Goal: Entertainment & Leisure: Browse casually

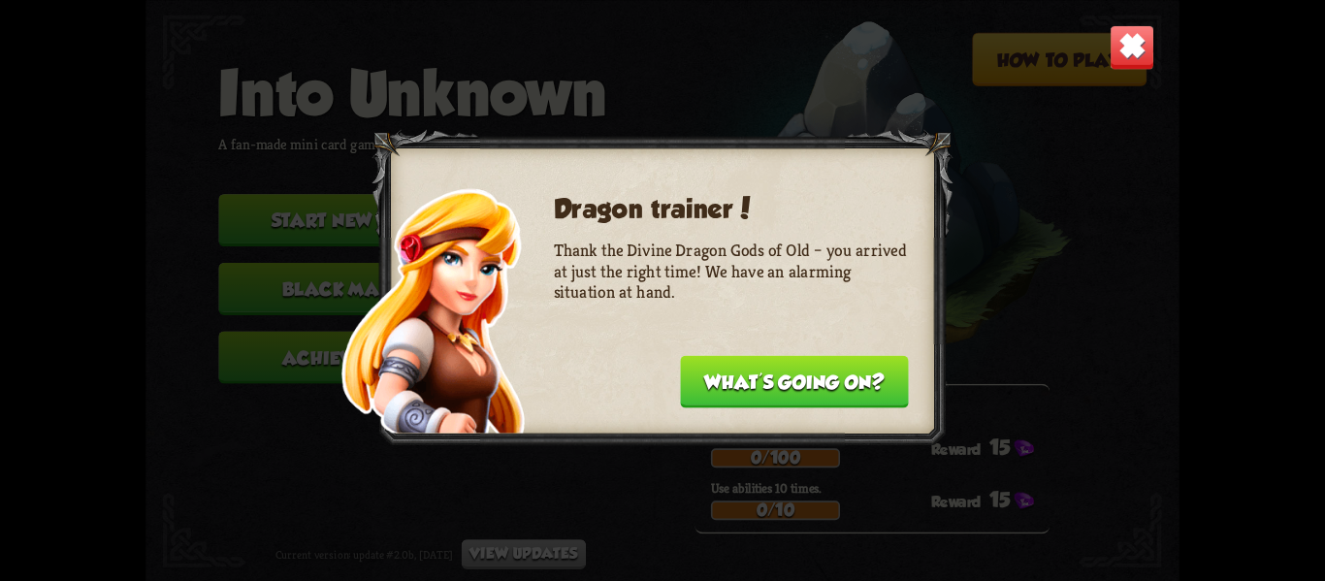
click at [788, 377] on button "What's going on?" at bounding box center [794, 381] width 228 height 52
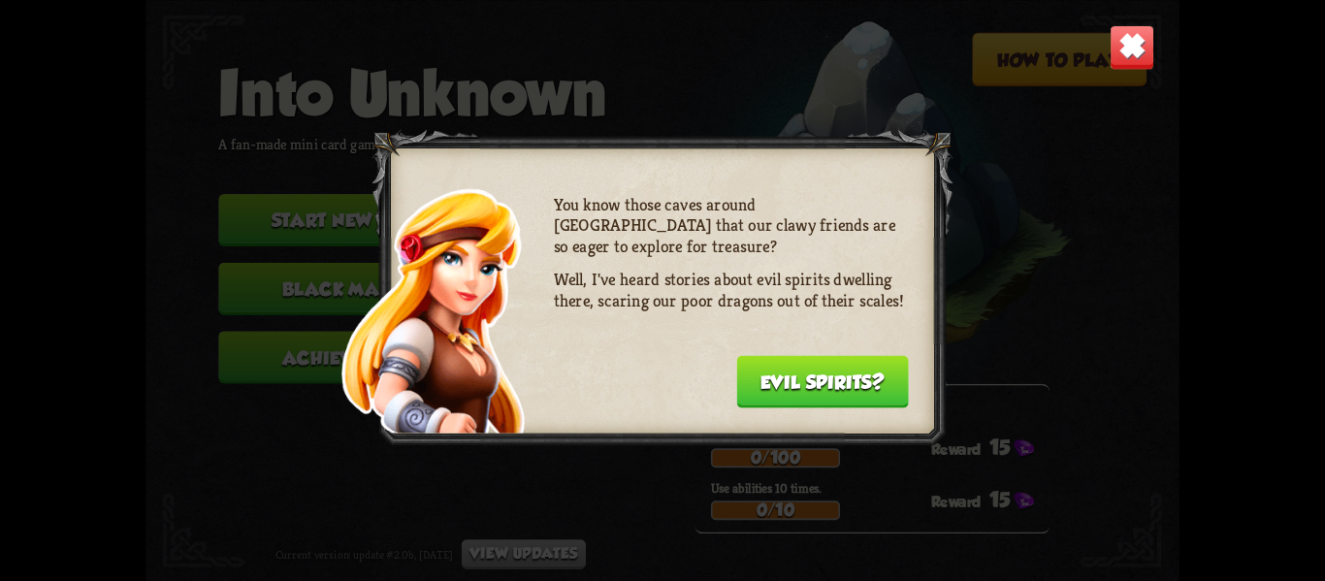
click at [788, 377] on button "Evil spirits?" at bounding box center [822, 381] width 173 height 52
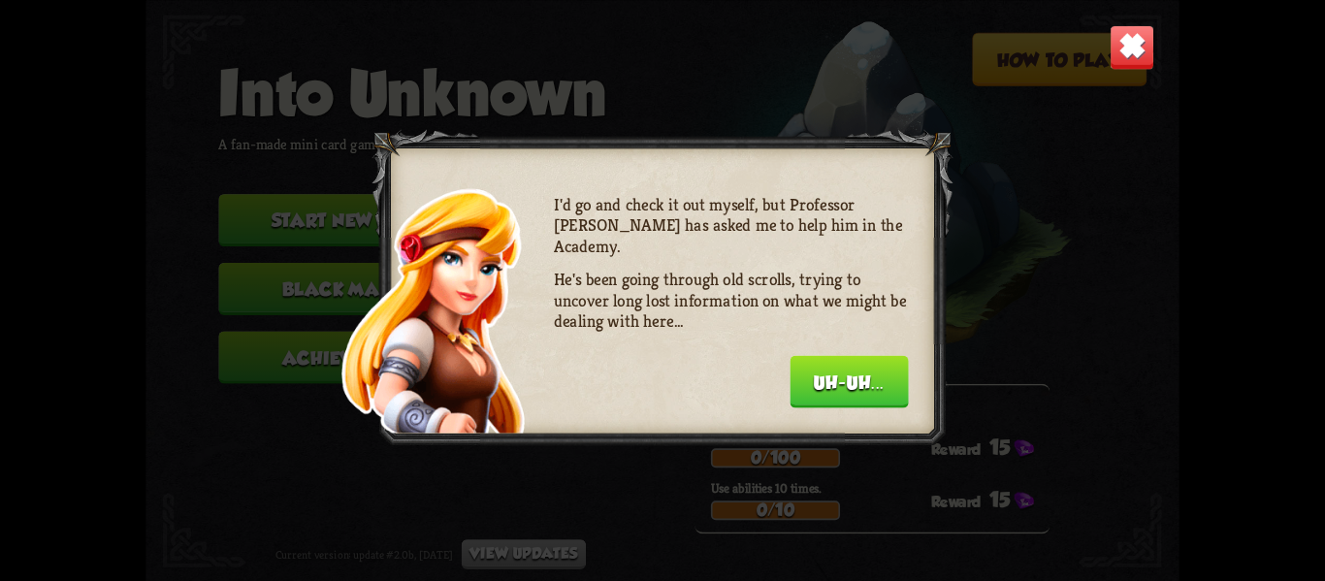
click at [821, 378] on button "Uh-uh..." at bounding box center [849, 381] width 118 height 52
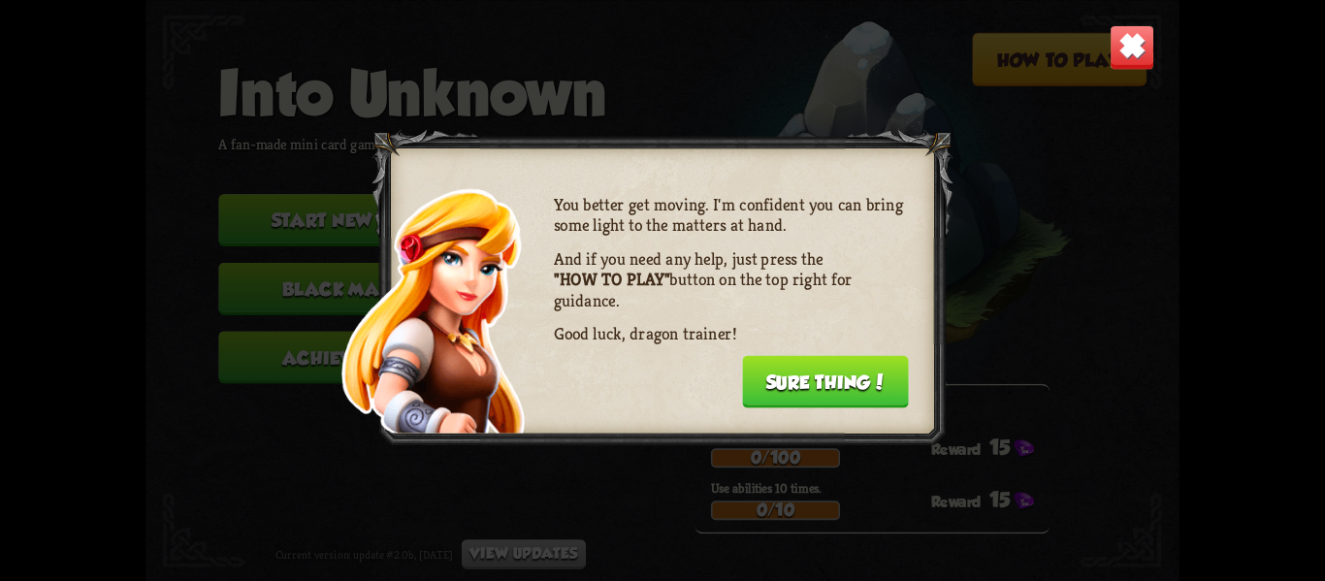
click at [821, 378] on button "Sure thing!" at bounding box center [825, 381] width 167 height 52
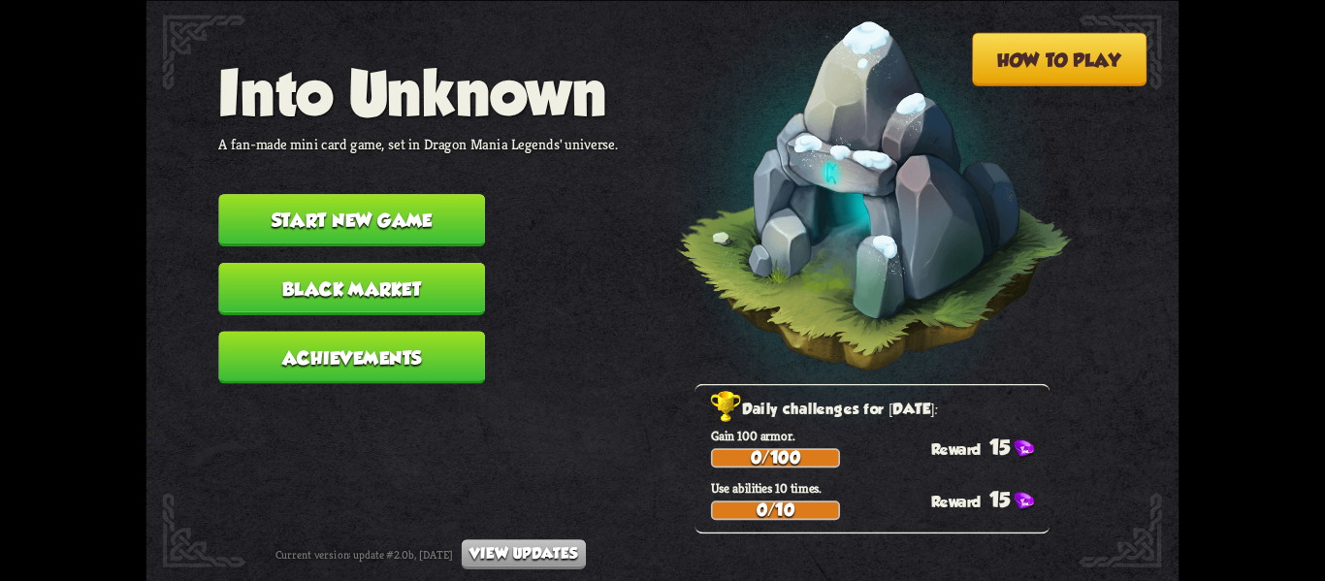
click at [404, 228] on button "Start new game" at bounding box center [351, 220] width 267 height 52
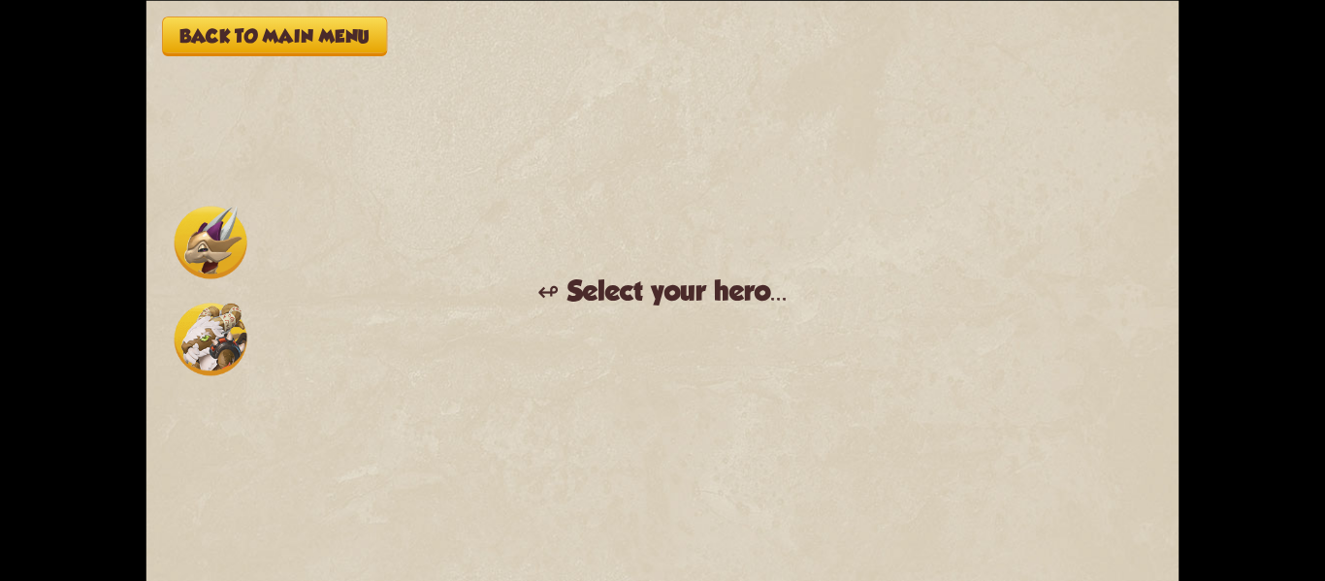
click at [203, 220] on img at bounding box center [211, 242] width 73 height 73
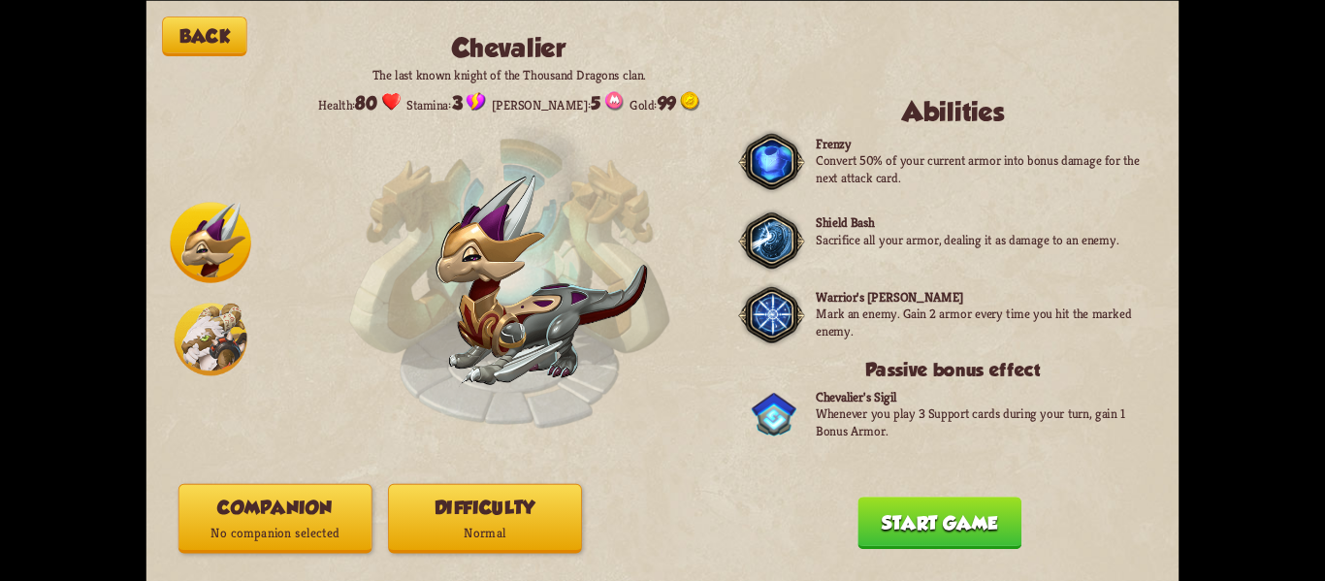
click at [213, 338] on img at bounding box center [211, 339] width 73 height 73
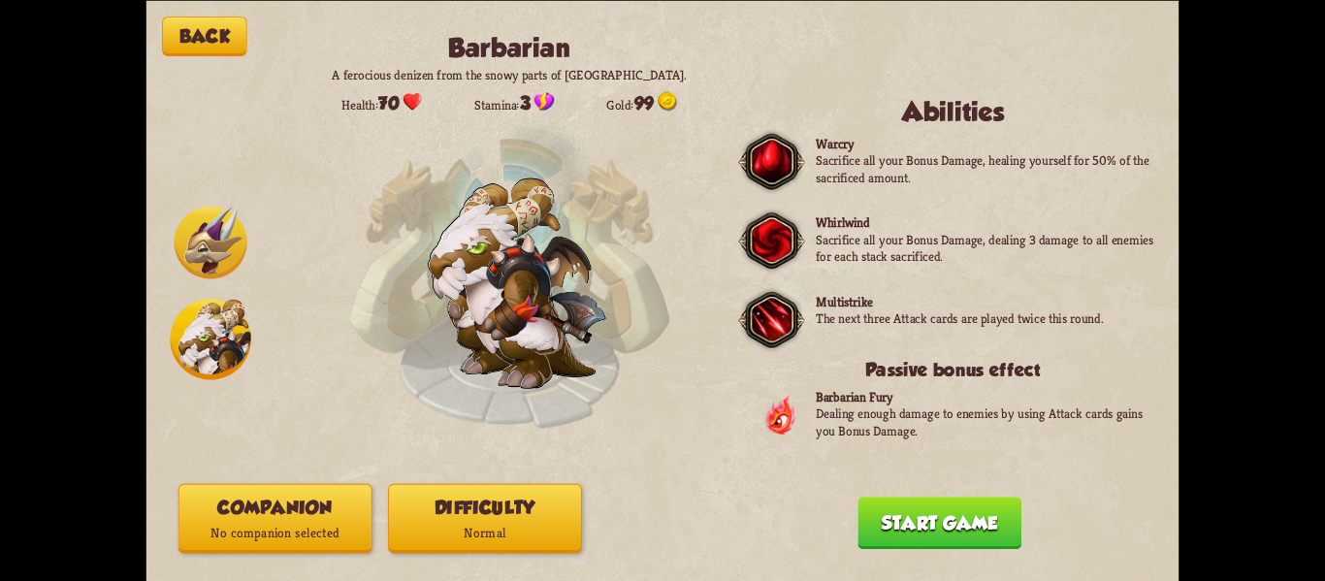
click at [210, 274] on img at bounding box center [211, 242] width 73 height 73
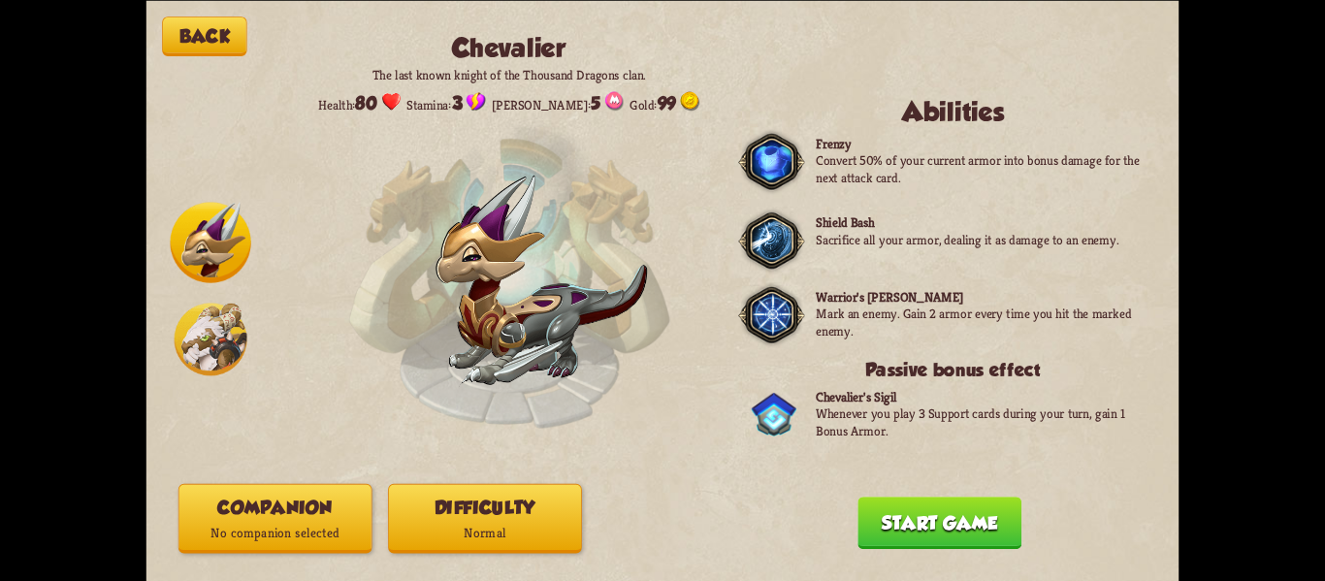
click at [976, 506] on button "Start game" at bounding box center [940, 523] width 164 height 52
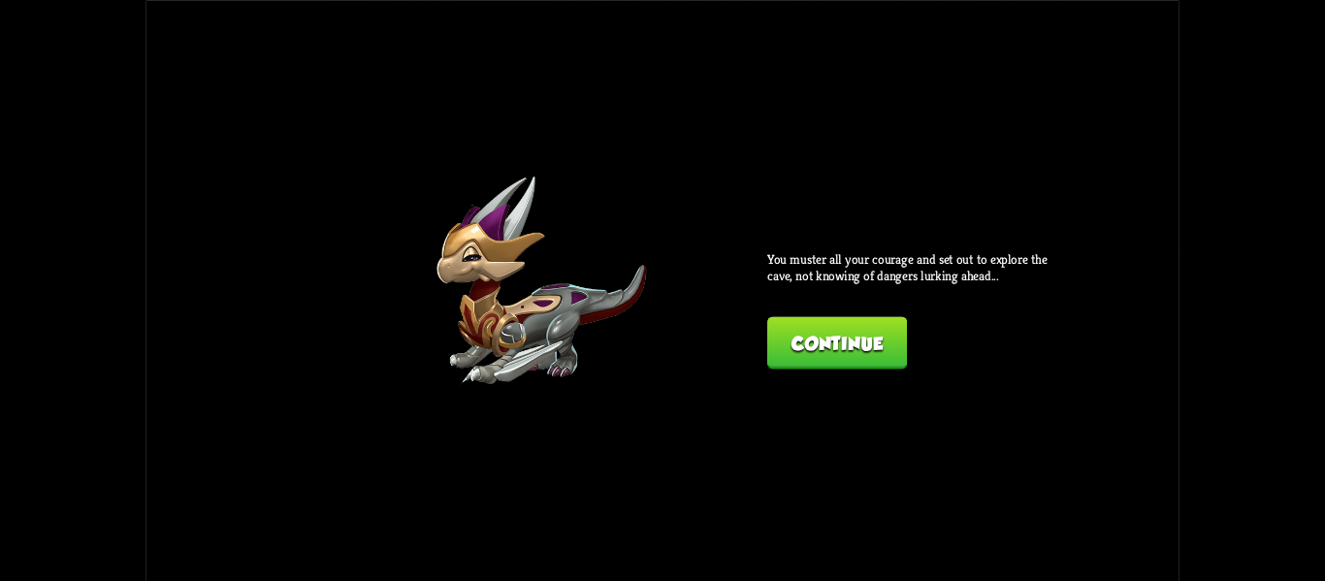
click at [832, 369] on button "Continue" at bounding box center [837, 342] width 140 height 52
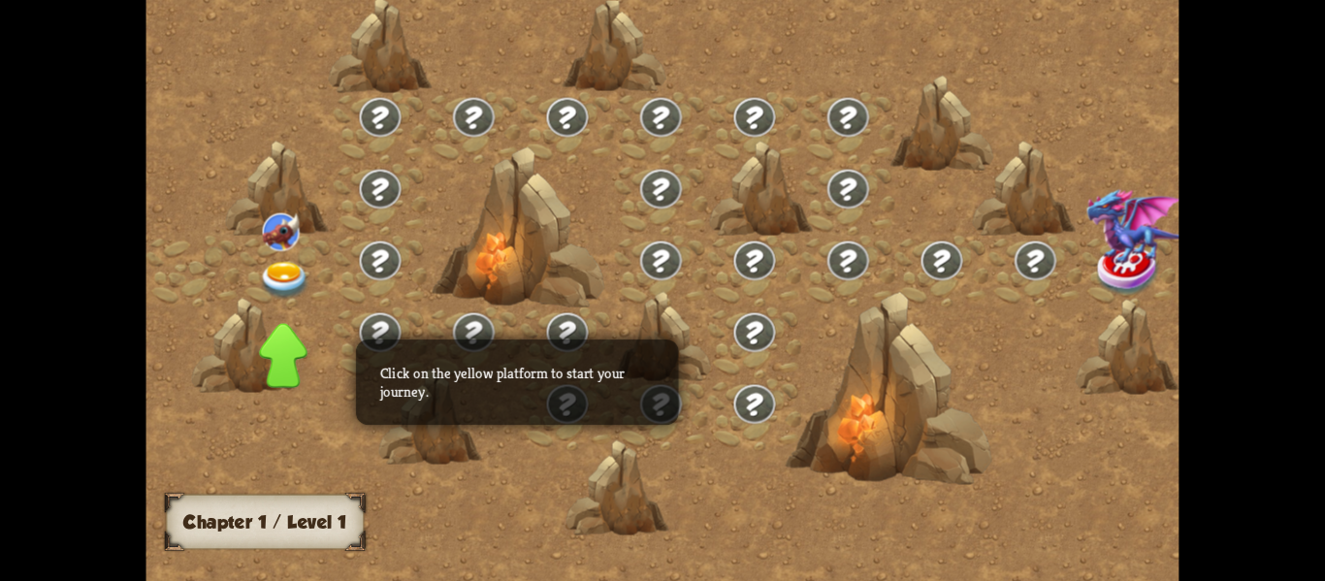
click at [277, 281] on img at bounding box center [284, 280] width 51 height 38
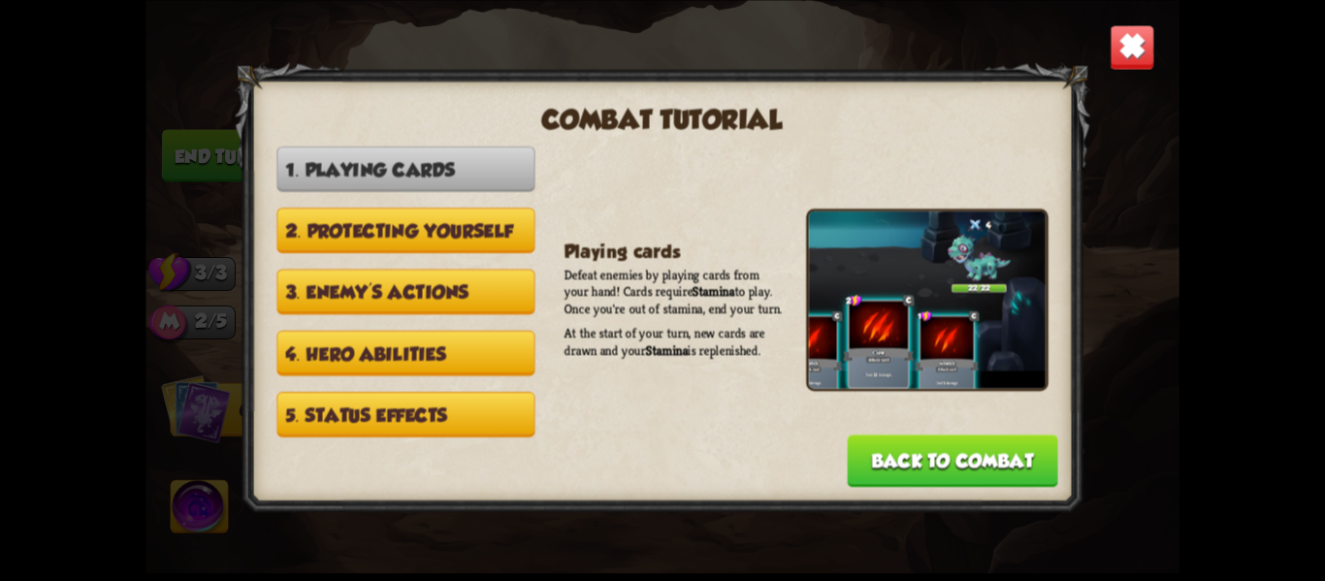
click at [948, 459] on button "Back to combat" at bounding box center [953, 461] width 211 height 52
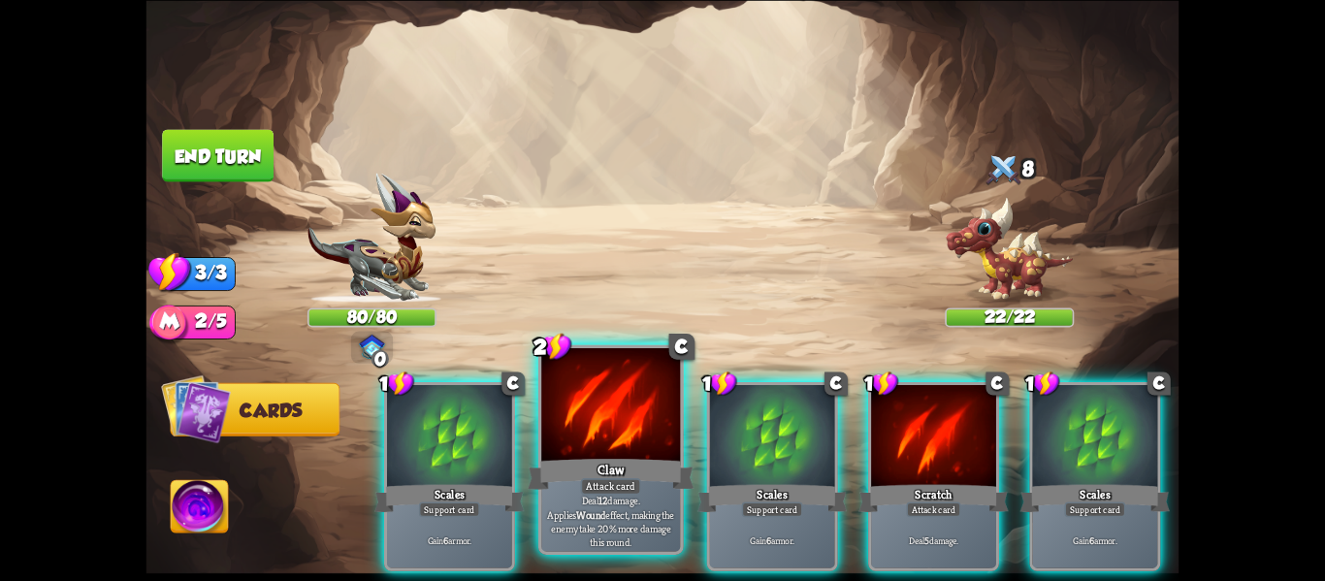
click at [587, 457] on div "Claw" at bounding box center [611, 473] width 167 height 37
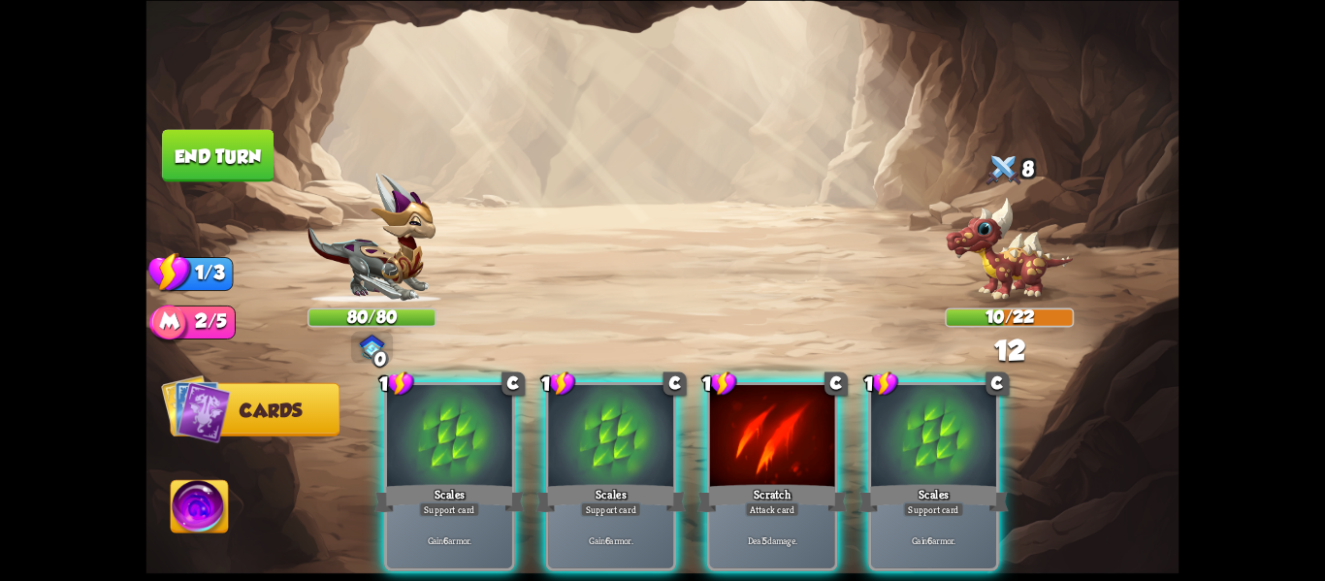
click at [587, 481] on div "Scales" at bounding box center [611, 497] width 150 height 33
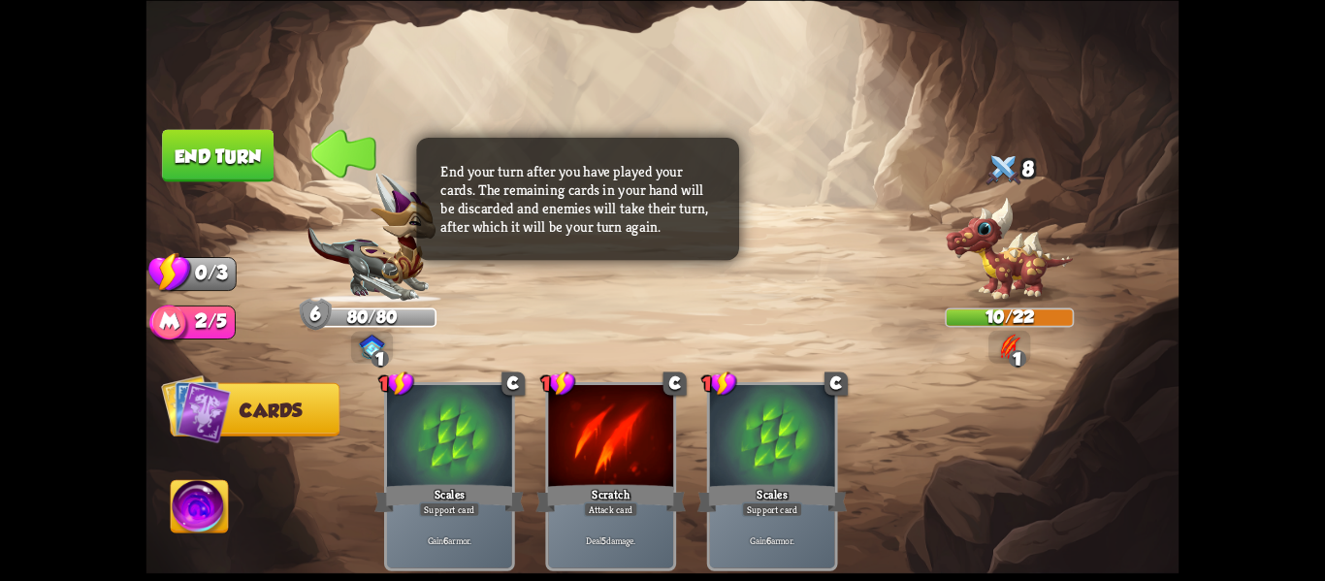
click at [224, 148] on button "End turn" at bounding box center [218, 155] width 112 height 52
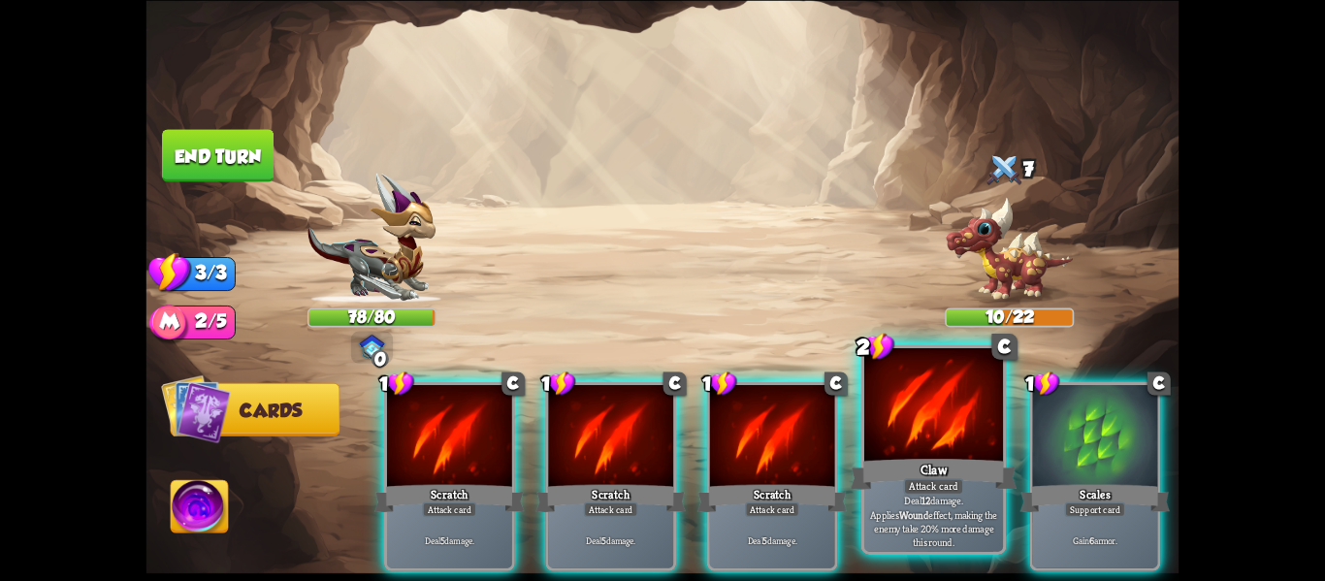
click at [944, 521] on p "Deal 12 damage. Applies Wound effect, making the enemy take 20% more damage thi…" at bounding box center [934, 521] width 132 height 55
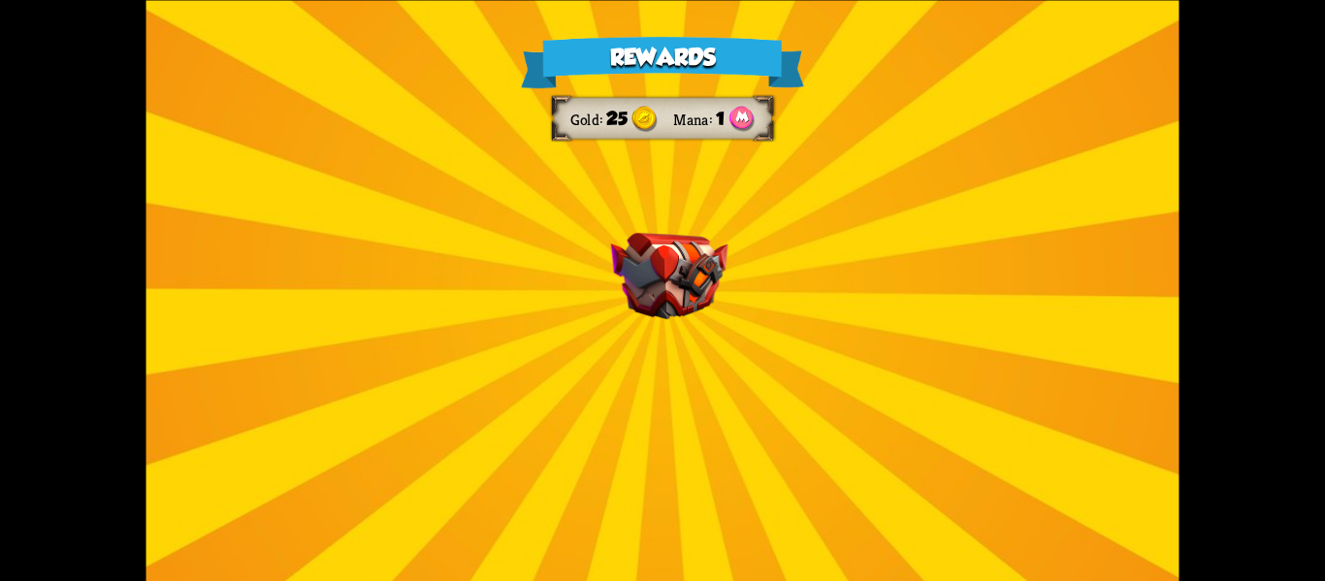
click at [701, 332] on div "Rewards Gold 25 Mana 1 Select a card 0 C Growl Attack card Deal 4 damage. 1 C F…" at bounding box center [663, 290] width 1033 height 581
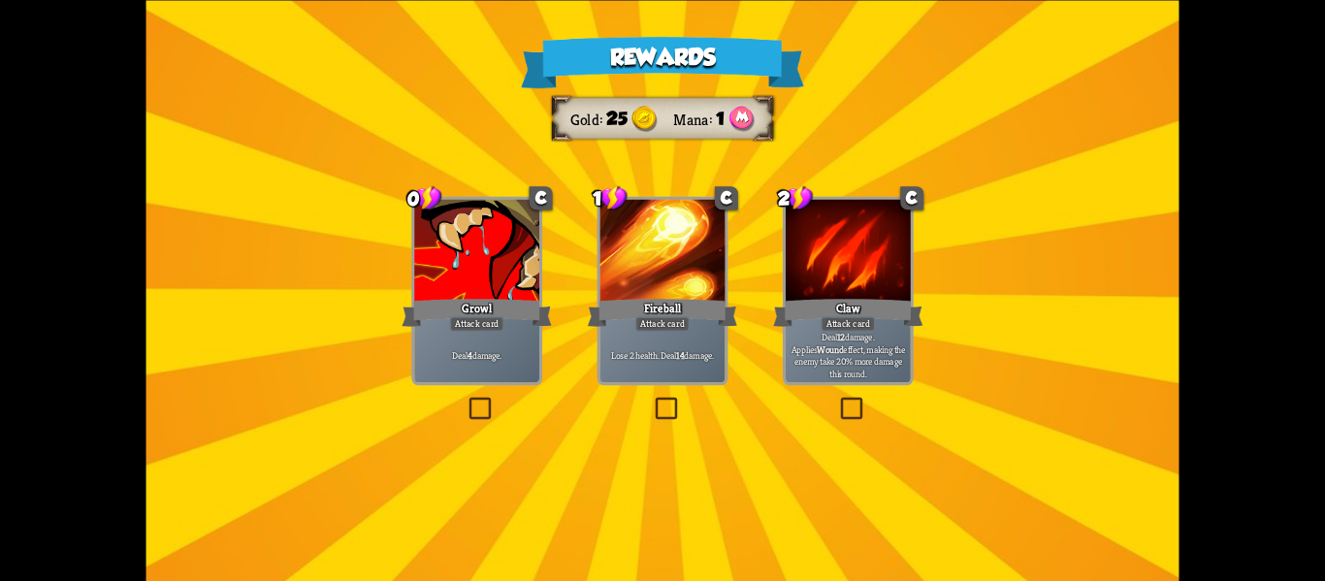
click at [701, 332] on div "Lose 2 health. Deal 14 damage." at bounding box center [663, 355] width 125 height 54
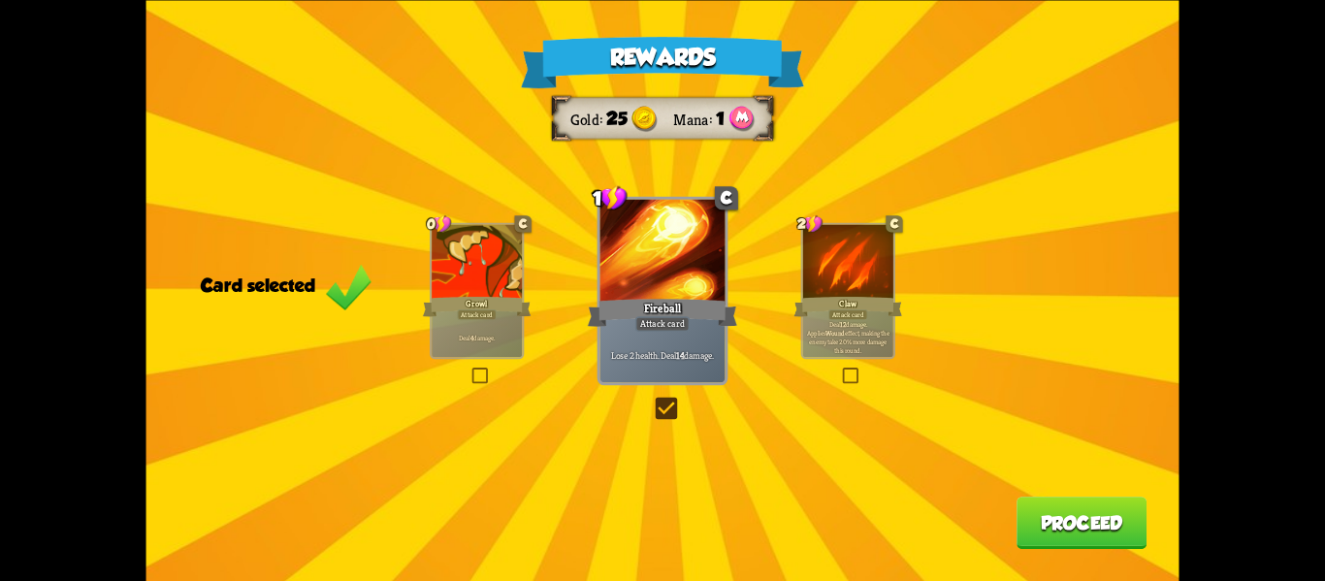
click at [1064, 525] on button "Proceed" at bounding box center [1082, 523] width 130 height 52
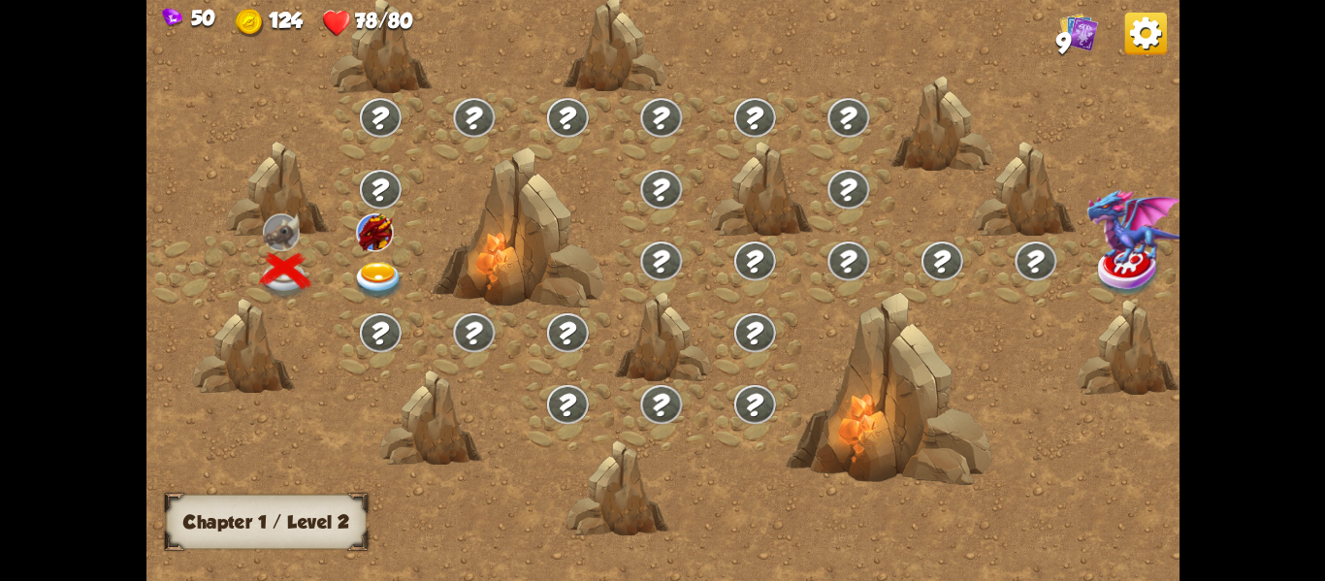
click at [375, 265] on img at bounding box center [378, 280] width 51 height 38
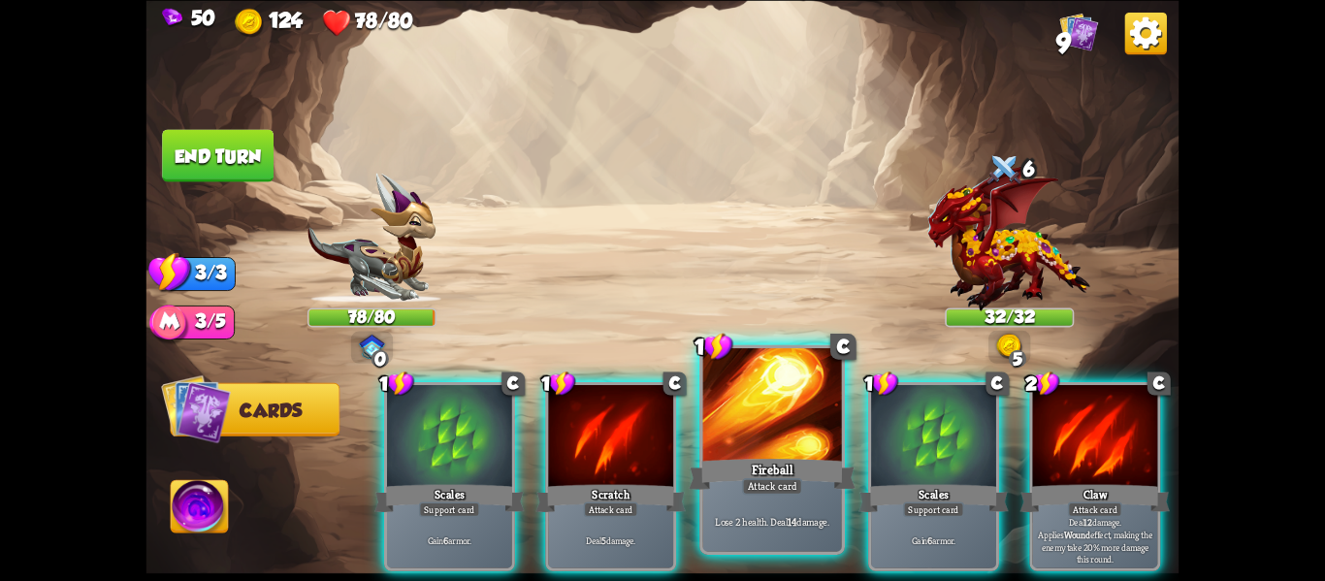
click at [755, 478] on div "Attack card" at bounding box center [772, 486] width 60 height 16
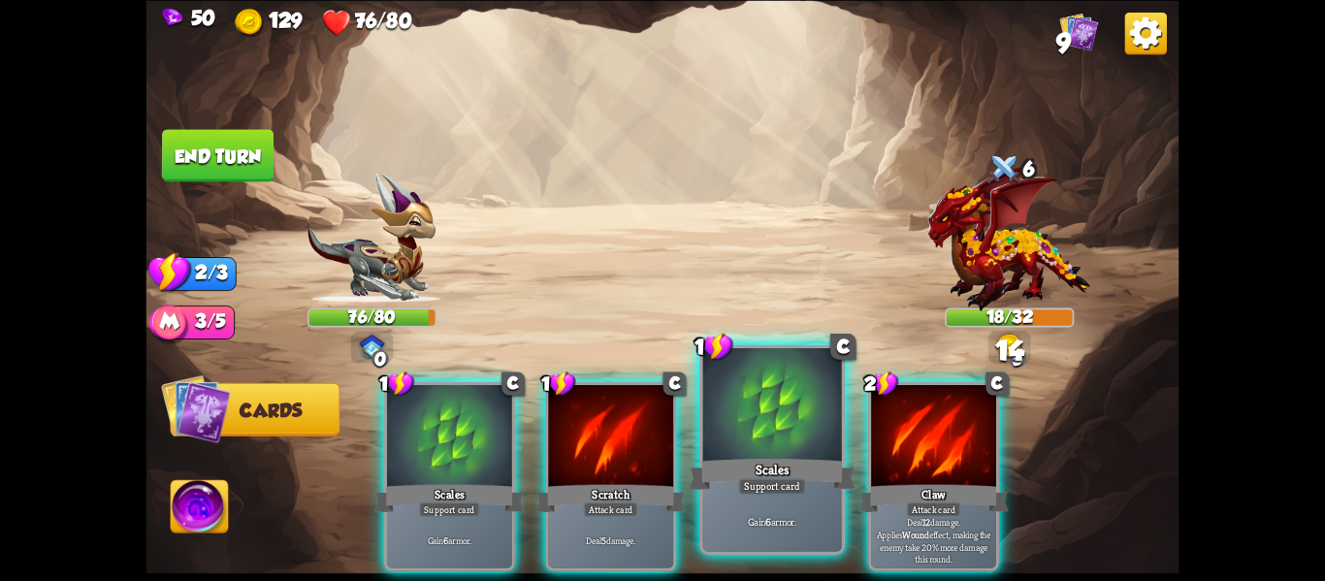
click at [790, 473] on div "Scales" at bounding box center [772, 473] width 167 height 37
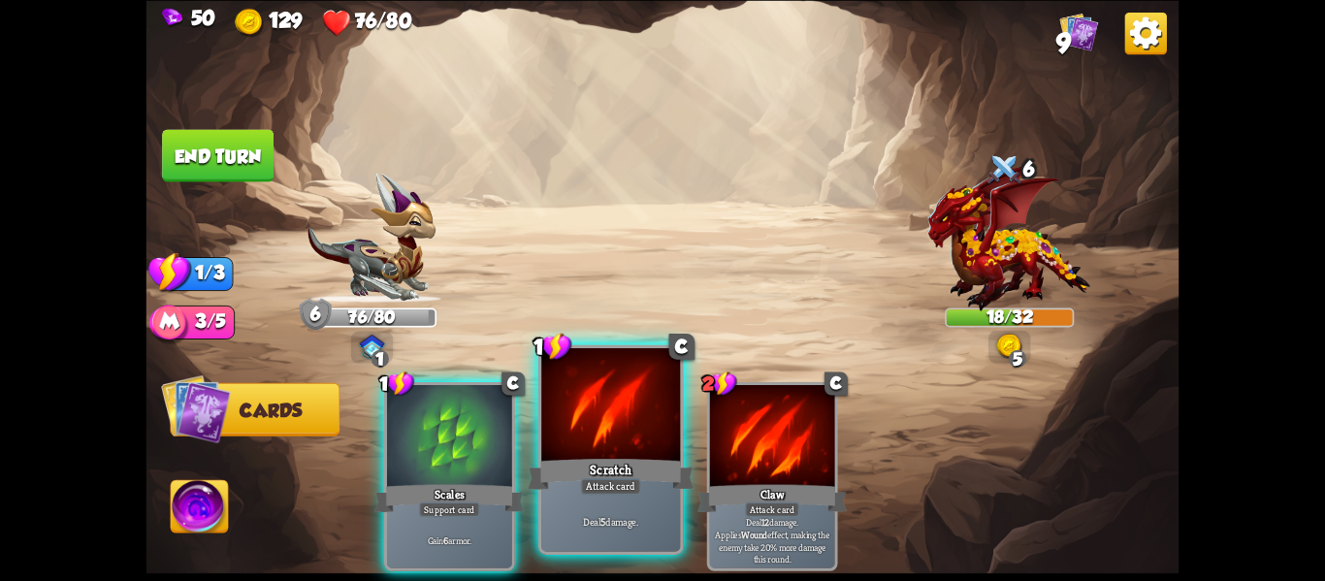
click at [646, 466] on div "Scratch" at bounding box center [611, 473] width 167 height 37
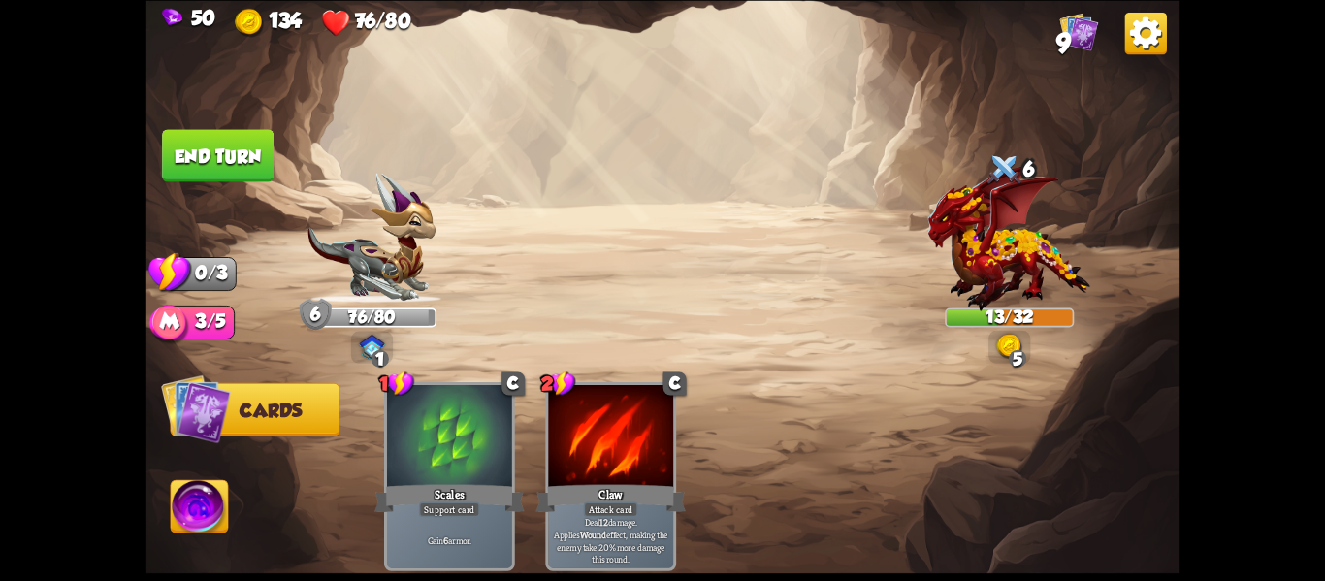
click at [227, 166] on button "End turn" at bounding box center [218, 155] width 112 height 52
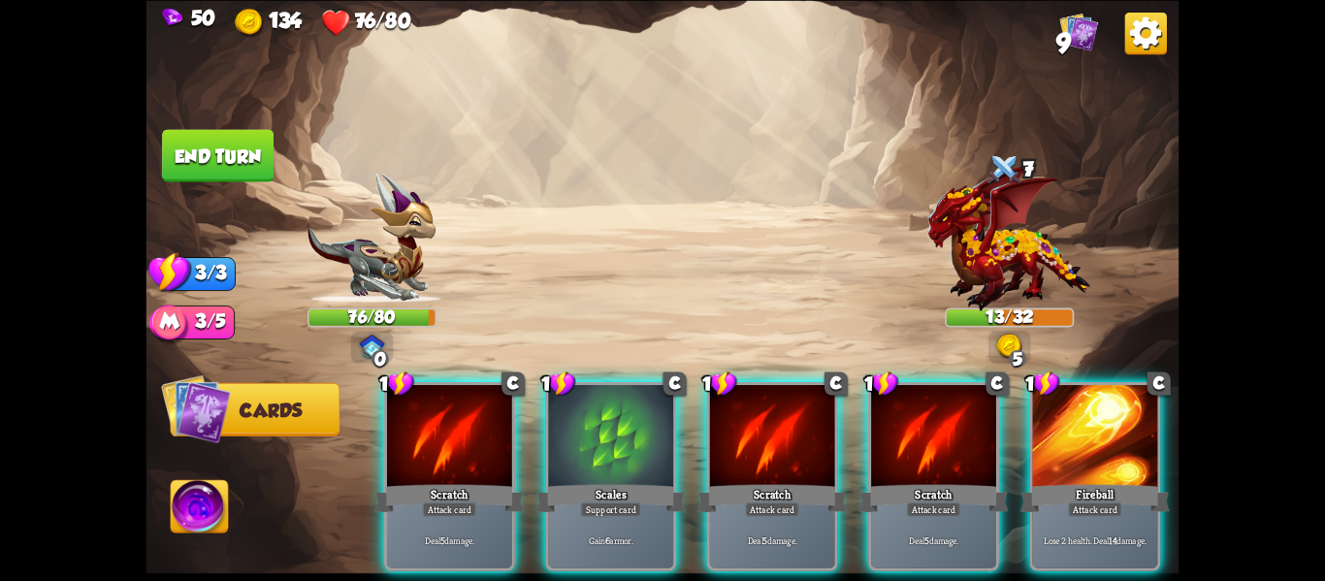
click at [259, 405] on span "Cards" at bounding box center [271, 410] width 62 height 21
click at [201, 514] on img at bounding box center [199, 509] width 57 height 58
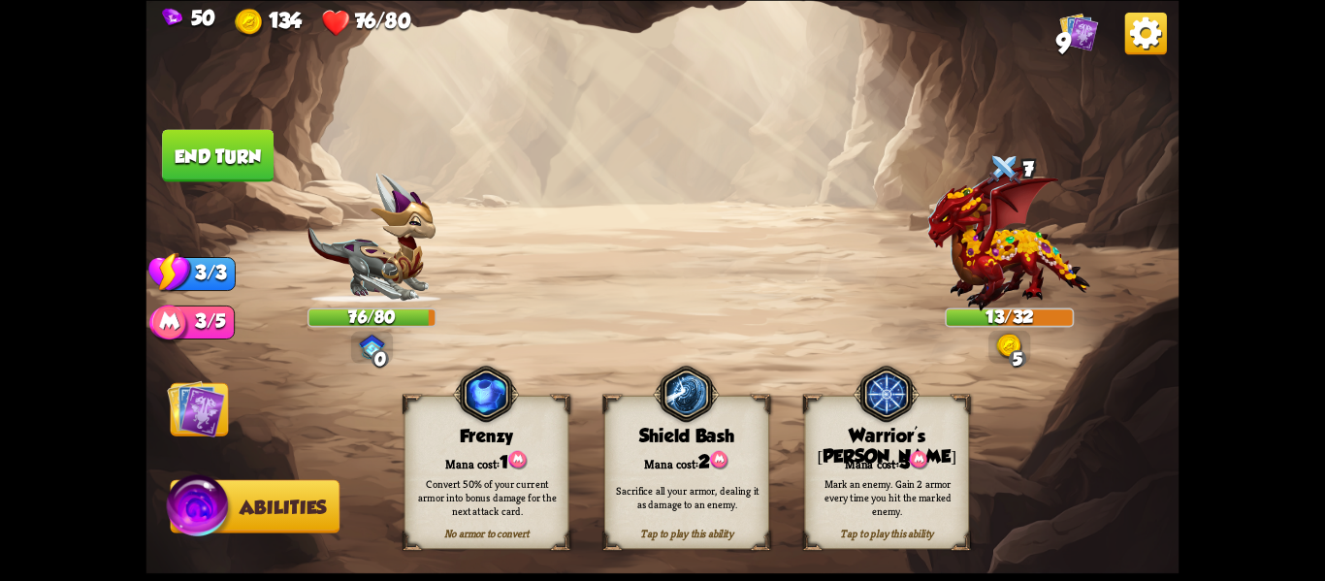
click at [904, 505] on div "Mark an enemy. Gain 2 armor every time you hit the marked enemy." at bounding box center [888, 496] width 148 height 41
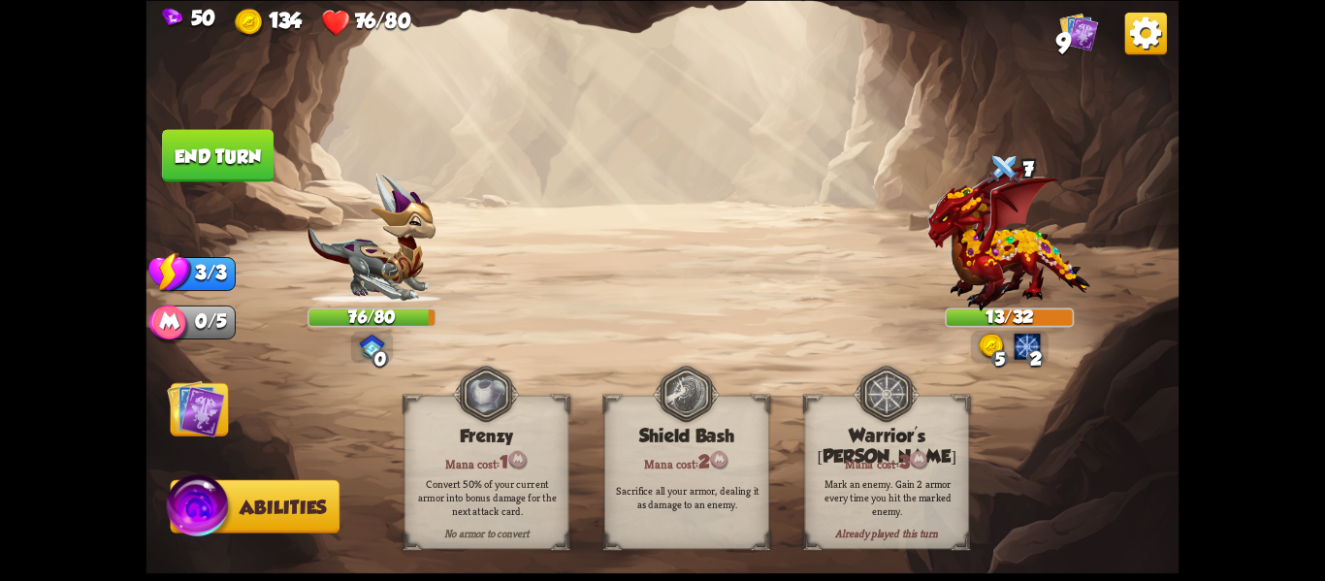
click at [184, 387] on img at bounding box center [196, 408] width 58 height 58
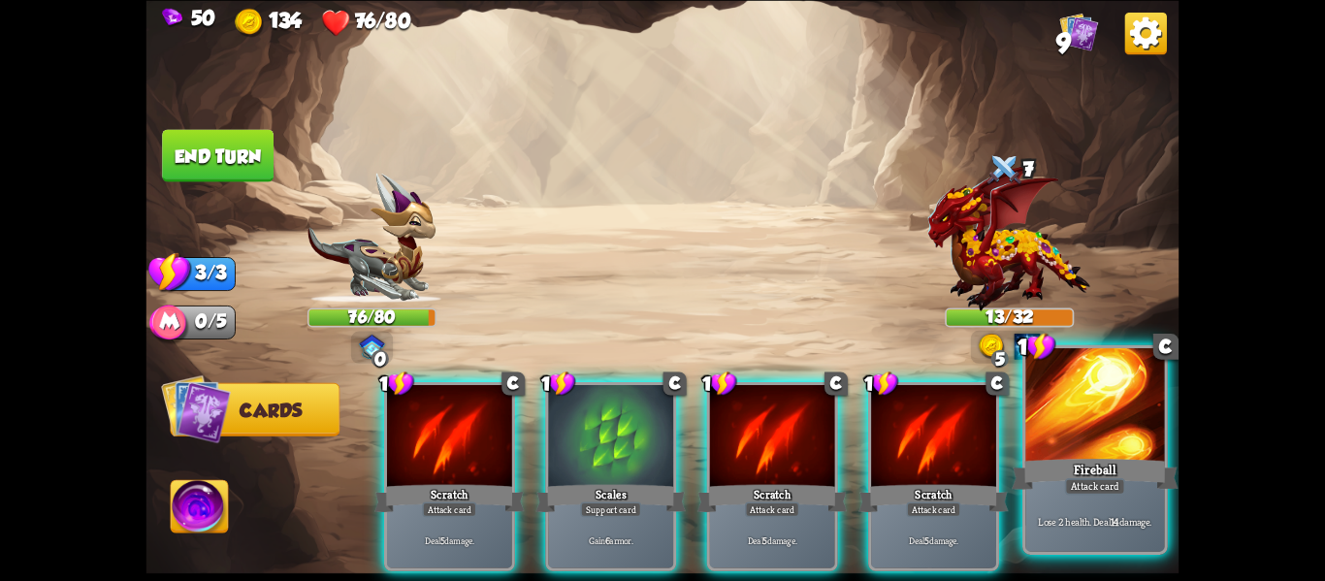
click at [1159, 490] on div "Fireball" at bounding box center [1095, 473] width 167 height 37
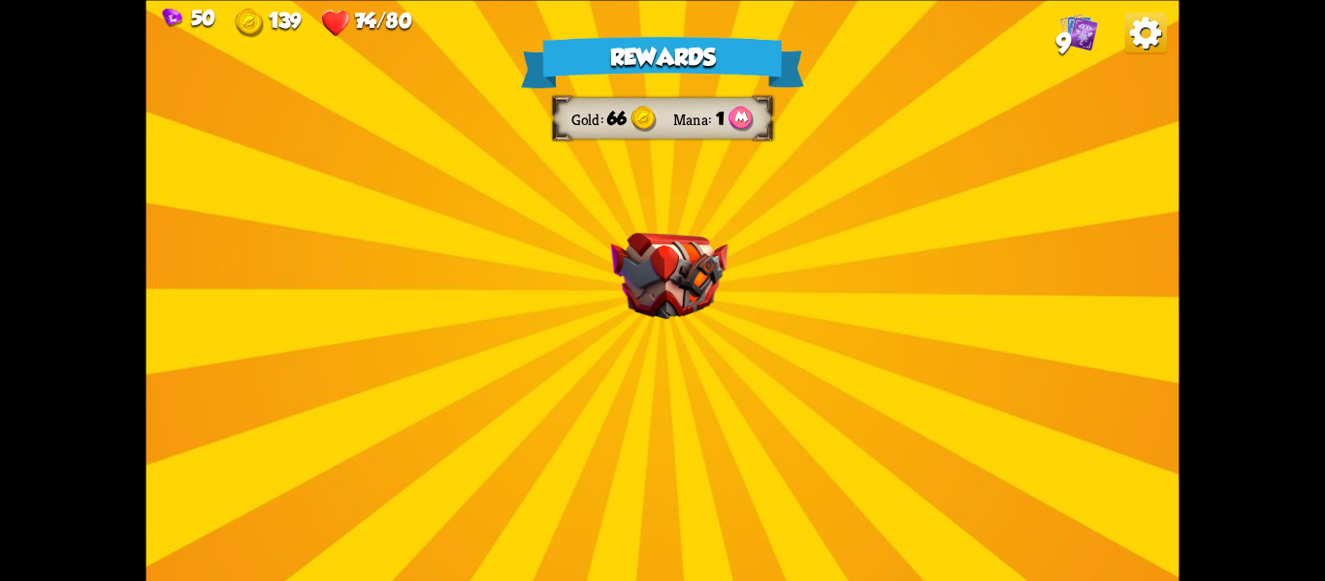
click at [743, 315] on div "Rewards Gold 66 Mana 1 Select a card 1 C Brimstone Attack card Deal 6 damage. A…" at bounding box center [663, 290] width 1033 height 581
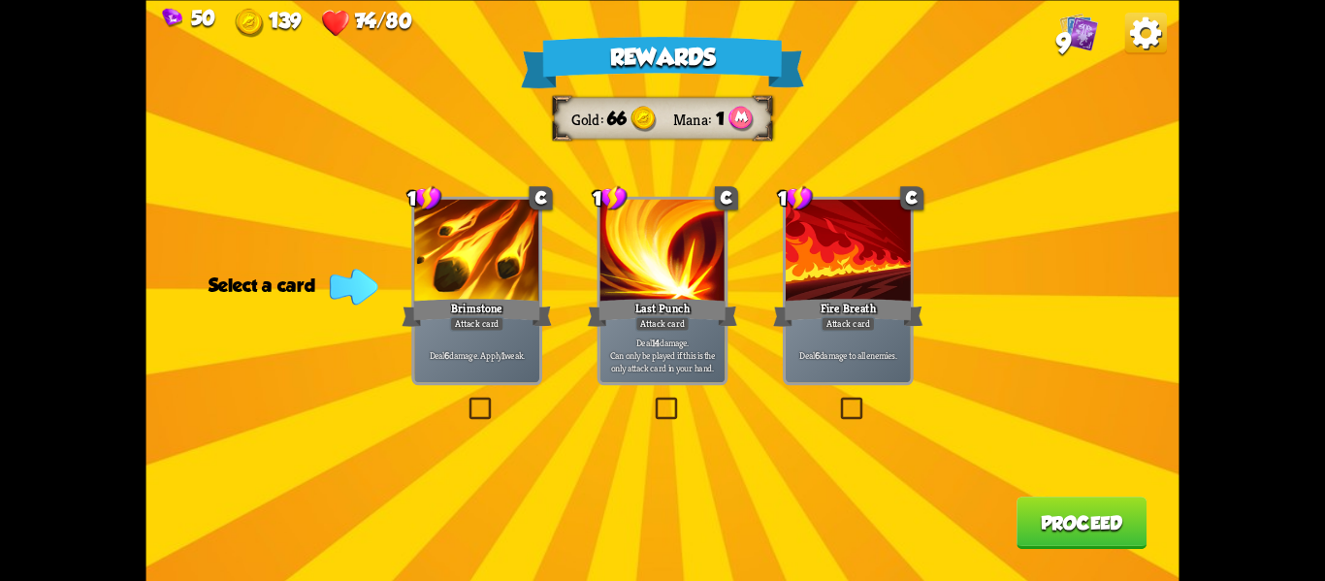
click at [837, 400] on label at bounding box center [837, 400] width 0 height 0
click at [0, 0] on input "checkbox" at bounding box center [0, 0] width 0 height 0
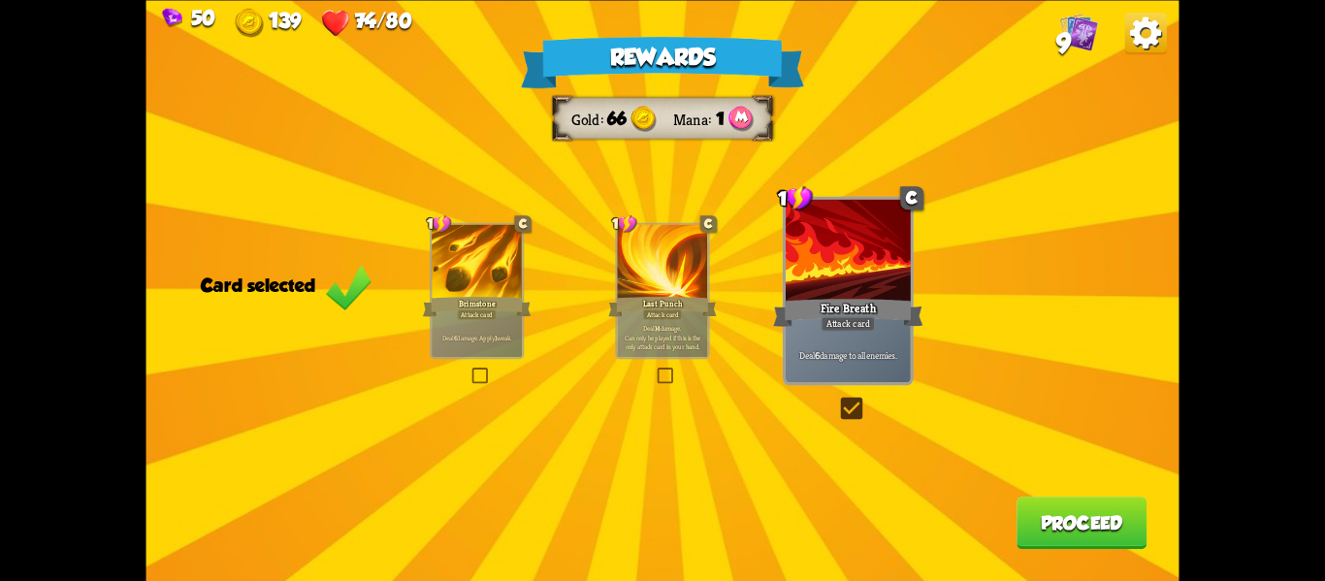
click at [1072, 534] on button "Proceed" at bounding box center [1082, 523] width 130 height 52
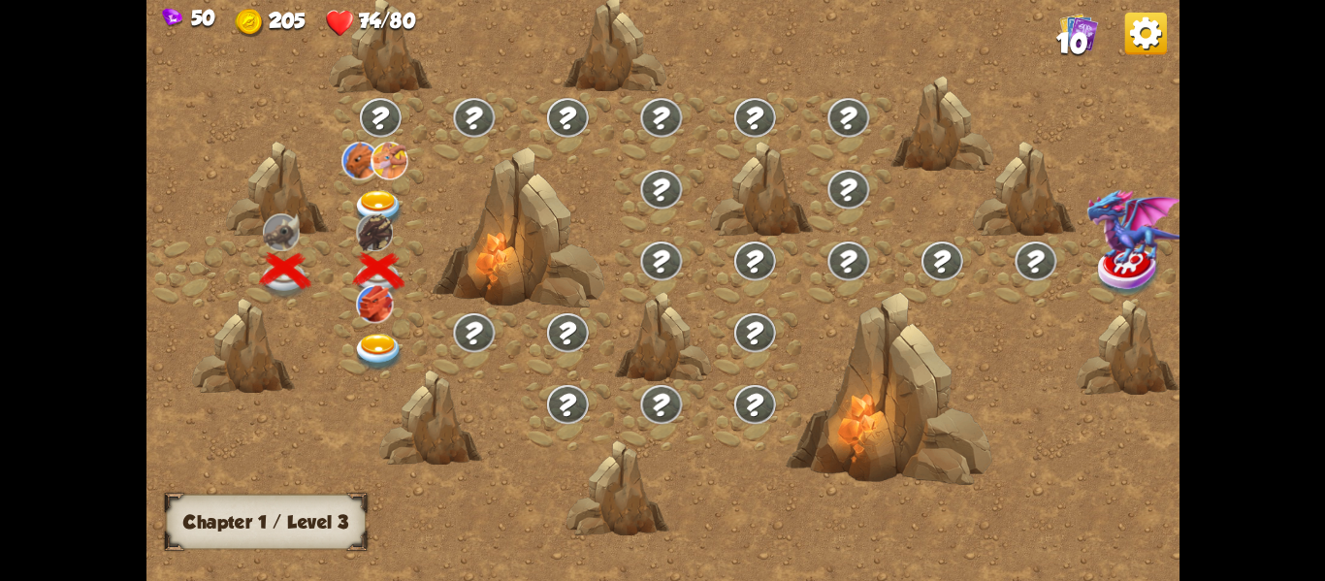
click at [364, 210] on img at bounding box center [378, 208] width 51 height 38
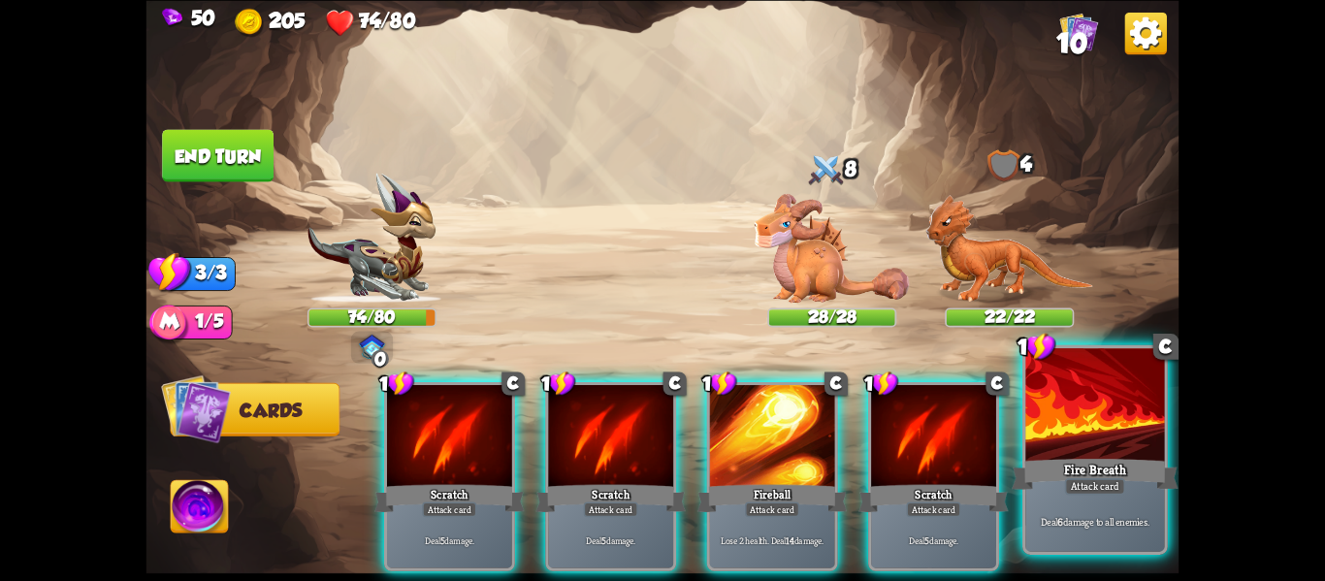
click at [1063, 504] on div "Deal 6 damage to all enemies." at bounding box center [1095, 521] width 139 height 60
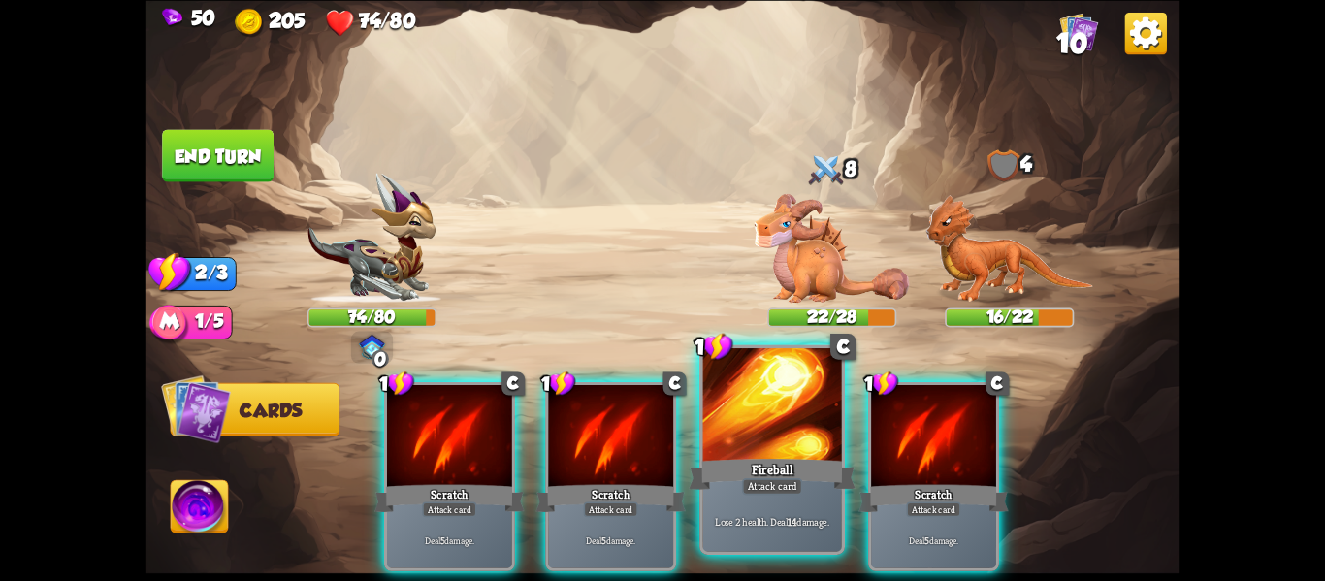
click at [766, 473] on div "Fireball" at bounding box center [772, 473] width 167 height 37
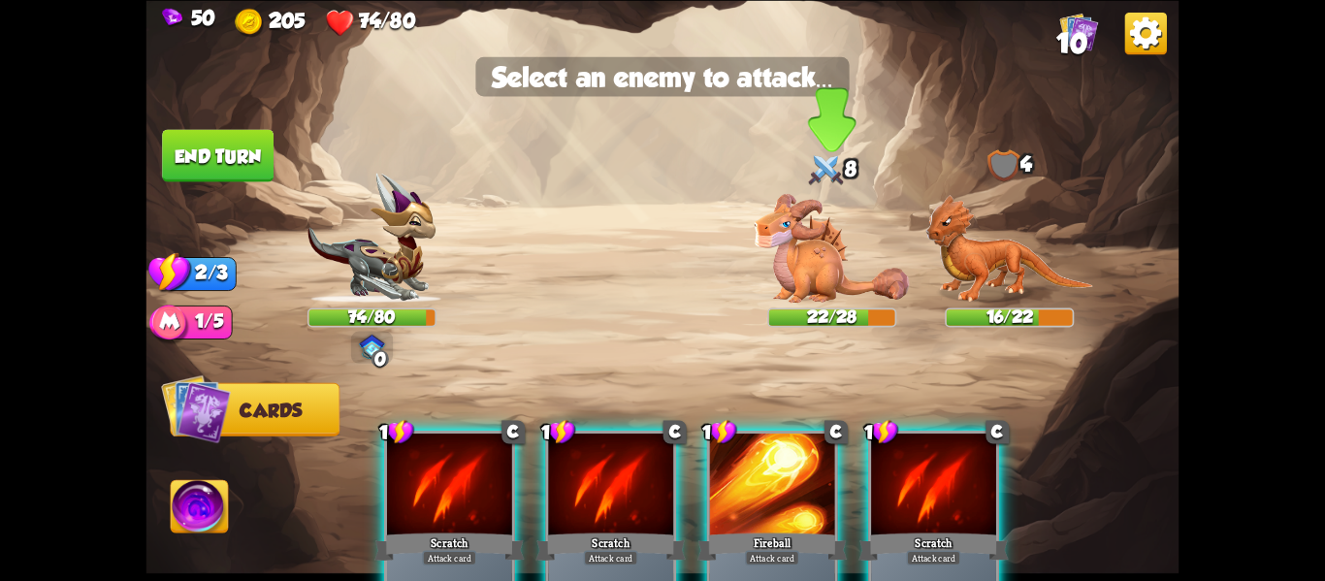
click at [825, 281] on img at bounding box center [832, 247] width 155 height 109
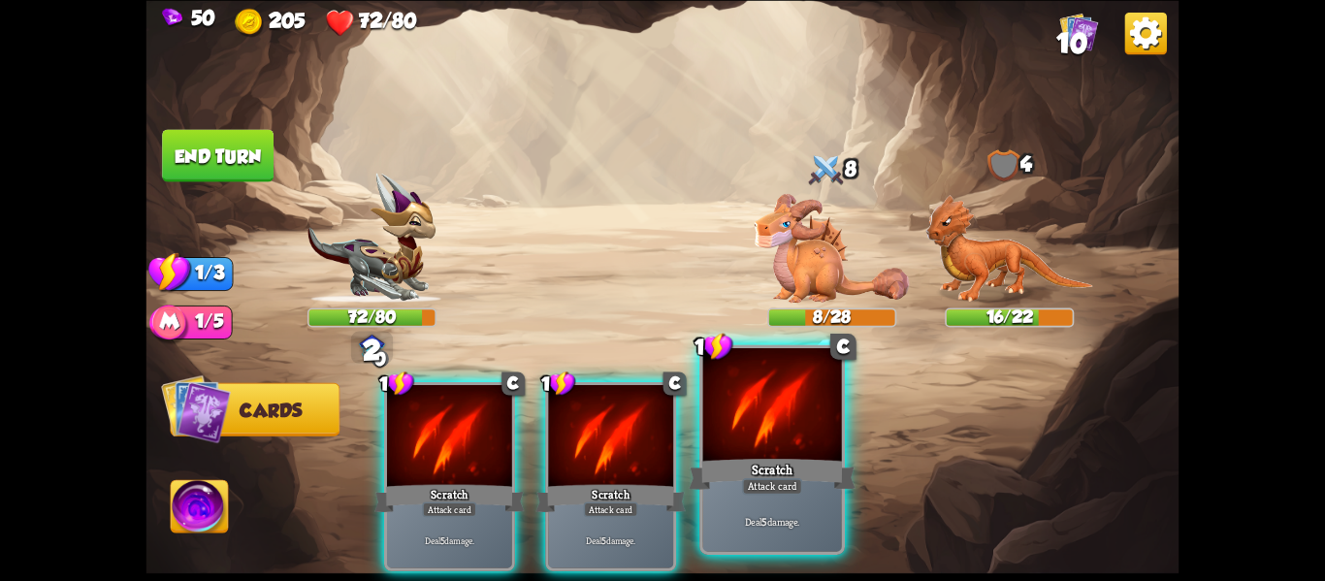
click at [794, 432] on div at bounding box center [772, 406] width 139 height 117
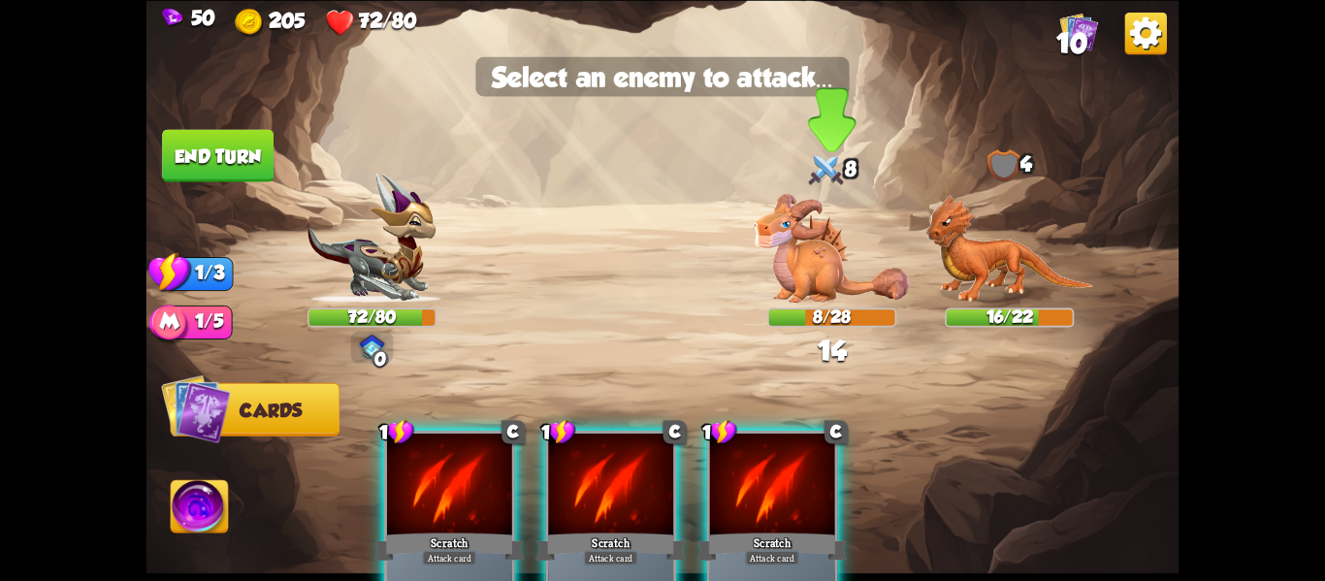
click at [832, 286] on img at bounding box center [832, 247] width 155 height 109
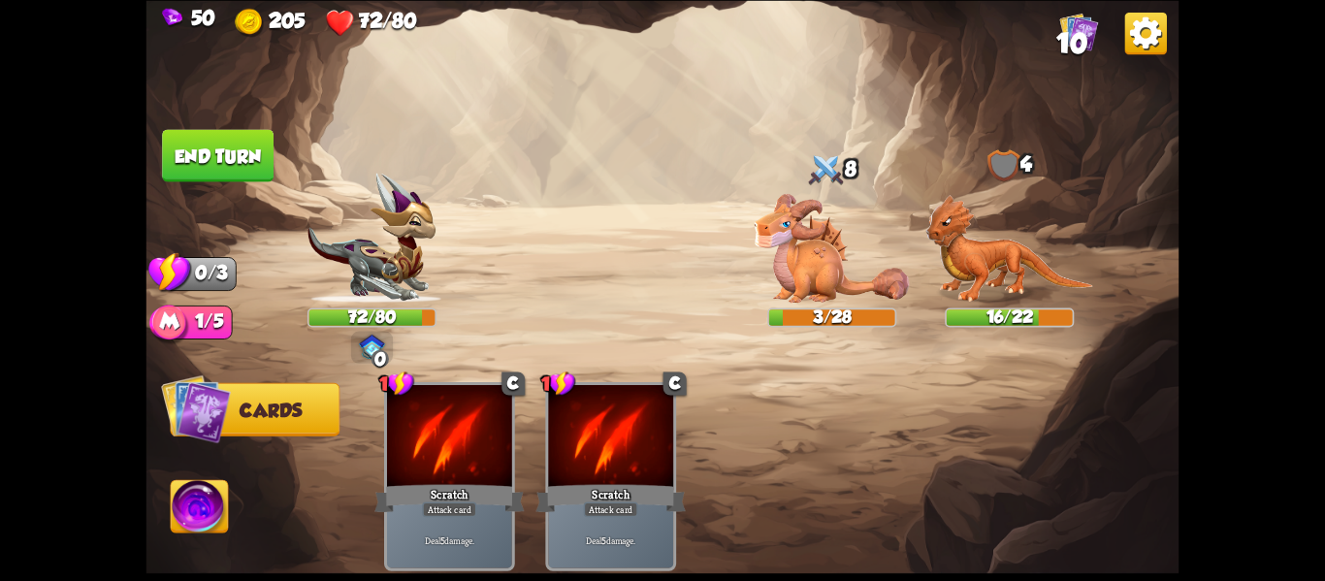
click at [164, 148] on button "End turn" at bounding box center [218, 155] width 112 height 52
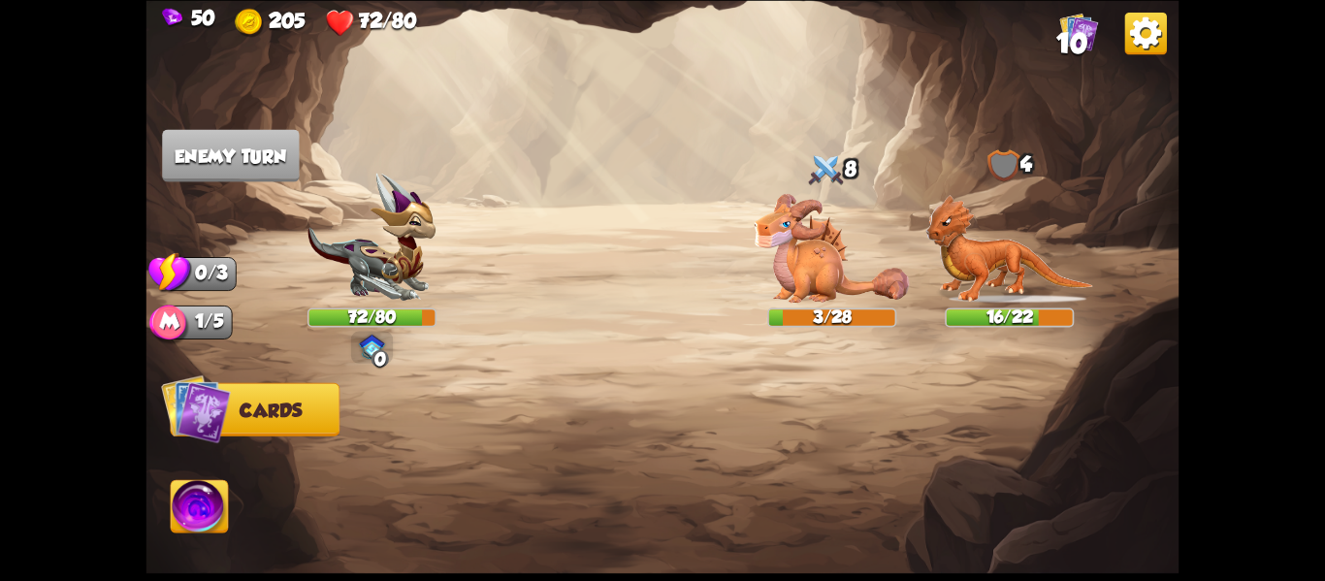
click at [220, 501] on img at bounding box center [199, 509] width 57 height 58
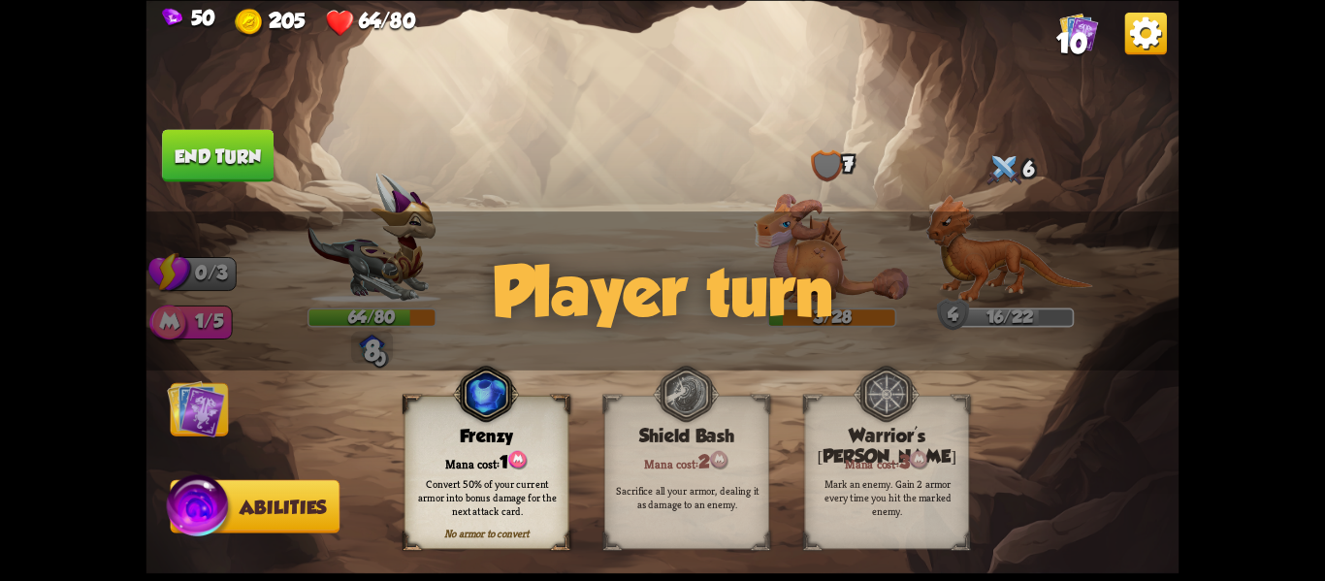
click at [208, 402] on img at bounding box center [196, 408] width 58 height 58
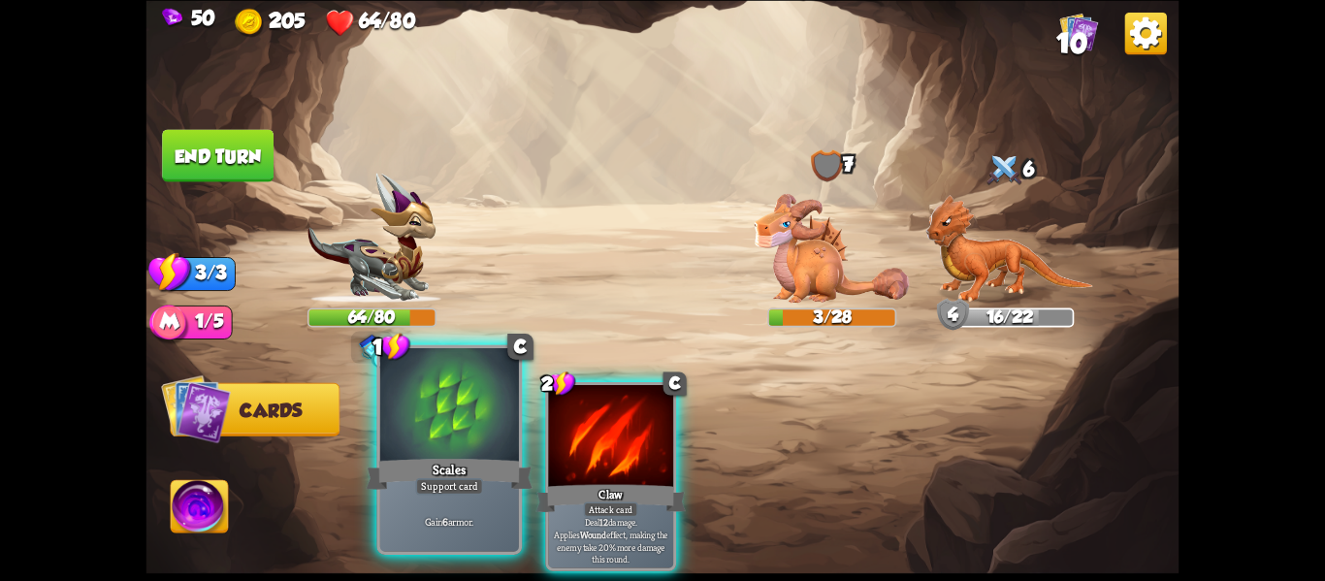
click at [450, 483] on div "Support card" at bounding box center [449, 486] width 68 height 16
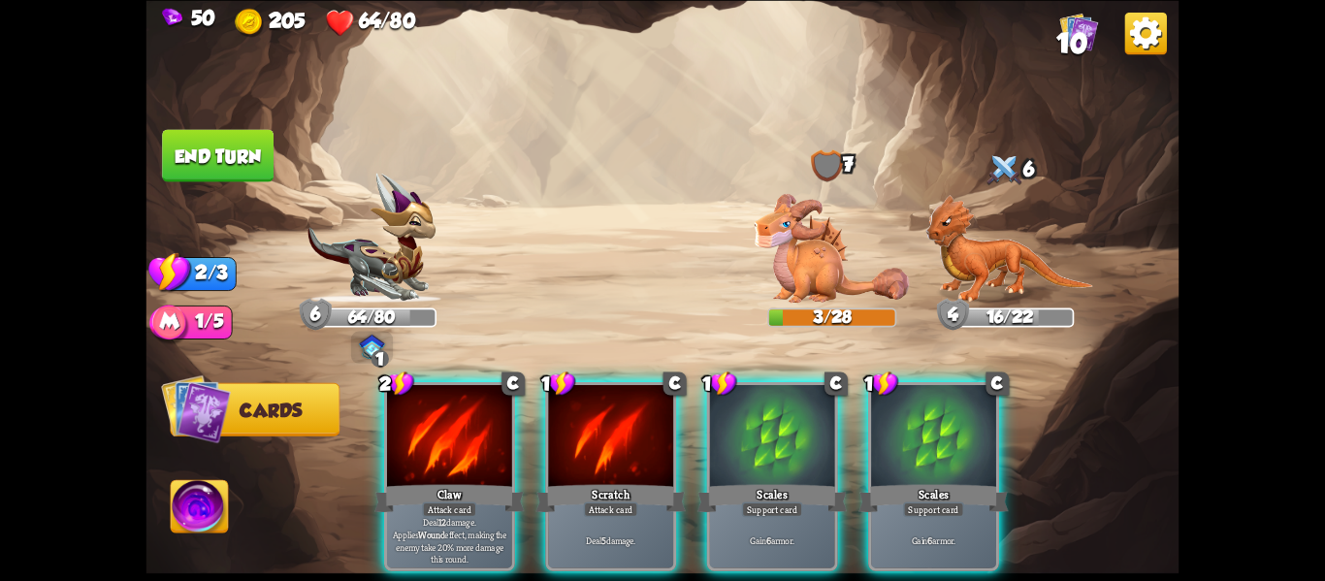
drag, startPoint x: 435, startPoint y: 448, endPoint x: 847, endPoint y: 260, distance: 453.3
click at [847, 260] on div "Select an enemy to attack... You don't have enough stamina to play that card...…" at bounding box center [663, 290] width 1033 height 581
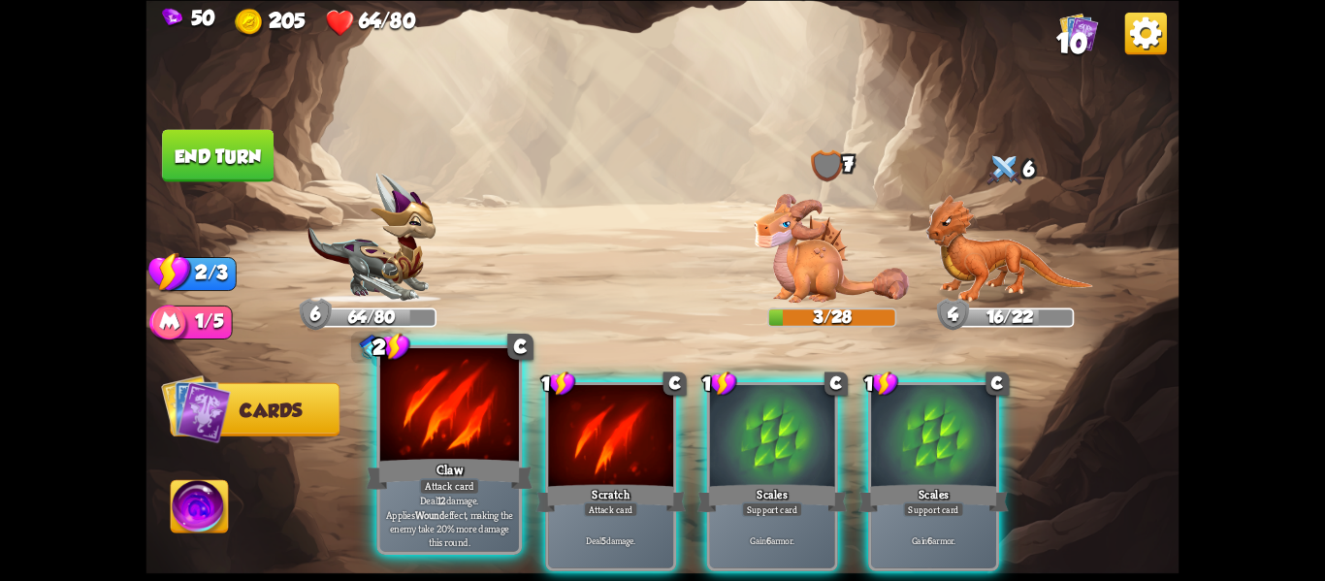
click at [469, 479] on div "Attack card" at bounding box center [449, 486] width 60 height 16
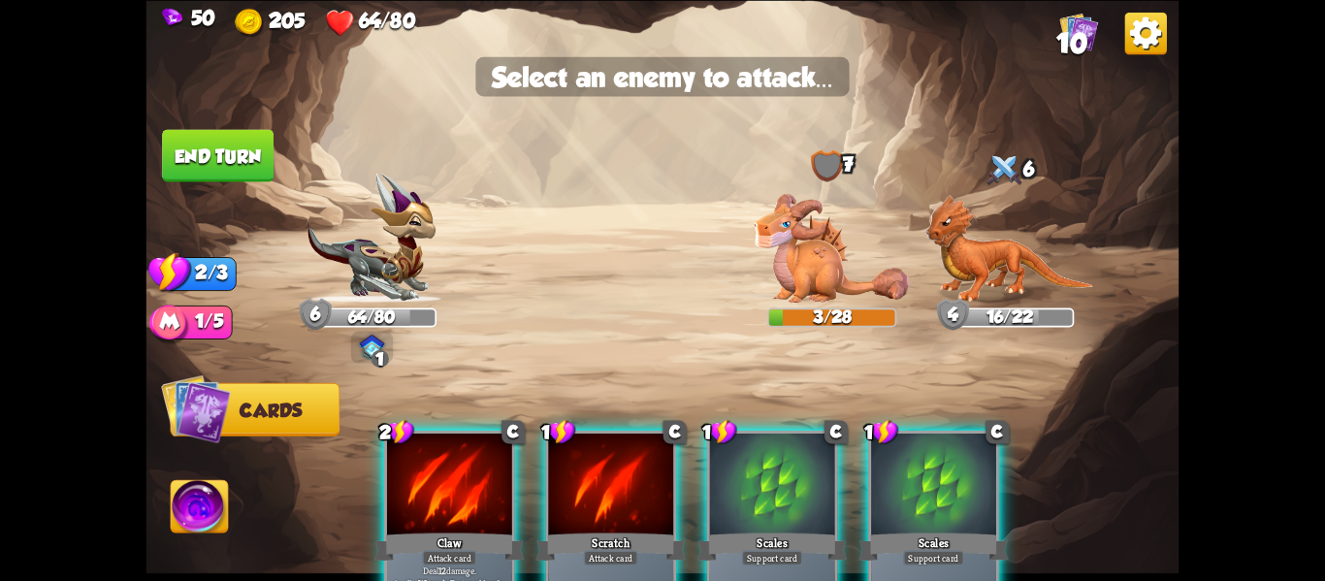
click at [796, 306] on img at bounding box center [663, 290] width 1033 height 581
click at [796, 305] on img at bounding box center [663, 290] width 1033 height 581
drag, startPoint x: 479, startPoint y: 450, endPoint x: 766, endPoint y: 255, distance: 346.3
click at [766, 255] on div "Select an enemy to attack... You don't have enough stamina to play that card...…" at bounding box center [663, 290] width 1033 height 581
click at [766, 255] on img at bounding box center [832, 247] width 155 height 109
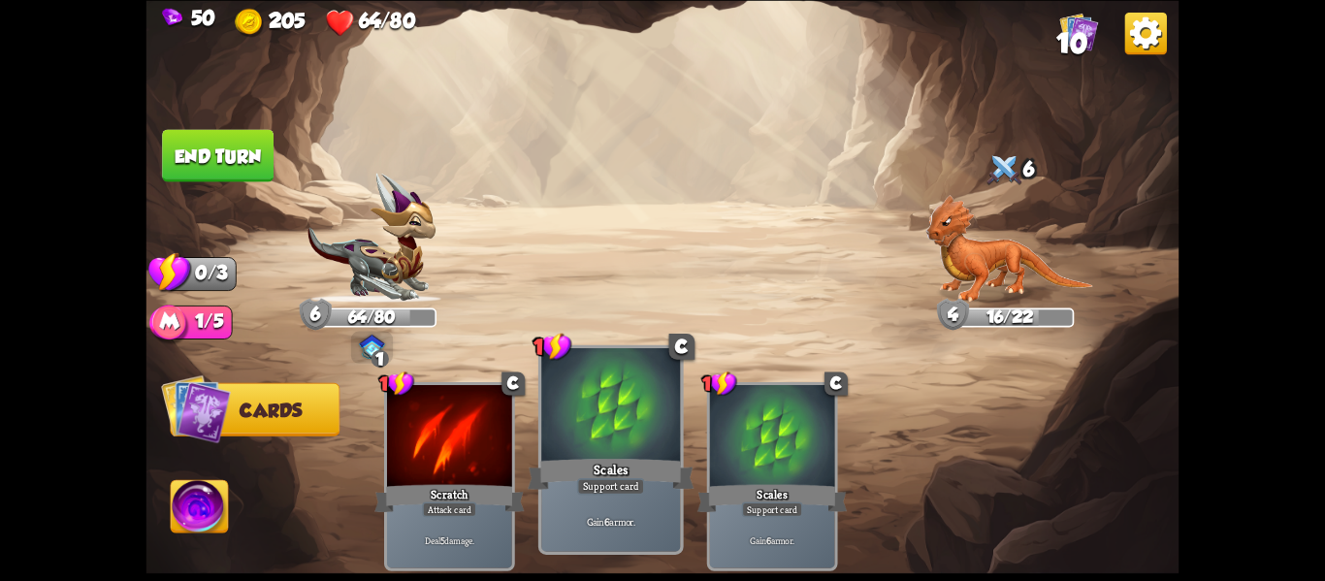
click at [662, 420] on div at bounding box center [610, 406] width 139 height 117
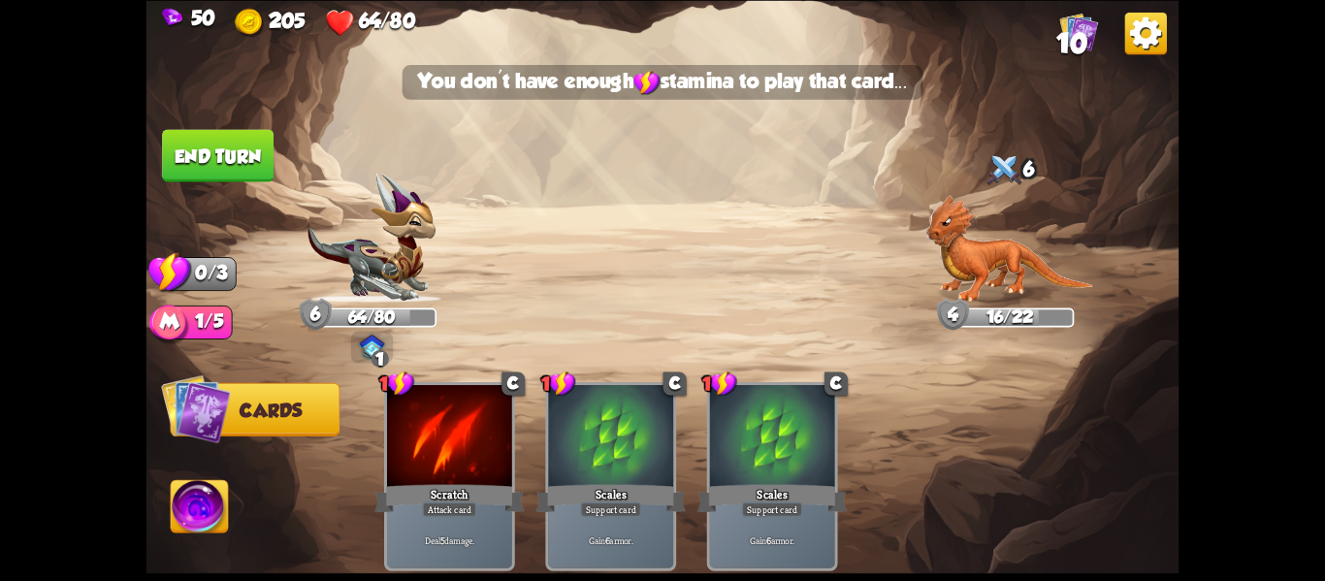
click at [209, 514] on img at bounding box center [199, 509] width 57 height 58
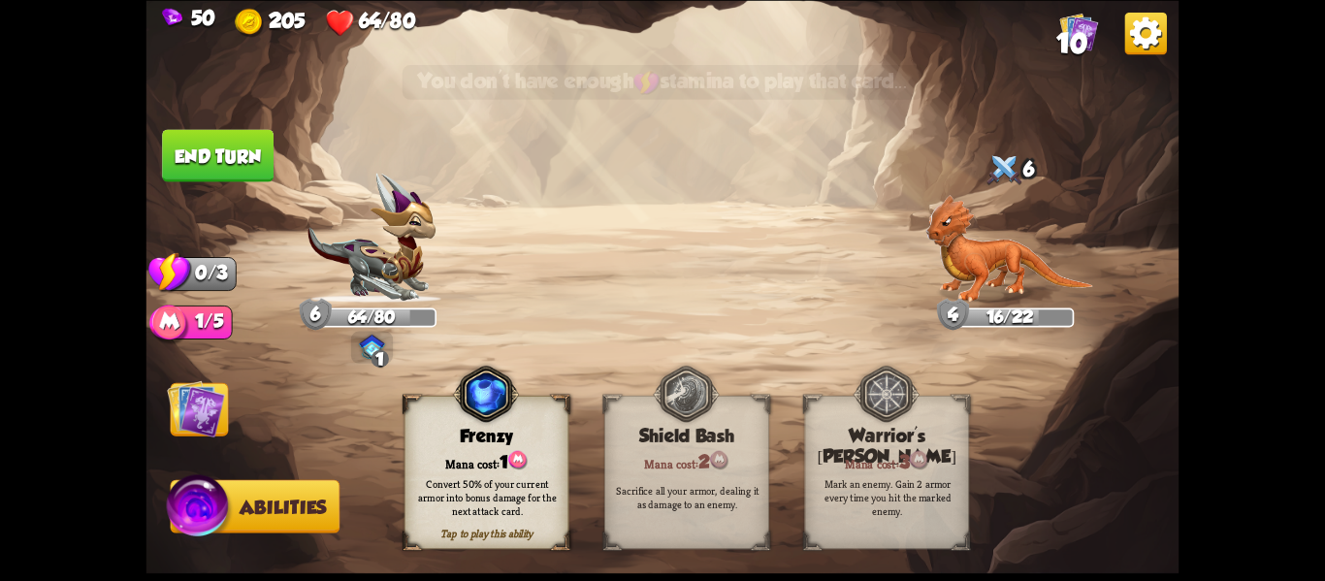
click at [433, 491] on div "Convert 50% of your current armor into bonus damage for the next attack card." at bounding box center [487, 496] width 148 height 41
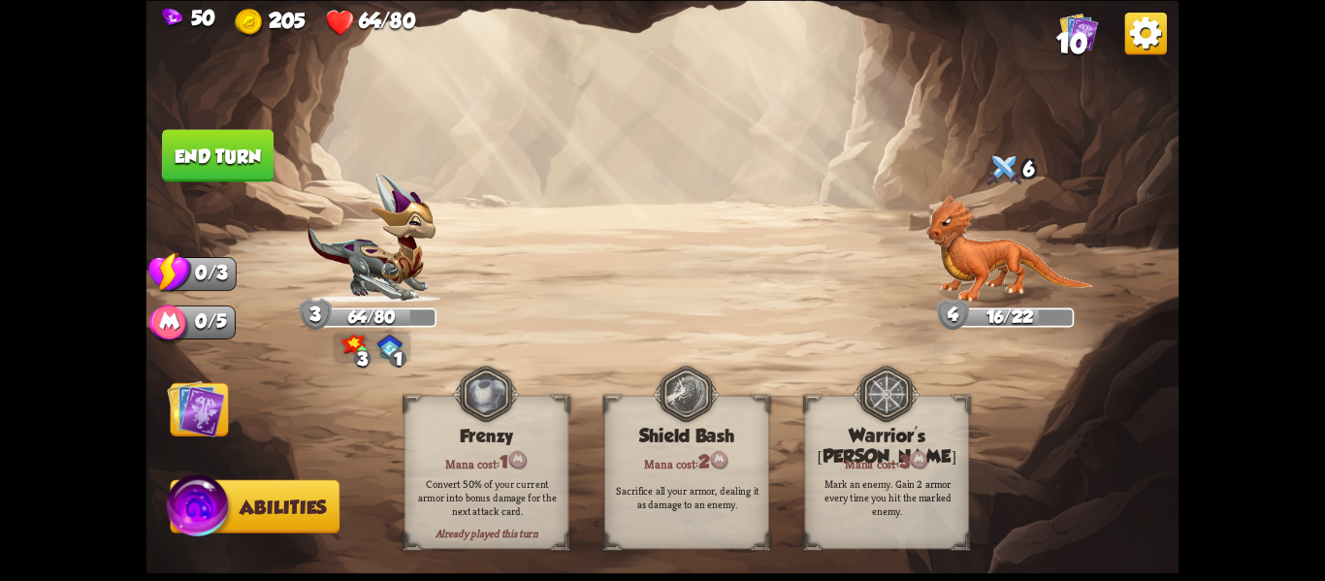
click at [187, 152] on button "End turn" at bounding box center [218, 155] width 112 height 52
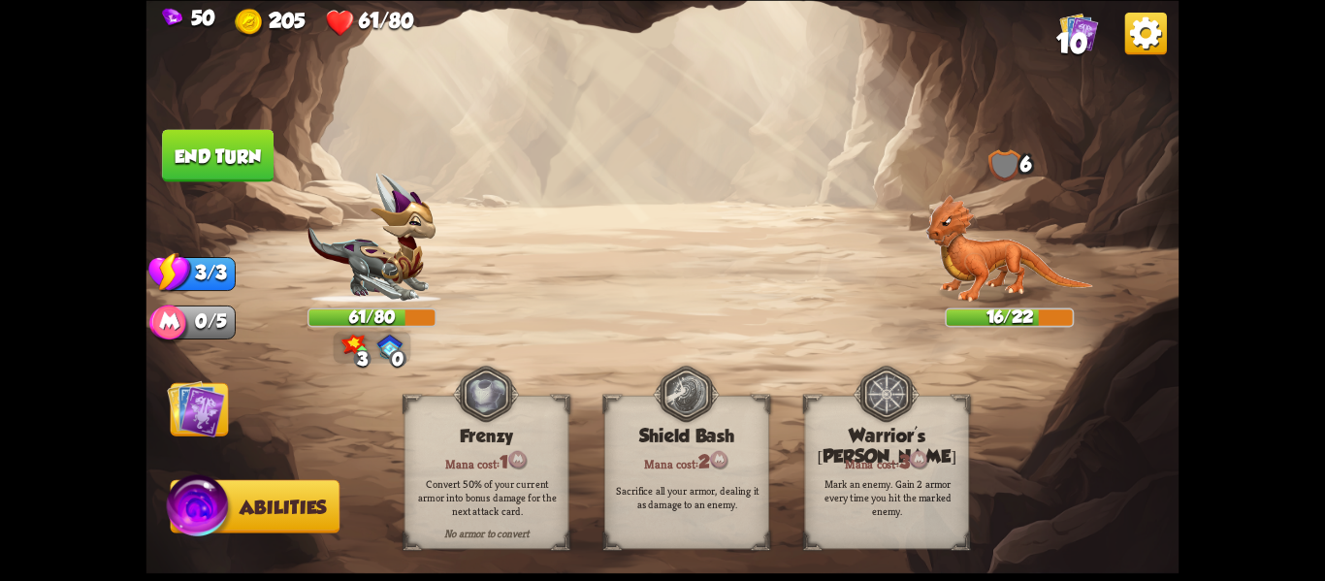
click at [204, 437] on img at bounding box center [196, 408] width 58 height 58
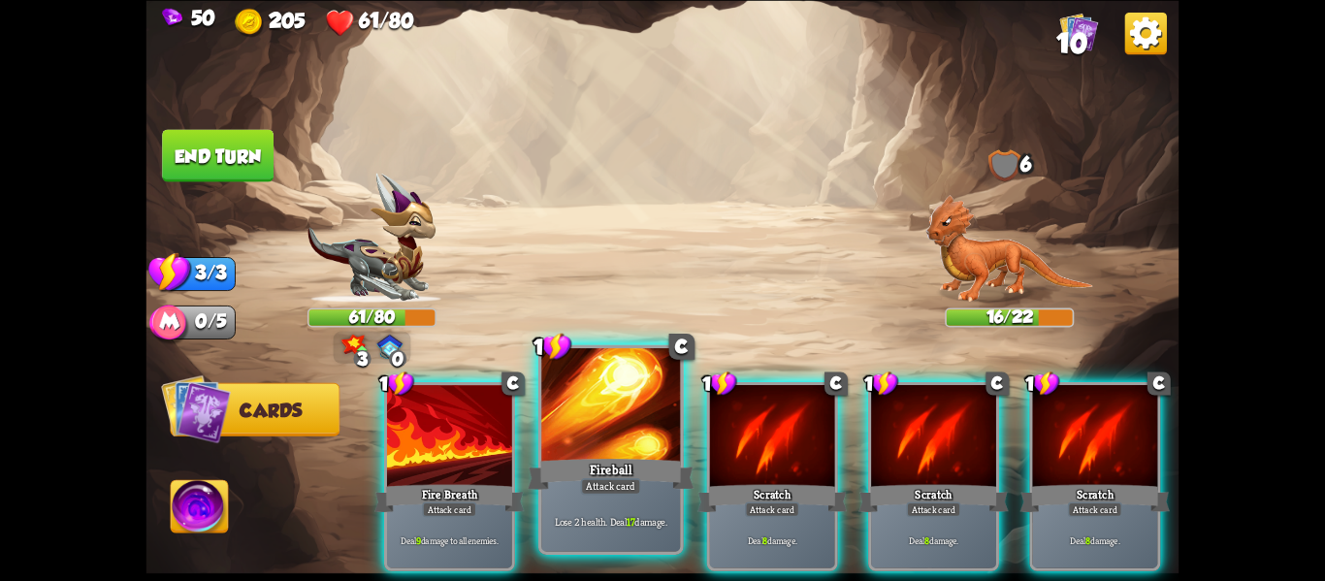
click at [630, 498] on div "Lose 2 health. Deal 17 damage." at bounding box center [610, 521] width 139 height 60
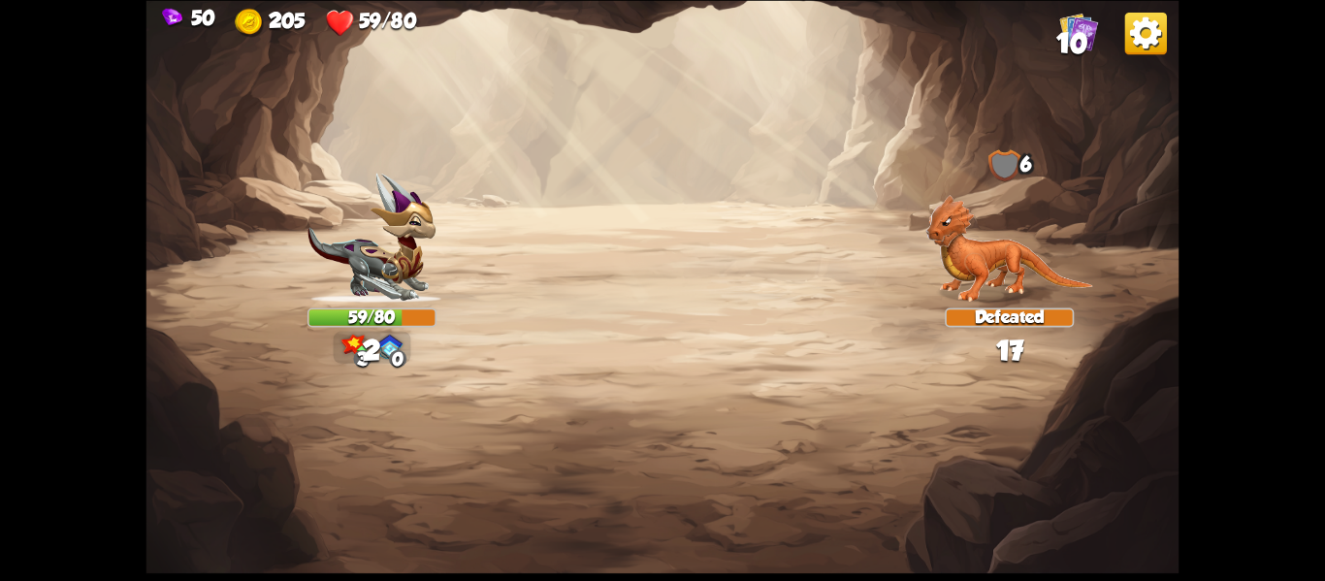
click at [630, 498] on div "Select an enemy to attack... You don't have enough stamina to play that card...…" at bounding box center [663, 290] width 1033 height 581
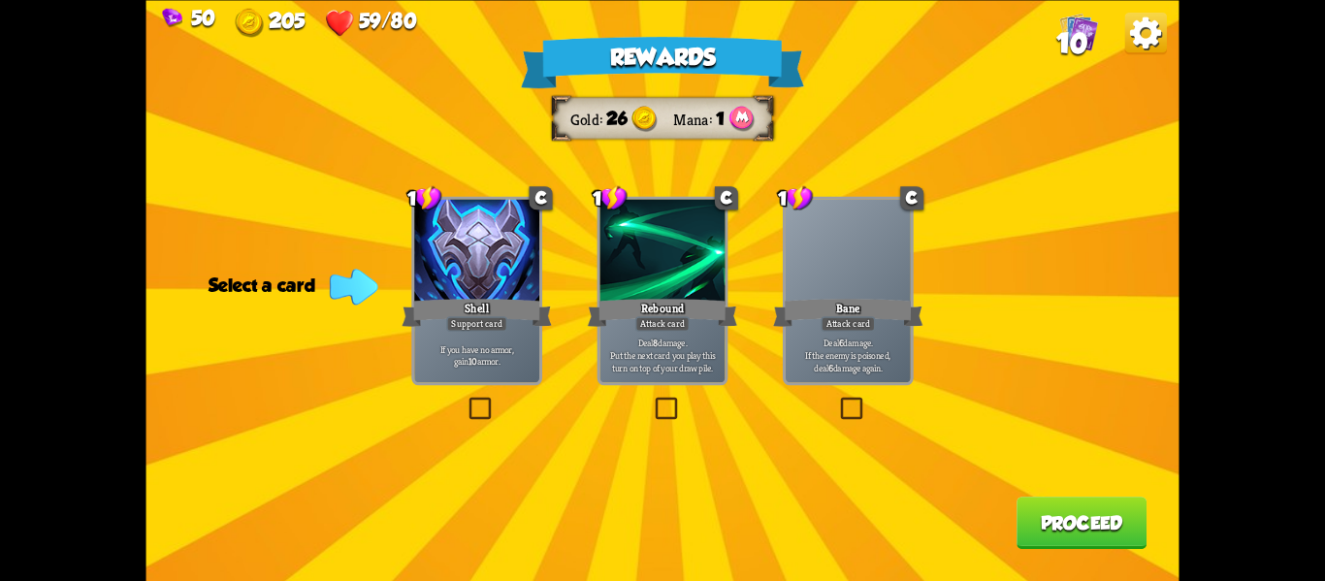
click at [473, 281] on div at bounding box center [476, 252] width 125 height 106
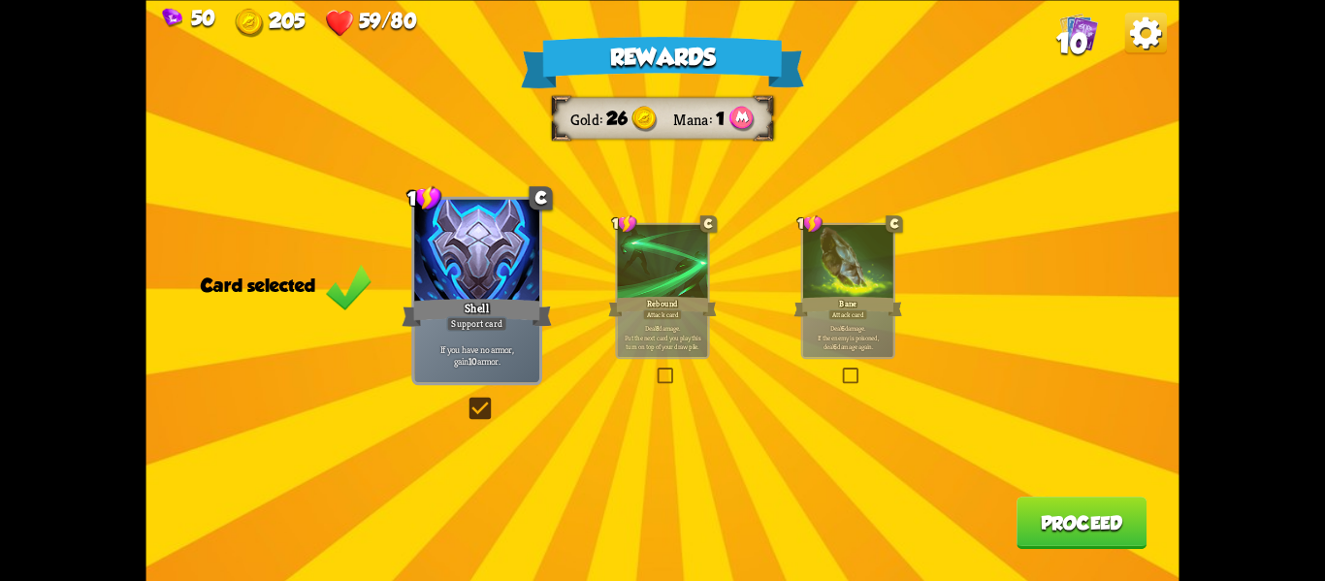
click at [1063, 515] on button "Proceed" at bounding box center [1082, 523] width 130 height 52
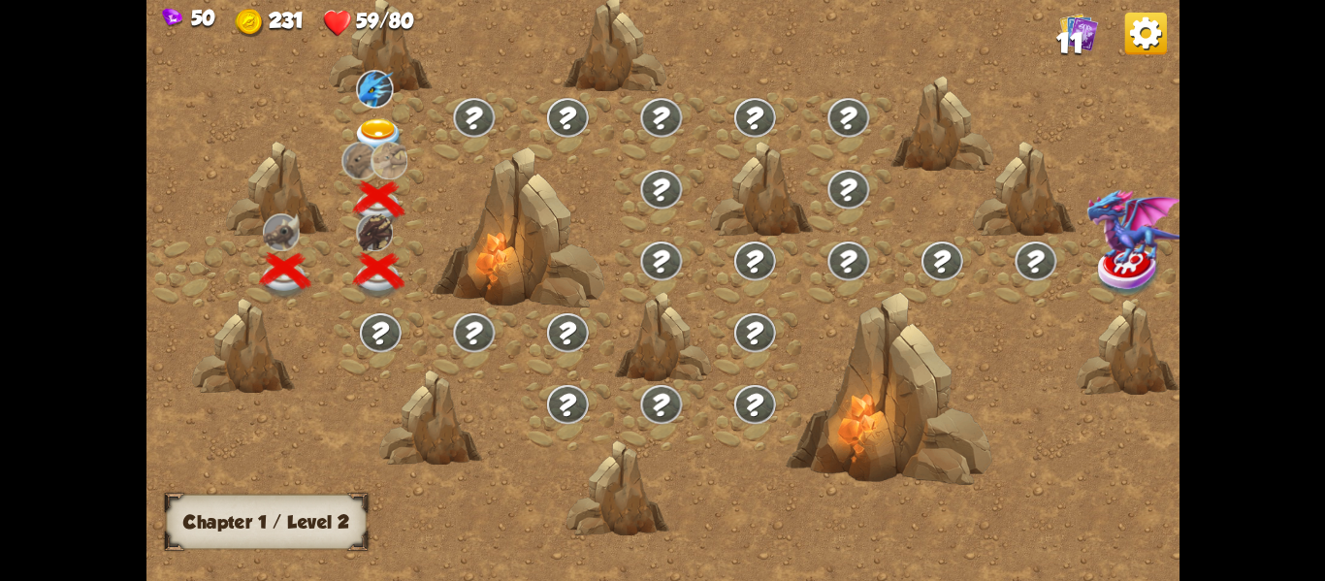
click at [354, 75] on div at bounding box center [380, 44] width 103 height 97
click at [375, 124] on img at bounding box center [378, 136] width 51 height 38
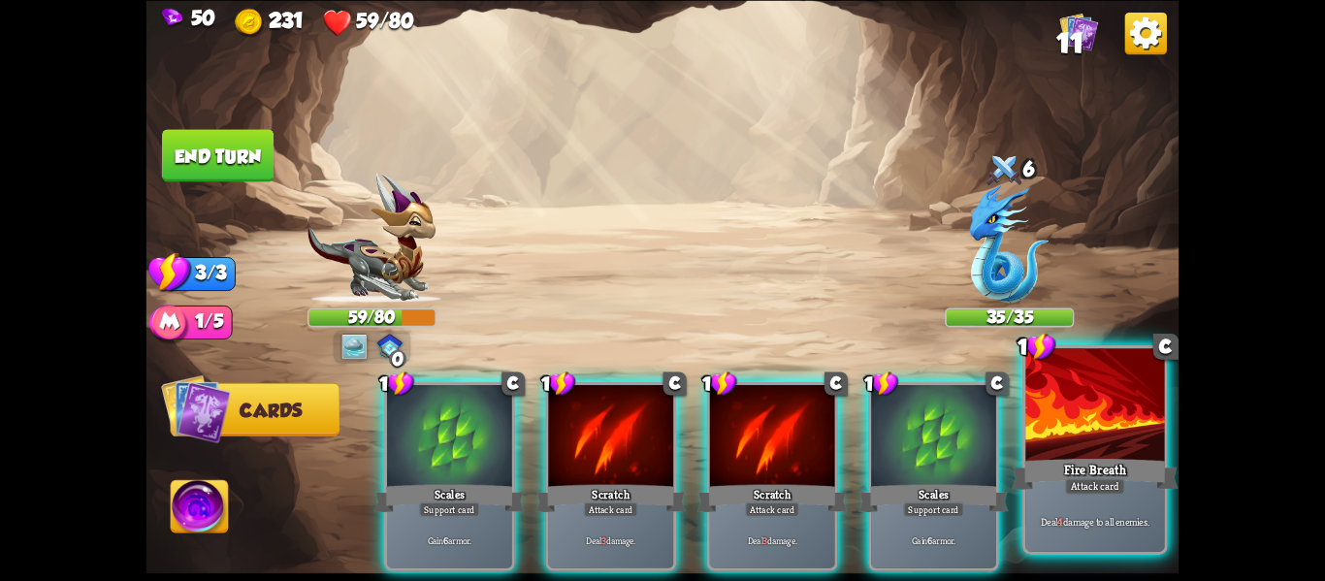
click at [1061, 534] on div "Deal 4 damage to all enemies." at bounding box center [1095, 521] width 139 height 60
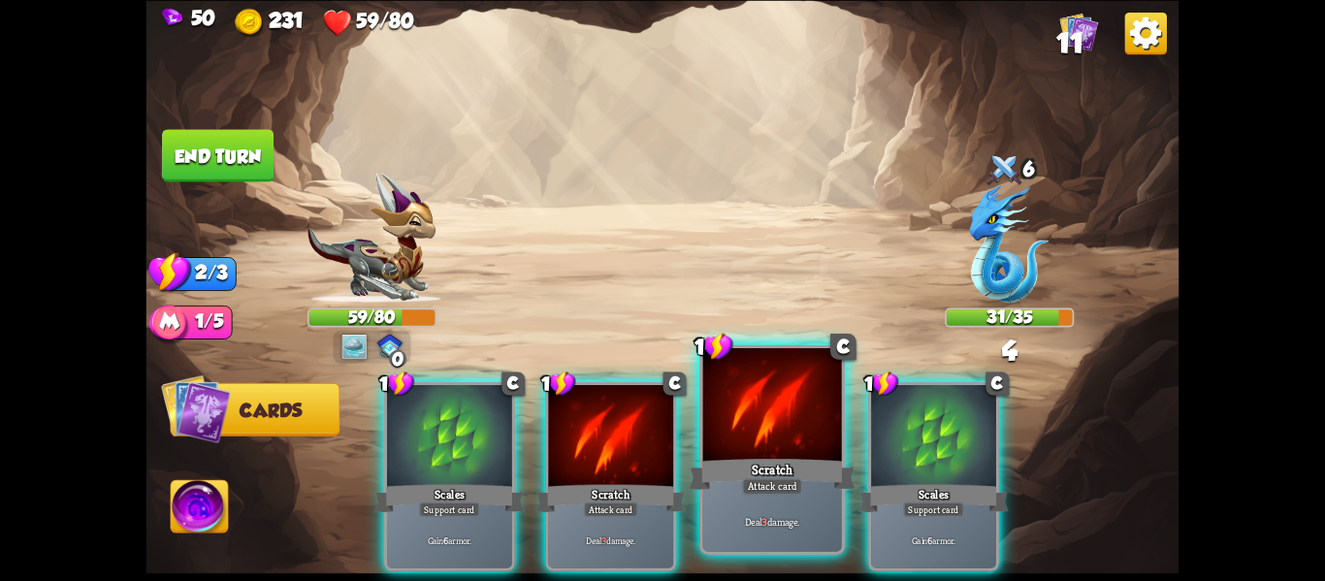
click at [750, 523] on p "Deal 3 damage." at bounding box center [772, 521] width 132 height 14
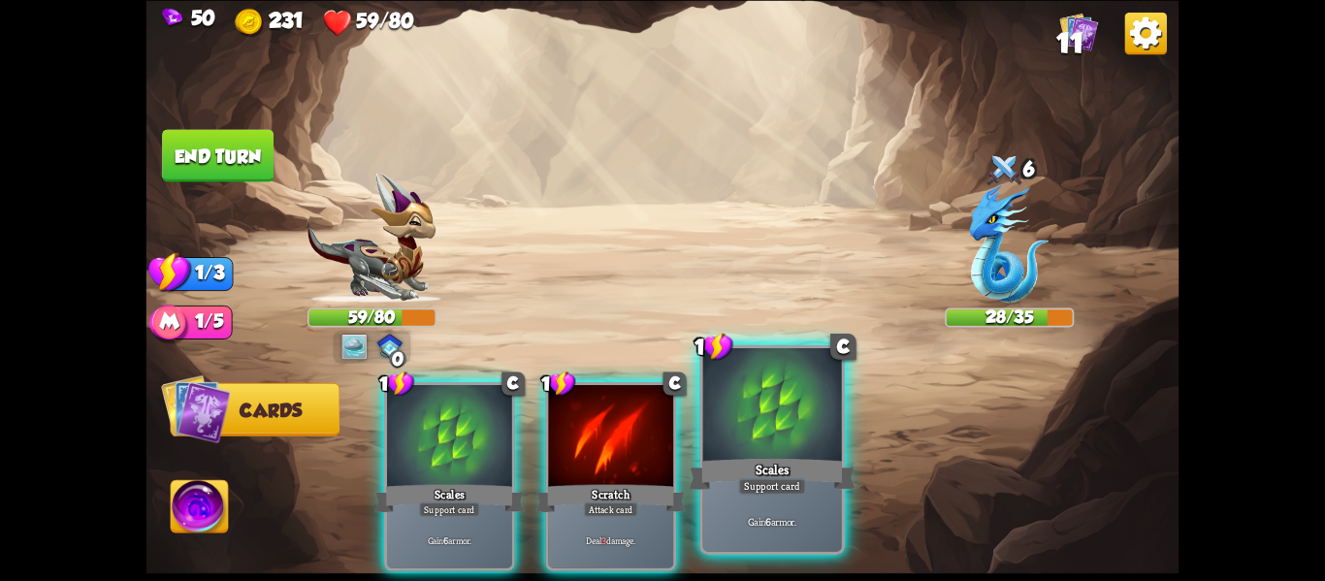
click at [815, 530] on div "Gain 6 armor." at bounding box center [772, 521] width 139 height 60
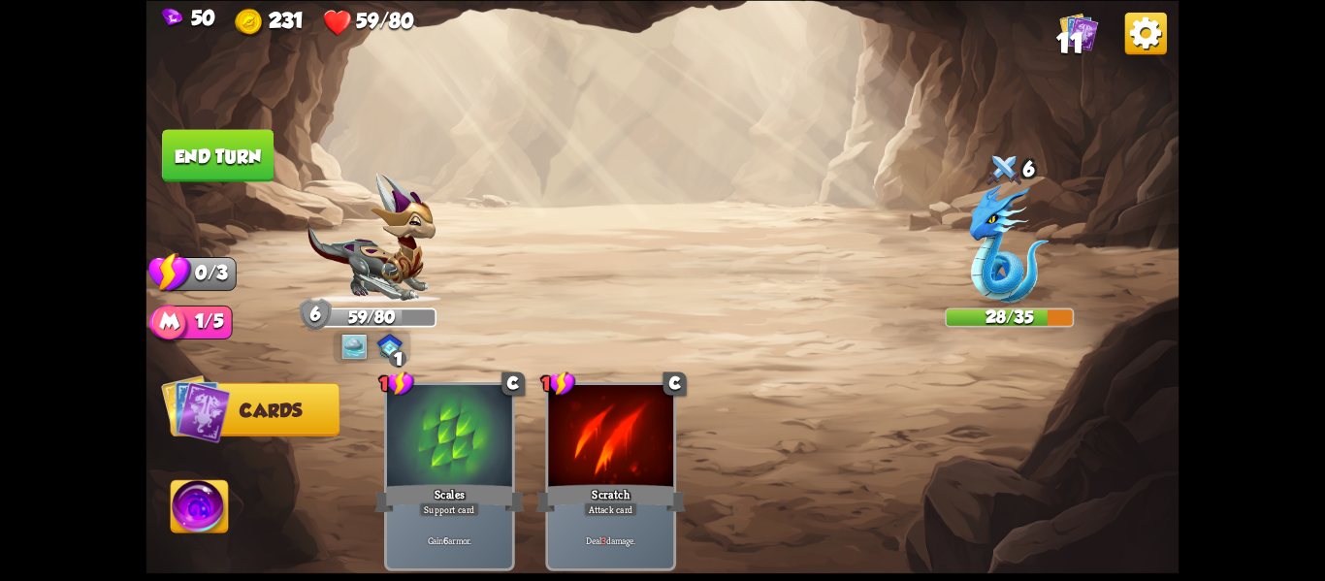
click at [212, 156] on button "End turn" at bounding box center [218, 155] width 112 height 52
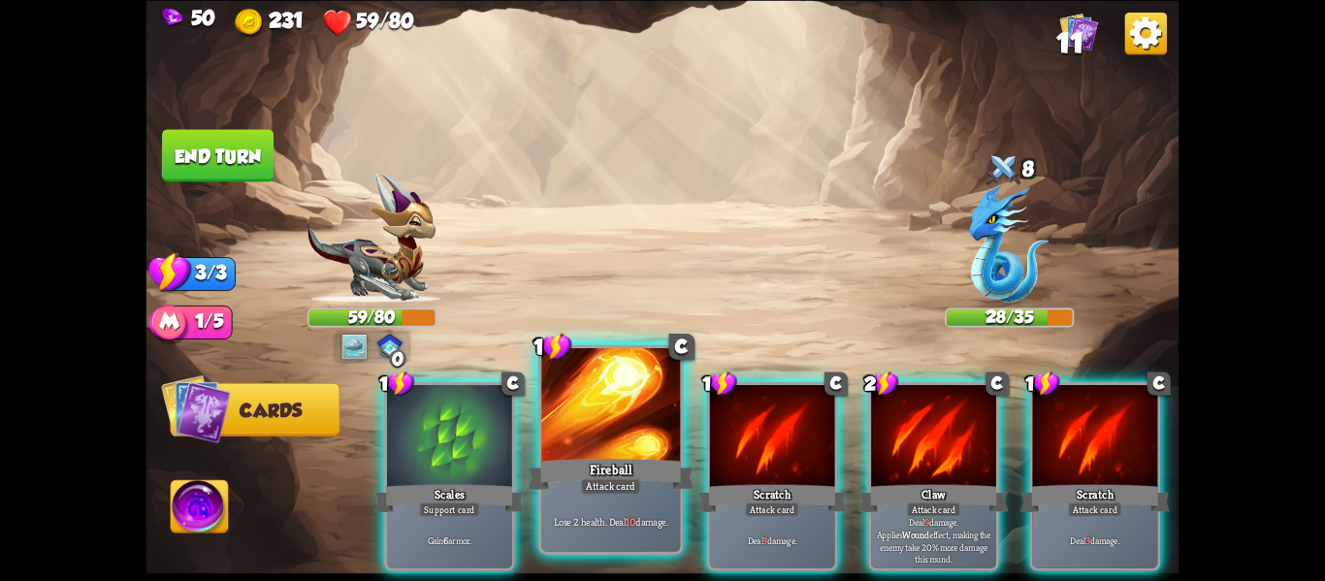
click at [629, 441] on div at bounding box center [610, 406] width 139 height 117
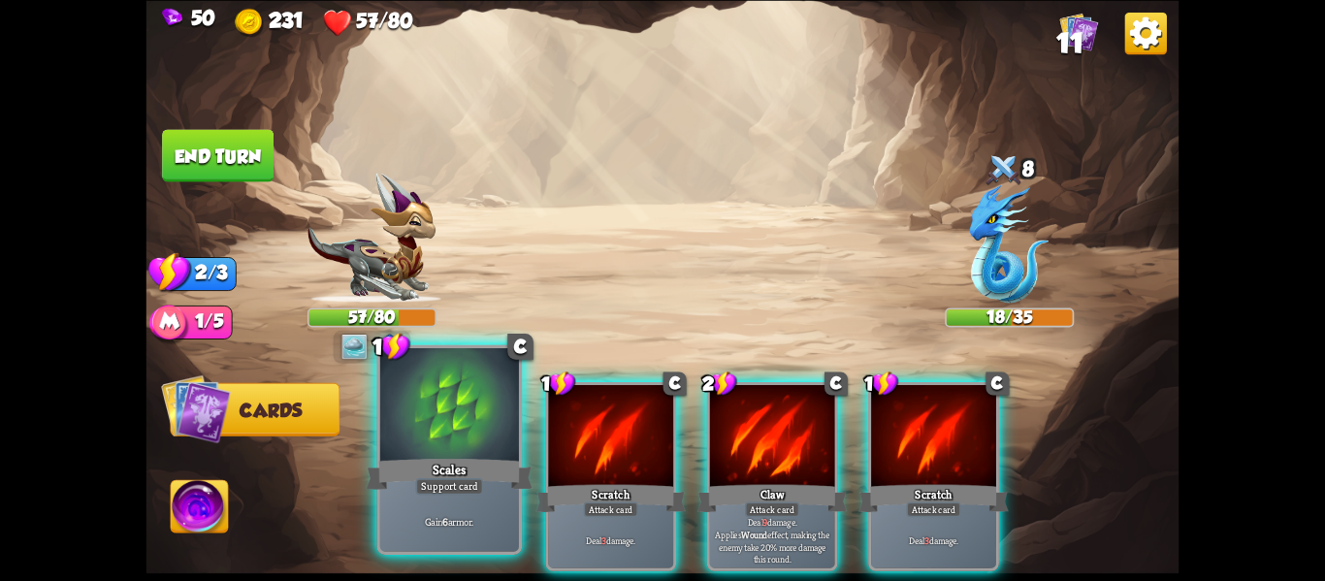
click at [448, 463] on div "Scales" at bounding box center [450, 473] width 167 height 37
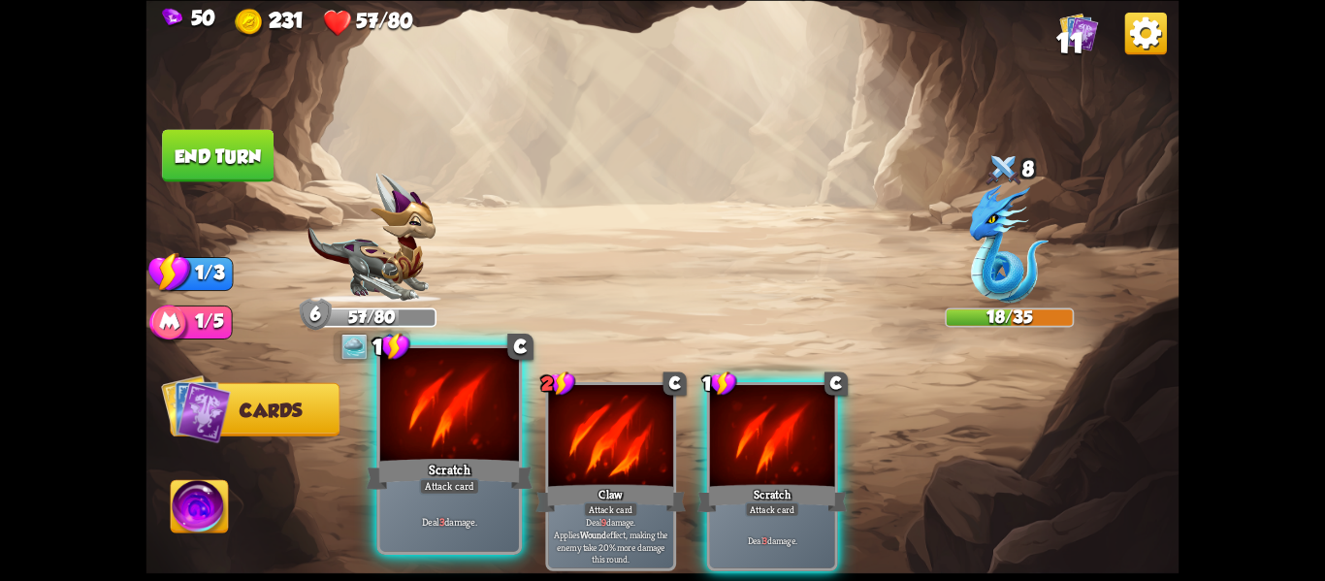
click at [458, 489] on div "Attack card" at bounding box center [449, 486] width 60 height 16
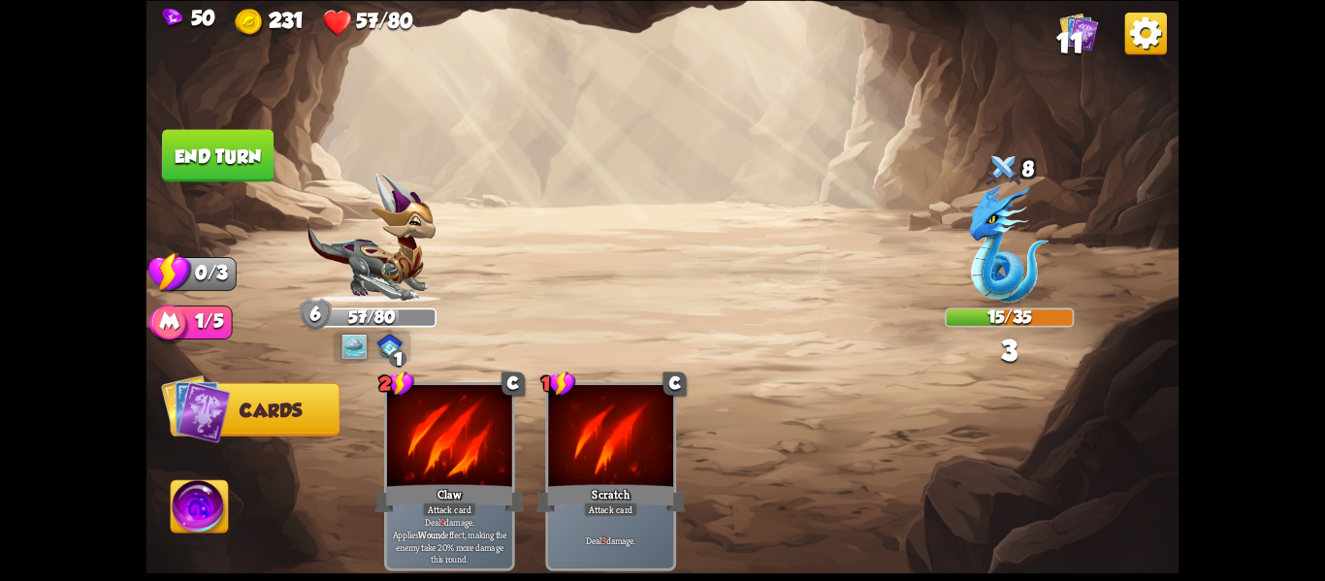
click at [201, 130] on button "End turn" at bounding box center [218, 155] width 112 height 52
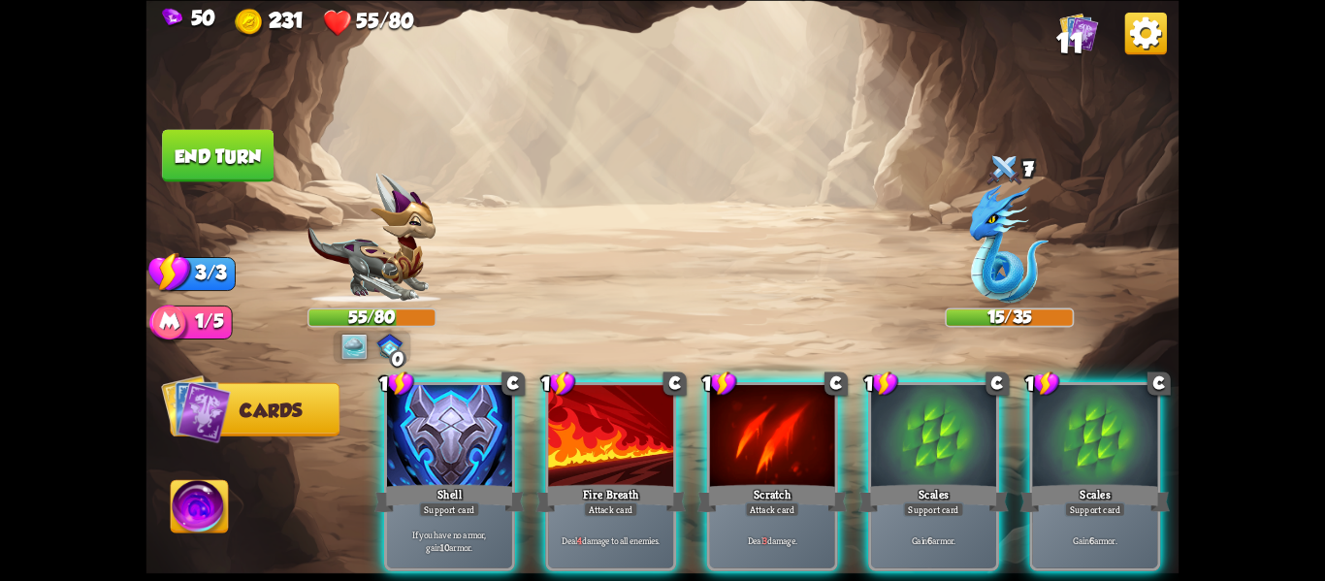
click at [192, 493] on img at bounding box center [199, 509] width 57 height 58
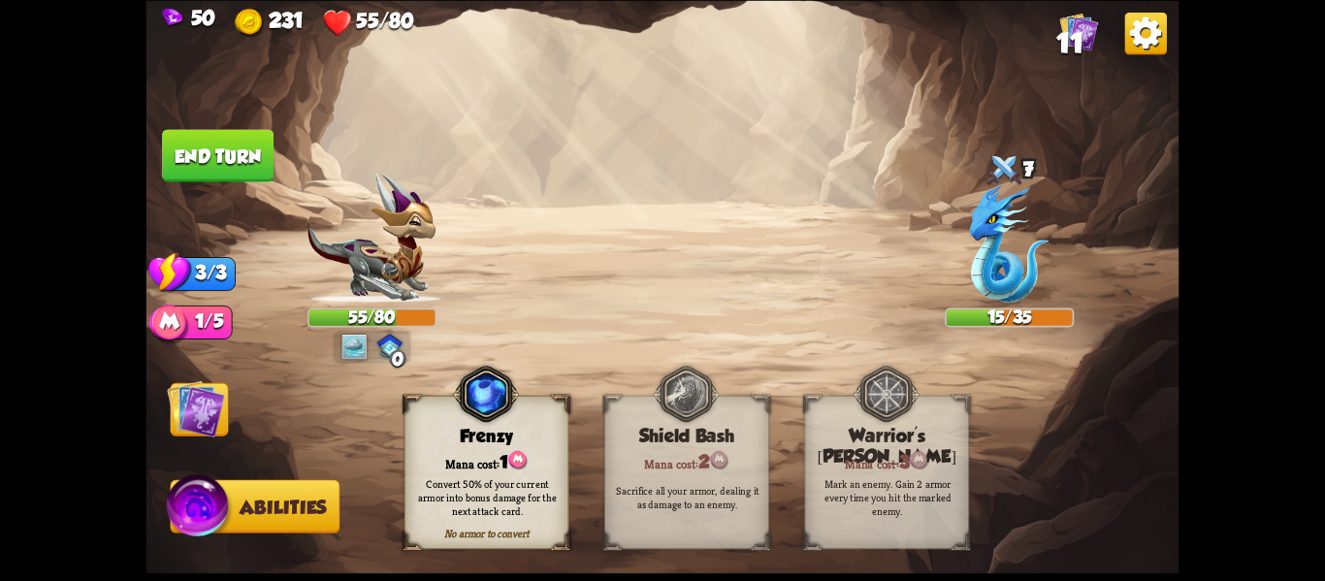
click at [201, 420] on img at bounding box center [196, 408] width 58 height 58
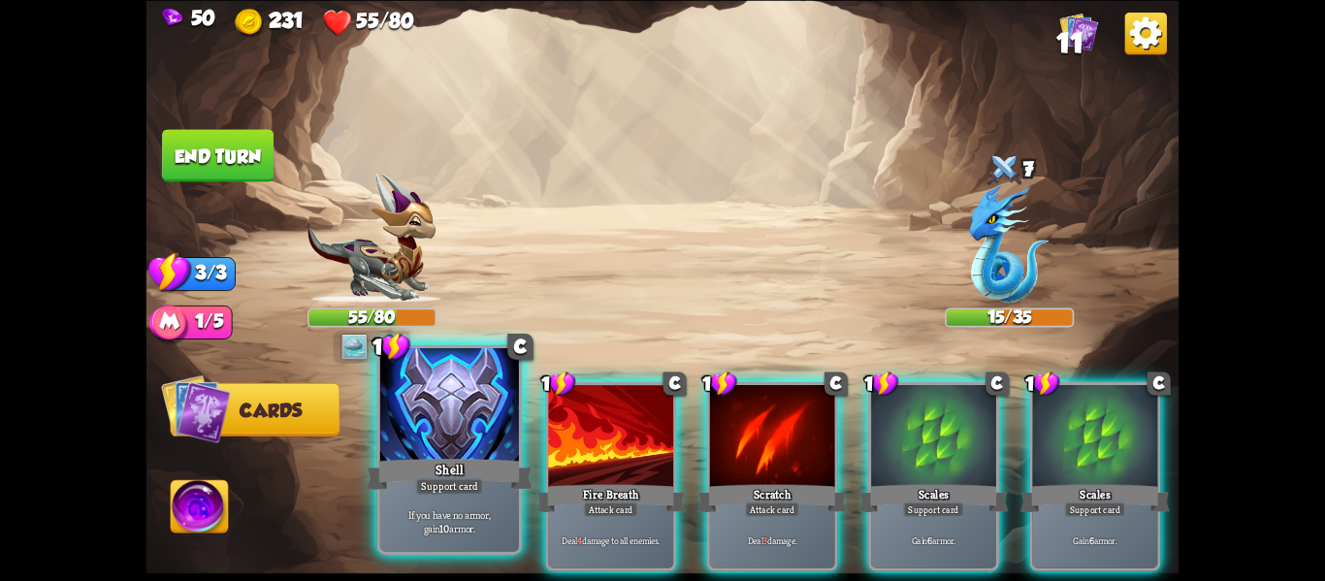
click at [463, 477] on div "Shell" at bounding box center [450, 473] width 167 height 37
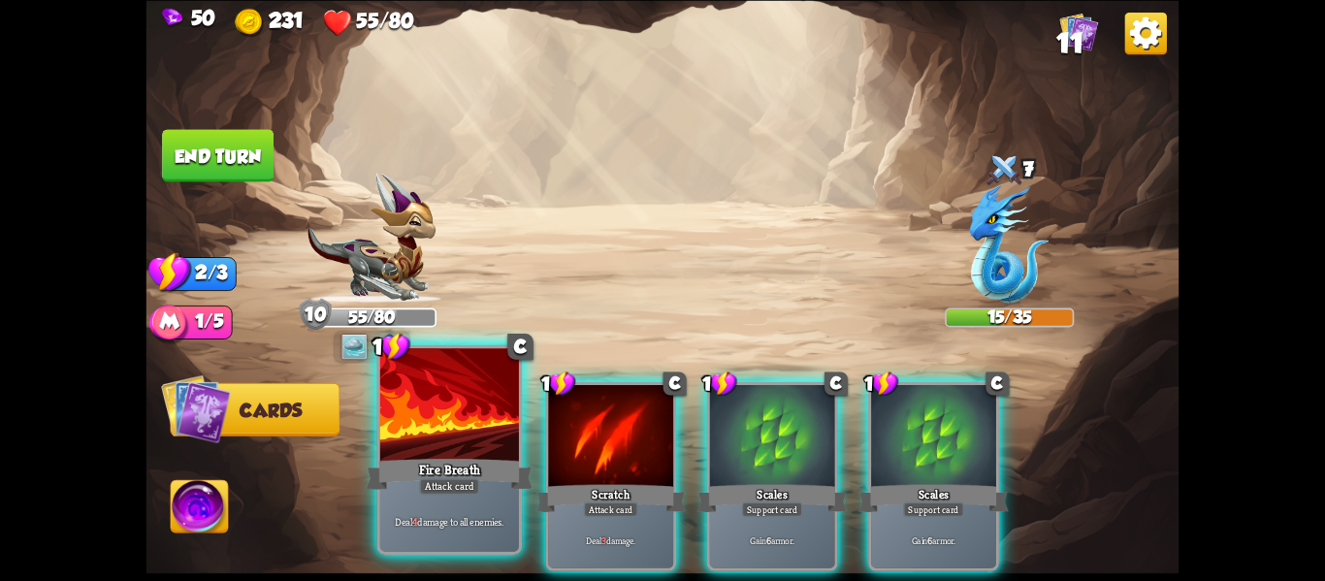
click at [450, 441] on div at bounding box center [449, 406] width 139 height 117
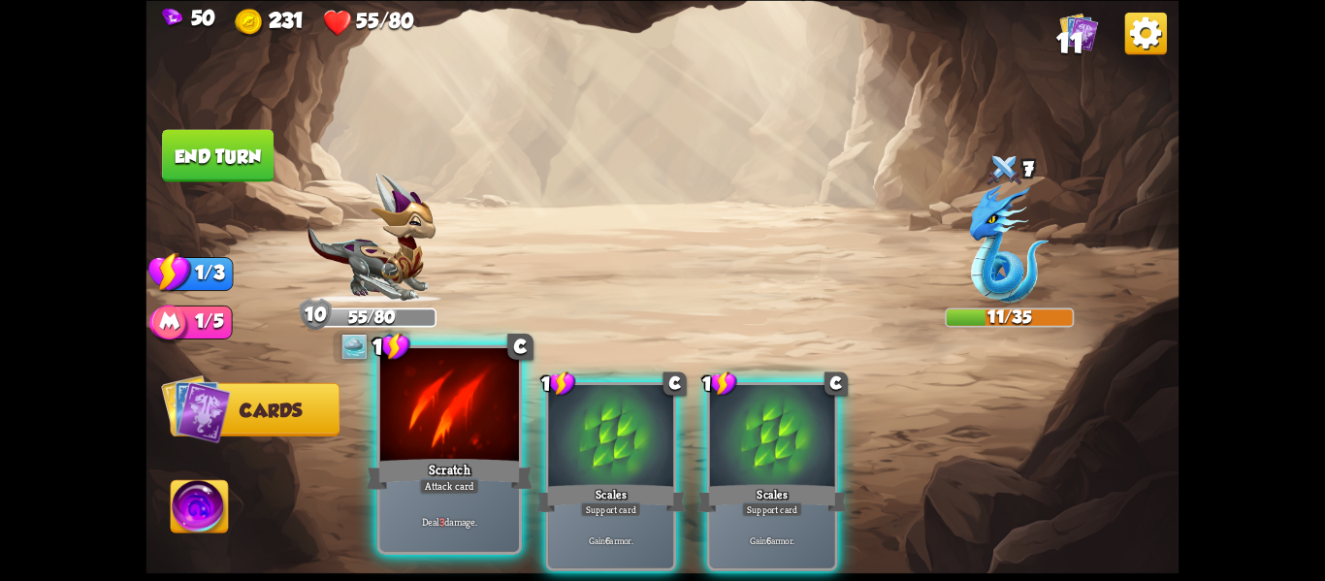
click at [470, 467] on div "Scratch" at bounding box center [450, 473] width 167 height 37
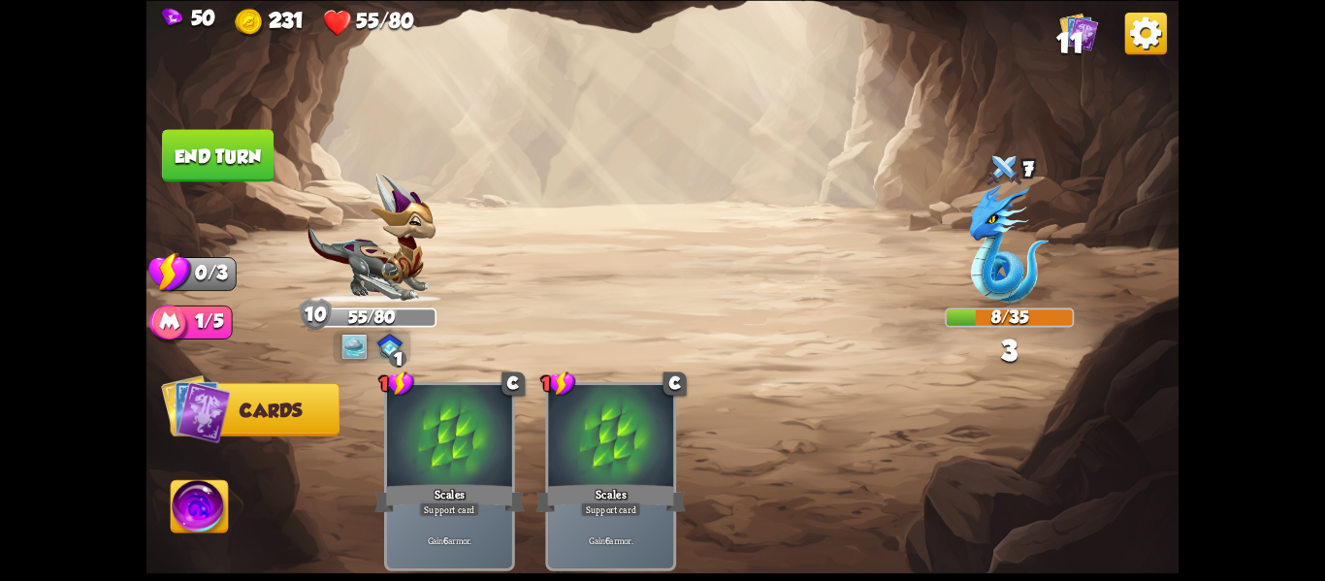
click at [218, 492] on img at bounding box center [199, 509] width 57 height 58
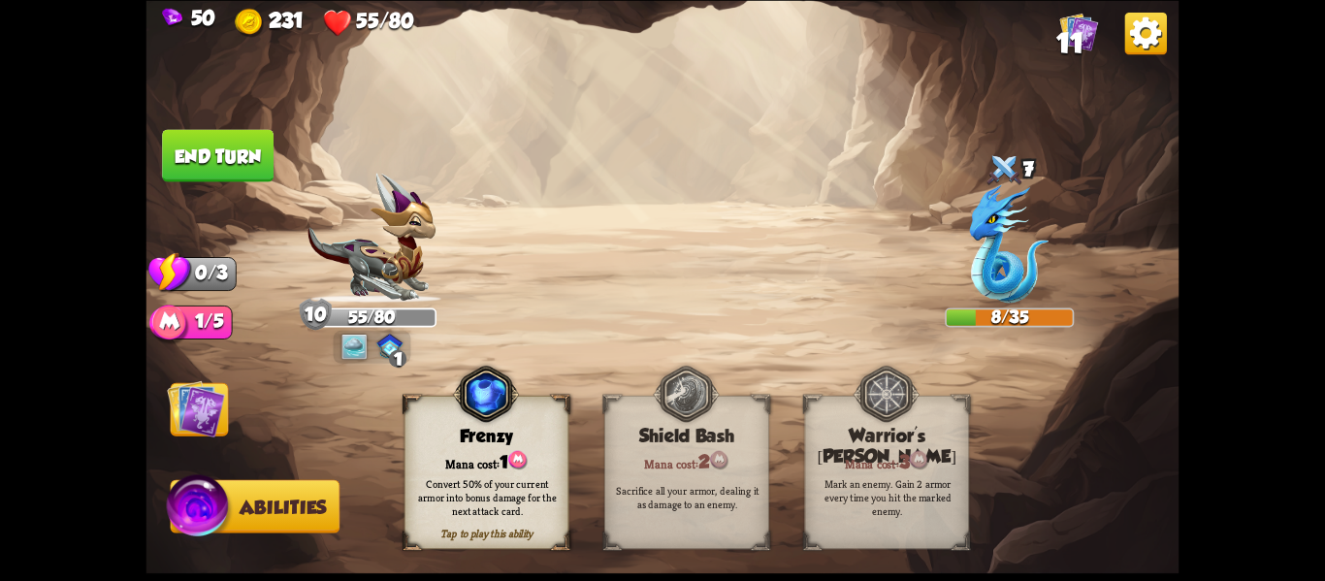
click at [453, 488] on div "Convert 50% of your current armor into bonus damage for the next attack card." at bounding box center [487, 496] width 148 height 41
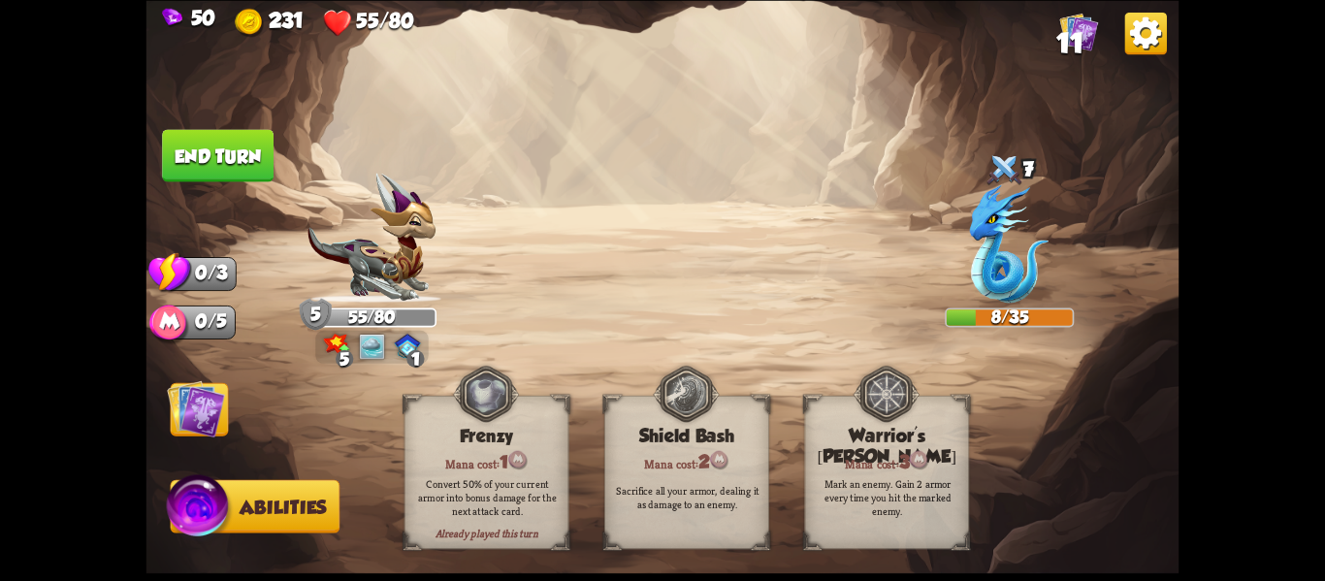
click at [176, 152] on button "End turn" at bounding box center [218, 155] width 112 height 52
click at [212, 399] on img at bounding box center [196, 408] width 58 height 58
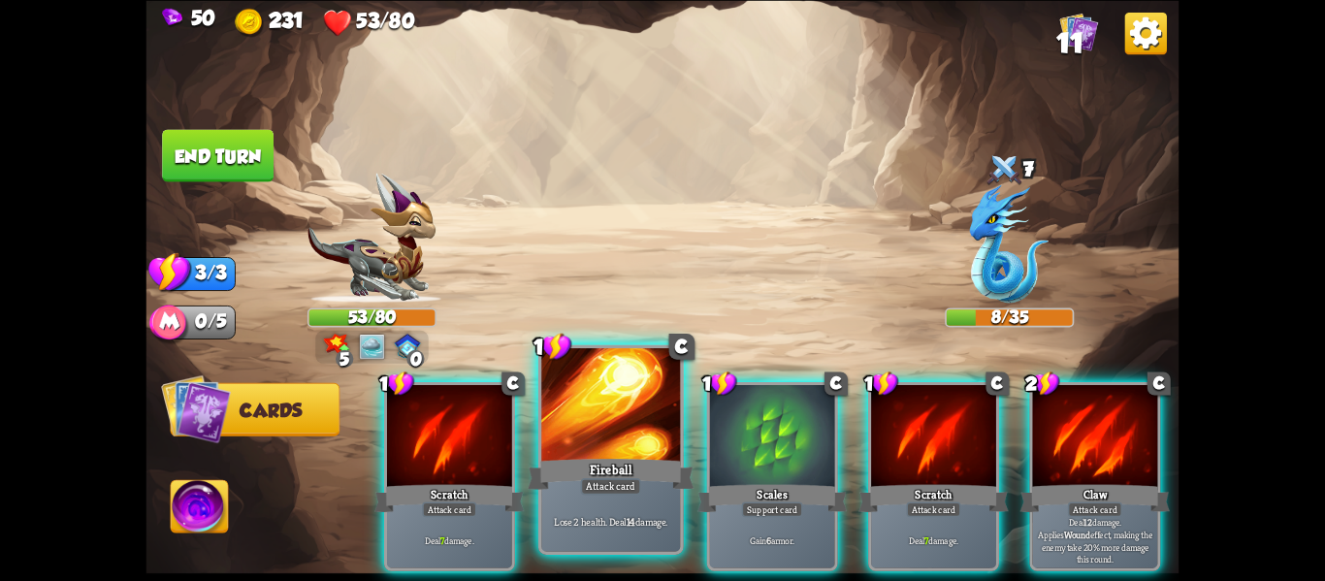
click at [597, 473] on div "Fireball" at bounding box center [611, 473] width 167 height 37
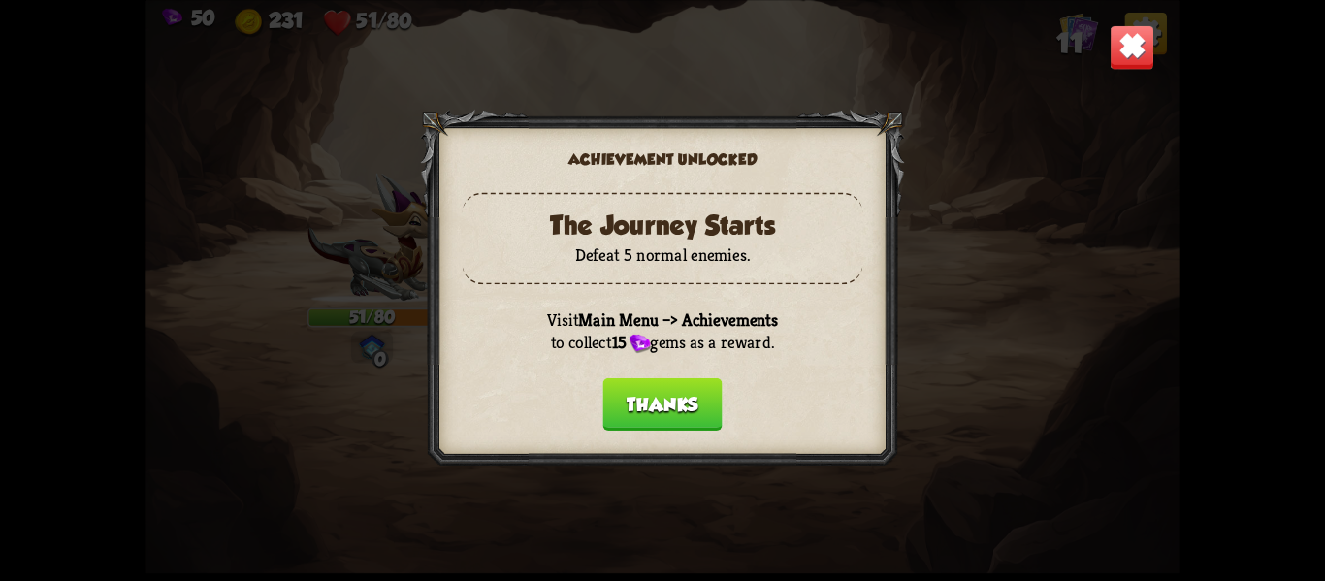
click at [650, 407] on button "Thanks" at bounding box center [662, 403] width 119 height 52
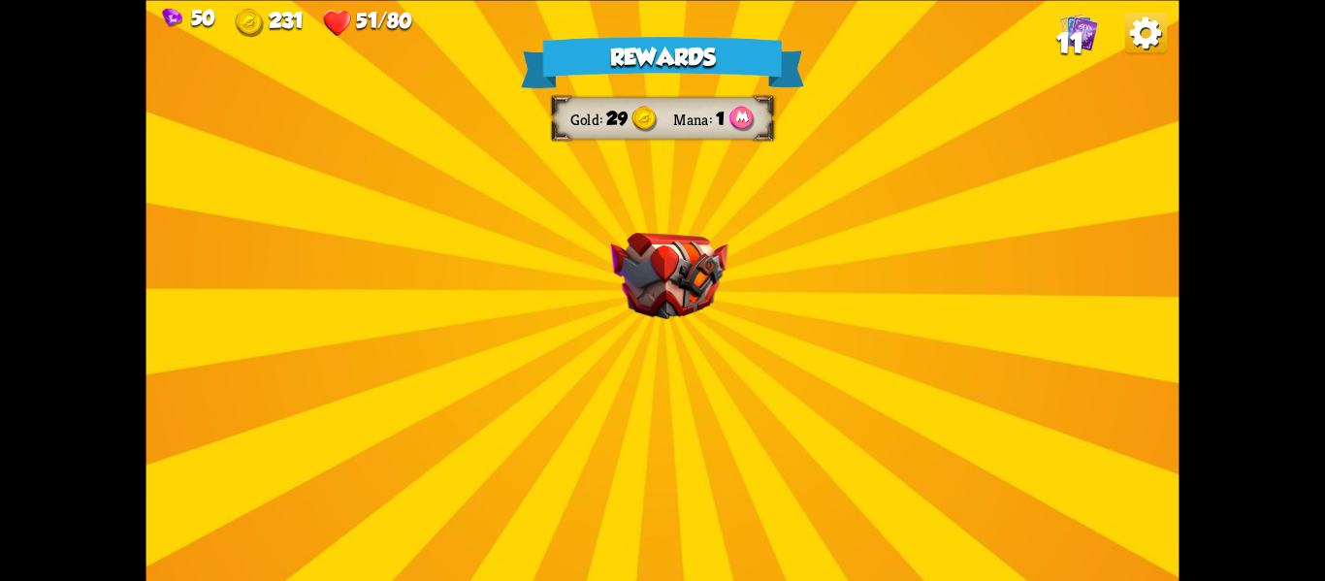
click at [650, 407] on div "Rewards Gold 29 Mana 1 Select a card 1 C Incantation Support card Gain 7 armor.…" at bounding box center [663, 290] width 1033 height 581
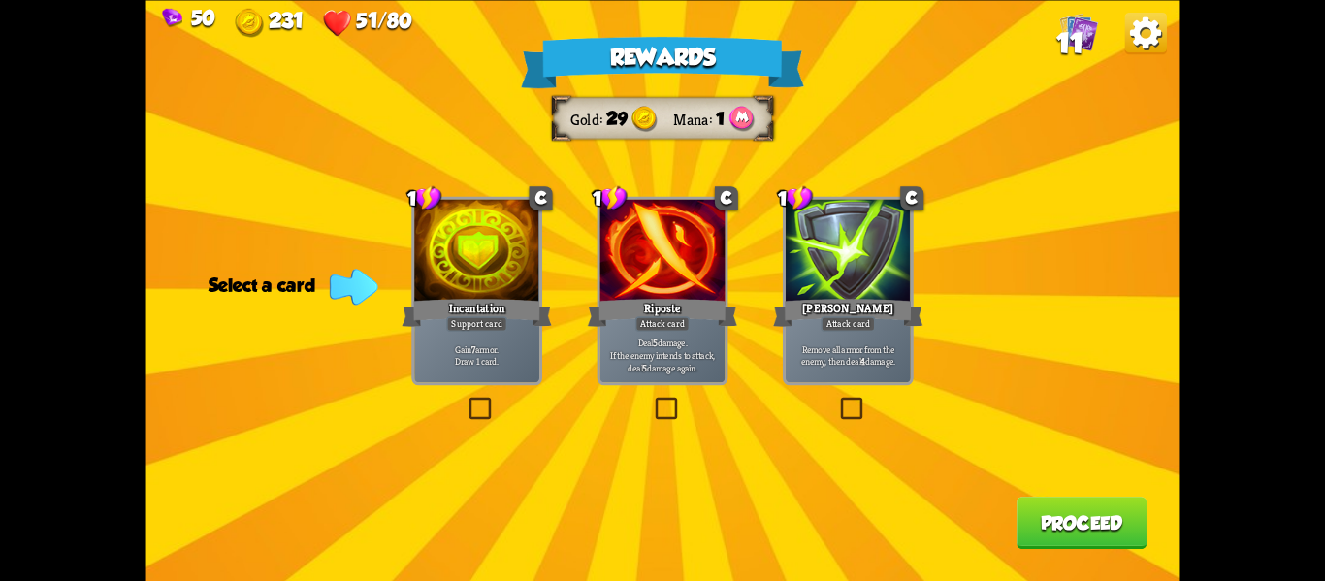
click at [475, 371] on div "Gain 7 armor. Draw 1 card." at bounding box center [476, 355] width 125 height 54
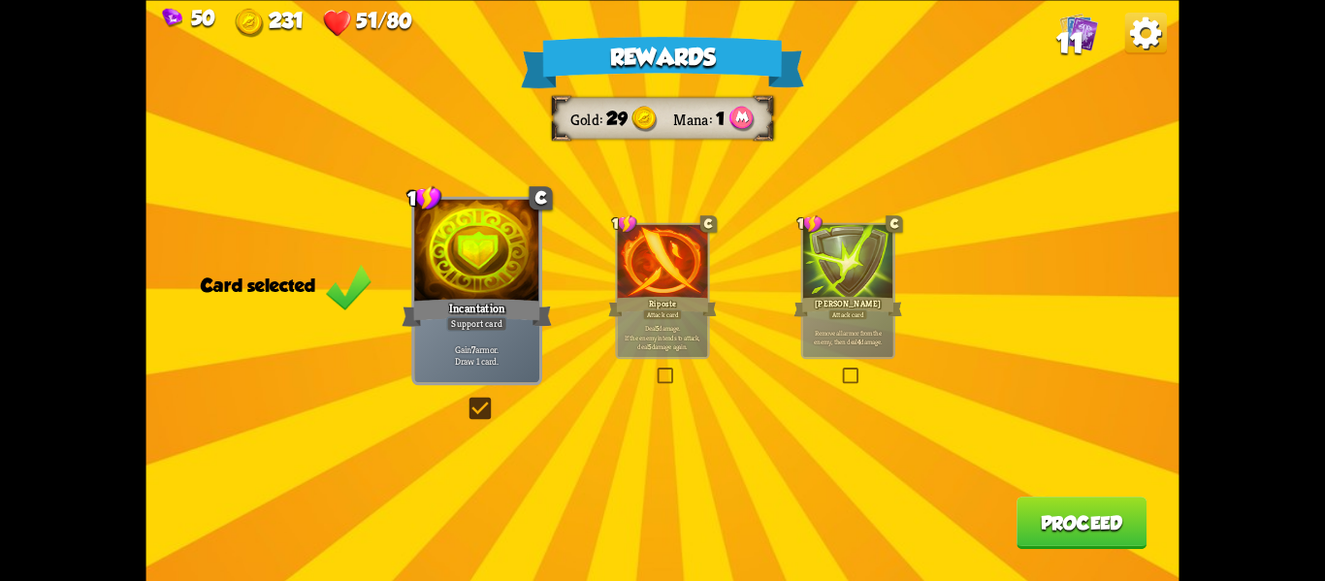
click at [1086, 520] on button "Proceed" at bounding box center [1082, 523] width 130 height 52
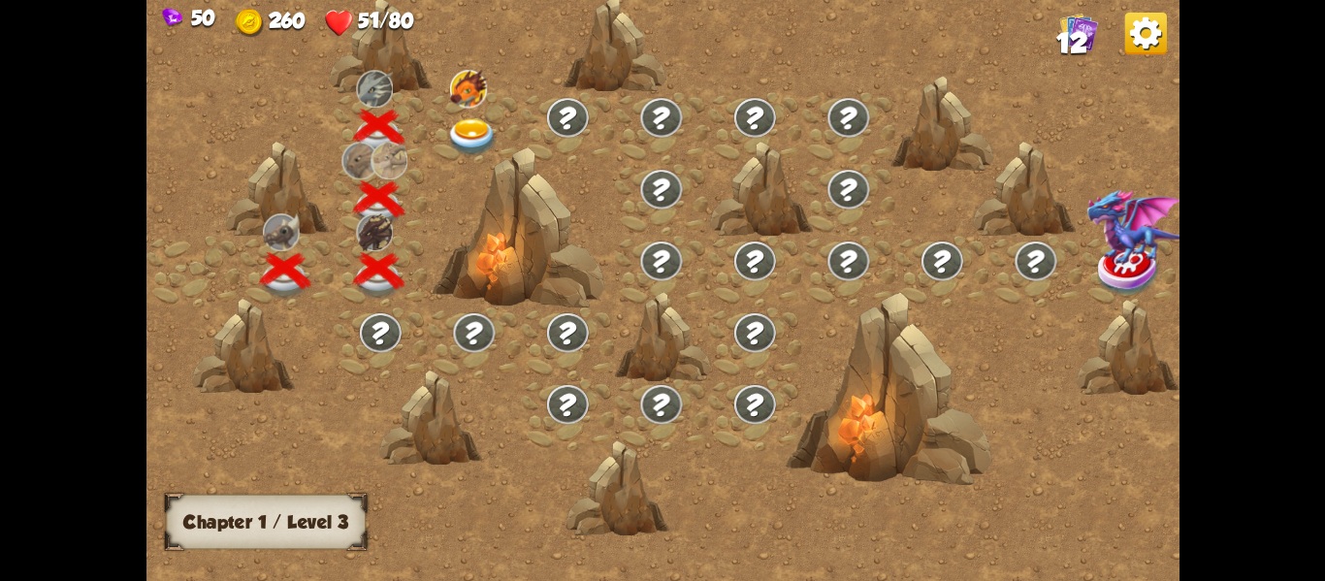
click at [450, 128] on img at bounding box center [471, 136] width 51 height 38
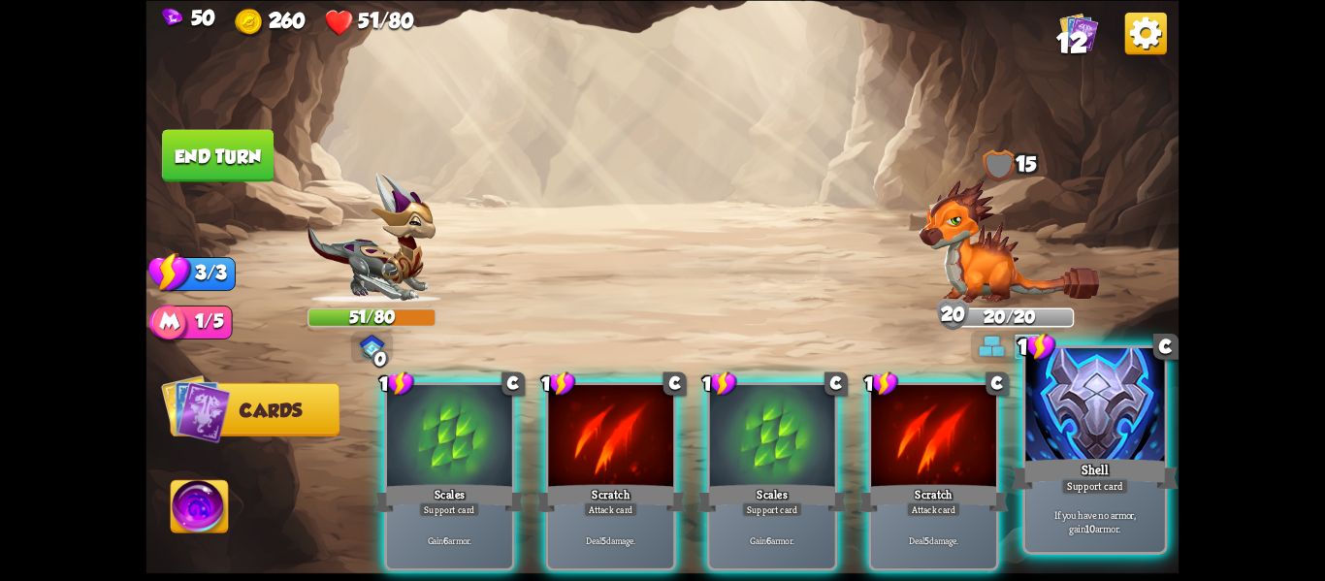
click at [1038, 493] on div "If you have no armor, gain 10 armor." at bounding box center [1095, 521] width 139 height 60
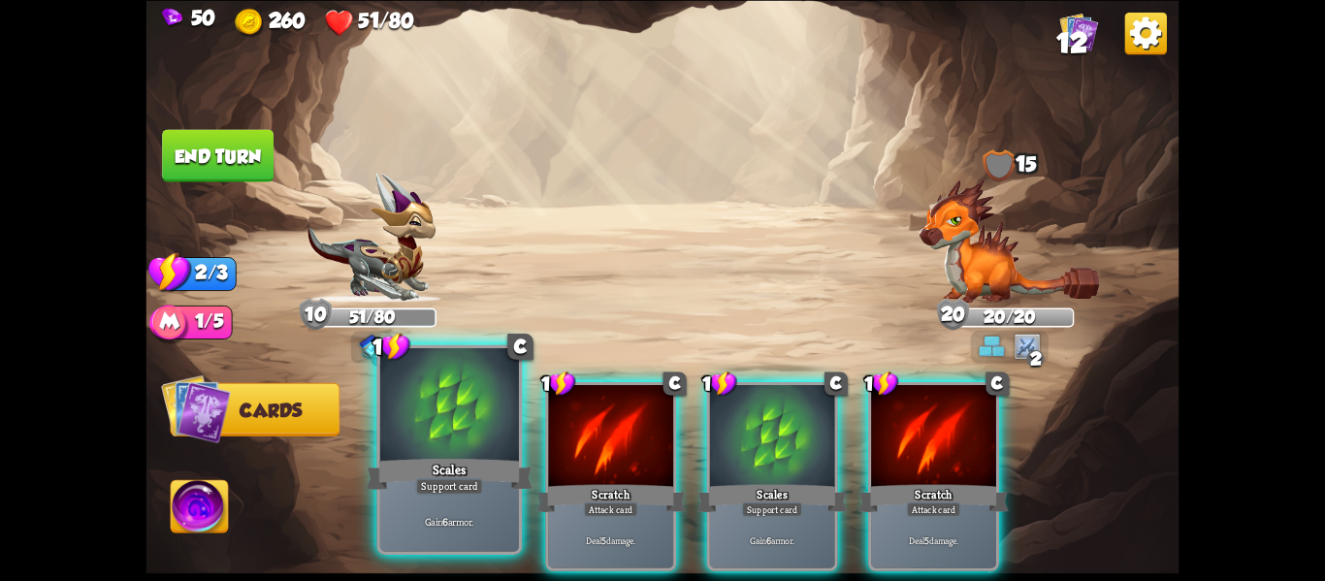
click at [461, 524] on p "Gain 6 armor." at bounding box center [449, 521] width 132 height 14
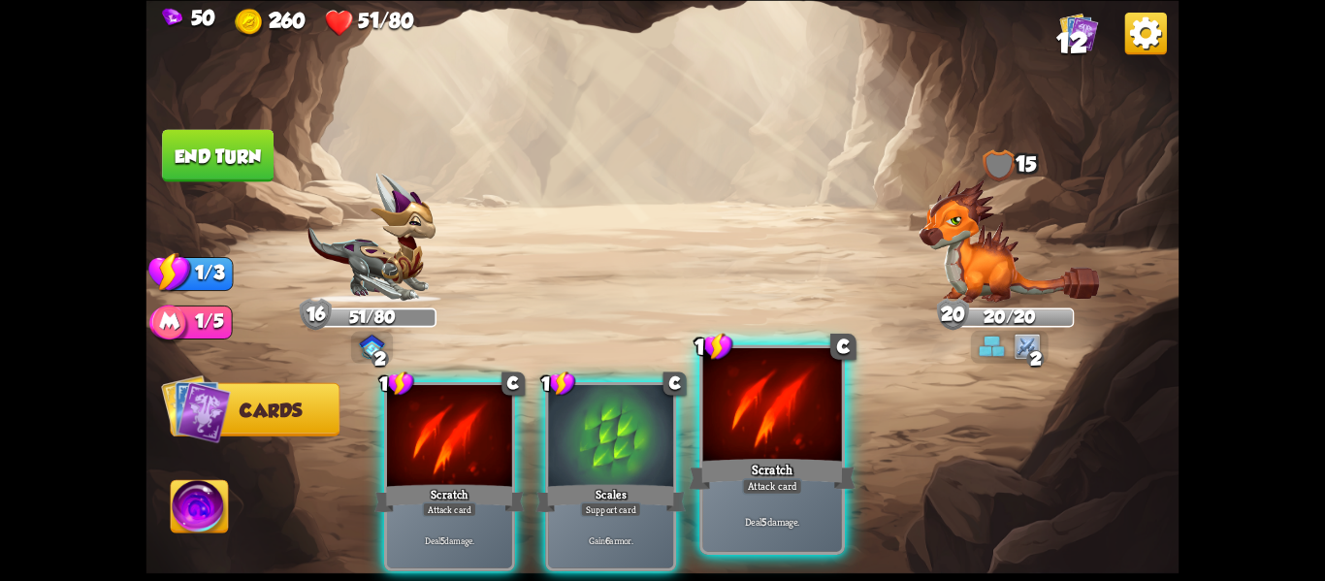
click at [758, 526] on p "Deal 5 damage." at bounding box center [772, 521] width 132 height 14
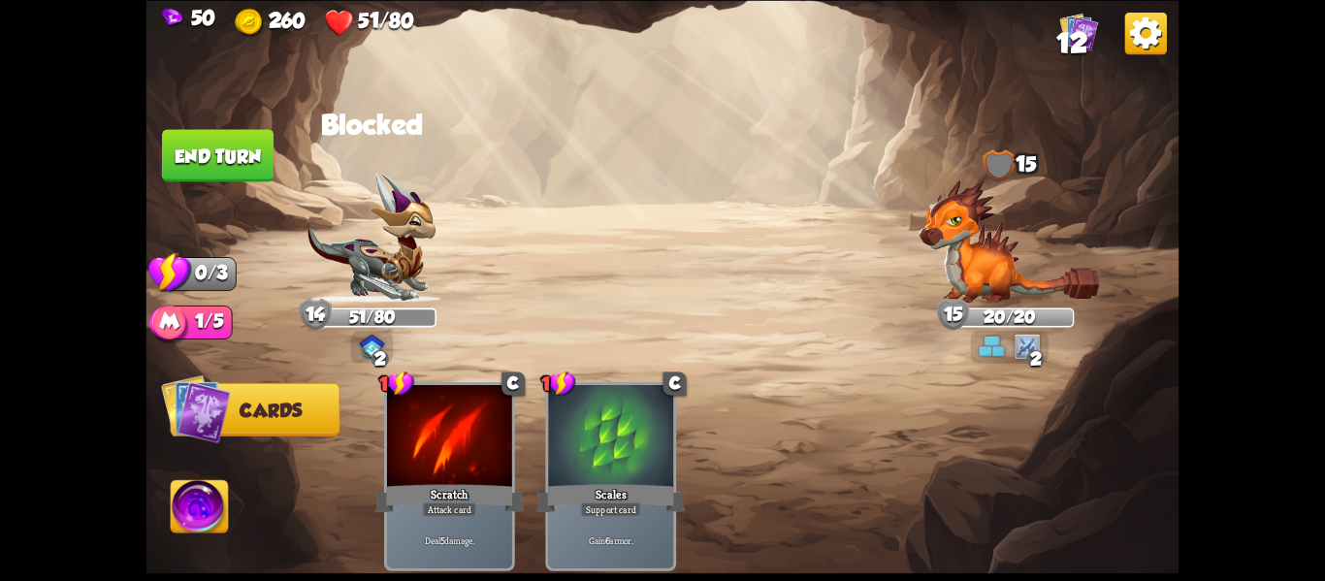
click at [207, 499] on img at bounding box center [199, 509] width 57 height 58
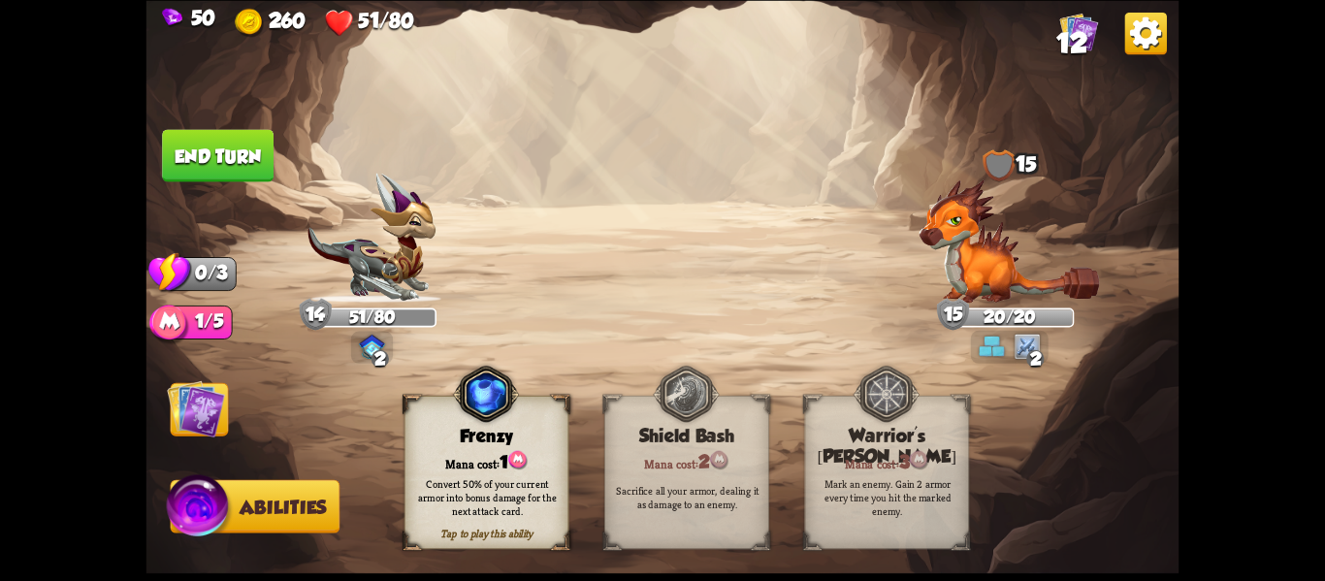
click at [439, 471] on div "Convert 50% of your current armor into bonus damage for the next attack card." at bounding box center [488, 497] width 165 height 65
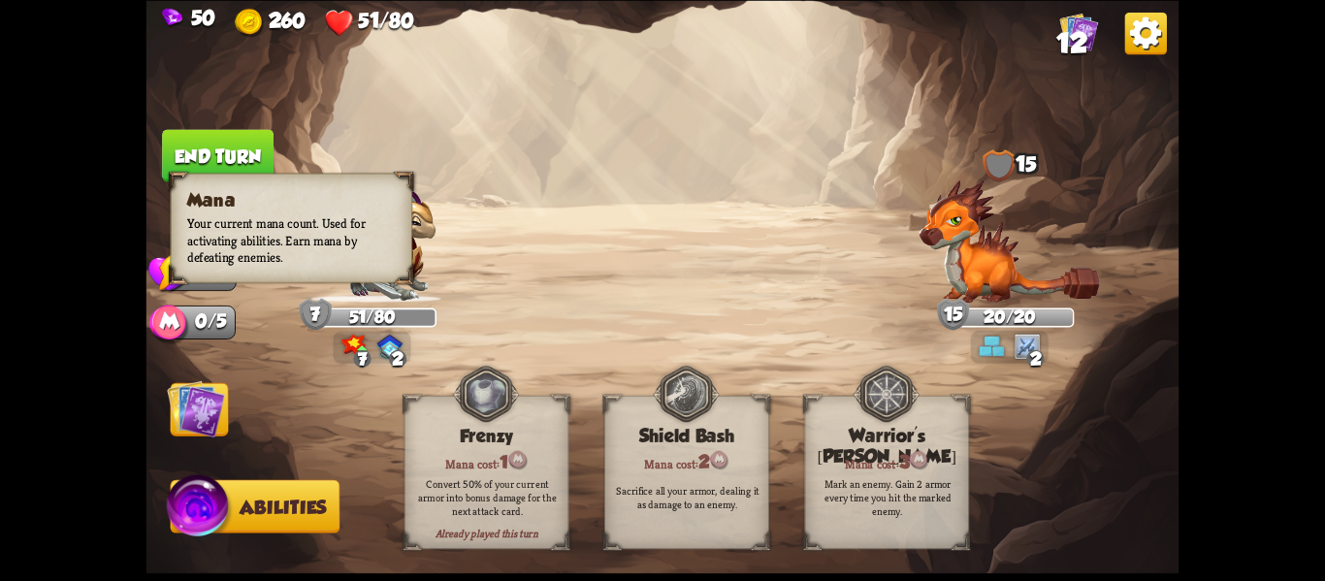
click at [191, 170] on span at bounding box center [179, 186] width 31 height 33
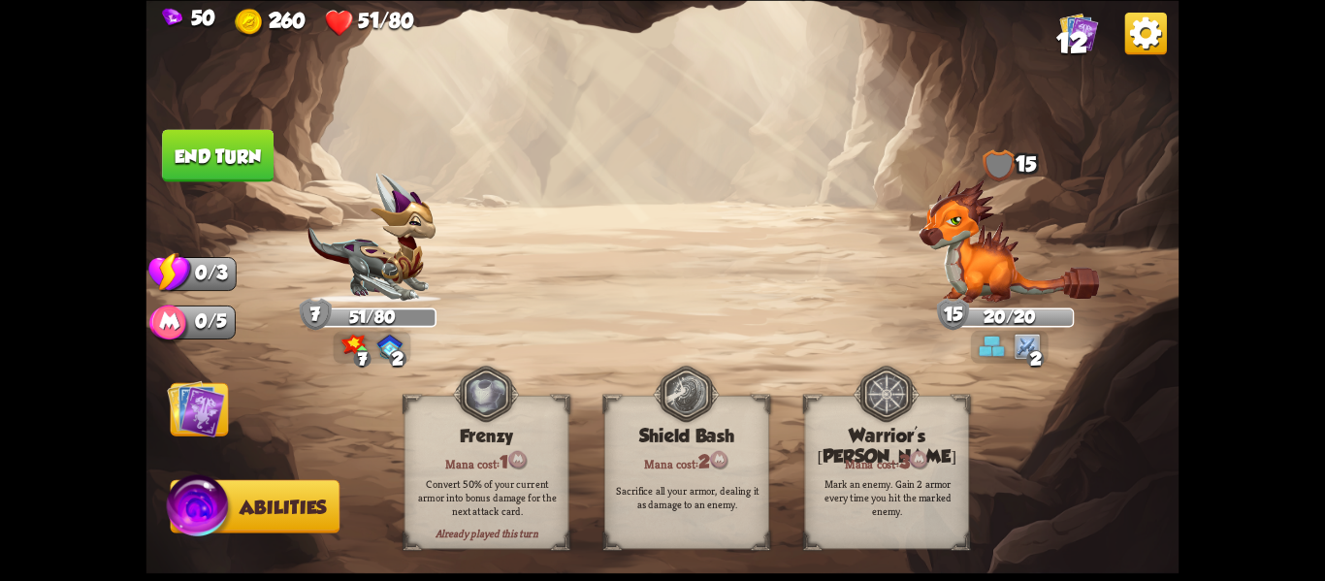
click at [625, 256] on img at bounding box center [663, 290] width 1033 height 581
click at [188, 152] on button "End turn" at bounding box center [218, 155] width 112 height 52
click at [189, 409] on img at bounding box center [196, 408] width 58 height 58
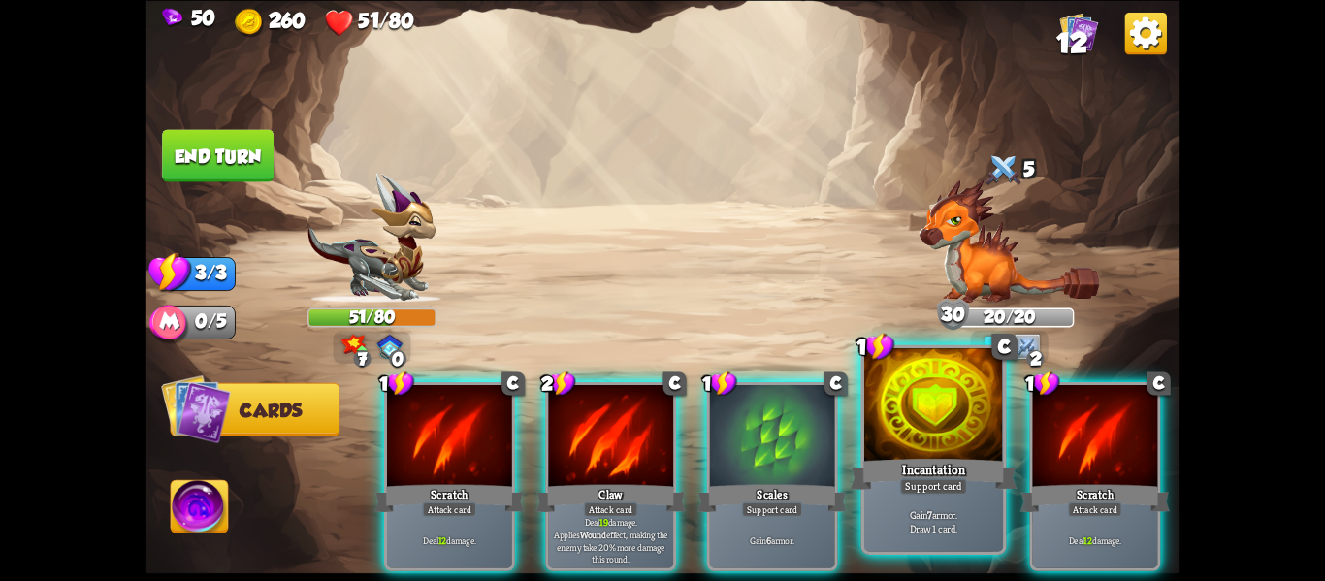
click at [948, 536] on div "Gain 7 armor. Draw 1 card." at bounding box center [933, 521] width 139 height 60
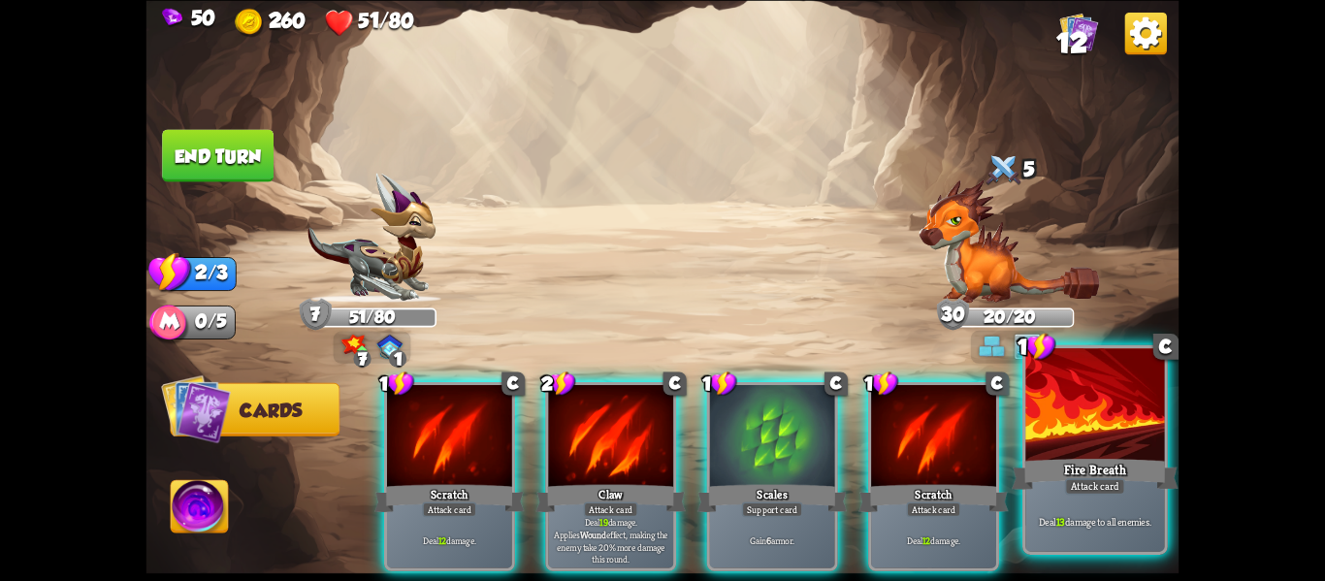
click at [1137, 505] on div "Deal 13 damage to all enemies." at bounding box center [1095, 521] width 139 height 60
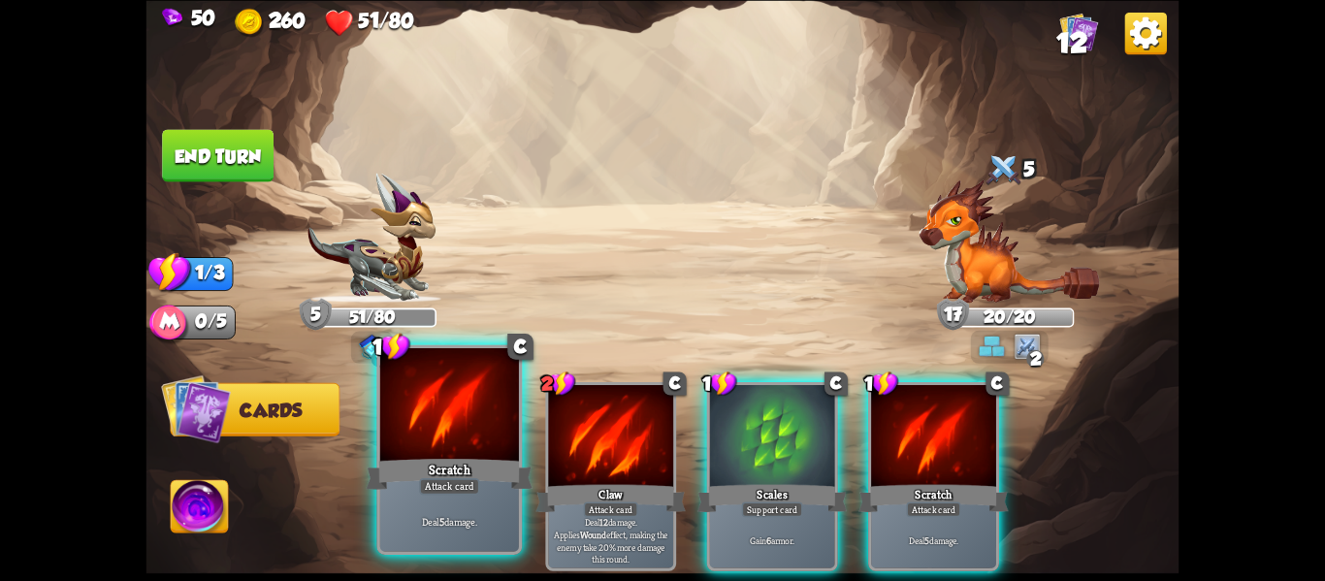
click at [482, 471] on div "Scratch" at bounding box center [450, 473] width 167 height 37
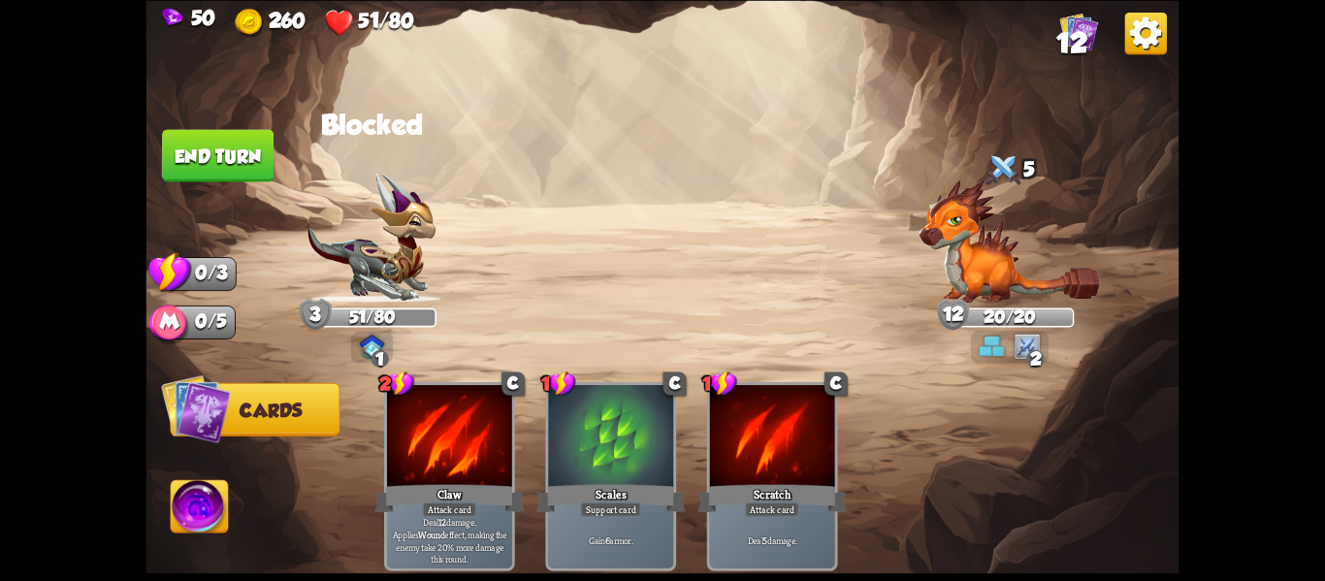
click at [181, 166] on button "End turn" at bounding box center [218, 155] width 112 height 52
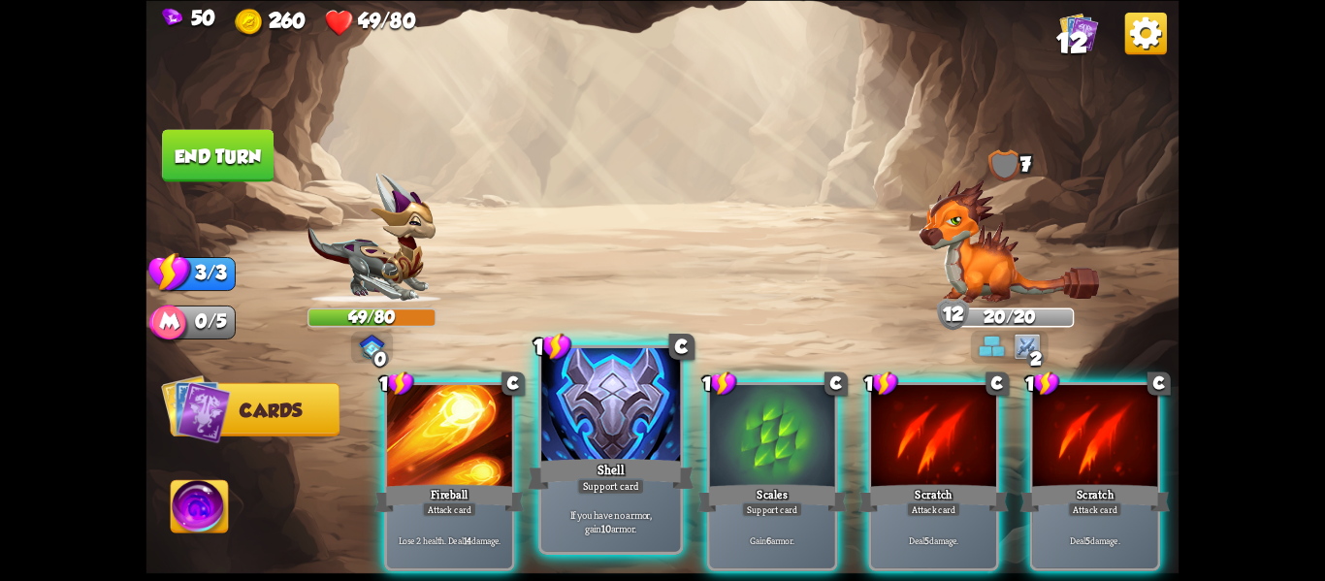
click at [639, 457] on div "Shell" at bounding box center [611, 473] width 167 height 37
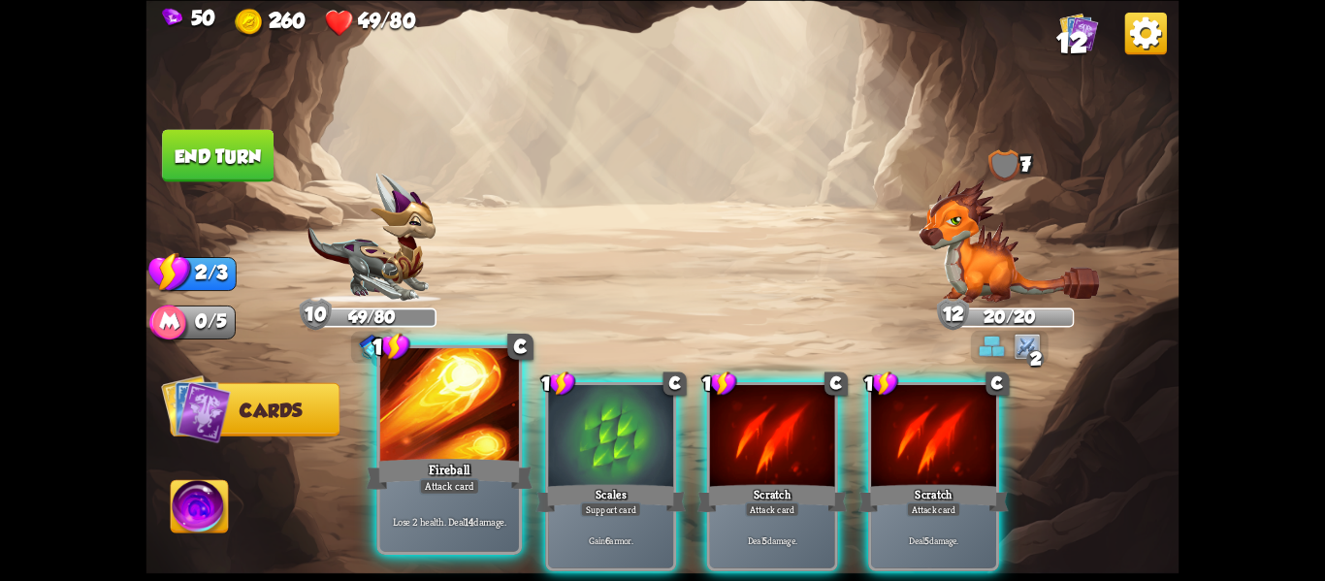
click at [450, 472] on div "Fireball" at bounding box center [450, 473] width 167 height 37
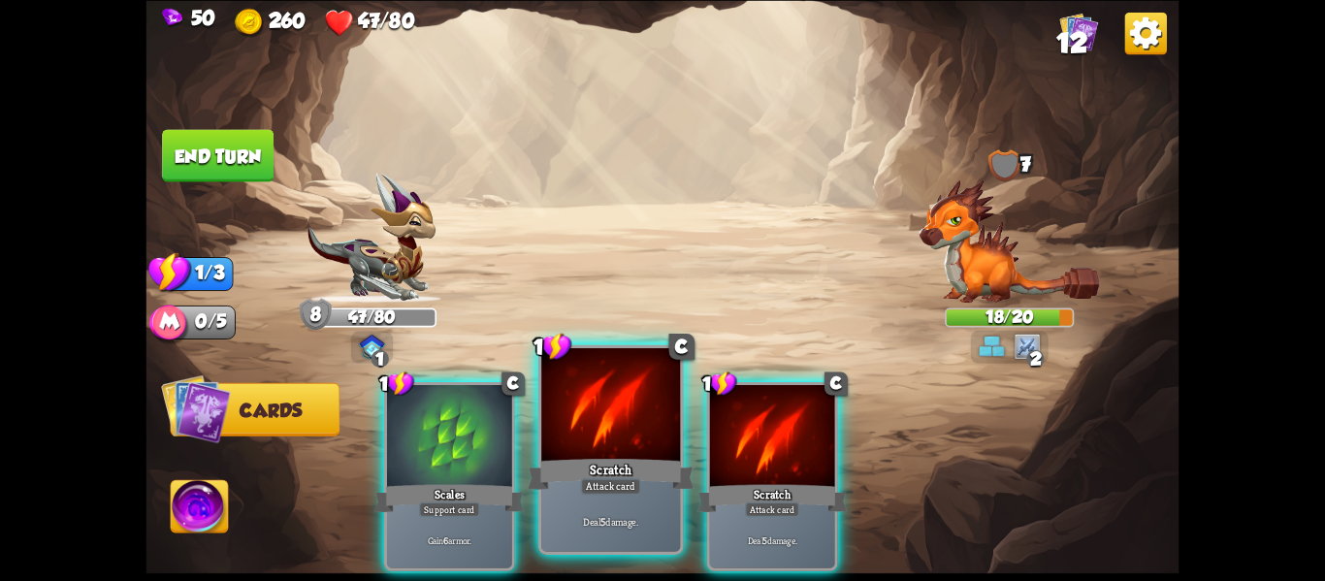
click at [571, 508] on div "Deal 5 damage." at bounding box center [610, 521] width 139 height 60
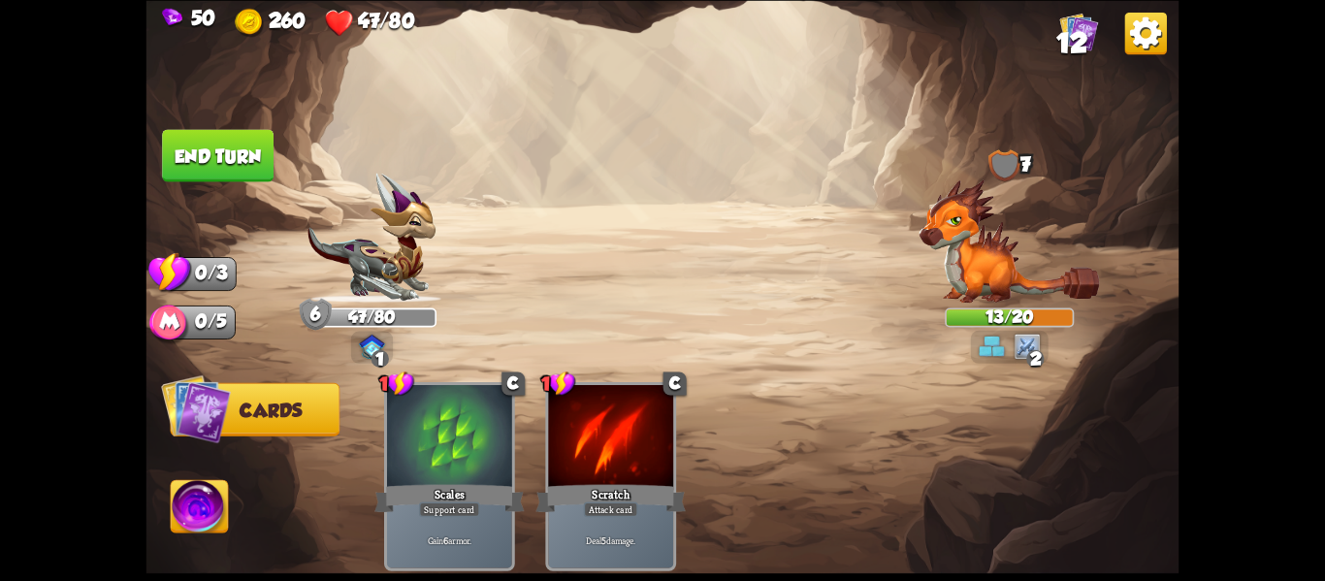
click at [238, 161] on button "End turn" at bounding box center [218, 155] width 112 height 52
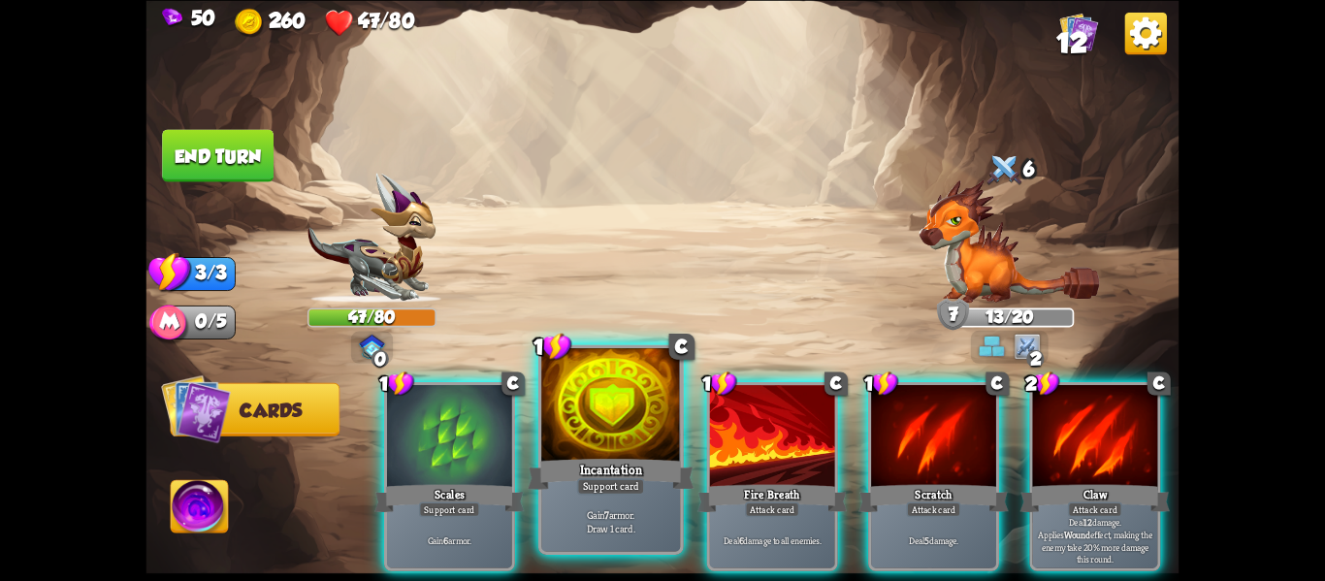
click at [566, 411] on div at bounding box center [610, 406] width 139 height 117
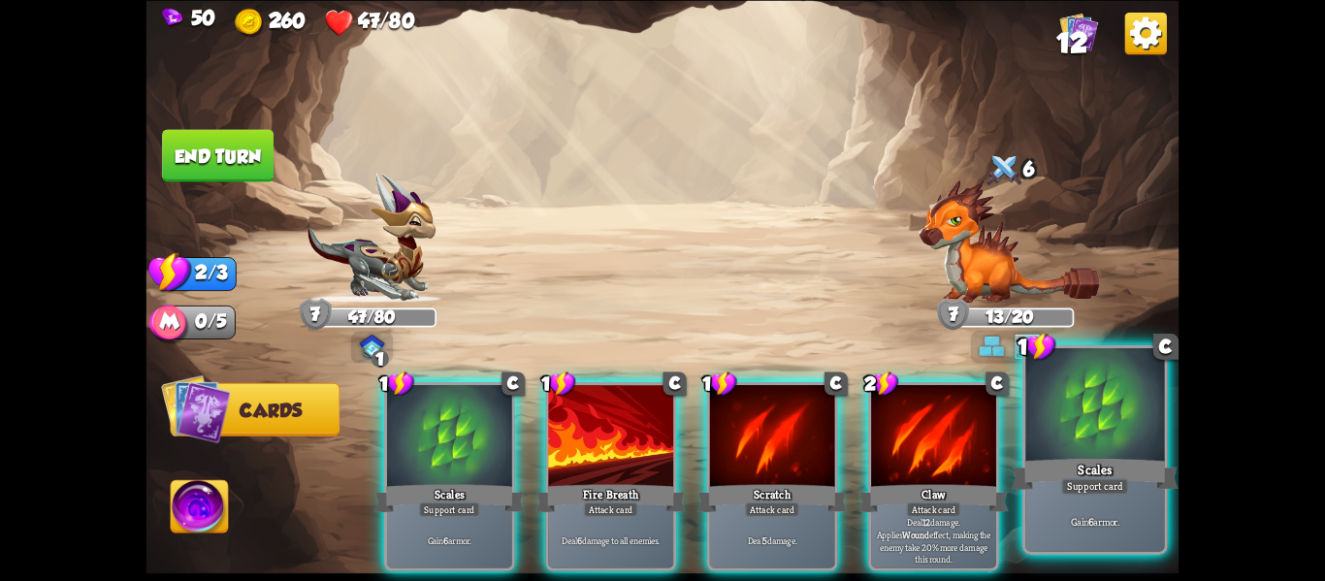
click at [1078, 496] on div "Gain 6 armor." at bounding box center [1095, 521] width 139 height 60
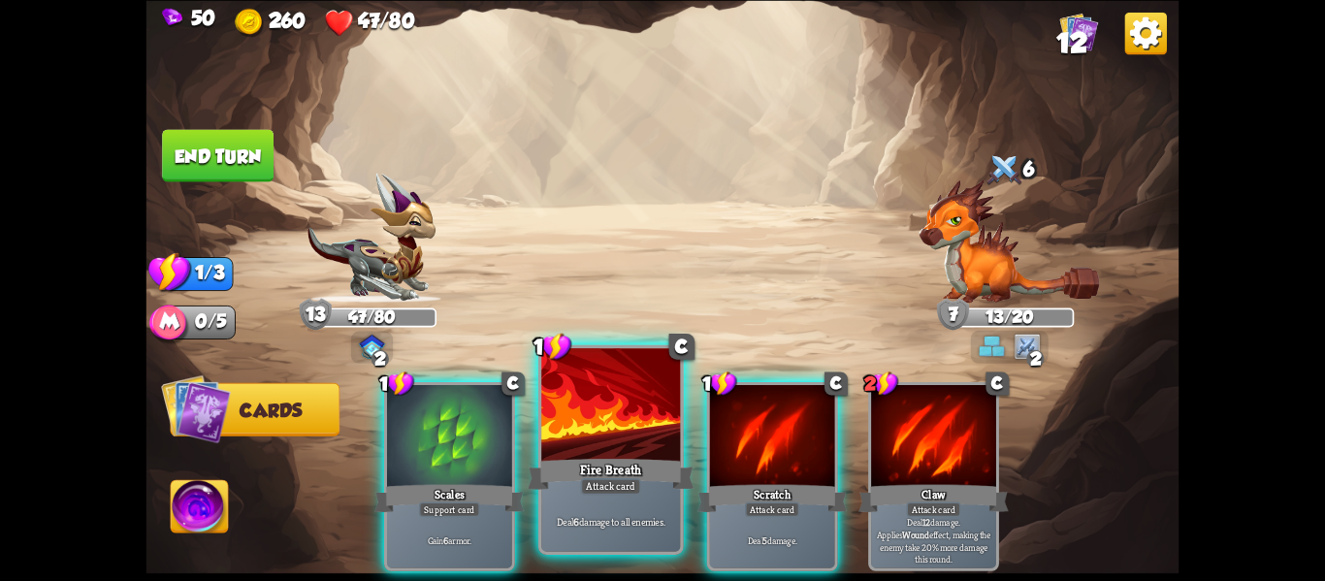
click at [539, 506] on div "1 C Fire Breath Attack card Deal 6 damage to all enemies." at bounding box center [611, 449] width 146 height 210
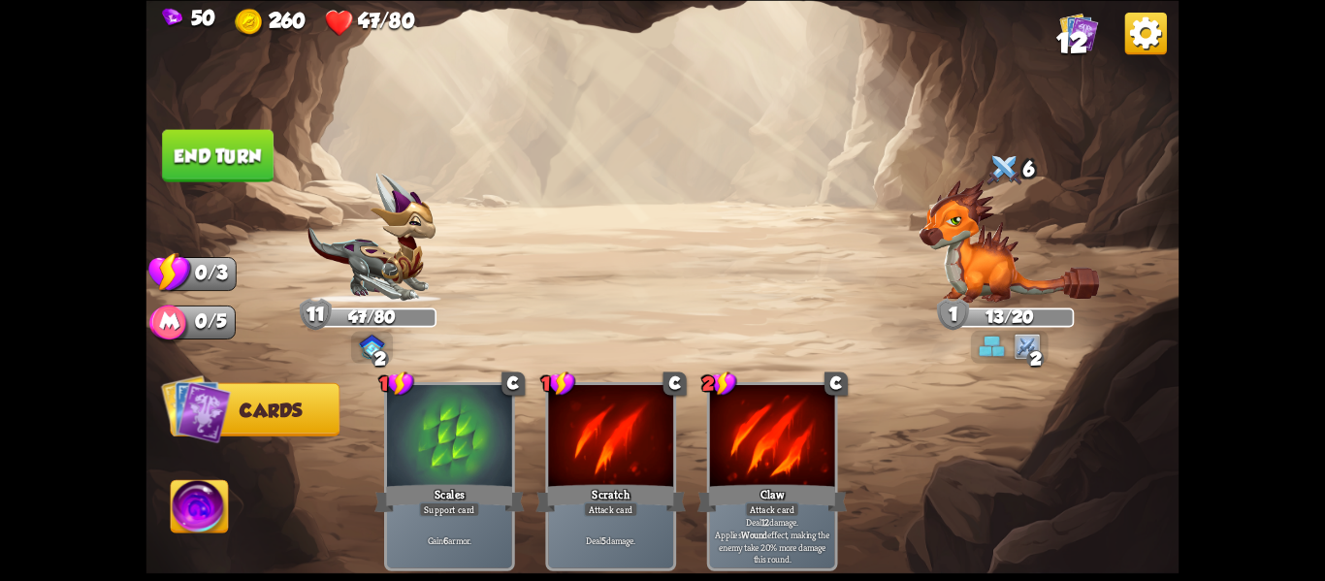
click at [194, 179] on button "End turn" at bounding box center [218, 155] width 112 height 52
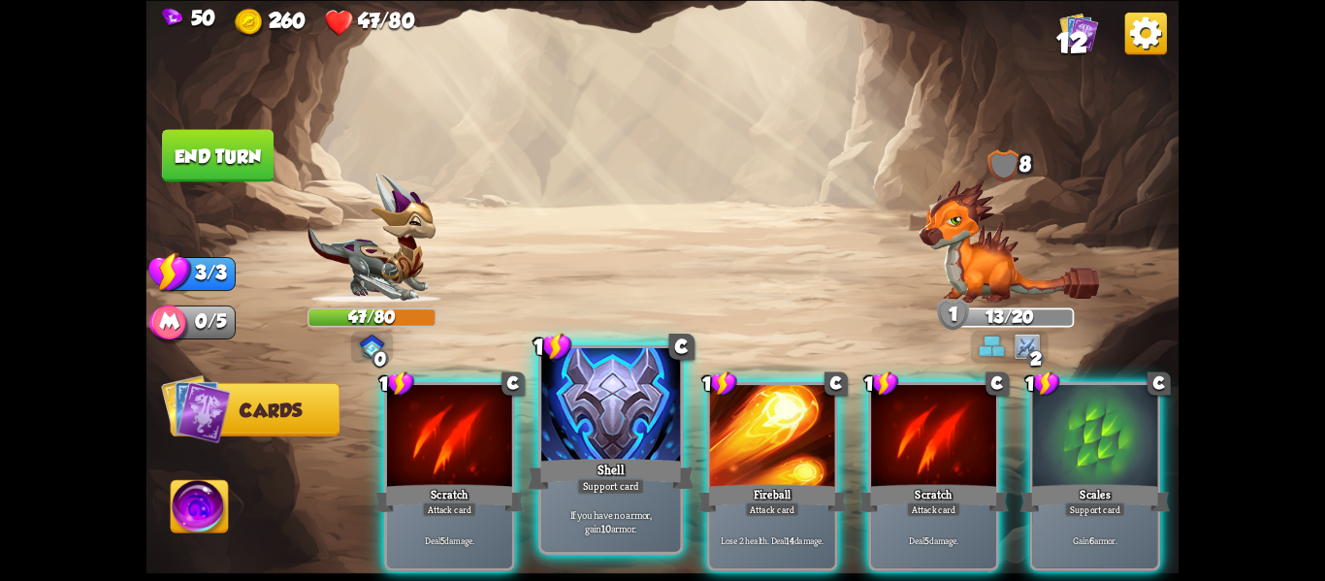
click at [628, 444] on div at bounding box center [610, 406] width 139 height 117
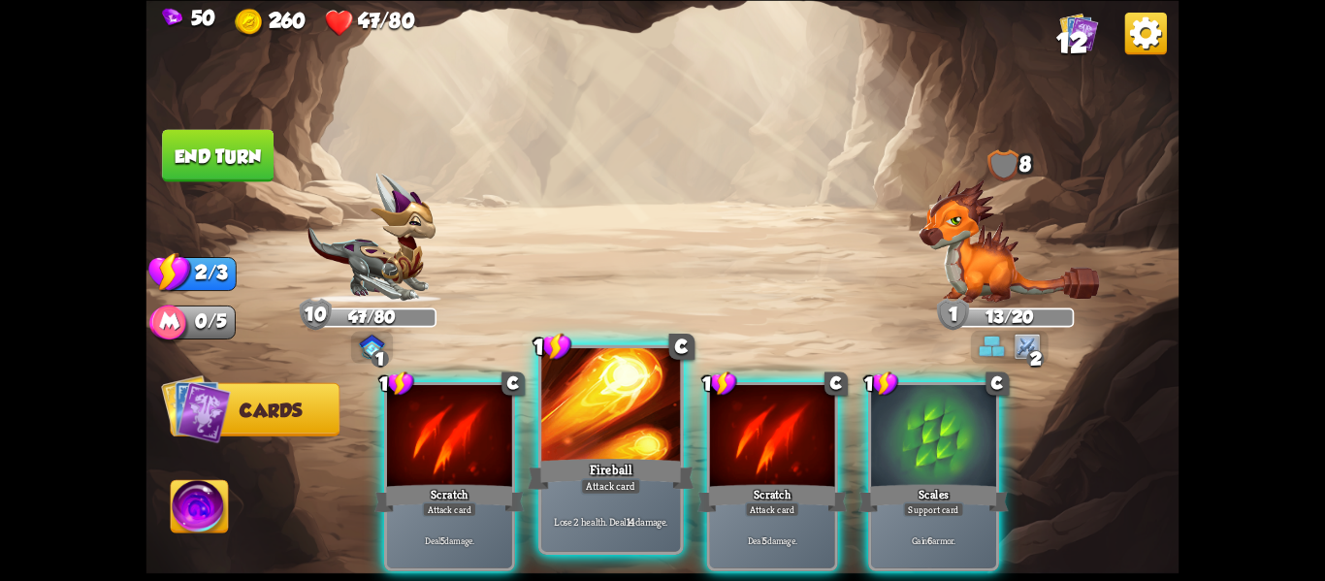
click at [679, 451] on div at bounding box center [610, 406] width 139 height 117
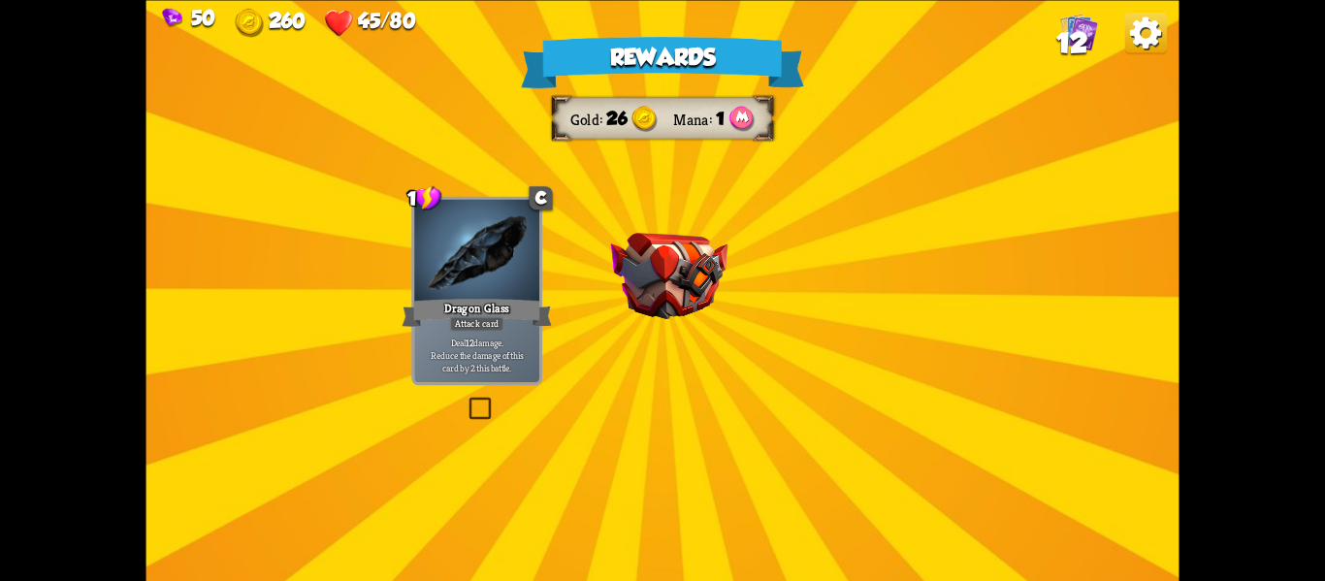
click at [706, 338] on div "Rewards Gold 26 Mana 1 Select a card 1 C Dragon Glass Attack card Deal 12 damag…" at bounding box center [663, 290] width 1033 height 581
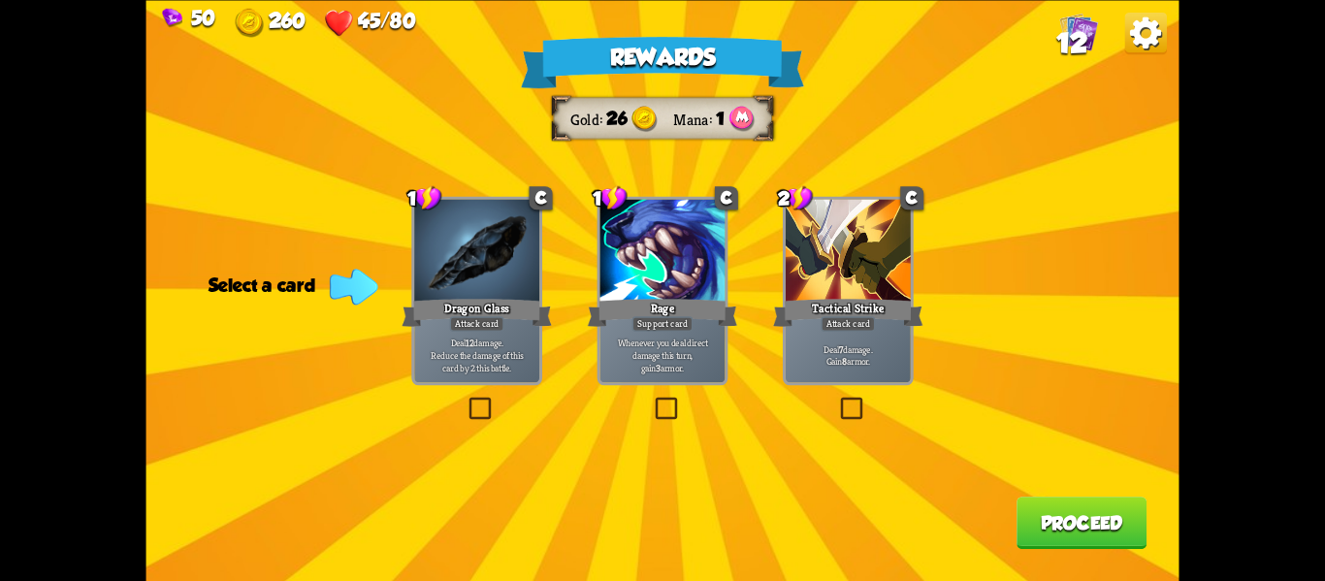
click at [837, 400] on label at bounding box center [837, 400] width 0 height 0
click at [0, 0] on input "checkbox" at bounding box center [0, 0] width 0 height 0
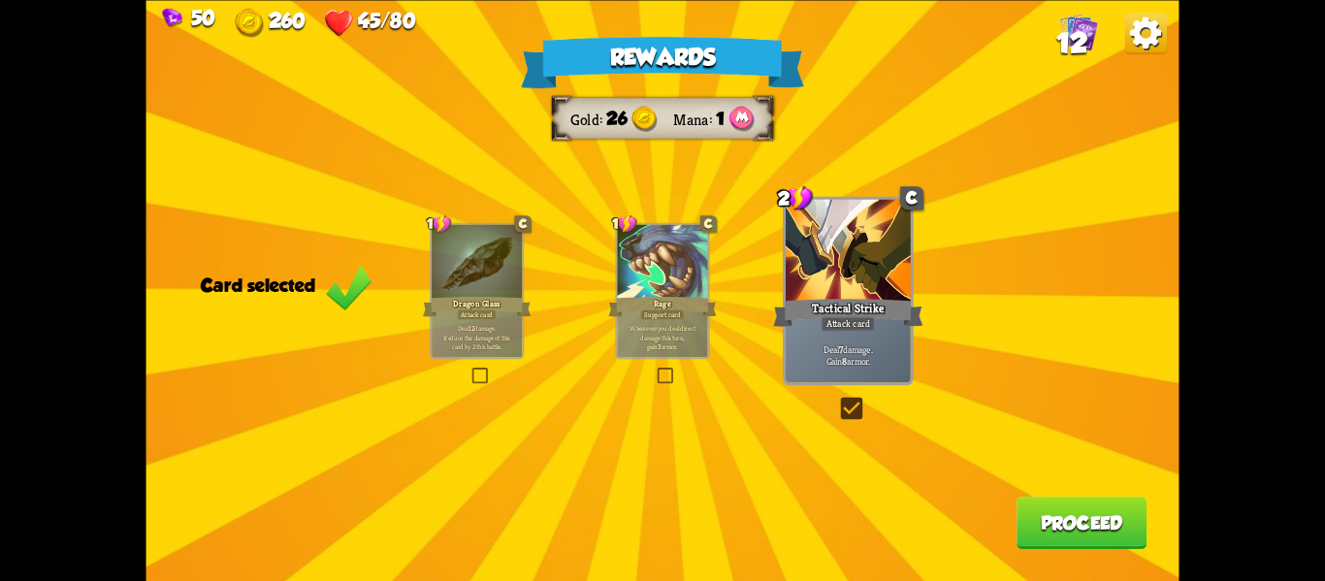
click at [1092, 518] on button "Proceed" at bounding box center [1082, 523] width 130 height 52
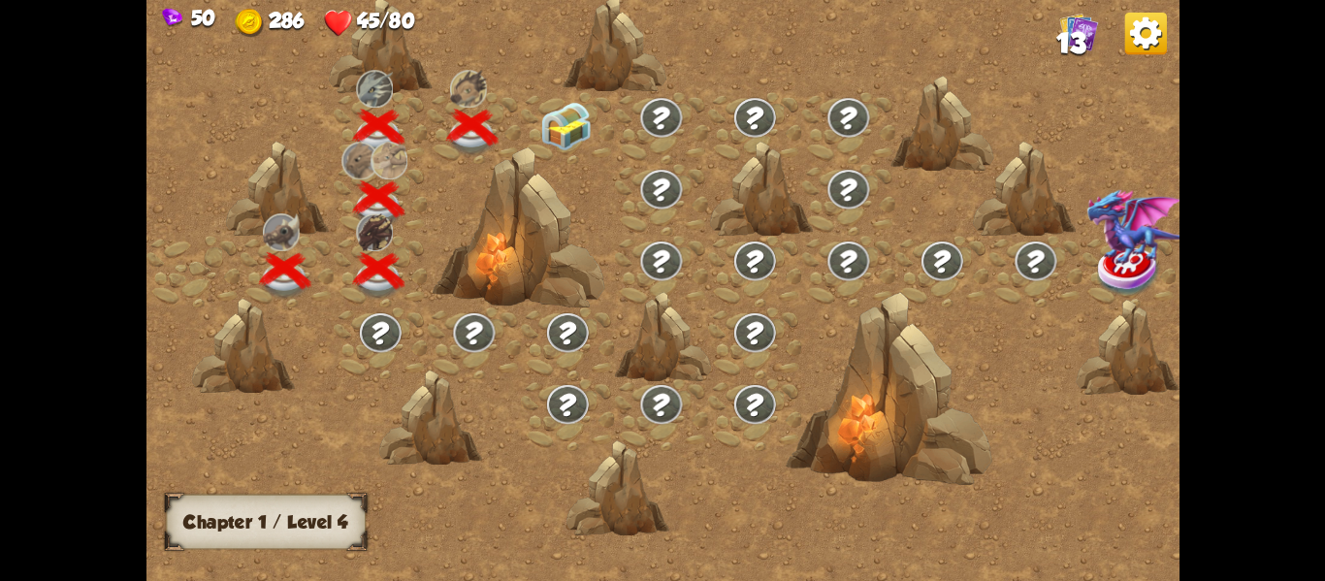
click at [569, 137] on img at bounding box center [565, 125] width 51 height 49
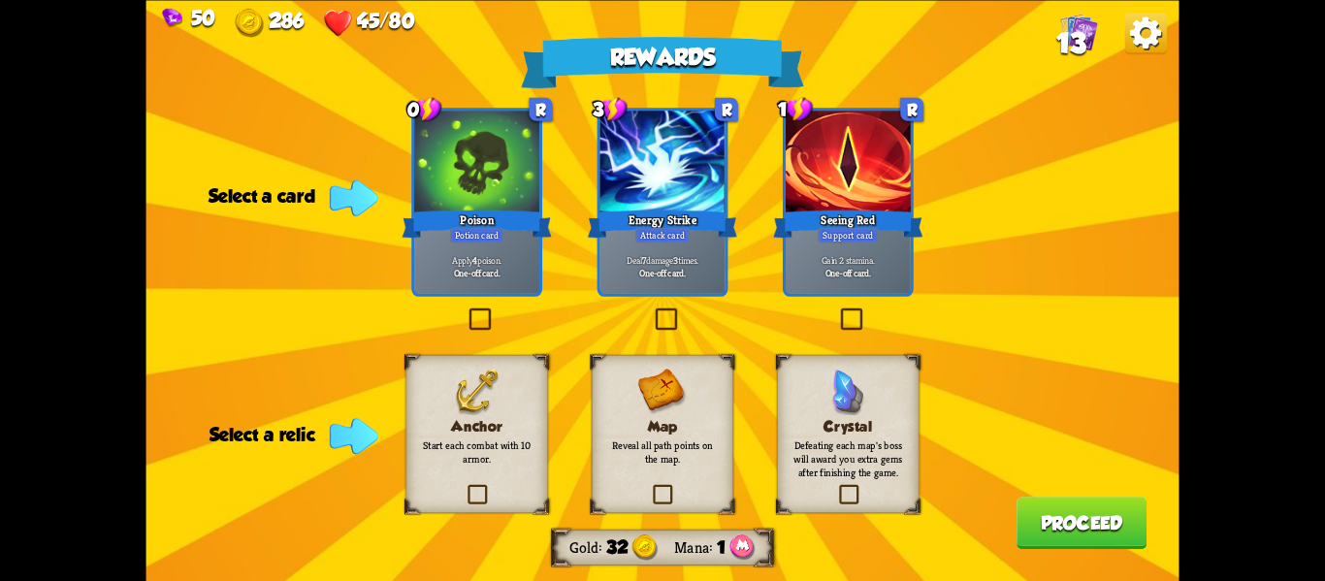
click at [461, 251] on div "Apply 4 poison. One-off card." at bounding box center [476, 266] width 125 height 54
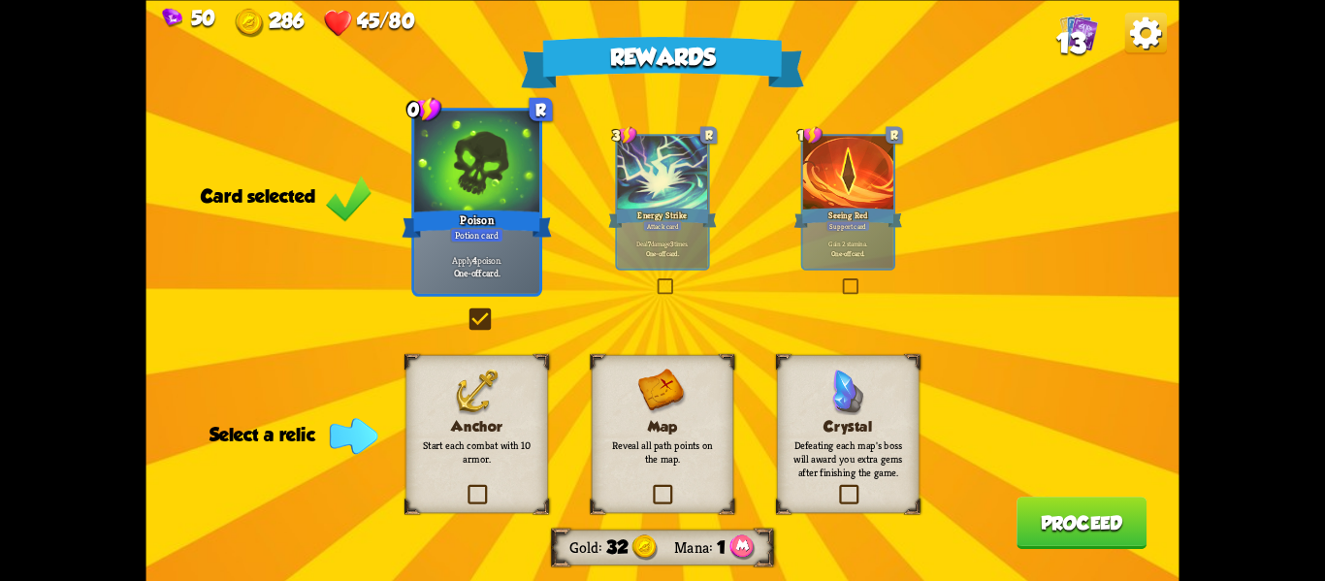
click at [466, 310] on label at bounding box center [466, 310] width 0 height 0
click at [0, 0] on input "checkbox" at bounding box center [0, 0] width 0 height 0
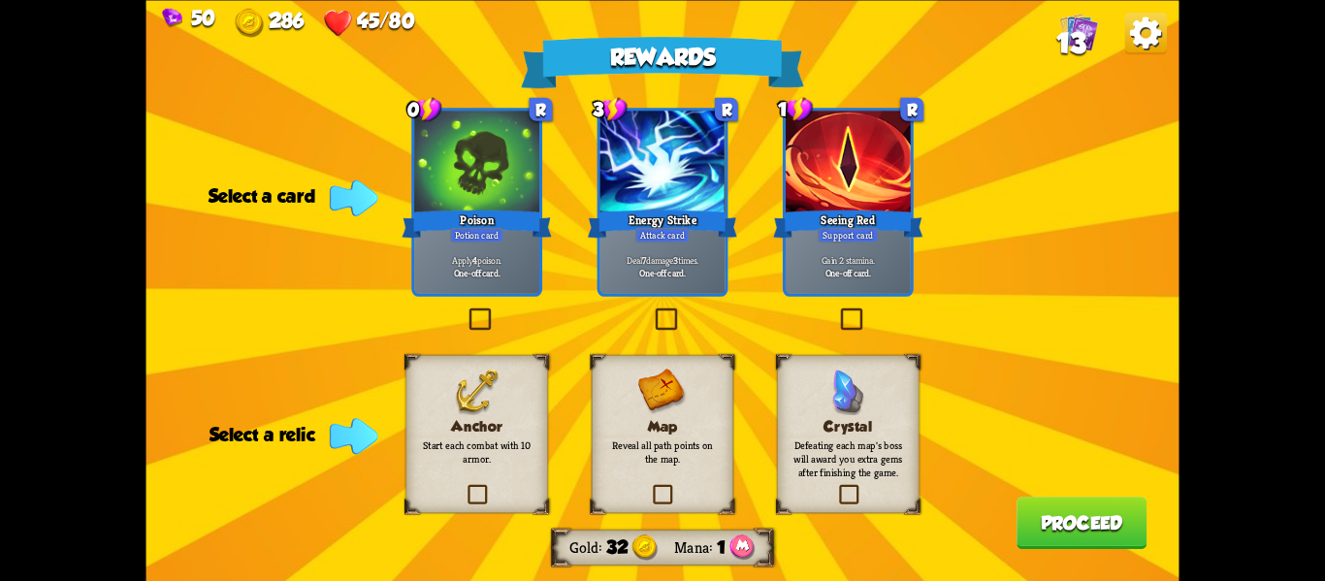
click at [466, 310] on label at bounding box center [466, 310] width 0 height 0
click at [0, 0] on input "checkbox" at bounding box center [0, 0] width 0 height 0
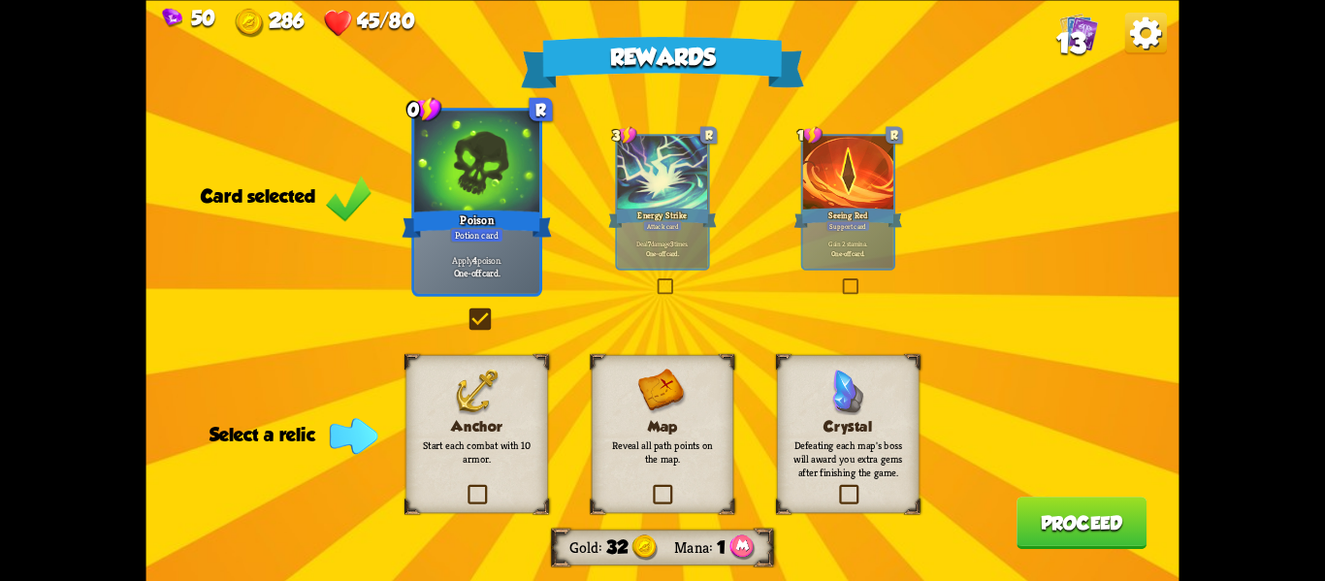
click at [650, 486] on label at bounding box center [650, 486] width 0 height 0
click at [0, 0] on input "checkbox" at bounding box center [0, 0] width 0 height 0
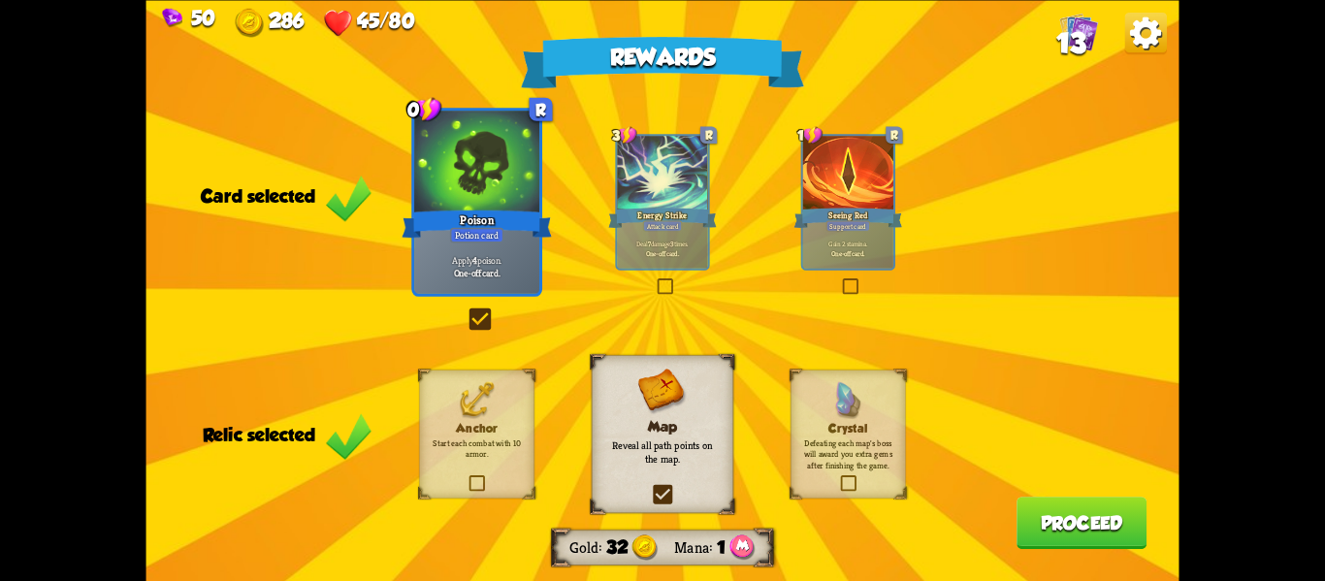
click at [650, 486] on label at bounding box center [650, 486] width 0 height 0
click at [0, 0] on input "checkbox" at bounding box center [0, 0] width 0 height 0
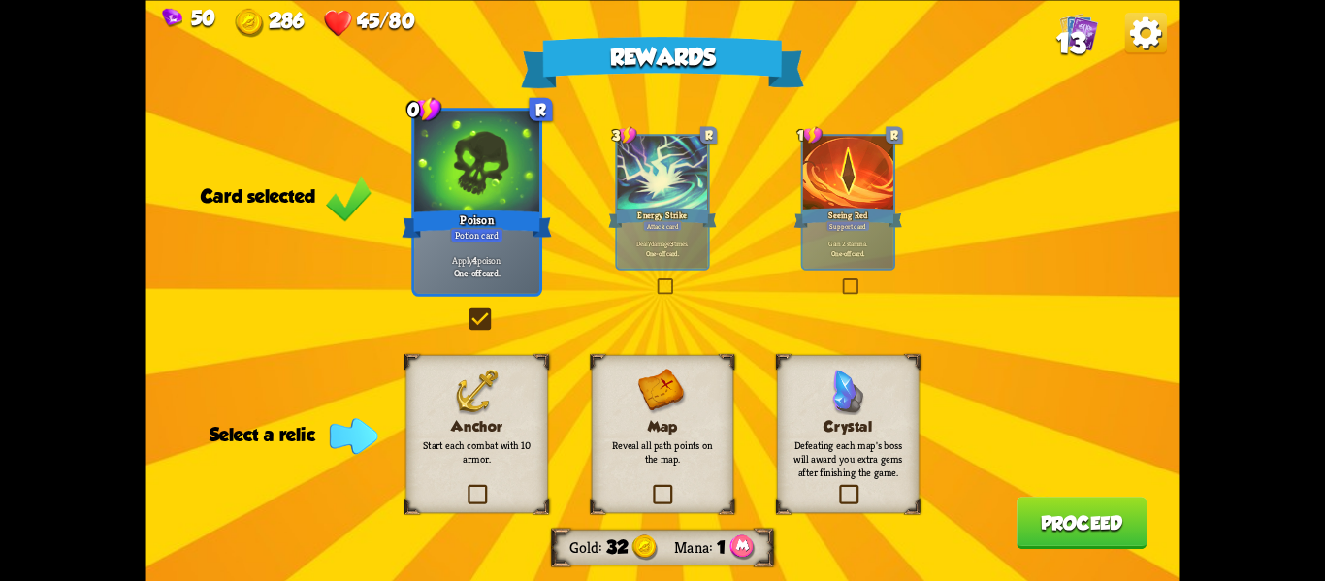
click at [465, 486] on label at bounding box center [465, 486] width 0 height 0
click at [0, 0] on input "checkbox" at bounding box center [0, 0] width 0 height 0
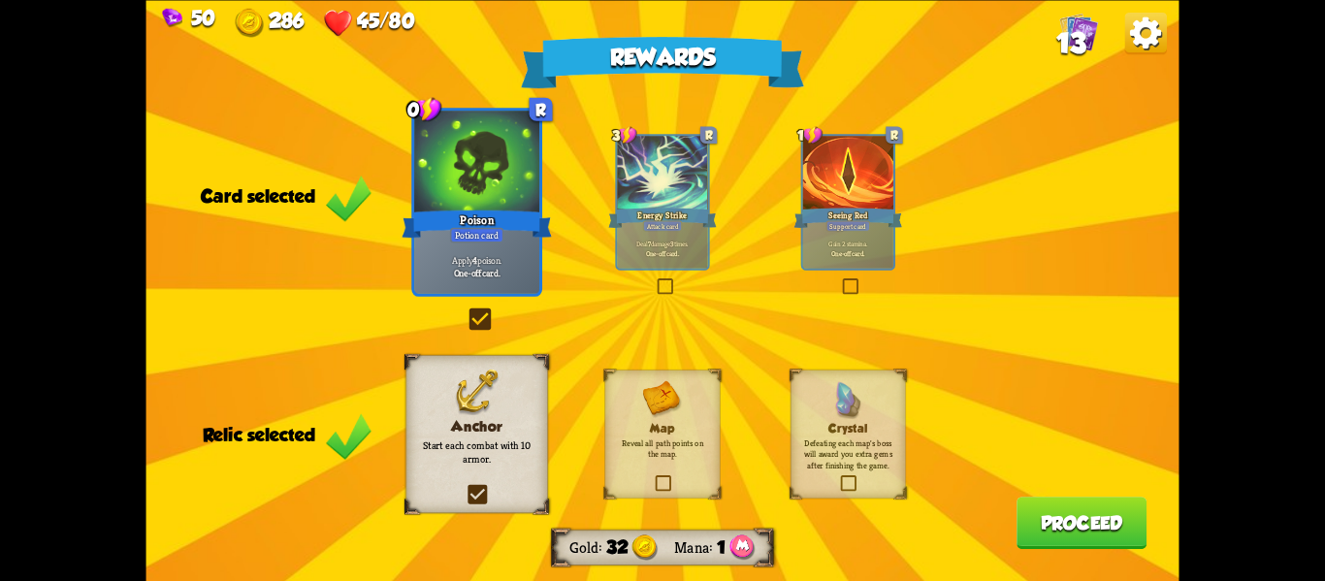
click at [1059, 531] on button "Proceed" at bounding box center [1082, 523] width 130 height 52
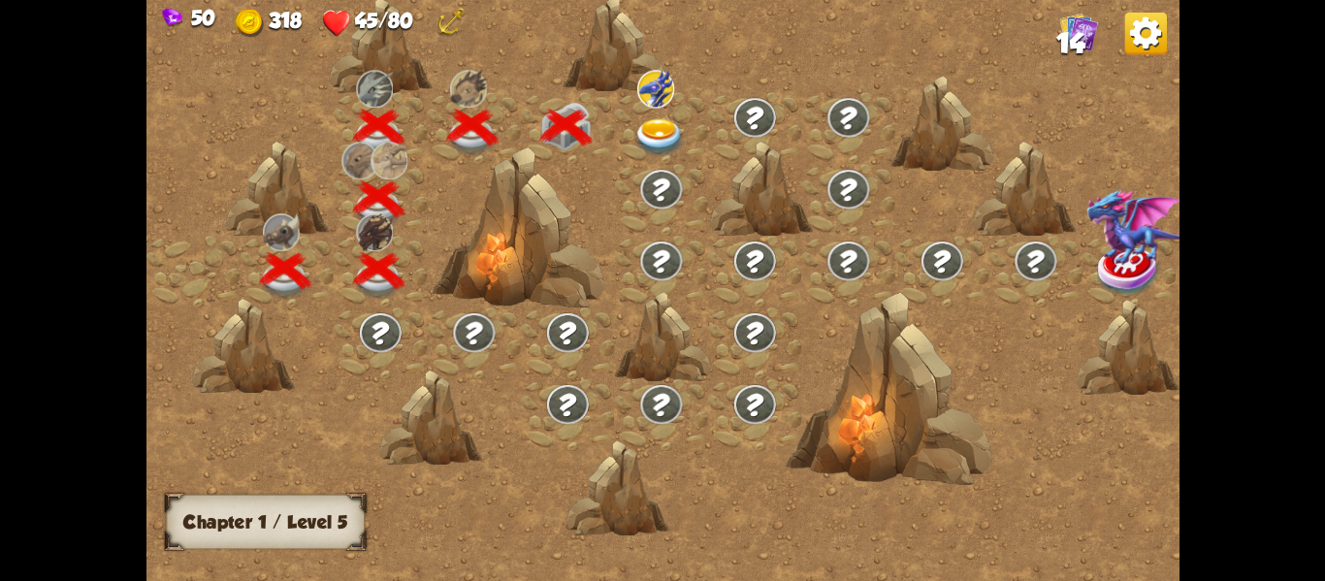
click at [667, 146] on img at bounding box center [659, 136] width 51 height 38
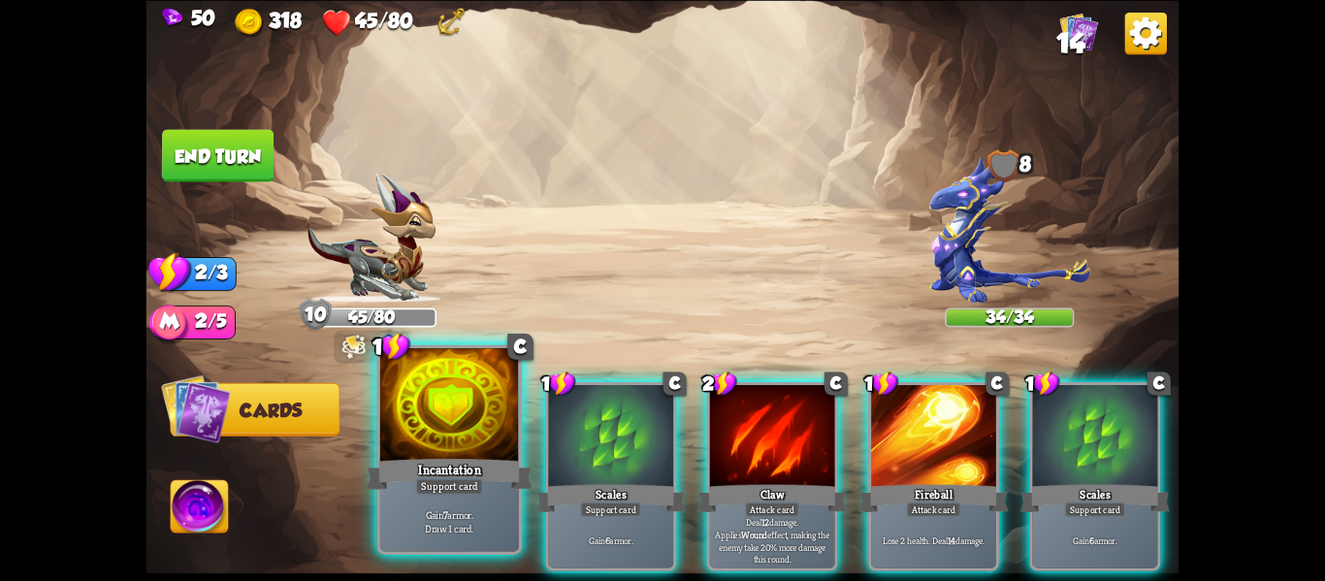
click at [384, 501] on div "Gain 7 armor. Draw 1 card." at bounding box center [449, 521] width 139 height 60
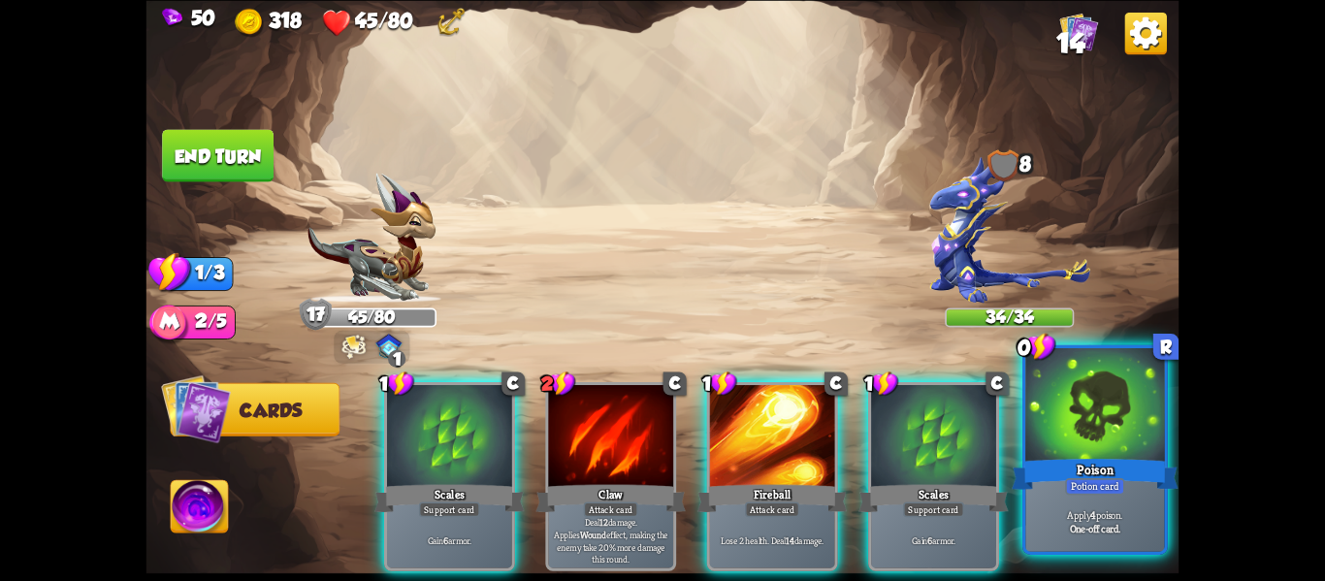
click at [1122, 464] on div "Poison" at bounding box center [1095, 473] width 167 height 37
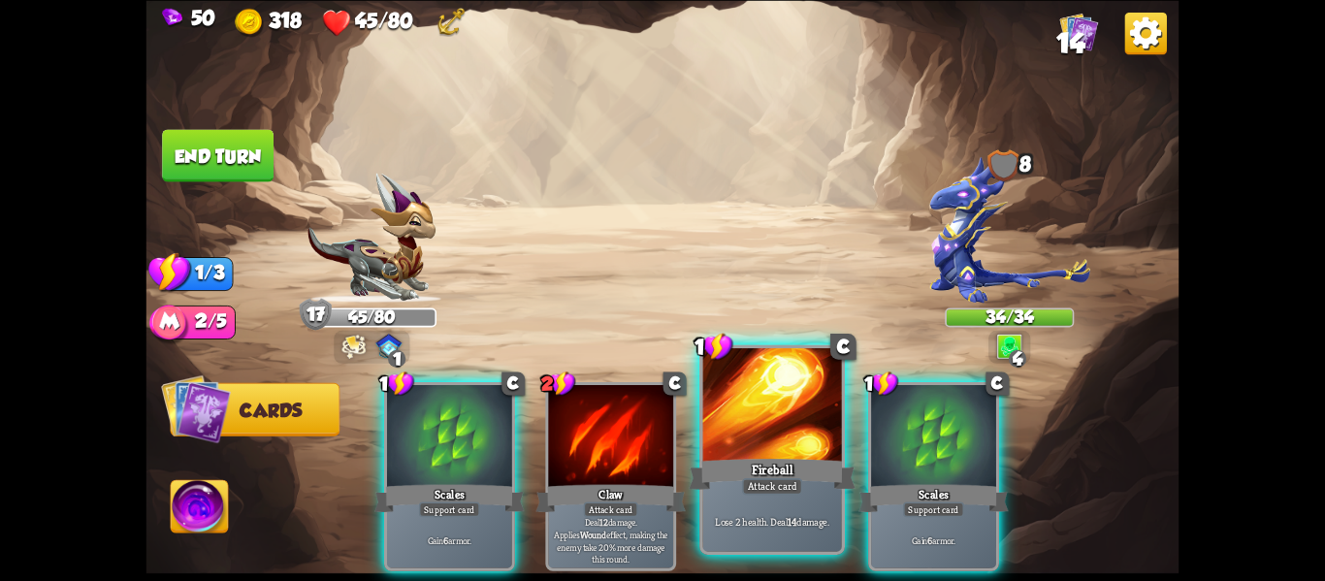
click at [812, 470] on div "Fireball" at bounding box center [772, 473] width 167 height 37
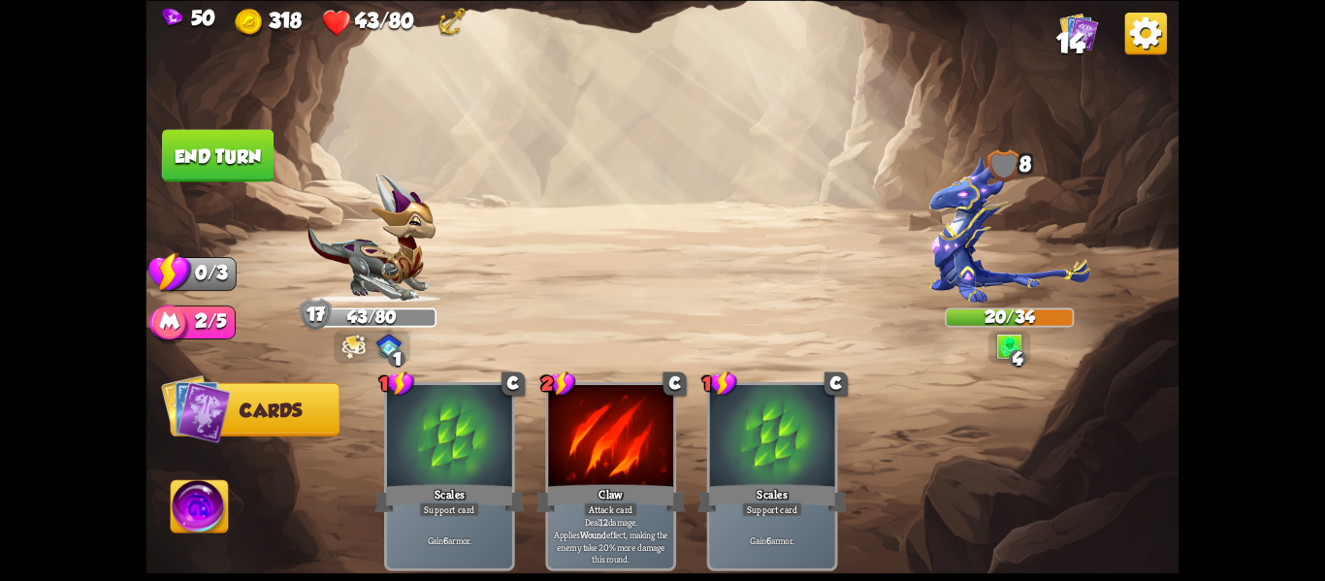
click at [203, 163] on button "End turn" at bounding box center [218, 155] width 112 height 52
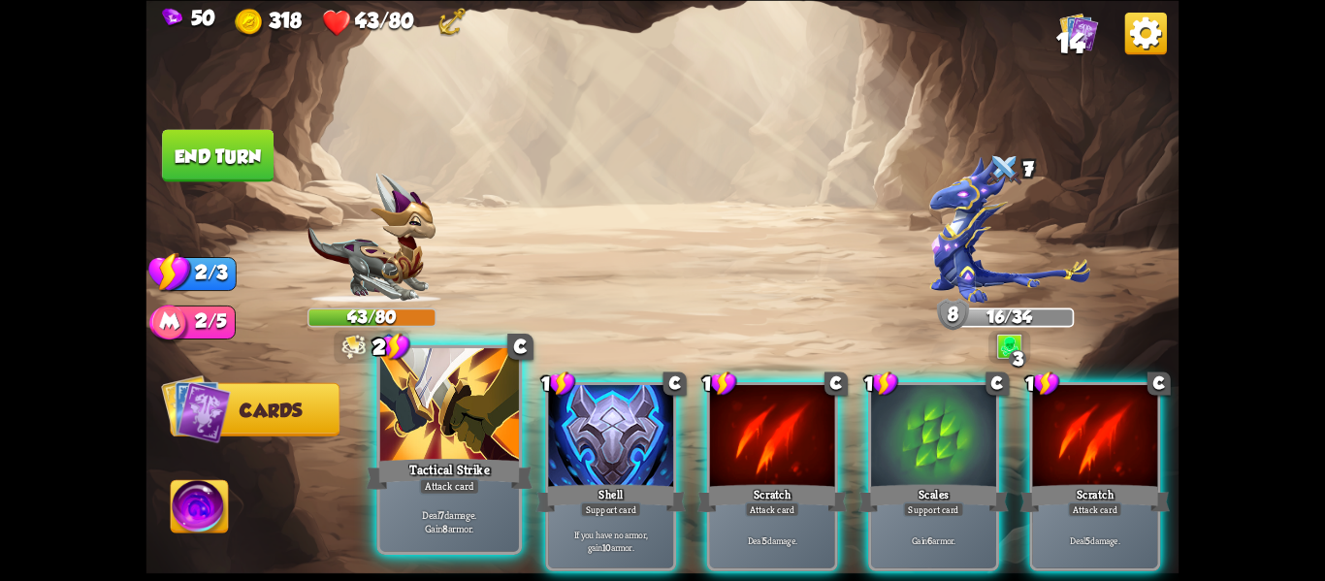
click at [425, 476] on div "Tactical Strike" at bounding box center [450, 473] width 167 height 37
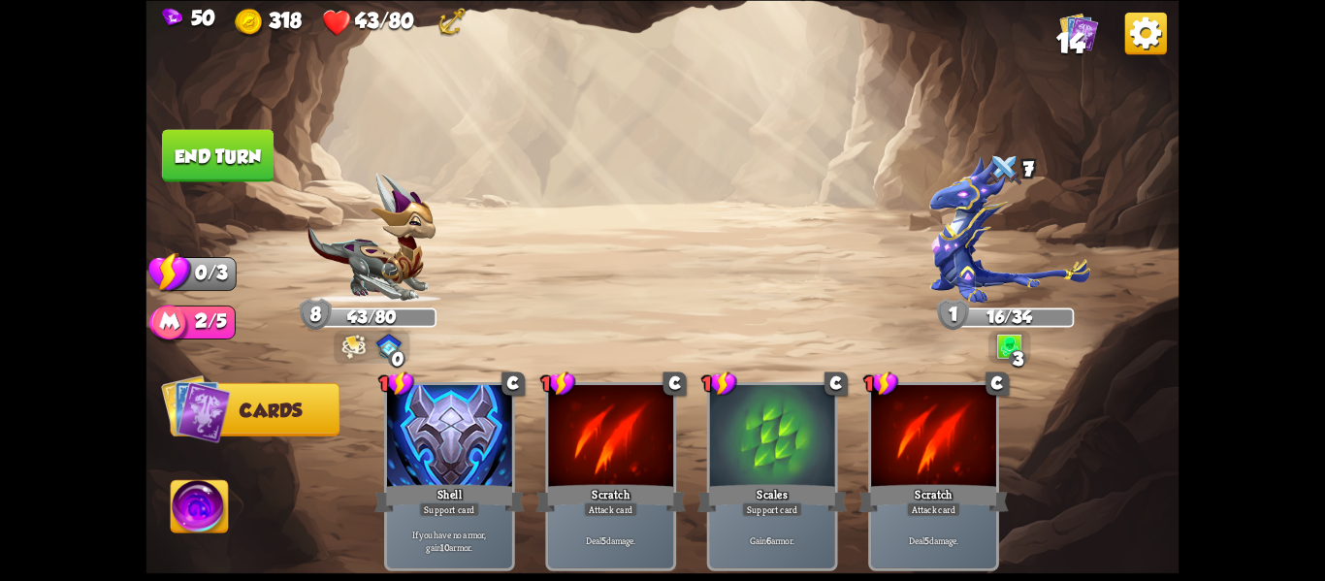
click at [233, 169] on button "End turn" at bounding box center [218, 155] width 112 height 52
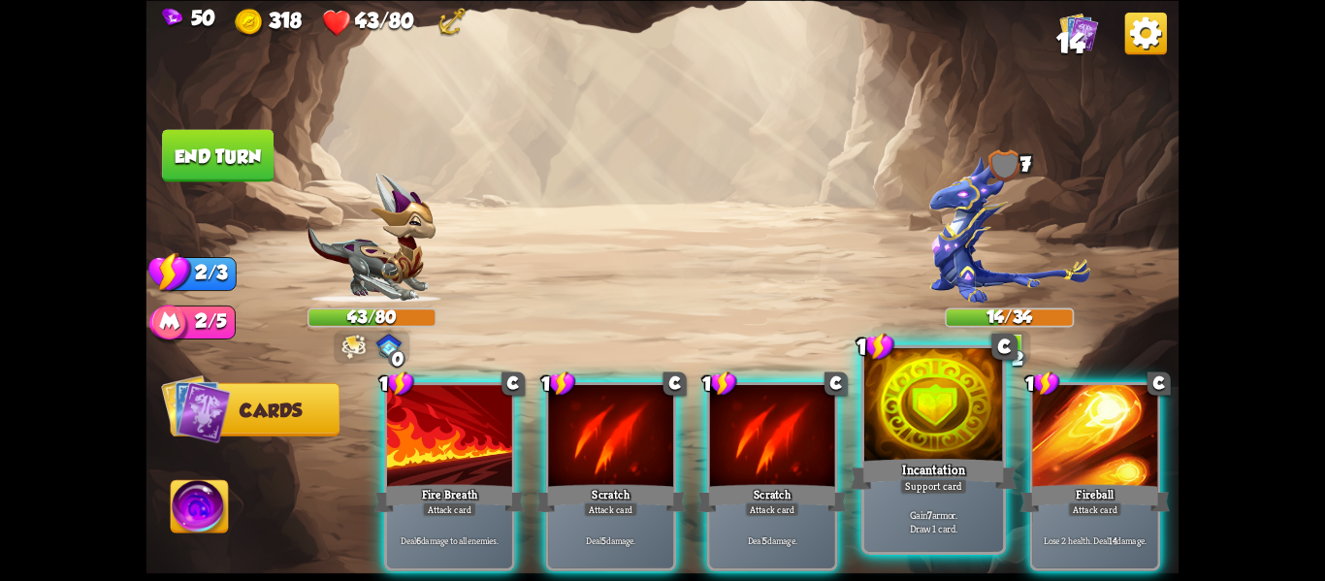
click at [962, 484] on div "Support card" at bounding box center [934, 486] width 68 height 16
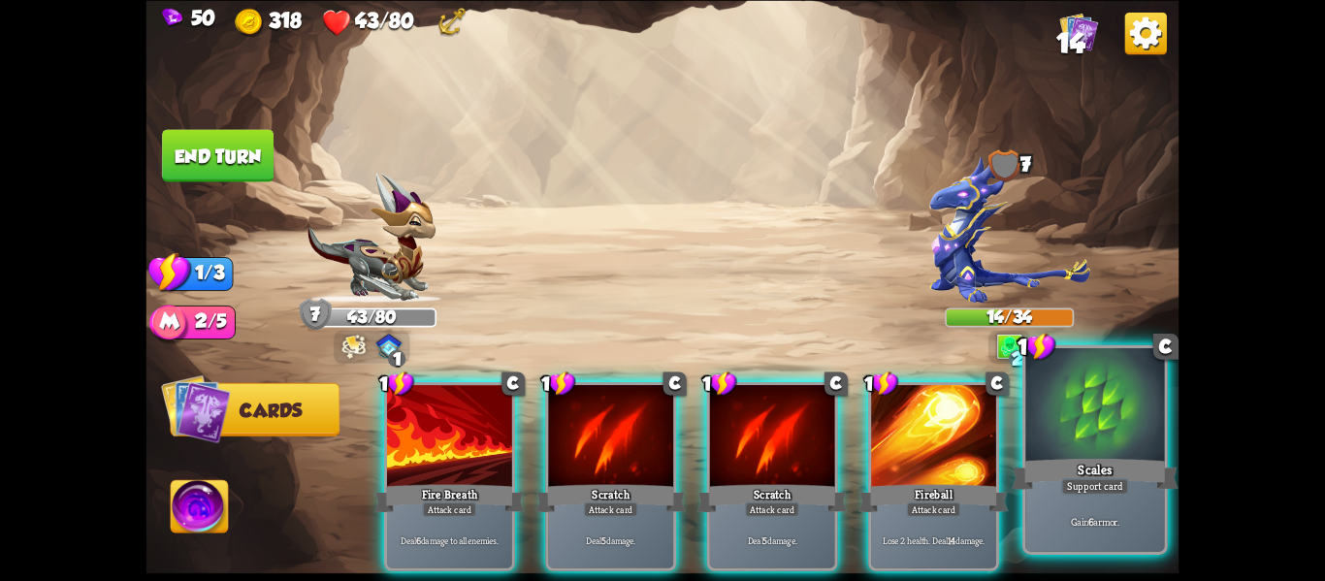
click at [1038, 482] on div "Scales" at bounding box center [1095, 473] width 167 height 37
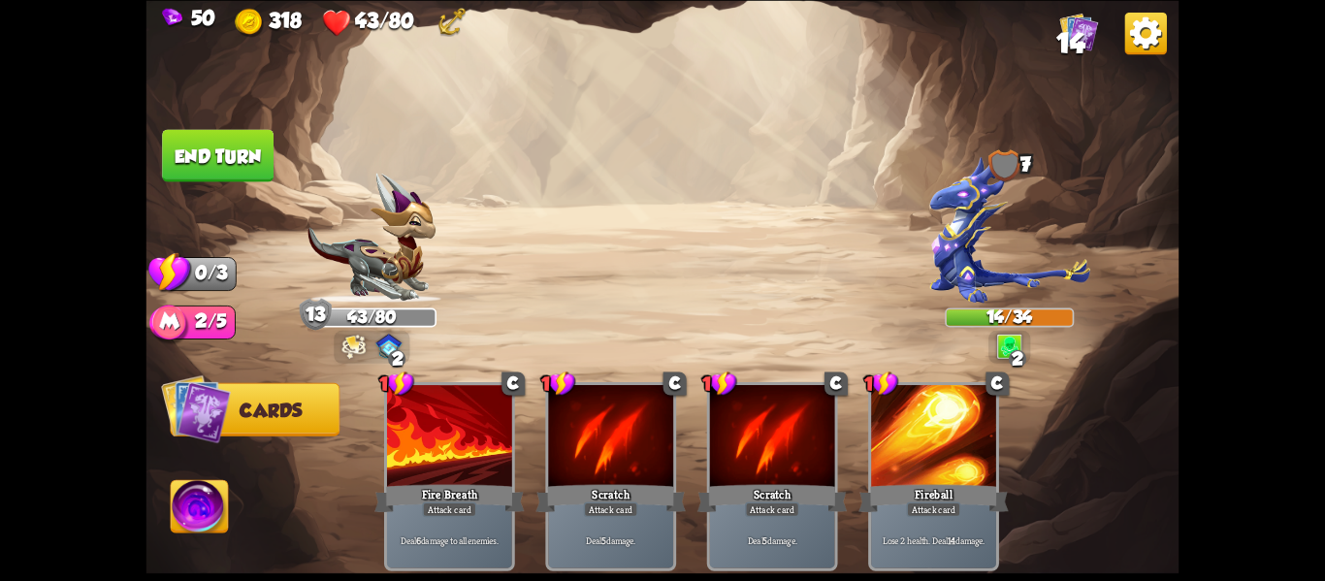
click at [222, 150] on button "End turn" at bounding box center [218, 155] width 112 height 52
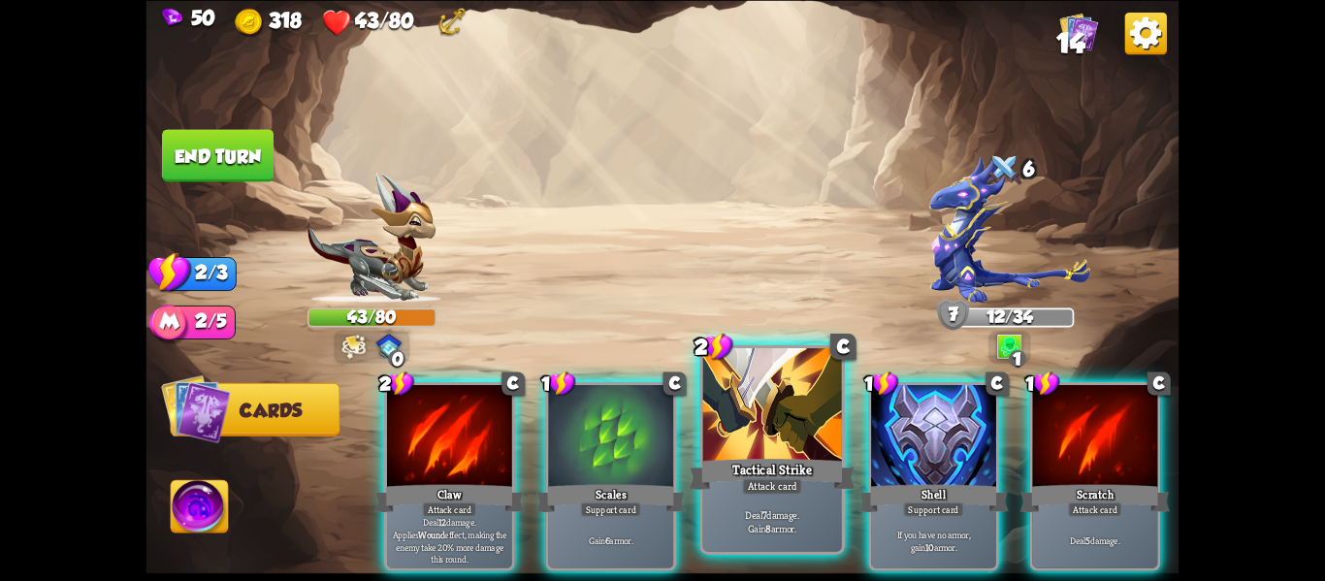
click at [704, 497] on div "Deal 7 damage. Gain 8 armor." at bounding box center [772, 521] width 139 height 60
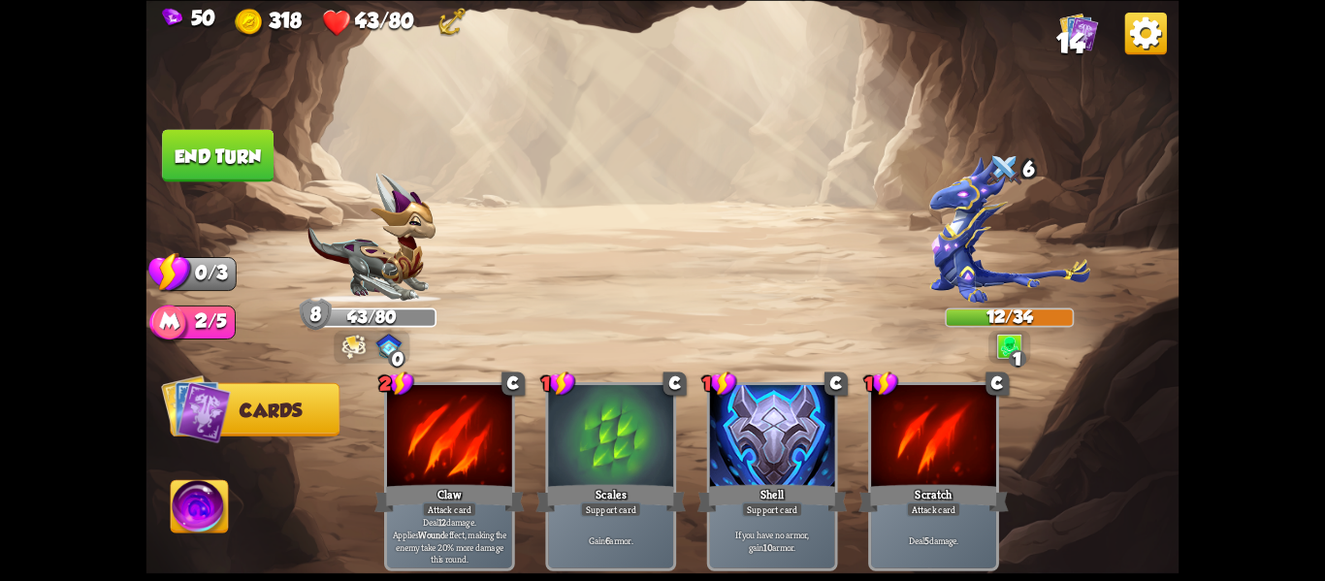
click at [211, 136] on button "End turn" at bounding box center [218, 155] width 112 height 52
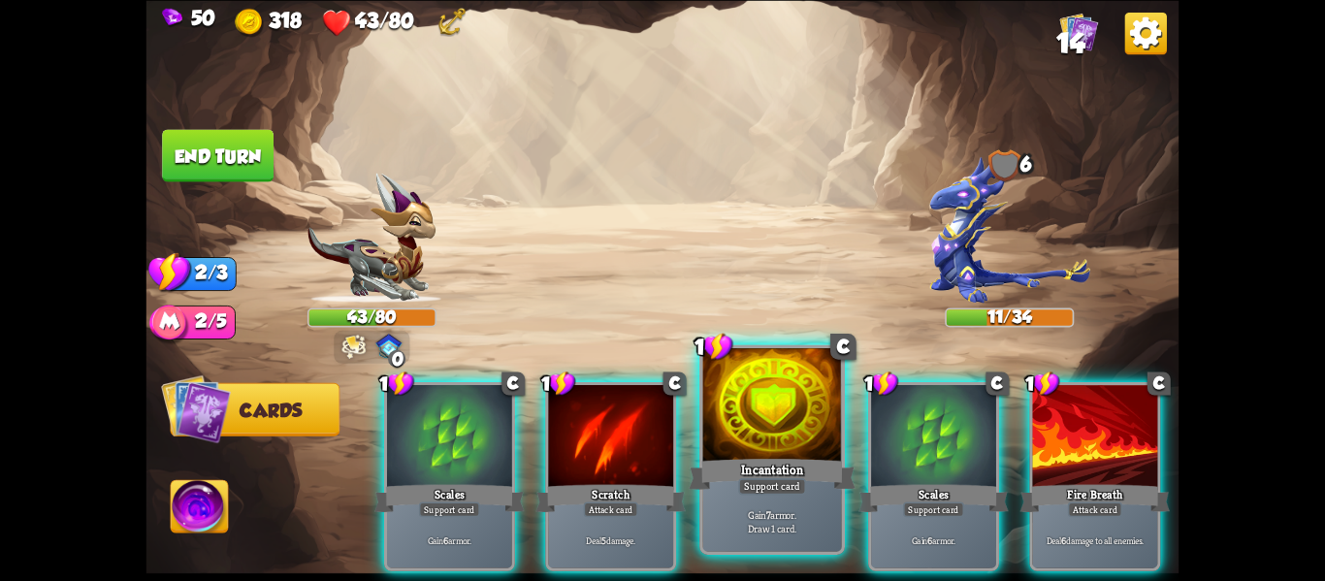
click at [803, 468] on div "Incantation" at bounding box center [772, 473] width 167 height 37
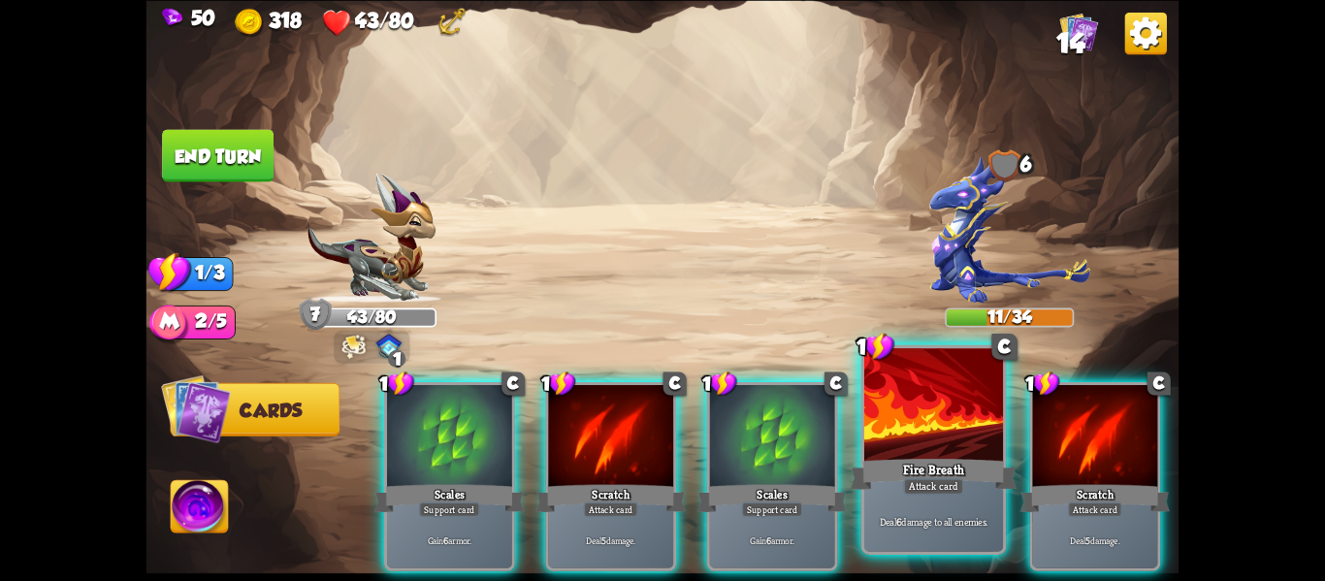
click at [951, 473] on div "Fire Breath" at bounding box center [934, 473] width 167 height 37
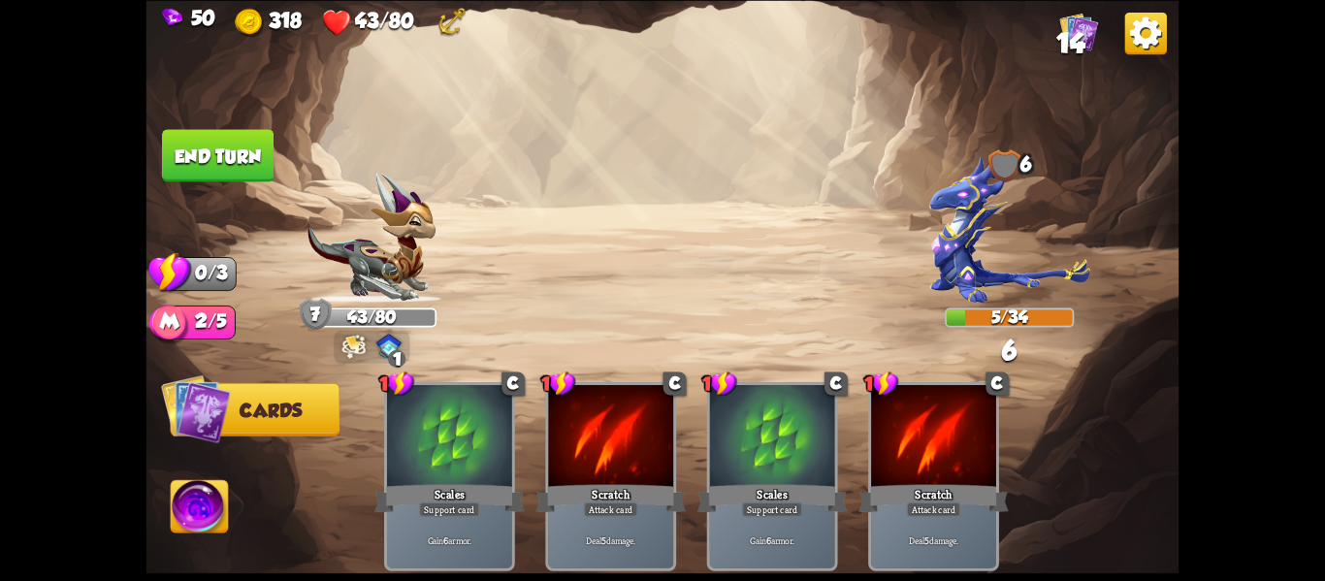
click at [235, 149] on button "End turn" at bounding box center [218, 155] width 112 height 52
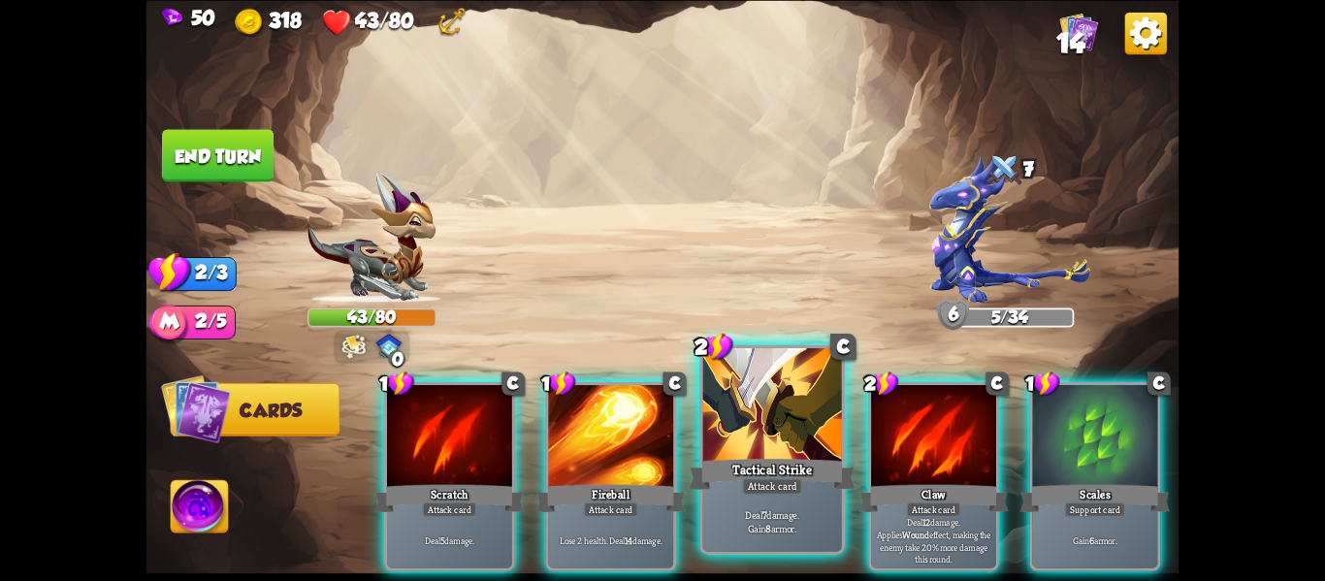
click at [746, 481] on div "Attack card" at bounding box center [772, 486] width 60 height 16
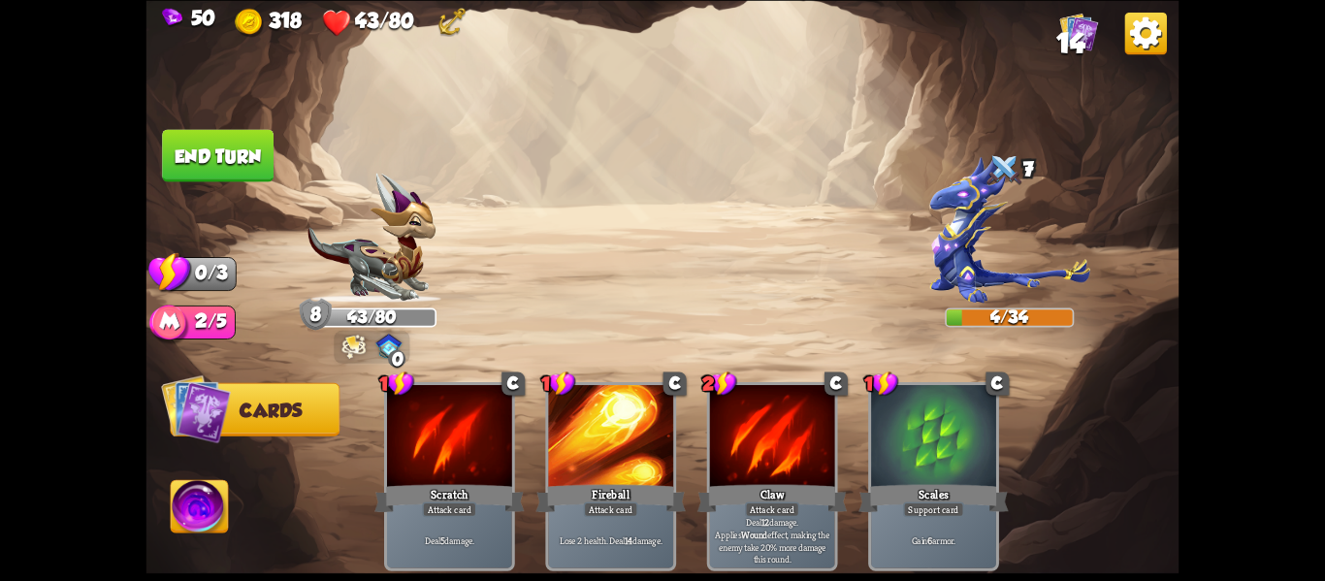
click at [195, 156] on button "End turn" at bounding box center [218, 155] width 112 height 52
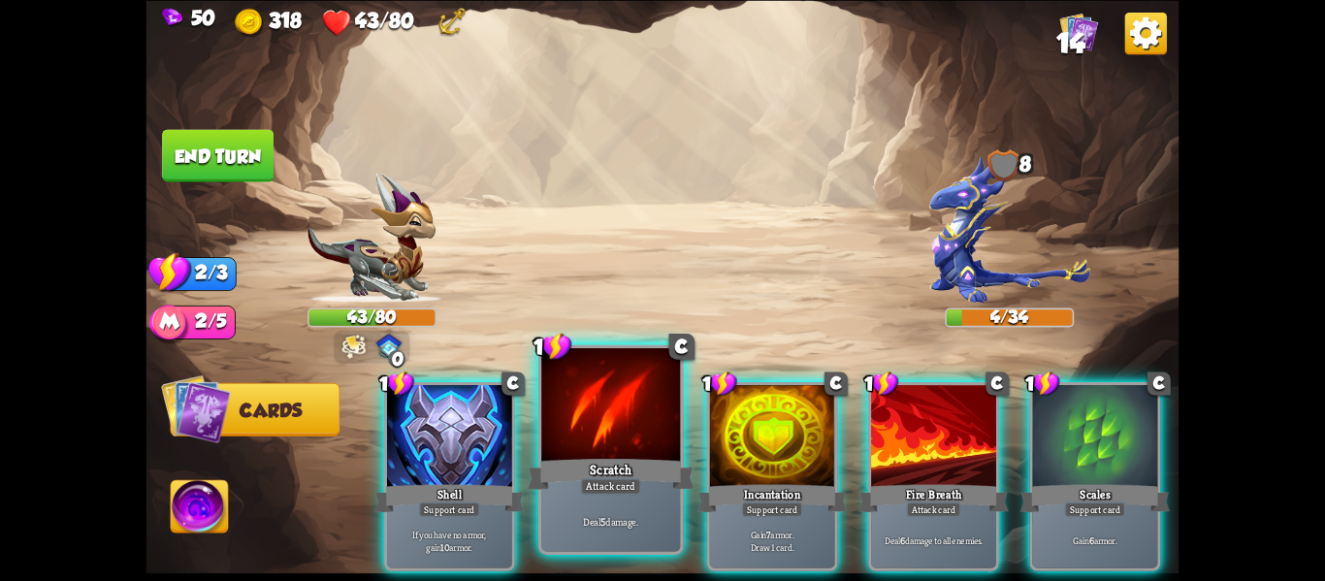
click at [579, 465] on div "Scratch" at bounding box center [611, 473] width 167 height 37
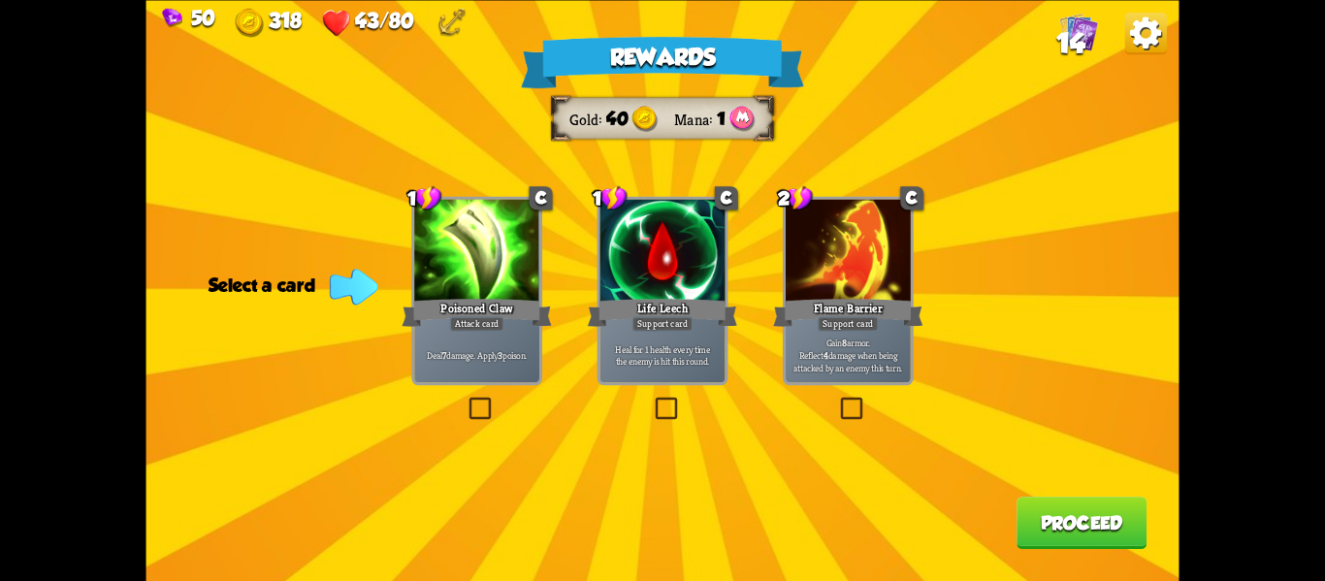
click at [466, 400] on label at bounding box center [466, 400] width 0 height 0
click at [0, 0] on input "checkbox" at bounding box center [0, 0] width 0 height 0
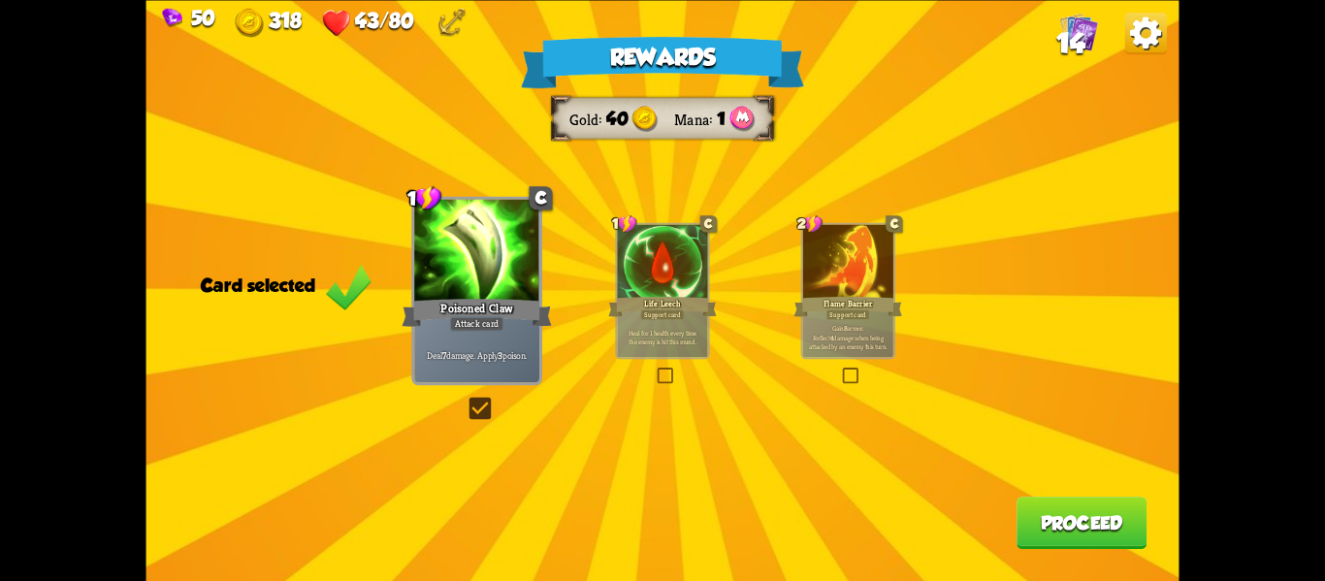
click at [1062, 504] on button "Proceed" at bounding box center [1082, 523] width 130 height 52
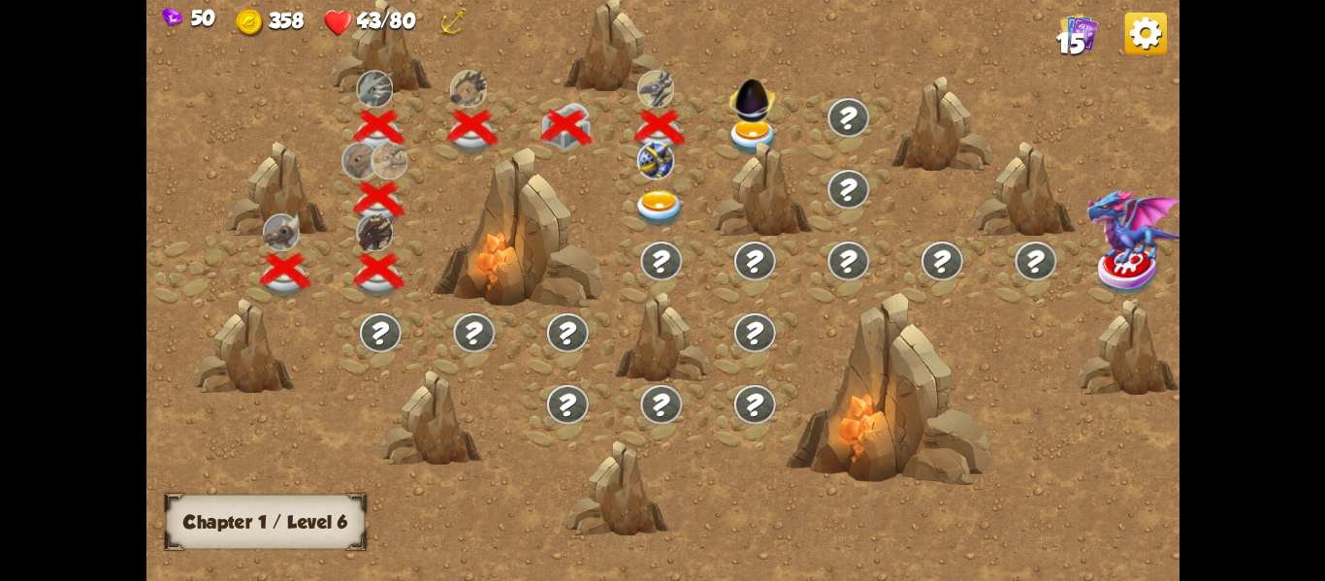
click at [755, 114] on img at bounding box center [752, 95] width 55 height 55
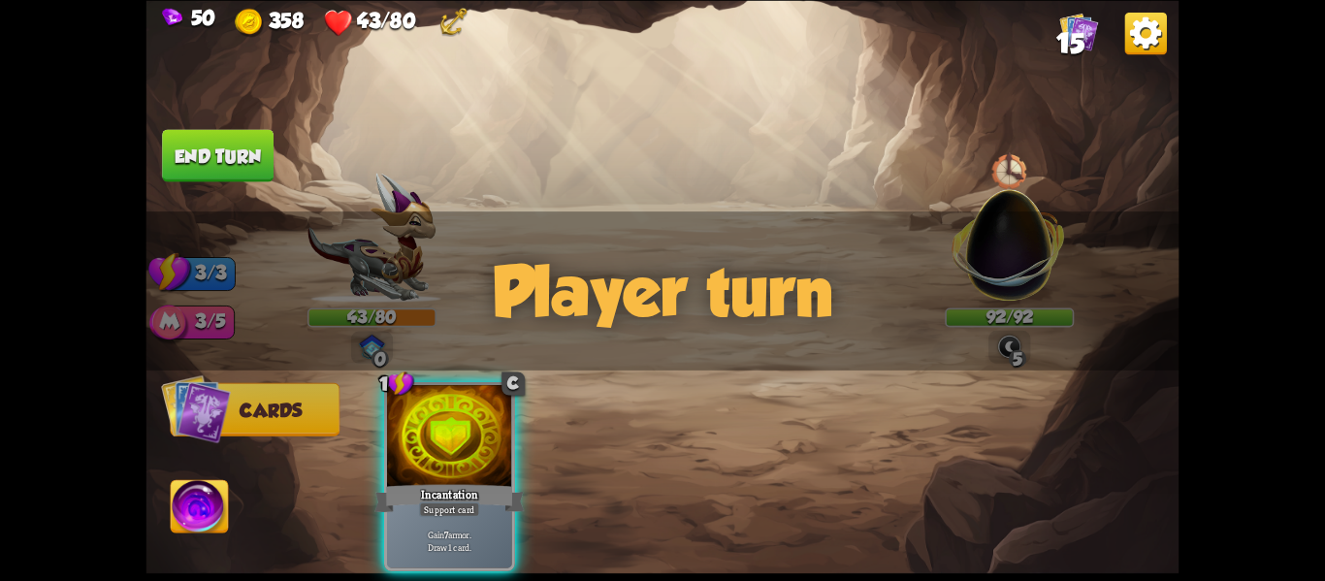
click at [959, 277] on div "Player turn" at bounding box center [663, 291] width 1033 height 159
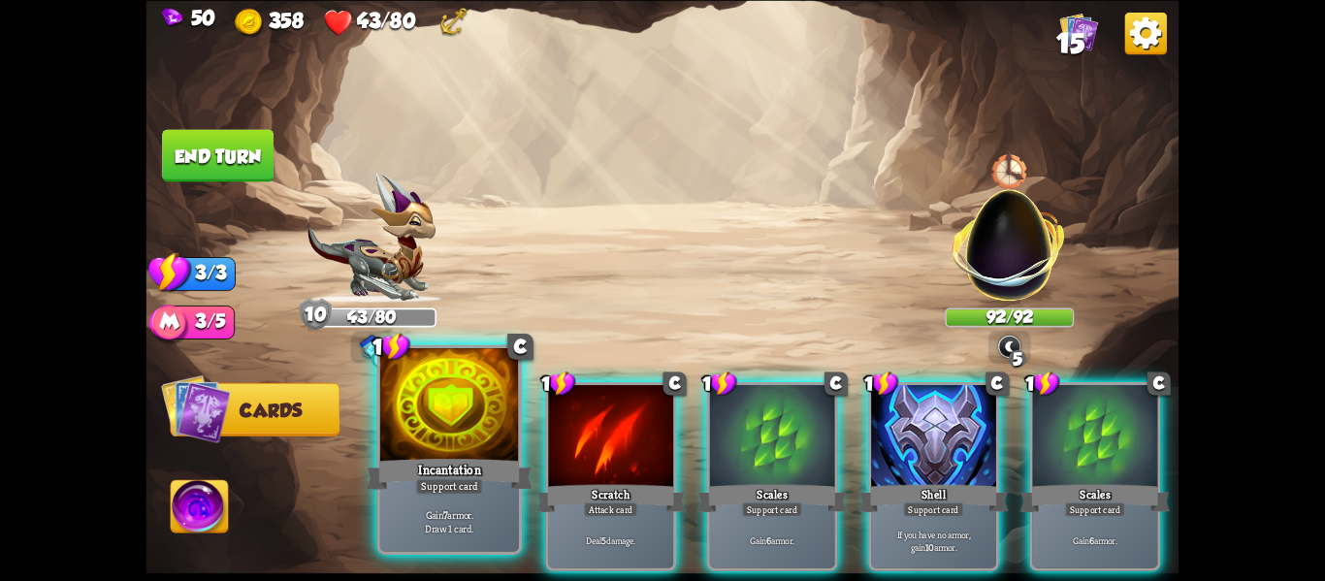
click at [426, 494] on div "Support card" at bounding box center [449, 486] width 68 height 16
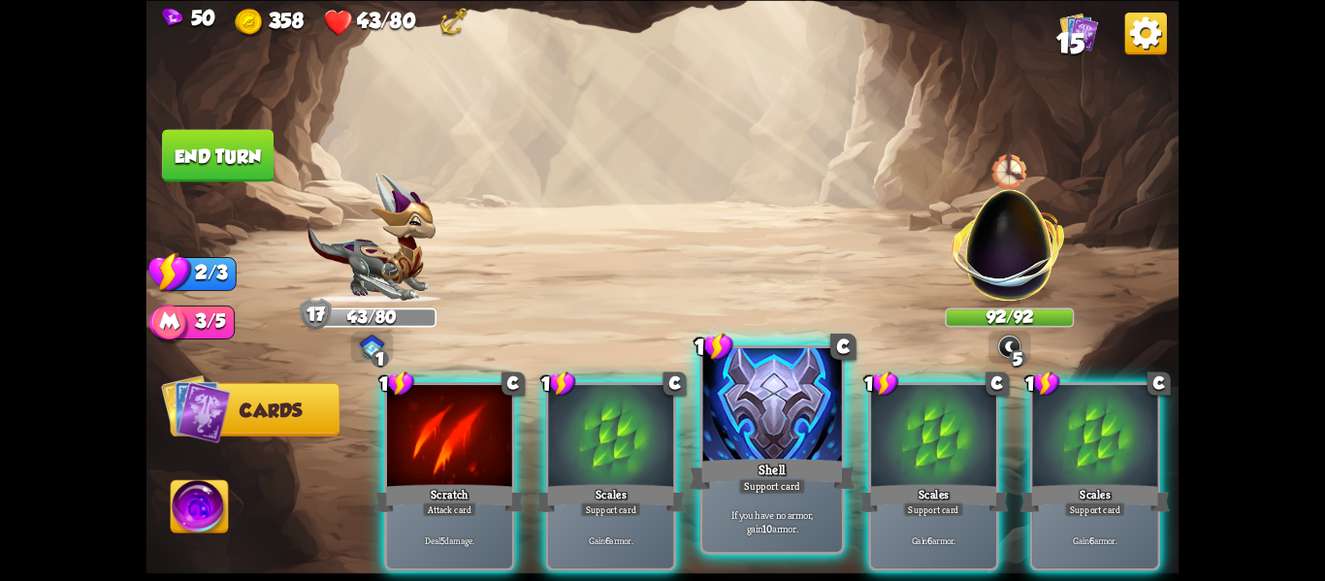
click at [741, 492] on div "Support card" at bounding box center [772, 486] width 68 height 16
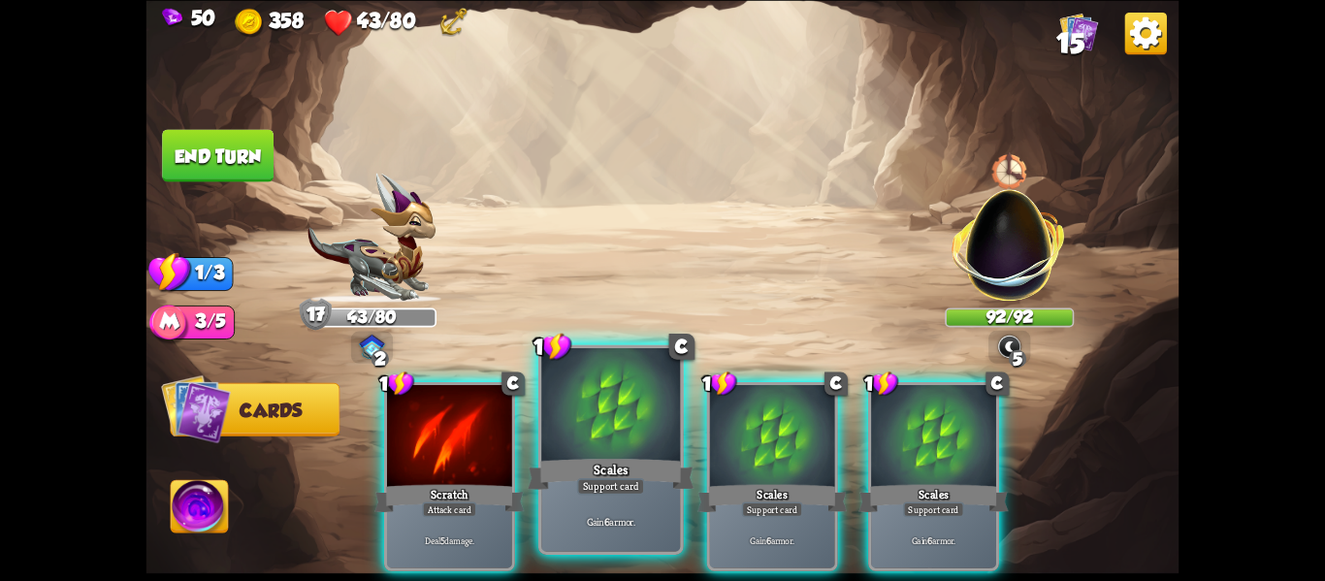
click at [590, 480] on div "Support card" at bounding box center [611, 486] width 68 height 16
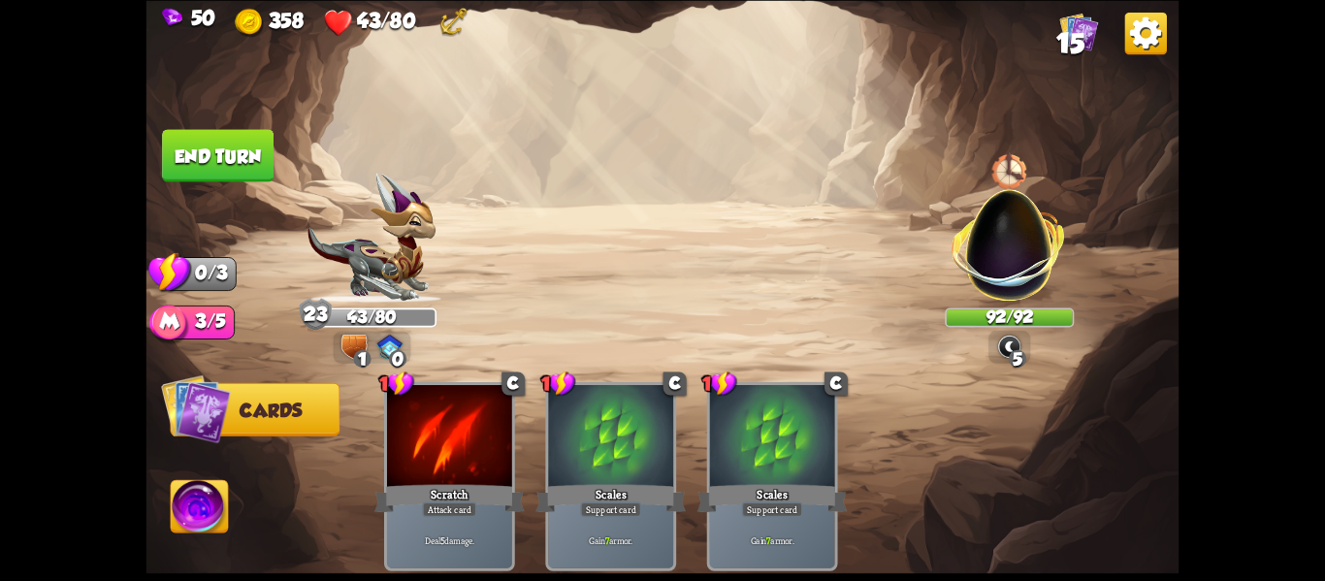
click at [185, 160] on button "End turn" at bounding box center [217, 155] width 113 height 53
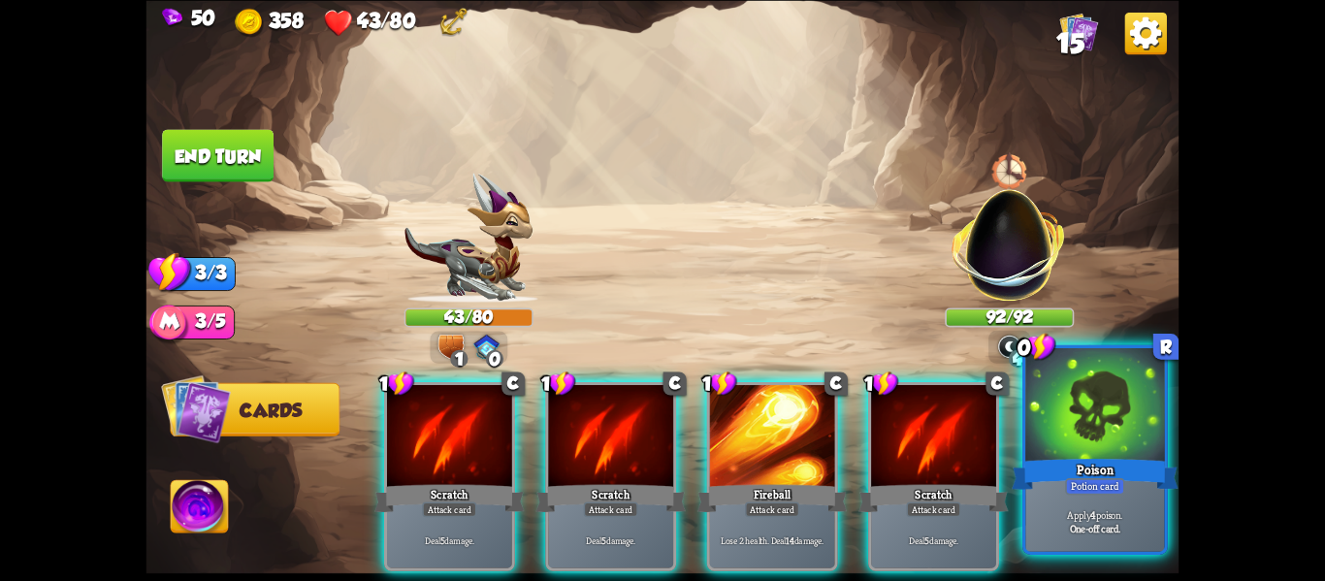
click at [1064, 513] on p "Apply 4 poison." at bounding box center [1095, 514] width 132 height 14
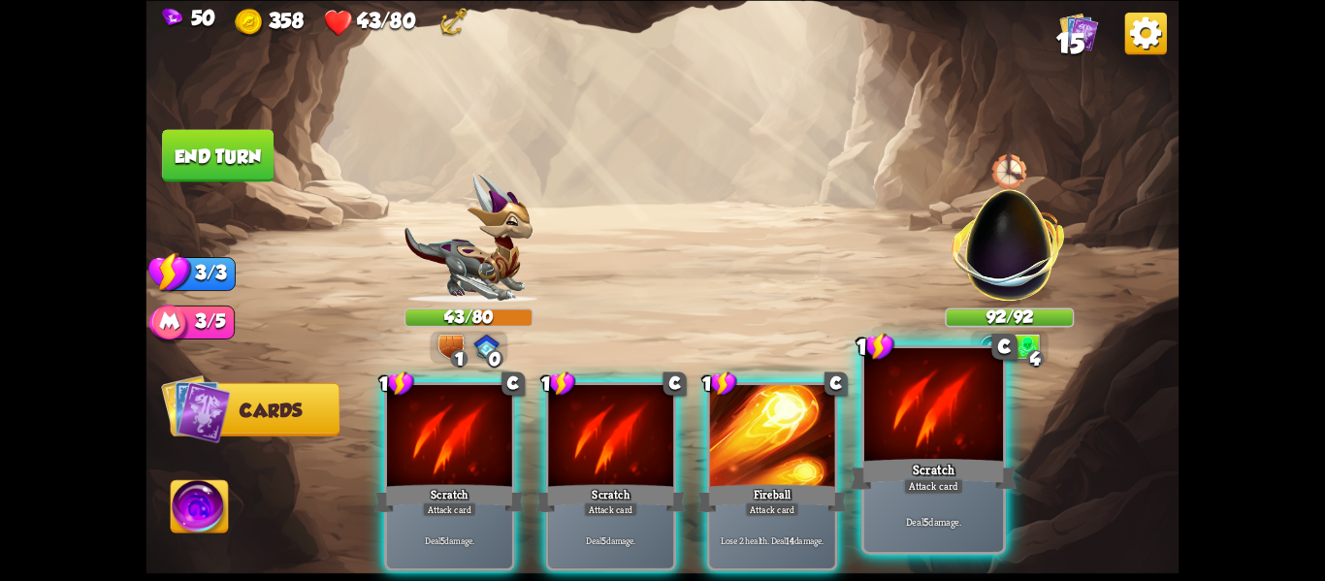
drag, startPoint x: 816, startPoint y: 442, endPoint x: 916, endPoint y: 461, distance: 101.6
click at [916, 461] on div "1 C Scratch Attack card Deal 5 damage. 1 C Scratch Attack card Deal 5 damage. 1…" at bounding box center [766, 452] width 827 height 258
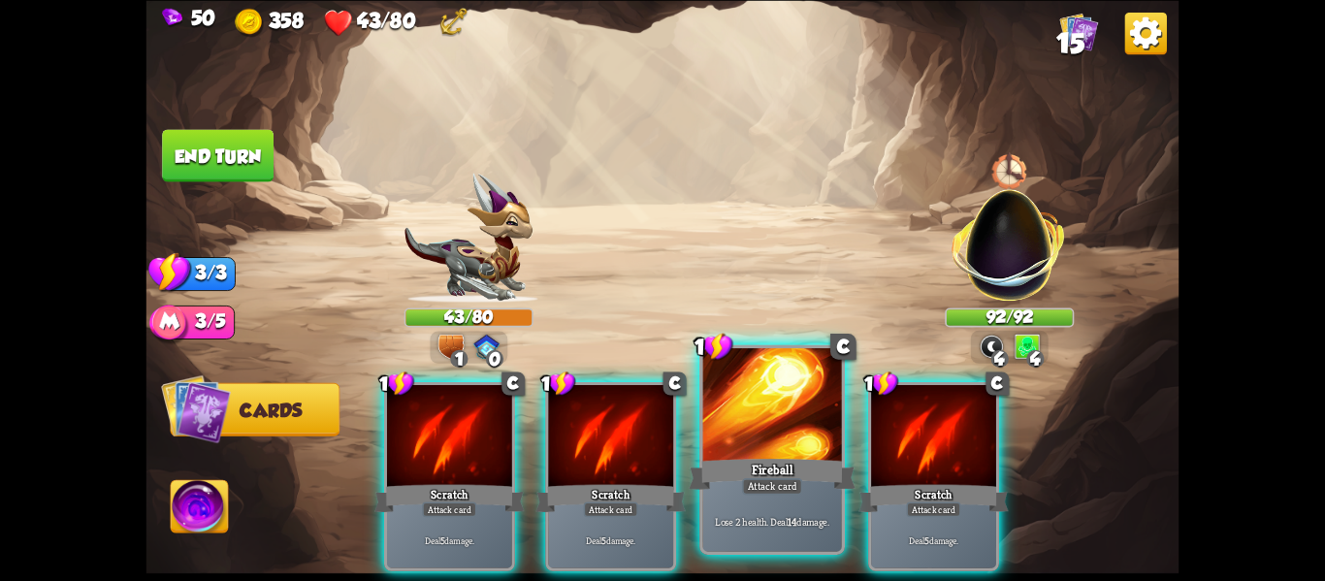
click at [816, 456] on div "Fireball" at bounding box center [772, 473] width 167 height 37
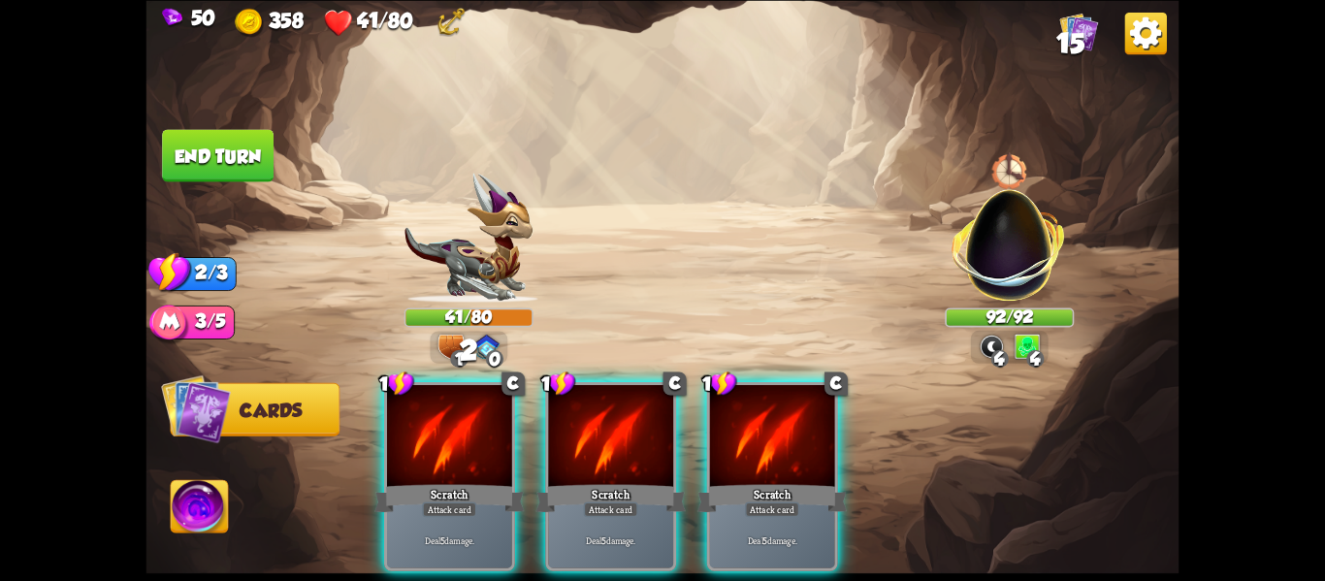
click at [816, 481] on div "Scratch" at bounding box center [773, 497] width 150 height 33
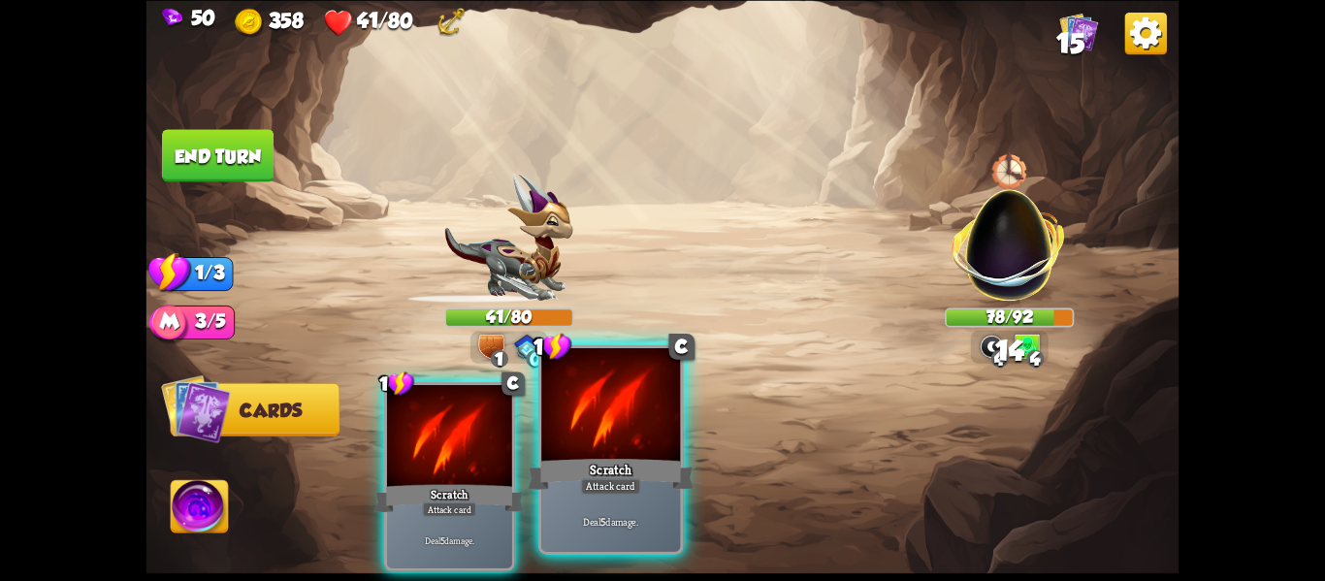
click at [648, 461] on div "Scratch" at bounding box center [611, 473] width 167 height 37
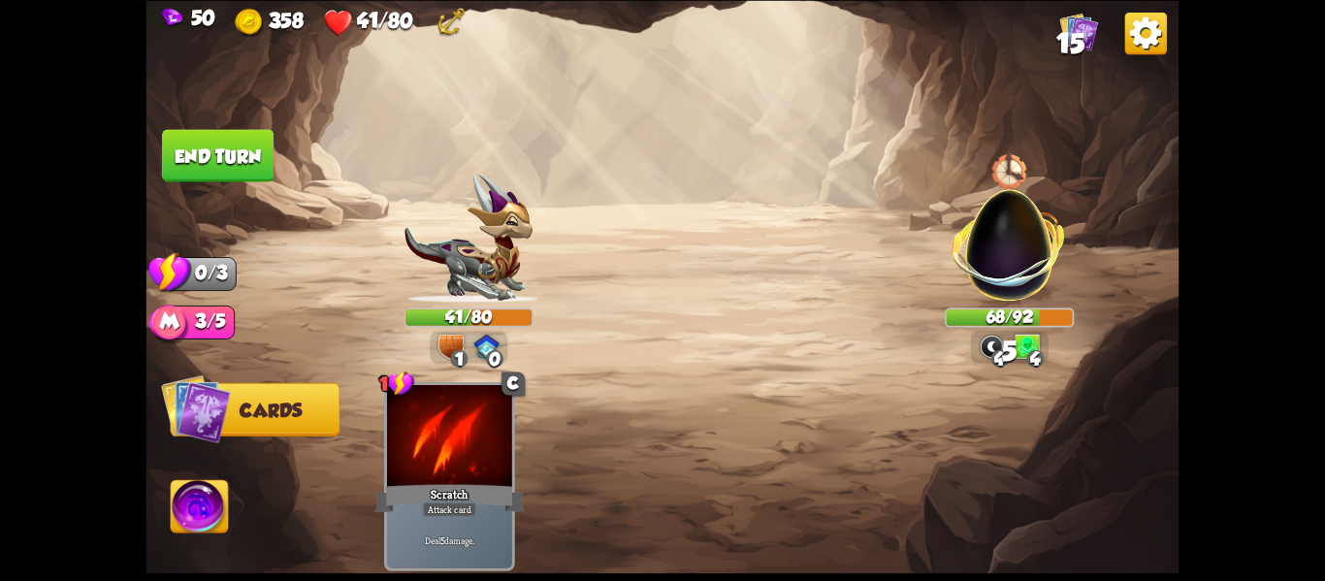
click at [253, 153] on button "End turn" at bounding box center [218, 155] width 112 height 52
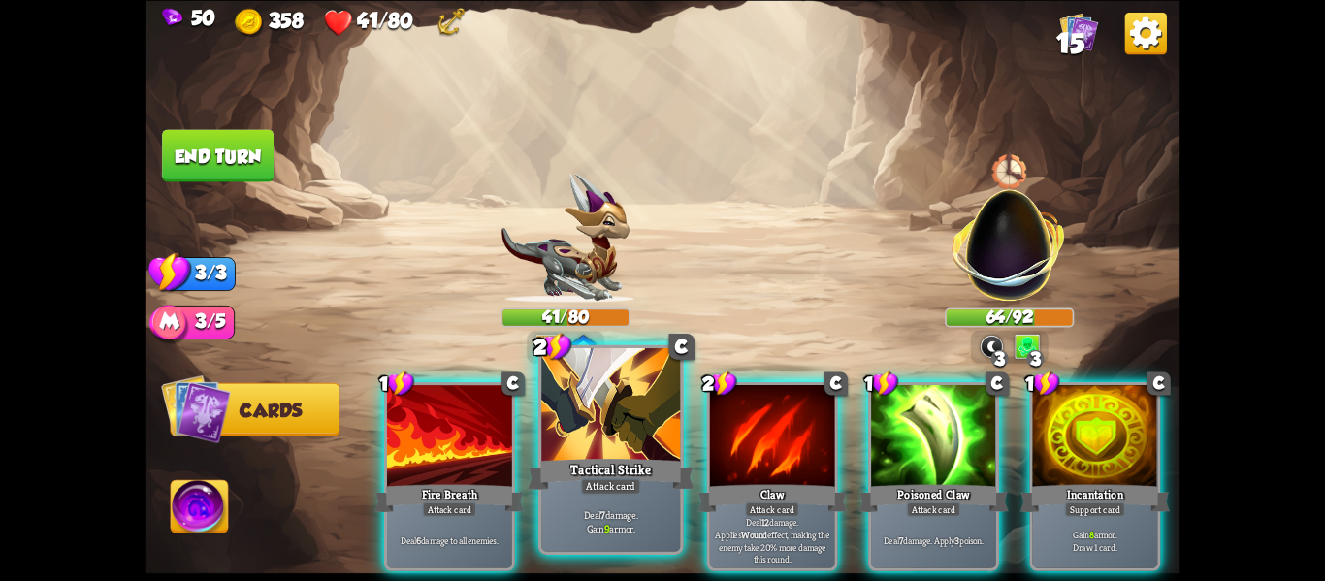
click at [633, 481] on div "Attack card" at bounding box center [611, 486] width 60 height 16
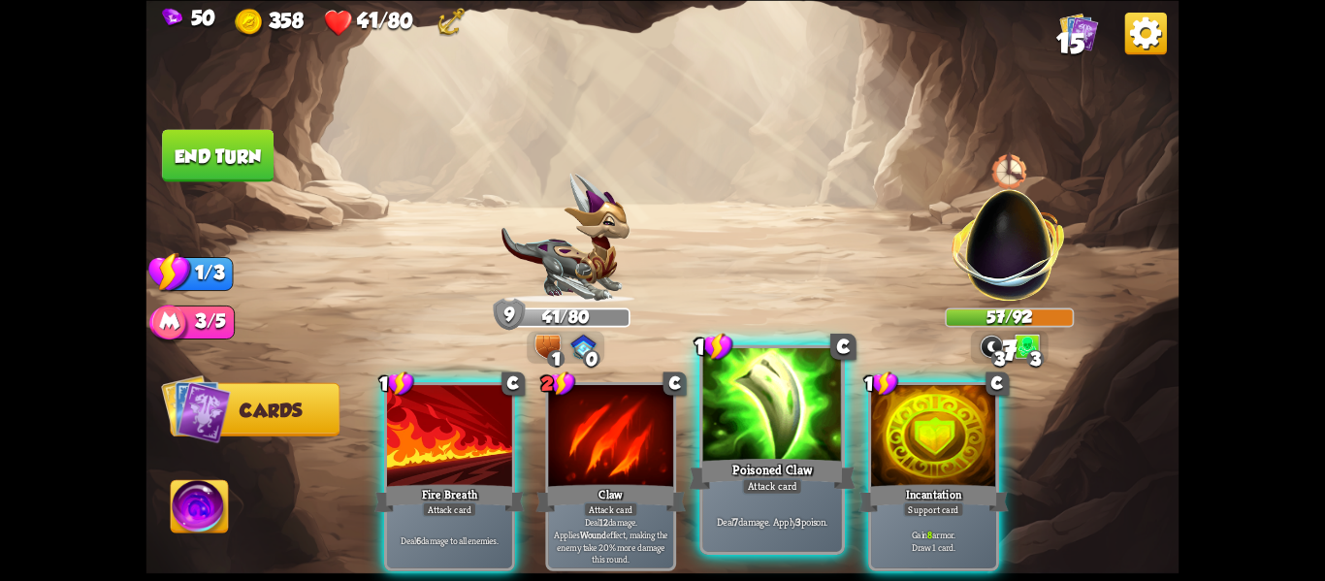
click at [789, 500] on div "Deal 7 damage. Apply 3 poison." at bounding box center [772, 521] width 139 height 60
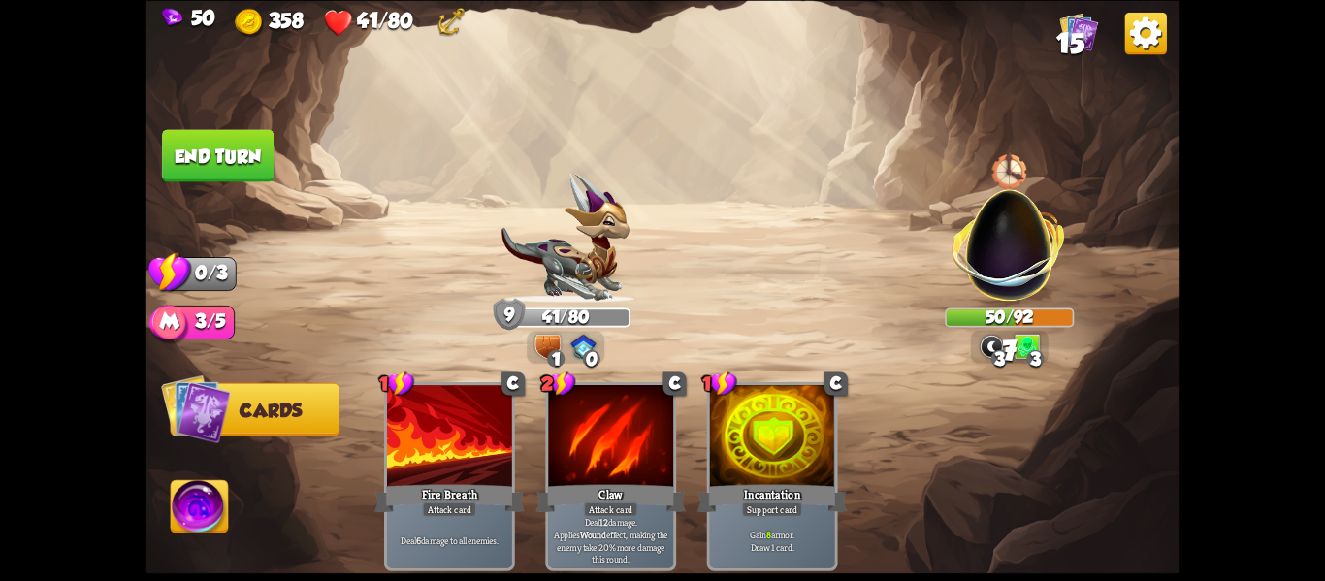
click at [789, 513] on div "Gain 8 armor. Draw 1 card." at bounding box center [772, 540] width 125 height 54
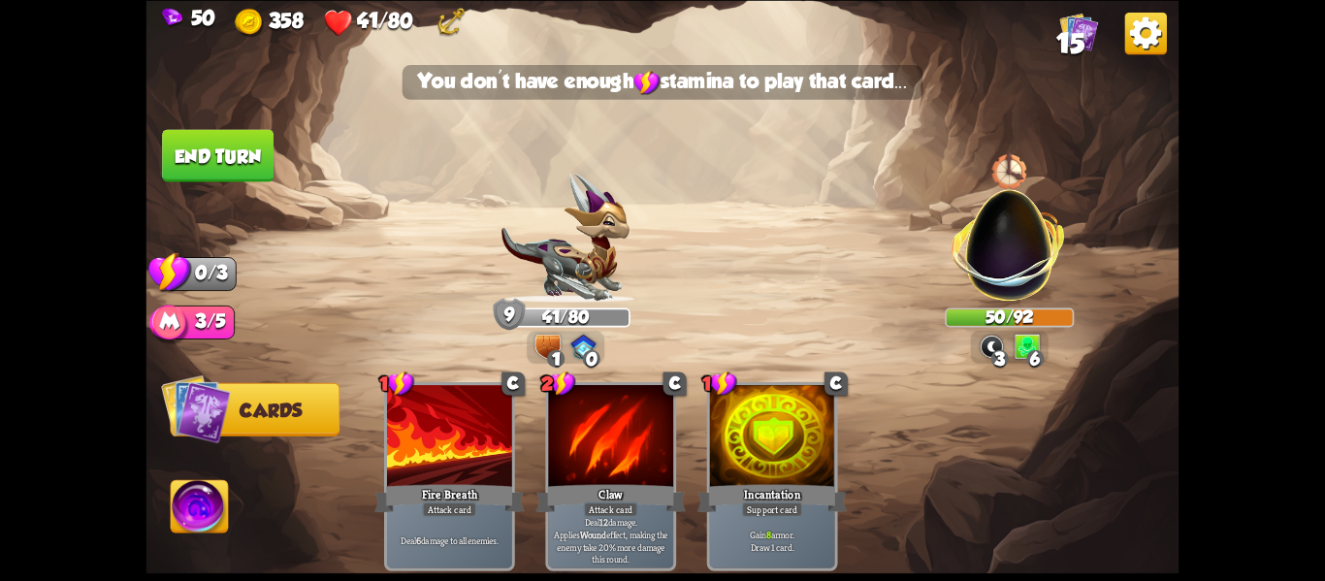
click at [253, 159] on button "End turn" at bounding box center [218, 155] width 112 height 52
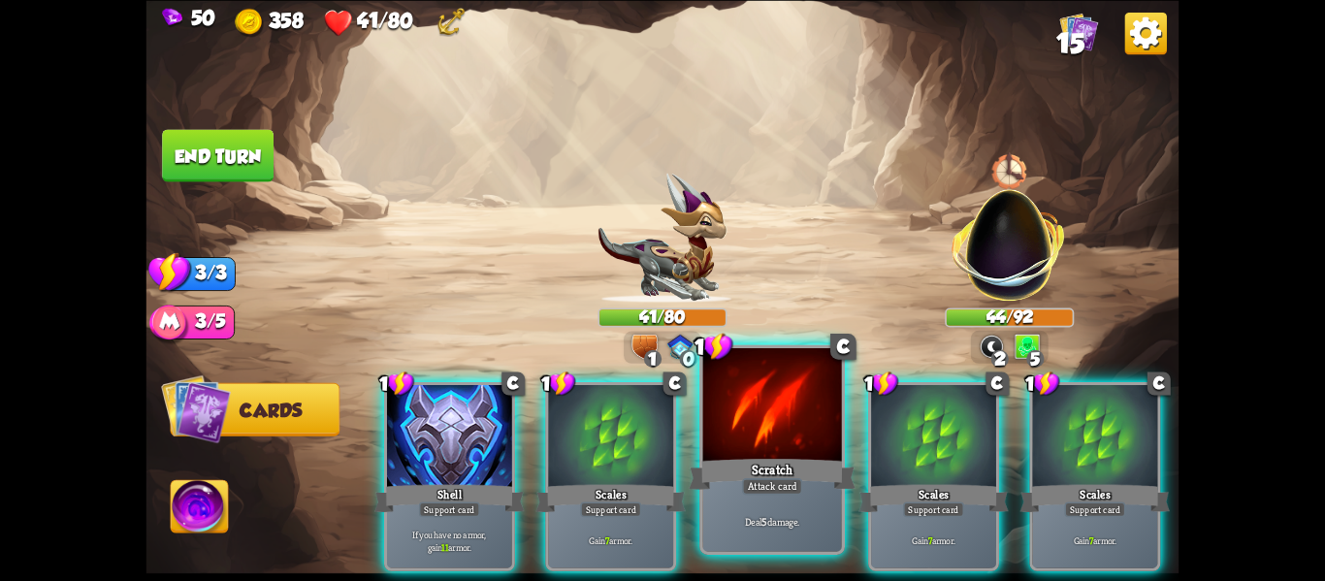
click at [783, 473] on div "Scratch" at bounding box center [772, 473] width 167 height 37
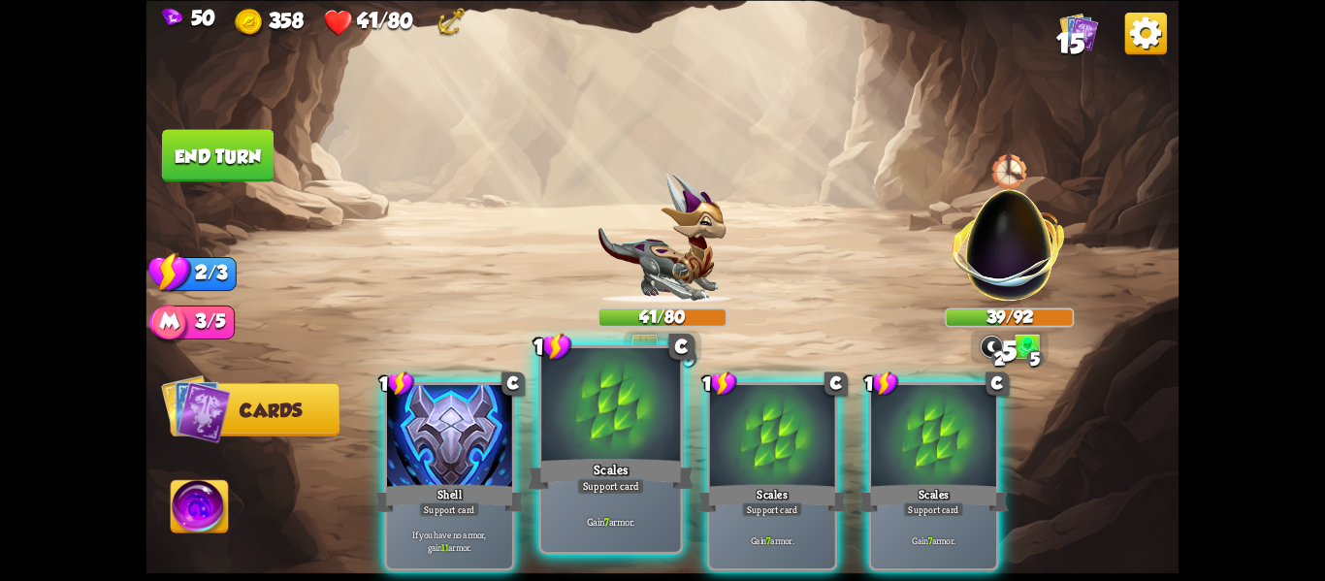
click at [620, 427] on div at bounding box center [610, 406] width 139 height 117
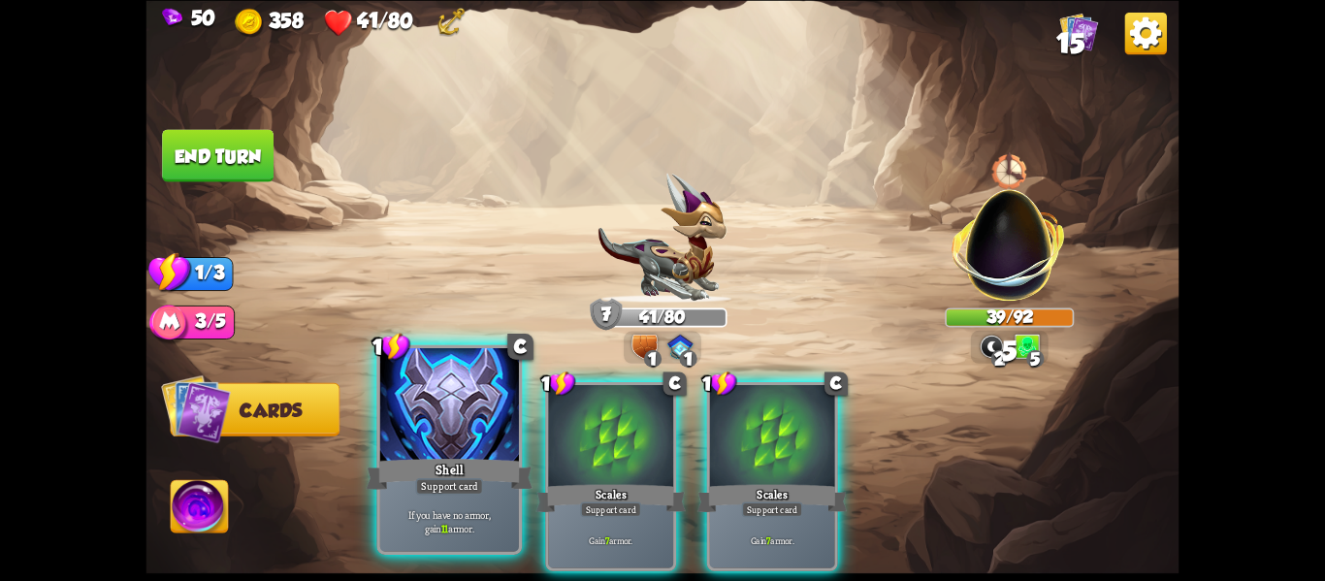
click at [481, 440] on div at bounding box center [449, 406] width 139 height 117
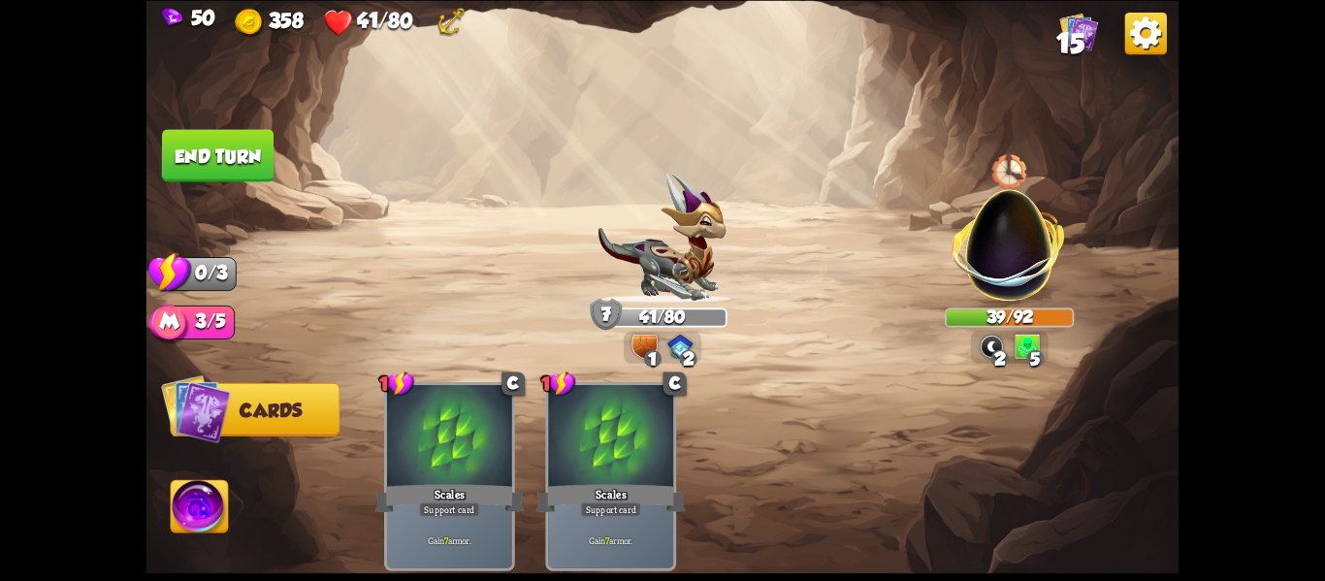
click at [203, 125] on img at bounding box center [663, 290] width 1033 height 581
click at [201, 157] on button "End turn" at bounding box center [218, 155] width 112 height 52
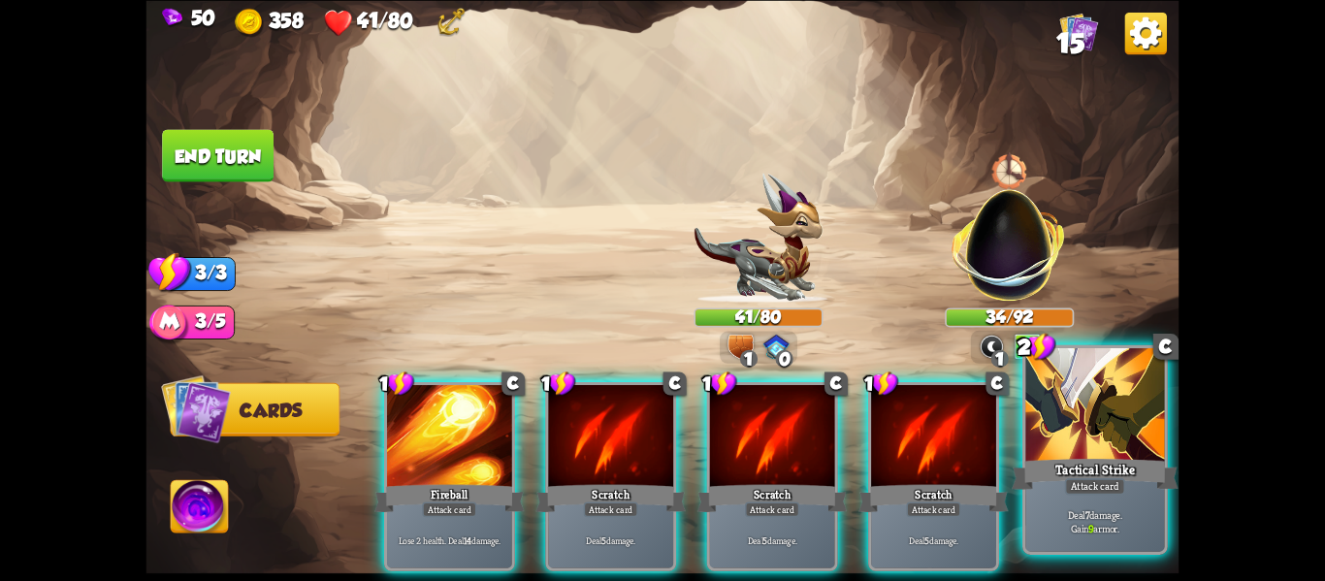
click at [1053, 427] on div at bounding box center [1095, 406] width 139 height 117
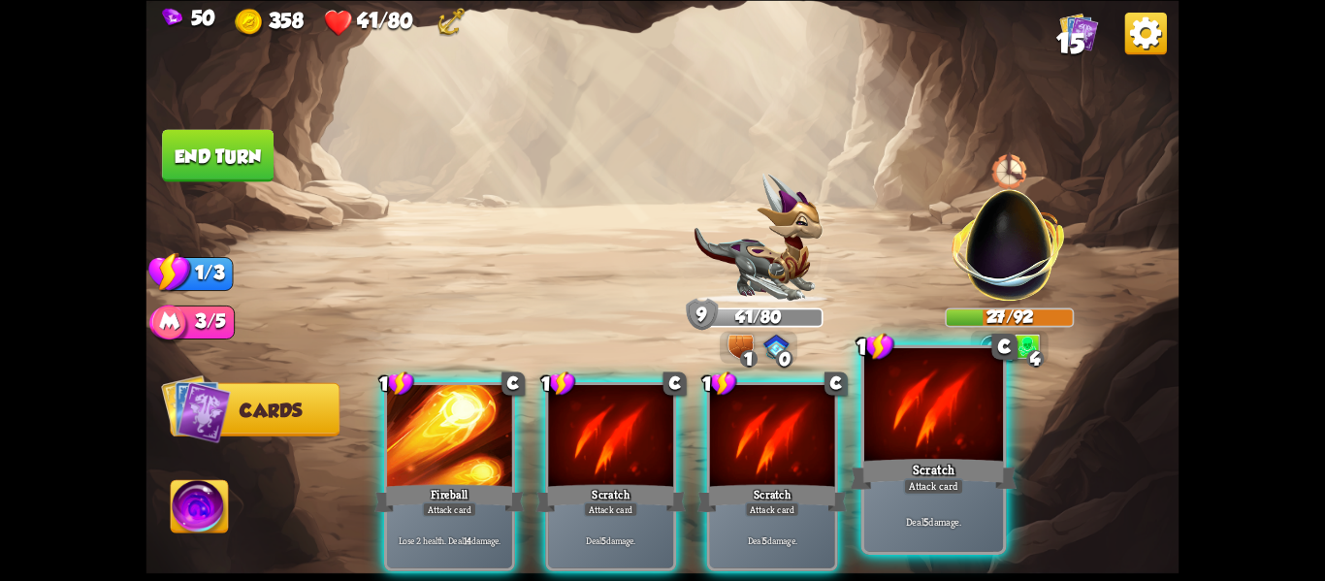
click at [929, 439] on div at bounding box center [933, 406] width 139 height 117
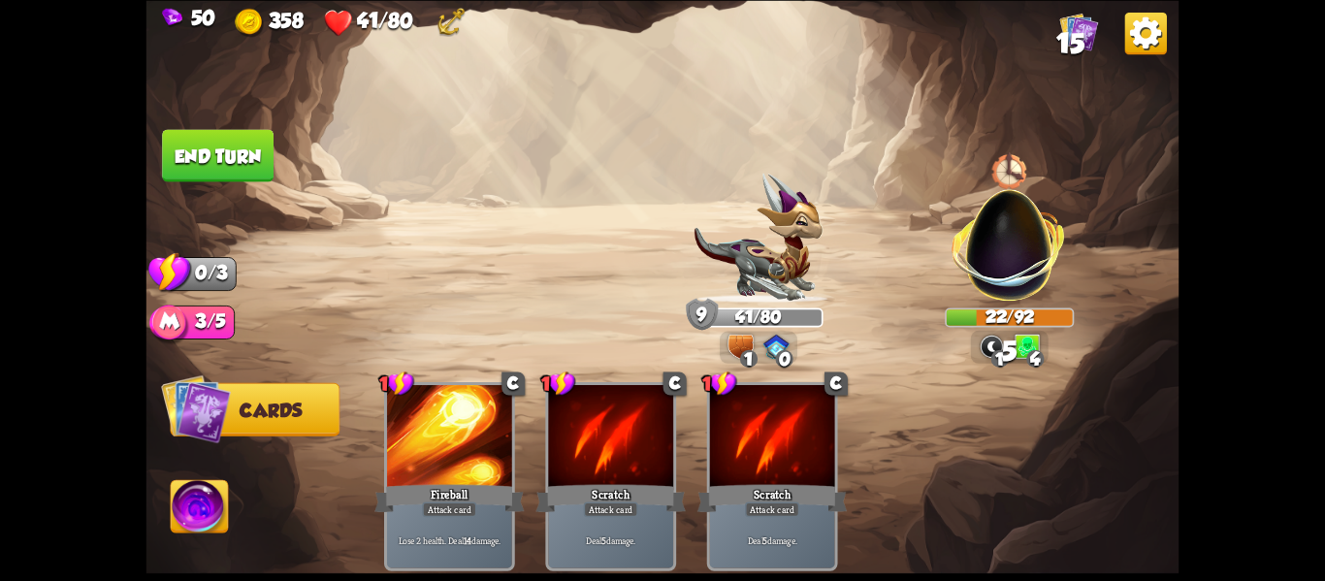
click at [223, 147] on button "End turn" at bounding box center [218, 155] width 112 height 52
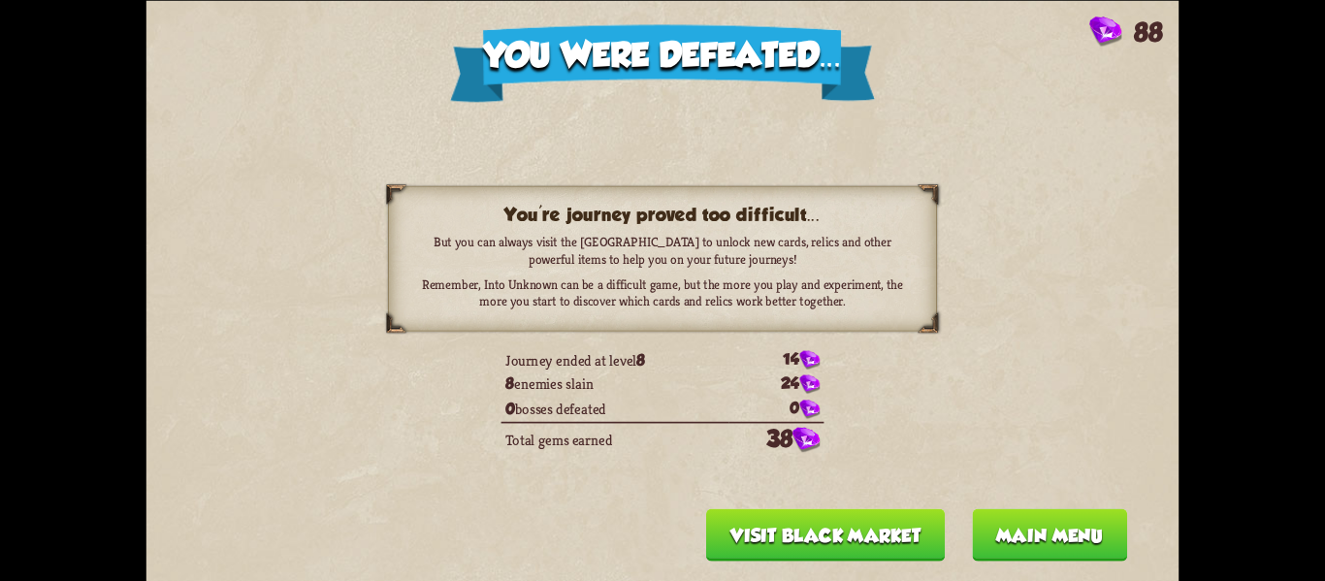
click at [1045, 517] on button "Main menu" at bounding box center [1049, 534] width 155 height 52
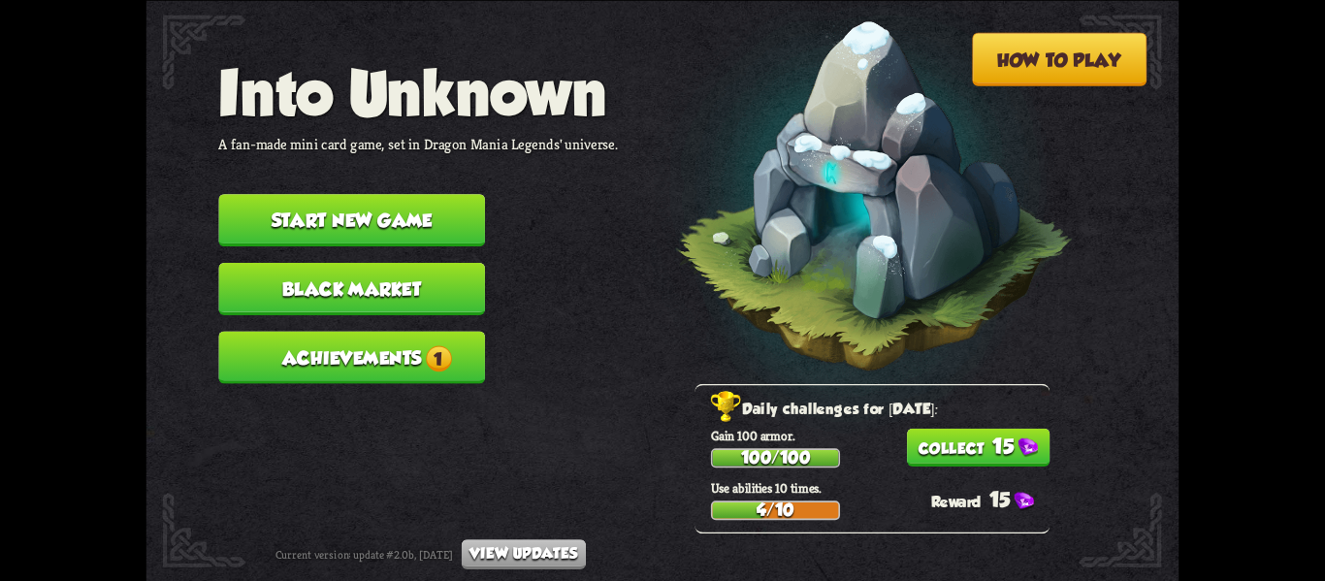
click at [947, 436] on button "15" at bounding box center [979, 447] width 144 height 38
click at [405, 362] on button "Achievements 1" at bounding box center [351, 357] width 267 height 52
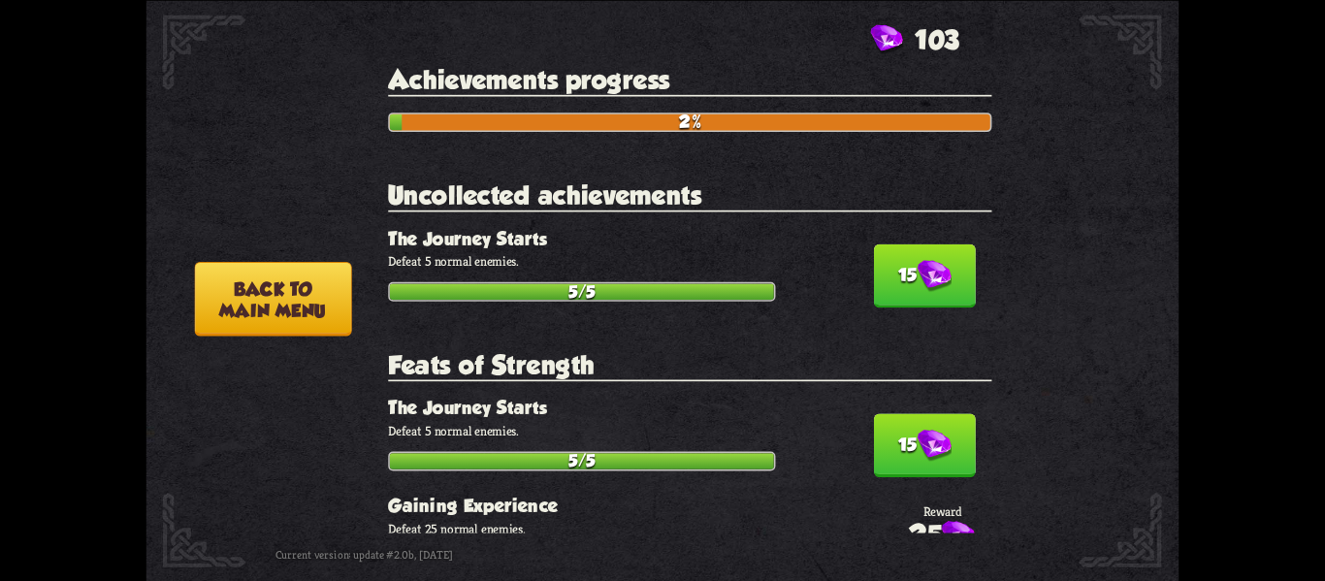
click at [874, 273] on button "15" at bounding box center [925, 276] width 102 height 64
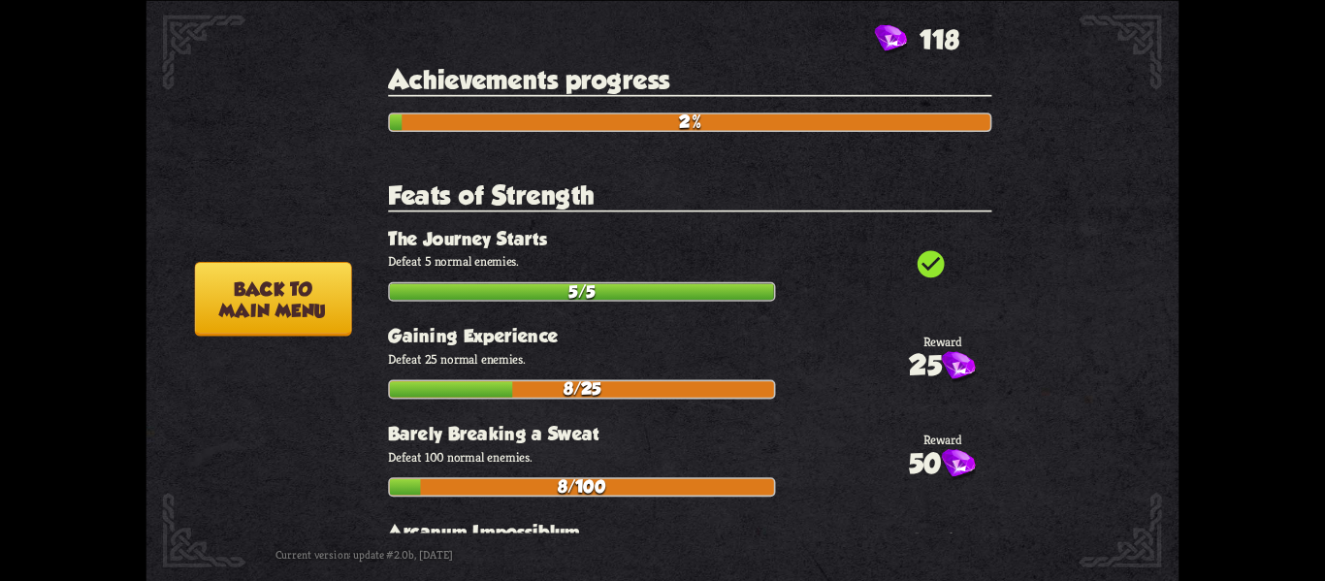
click at [277, 270] on button "Back to main menu" at bounding box center [272, 299] width 157 height 75
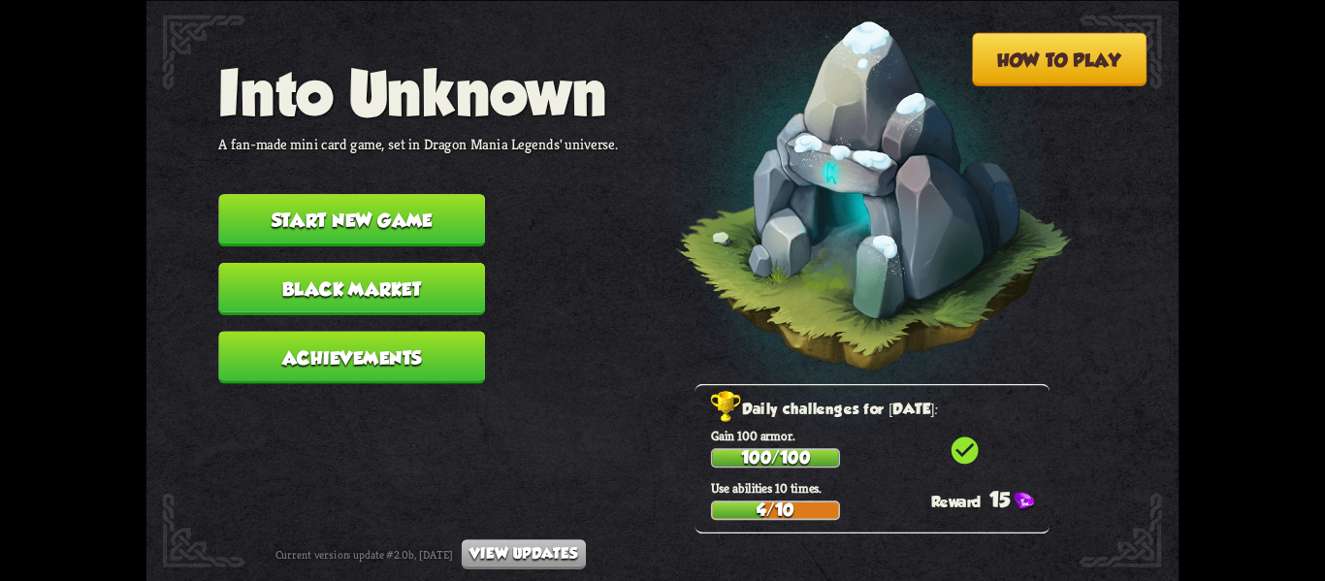
click at [392, 213] on button "Start new game" at bounding box center [351, 220] width 267 height 52
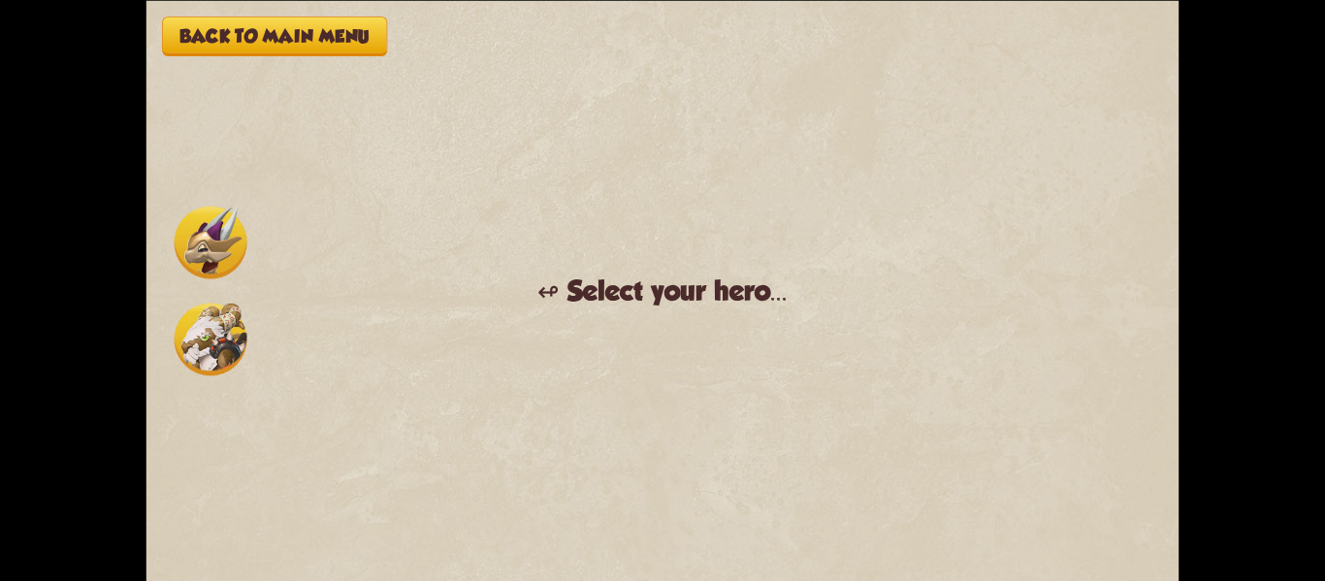
click at [238, 313] on img at bounding box center [211, 339] width 73 height 73
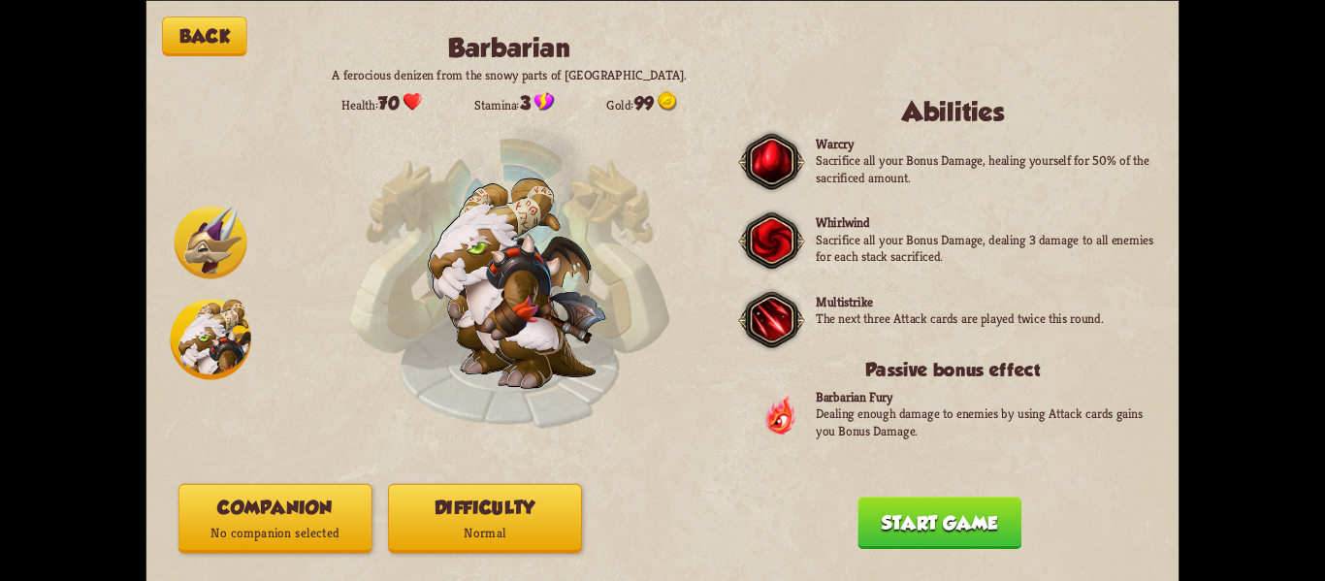
click at [893, 530] on button "Start game" at bounding box center [940, 523] width 164 height 52
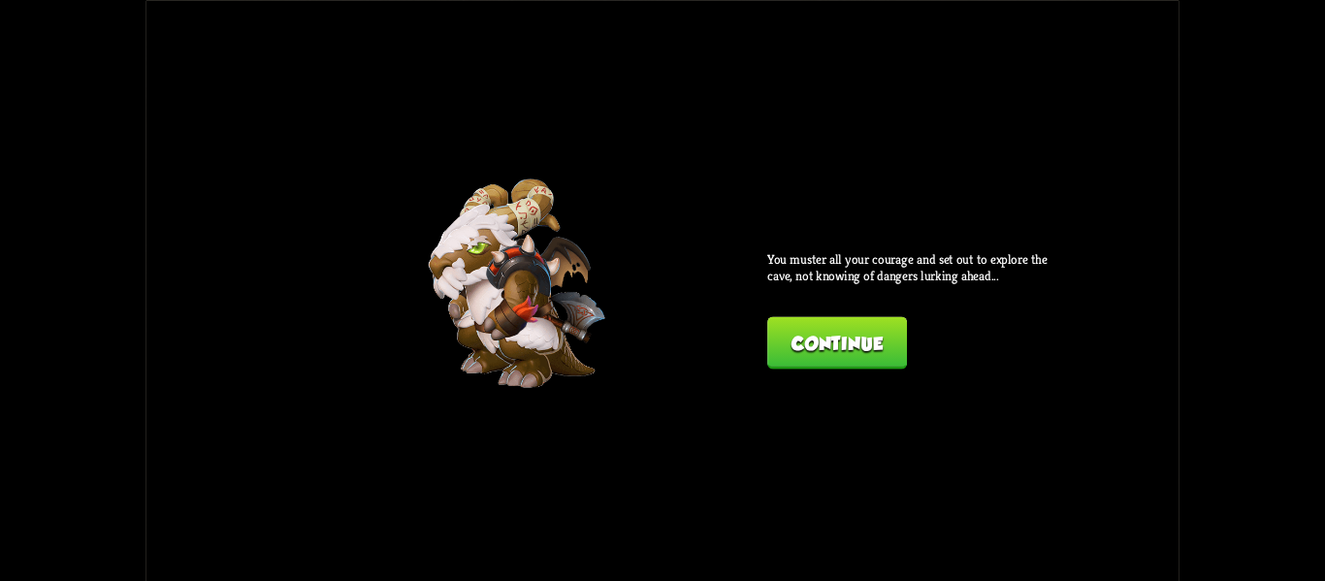
click at [851, 369] on button "Continue" at bounding box center [837, 342] width 140 height 52
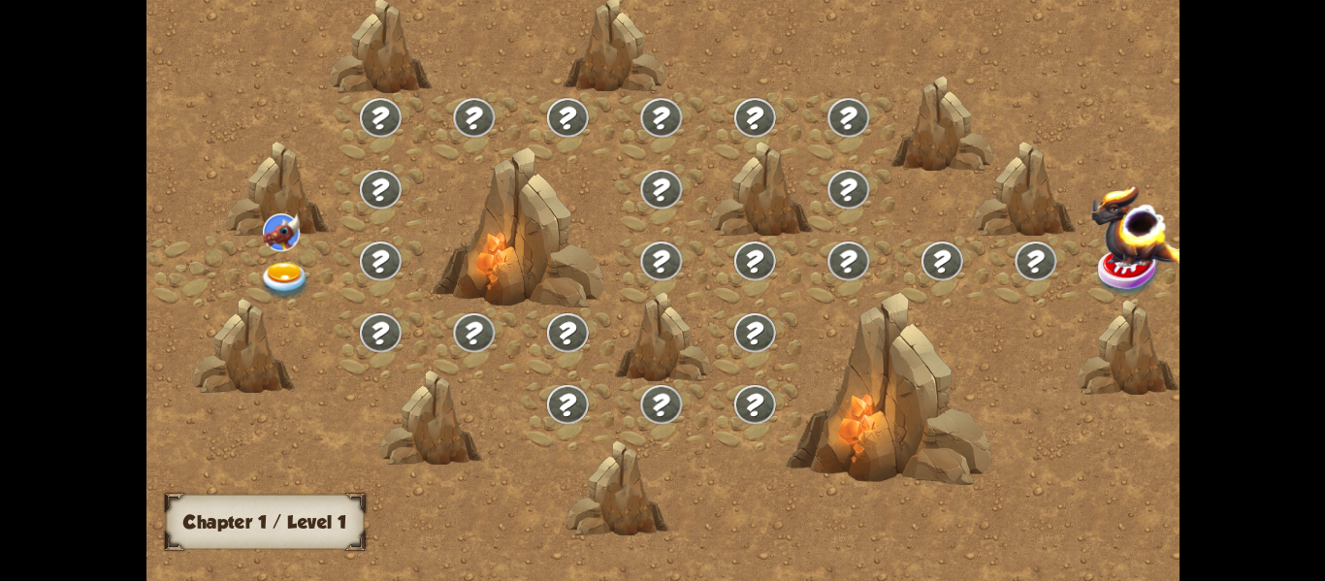
click at [255, 267] on div at bounding box center [287, 271] width 94 height 72
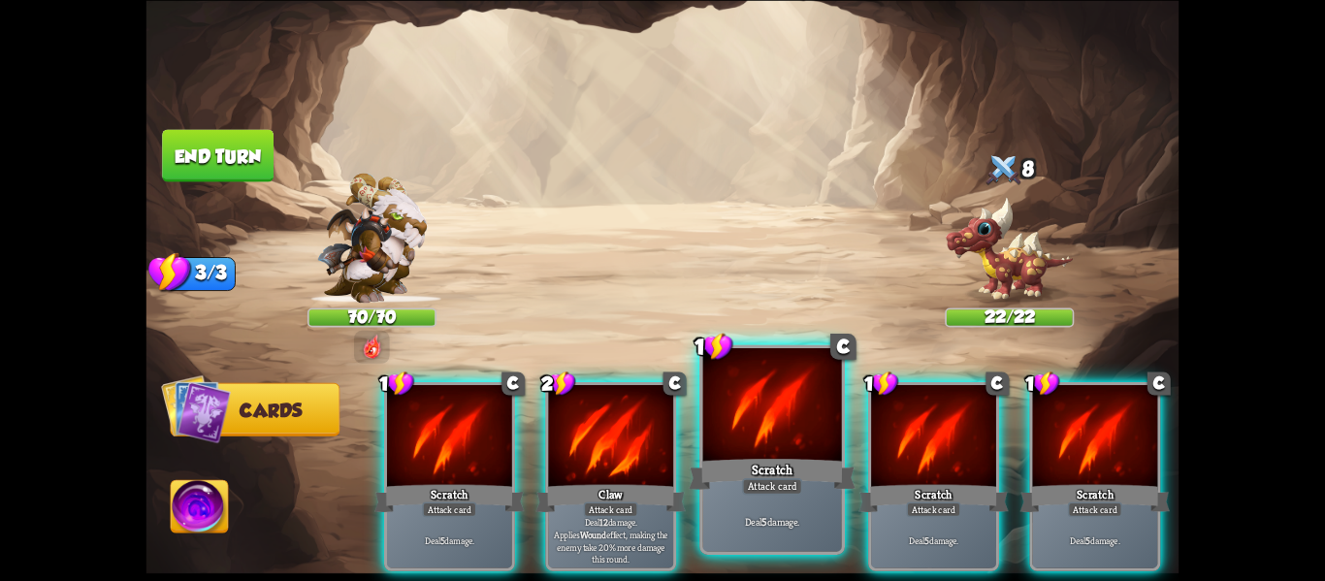
drag, startPoint x: 981, startPoint y: 506, endPoint x: 780, endPoint y: 499, distance: 201.0
click at [780, 499] on div "1 C Scratch Attack card Deal 5 damage. 2 C Claw Attack card Deal 12 damage. App…" at bounding box center [766, 452] width 827 height 258
click at [780, 499] on div "Deal 5 damage." at bounding box center [772, 521] width 139 height 60
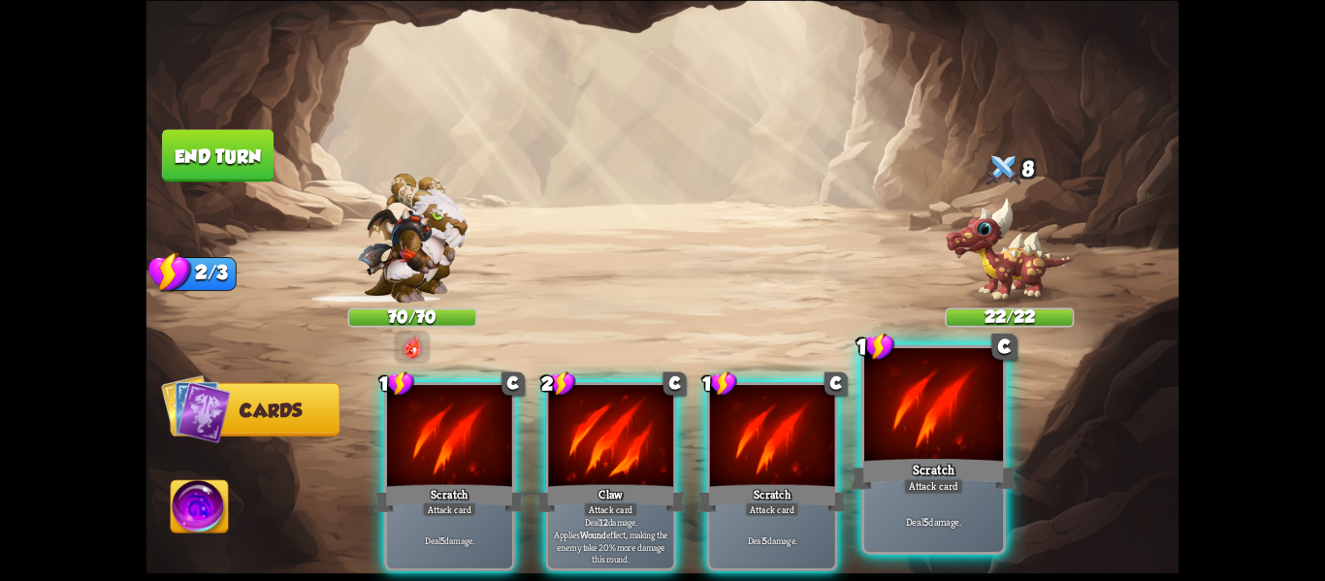
click at [884, 518] on p "Deal 5 damage." at bounding box center [934, 521] width 132 height 14
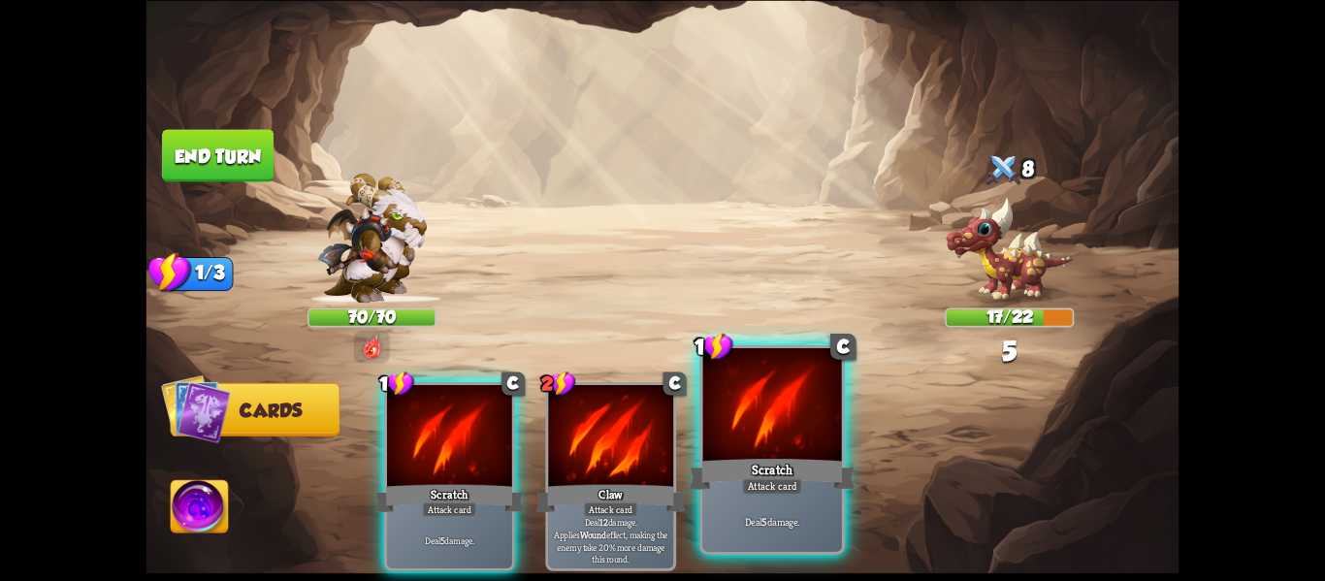
click at [754, 517] on p "Deal 5 damage." at bounding box center [772, 521] width 132 height 14
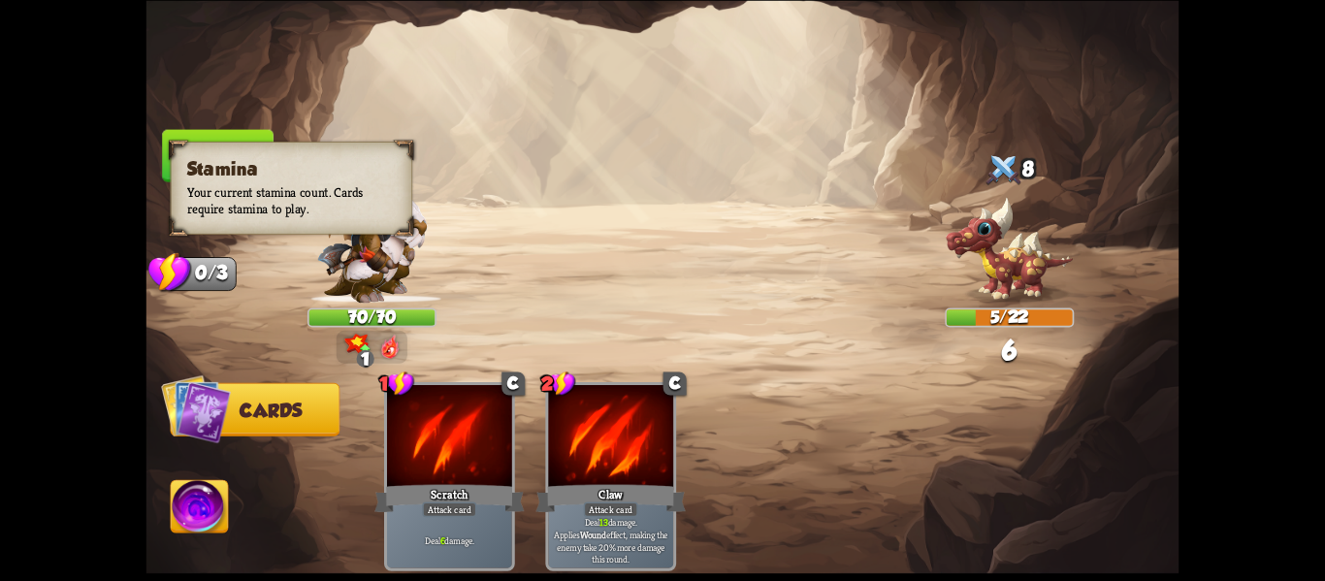
click at [180, 159] on div "Stamina Your current stamina count. Cards require stamina to play." at bounding box center [292, 188] width 243 height 93
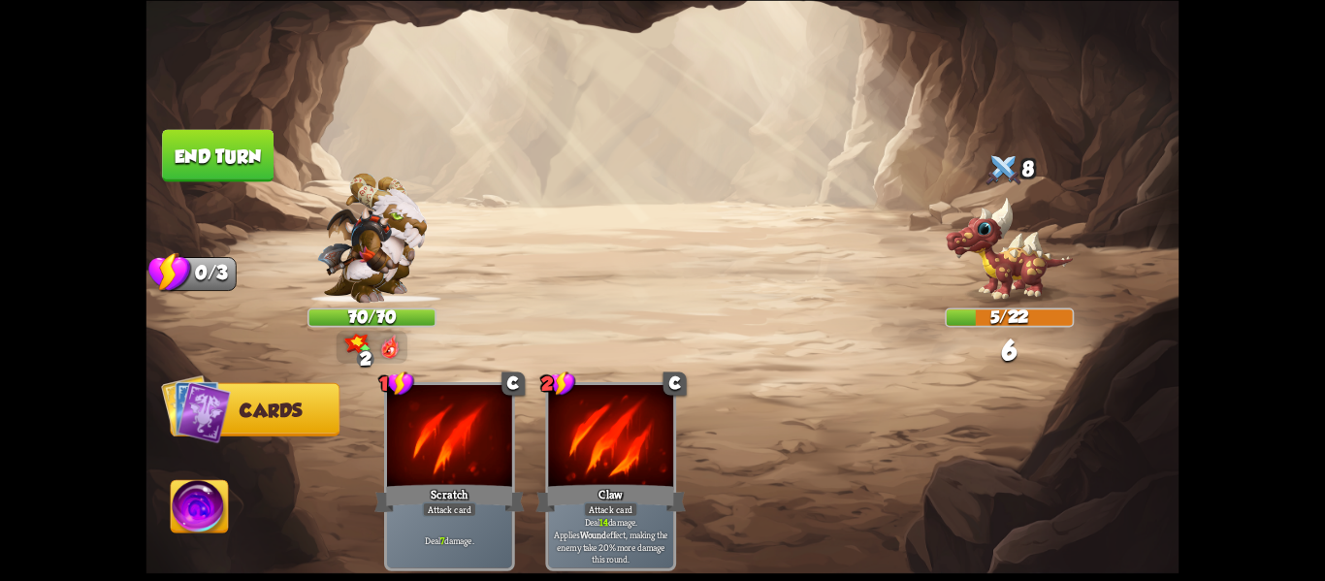
click at [587, 245] on img at bounding box center [663, 290] width 1033 height 581
click at [213, 179] on button "End turn" at bounding box center [218, 155] width 112 height 52
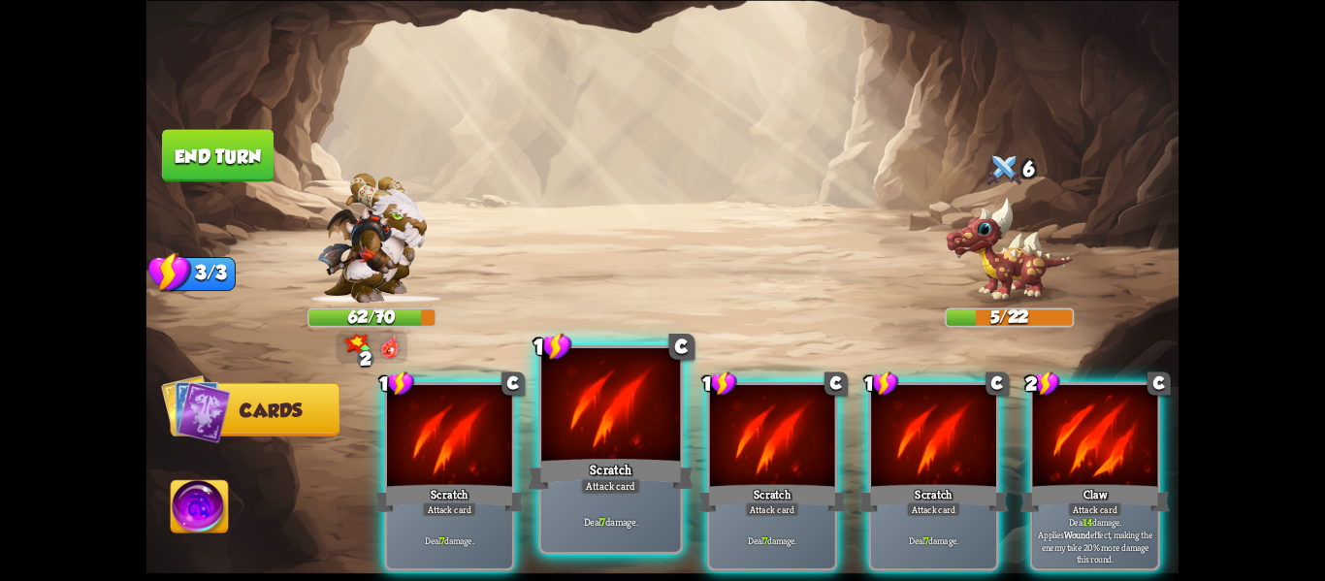
click at [639, 496] on div "Deal 7 damage." at bounding box center [610, 521] width 139 height 60
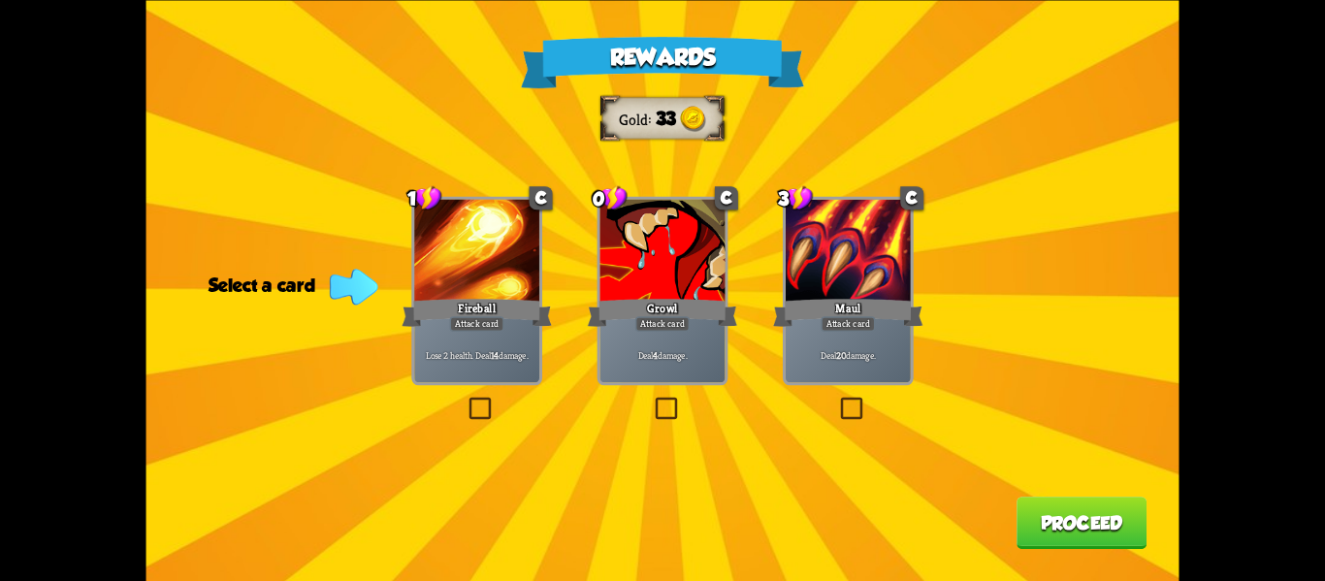
click at [652, 400] on label at bounding box center [652, 400] width 0 height 0
click at [0, 0] on input "checkbox" at bounding box center [0, 0] width 0 height 0
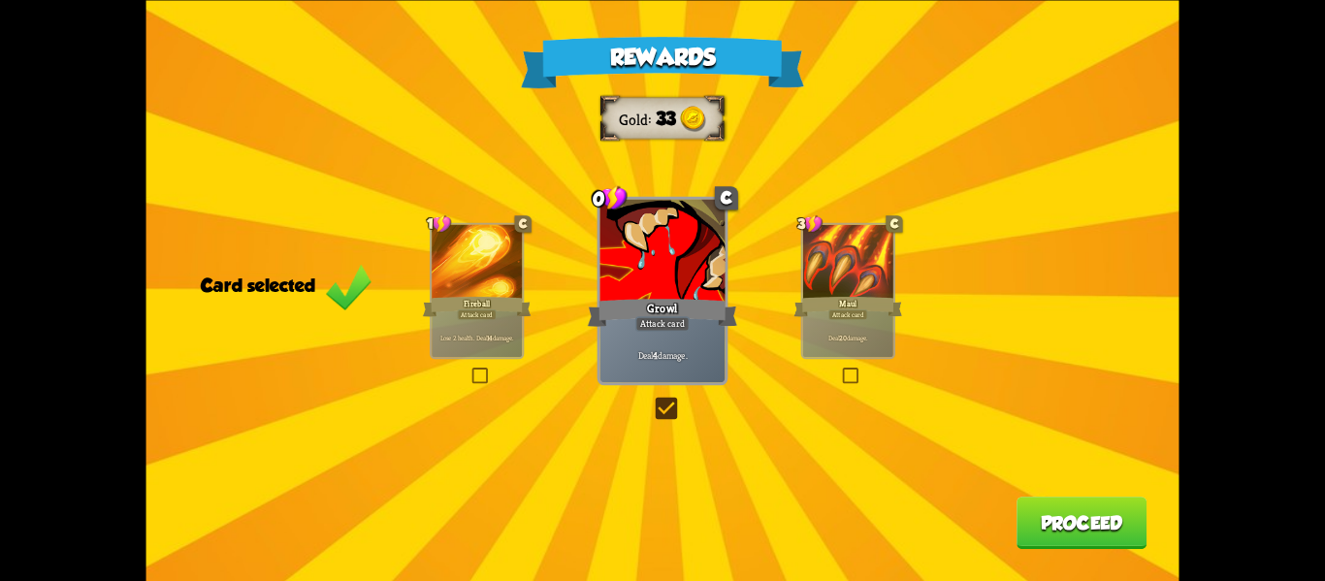
click at [1086, 523] on button "Proceed" at bounding box center [1082, 523] width 130 height 52
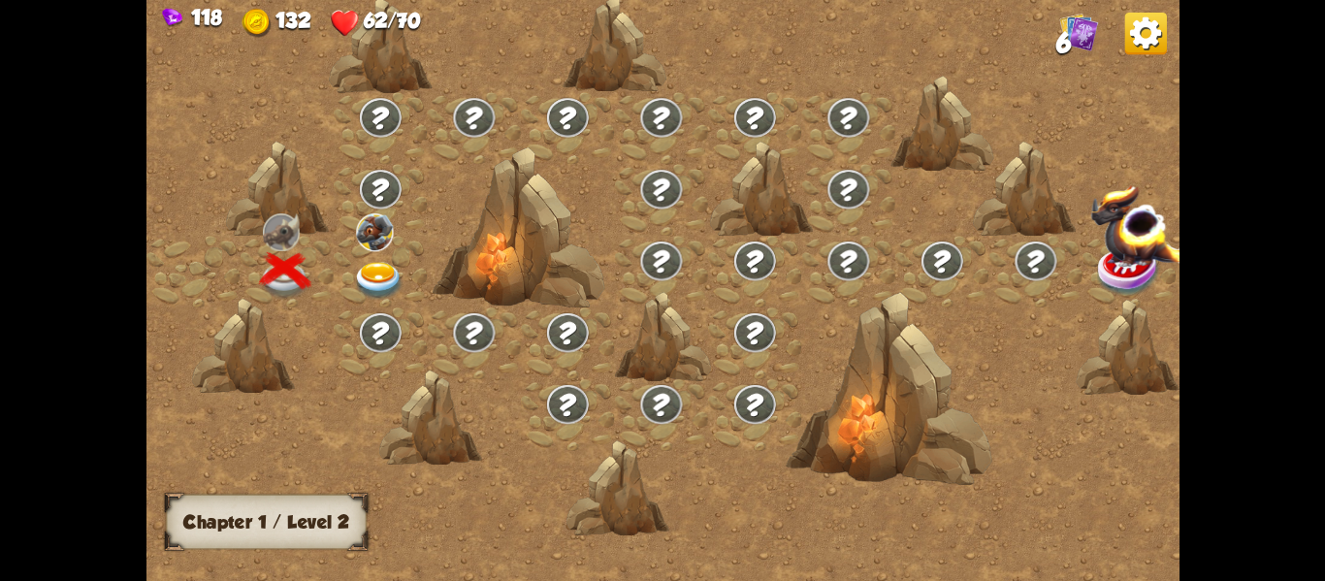
click at [362, 279] on img at bounding box center [378, 280] width 51 height 38
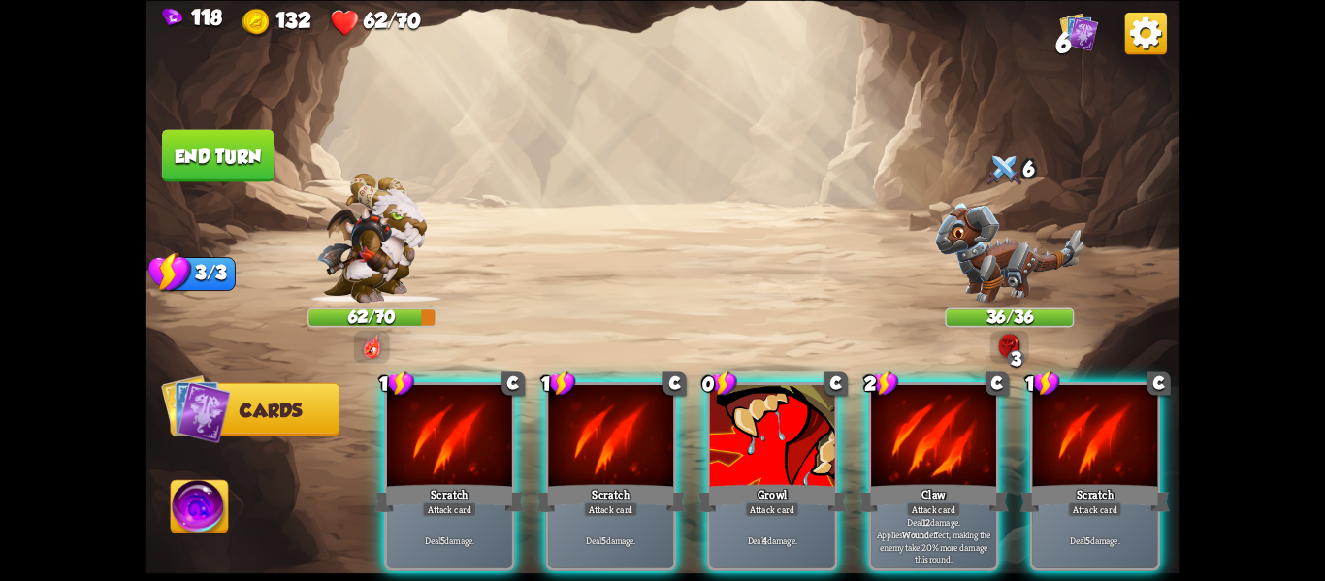
click at [835, 440] on div at bounding box center [772, 438] width 125 height 106
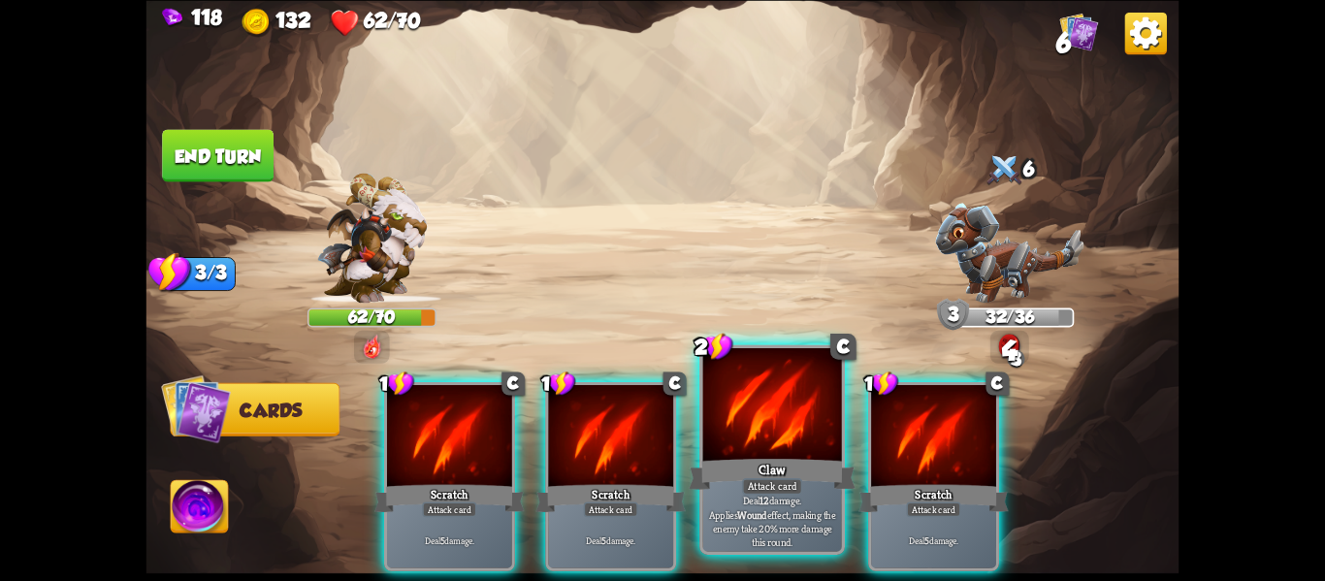
click at [796, 494] on div "Attack card" at bounding box center [772, 486] width 60 height 16
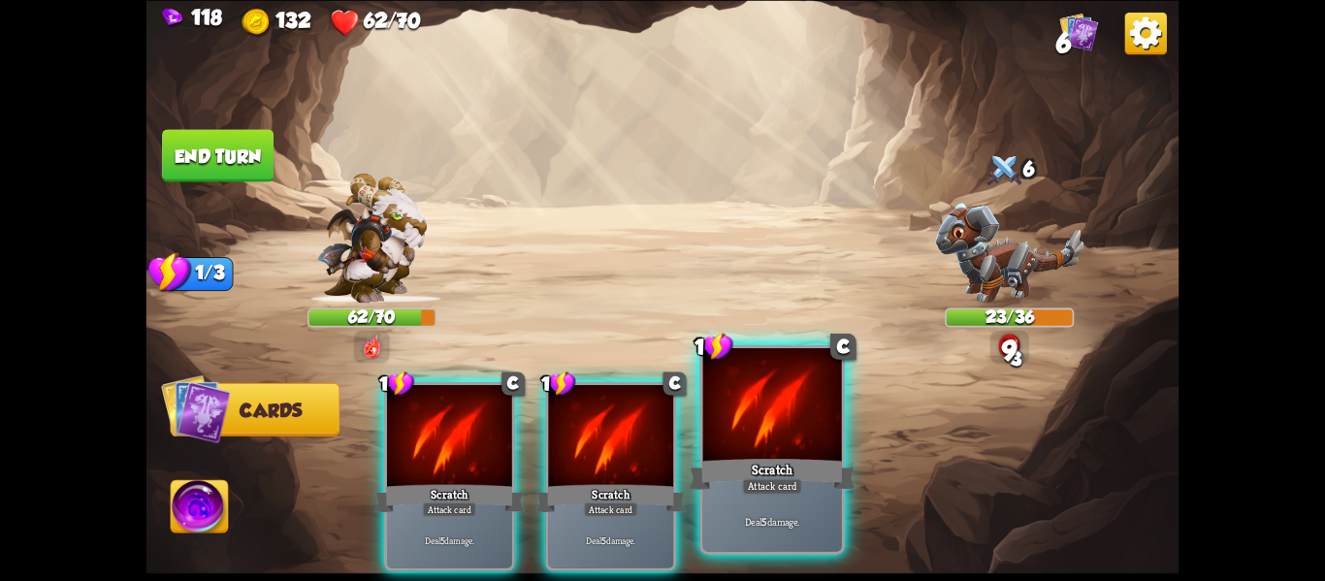
click at [755, 487] on div "Attack card" at bounding box center [772, 486] width 60 height 16
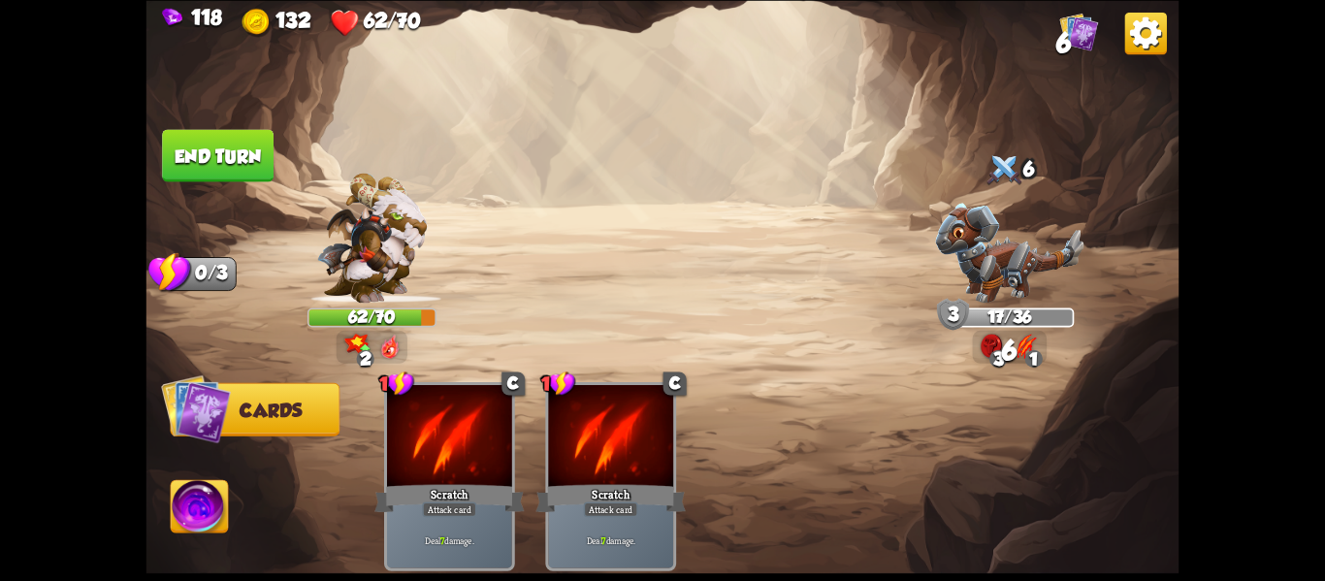
click at [227, 150] on button "End turn" at bounding box center [218, 155] width 112 height 52
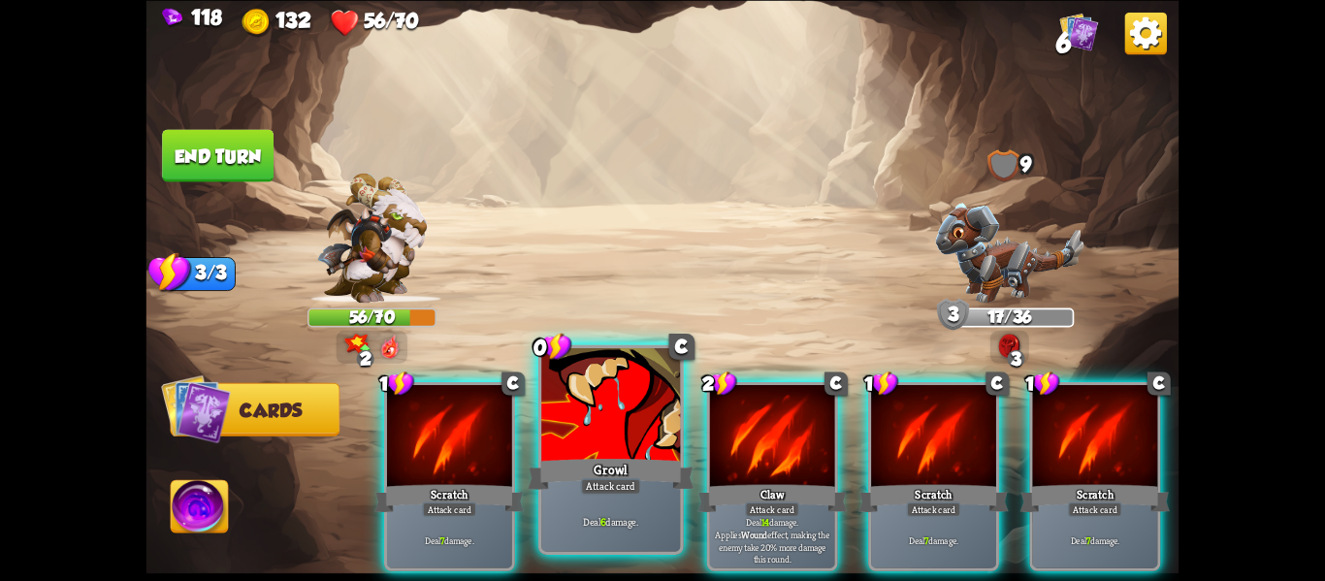
click at [642, 489] on div "Growl" at bounding box center [611, 473] width 167 height 37
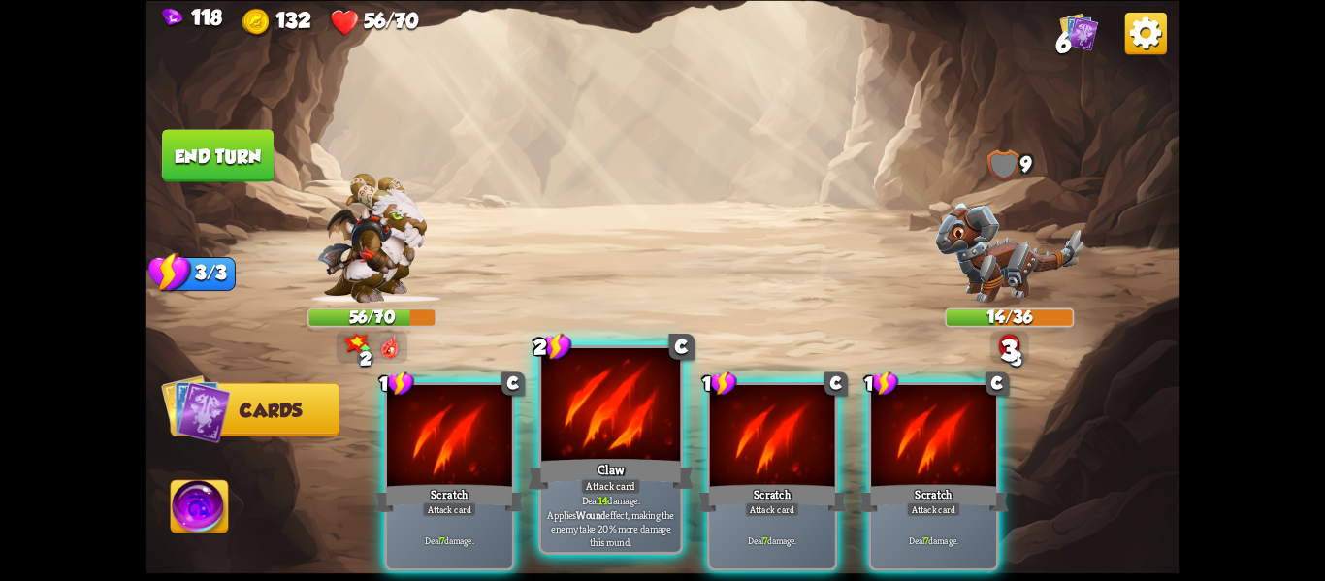
click at [628, 493] on div "Attack card" at bounding box center [611, 486] width 60 height 16
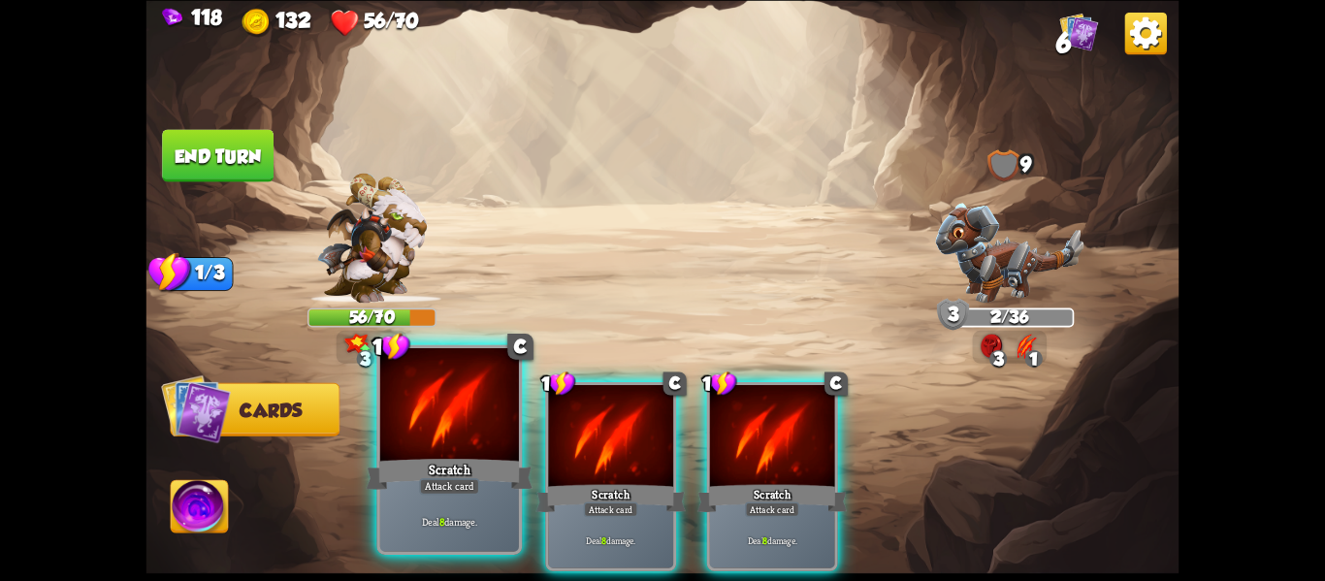
click at [481, 469] on div "Scratch" at bounding box center [450, 473] width 167 height 37
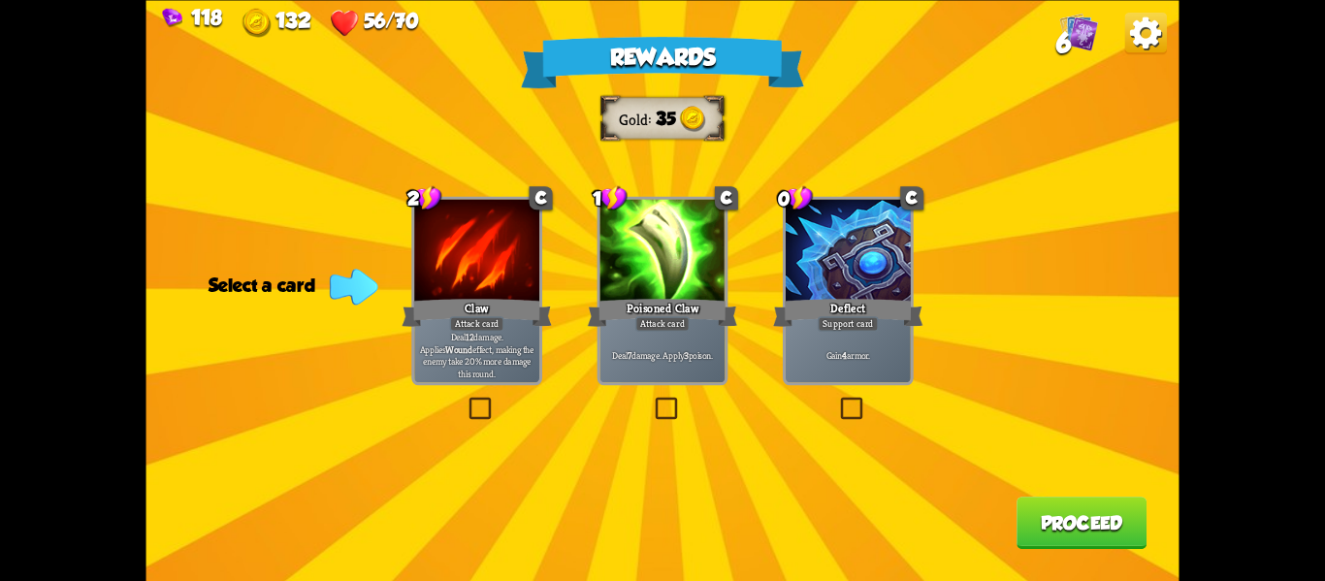
click at [837, 400] on label at bounding box center [837, 400] width 0 height 0
click at [0, 0] on input "checkbox" at bounding box center [0, 0] width 0 height 0
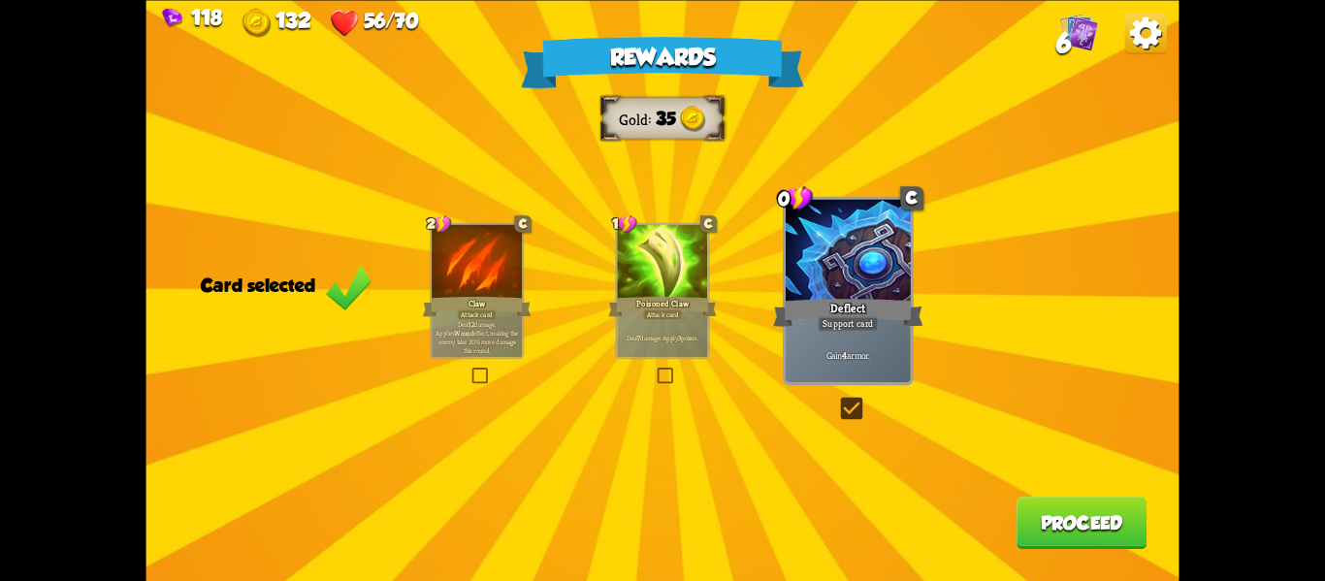
click at [1077, 510] on button "Proceed" at bounding box center [1082, 523] width 130 height 52
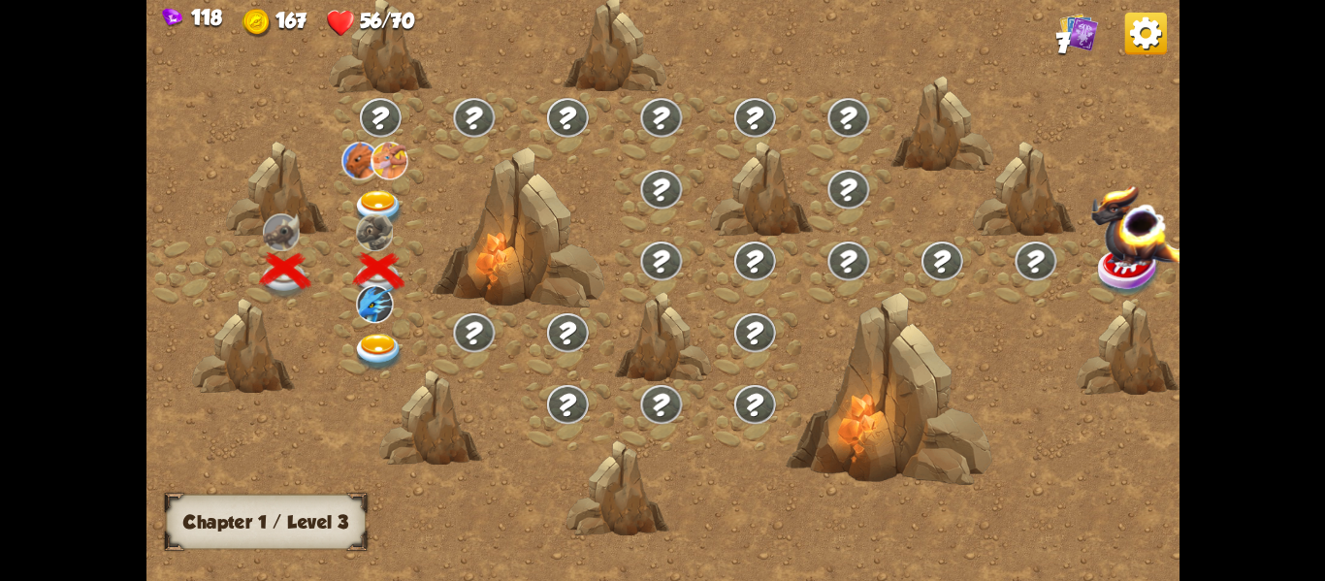
click at [374, 341] on img at bounding box center [378, 352] width 51 height 38
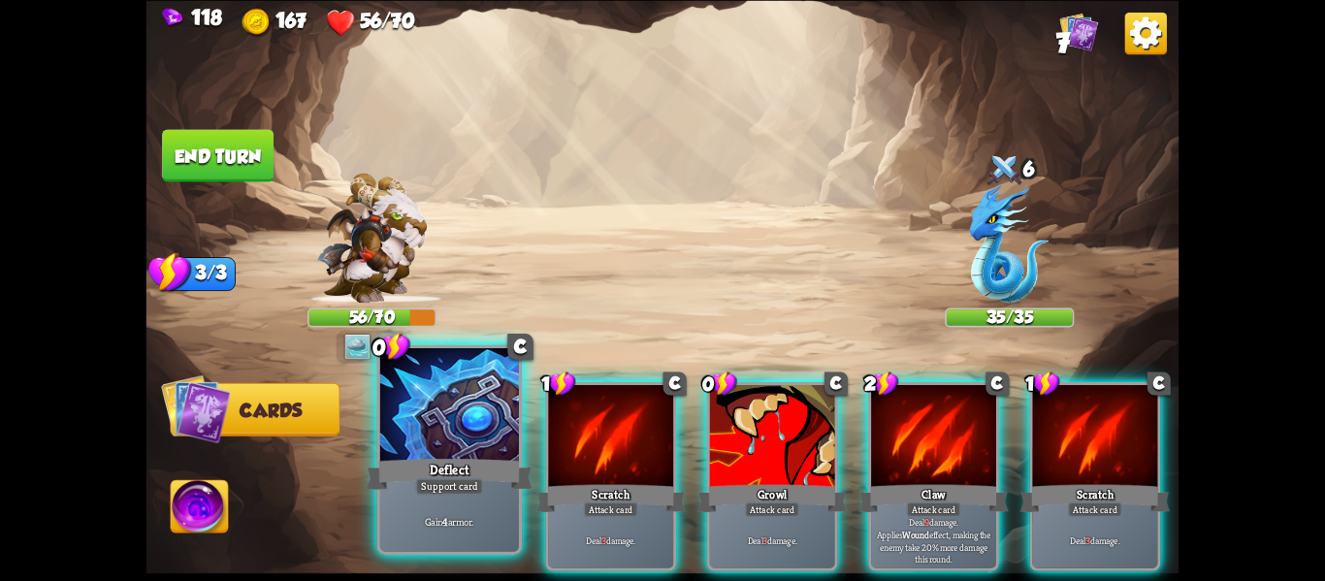
click at [477, 444] on div at bounding box center [449, 406] width 139 height 117
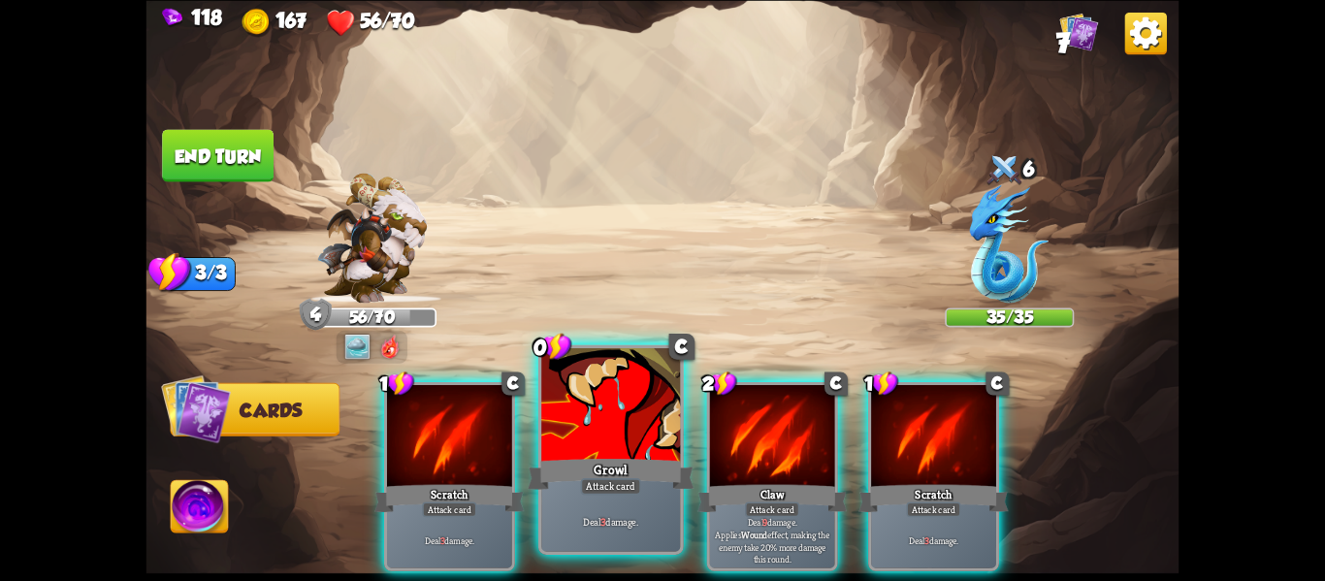
click at [584, 463] on div "Growl" at bounding box center [611, 473] width 167 height 37
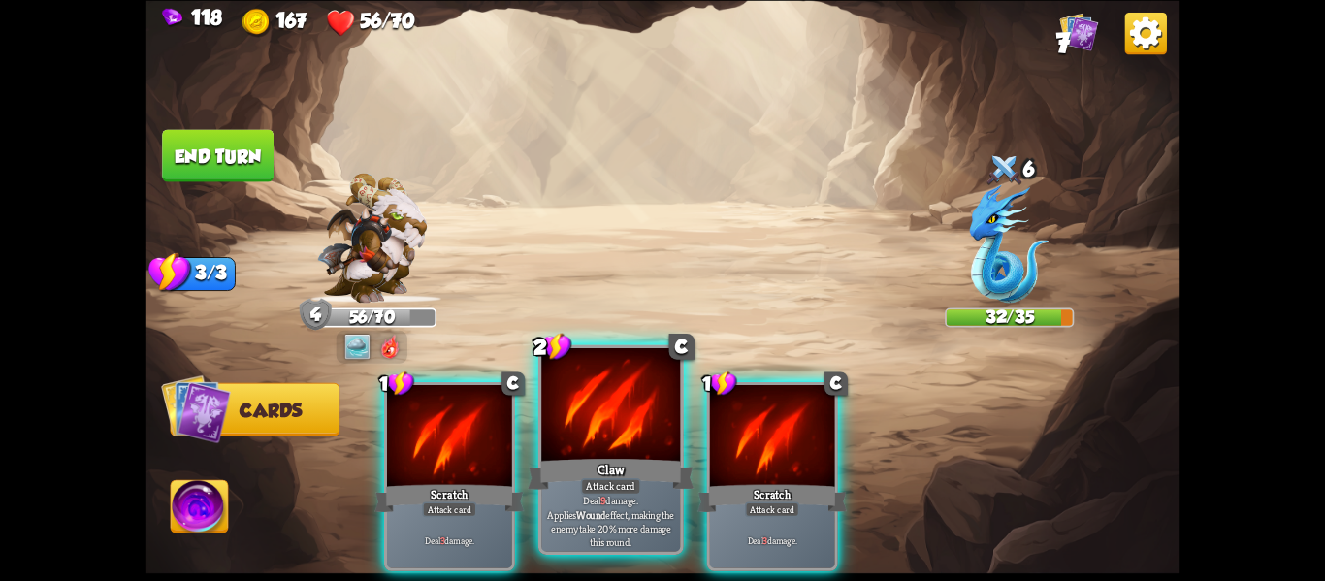
click at [643, 469] on div "Claw" at bounding box center [611, 473] width 167 height 37
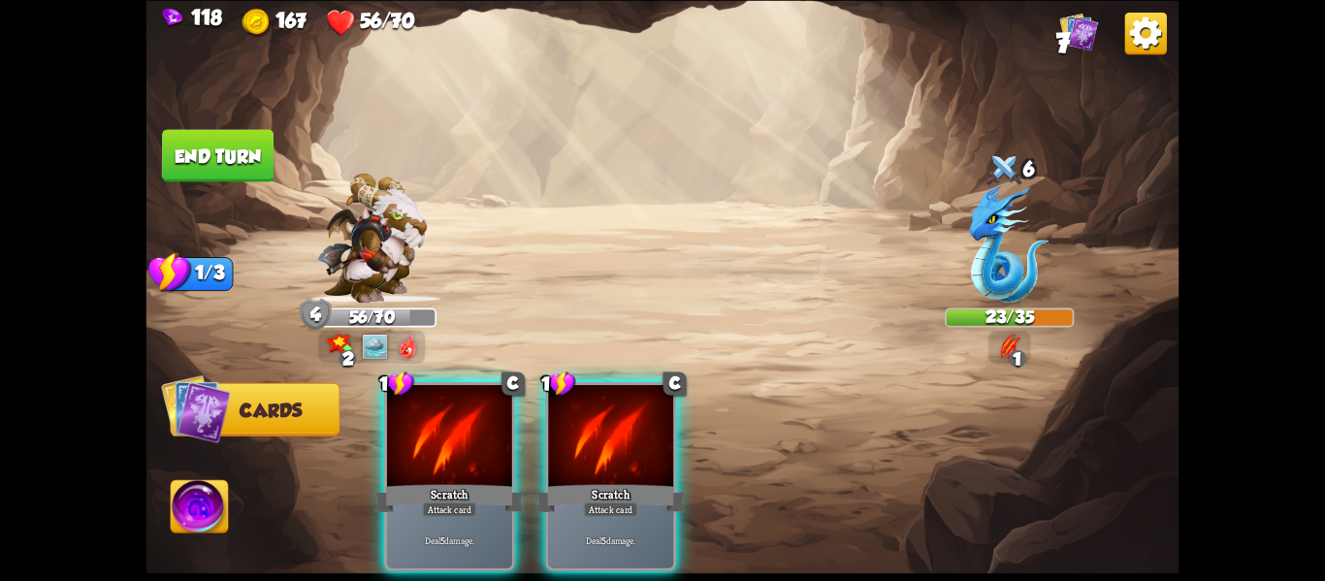
click at [643, 481] on div "Scratch" at bounding box center [611, 497] width 150 height 33
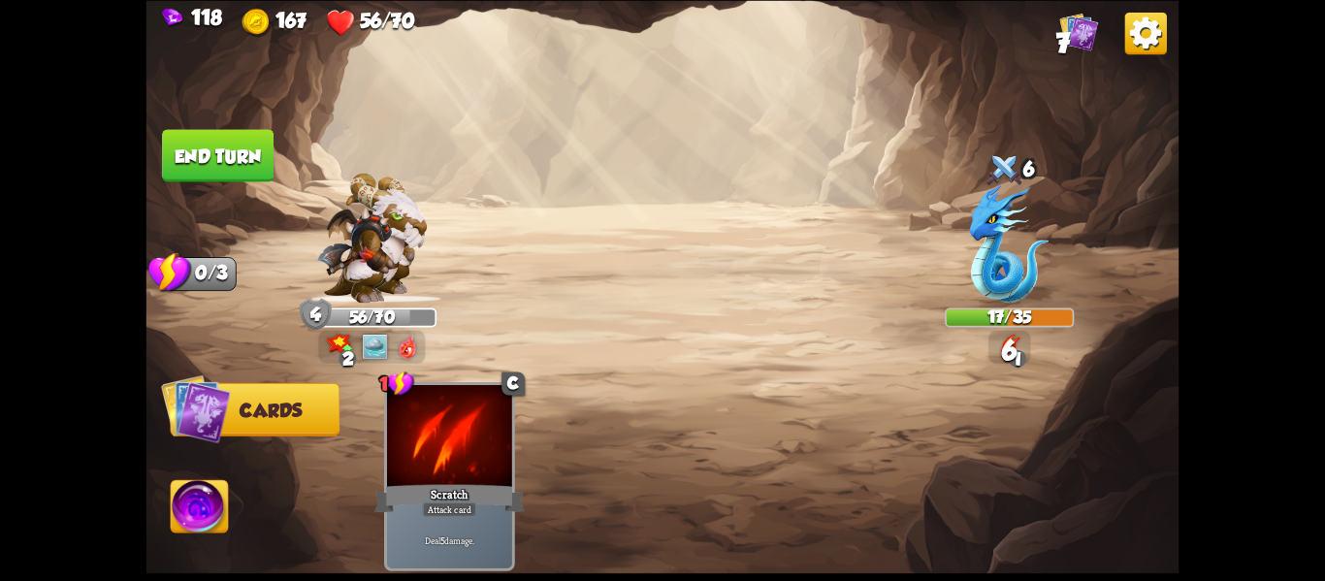
click at [220, 151] on button "End turn" at bounding box center [218, 155] width 112 height 52
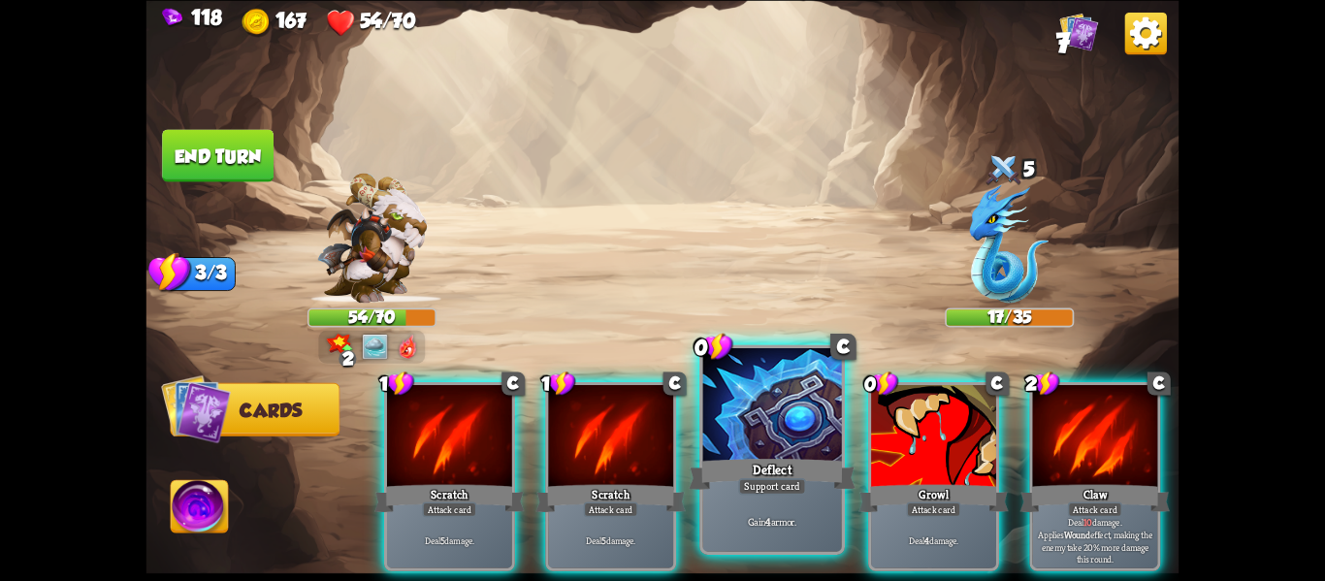
click at [777, 488] on div "Support card" at bounding box center [772, 486] width 68 height 16
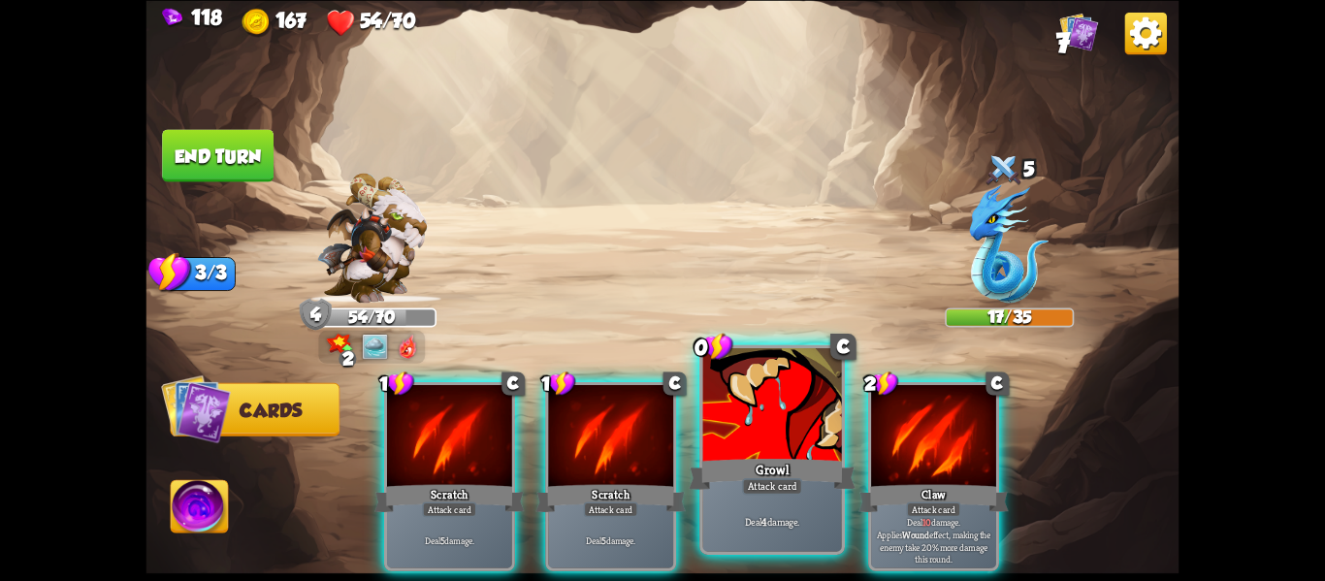
click at [811, 496] on div "Deal 4 damage." at bounding box center [772, 521] width 139 height 60
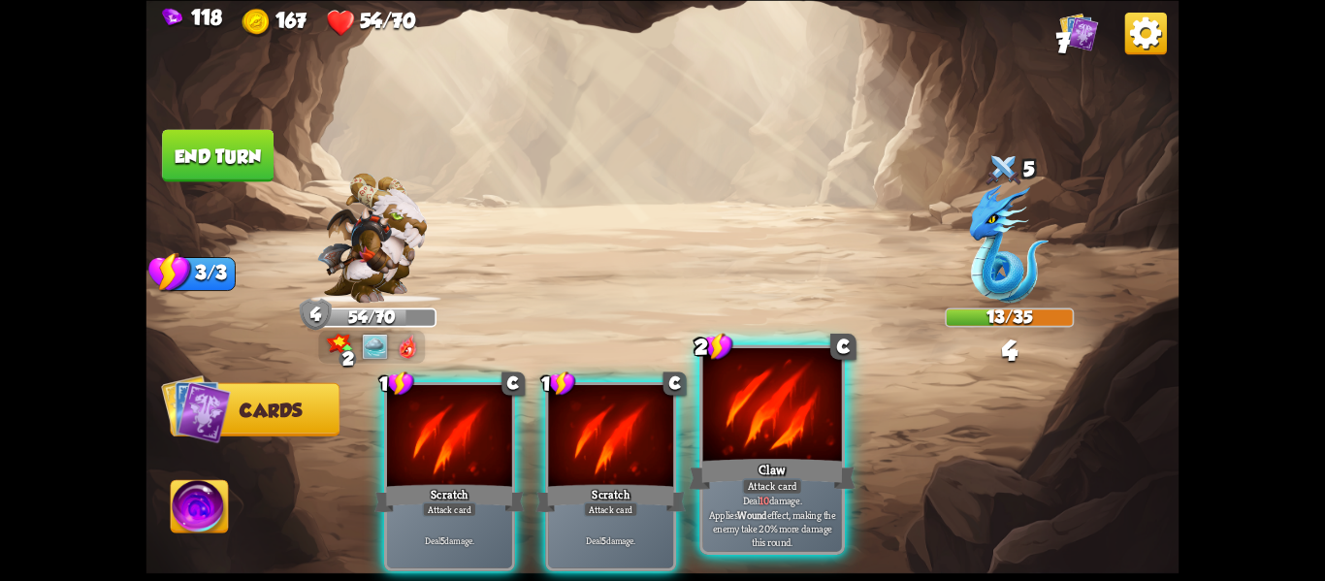
click at [722, 457] on div "Claw" at bounding box center [772, 473] width 167 height 37
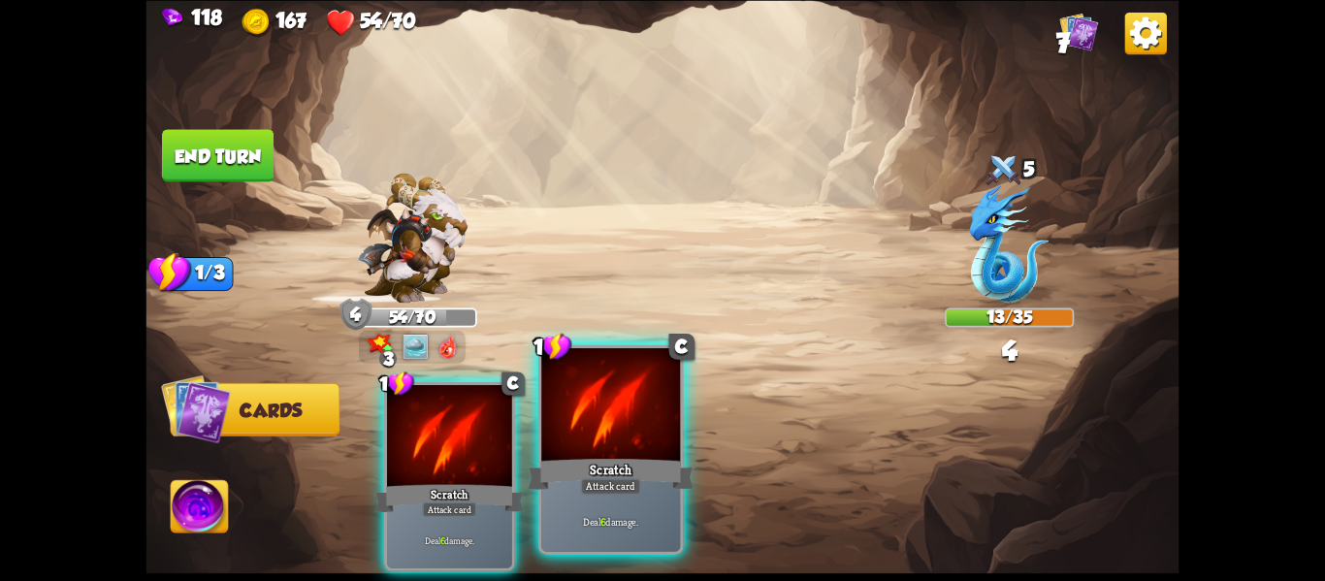
click at [633, 461] on div "Scratch" at bounding box center [611, 473] width 167 height 37
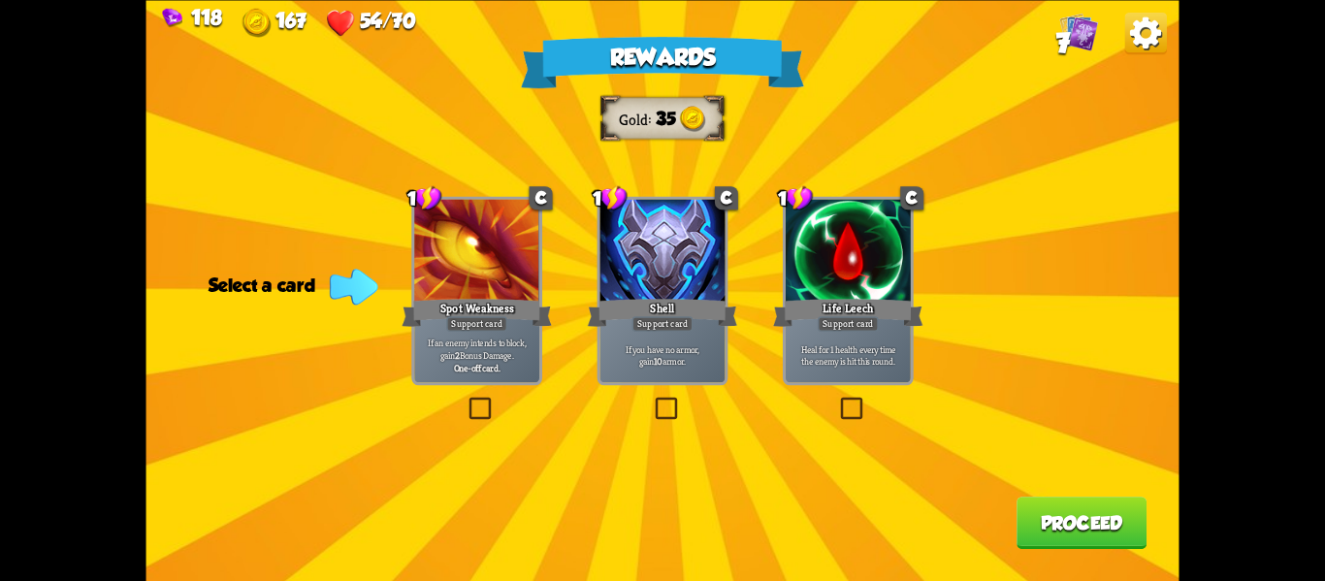
click at [837, 400] on label at bounding box center [837, 400] width 0 height 0
click at [0, 0] on input "checkbox" at bounding box center [0, 0] width 0 height 0
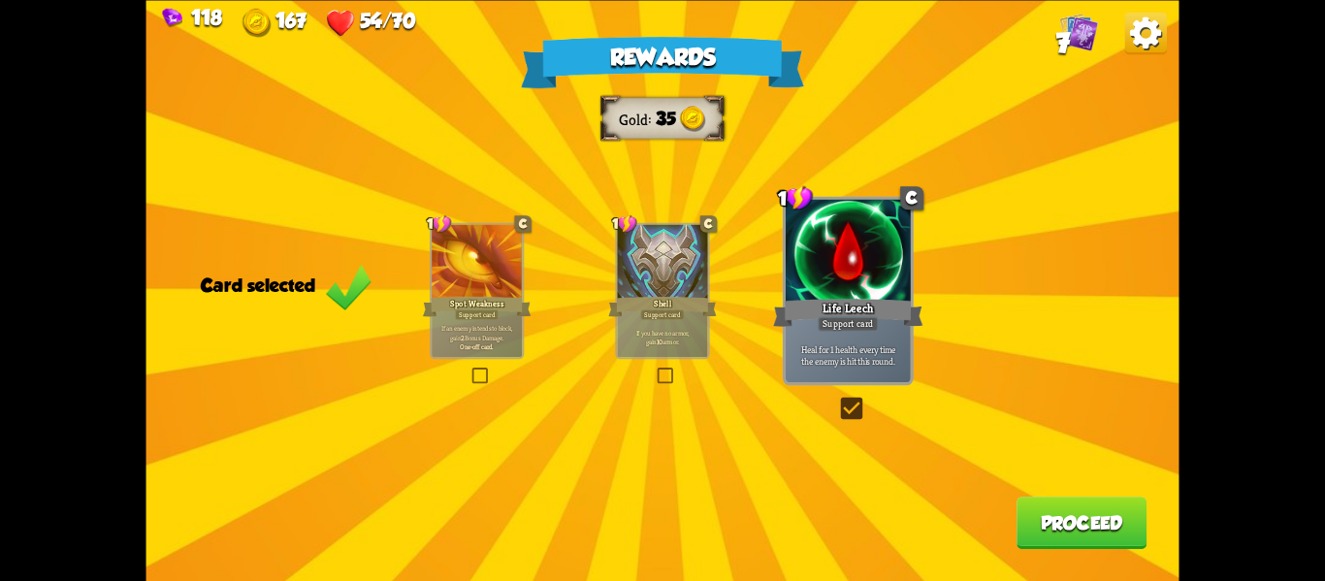
click at [1079, 527] on button "Proceed" at bounding box center [1082, 523] width 130 height 52
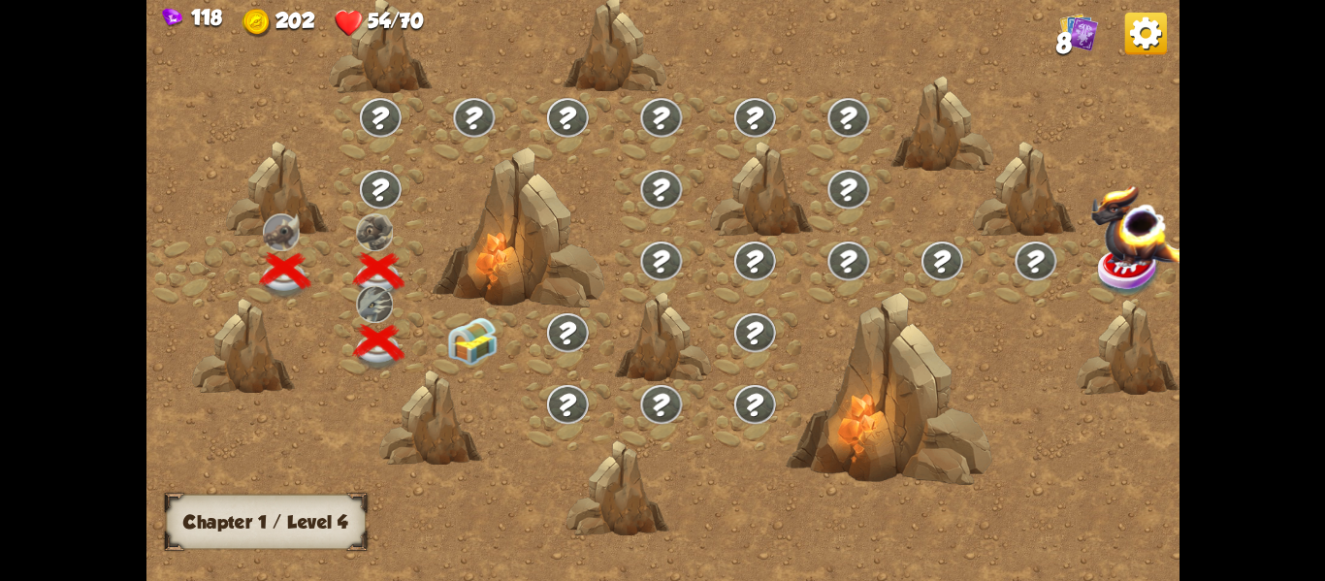
click at [465, 349] on img at bounding box center [471, 340] width 51 height 49
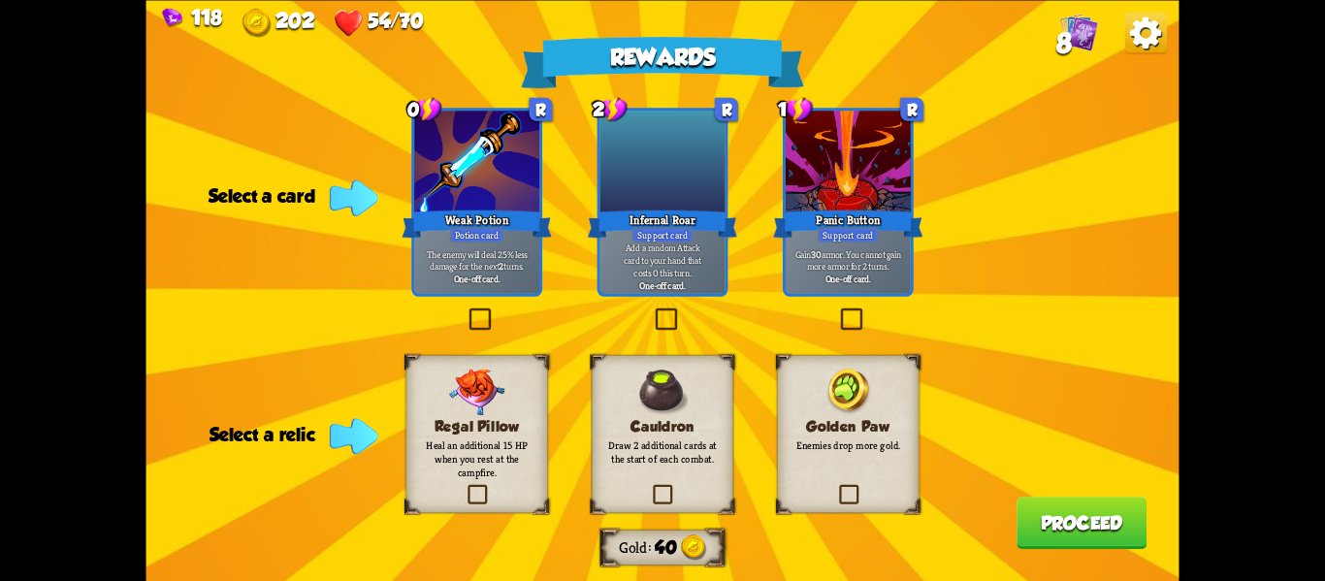
click at [451, 218] on div "Weak Potion" at bounding box center [477, 223] width 150 height 33
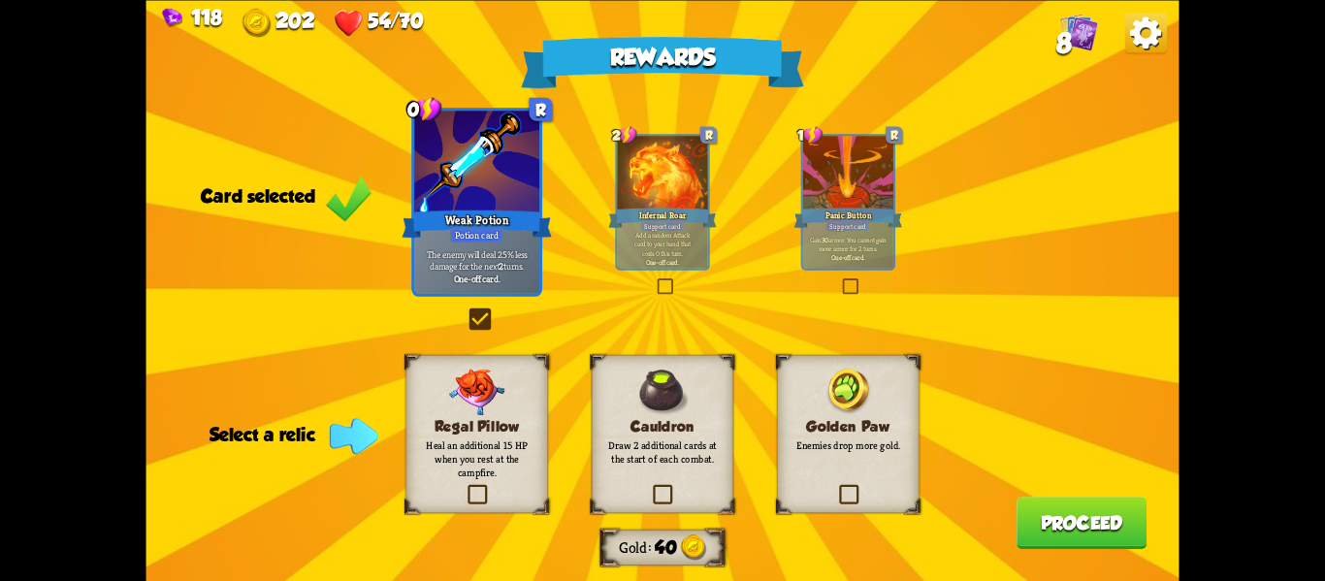
click at [836, 486] on label at bounding box center [836, 486] width 0 height 0
click at [0, 0] on input "checkbox" at bounding box center [0, 0] width 0 height 0
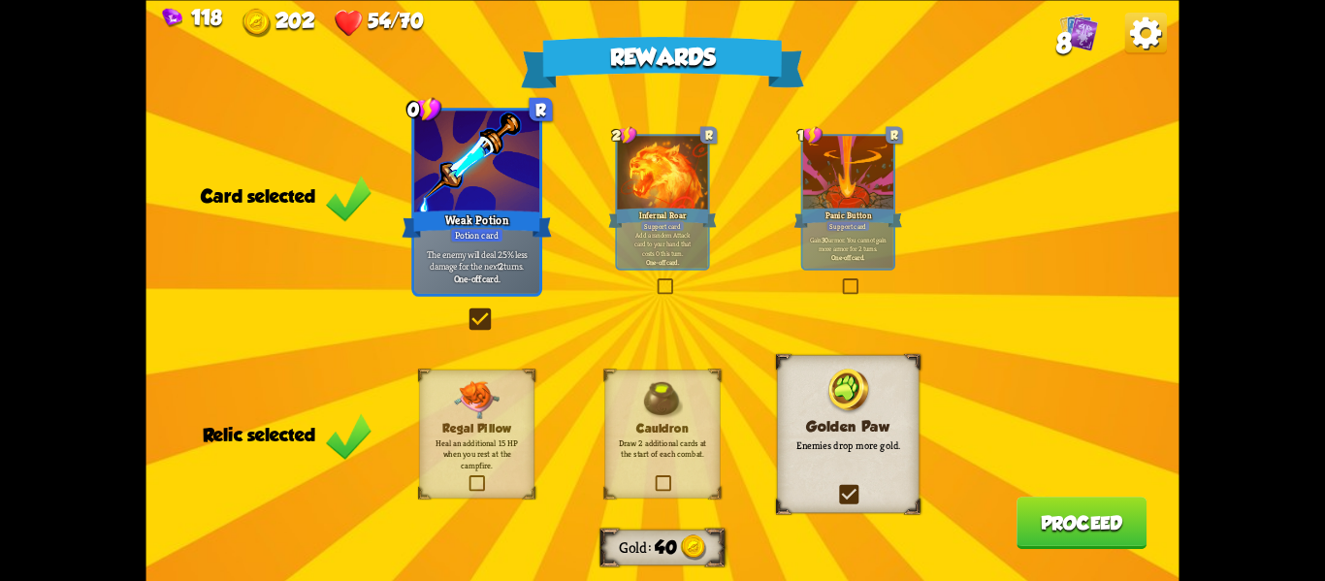
click at [1087, 507] on button "Proceed" at bounding box center [1082, 523] width 130 height 52
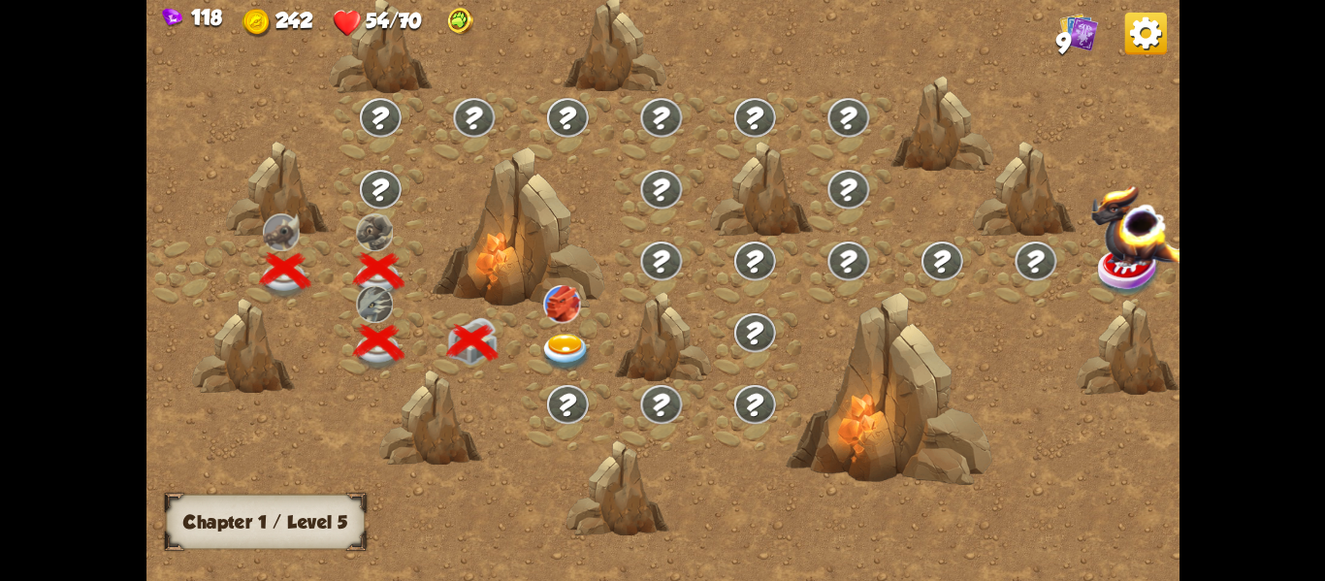
click at [573, 342] on img at bounding box center [565, 352] width 51 height 38
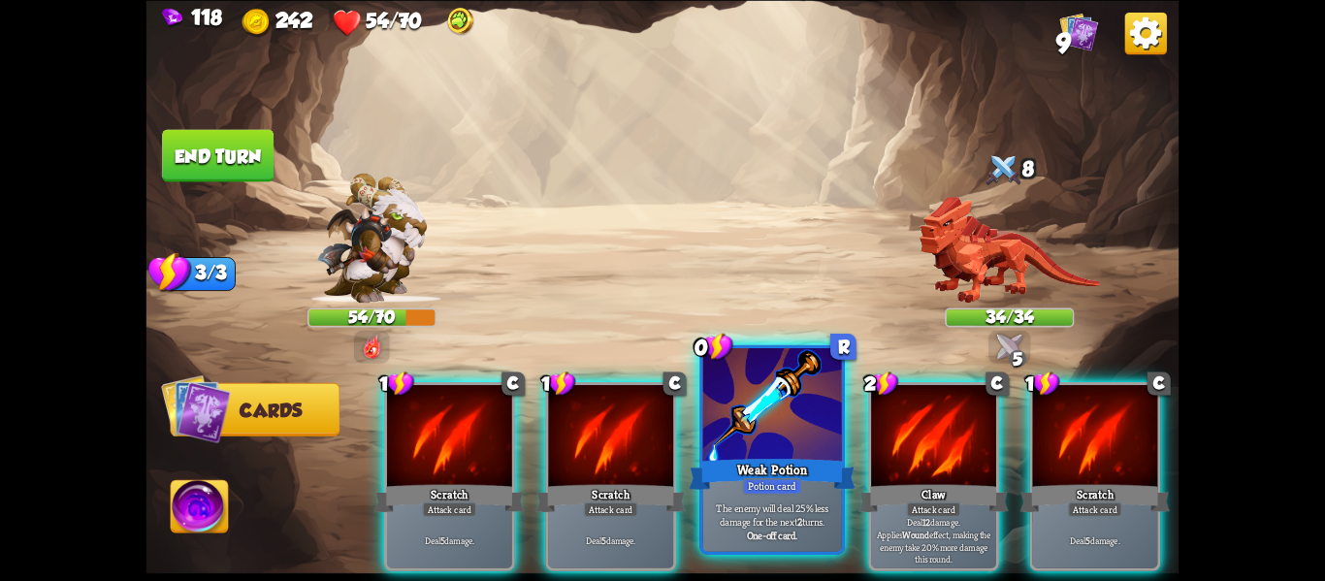
click at [731, 474] on div "Weak Potion" at bounding box center [772, 473] width 167 height 37
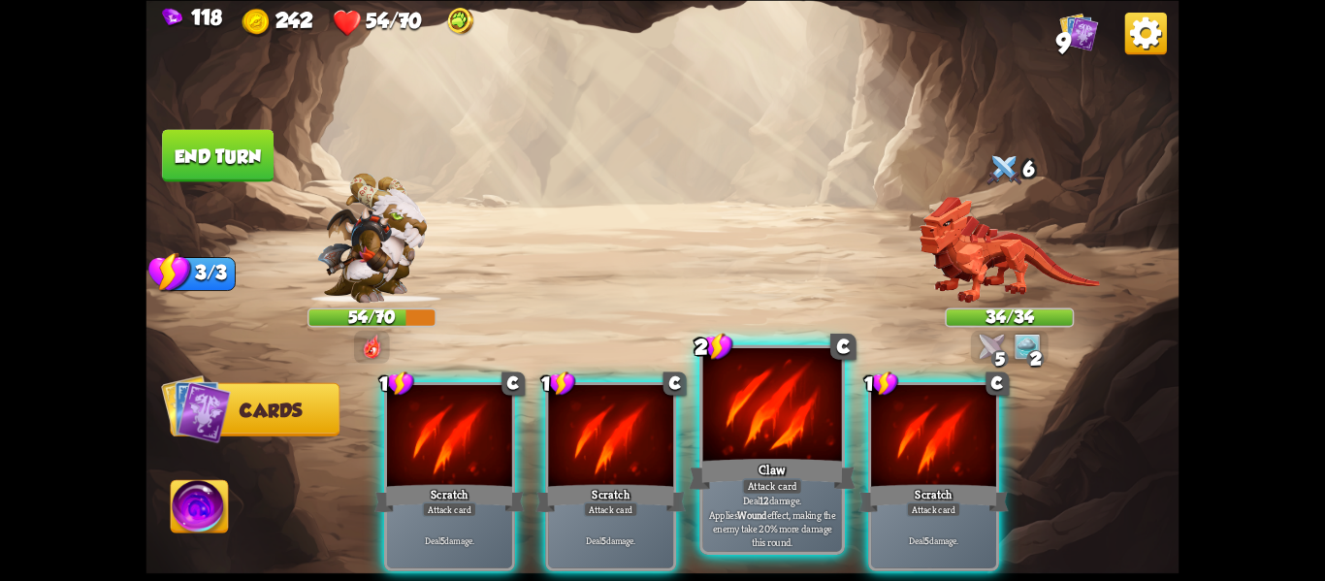
click at [810, 530] on p "Deal 12 damage. Applies Wound effect, making the enemy take 20% more damage thi…" at bounding box center [772, 521] width 132 height 55
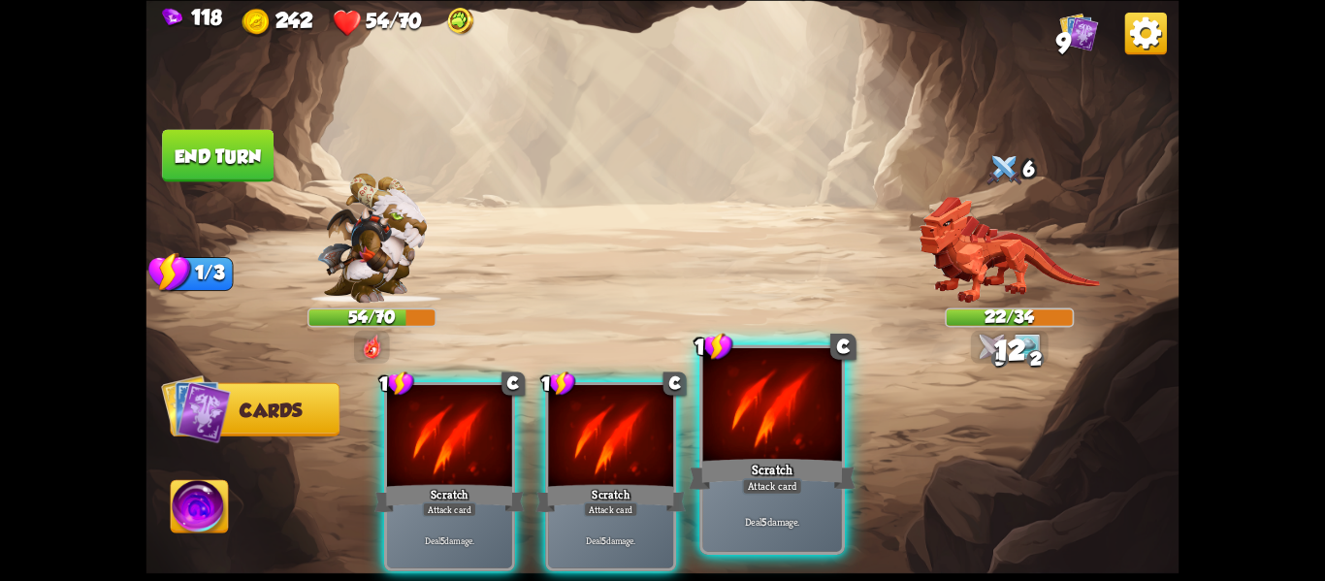
click at [764, 522] on b "5" at bounding box center [764, 521] width 5 height 14
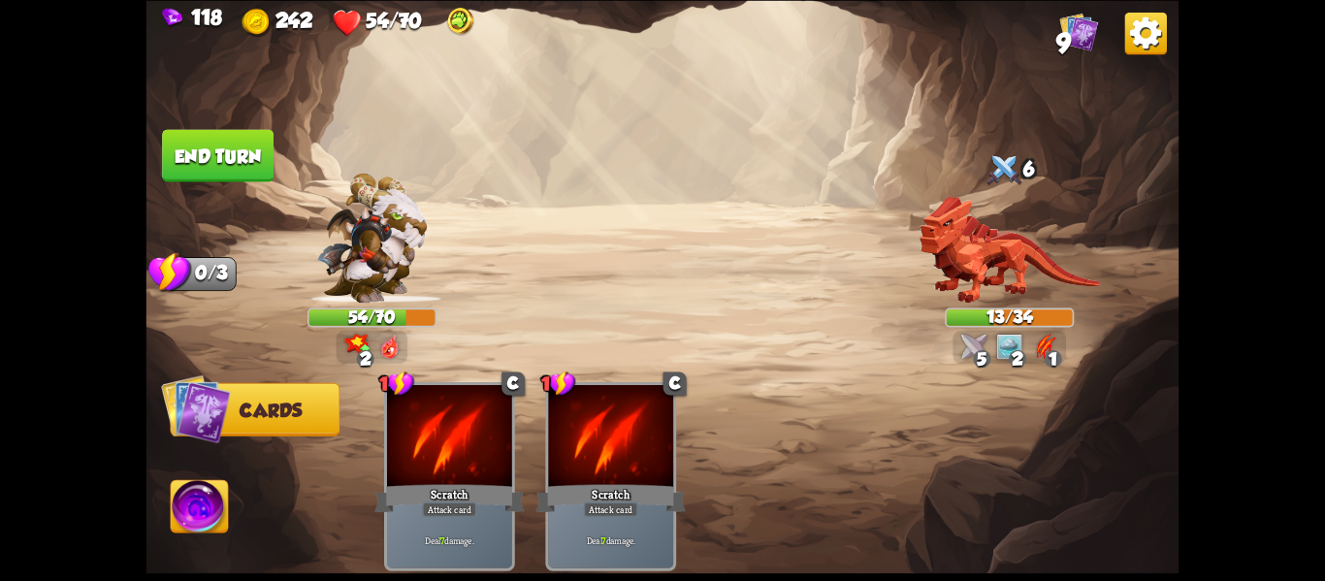
click at [219, 145] on button "End turn" at bounding box center [218, 155] width 112 height 52
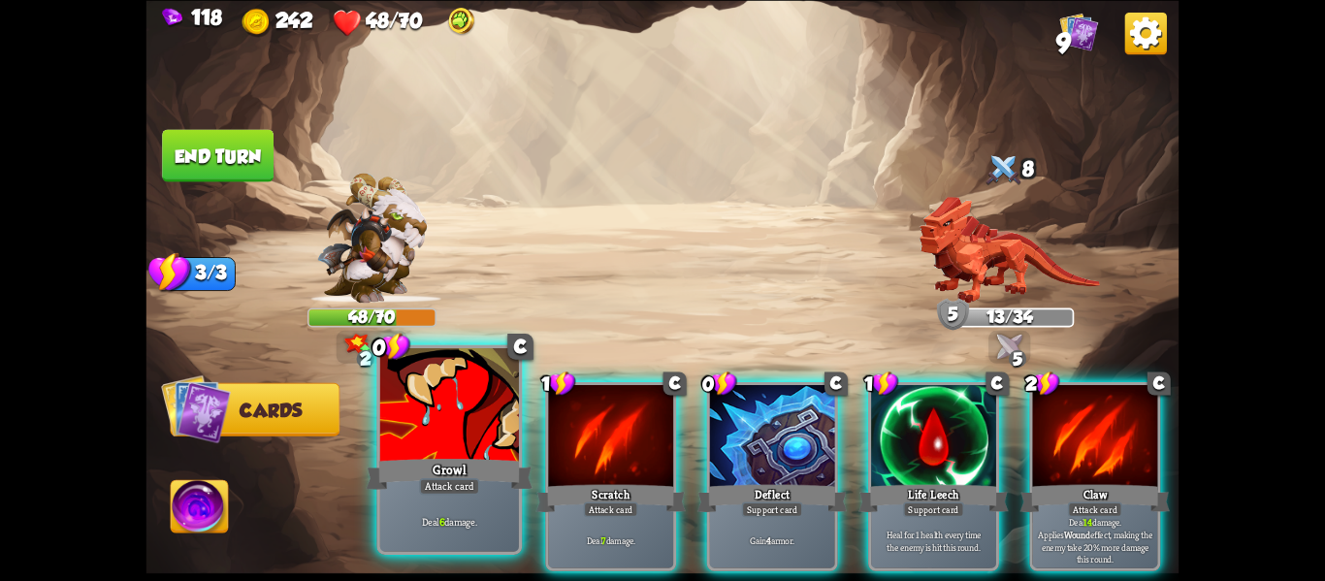
click at [433, 441] on div at bounding box center [449, 406] width 139 height 117
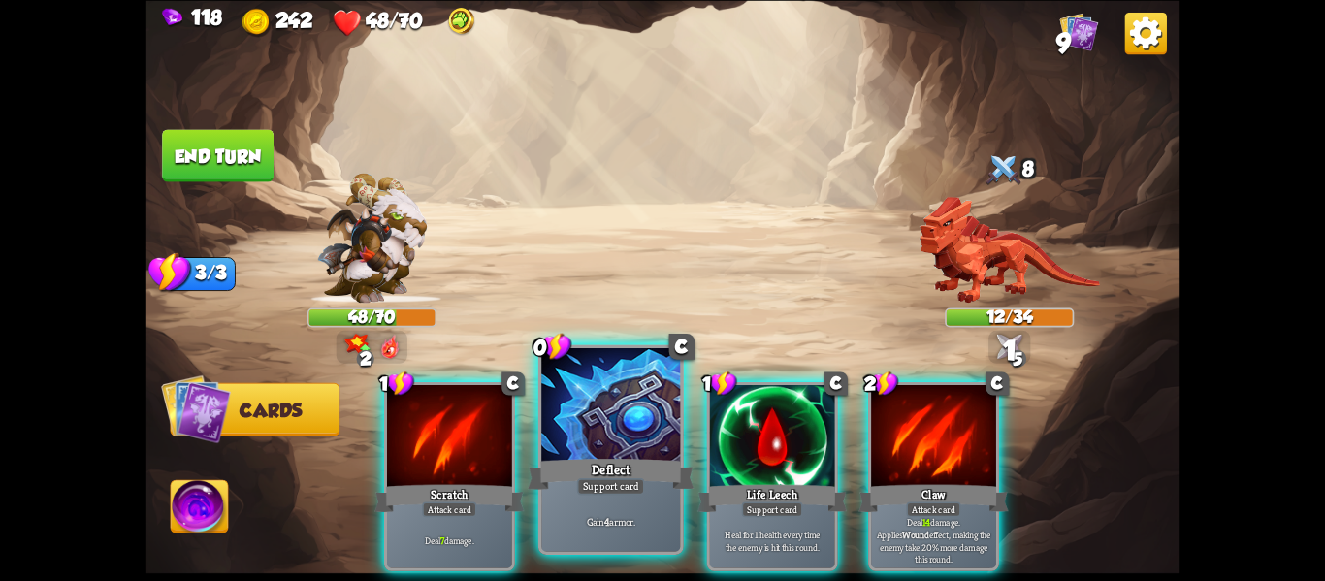
click at [603, 487] on div "Support card" at bounding box center [611, 486] width 68 height 16
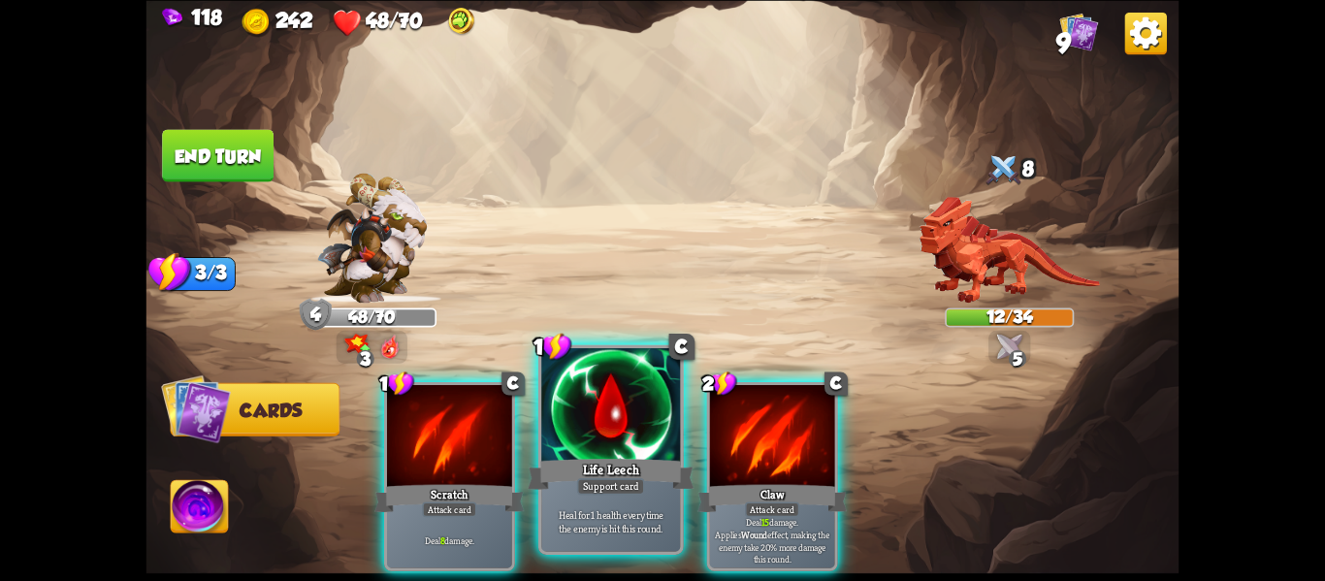
click at [612, 488] on div "Support card" at bounding box center [611, 486] width 68 height 16
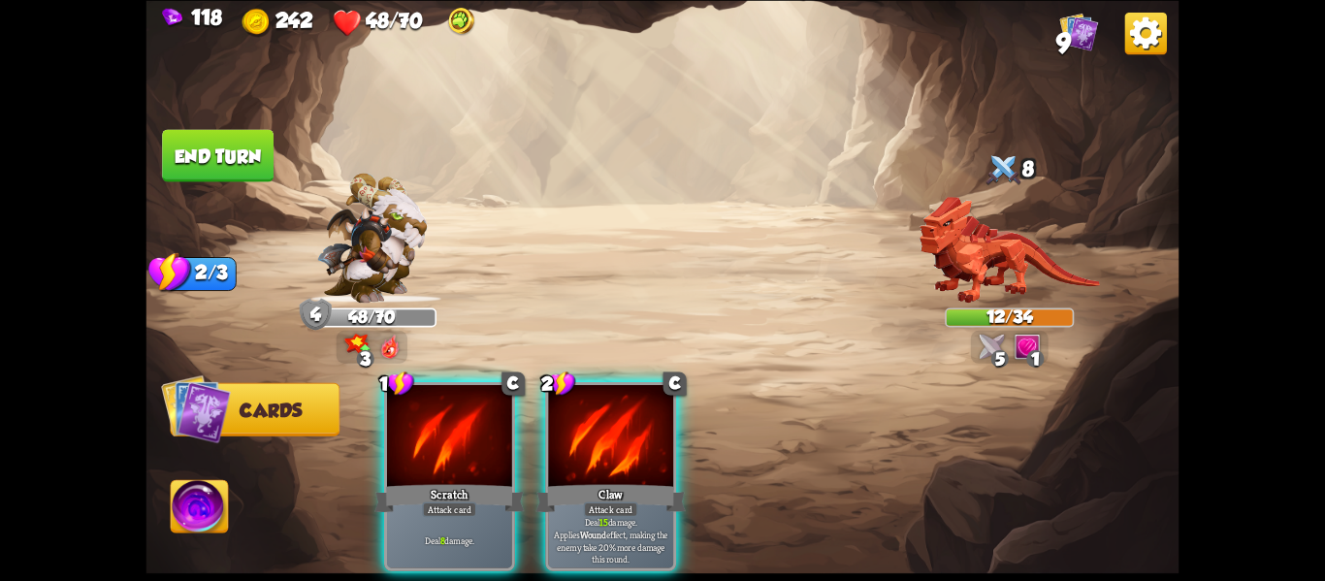
click at [193, 510] on img at bounding box center [199, 509] width 57 height 58
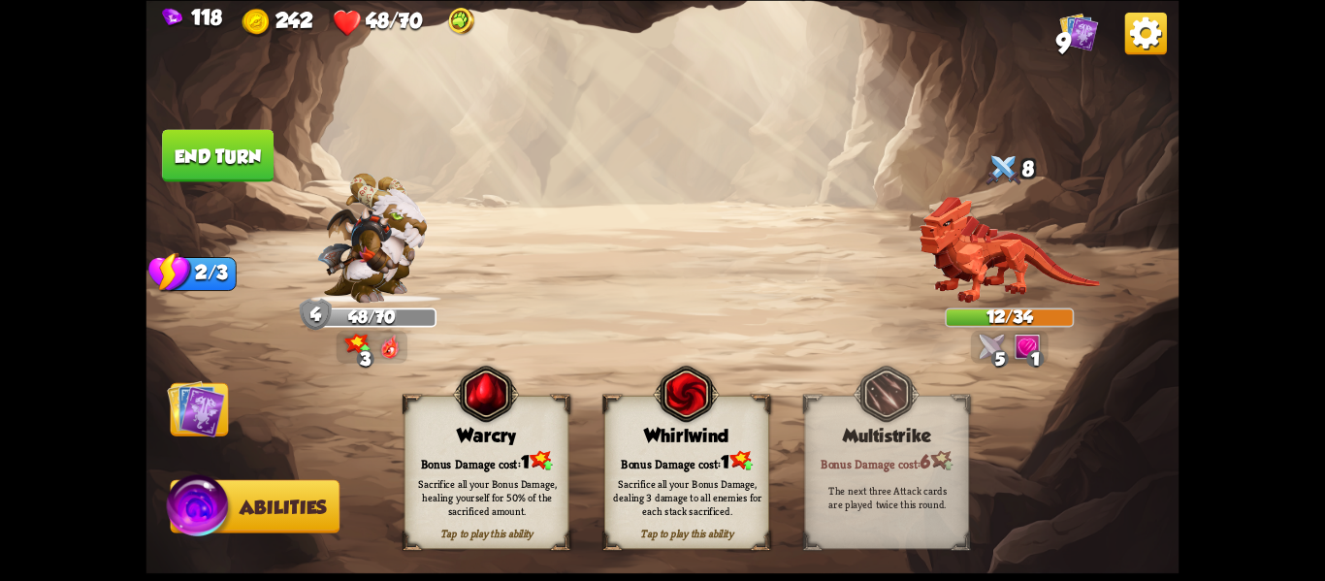
click at [520, 510] on div "Sacrifice all your Bonus Damage, healing yourself for 50% of the sacrificed amo…" at bounding box center [487, 496] width 148 height 41
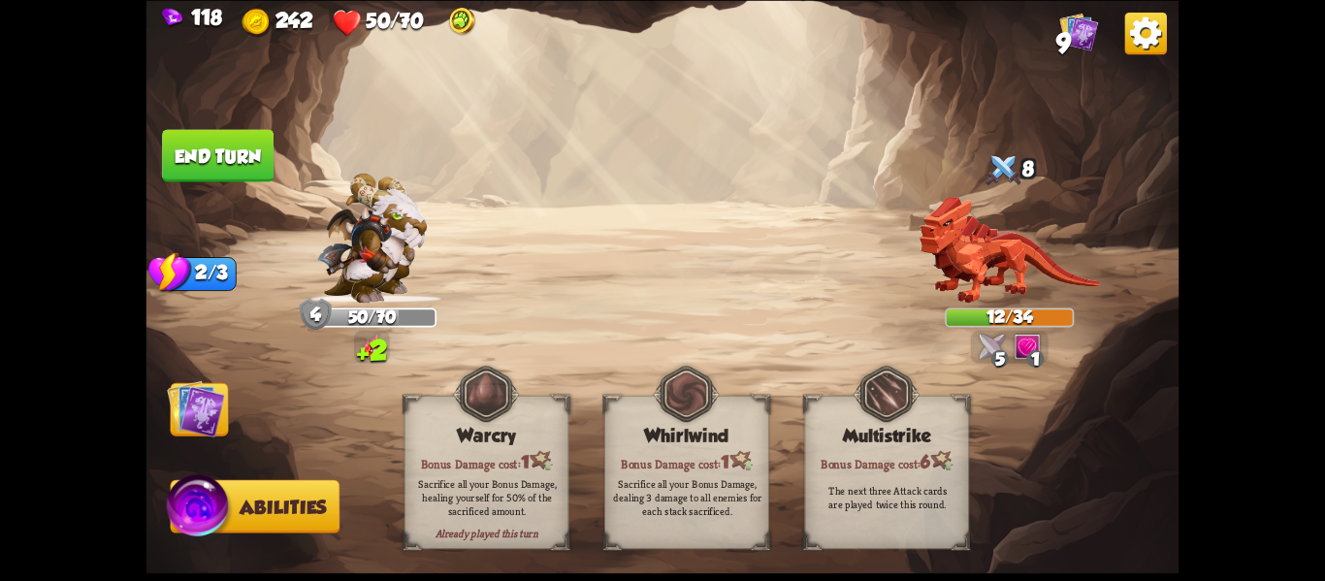
click at [181, 422] on img at bounding box center [196, 408] width 58 height 58
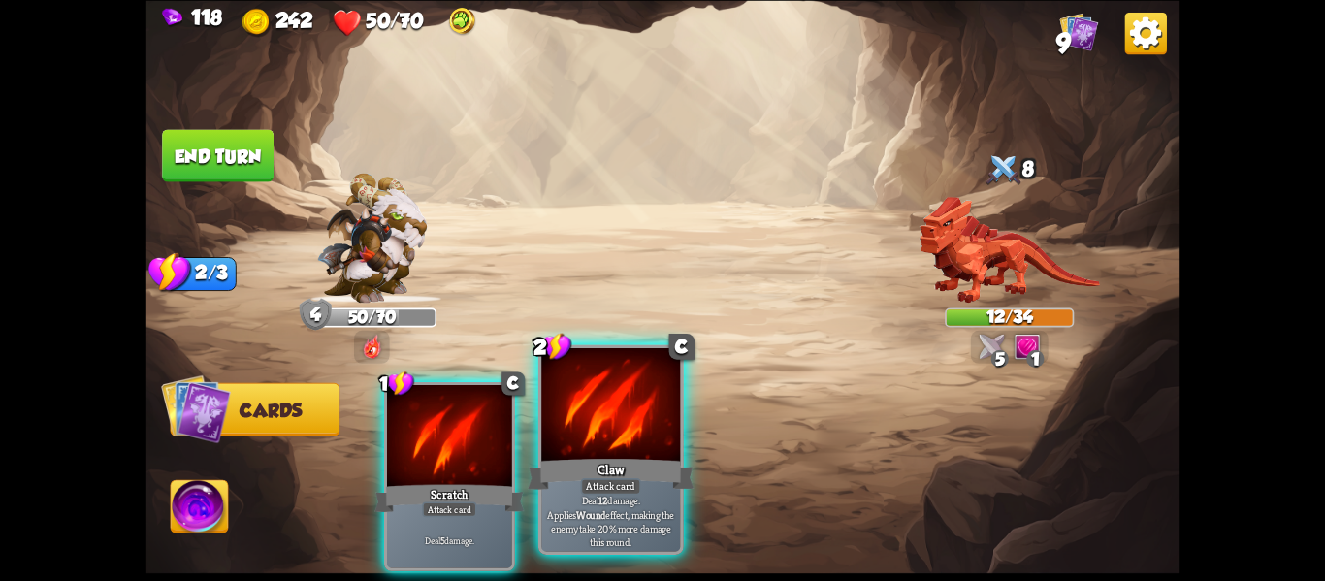
click at [608, 461] on div "Claw" at bounding box center [611, 473] width 167 height 37
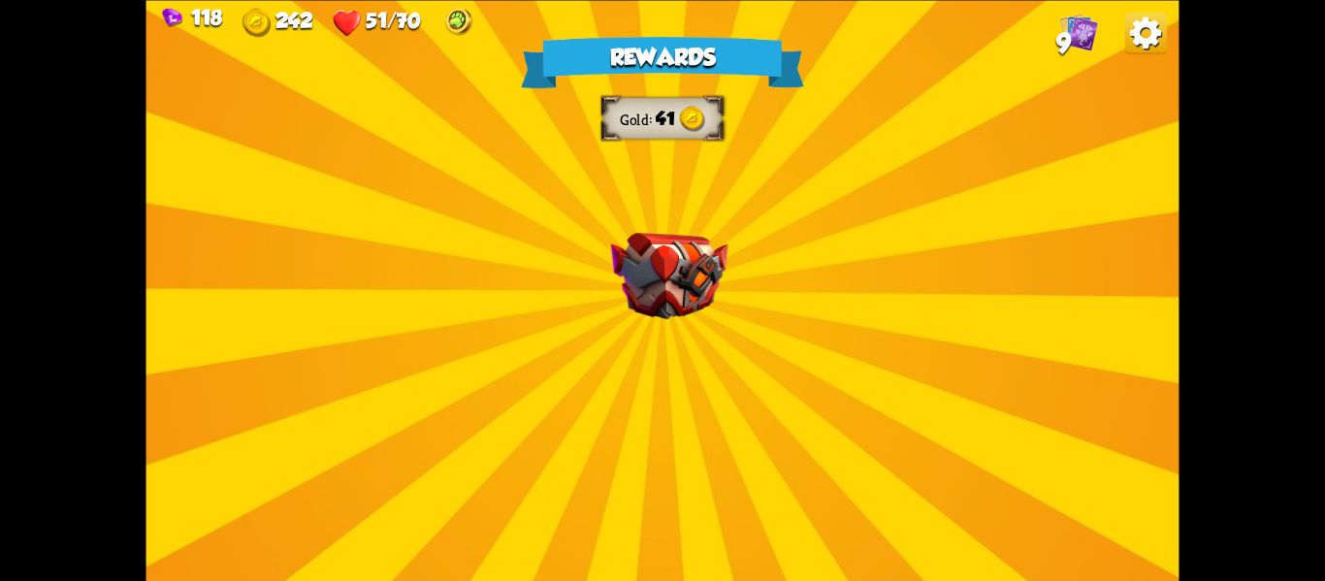
click at [798, 380] on div "Rewards Gold 41 Select a card 1 C Bane Attack card Deal 6 damage. If the enemy …" at bounding box center [663, 290] width 1033 height 581
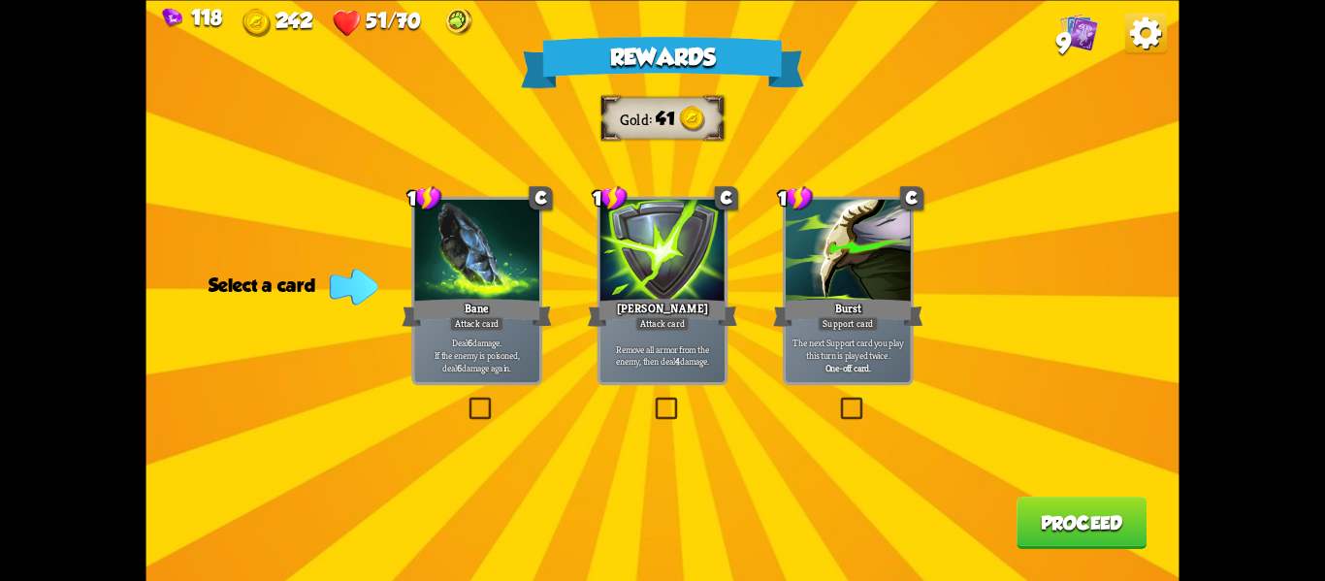
click at [837, 400] on label at bounding box center [837, 400] width 0 height 0
click at [0, 0] on input "checkbox" at bounding box center [0, 0] width 0 height 0
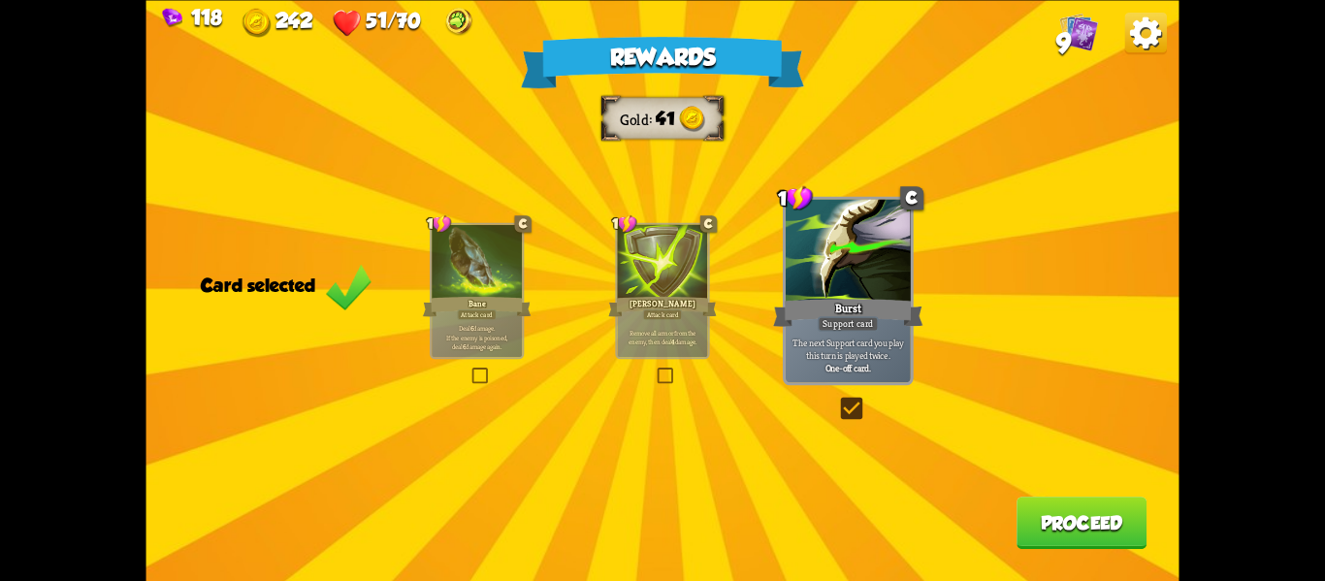
click at [1048, 518] on button "Proceed" at bounding box center [1082, 523] width 130 height 52
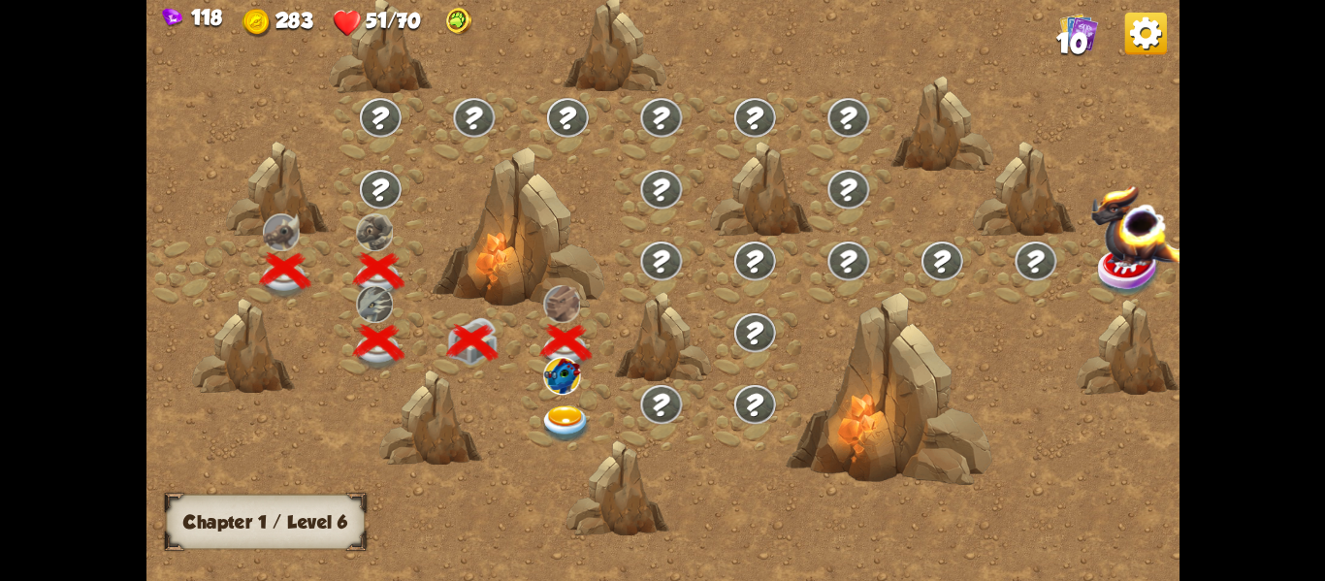
click at [554, 425] on img at bounding box center [565, 424] width 51 height 38
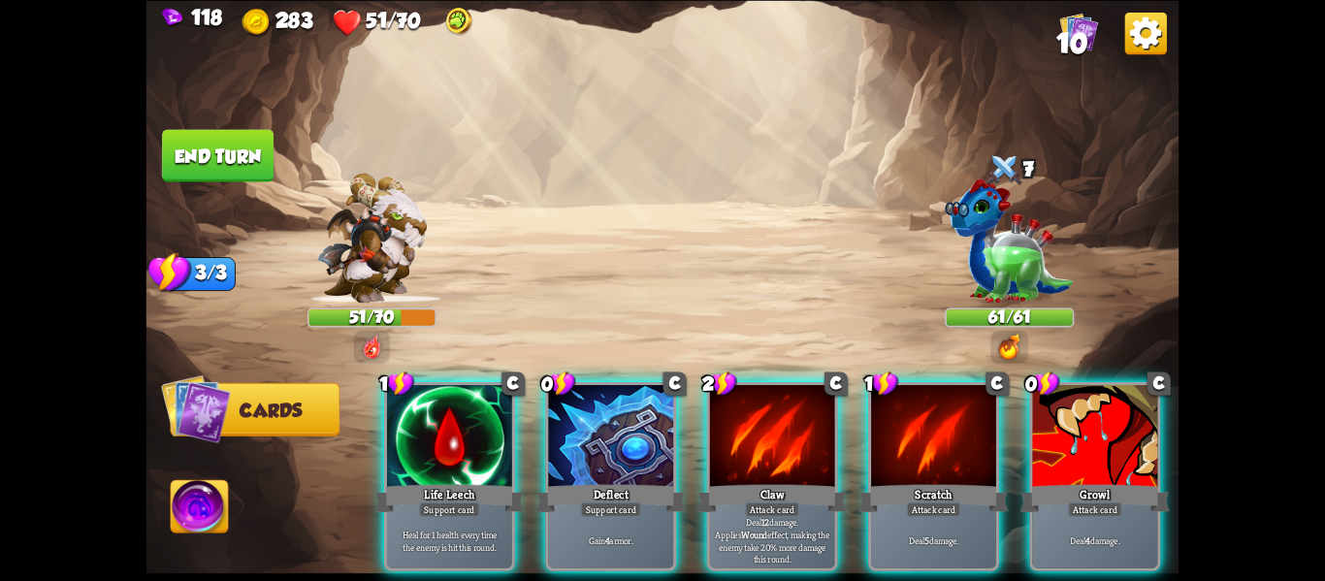
click at [218, 500] on img at bounding box center [199, 509] width 57 height 58
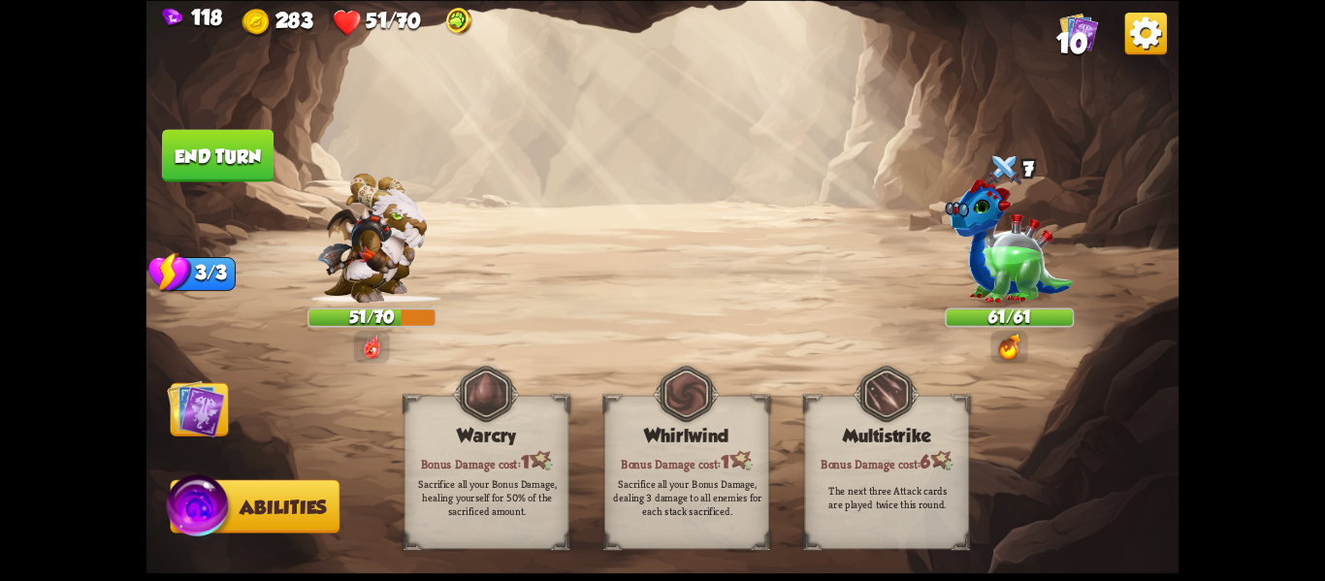
click at [533, 498] on div "Sacrifice all your Bonus Damage, healing yourself for 50% of the sacrificed amo…" at bounding box center [487, 496] width 148 height 41
click at [173, 407] on img at bounding box center [196, 408] width 58 height 58
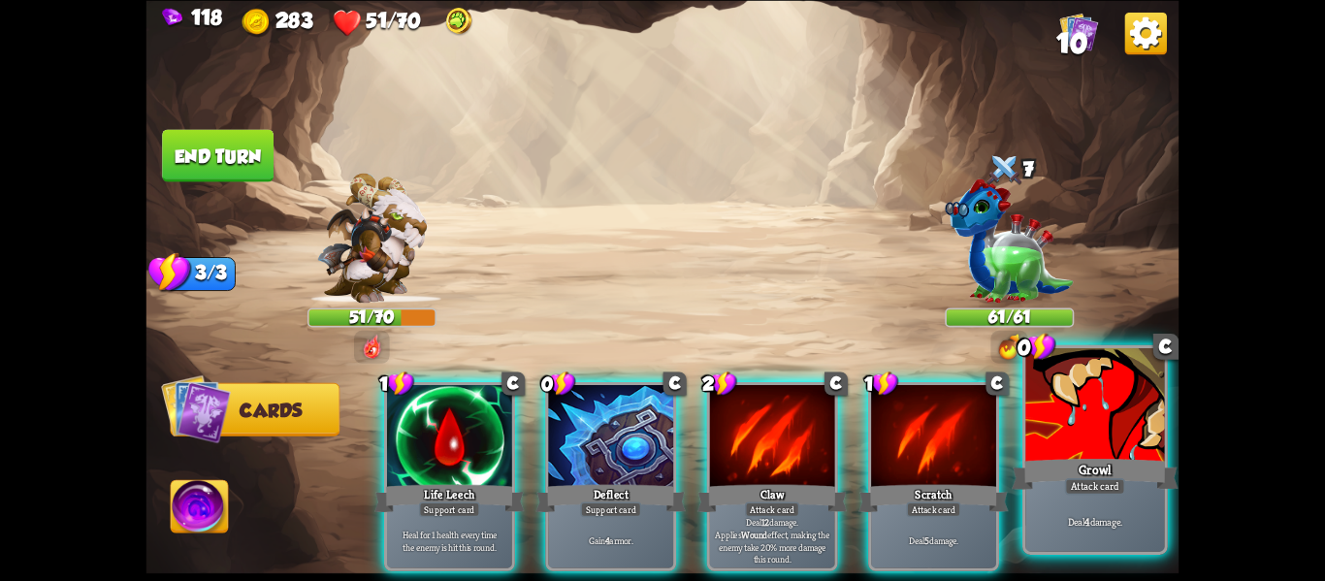
click at [1106, 450] on div at bounding box center [1095, 406] width 139 height 117
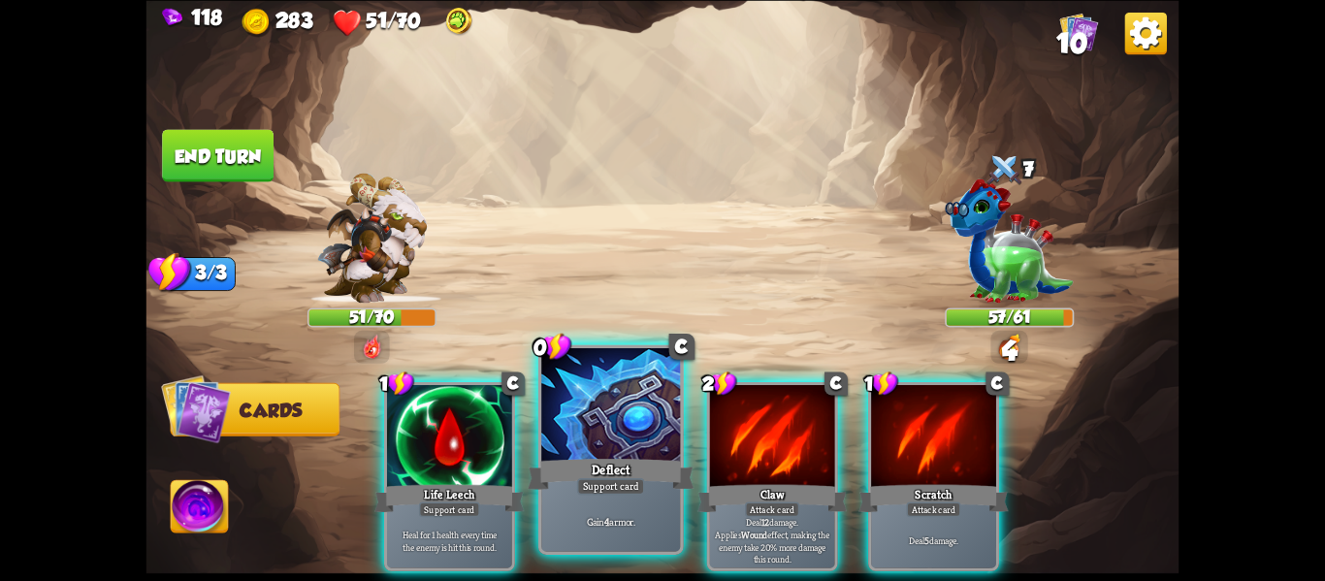
click at [599, 446] on div at bounding box center [610, 406] width 139 height 117
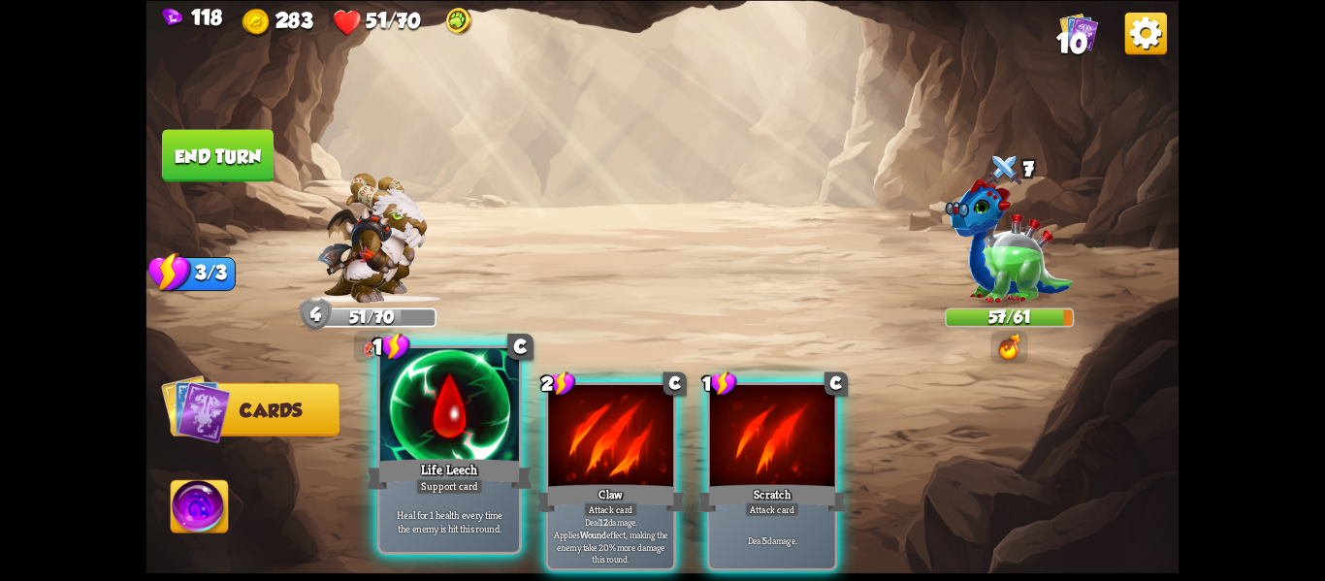
click at [508, 457] on div "Life Leech" at bounding box center [450, 473] width 167 height 37
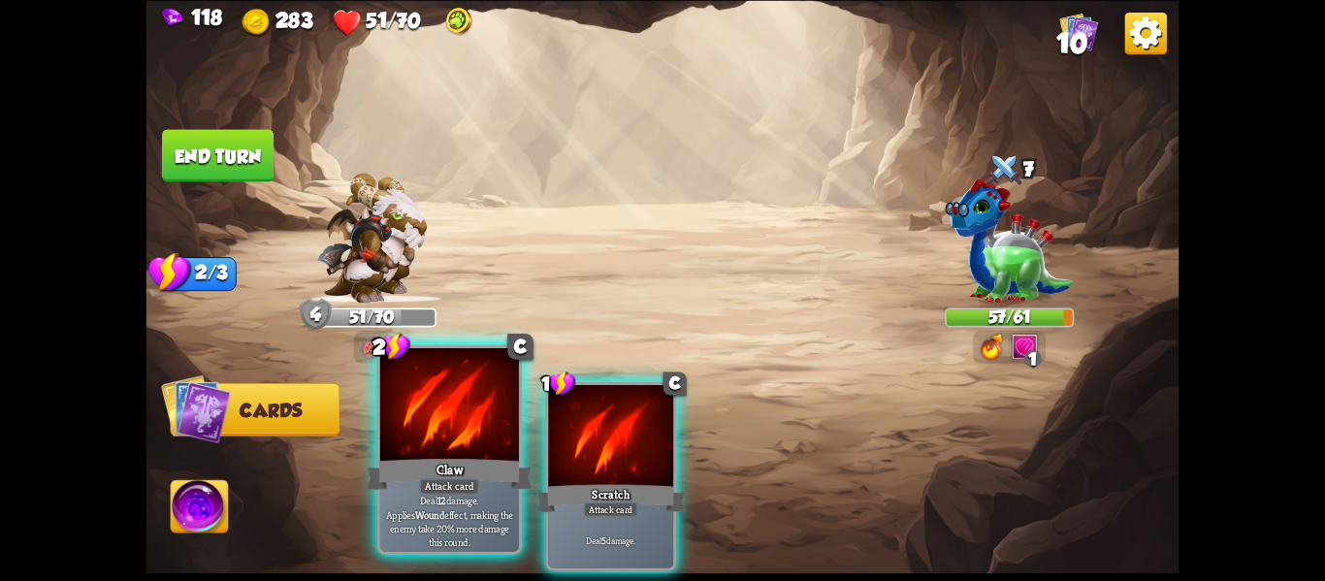
click at [507, 473] on div "Claw" at bounding box center [450, 473] width 167 height 37
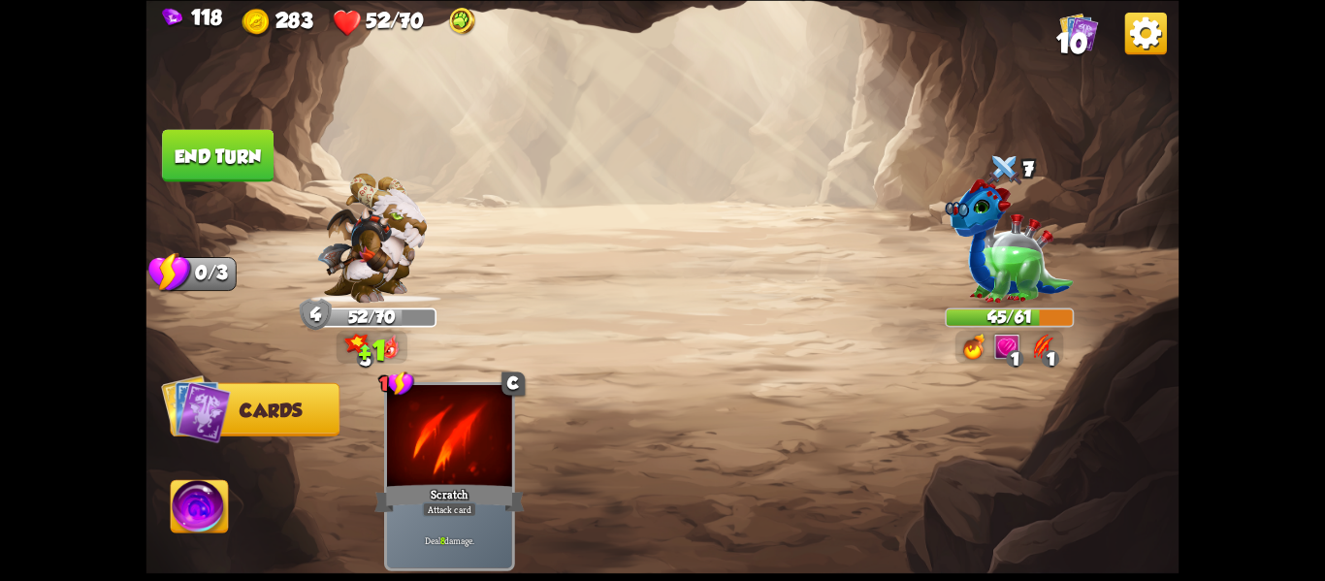
click at [228, 168] on button "End turn" at bounding box center [218, 155] width 112 height 52
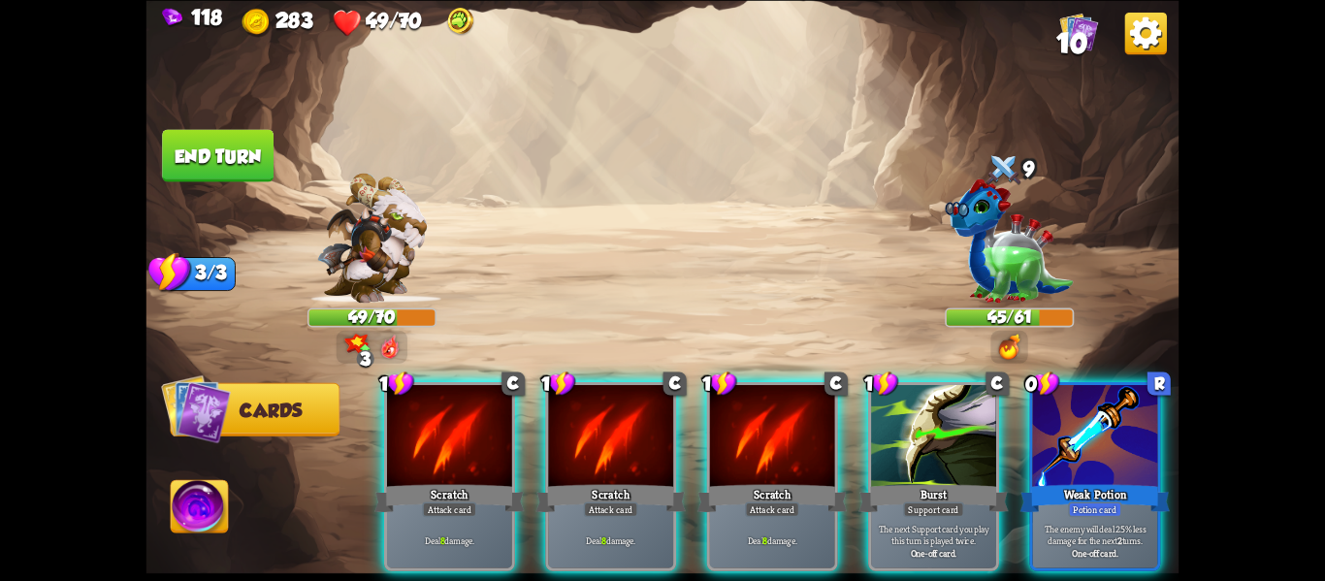
click at [462, 18] on img at bounding box center [460, 22] width 29 height 29
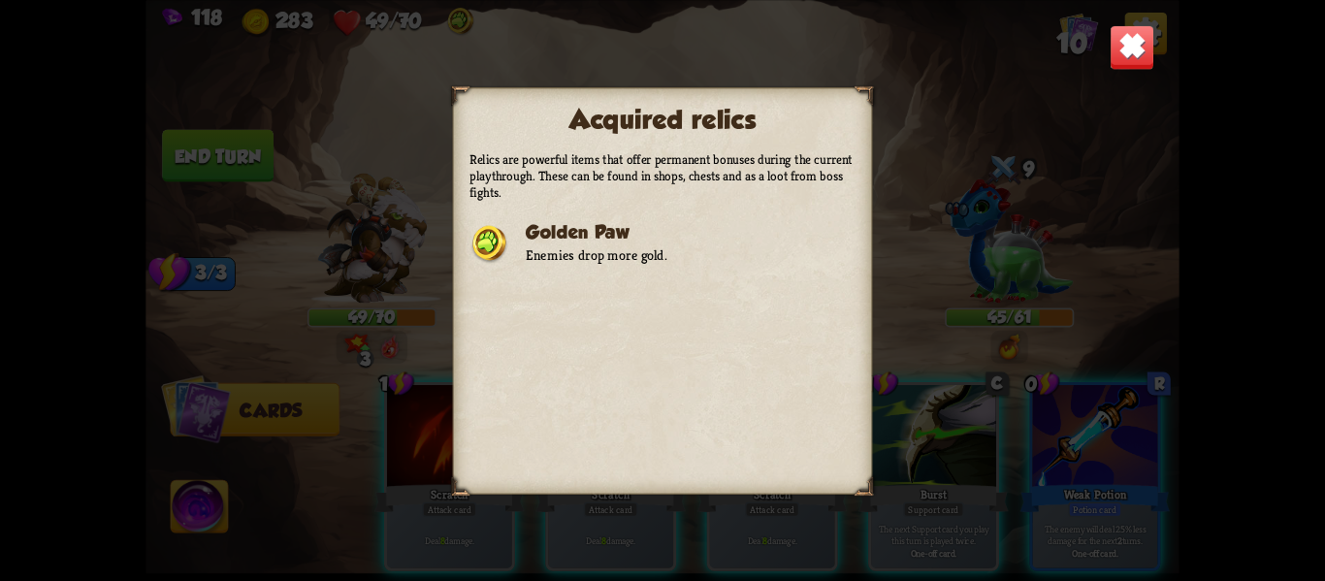
click at [677, 260] on div "Relics are powerful items that offer permanent bonuses during the current playt…" at bounding box center [663, 318] width 386 height 336
click at [898, 238] on div "Acquired relics Relics are powerful items that offer permanent bonuses during t…" at bounding box center [663, 290] width 1033 height 581
click at [571, 264] on p "Enemies drop more gold." at bounding box center [597, 254] width 142 height 17
click at [1129, 40] on img at bounding box center [1133, 47] width 46 height 46
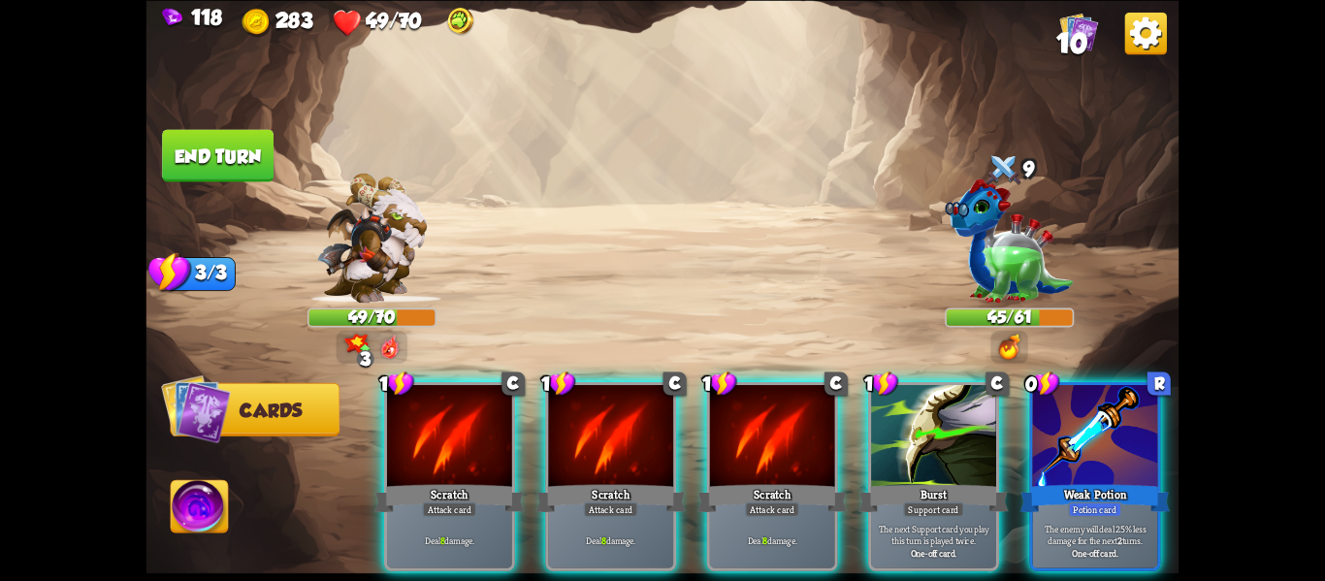
click at [198, 509] on img at bounding box center [199, 509] width 57 height 58
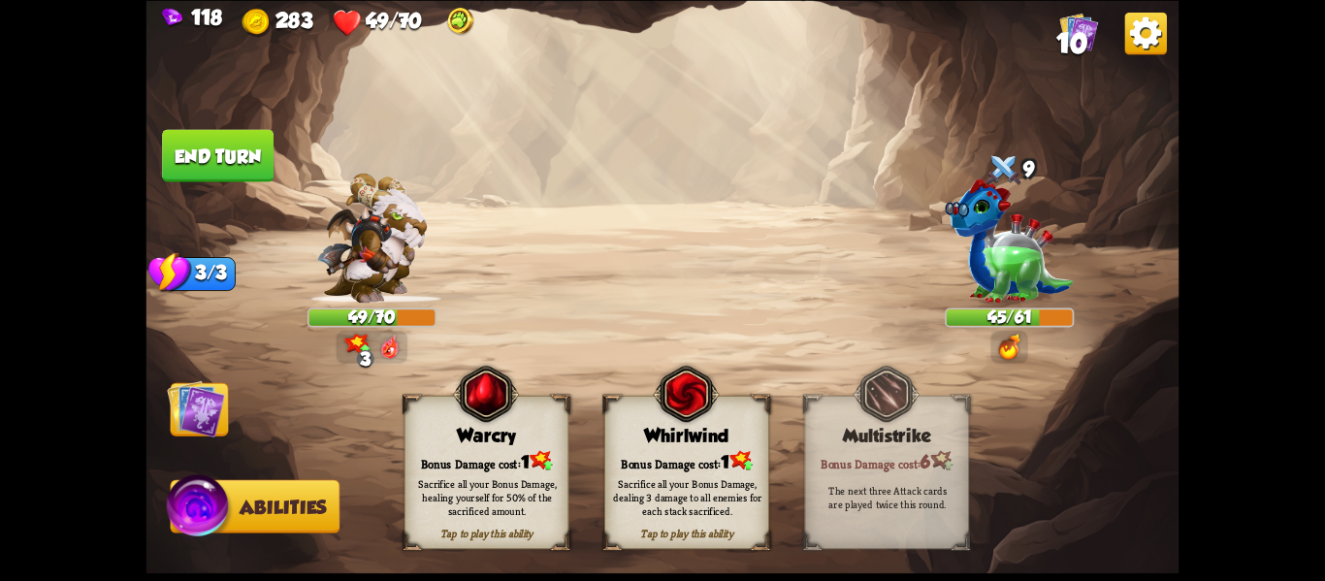
click at [653, 505] on div "Sacrifice all your Bonus Damage, dealing 3 damage to all enemies for each stack…" at bounding box center [687, 496] width 148 height 41
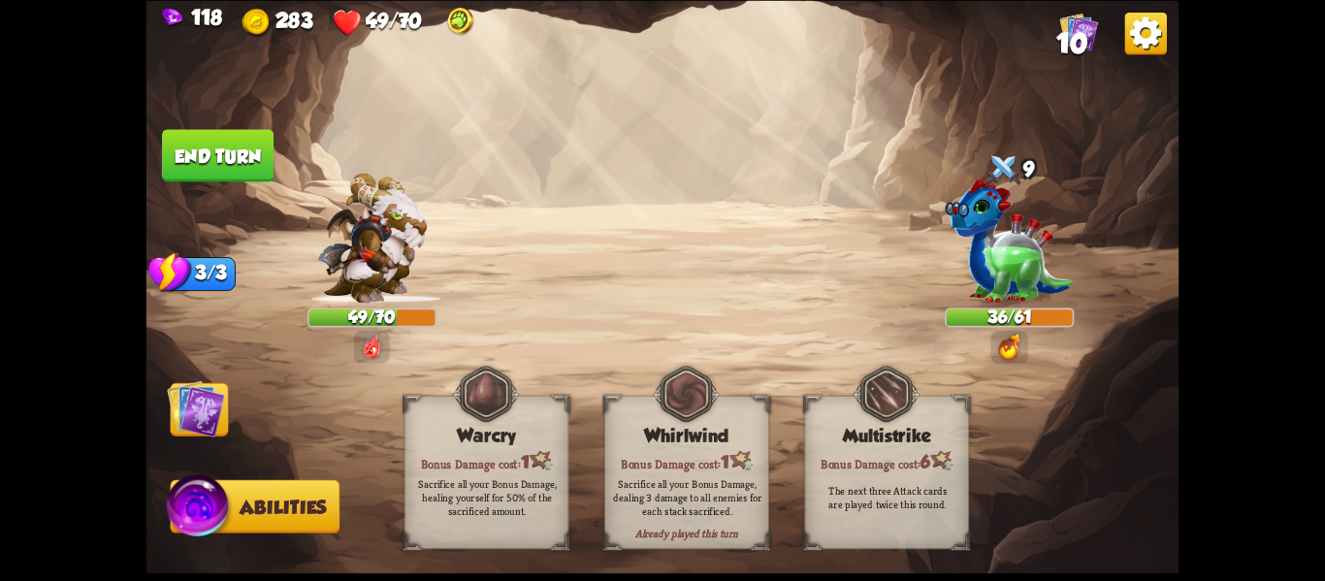
click at [205, 414] on img at bounding box center [196, 408] width 58 height 58
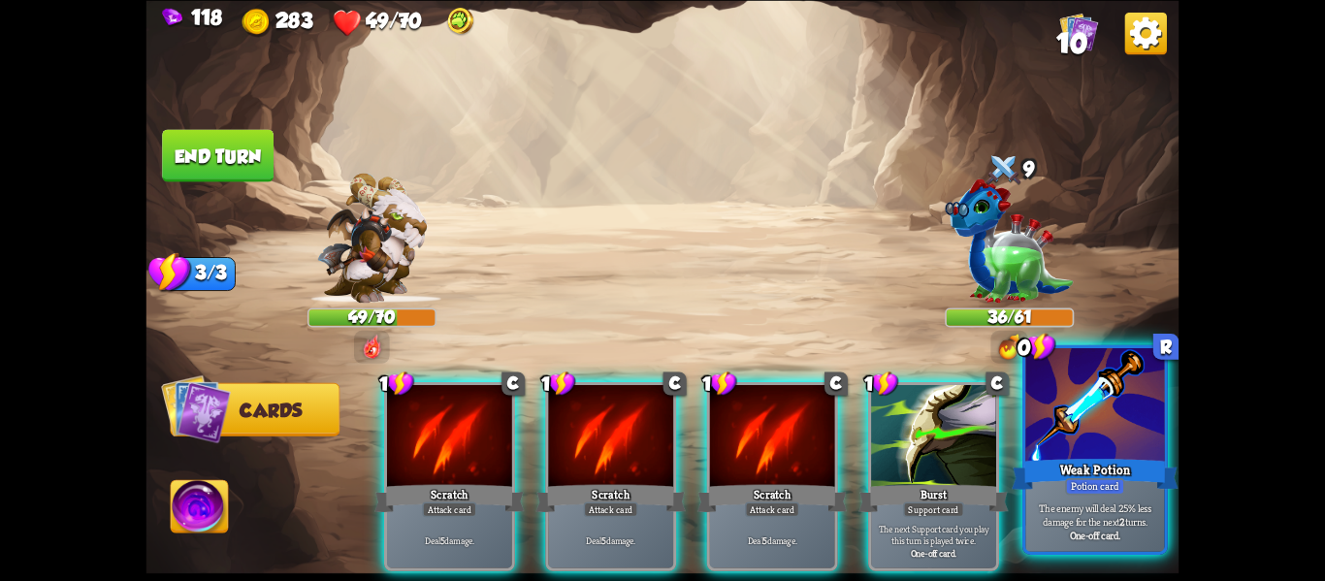
click at [1052, 489] on div "Weak Potion" at bounding box center [1095, 473] width 167 height 37
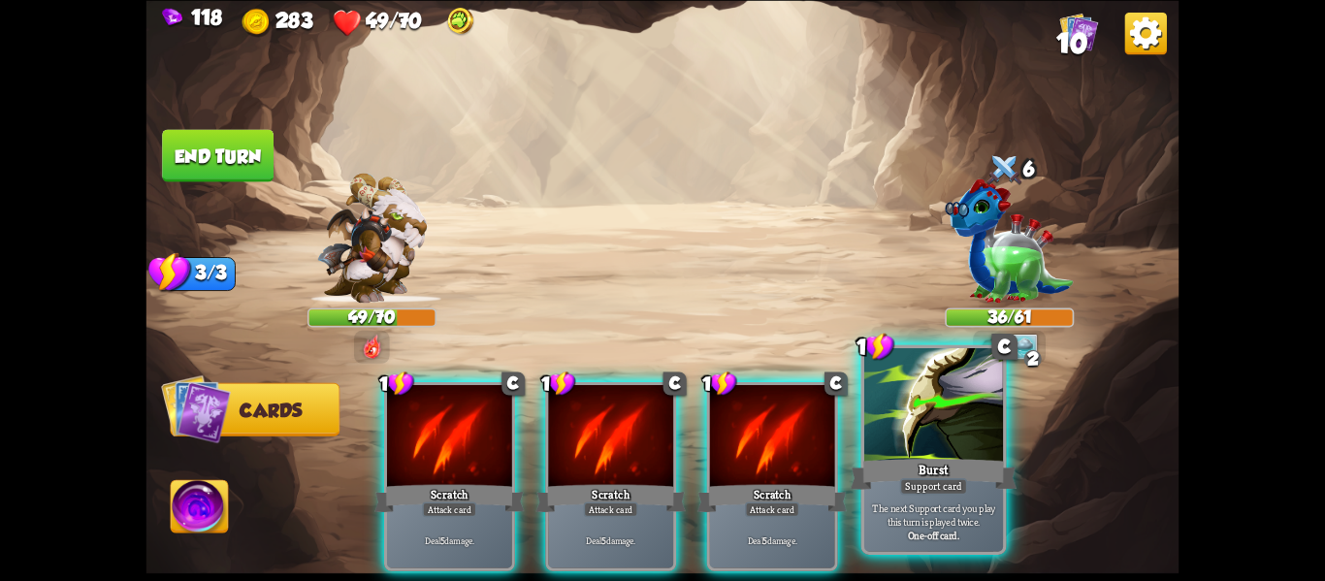
click at [1004, 481] on div "Burst" at bounding box center [934, 473] width 167 height 37
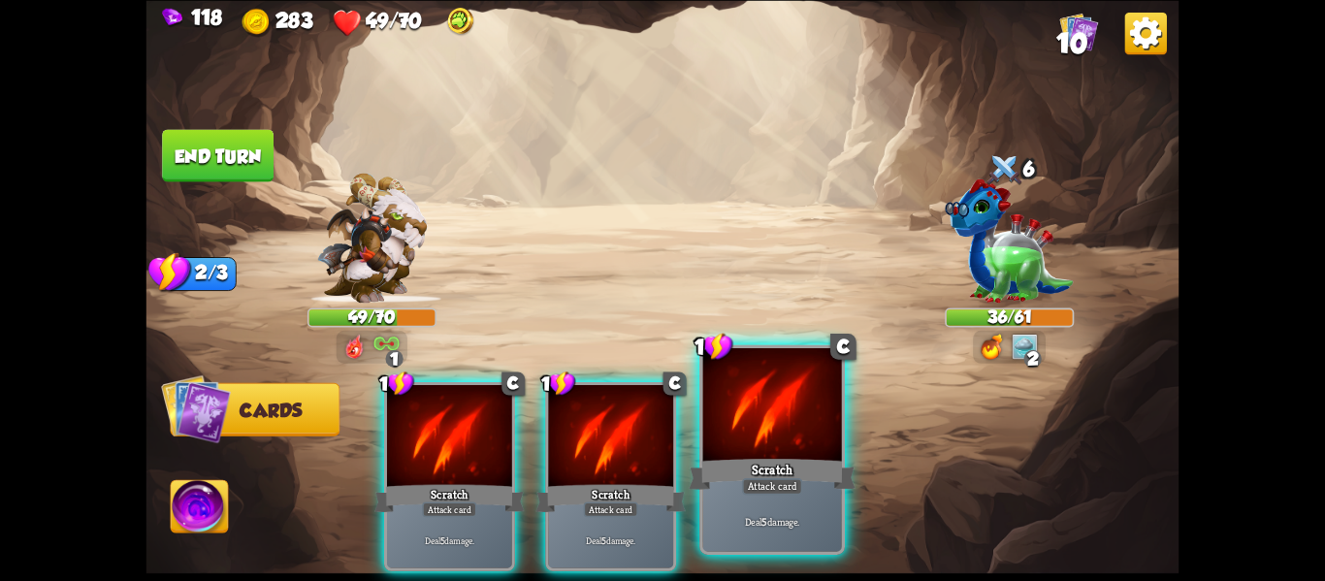
click at [781, 445] on div at bounding box center [772, 406] width 139 height 117
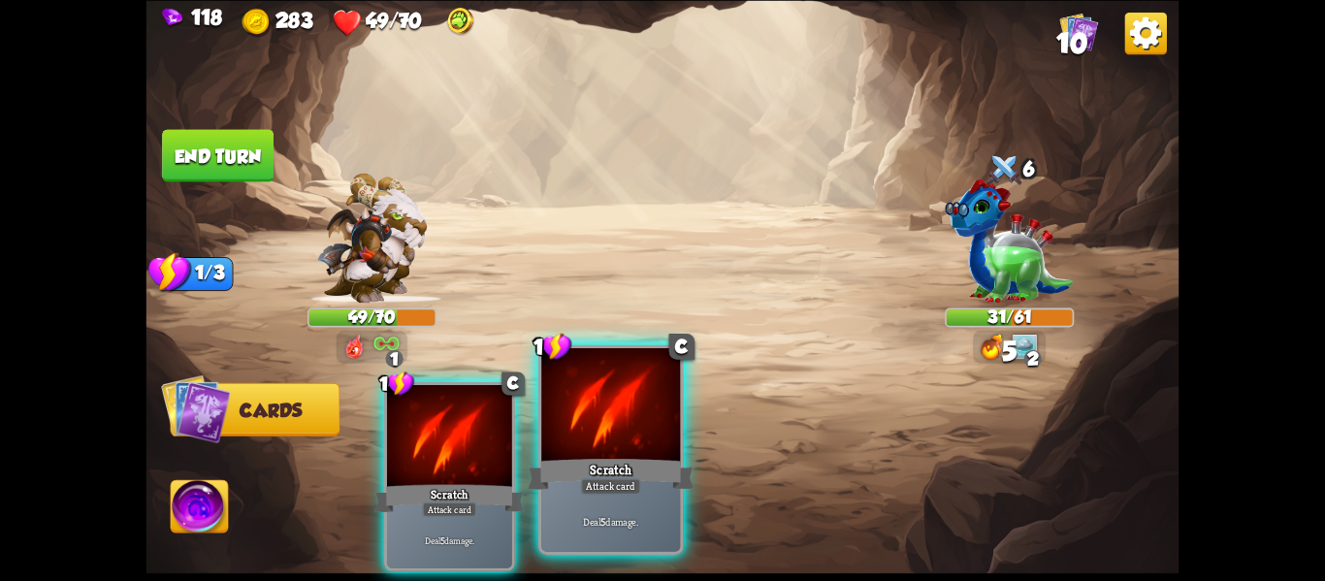
click at [606, 449] on div at bounding box center [610, 406] width 139 height 117
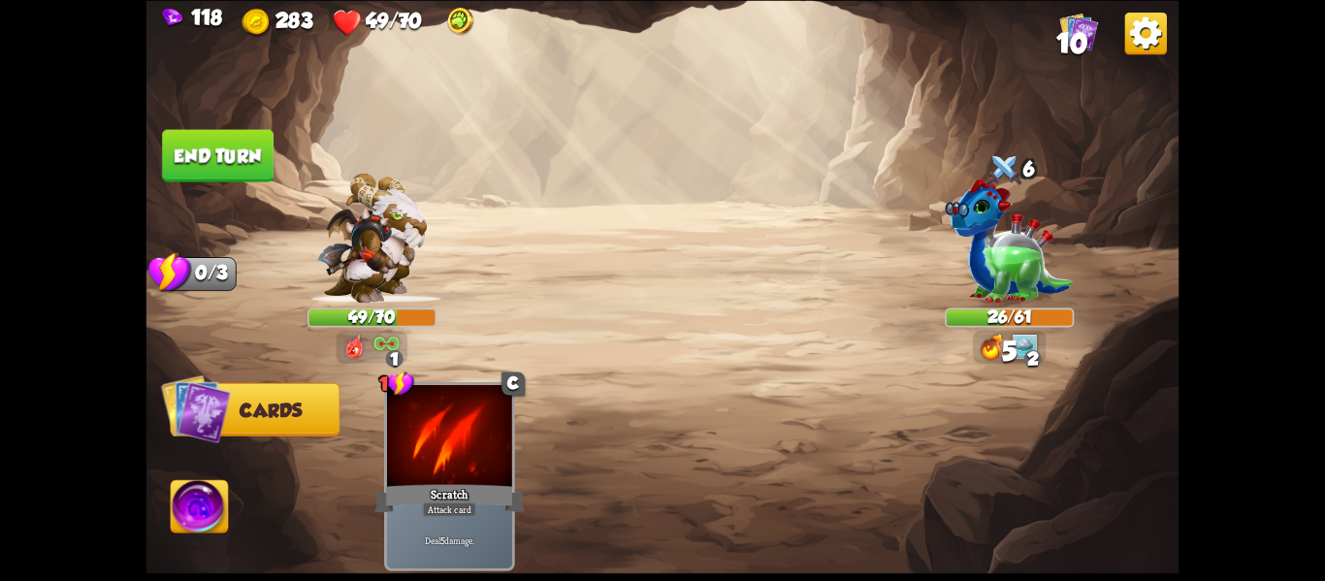
click at [191, 159] on button "End turn" at bounding box center [218, 155] width 112 height 52
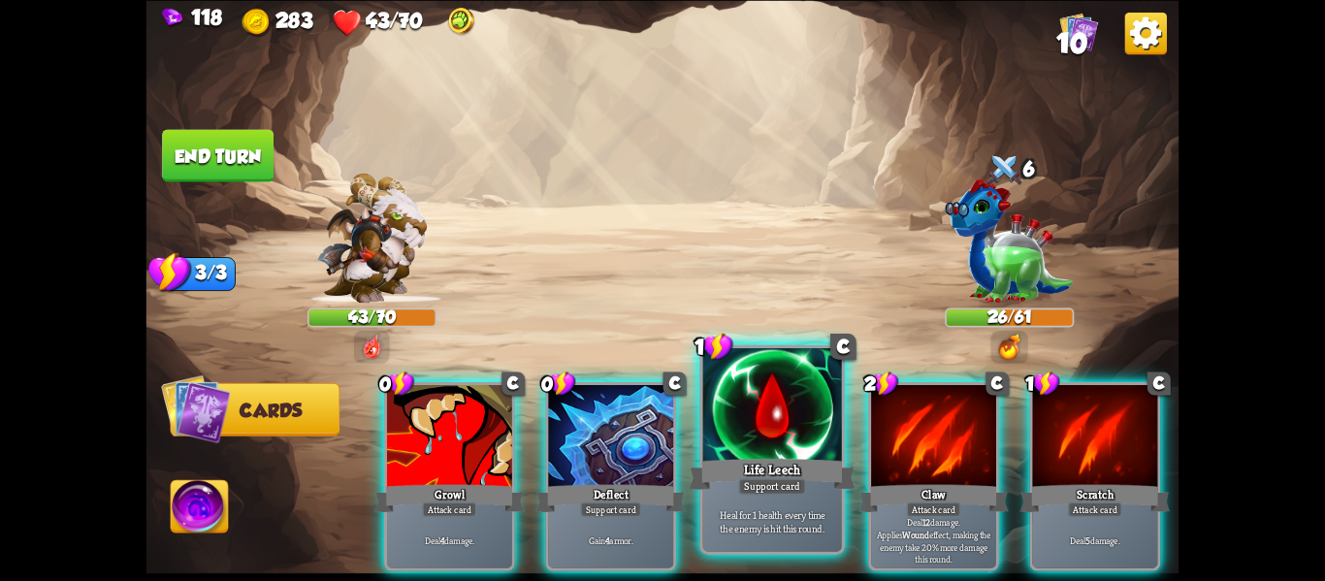
click at [787, 463] on div "Life Leech" at bounding box center [772, 473] width 167 height 37
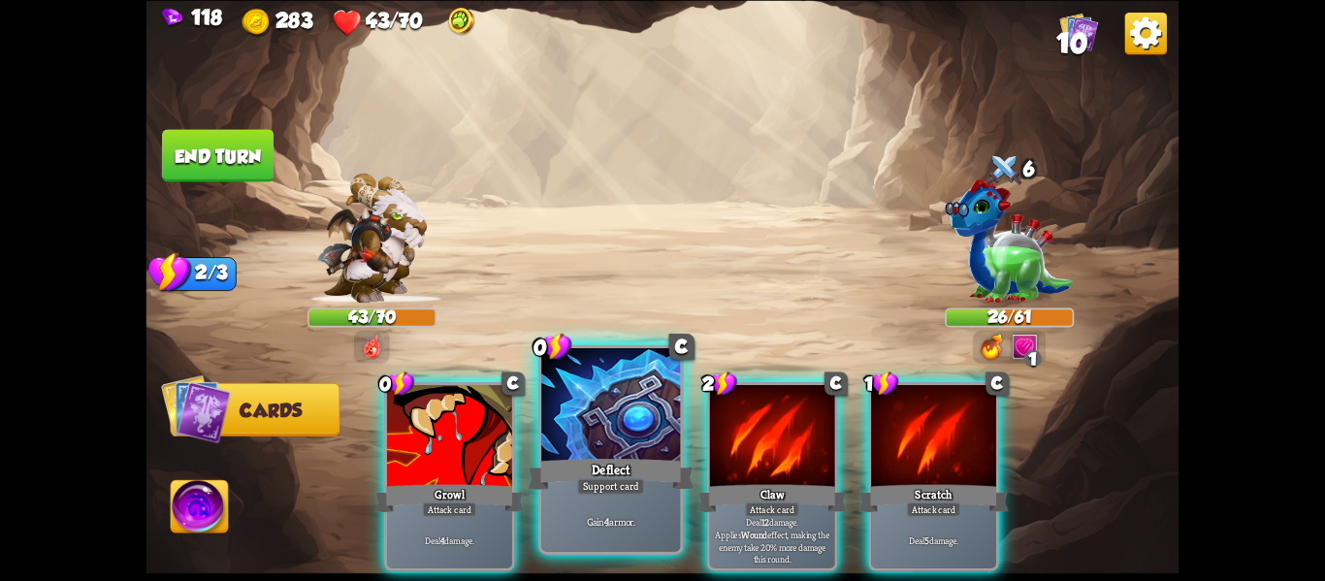
click at [622, 484] on div "Support card" at bounding box center [611, 486] width 68 height 16
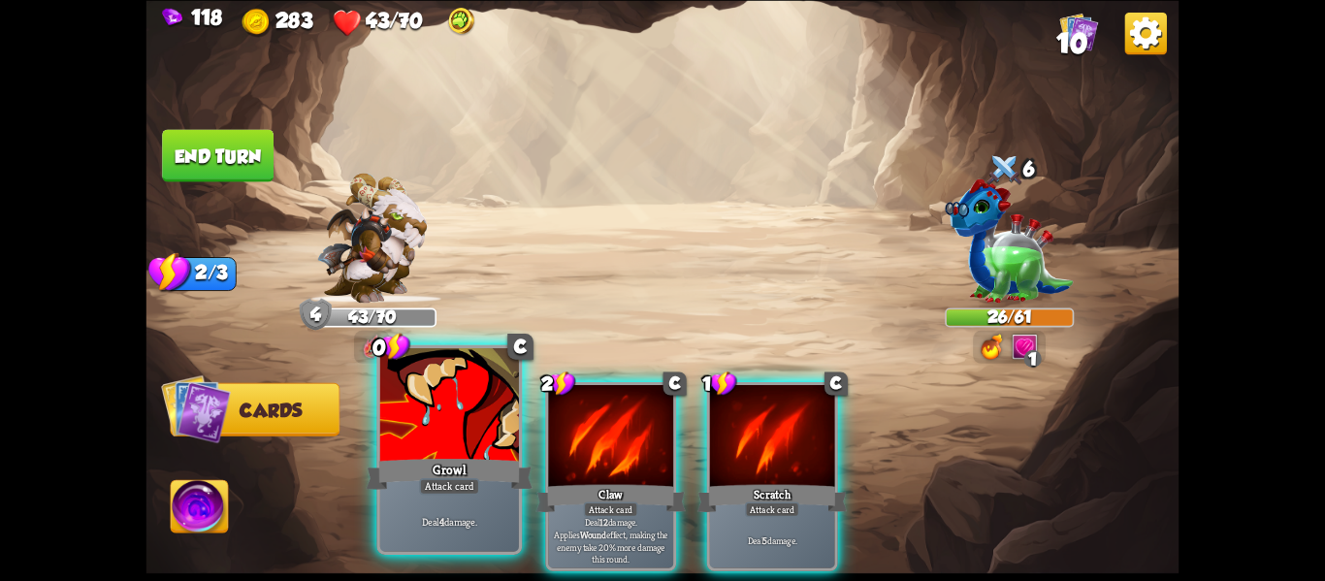
click at [477, 495] on div "Deal 4 damage." at bounding box center [449, 521] width 139 height 60
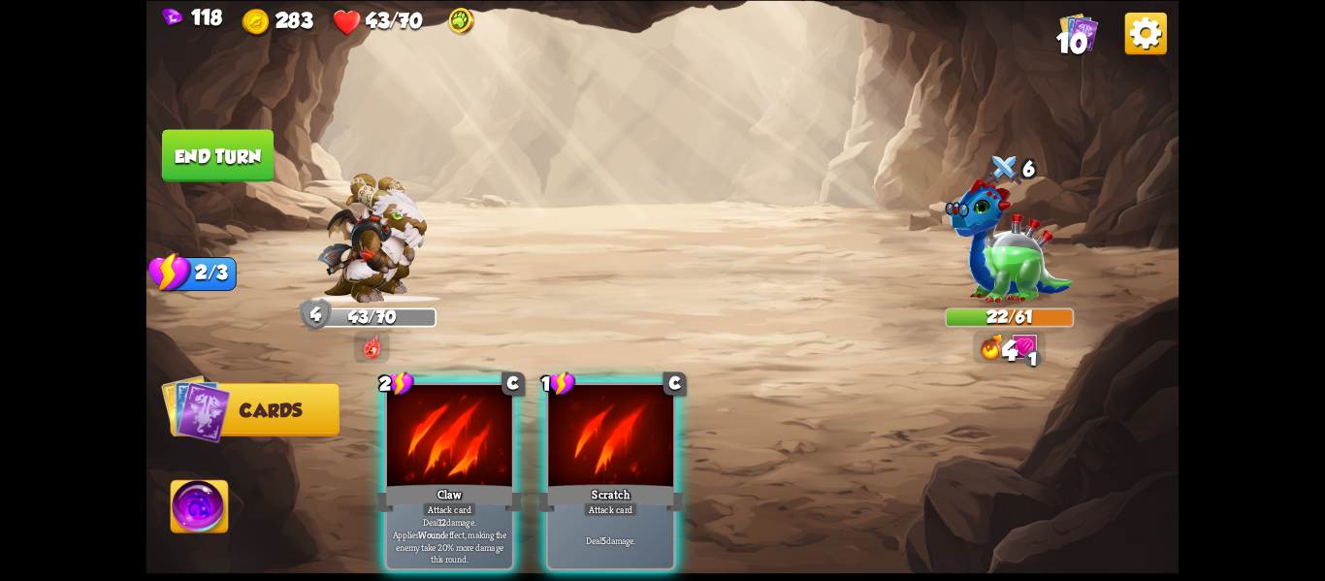
click at [477, 513] on div "Deal 12 damage. Applies Wound effect, making the enemy take 20% more damage thi…" at bounding box center [449, 540] width 125 height 54
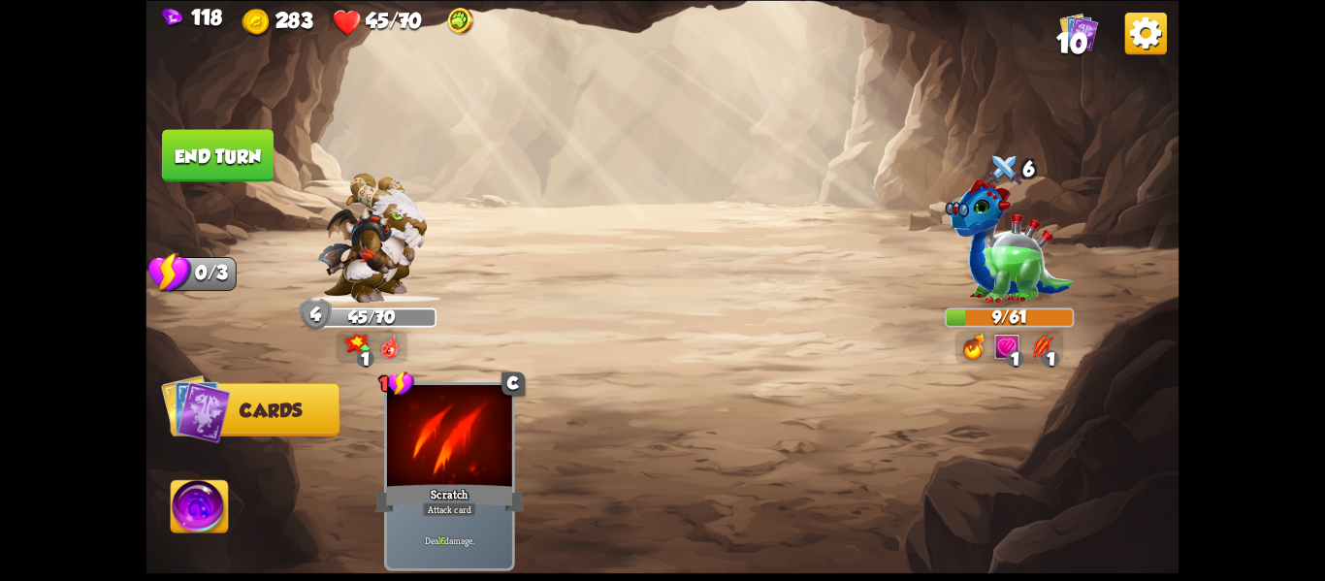
click at [248, 163] on button "End turn" at bounding box center [218, 155] width 112 height 52
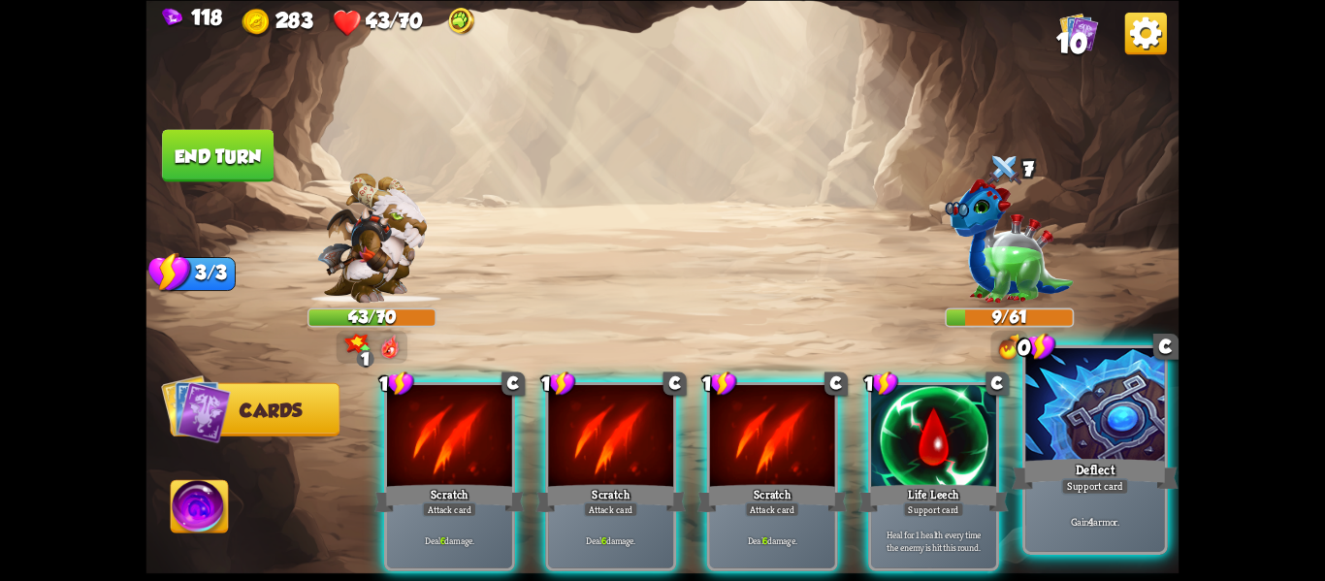
click at [1098, 495] on div "Support card" at bounding box center [1095, 486] width 68 height 16
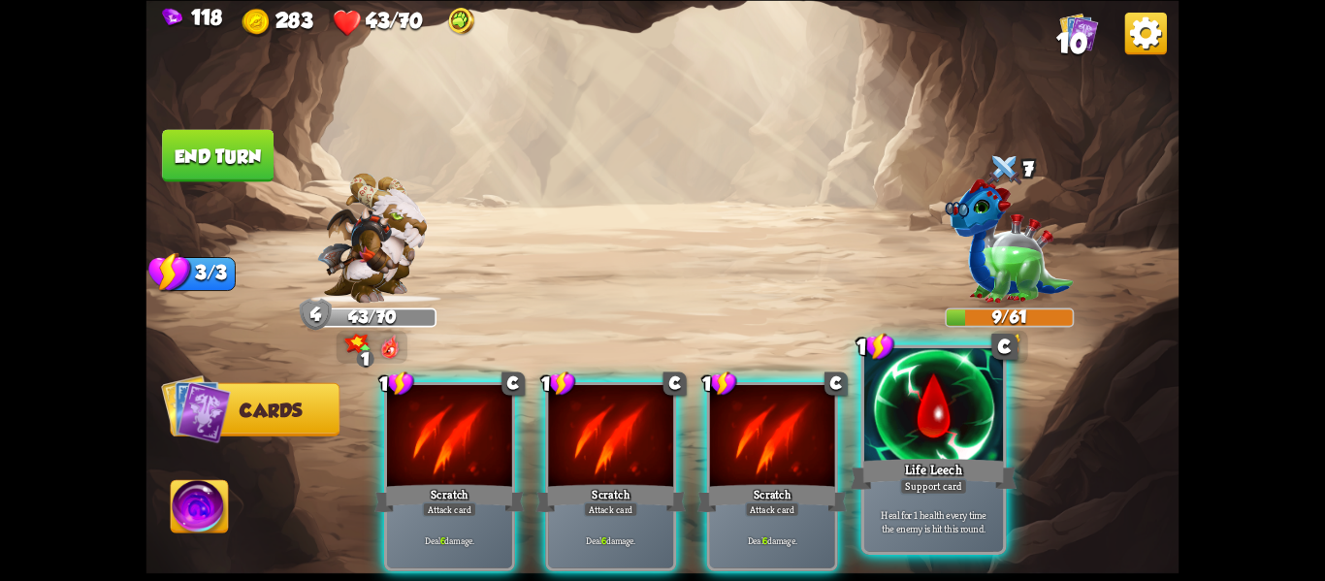
click at [962, 479] on div "Support card" at bounding box center [934, 486] width 68 height 16
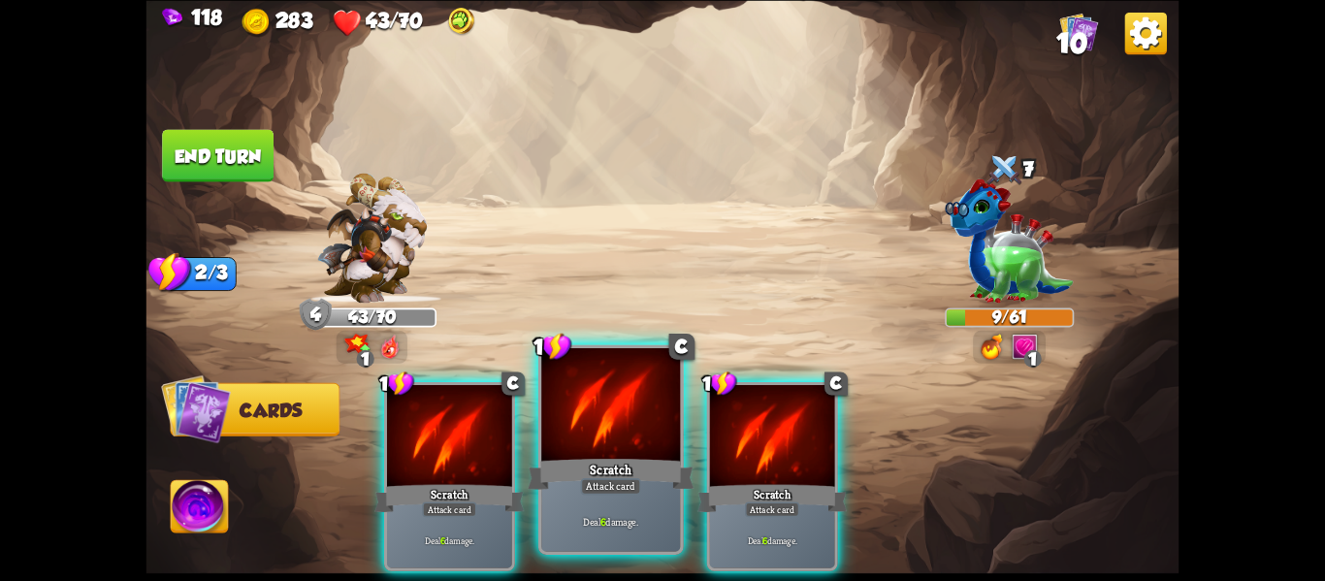
click at [641, 466] on div "Scratch" at bounding box center [611, 473] width 167 height 37
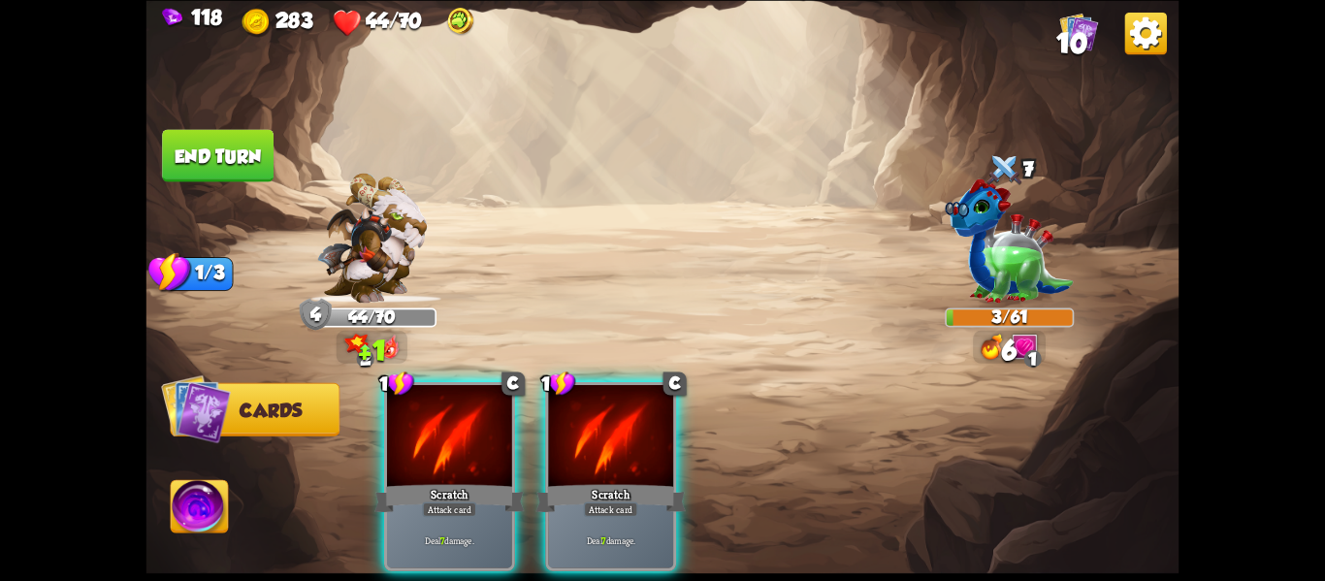
click at [641, 481] on div "Scratch" at bounding box center [611, 497] width 150 height 33
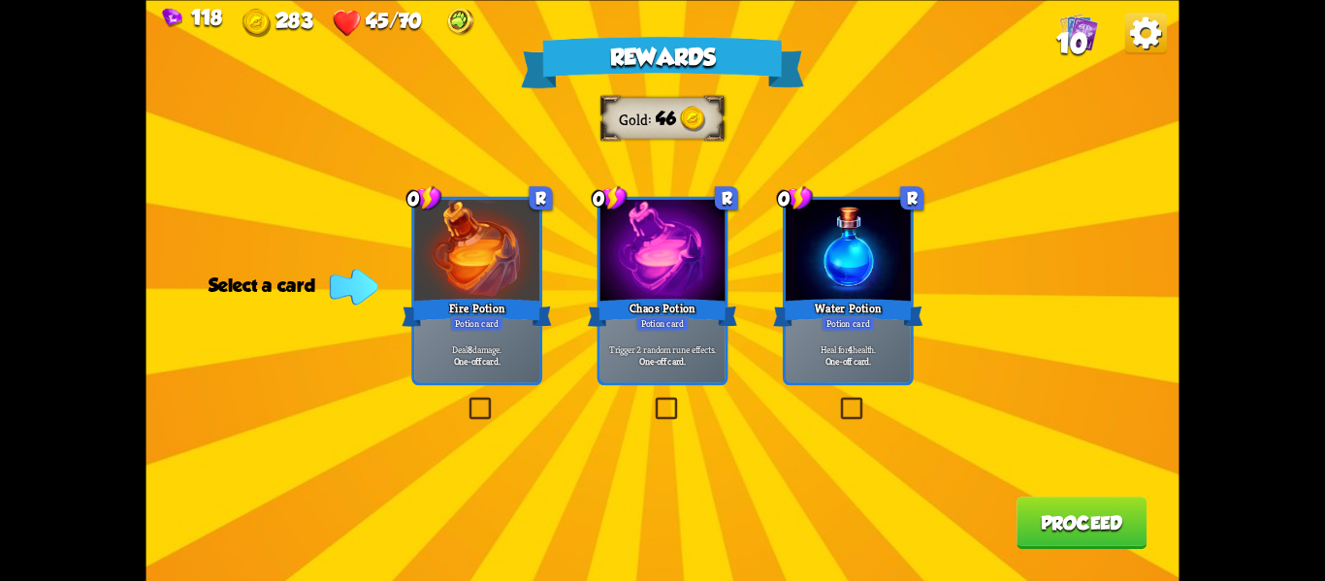
click at [837, 400] on label at bounding box center [837, 400] width 0 height 0
click at [0, 0] on input "checkbox" at bounding box center [0, 0] width 0 height 0
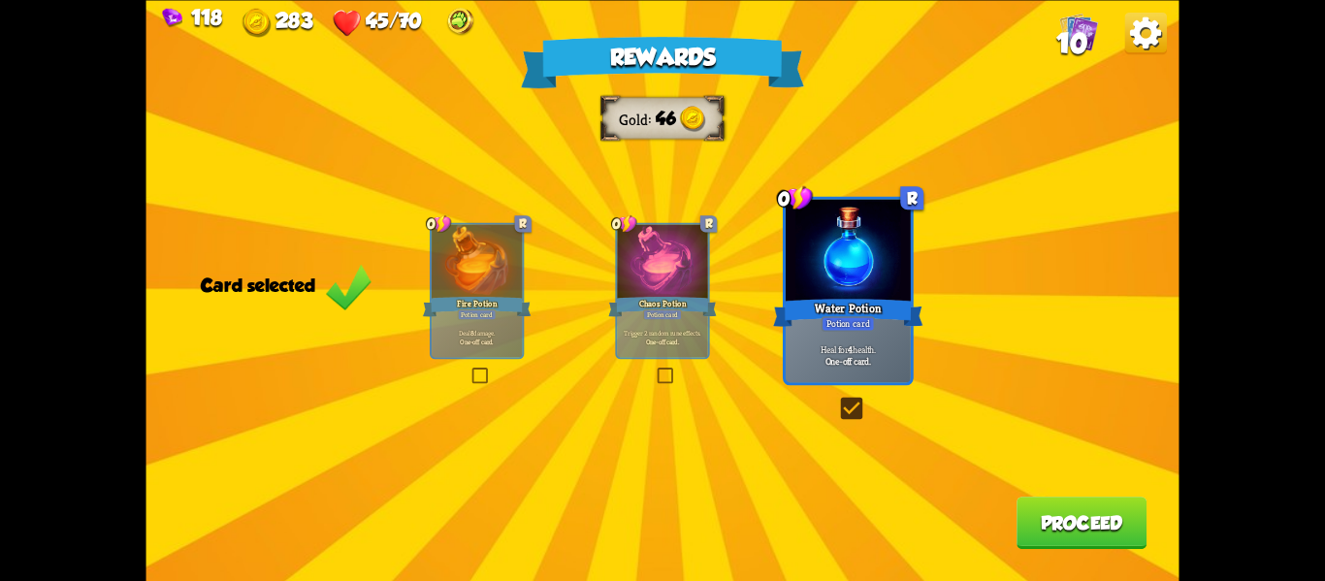
click at [1059, 522] on button "Proceed" at bounding box center [1082, 523] width 130 height 52
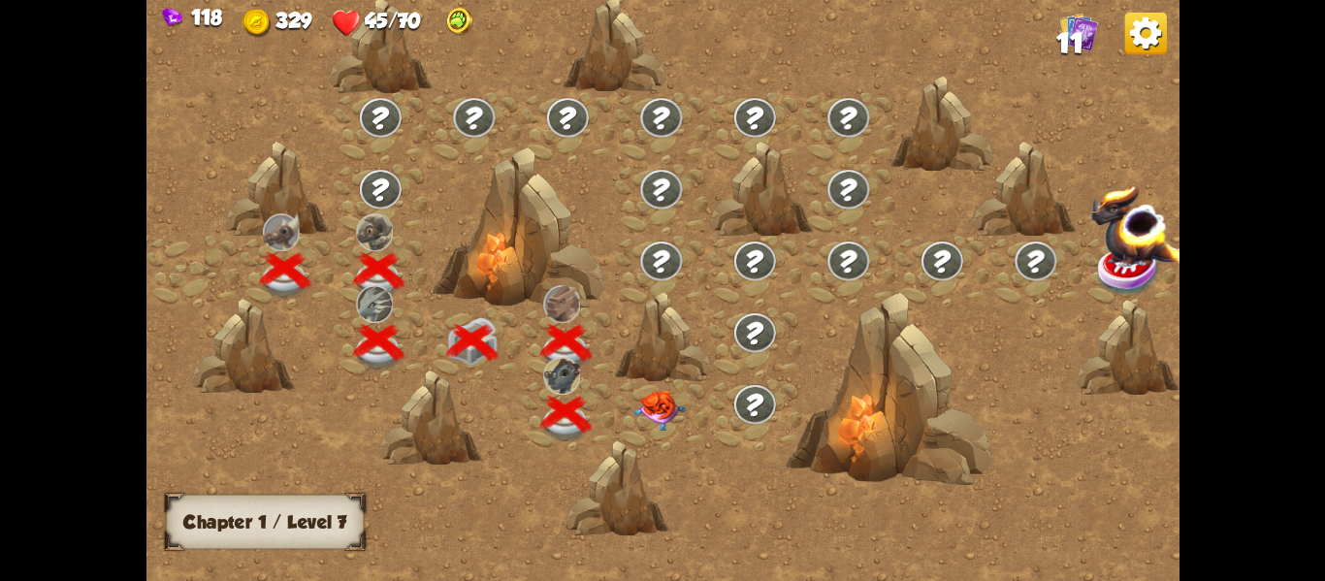
click at [672, 396] on img at bounding box center [659, 409] width 51 height 41
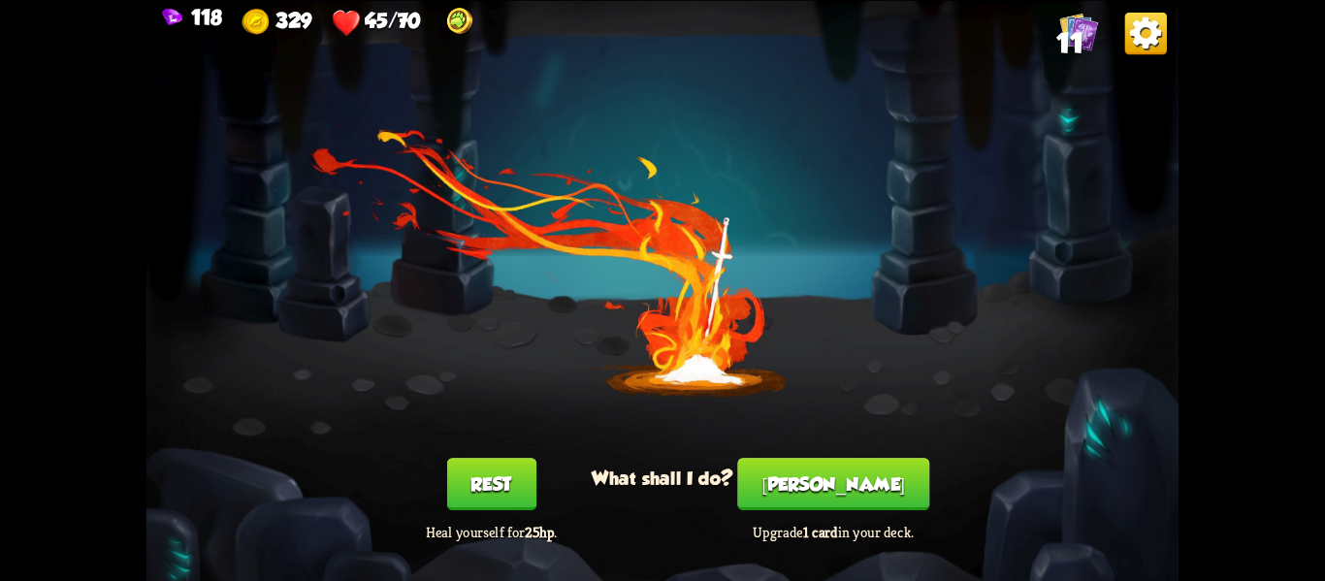
click at [464, 482] on button "Rest" at bounding box center [490, 484] width 89 height 52
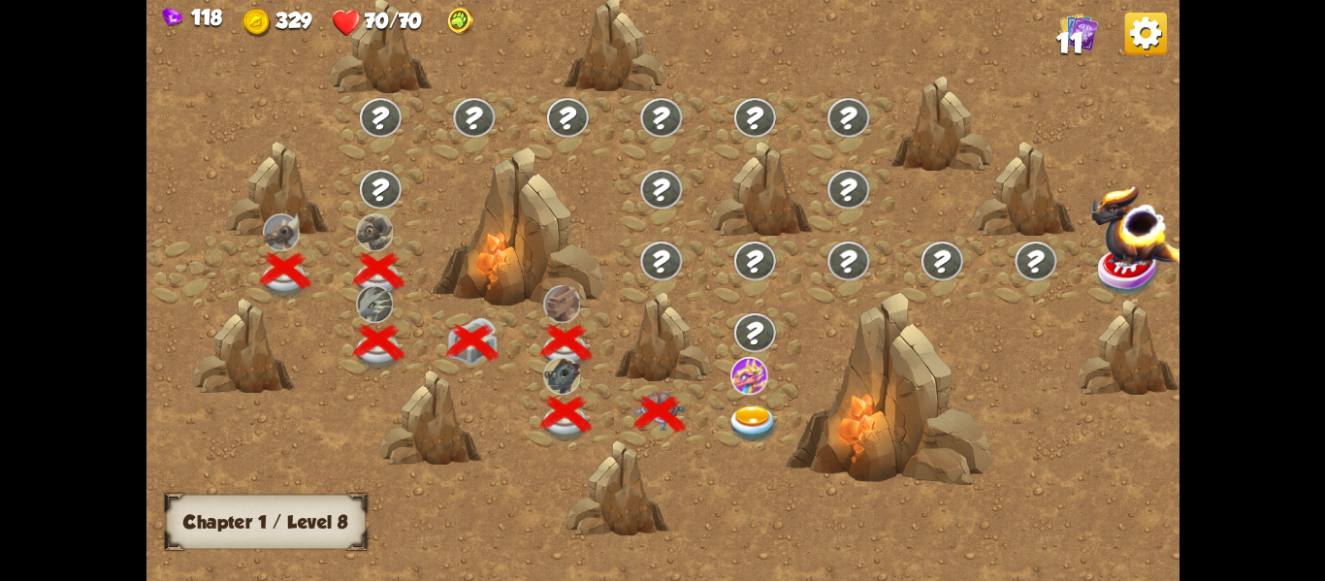
click at [746, 405] on img at bounding box center [753, 424] width 51 height 38
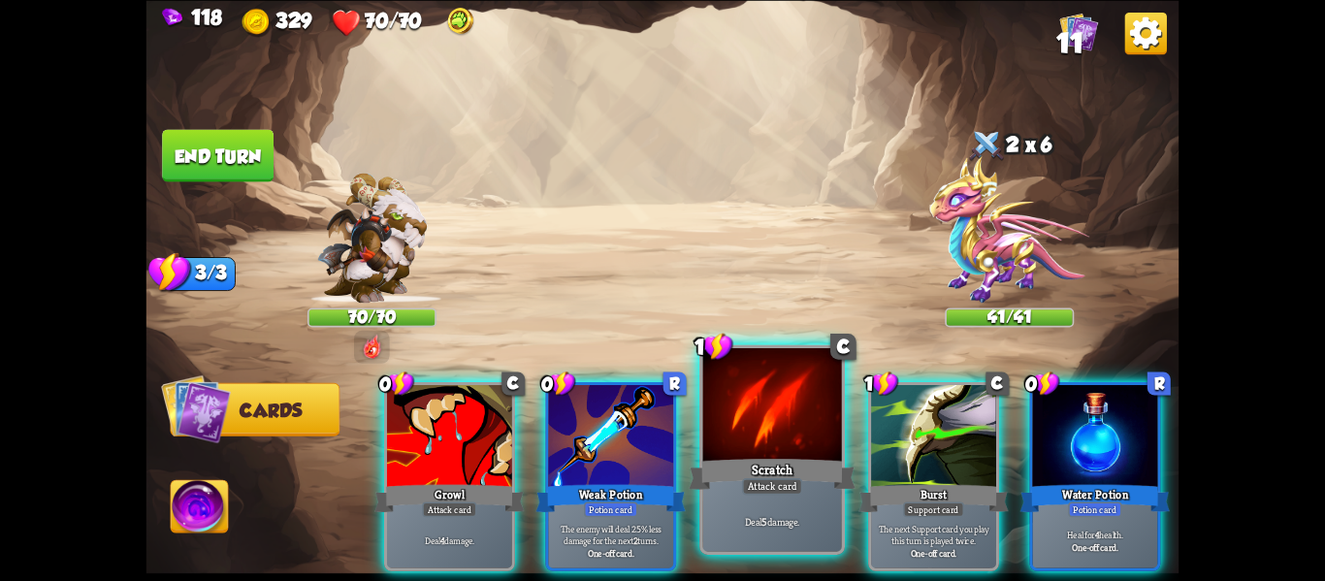
click at [786, 481] on div "Attack card" at bounding box center [772, 486] width 60 height 16
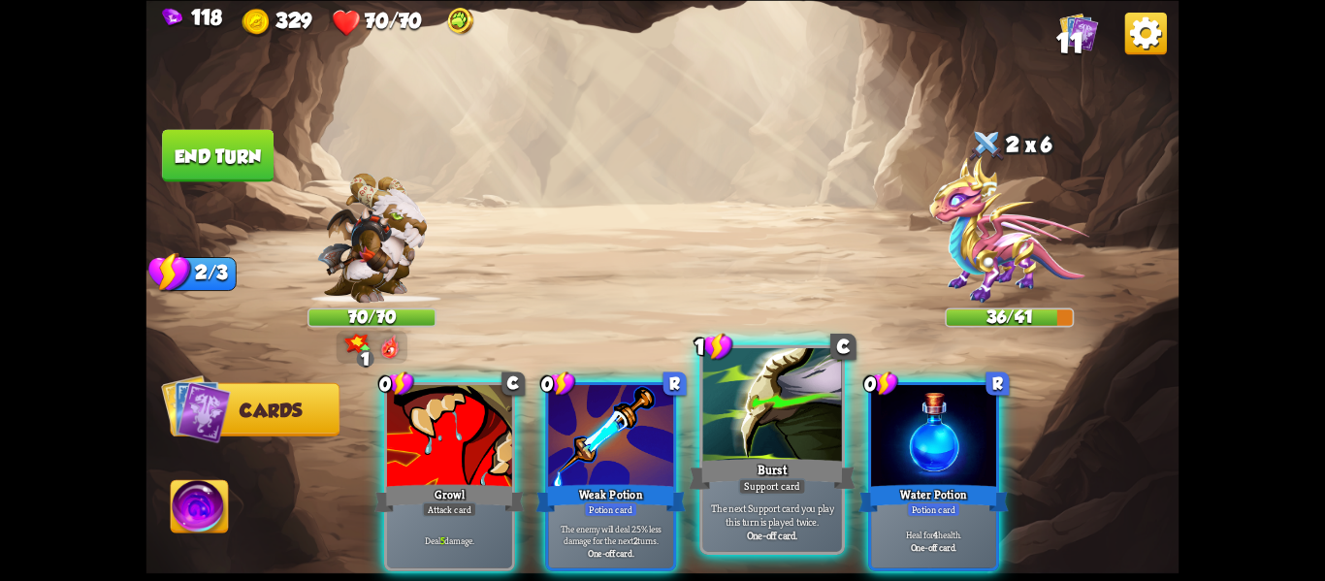
click at [768, 485] on div "Support card" at bounding box center [772, 486] width 68 height 16
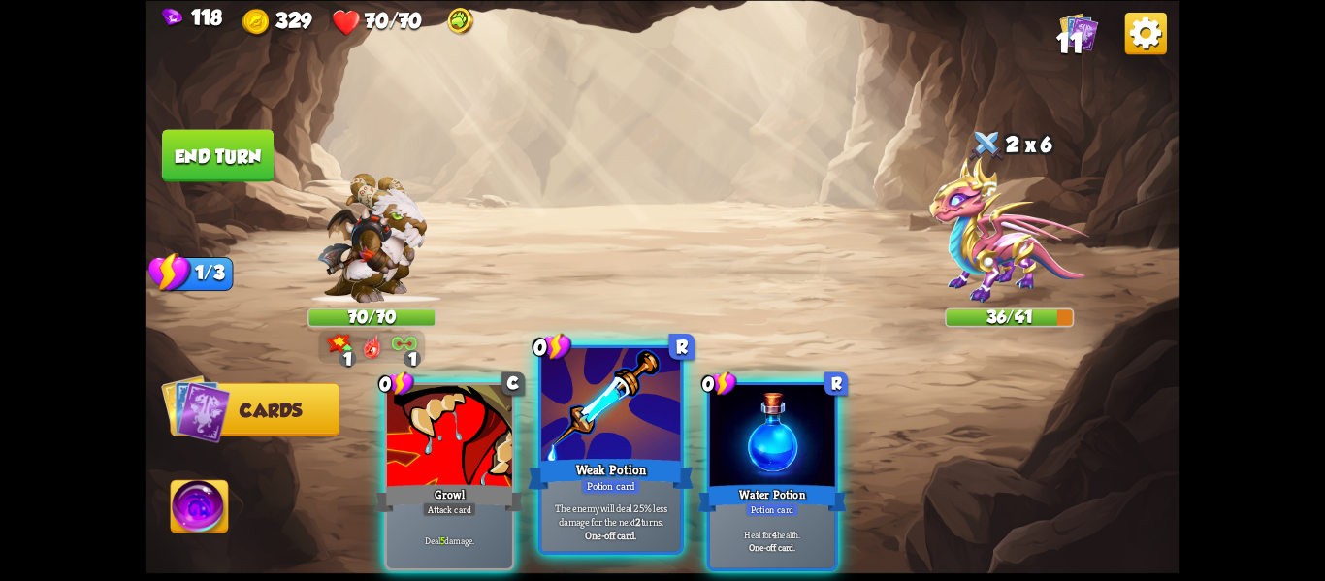
click at [633, 473] on div "Weak Potion" at bounding box center [611, 473] width 167 height 37
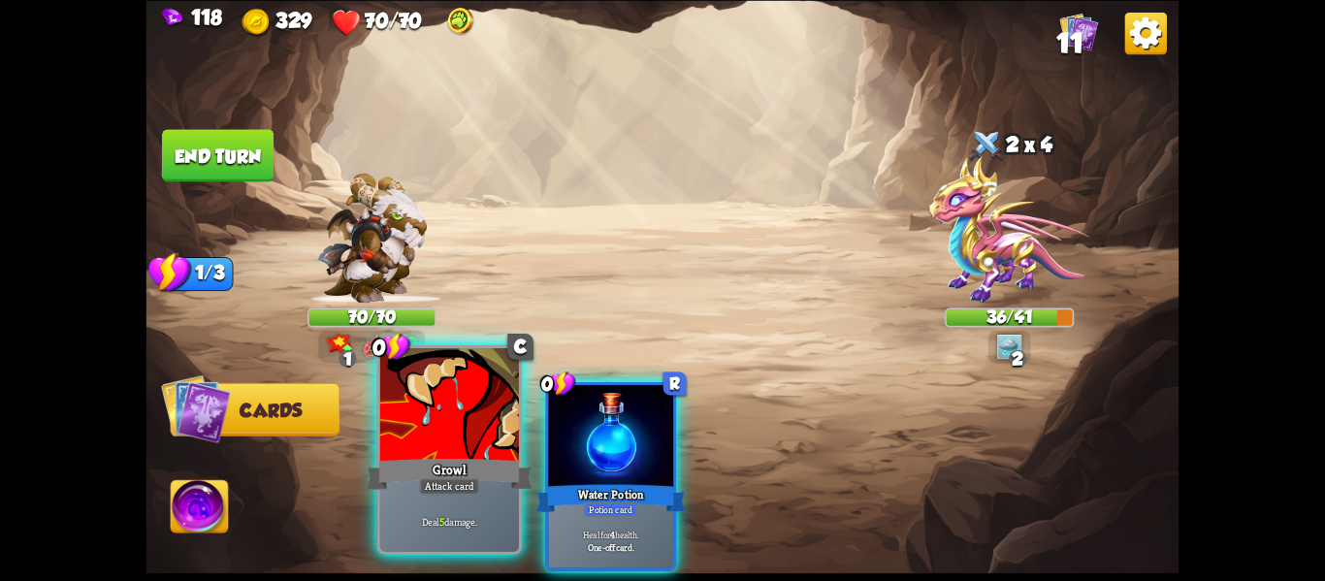
click at [501, 470] on div "Growl" at bounding box center [450, 473] width 167 height 37
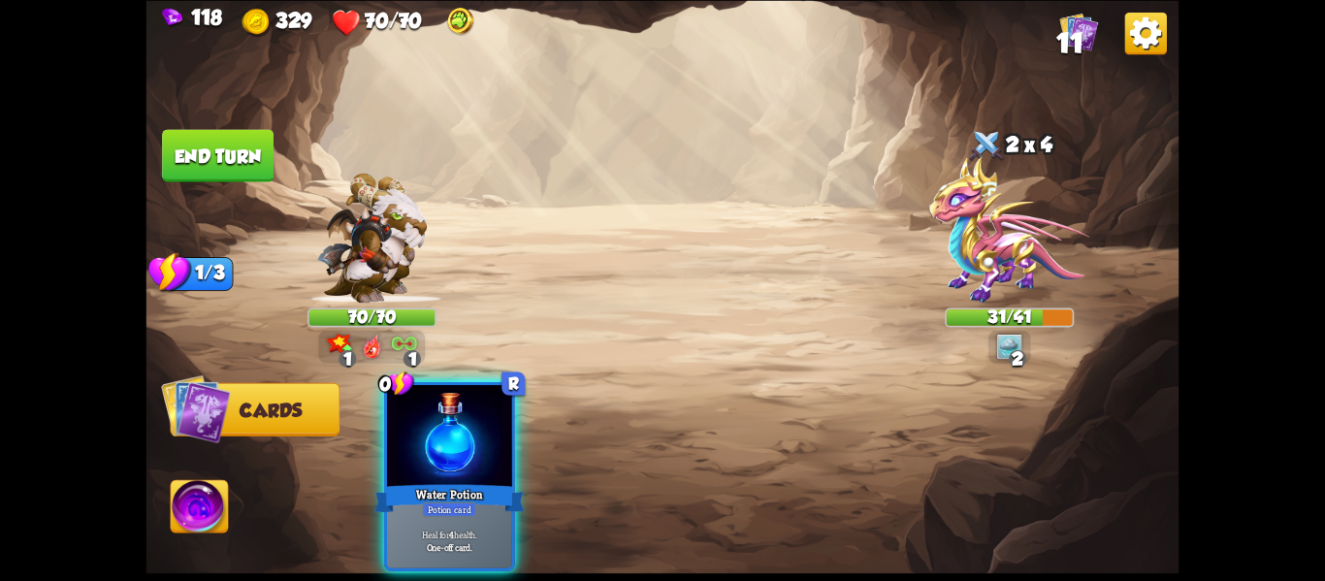
click at [208, 495] on img at bounding box center [199, 509] width 57 height 58
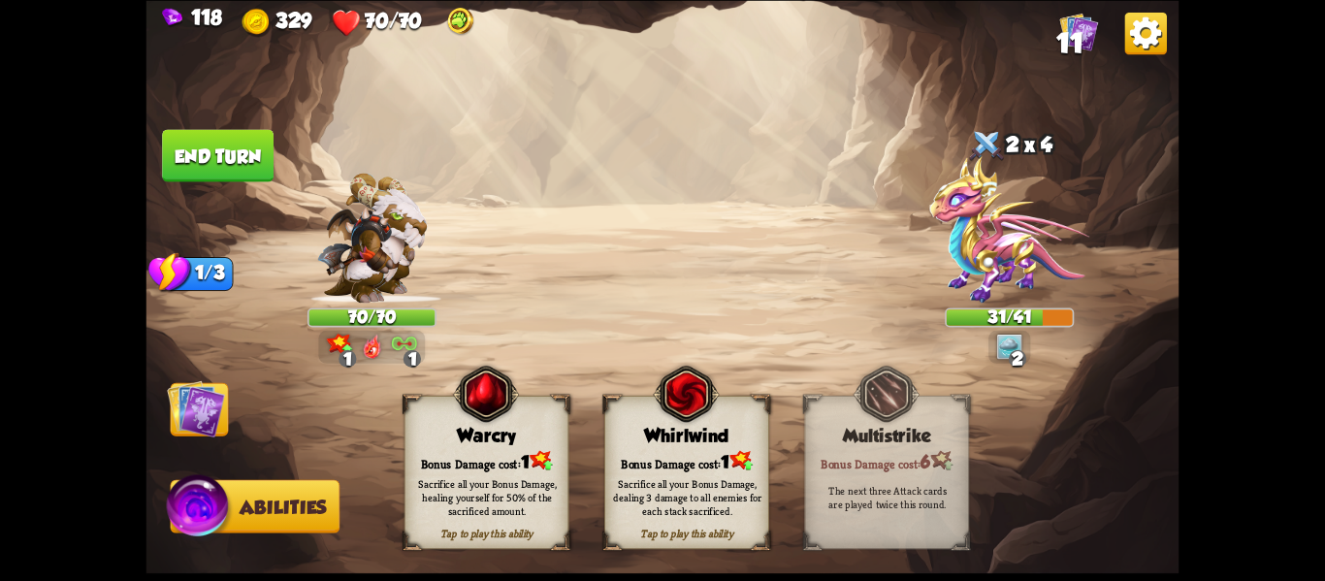
click at [495, 501] on div "Sacrifice all your Bonus Damage, healing yourself for 50% of the sacrificed amo…" at bounding box center [487, 496] width 148 height 41
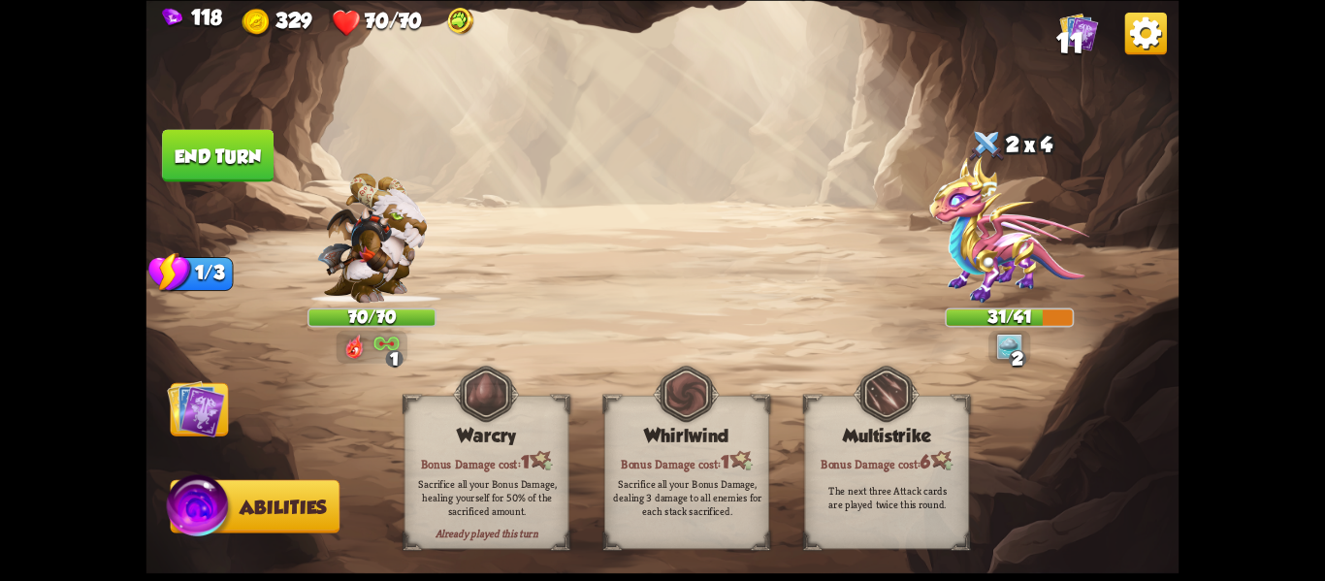
drag, startPoint x: 752, startPoint y: 59, endPoint x: 252, endPoint y: 149, distance: 507.8
click at [252, 149] on div "Select an enemy to attack... You don't have enough stamina to play that card...…" at bounding box center [663, 290] width 1033 height 581
click at [252, 149] on button "End turn" at bounding box center [218, 155] width 112 height 52
click at [216, 418] on img at bounding box center [196, 408] width 58 height 58
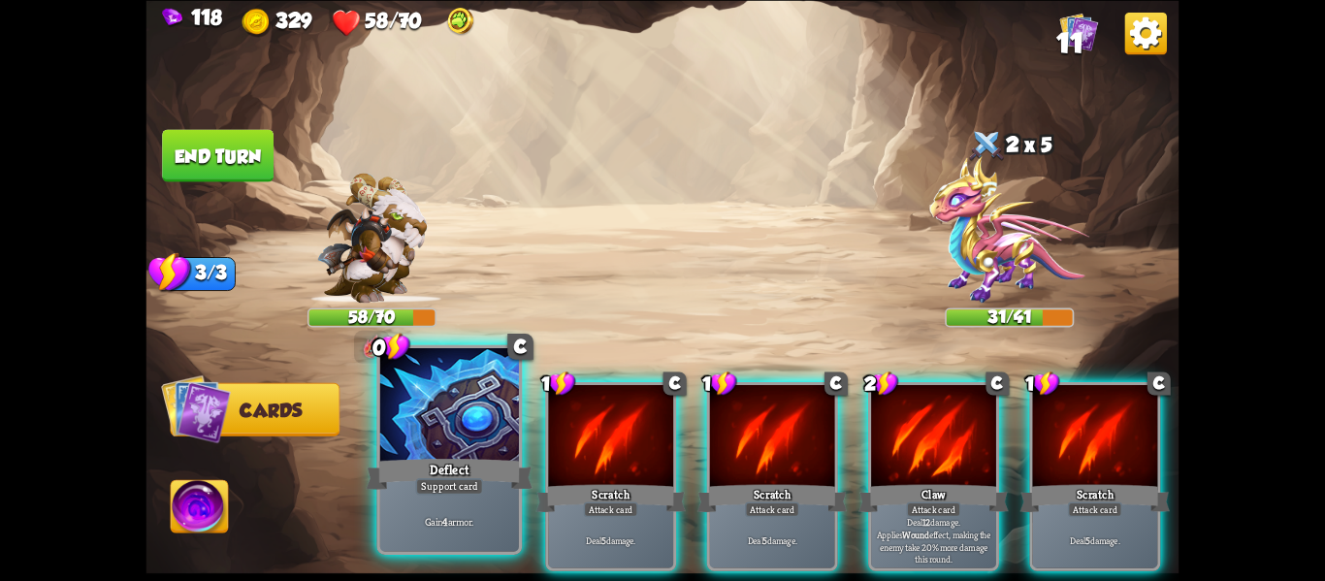
click at [477, 481] on div "Support card" at bounding box center [449, 486] width 68 height 16
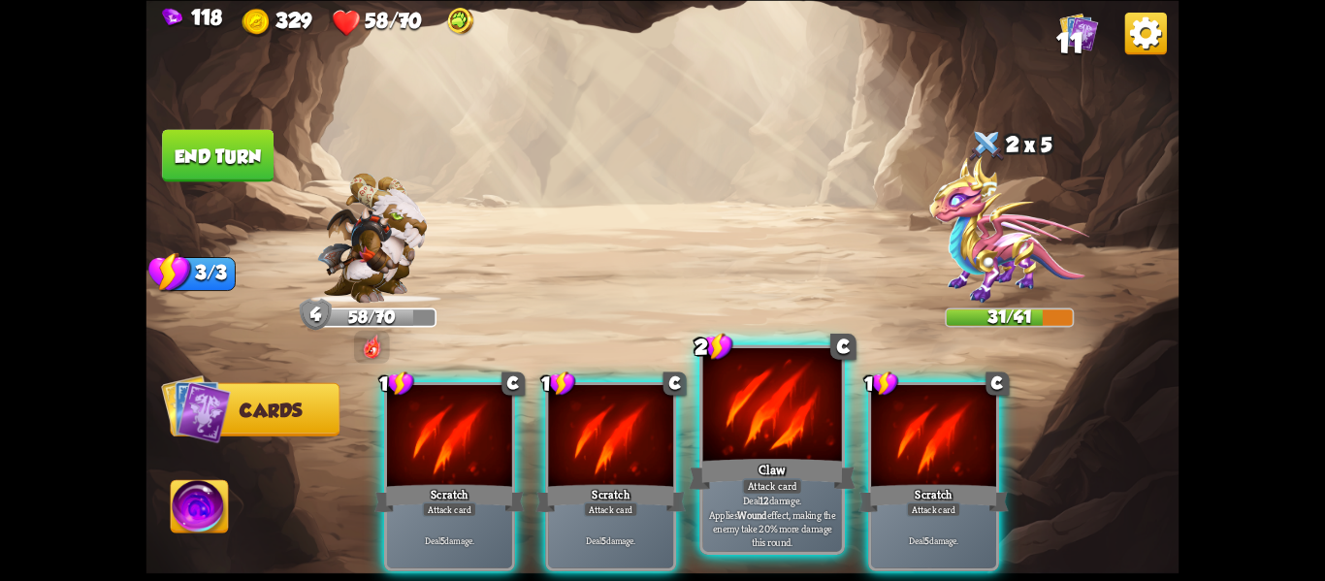
click at [803, 480] on div "Claw" at bounding box center [772, 473] width 167 height 37
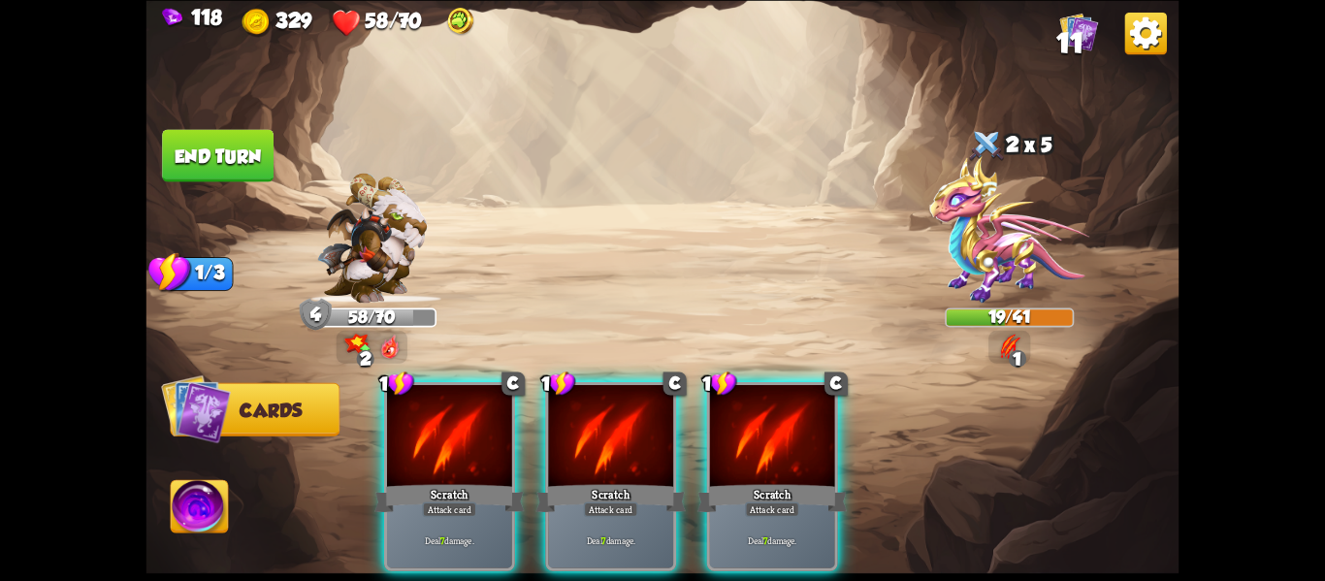
click at [803, 481] on div "Scratch" at bounding box center [773, 497] width 150 height 33
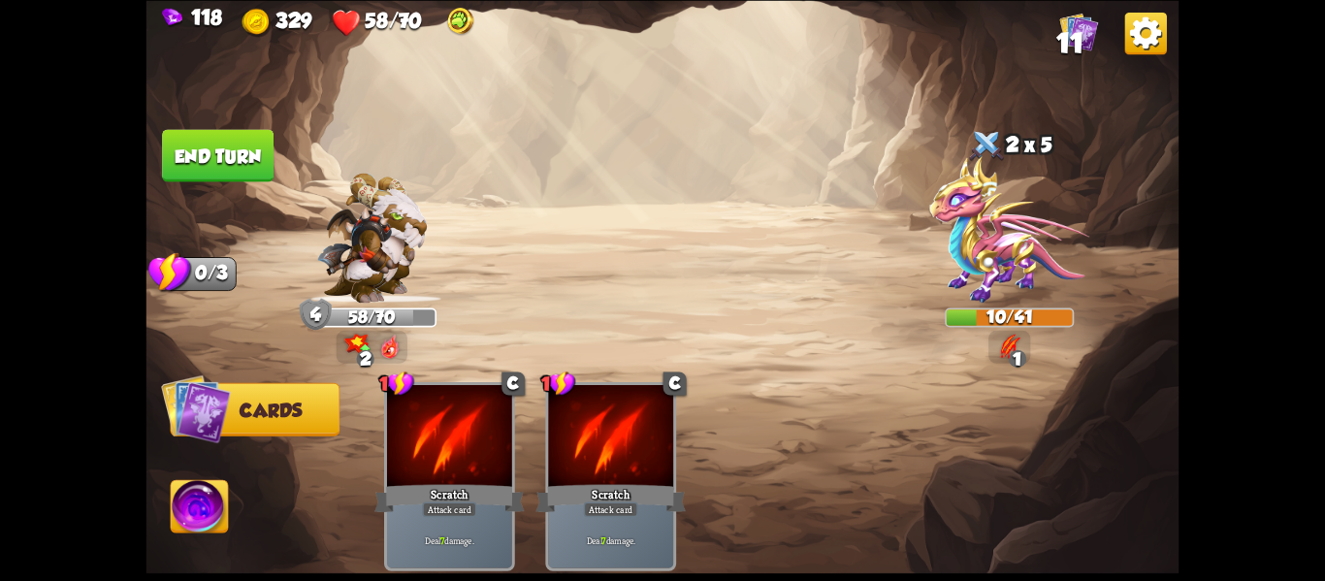
click at [204, 177] on button "End turn" at bounding box center [218, 155] width 112 height 52
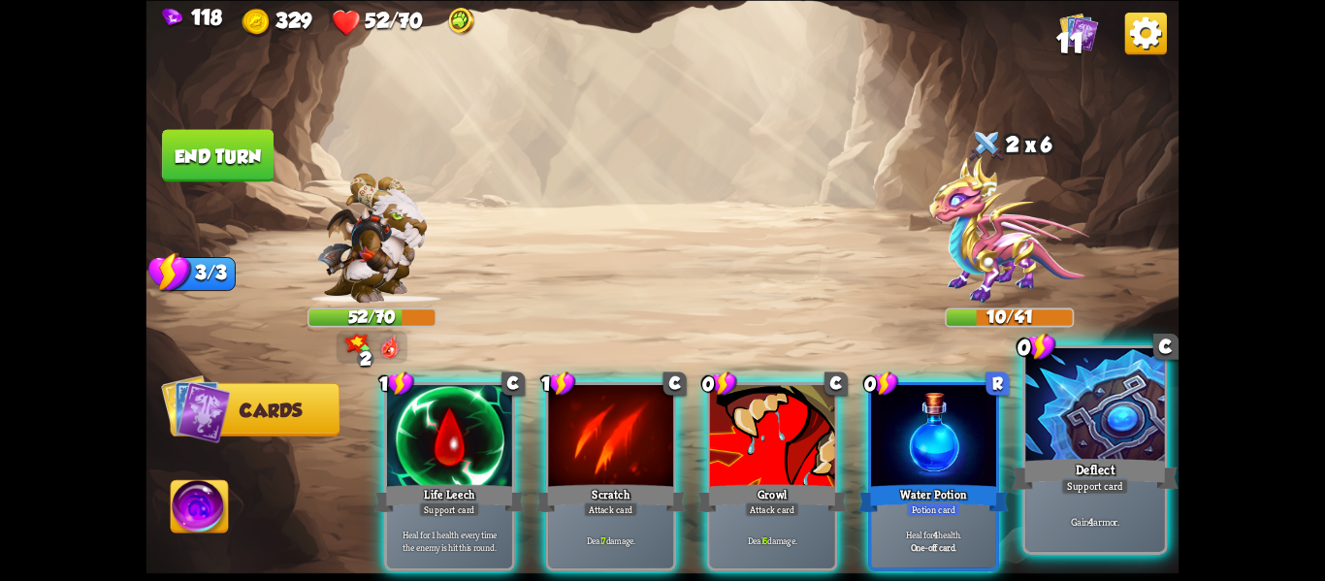
click at [1073, 471] on div "Deflect" at bounding box center [1095, 473] width 167 height 37
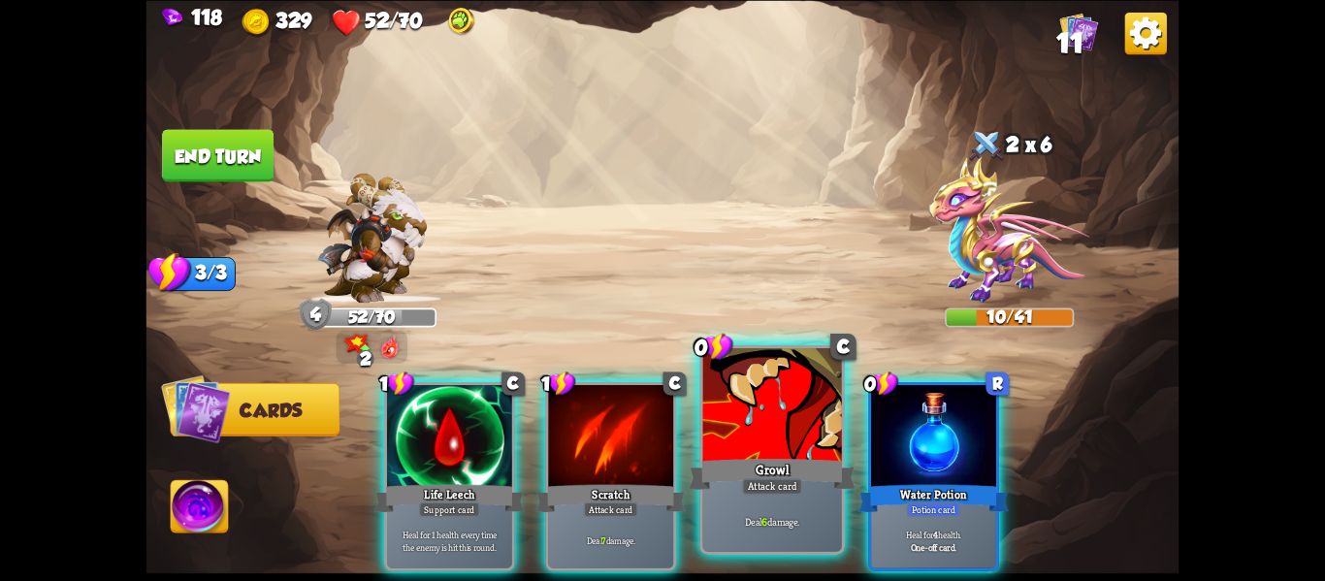
click at [796, 491] on div "Attack card" at bounding box center [772, 486] width 60 height 16
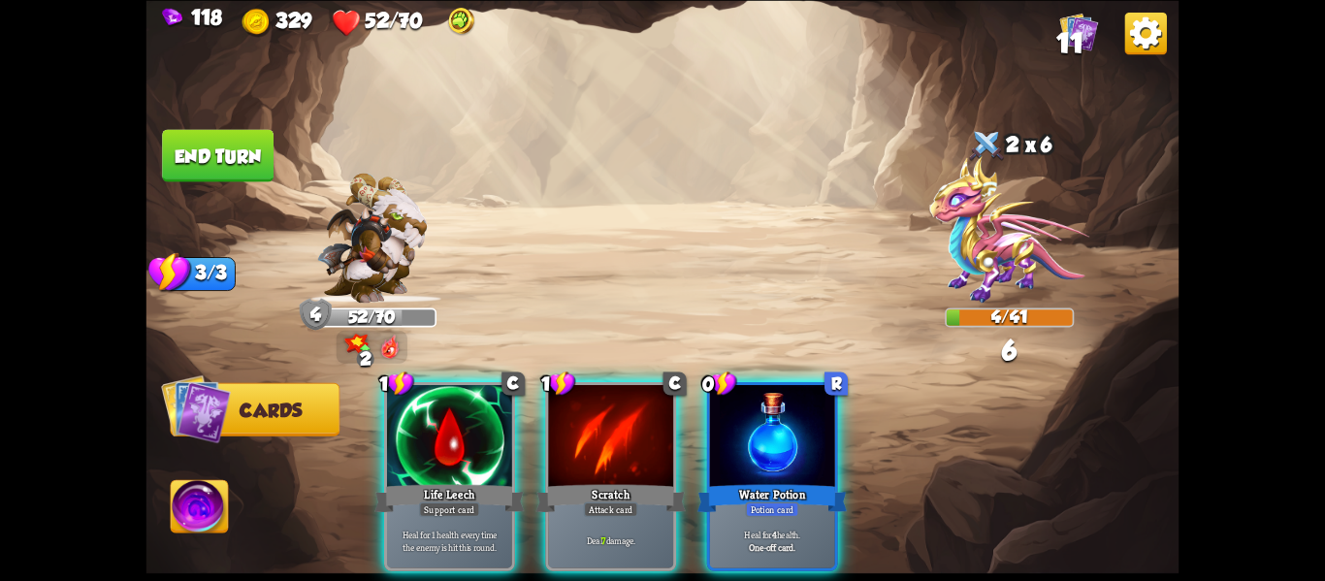
click at [796, 502] on div "Potion card" at bounding box center [771, 510] width 53 height 16
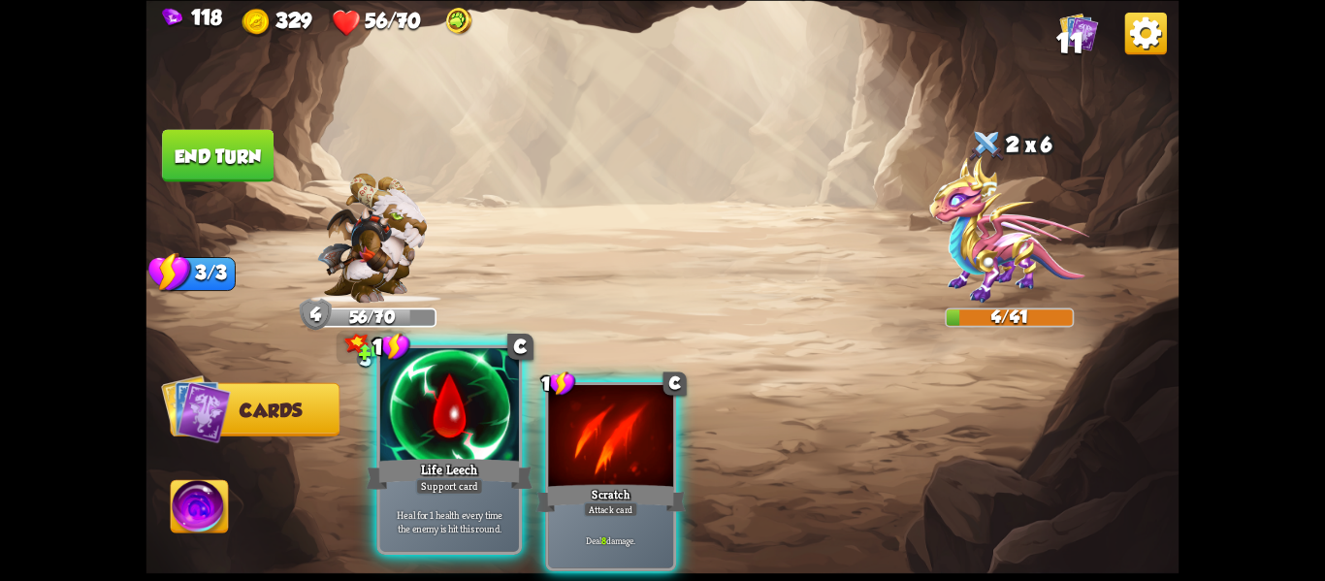
click at [488, 477] on div "Life Leech" at bounding box center [450, 473] width 167 height 37
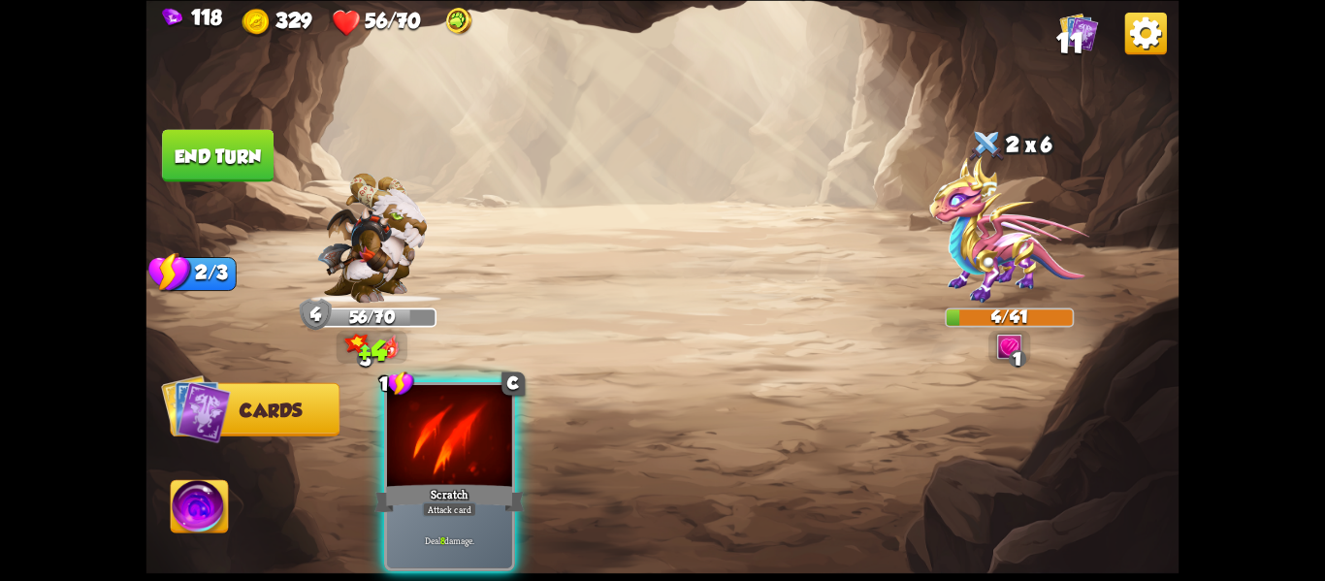
click at [488, 481] on div "Scratch" at bounding box center [450, 497] width 150 height 33
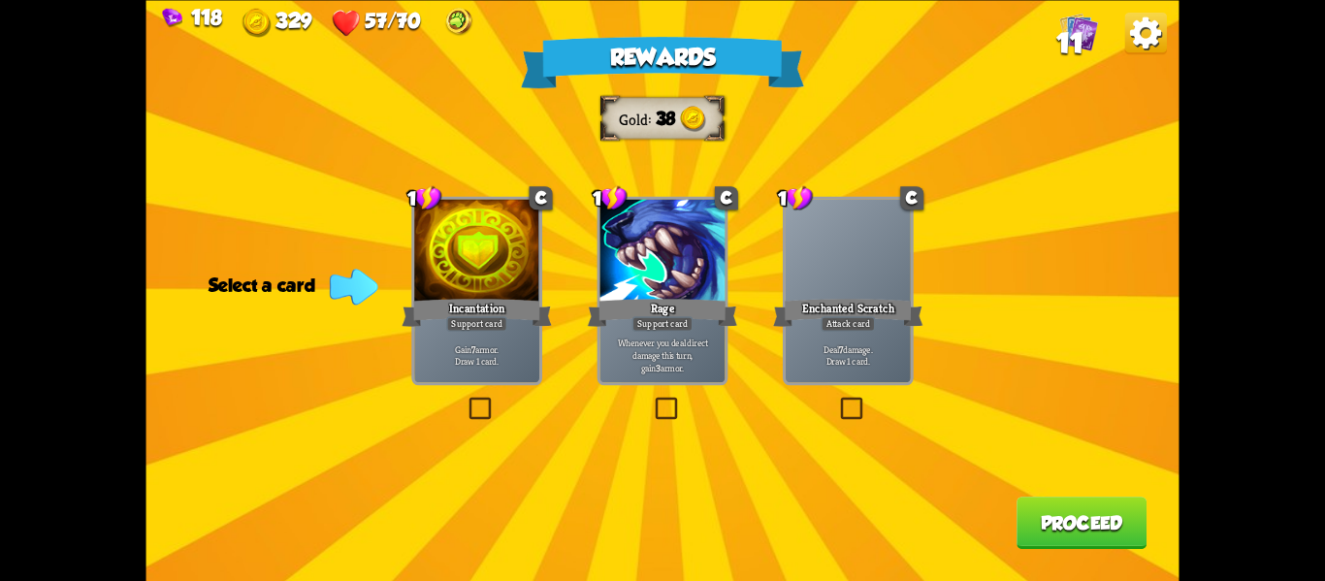
click at [466, 400] on label at bounding box center [466, 400] width 0 height 0
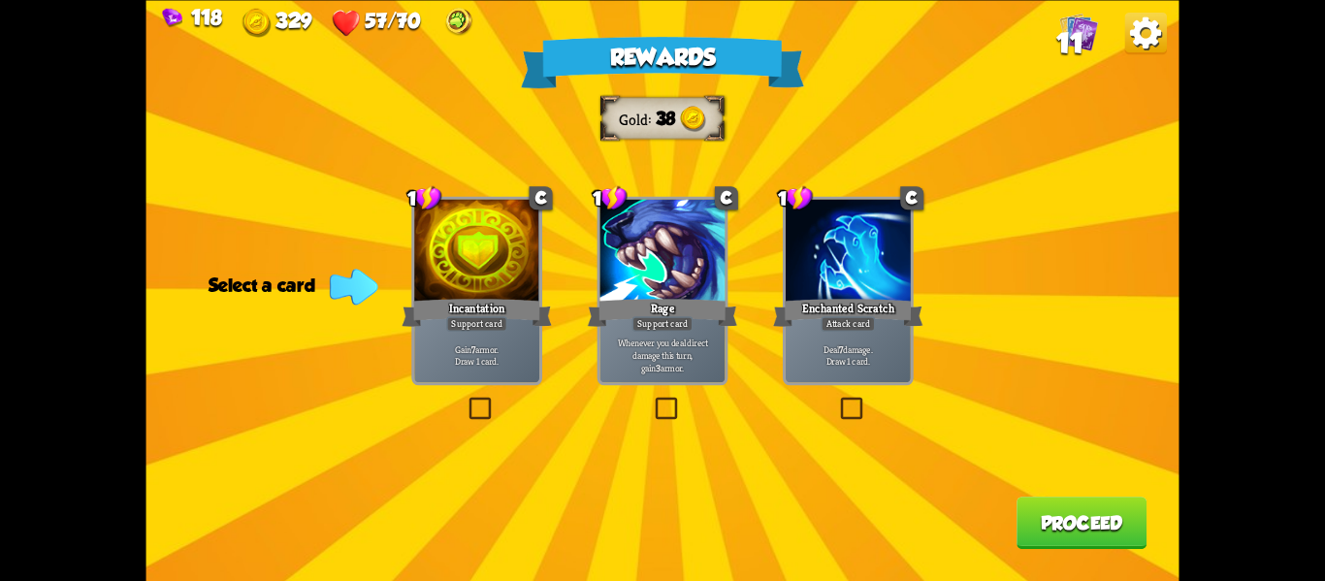
click at [0, 0] on input "checkbox" at bounding box center [0, 0] width 0 height 0
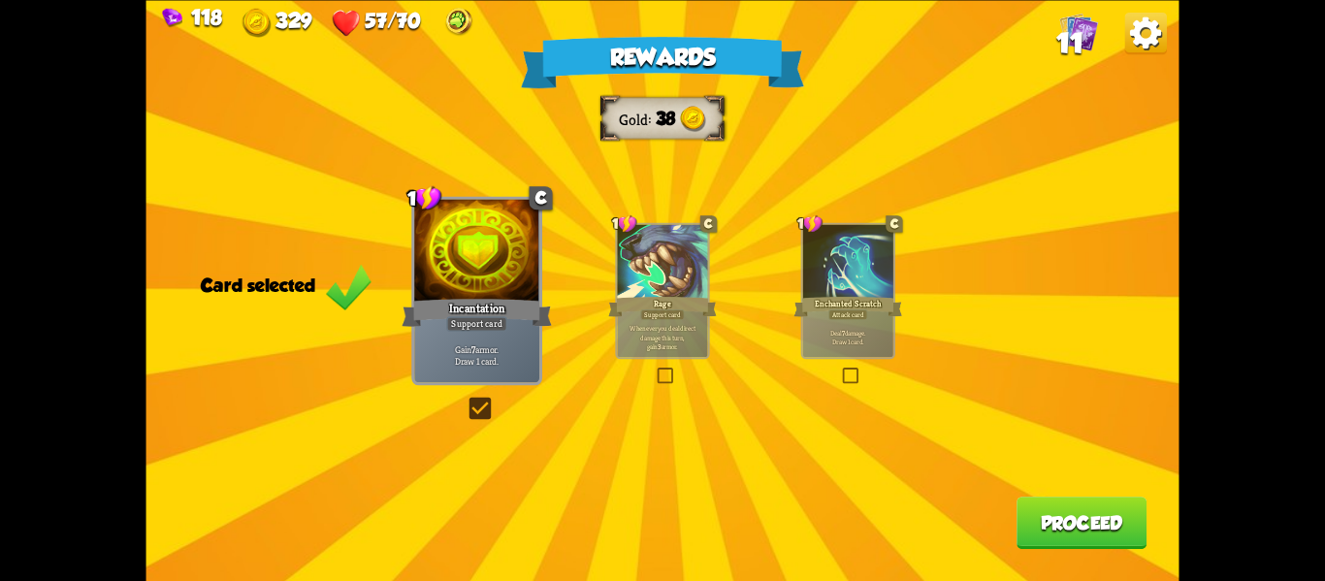
click at [1070, 506] on button "Proceed" at bounding box center [1082, 523] width 130 height 52
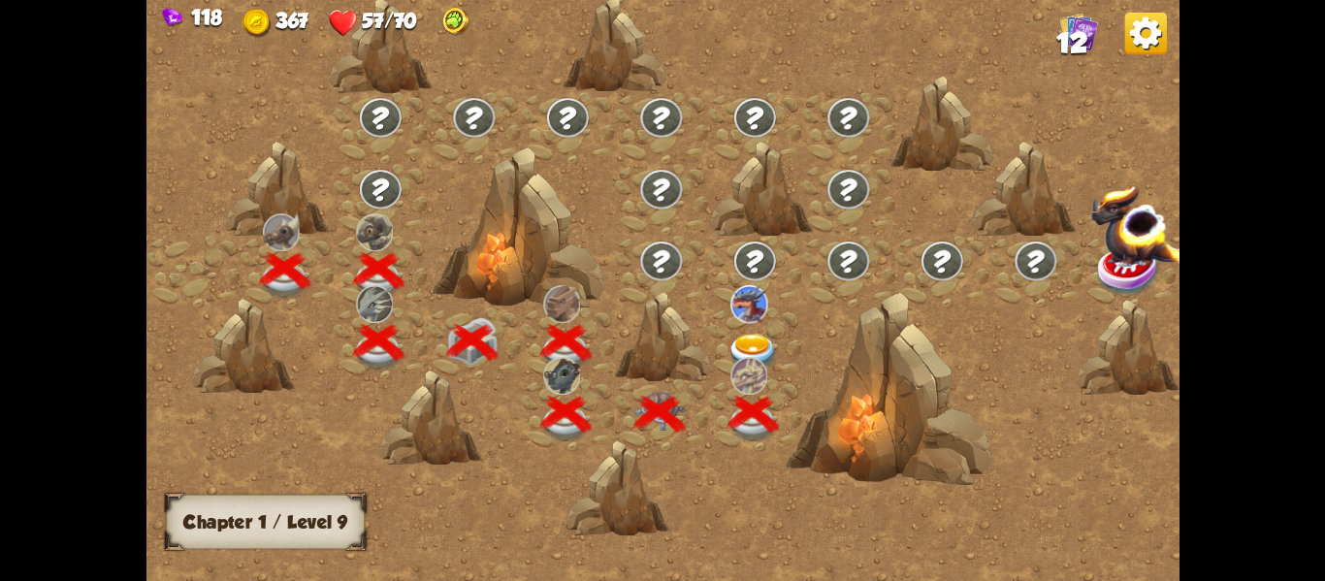
click at [731, 341] on img at bounding box center [753, 352] width 51 height 38
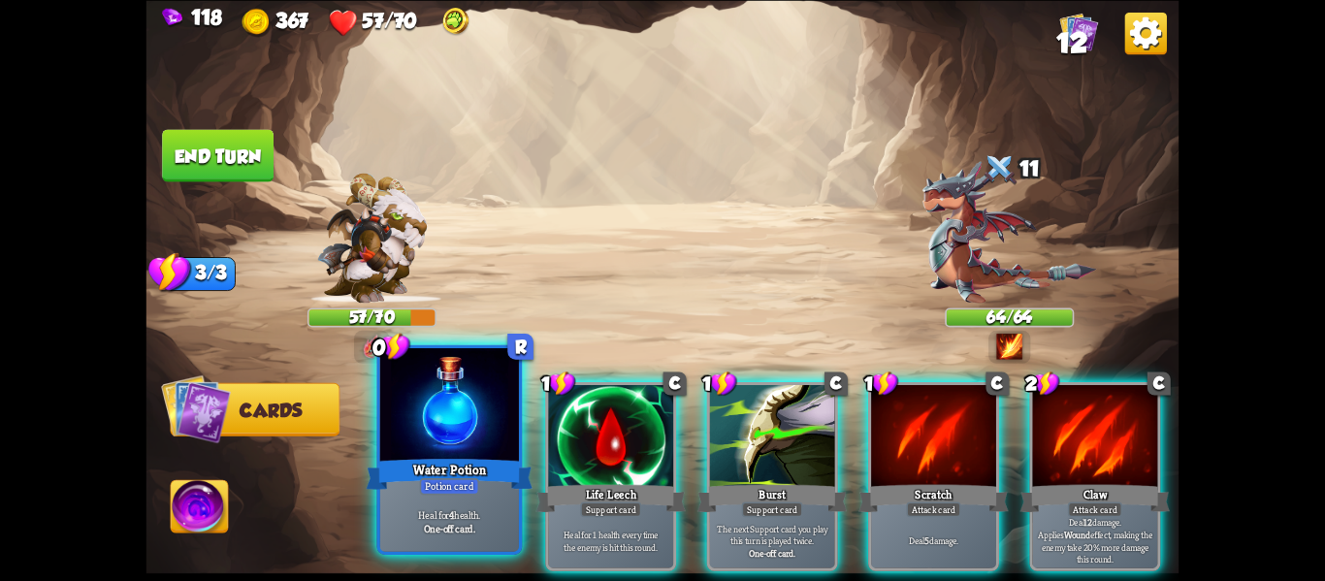
click at [477, 503] on div "Heal for 4 health. One-off card." at bounding box center [449, 521] width 139 height 60
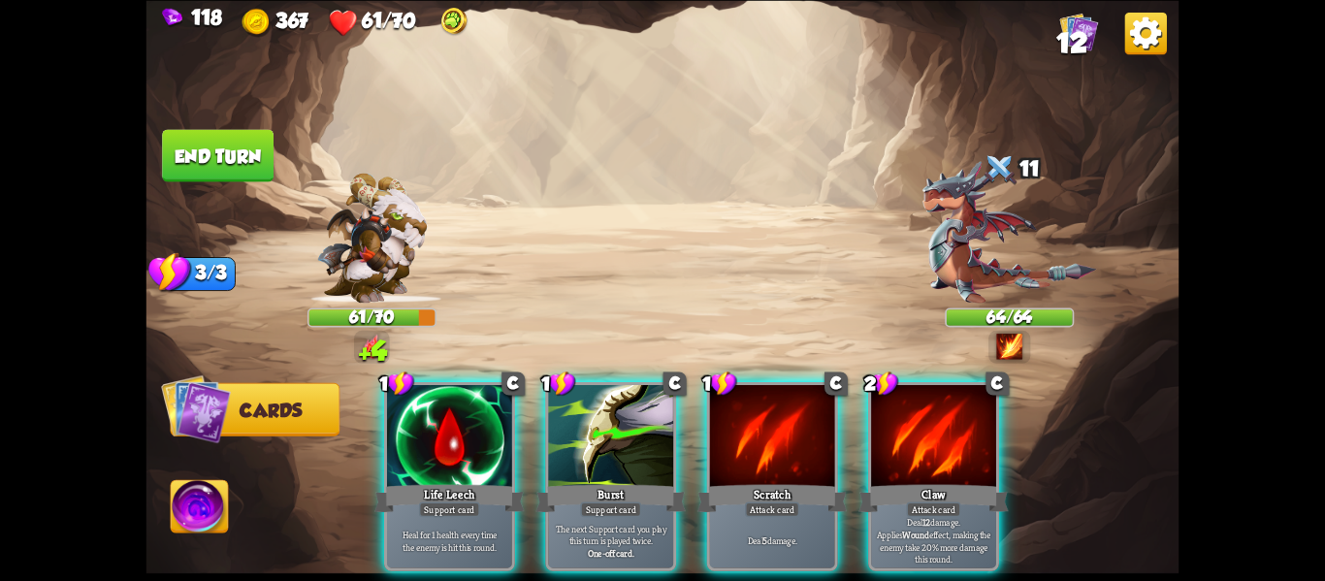
click at [477, 513] on div "Heal for 1 health every time the enemy is hit this round." at bounding box center [449, 540] width 125 height 54
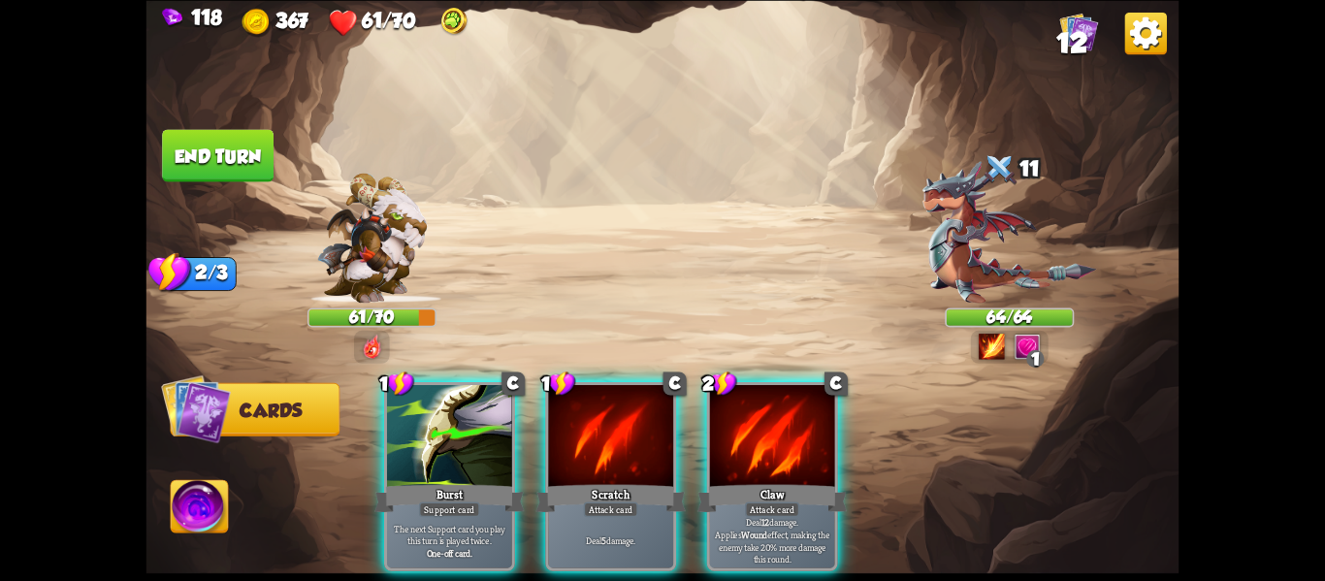
click at [477, 522] on p "The next Support card you play this turn is played twice." at bounding box center [449, 534] width 118 height 24
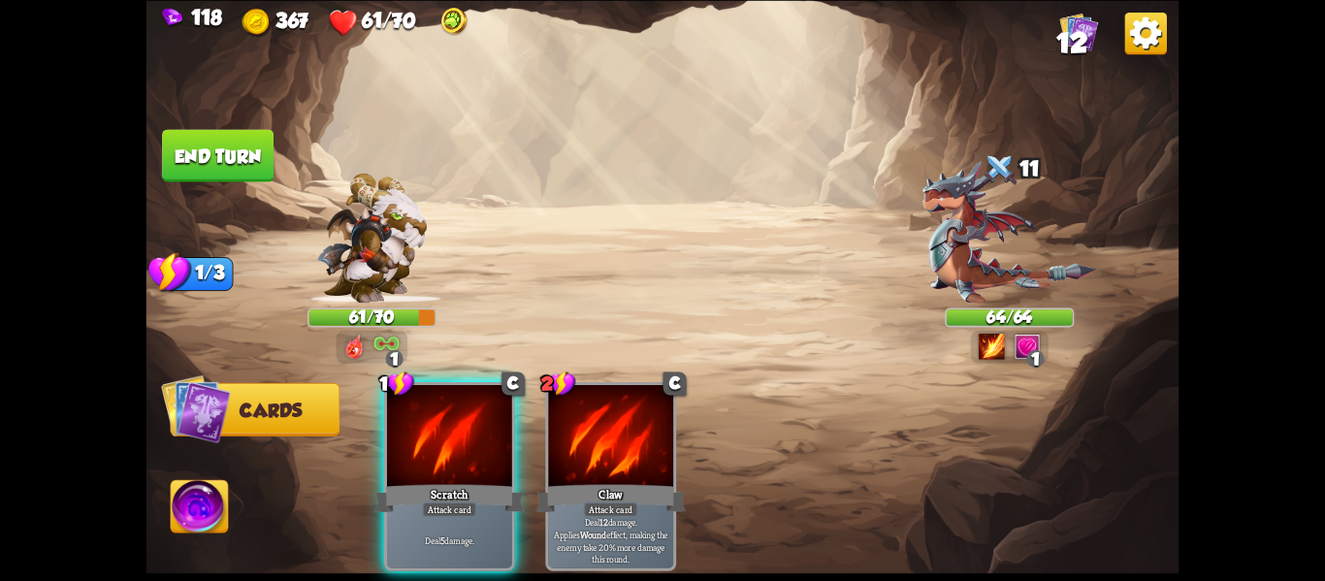
click at [477, 513] on div "Deal 5 damage." at bounding box center [449, 540] width 125 height 54
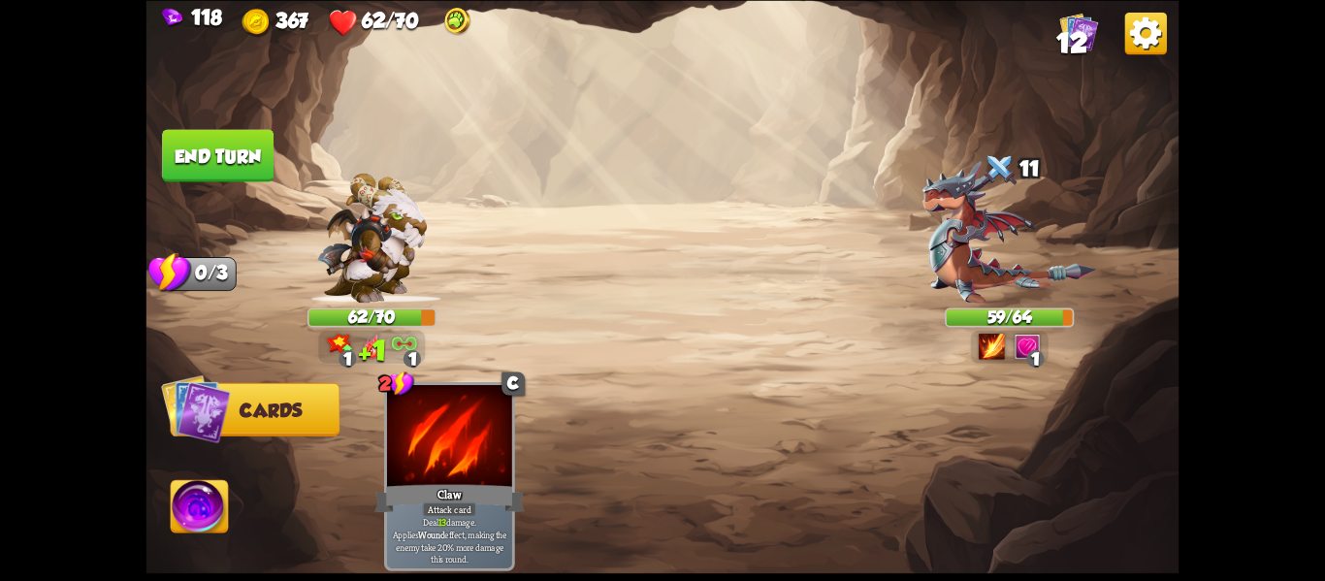
click at [225, 152] on button "End turn" at bounding box center [218, 155] width 112 height 52
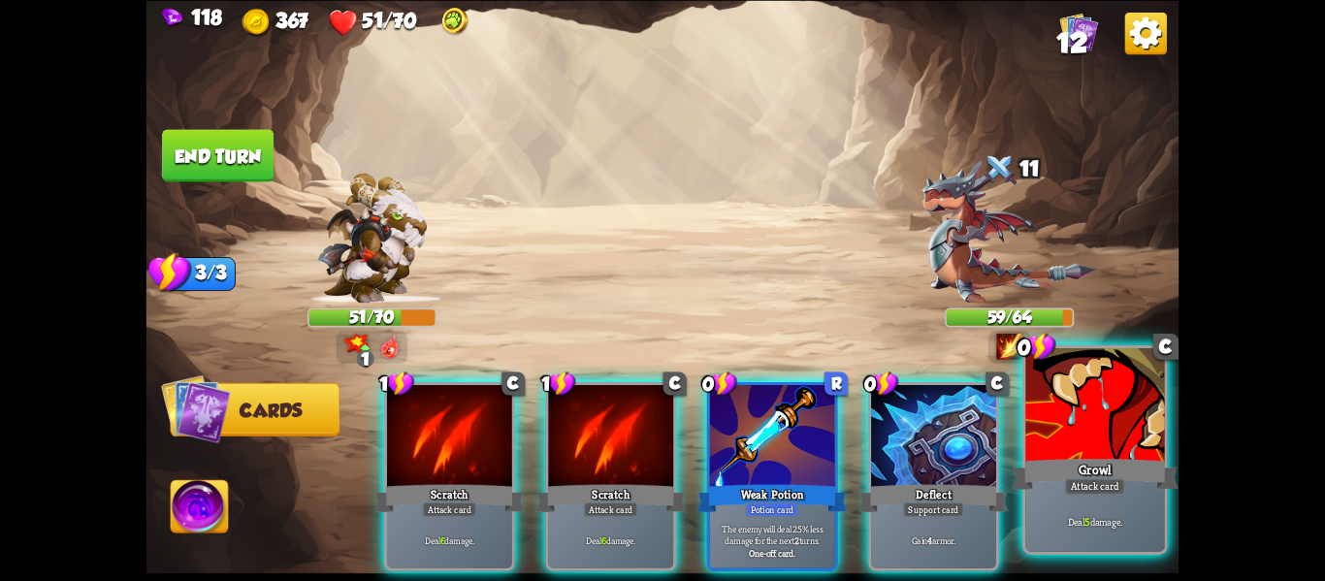
click at [1109, 548] on div "Deal 5 damage." at bounding box center [1095, 521] width 139 height 60
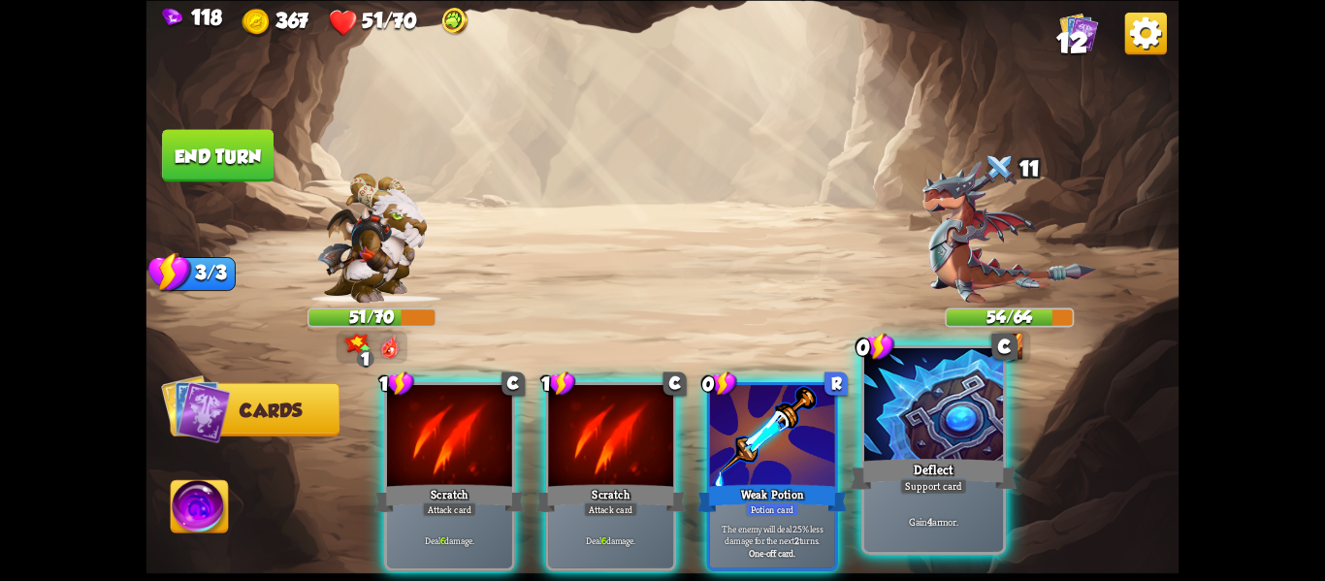
click at [975, 530] on div "Gain 4 armor." at bounding box center [933, 521] width 139 height 60
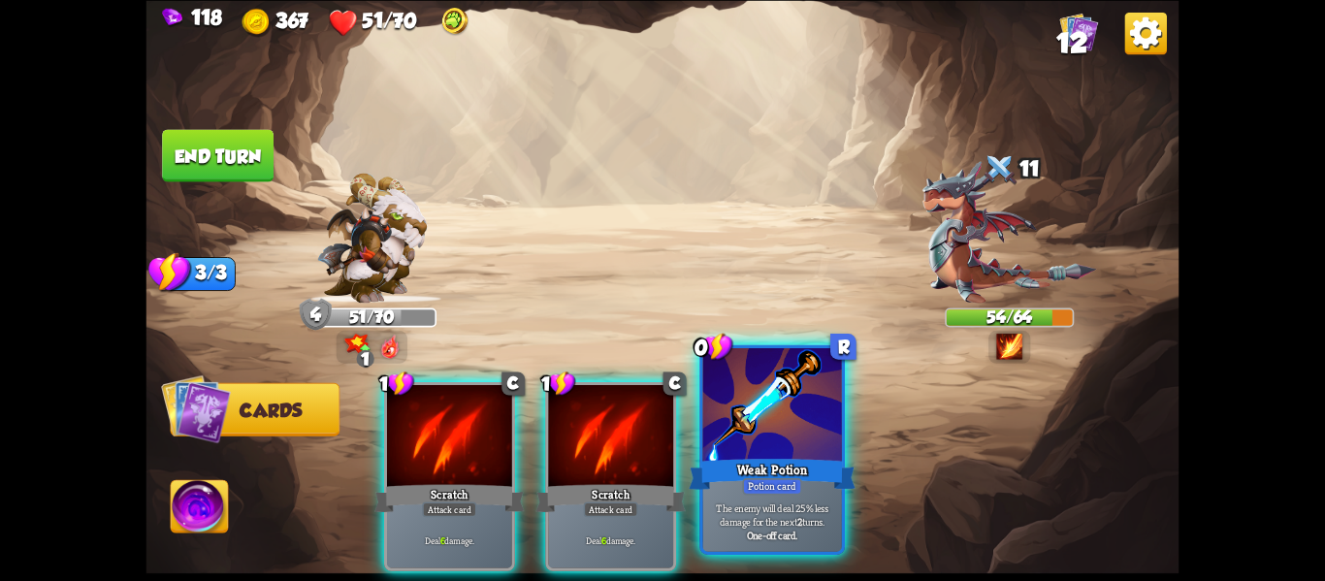
click at [810, 526] on p "The enemy will deal 25% less damage for the next 2 turns." at bounding box center [772, 514] width 132 height 27
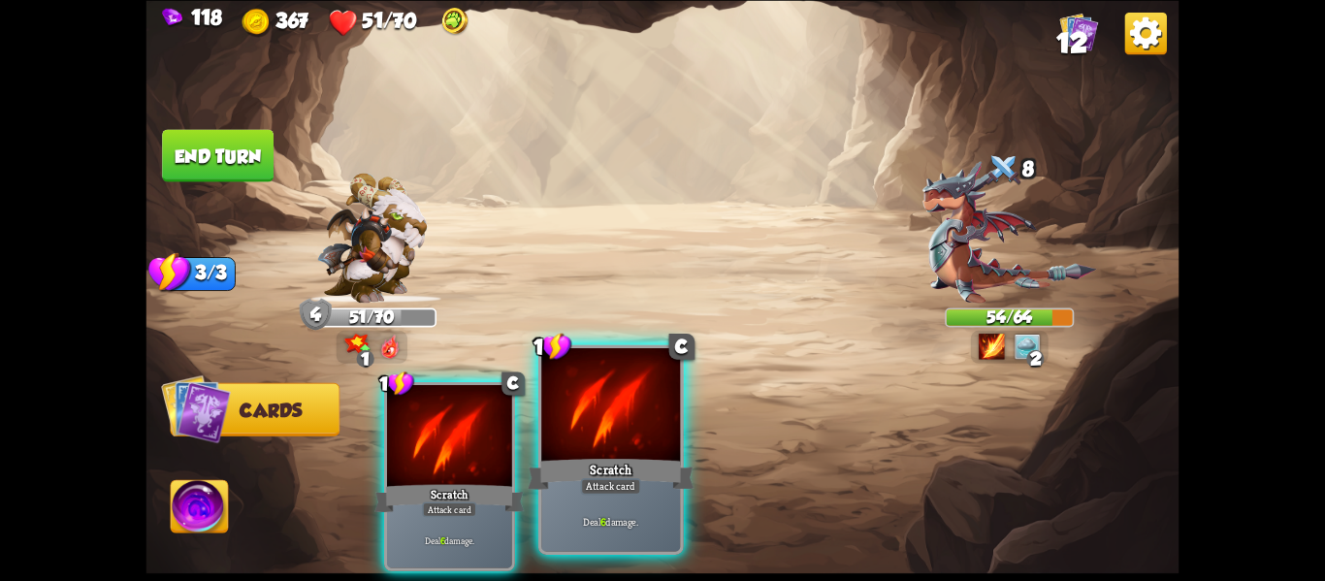
click at [653, 492] on div "Scratch" at bounding box center [611, 473] width 167 height 37
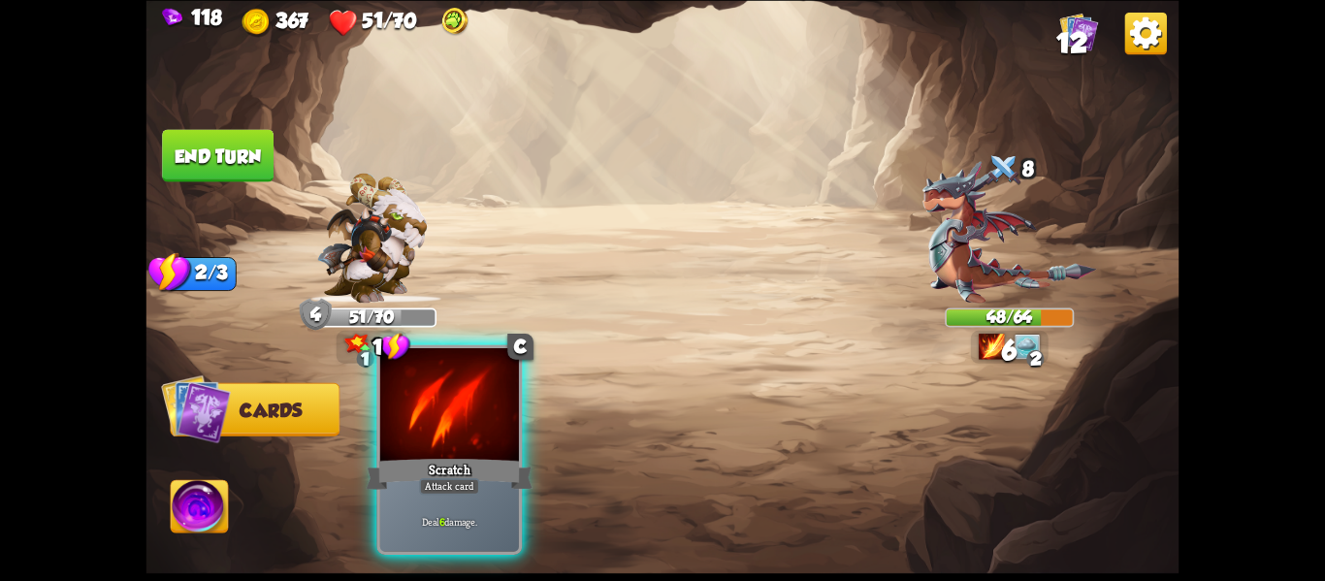
click at [505, 467] on div "Scratch" at bounding box center [450, 473] width 167 height 37
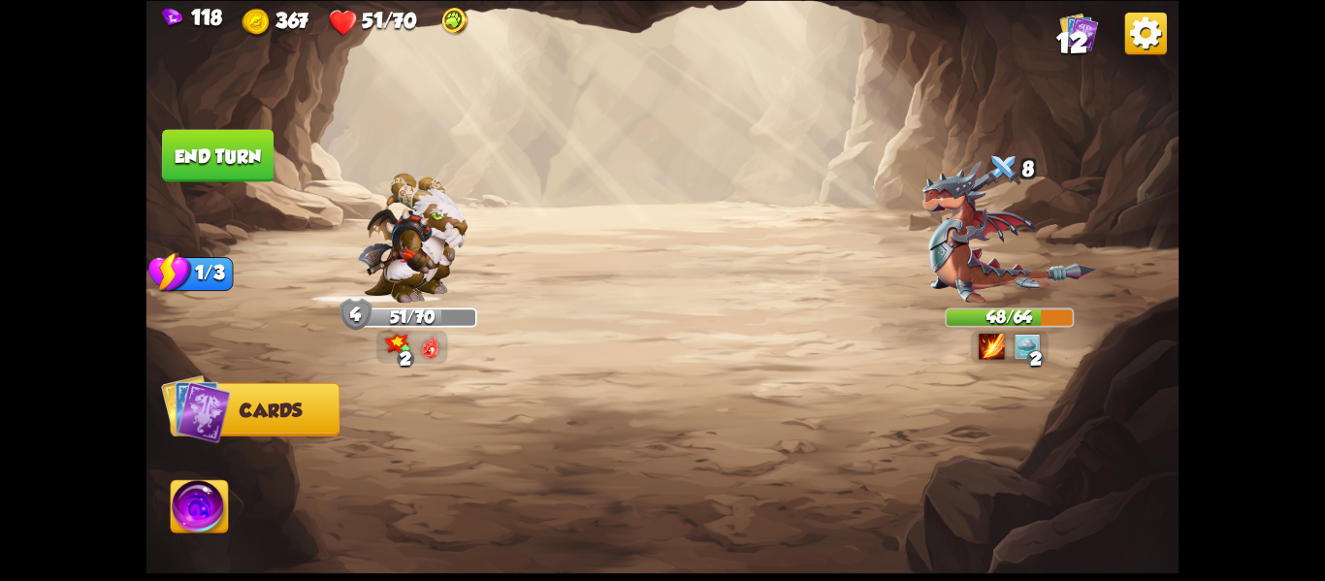
click at [165, 505] on img at bounding box center [663, 290] width 1033 height 581
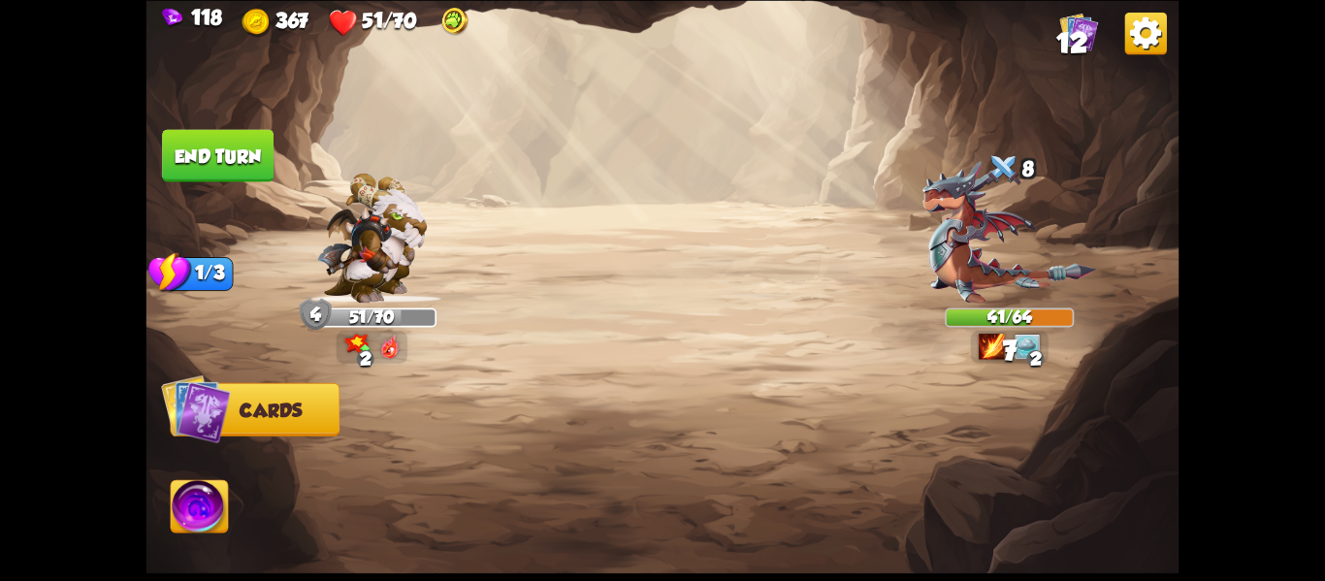
click at [185, 505] on img at bounding box center [199, 509] width 57 height 58
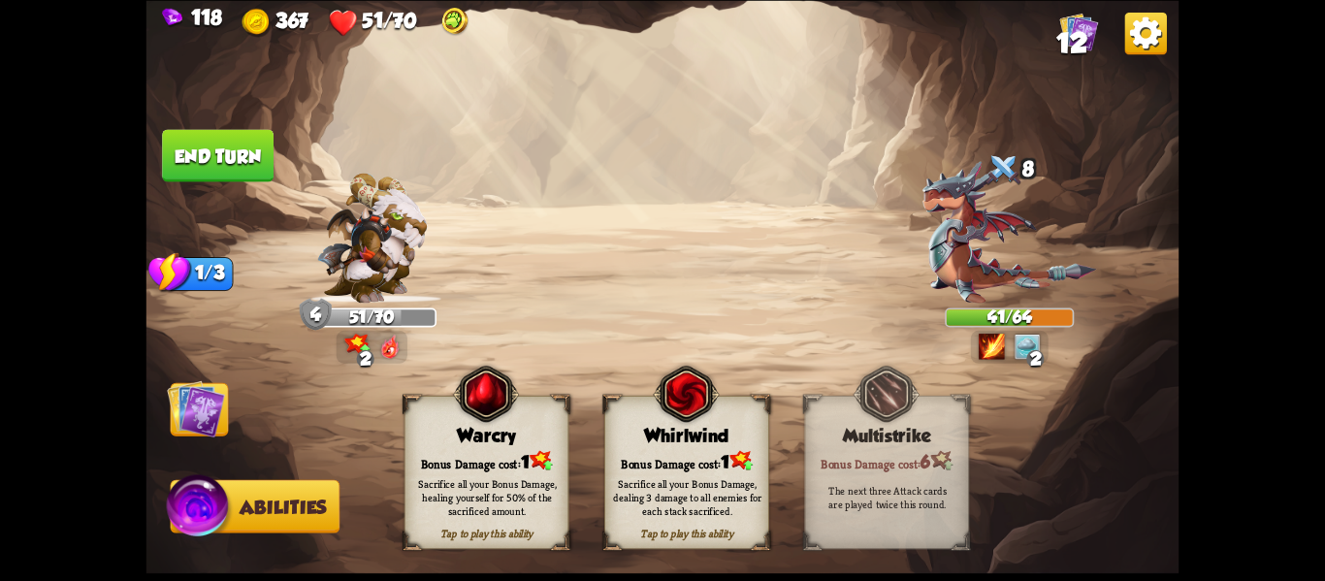
click at [616, 475] on div "Sacrifice all your Bonus Damage, dealing 3 damage to all enemies for each stack…" at bounding box center [687, 497] width 165 height 65
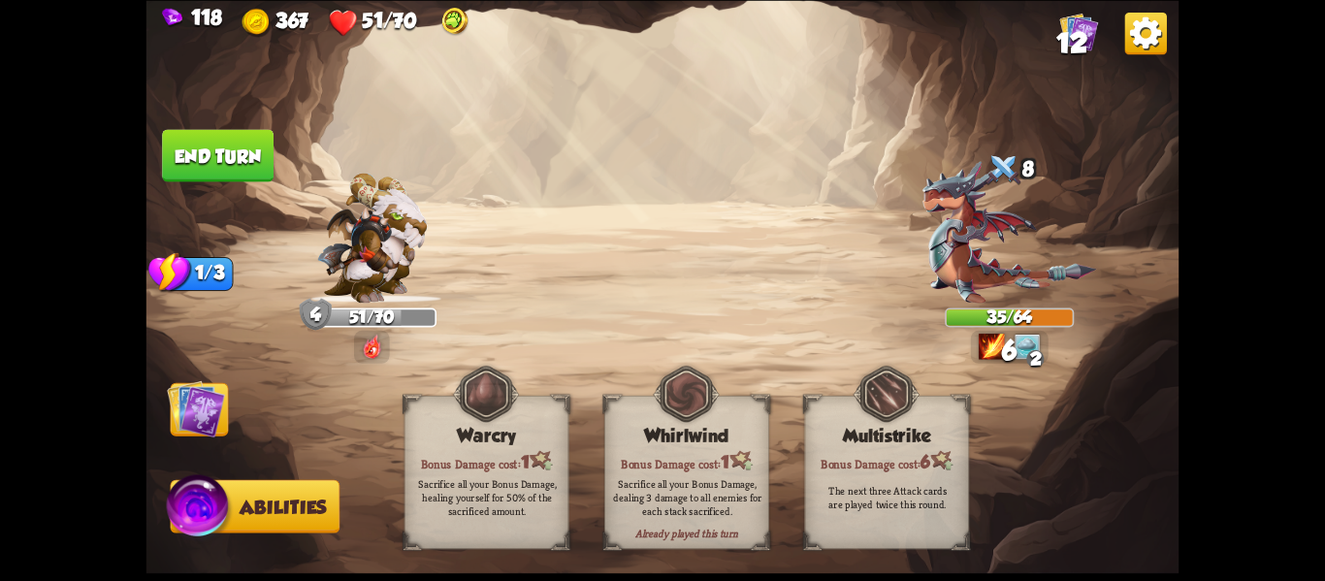
click at [520, 337] on img at bounding box center [663, 290] width 1033 height 581
click at [220, 156] on button "End turn" at bounding box center [218, 155] width 112 height 52
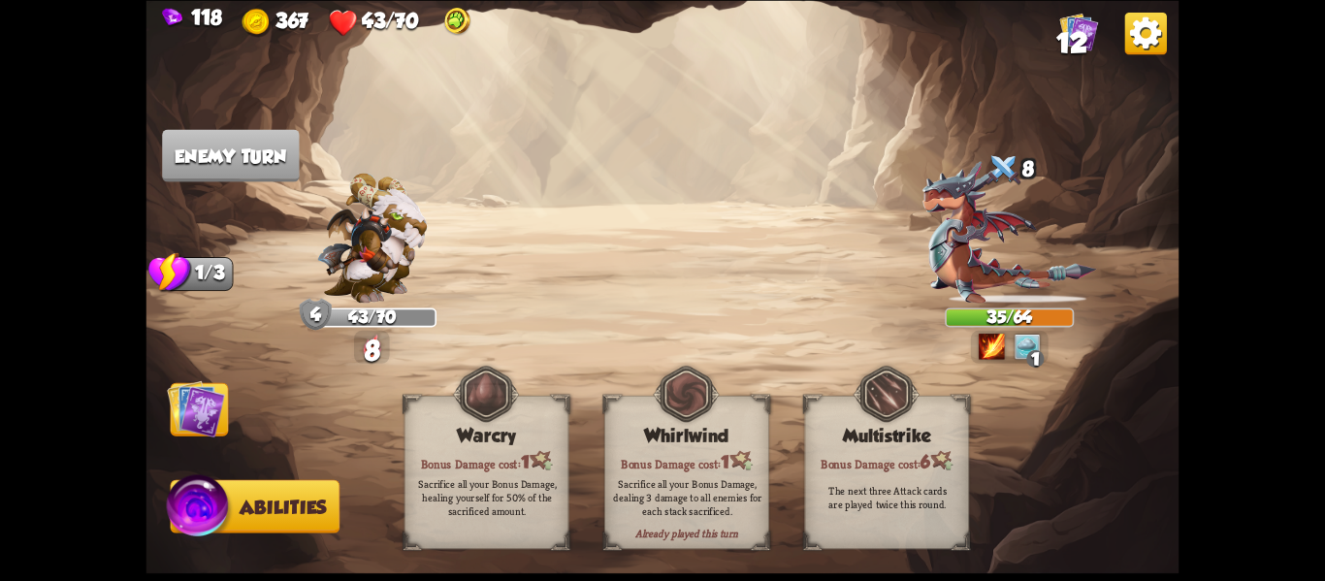
click at [197, 415] on img at bounding box center [196, 408] width 58 height 58
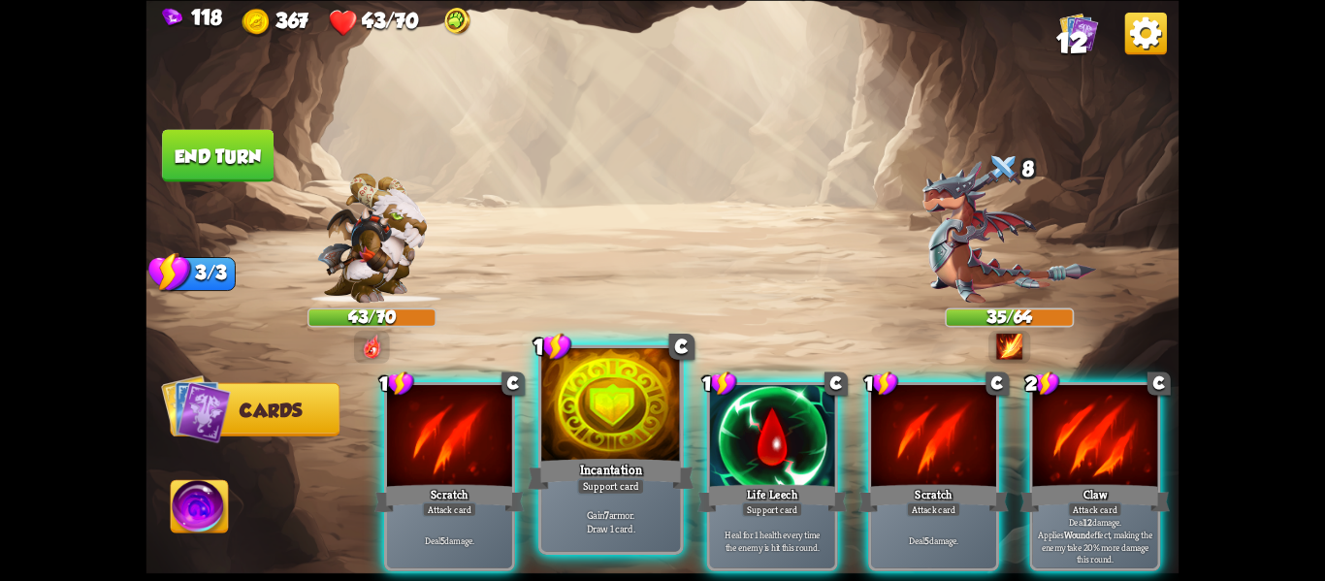
click at [651, 465] on div "Incantation" at bounding box center [611, 473] width 167 height 37
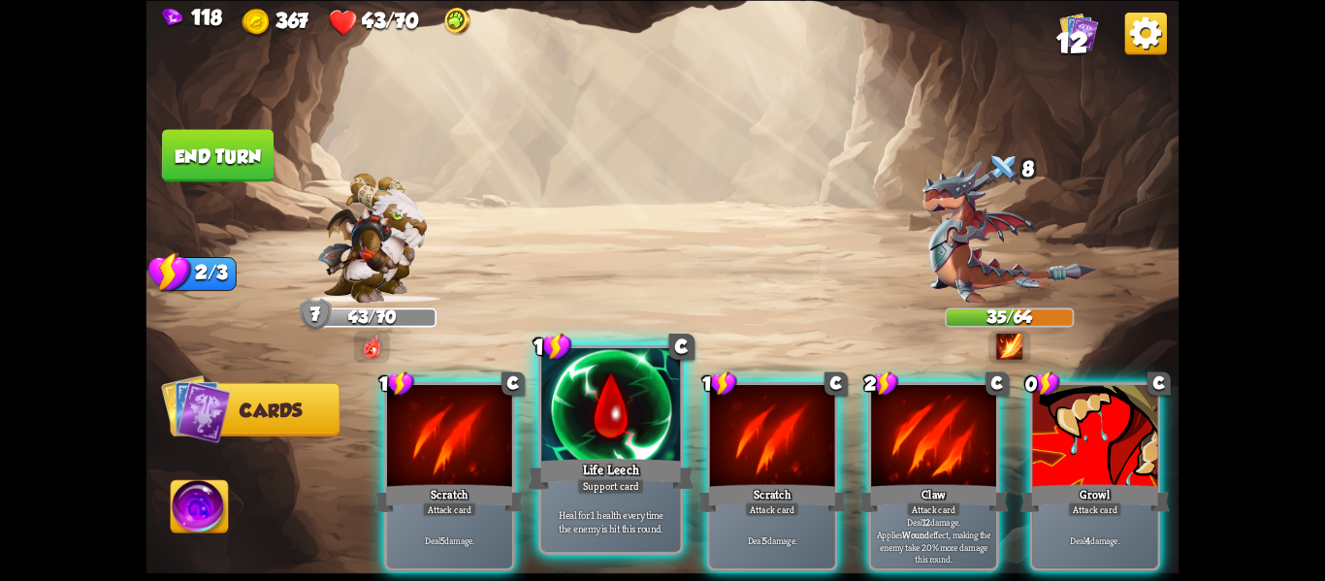
click at [608, 471] on div "Life Leech" at bounding box center [611, 473] width 167 height 37
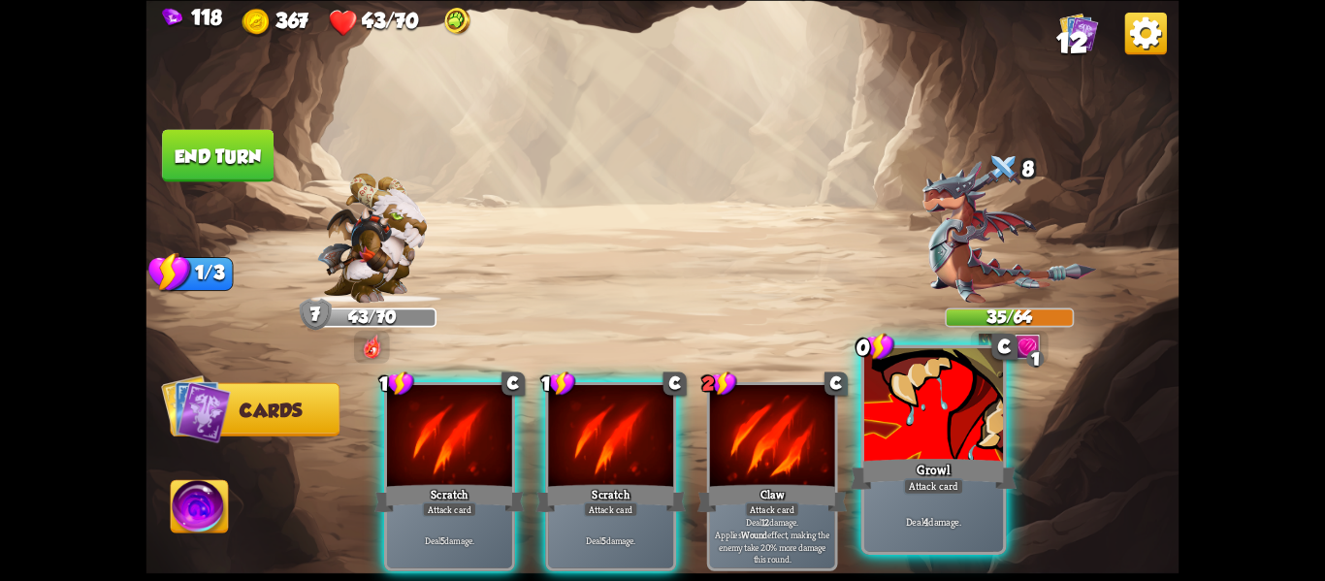
click at [908, 439] on div at bounding box center [933, 406] width 139 height 117
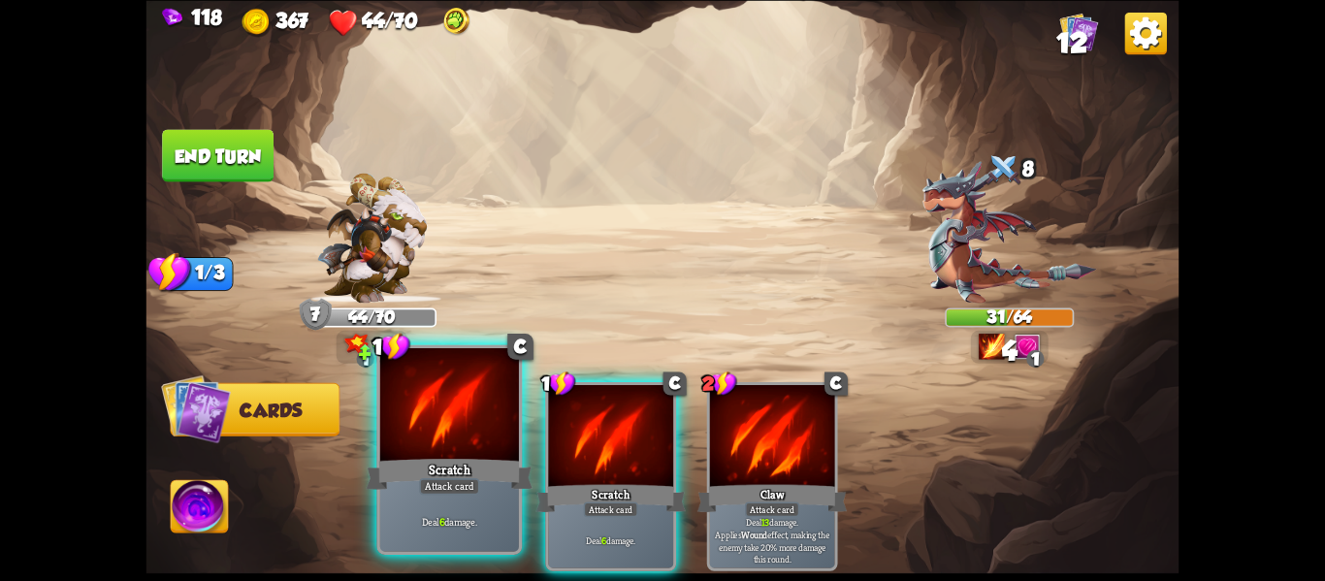
click at [468, 451] on div at bounding box center [449, 406] width 139 height 117
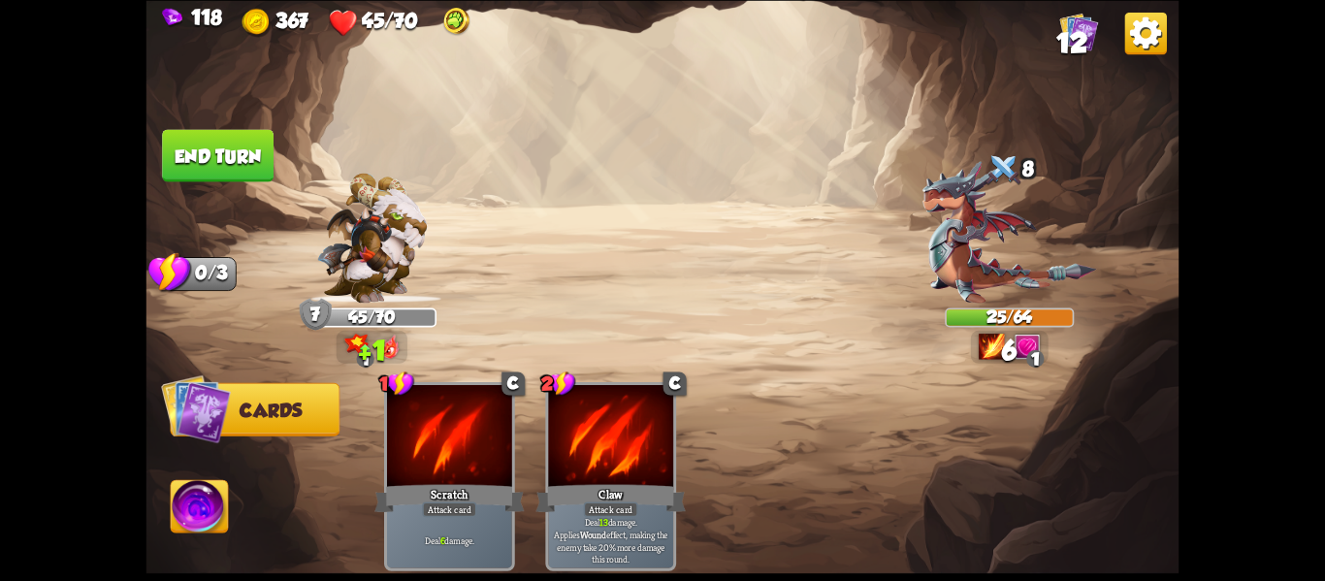
click at [200, 484] on img at bounding box center [199, 509] width 57 height 58
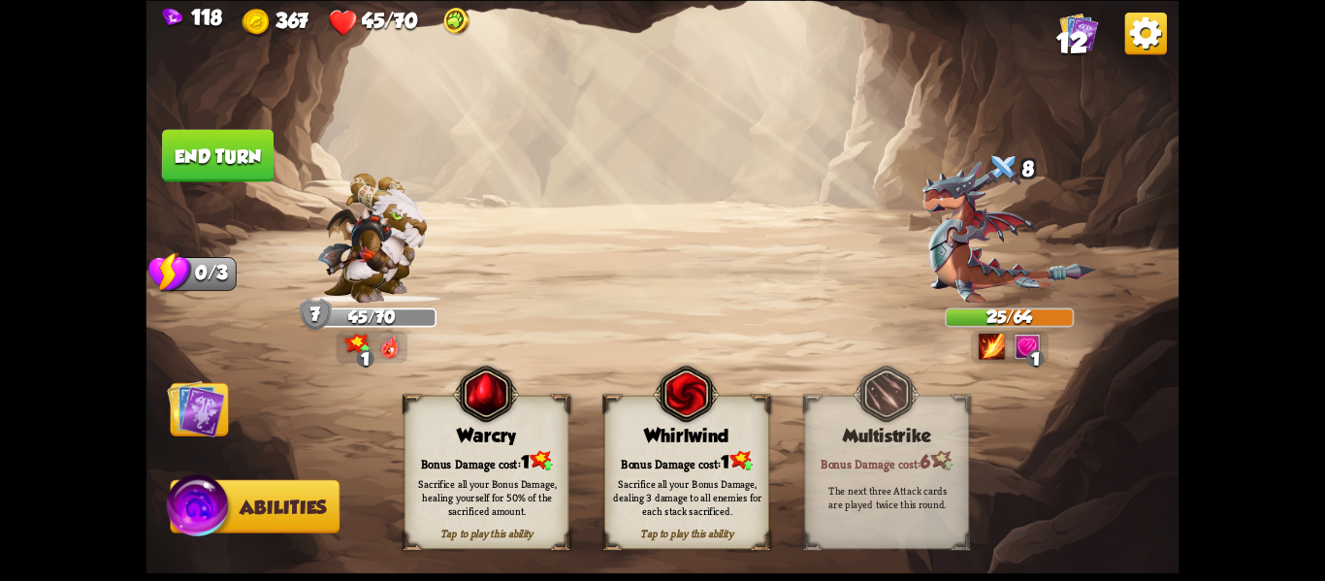
click at [515, 483] on div "Sacrifice all your Bonus Damage, healing yourself for 50% of the sacrificed amo…" at bounding box center [487, 496] width 148 height 41
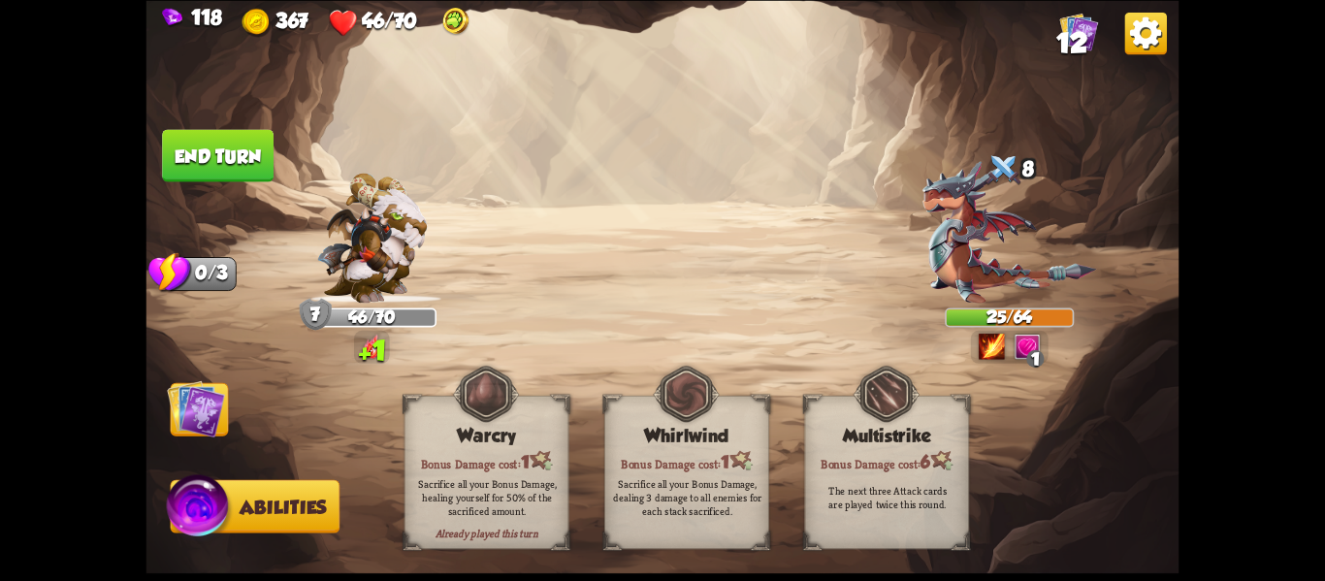
click at [170, 137] on button "End turn" at bounding box center [218, 155] width 112 height 52
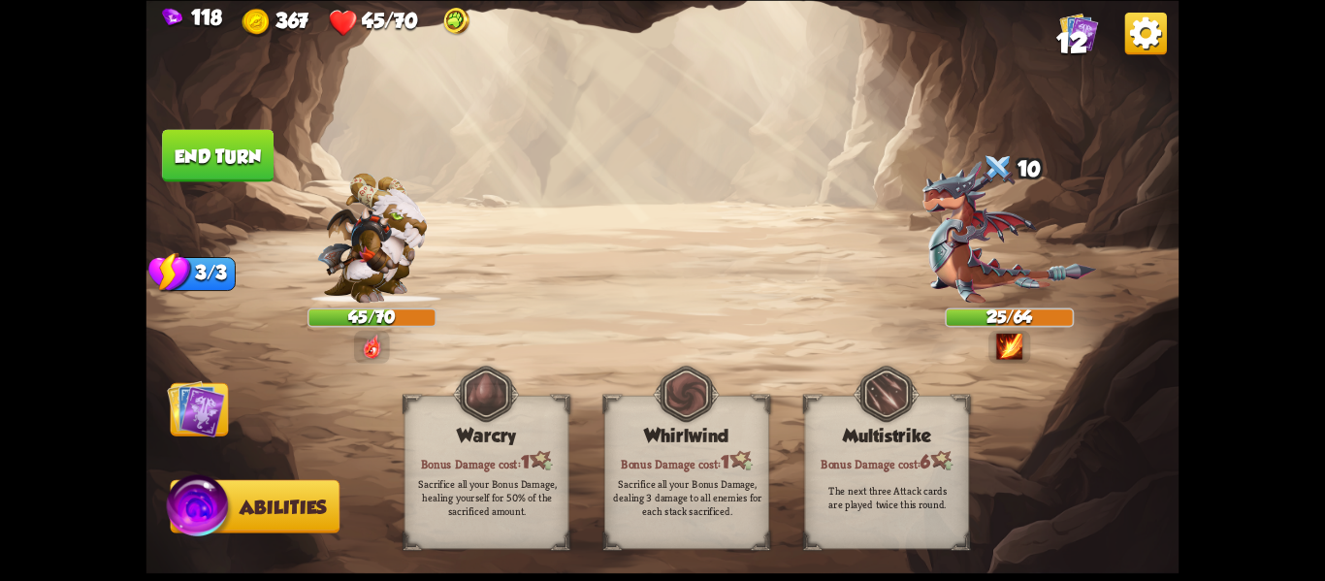
click at [184, 414] on img at bounding box center [196, 408] width 58 height 58
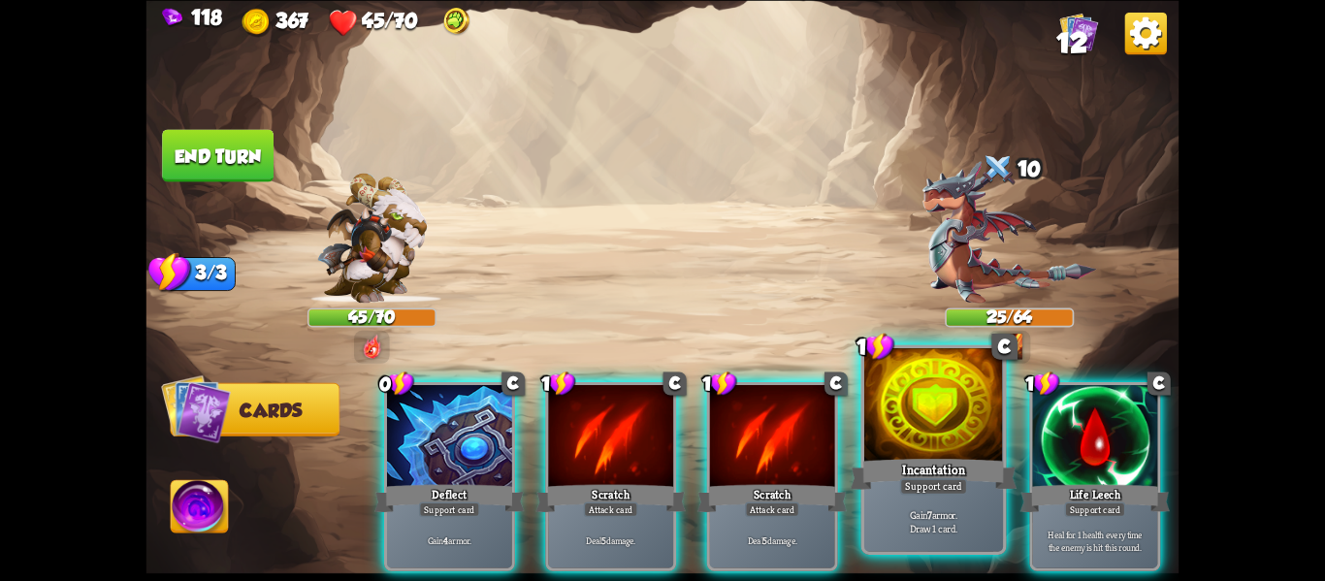
click at [908, 453] on div at bounding box center [933, 406] width 139 height 117
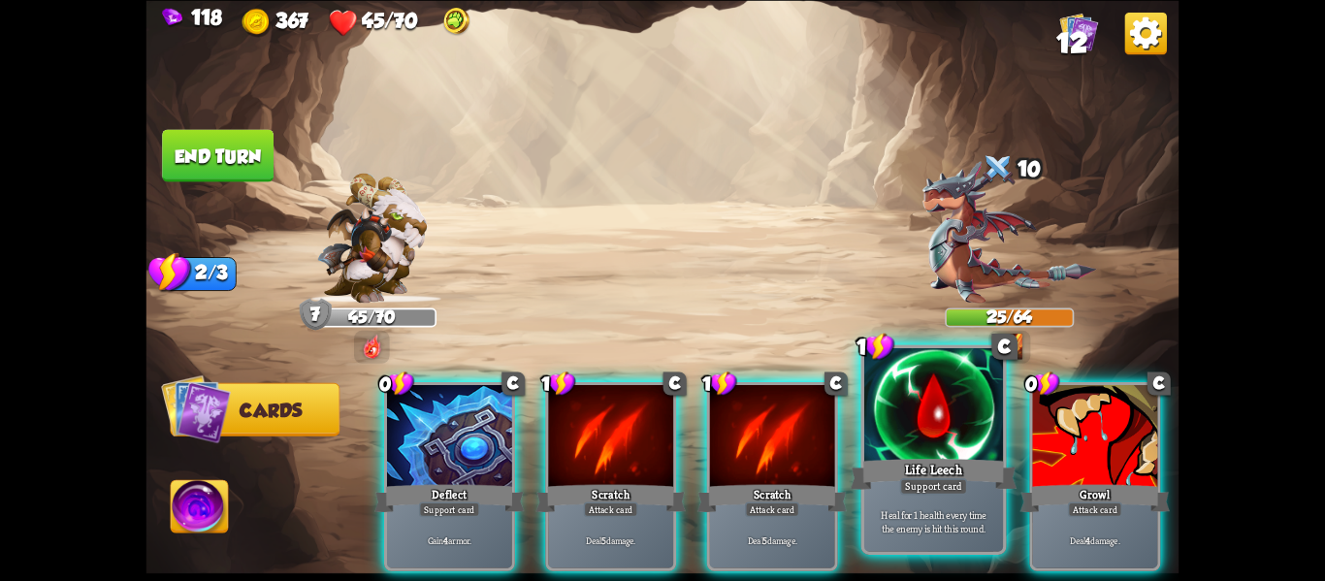
click at [919, 473] on div "Life Leech" at bounding box center [934, 473] width 167 height 37
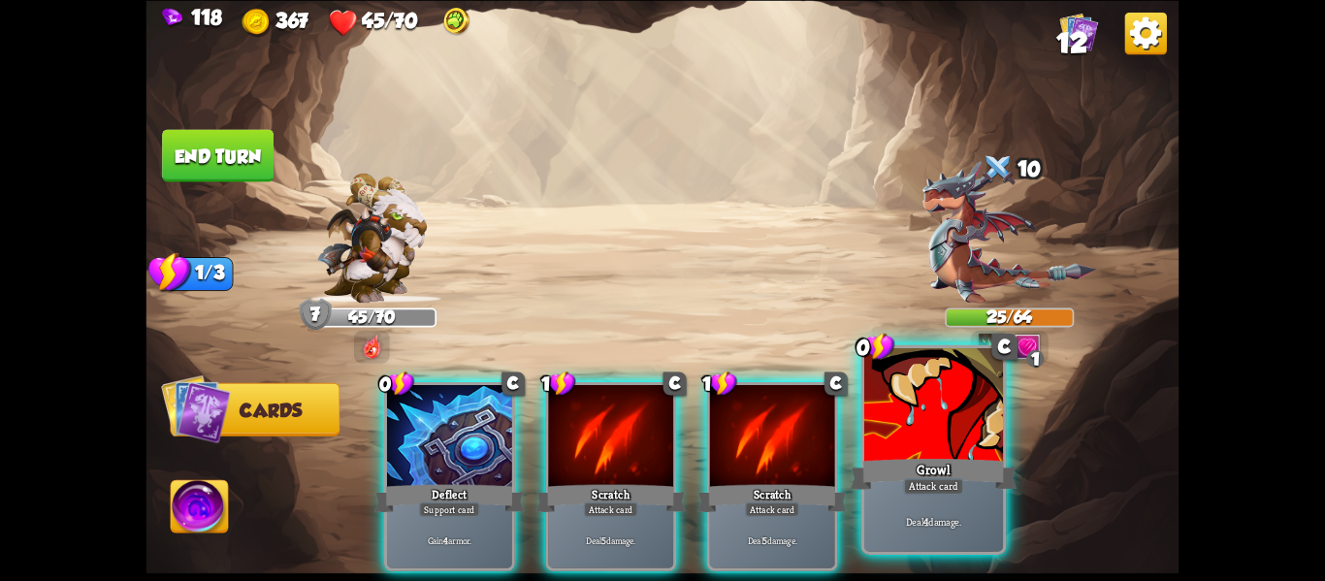
click at [937, 476] on div "Growl" at bounding box center [934, 473] width 167 height 37
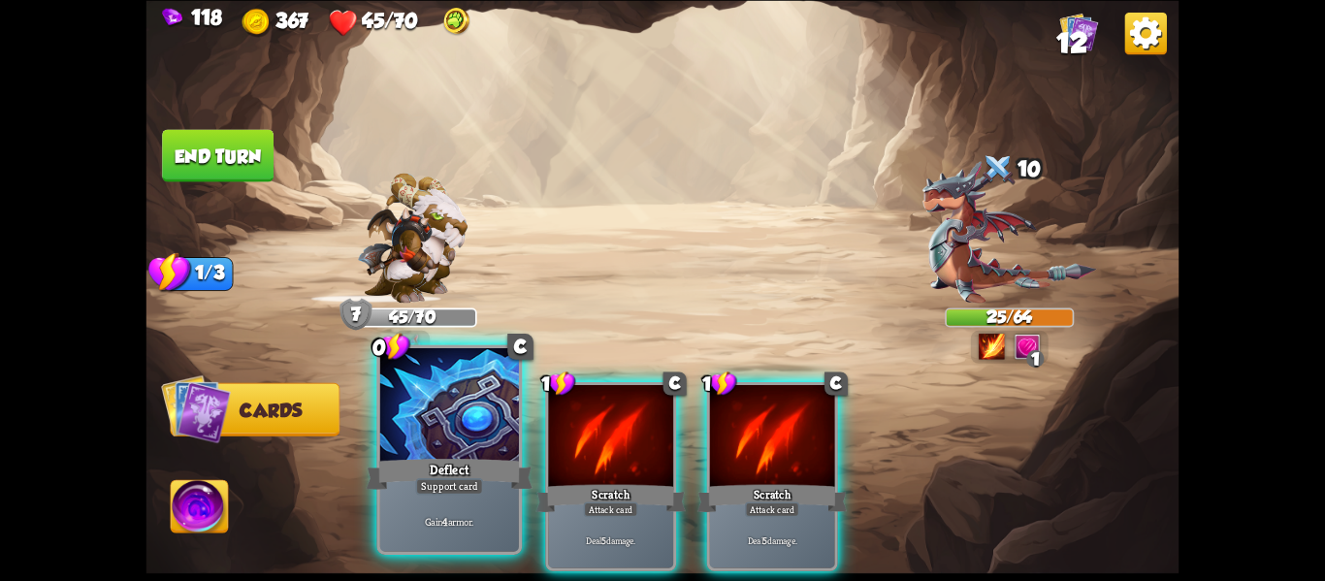
click at [488, 479] on div "Deflect" at bounding box center [450, 473] width 167 height 37
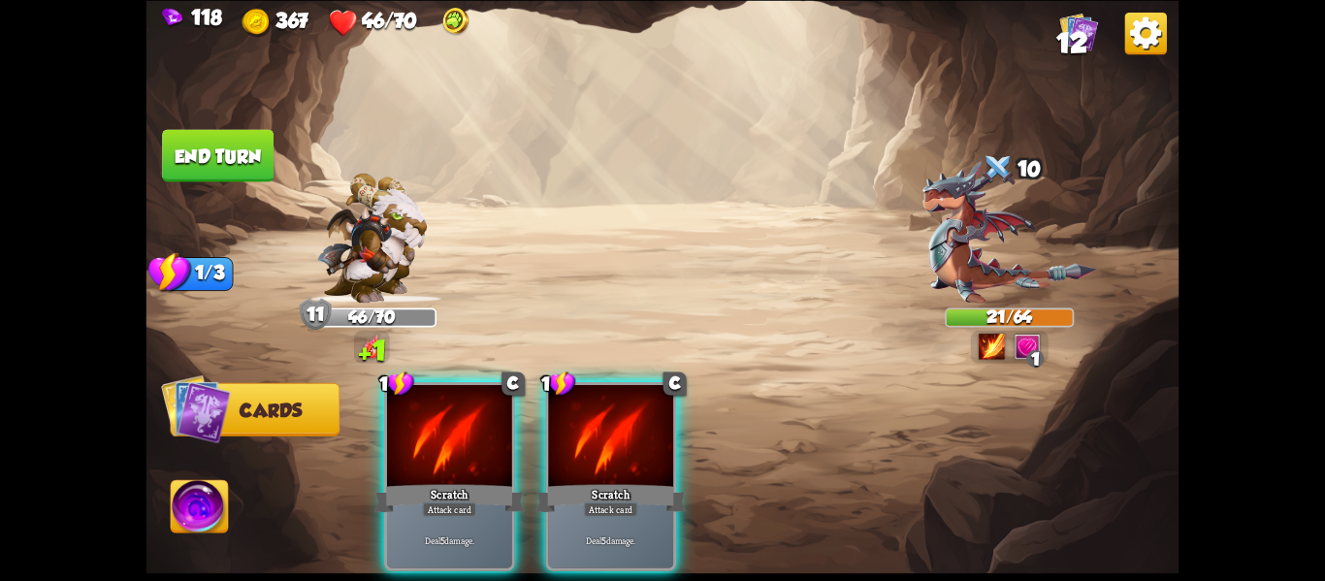
click at [488, 481] on div "Scratch" at bounding box center [450, 497] width 150 height 33
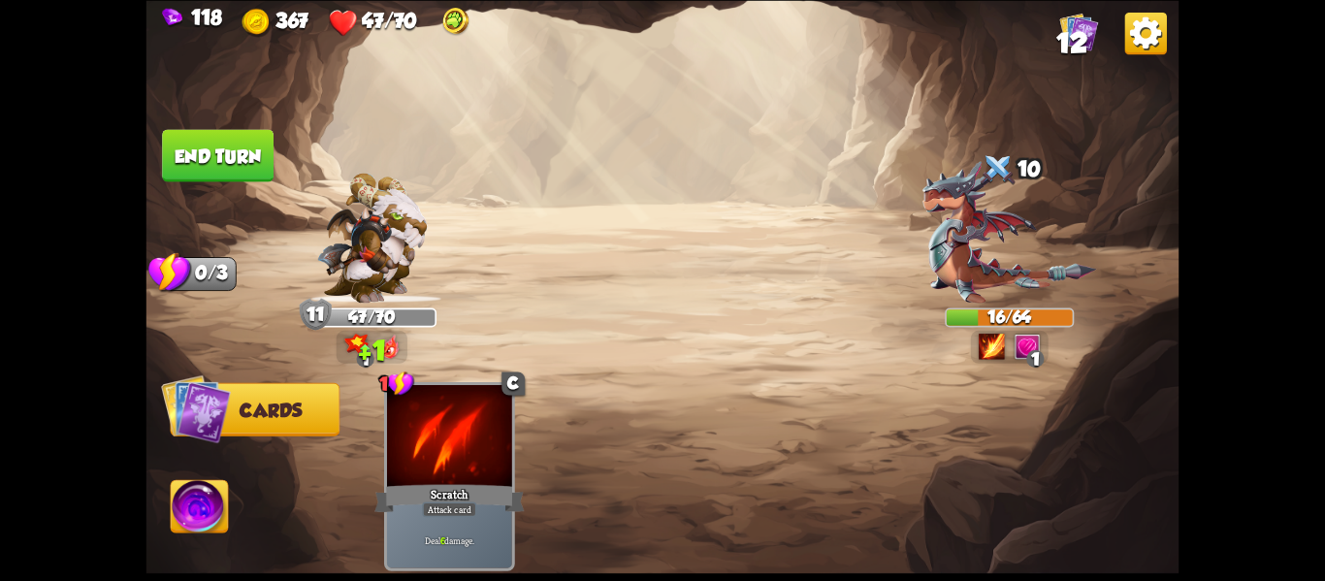
click at [209, 494] on img at bounding box center [199, 509] width 57 height 58
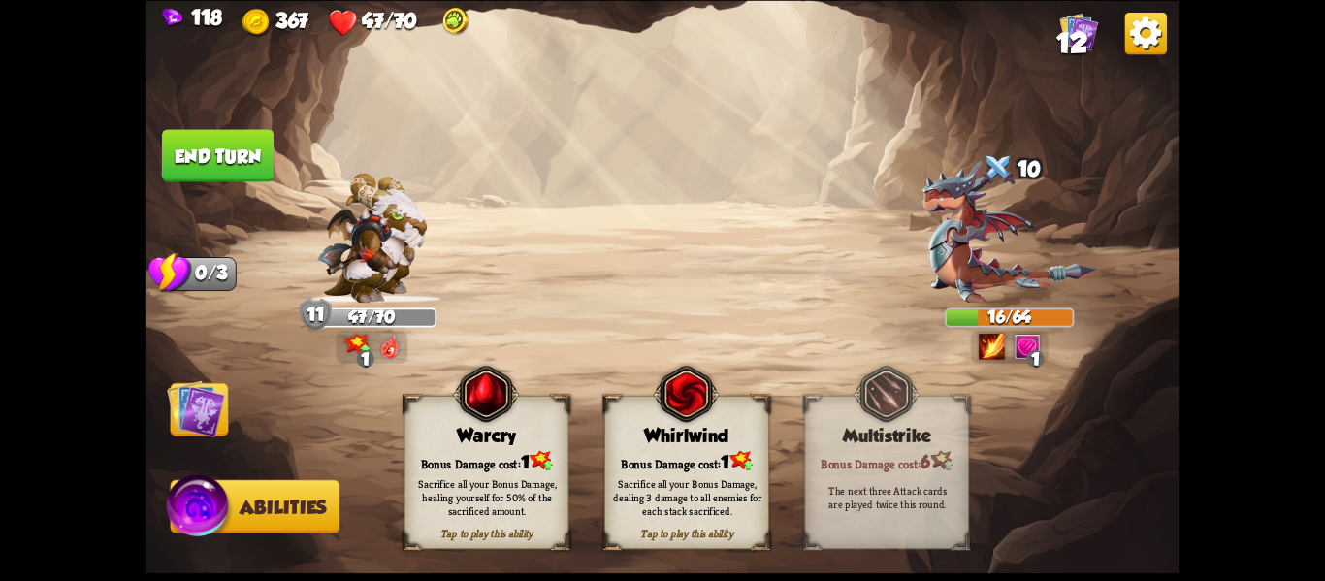
click at [499, 489] on div "Sacrifice all your Bonus Damage, healing yourself for 50% of the sacrificed amo…" at bounding box center [487, 496] width 148 height 41
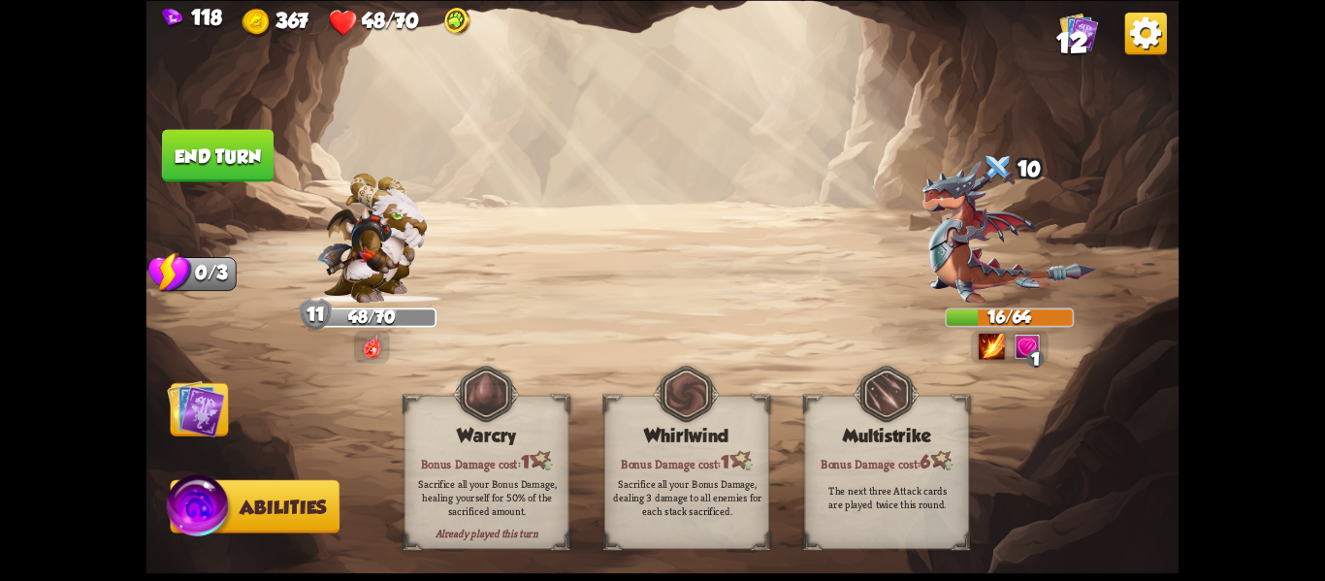
click at [251, 158] on button "End turn" at bounding box center [218, 155] width 112 height 52
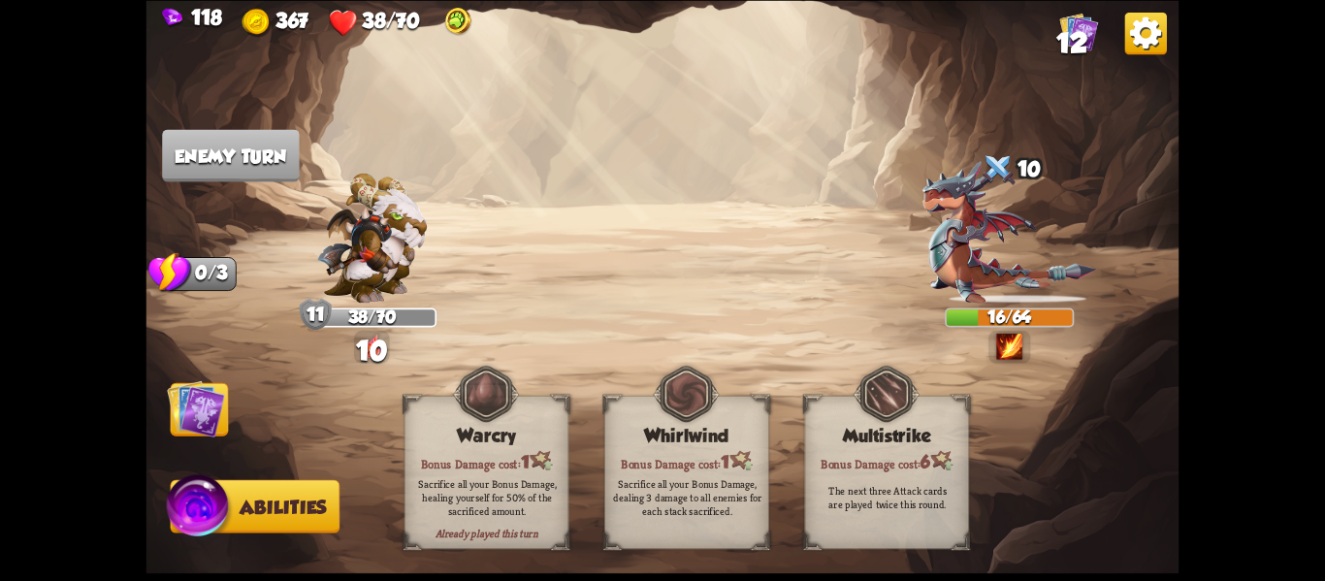
click at [213, 395] on img at bounding box center [196, 408] width 58 height 58
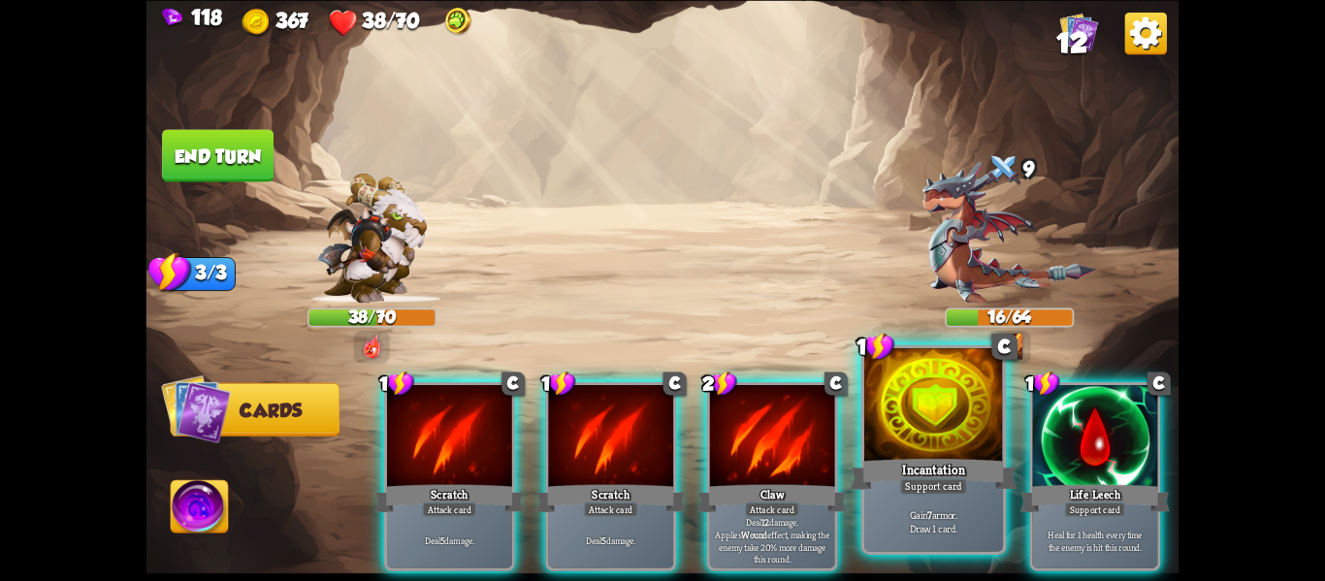
click at [902, 478] on div "Support card" at bounding box center [934, 486] width 68 height 16
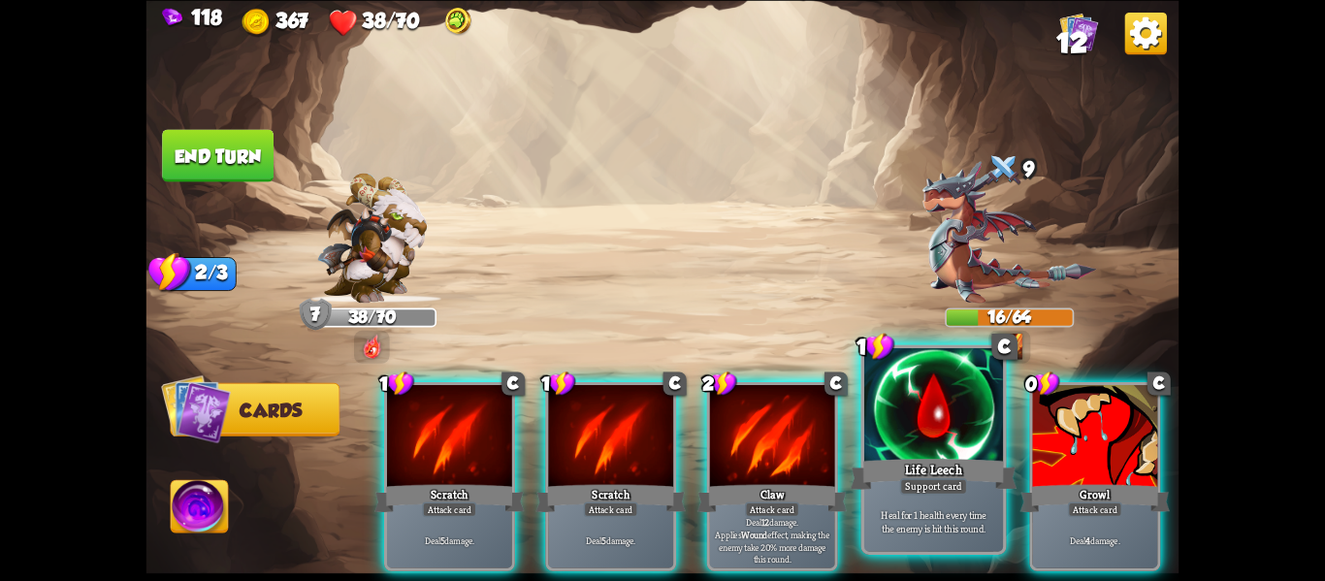
click at [957, 478] on div "Support card" at bounding box center [934, 486] width 68 height 16
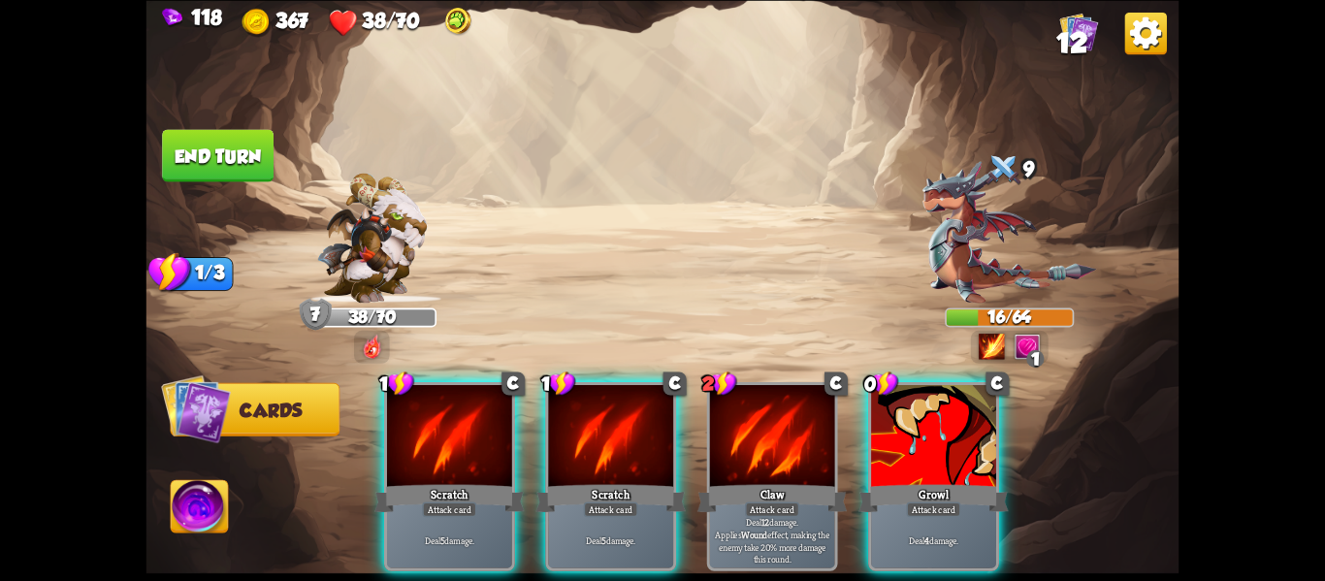
click at [957, 502] on div "Attack card" at bounding box center [933, 510] width 54 height 16
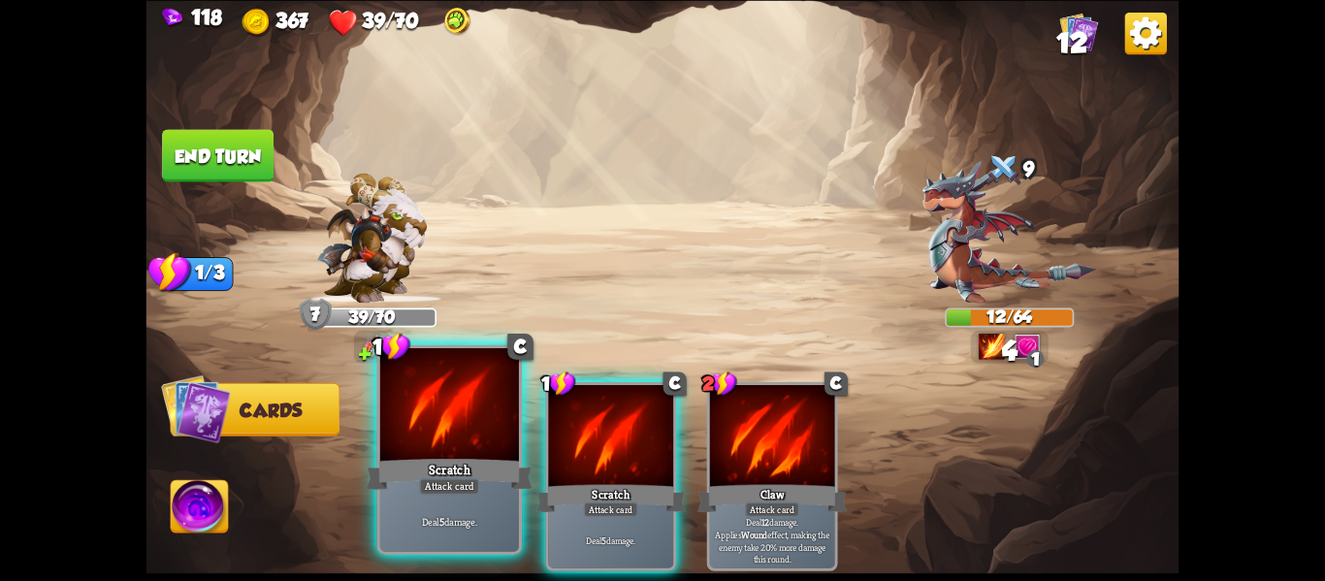
click at [487, 447] on div at bounding box center [449, 406] width 139 height 117
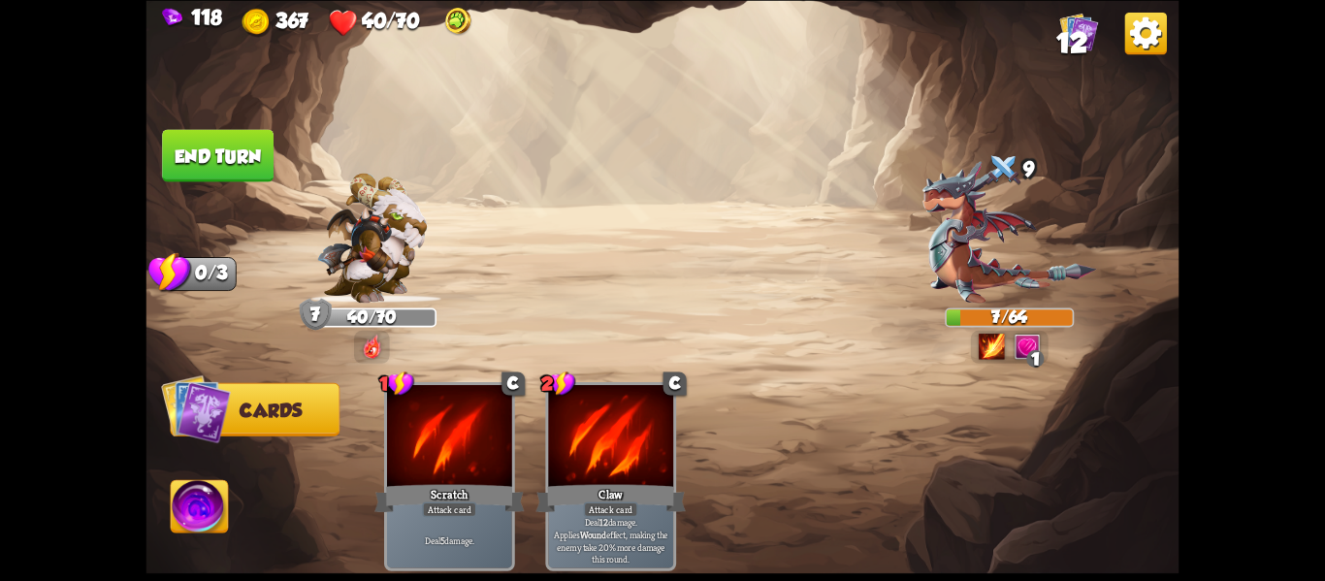
click at [218, 183] on img at bounding box center [663, 290] width 1033 height 581
click at [217, 172] on button "End turn" at bounding box center [218, 155] width 112 height 52
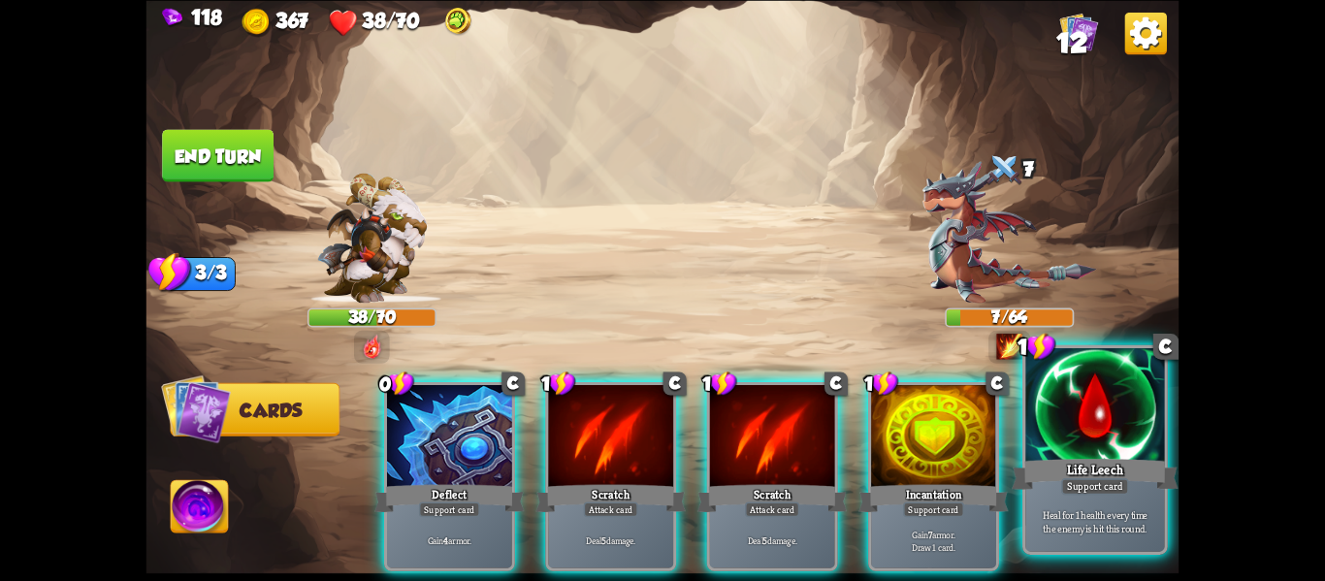
click at [1042, 440] on div at bounding box center [1095, 406] width 139 height 117
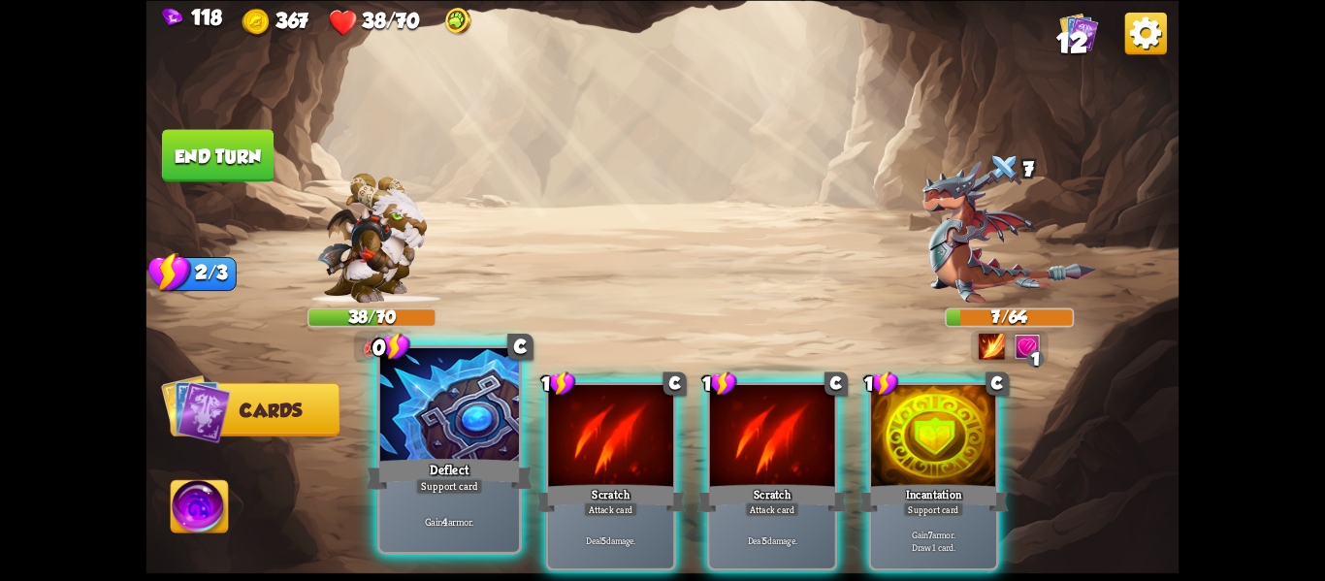
click at [469, 473] on div "Deflect" at bounding box center [450, 473] width 167 height 37
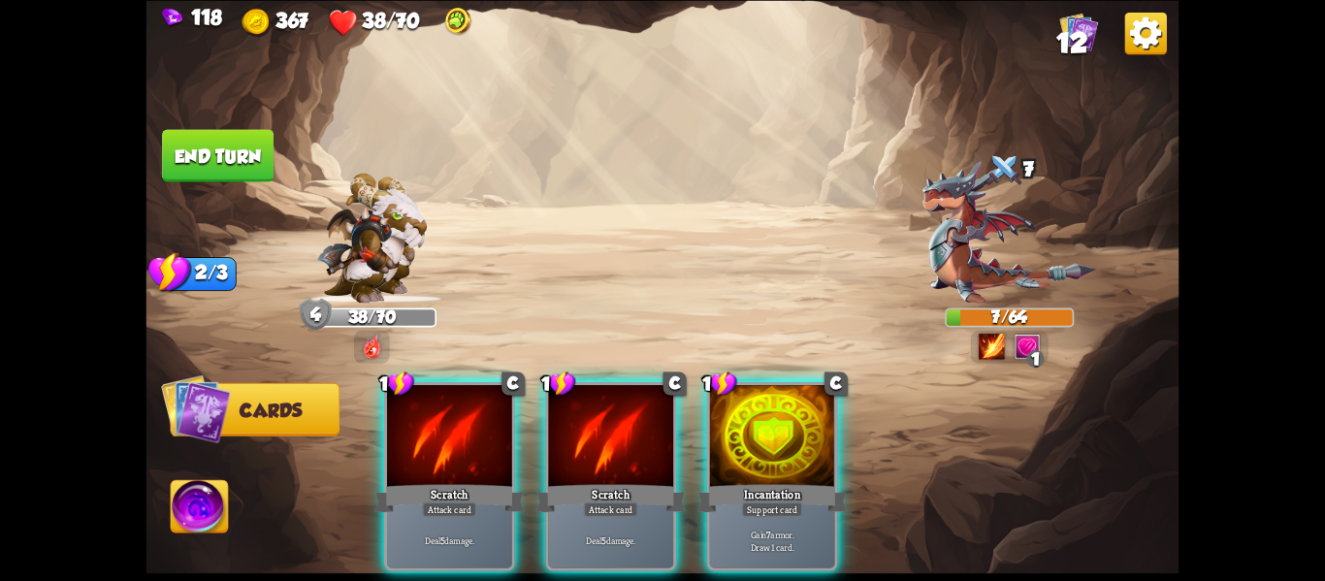
click at [469, 481] on div "Scratch" at bounding box center [450, 497] width 150 height 33
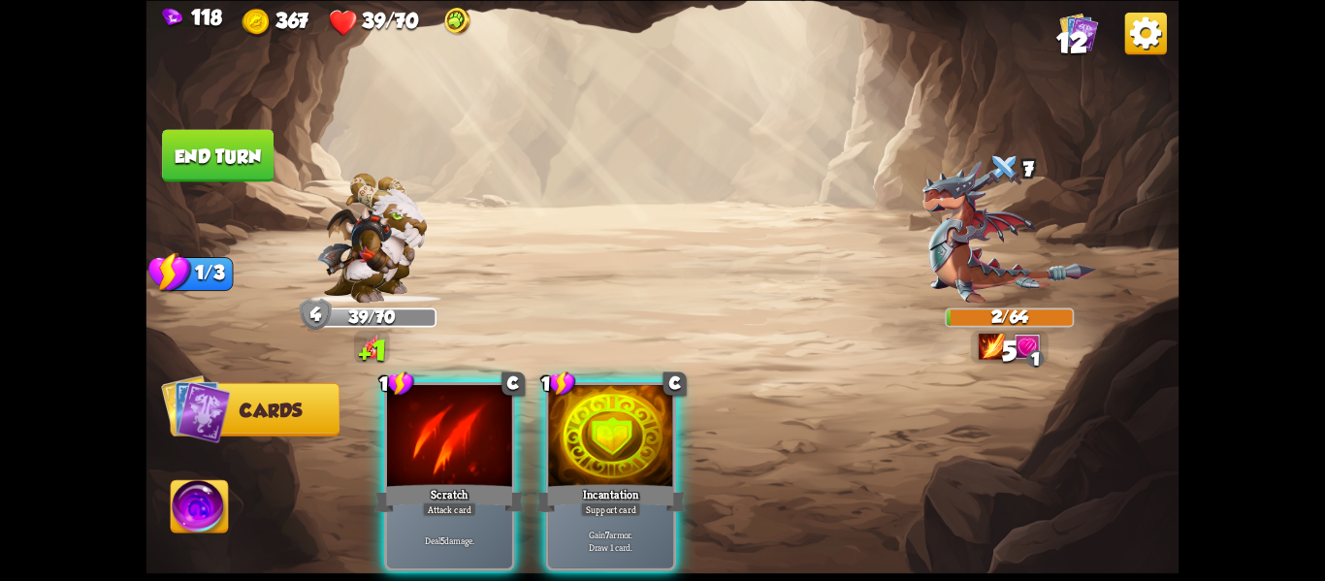
click at [469, 481] on div "Scratch" at bounding box center [450, 497] width 150 height 33
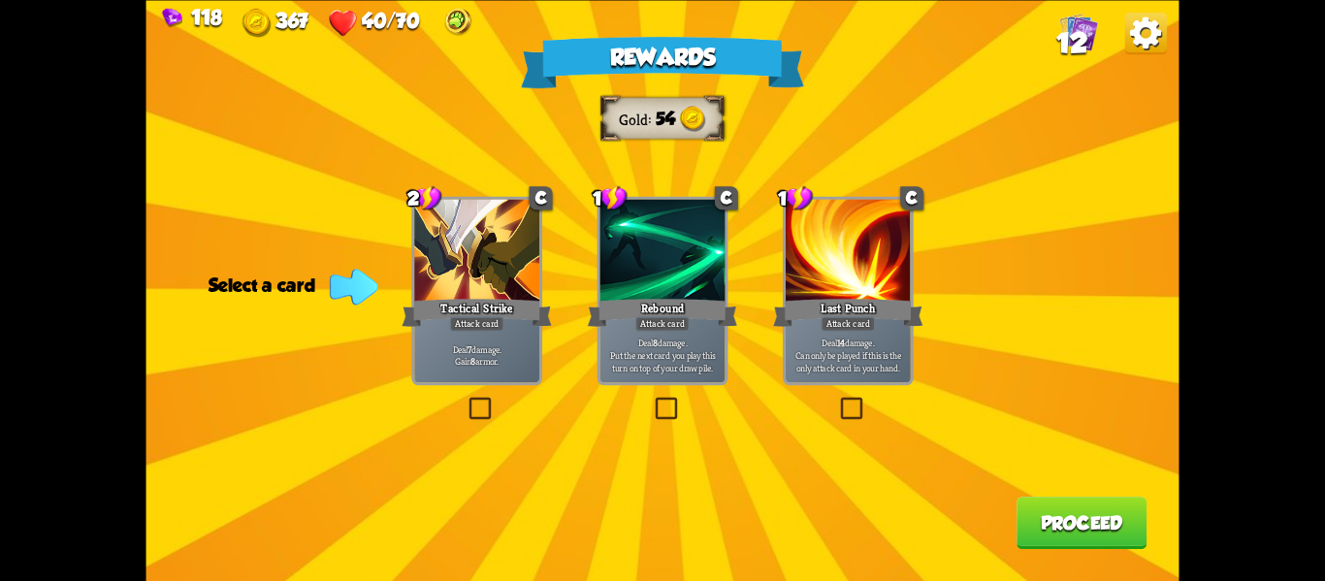
click at [837, 400] on label at bounding box center [837, 400] width 0 height 0
click at [0, 0] on input "checkbox" at bounding box center [0, 0] width 0 height 0
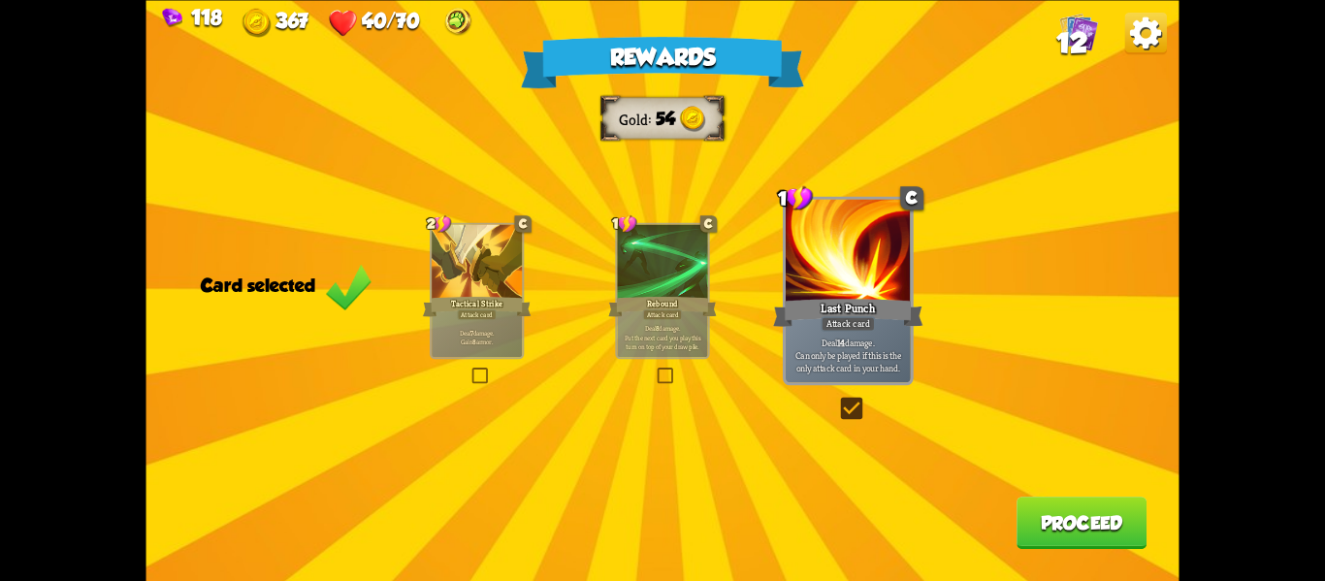
click at [1023, 512] on button "Proceed" at bounding box center [1082, 523] width 130 height 52
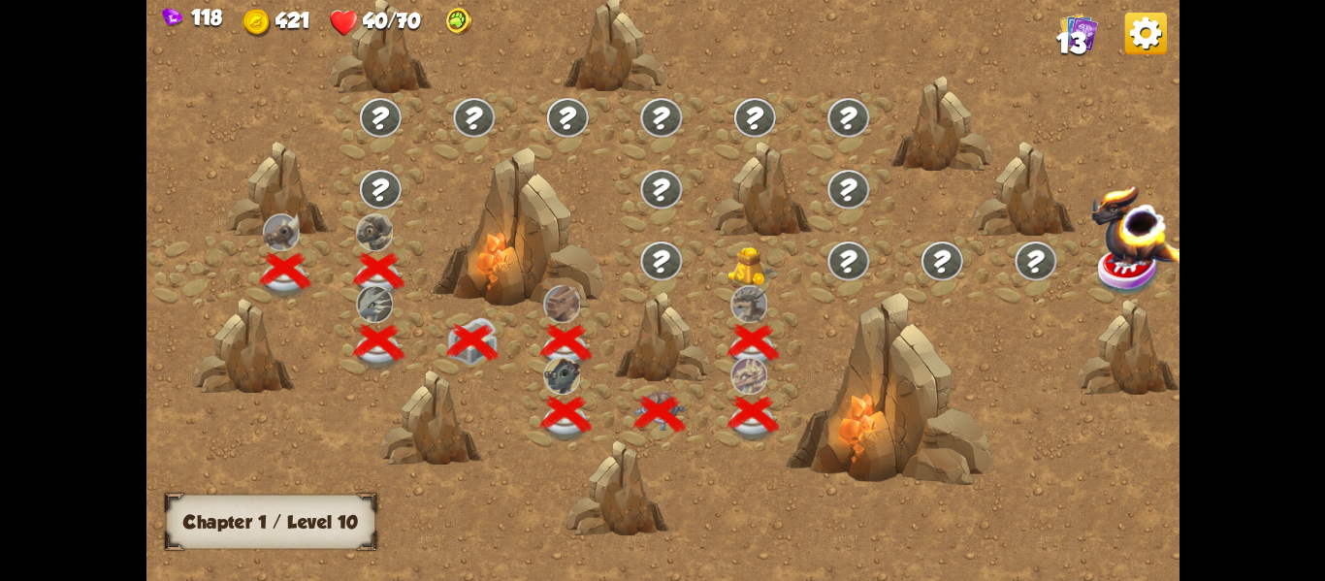
click at [738, 273] on img at bounding box center [753, 266] width 51 height 40
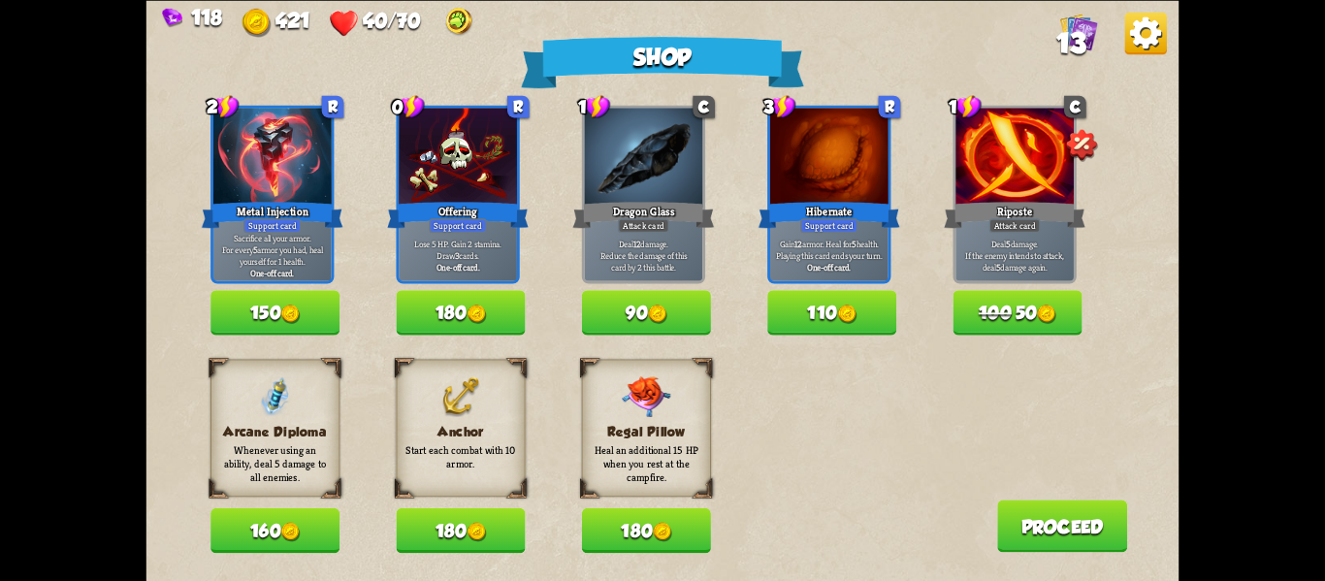
click at [646, 539] on button "180" at bounding box center [646, 530] width 129 height 45
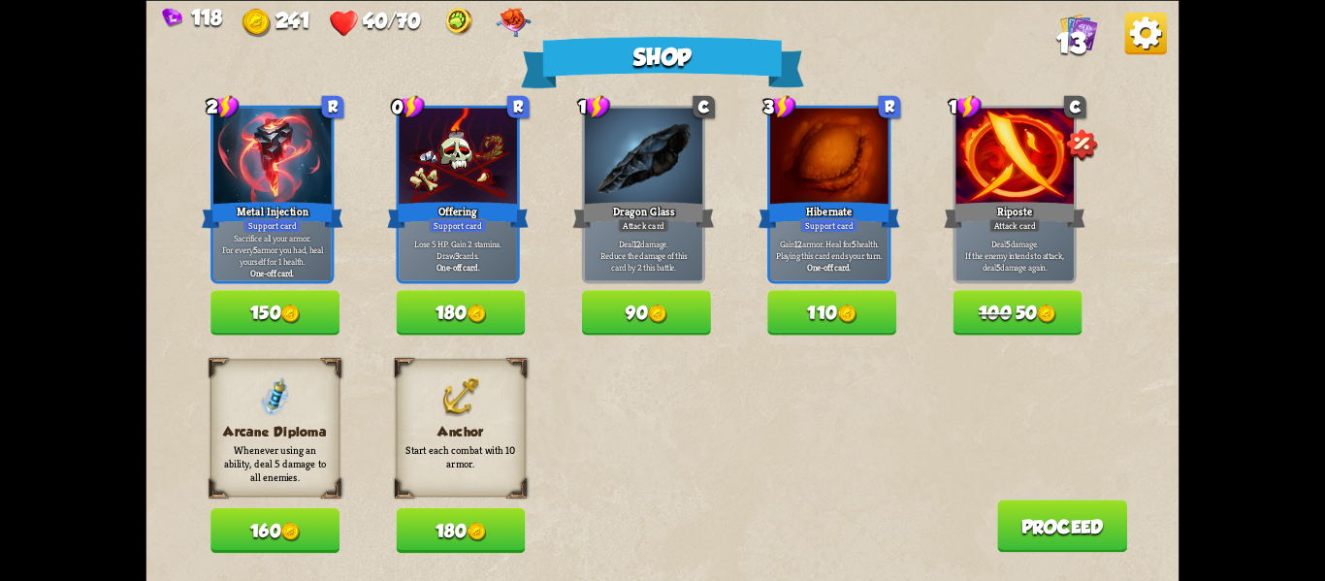
click at [831, 304] on button "110" at bounding box center [831, 312] width 129 height 45
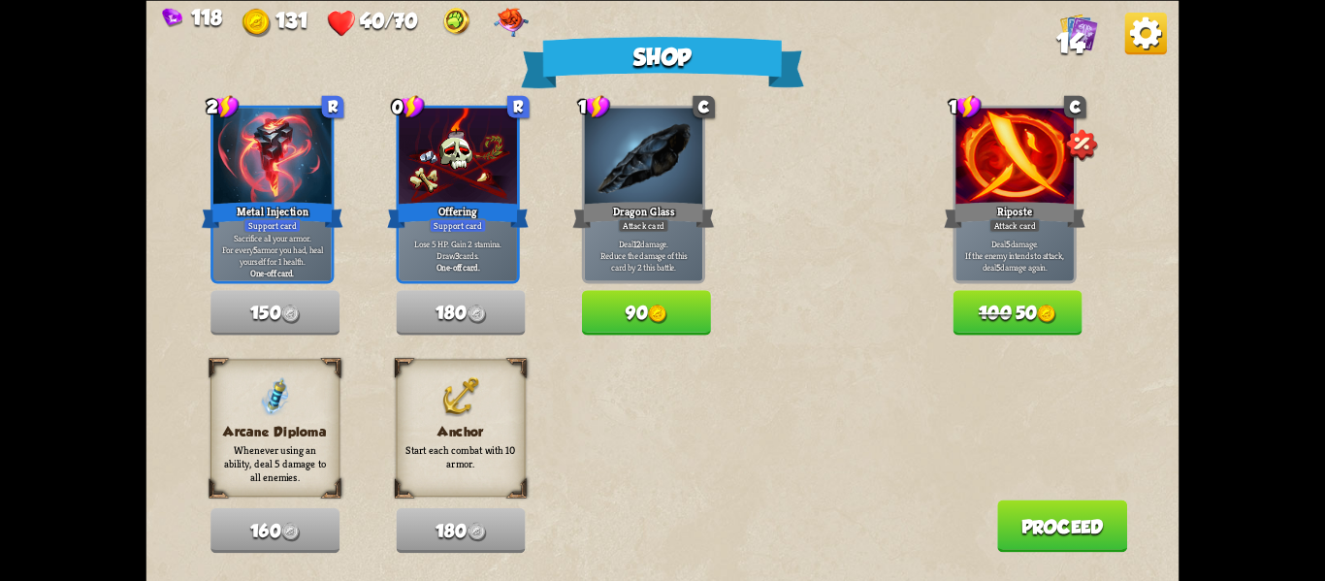
click at [1033, 317] on button "100 50" at bounding box center [1017, 312] width 129 height 45
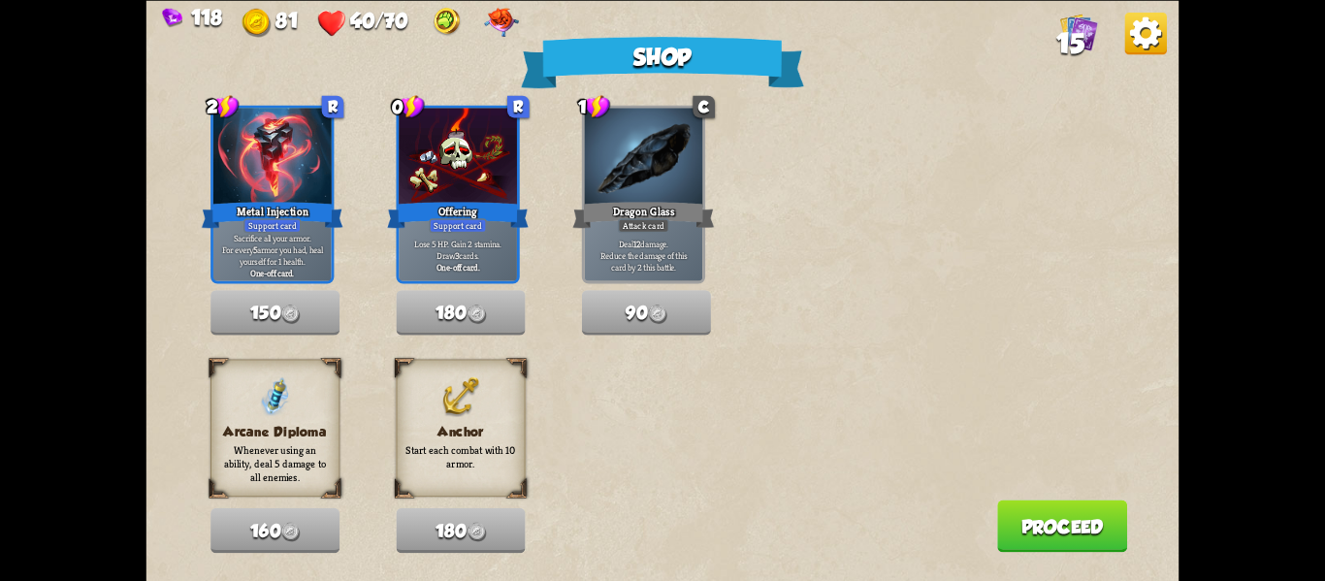
click at [1071, 523] on button "Proceed" at bounding box center [1062, 526] width 130 height 52
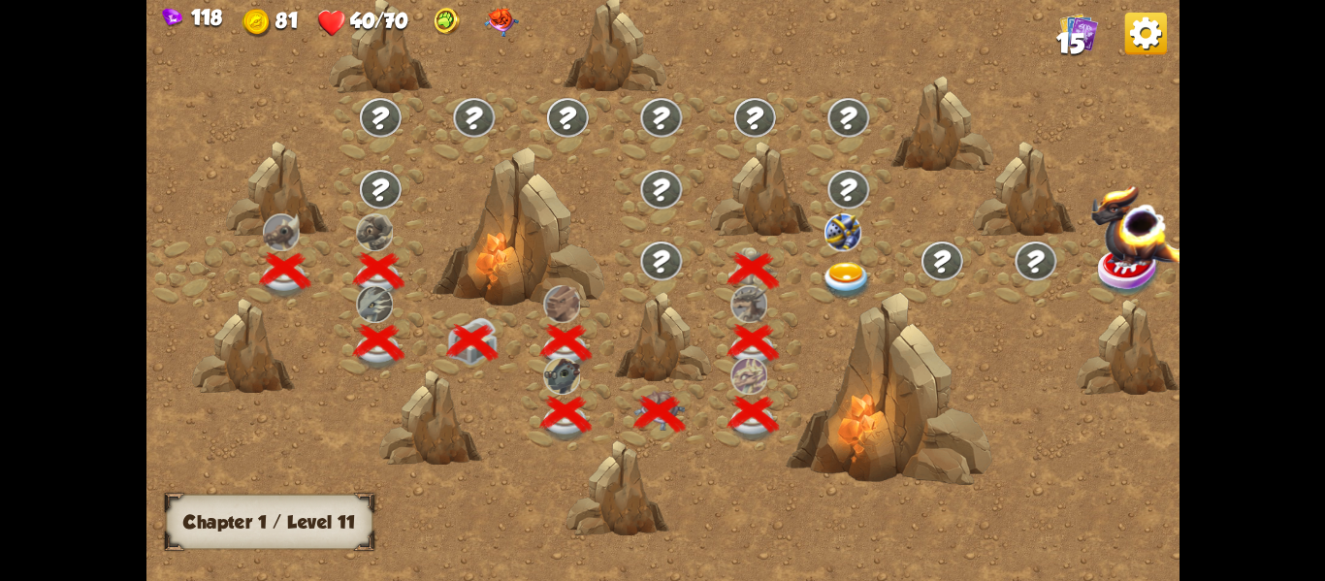
scroll to position [0, 295]
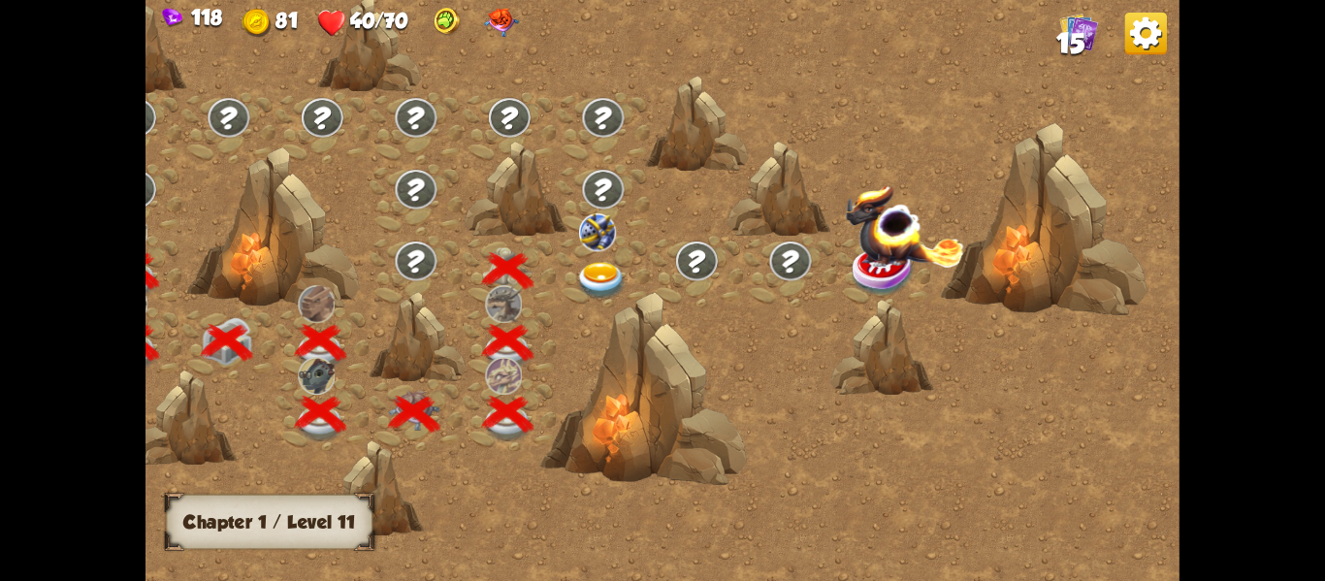
click at [593, 259] on div at bounding box center [603, 271] width 94 height 72
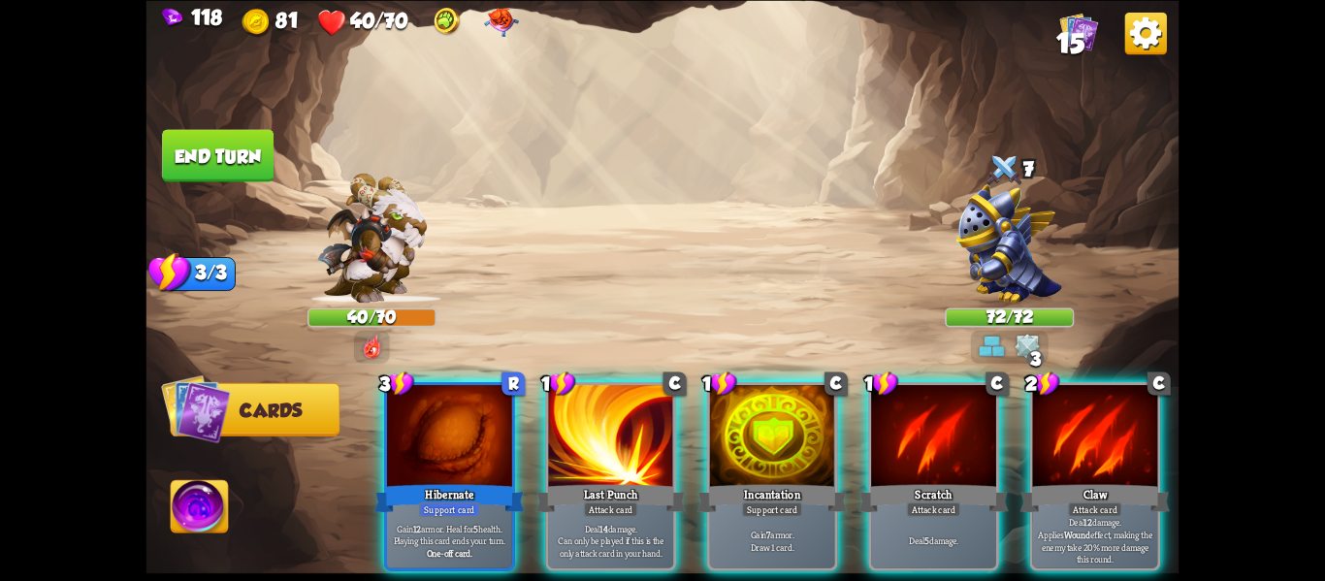
click at [504, 16] on img at bounding box center [501, 22] width 35 height 29
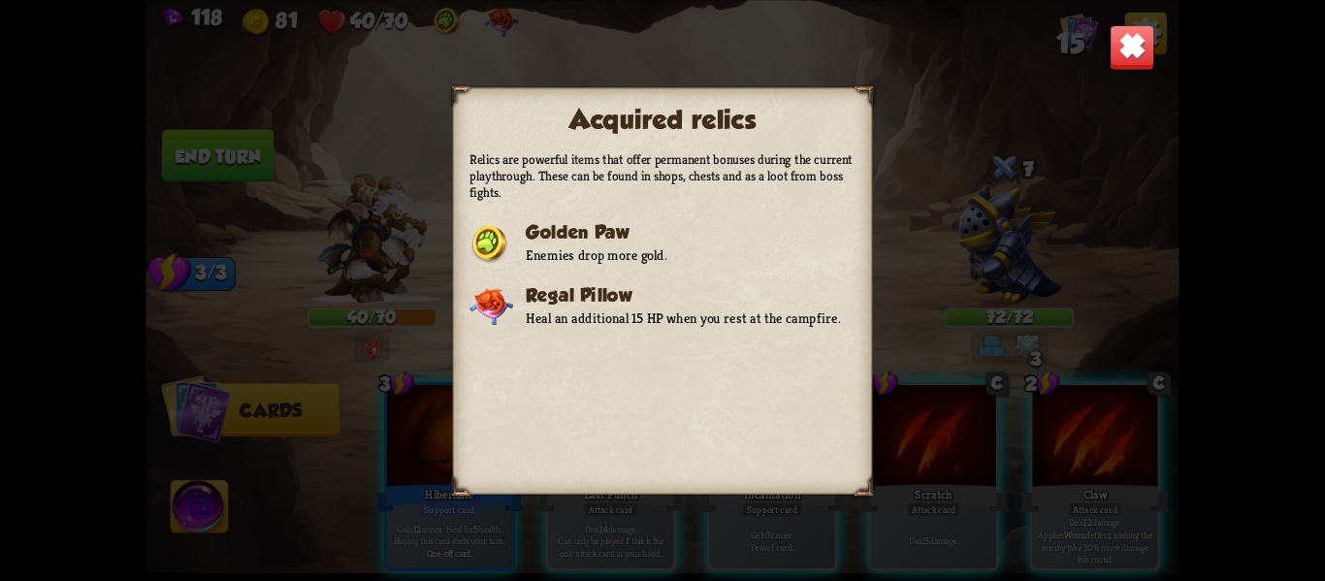
click at [587, 327] on div "Regal Pillow Heal an additional 15 HP when you rest at the campfire." at bounding box center [656, 305] width 372 height 43
click at [517, 327] on div "Regal Pillow Heal an additional 15 HP when you rest at the campfire." at bounding box center [656, 305] width 372 height 43
click at [859, 291] on div "Acquired relics Relics are powerful items that offer permanent bonuses during t…" at bounding box center [663, 290] width 420 height 407
click at [850, 126] on h2 "Acquired relics" at bounding box center [663, 119] width 386 height 30
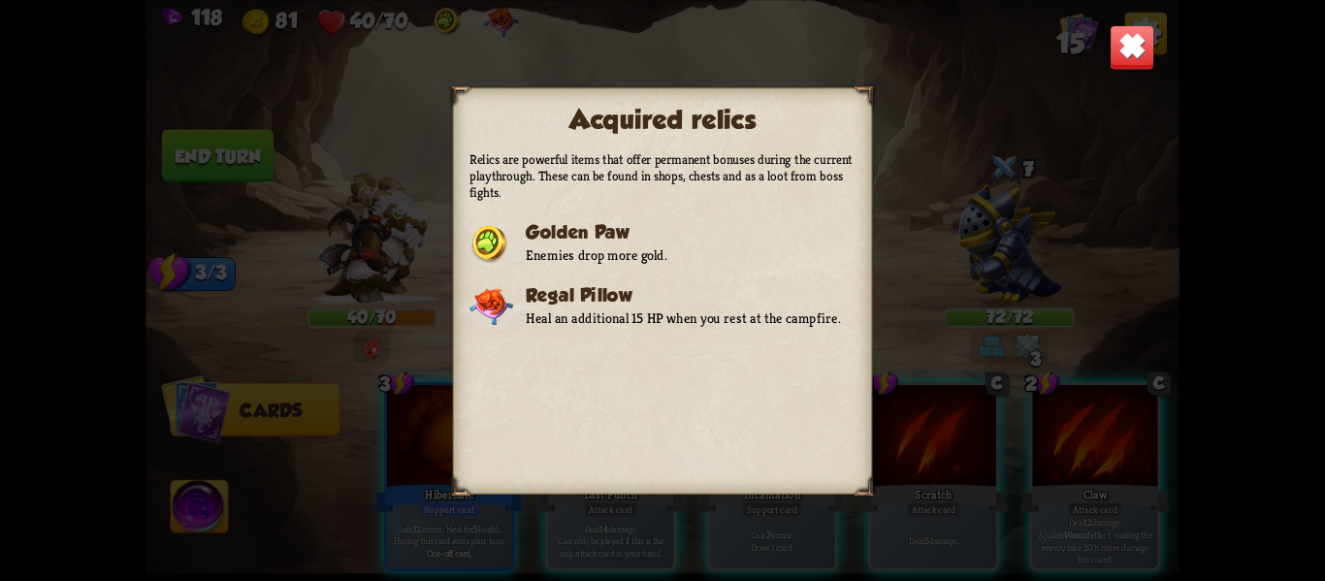
click at [1131, 37] on img at bounding box center [1133, 47] width 46 height 46
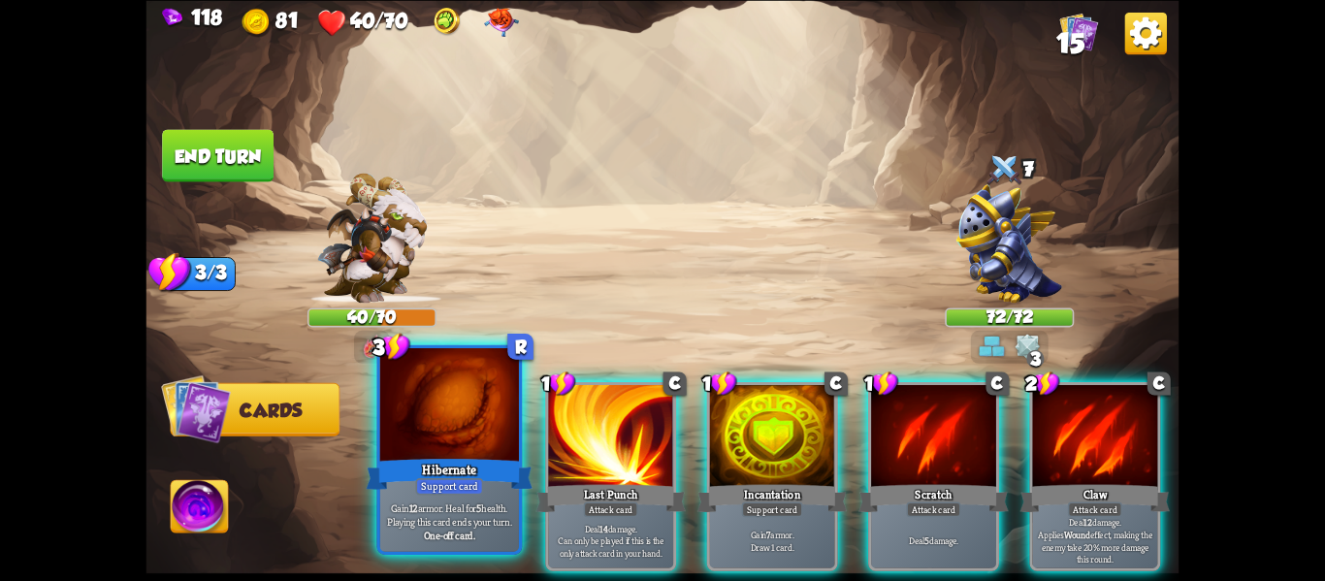
click at [451, 423] on div at bounding box center [449, 406] width 139 height 117
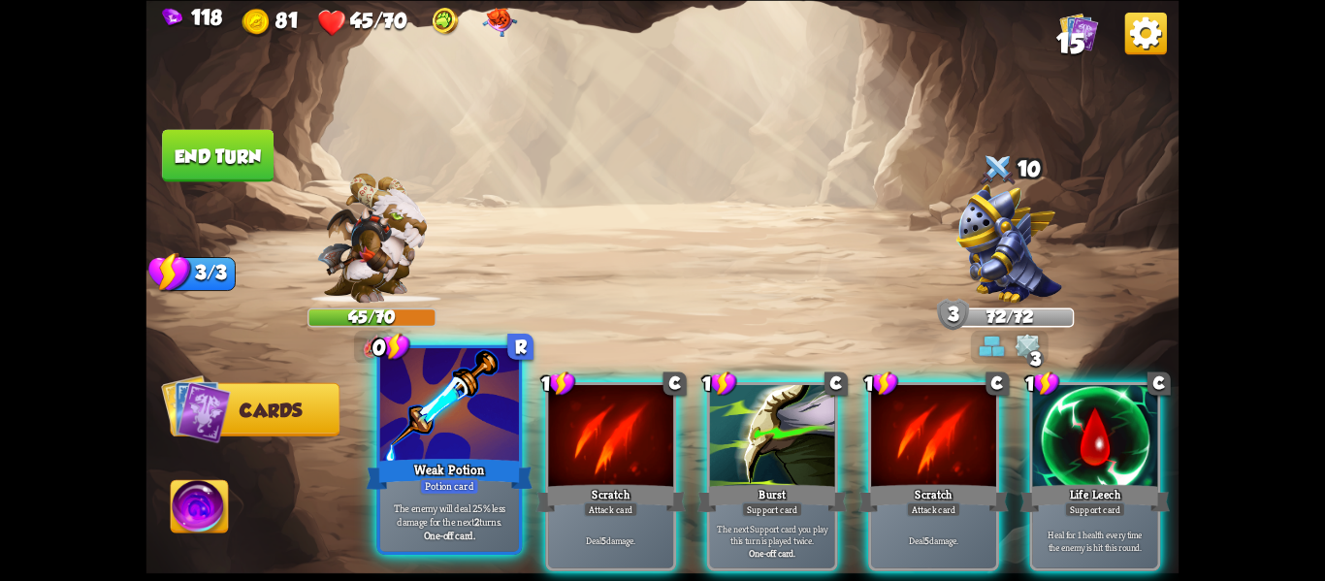
click at [468, 445] on div at bounding box center [449, 406] width 139 height 117
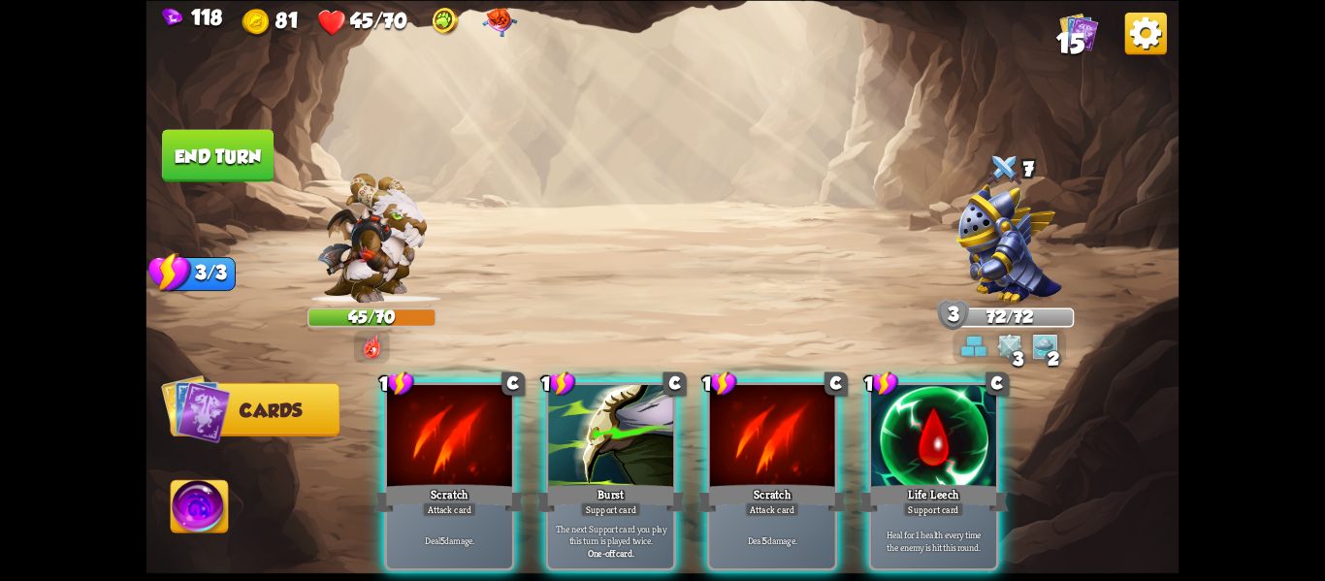
click at [468, 445] on div at bounding box center [449, 438] width 125 height 106
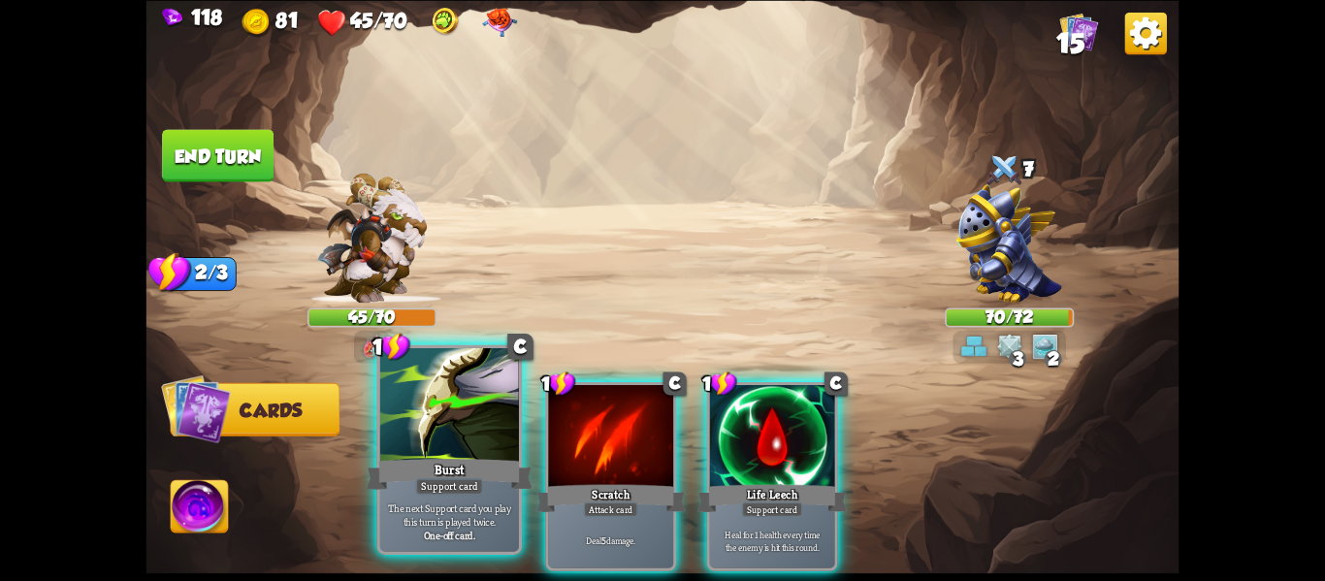
click at [479, 475] on div "Burst" at bounding box center [450, 473] width 167 height 37
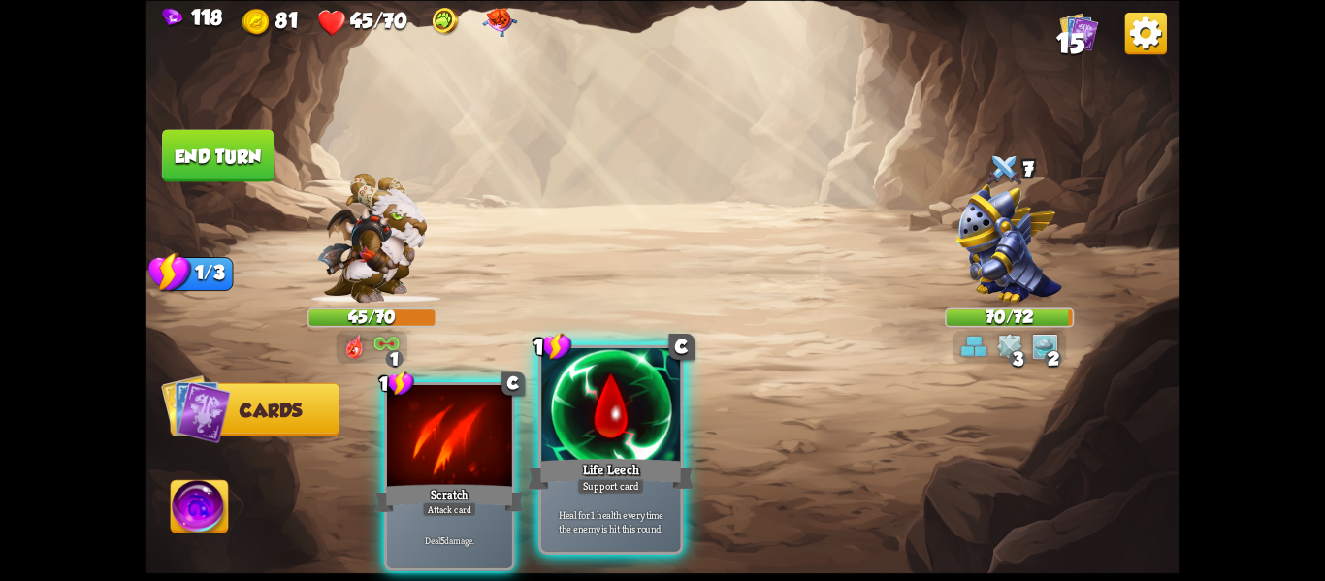
click at [580, 484] on div "Support card" at bounding box center [611, 486] width 68 height 16
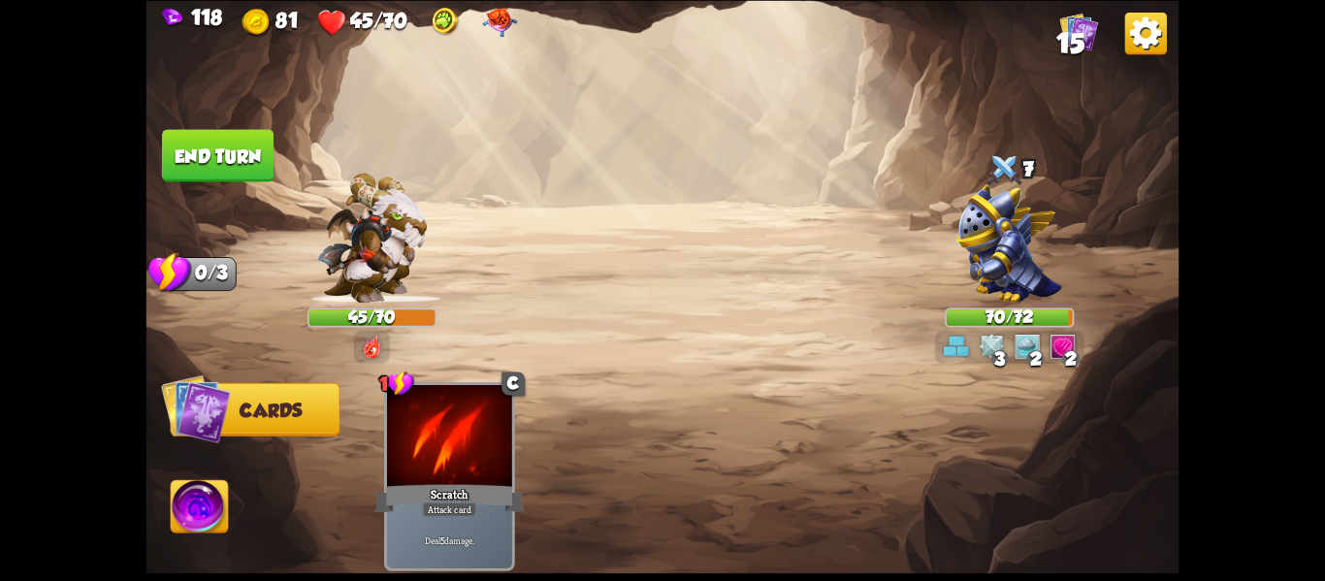
click at [240, 178] on button "End turn" at bounding box center [218, 155] width 112 height 52
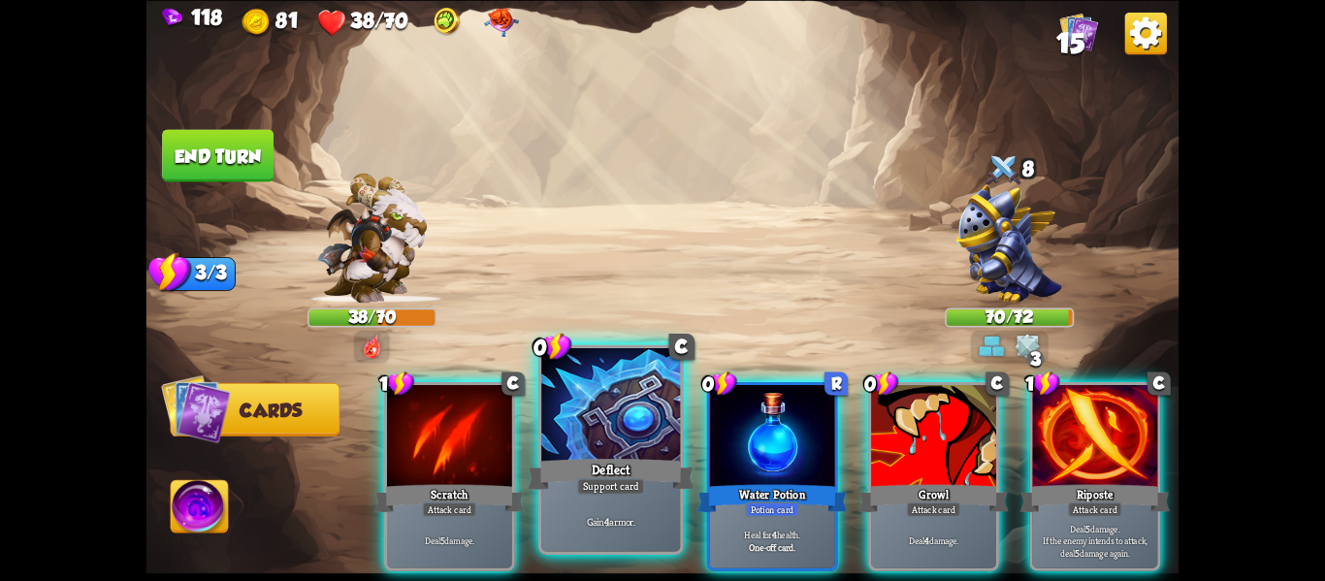
click at [638, 464] on div "Deflect" at bounding box center [611, 473] width 167 height 37
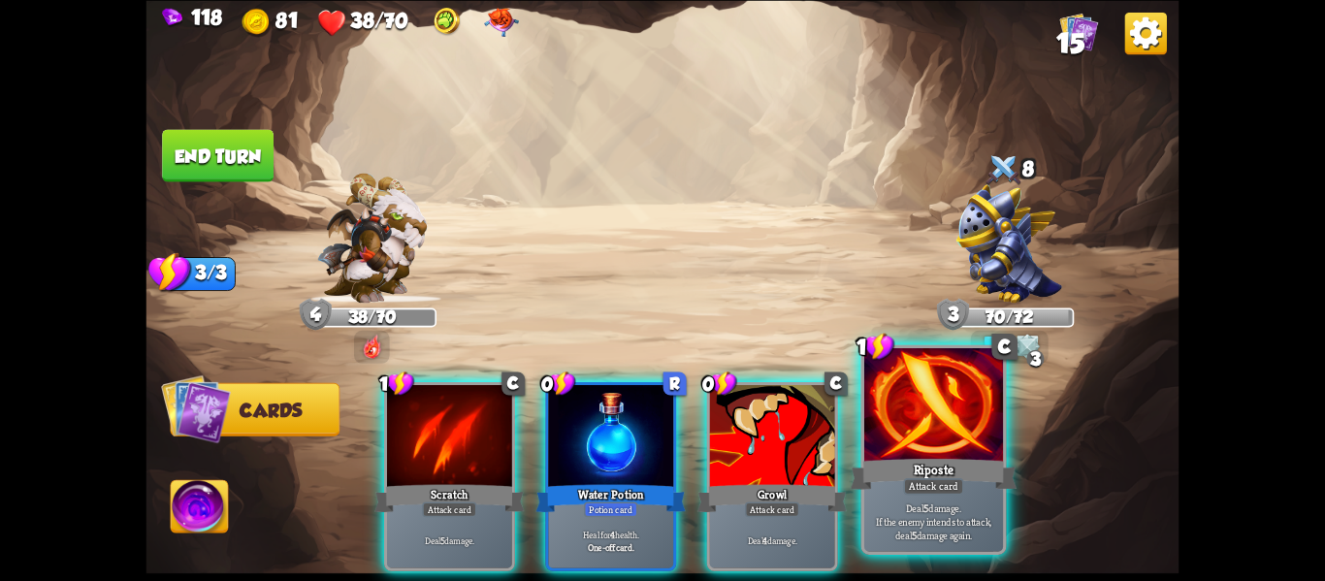
click at [927, 528] on p "Deal 5 damage. If the enemy intends to attack, deal 5 damage again." at bounding box center [934, 521] width 132 height 41
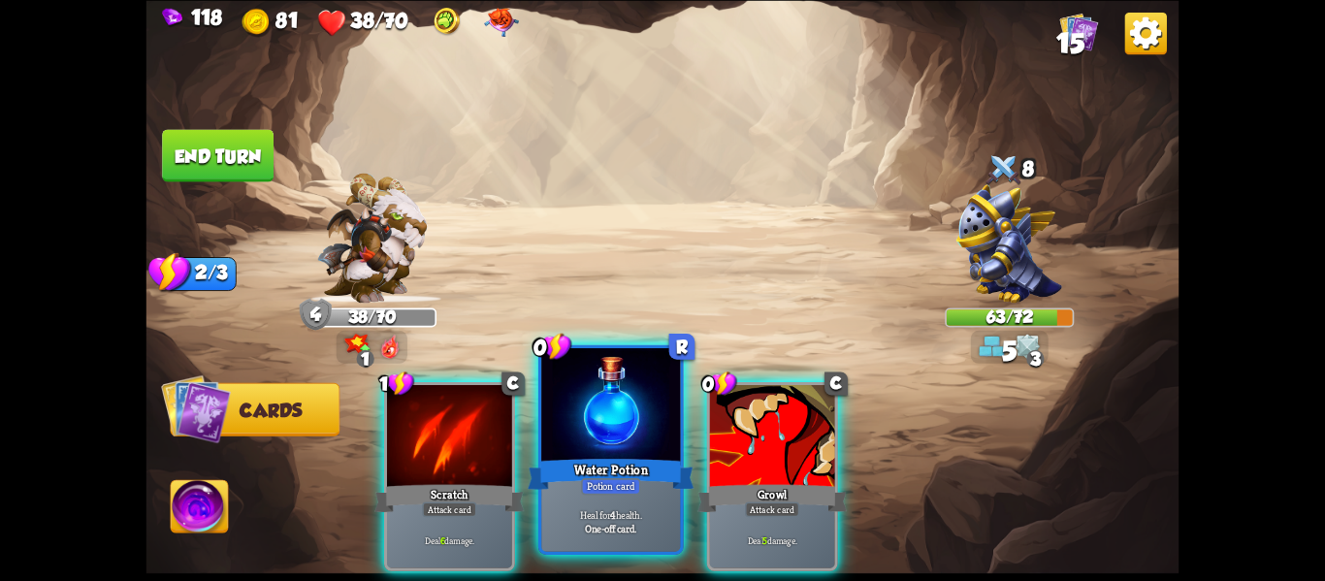
click at [667, 512] on p "Heal for 4 health." at bounding box center [611, 514] width 132 height 14
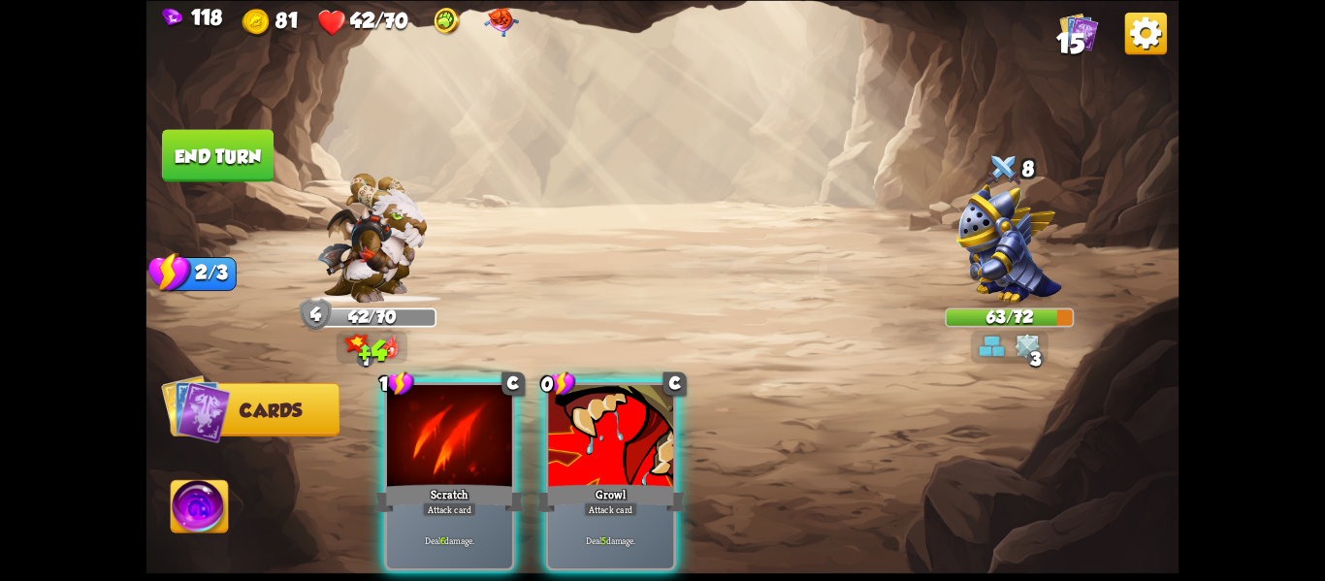
click at [667, 513] on div "Deal 5 damage." at bounding box center [610, 540] width 125 height 54
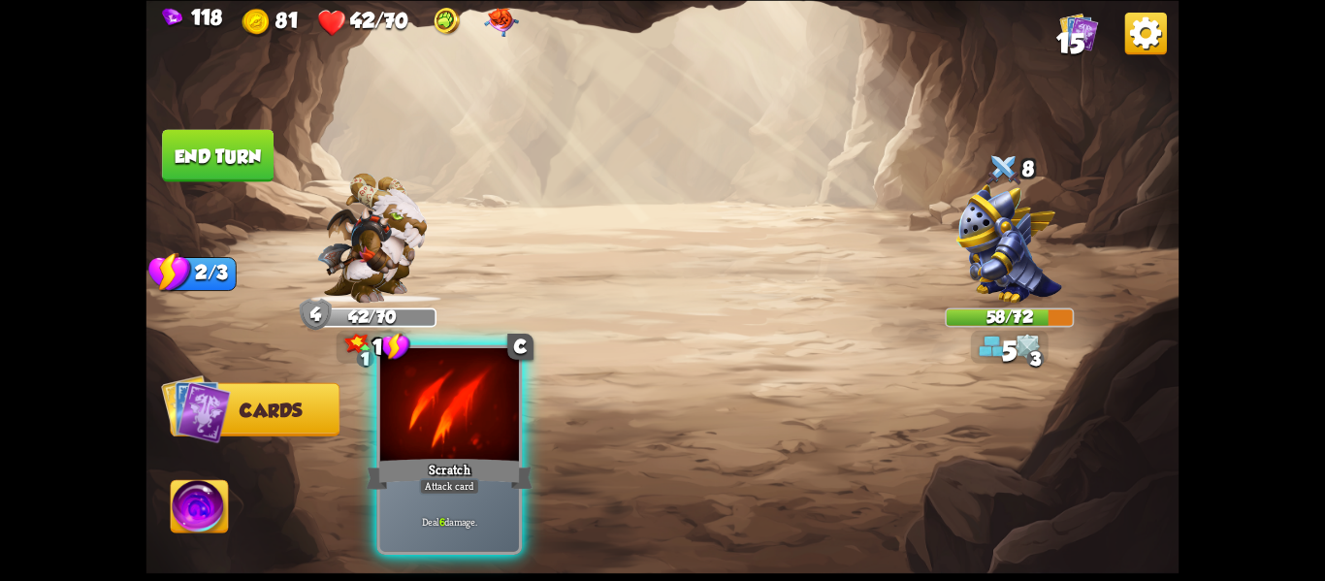
click at [476, 496] on div "Deal 6 damage." at bounding box center [449, 521] width 139 height 60
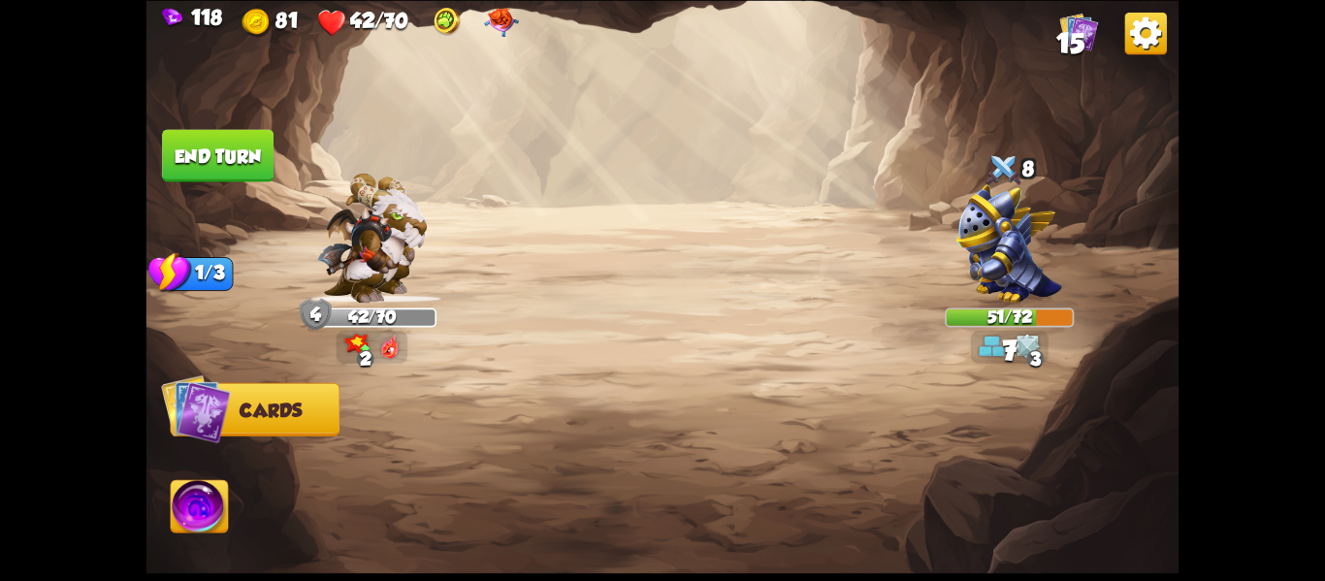
click at [214, 134] on button "End turn" at bounding box center [218, 155] width 112 height 52
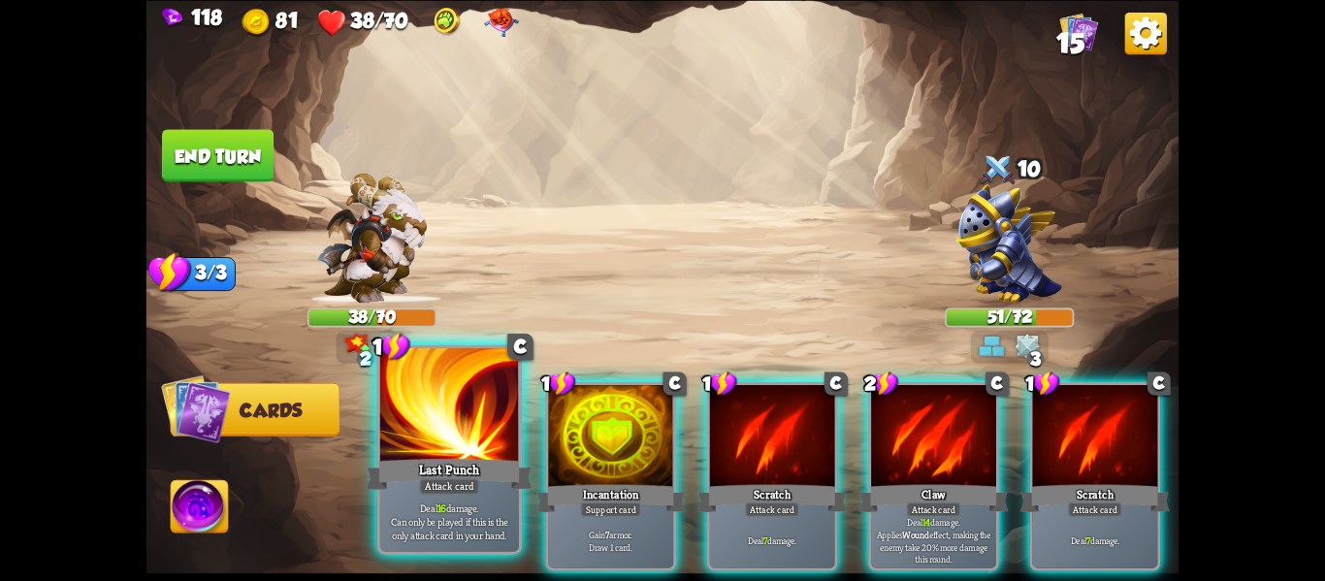
click at [484, 503] on p "Deal 16 damage. Can only be played if this is the only attack card in your hand." at bounding box center [449, 521] width 132 height 41
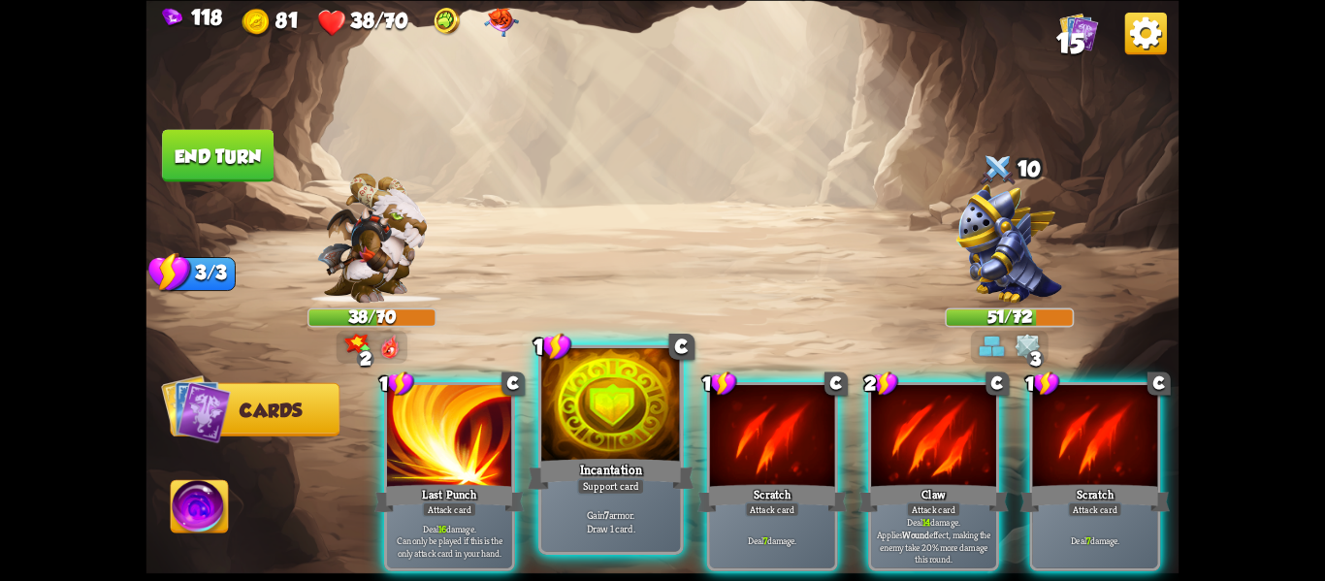
click at [588, 505] on div "Gain 7 armor. Draw 1 card." at bounding box center [610, 521] width 139 height 60
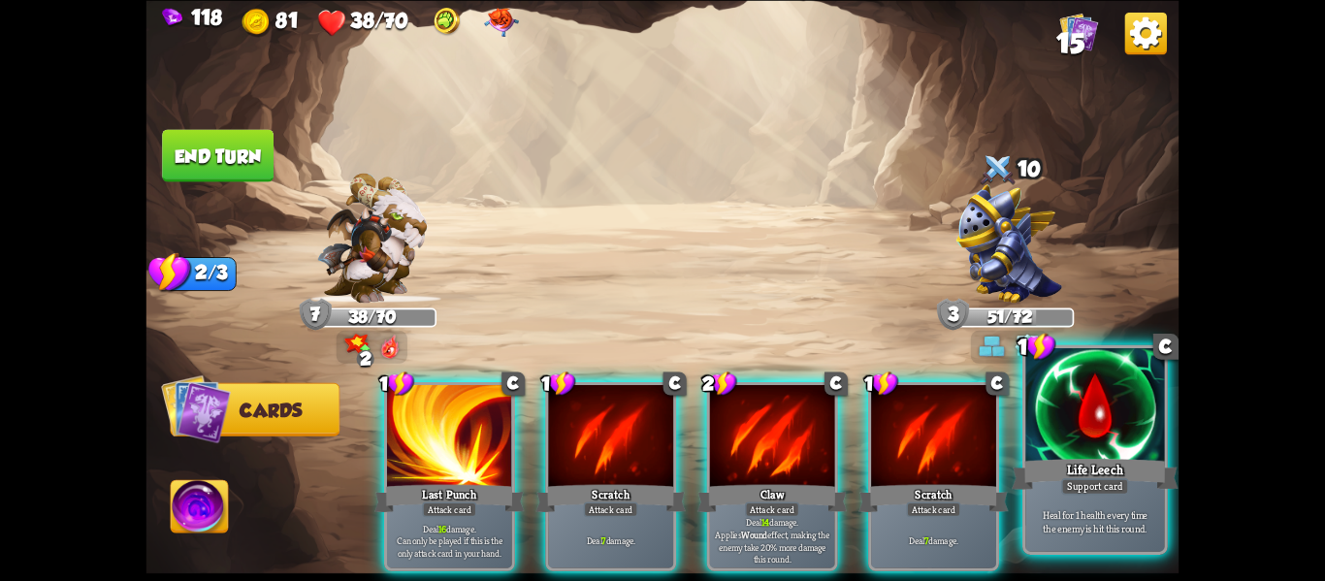
click at [1150, 459] on div "Life Leech" at bounding box center [1095, 473] width 167 height 37
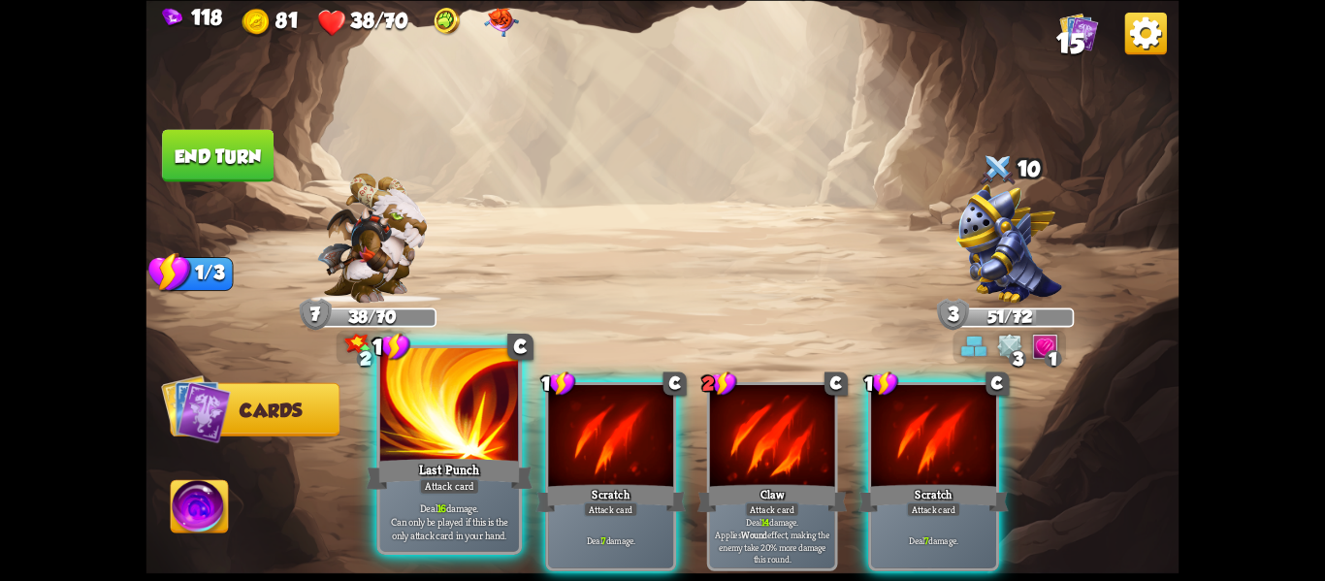
click at [393, 443] on div at bounding box center [449, 406] width 139 height 117
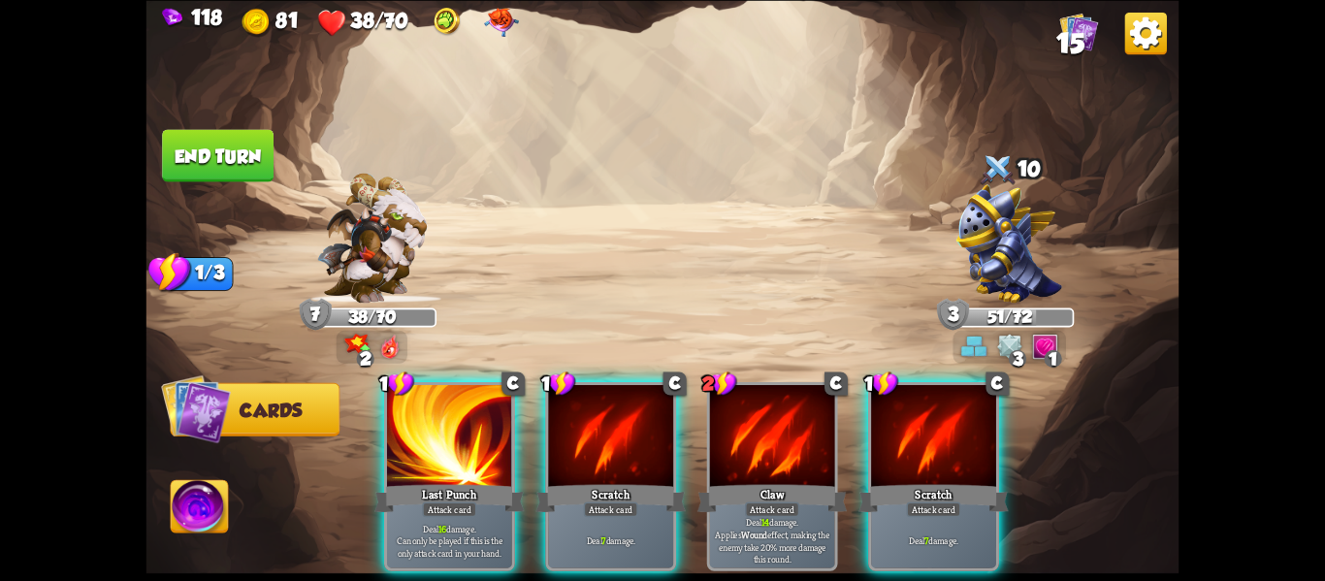
drag, startPoint x: 446, startPoint y: 484, endPoint x: 594, endPoint y: 256, distance: 271.5
click at [594, 256] on div "Select an enemy to attack... You don't have enough stamina to play that card...…" at bounding box center [663, 290] width 1033 height 581
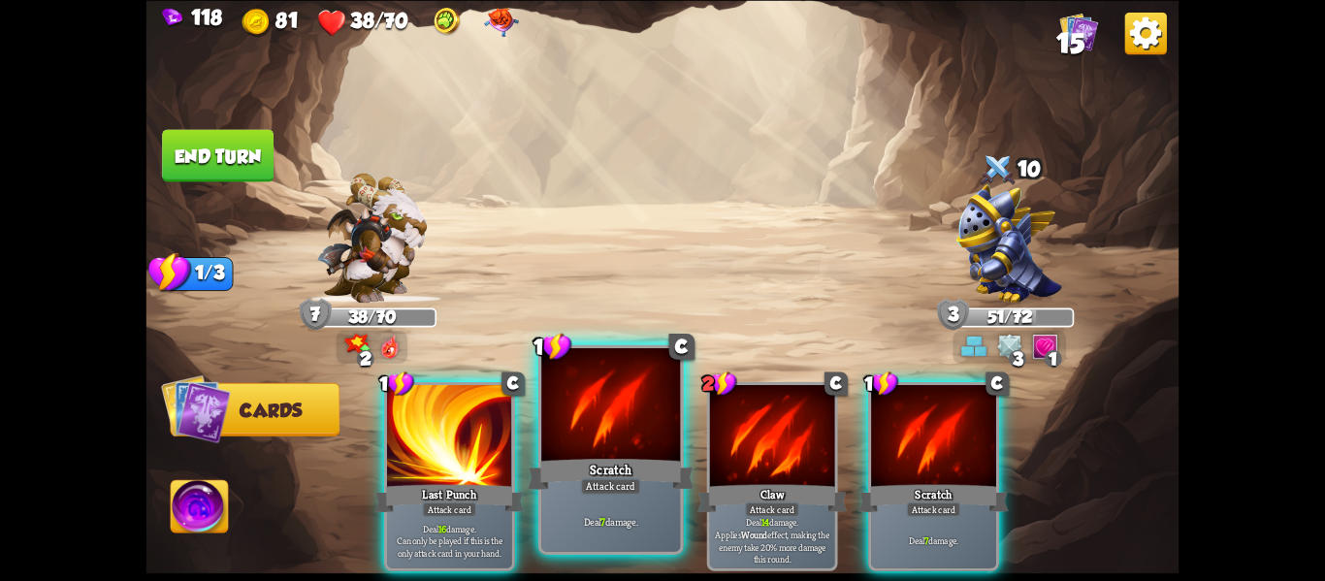
click at [568, 479] on div "Scratch" at bounding box center [611, 473] width 167 height 37
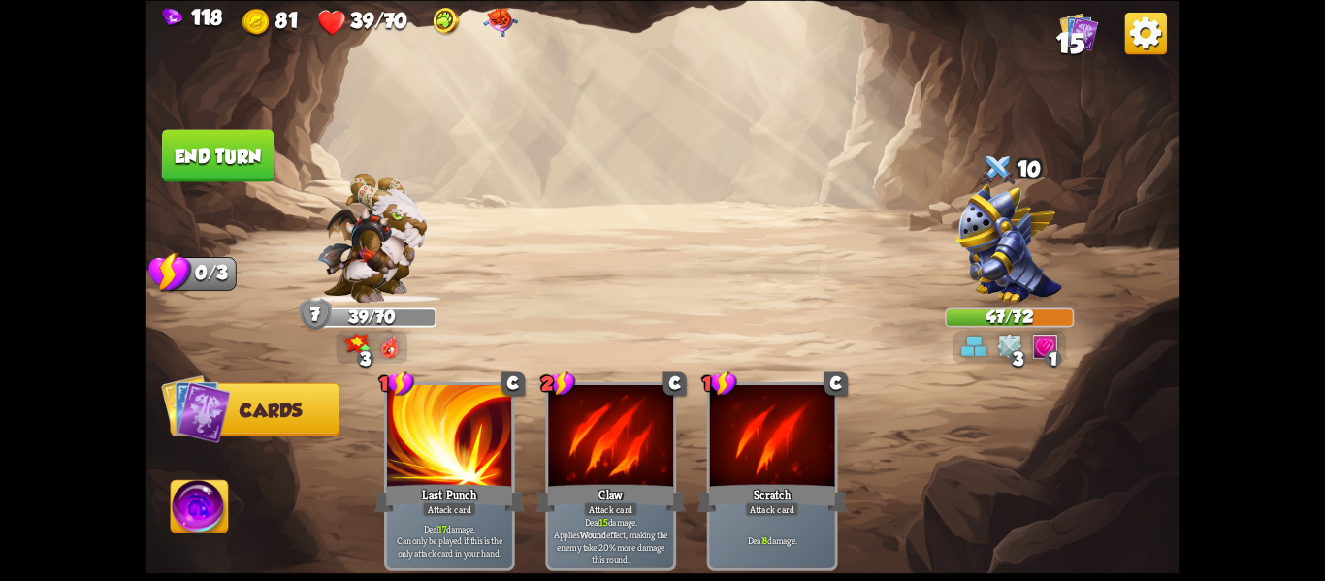
click at [205, 147] on button "End turn" at bounding box center [218, 155] width 112 height 52
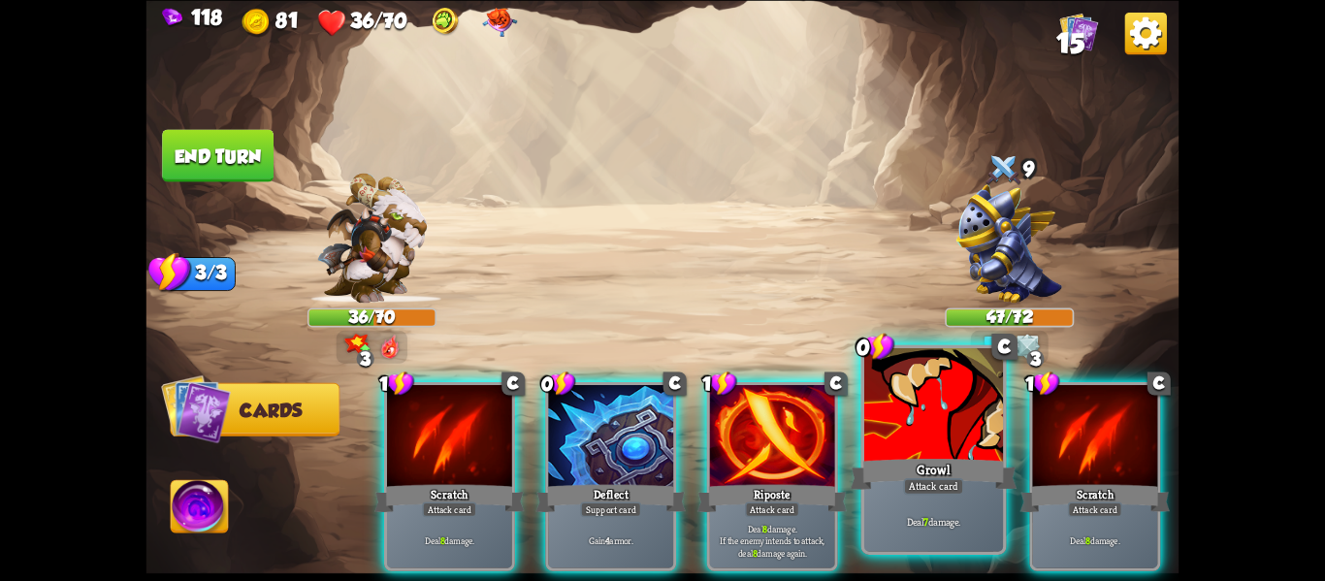
click at [946, 481] on div "Attack card" at bounding box center [933, 486] width 60 height 16
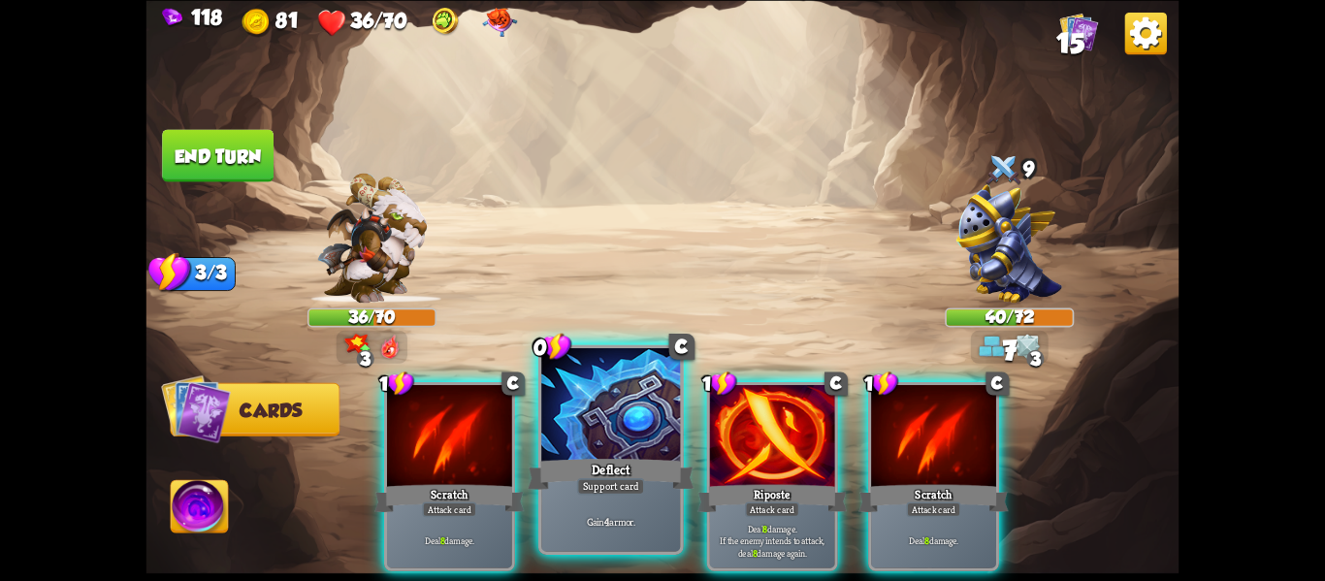
click at [648, 474] on div "Deflect" at bounding box center [611, 473] width 167 height 37
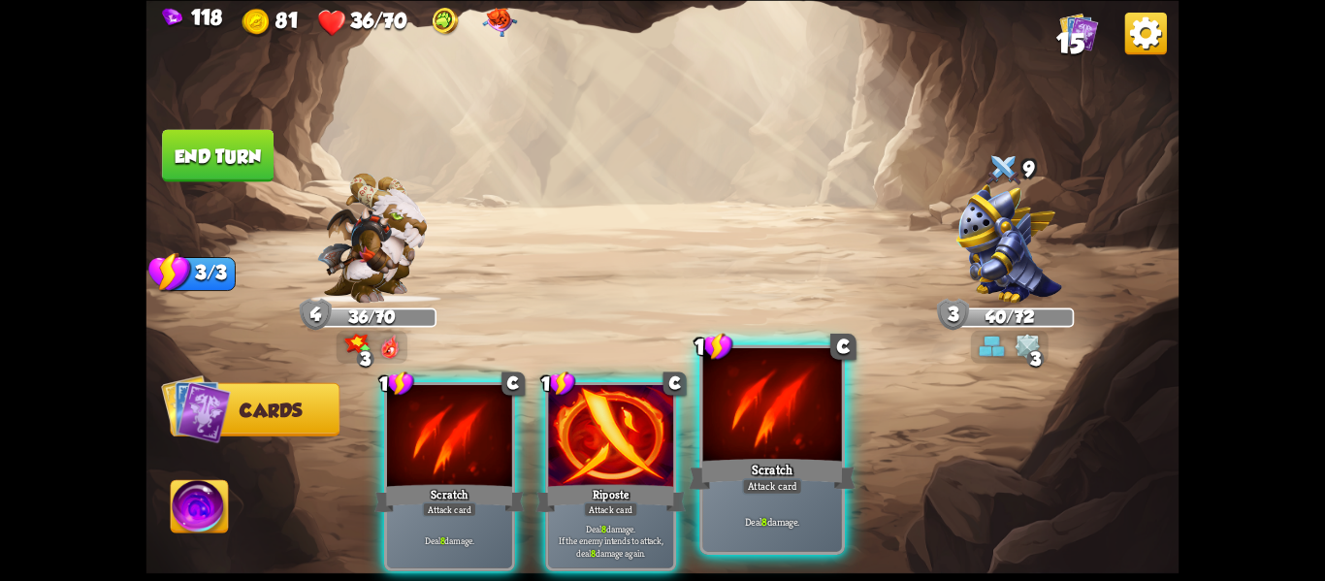
click at [767, 510] on div "Deal 8 damage." at bounding box center [772, 521] width 139 height 60
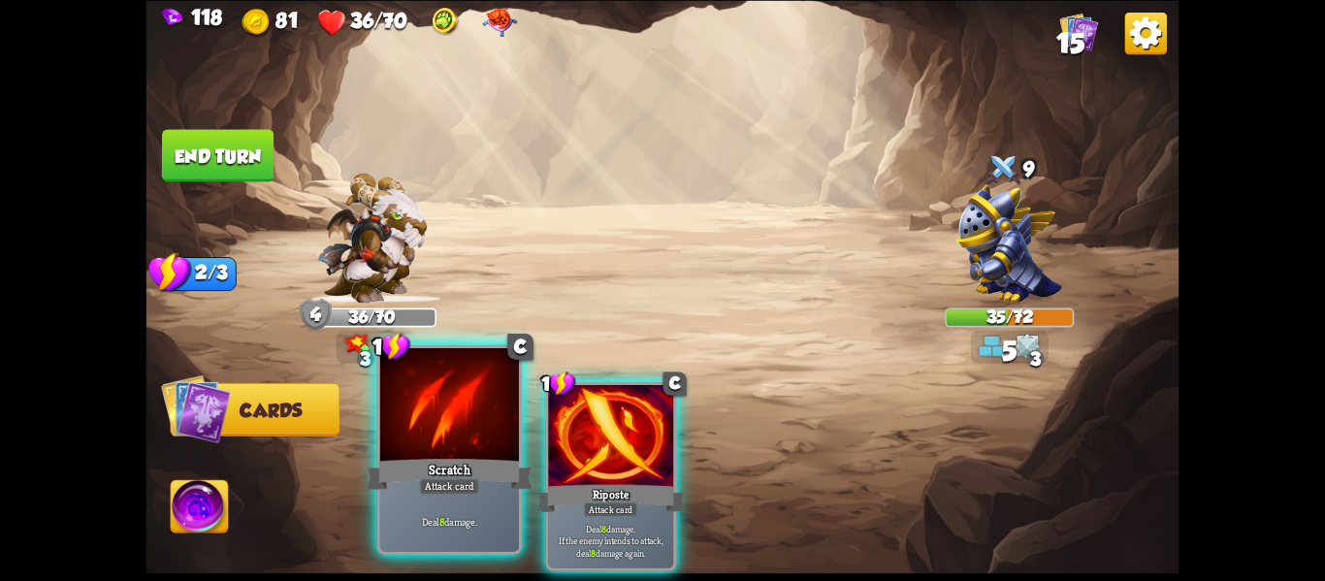
click at [480, 504] on div "Deal 8 damage." at bounding box center [449, 521] width 139 height 60
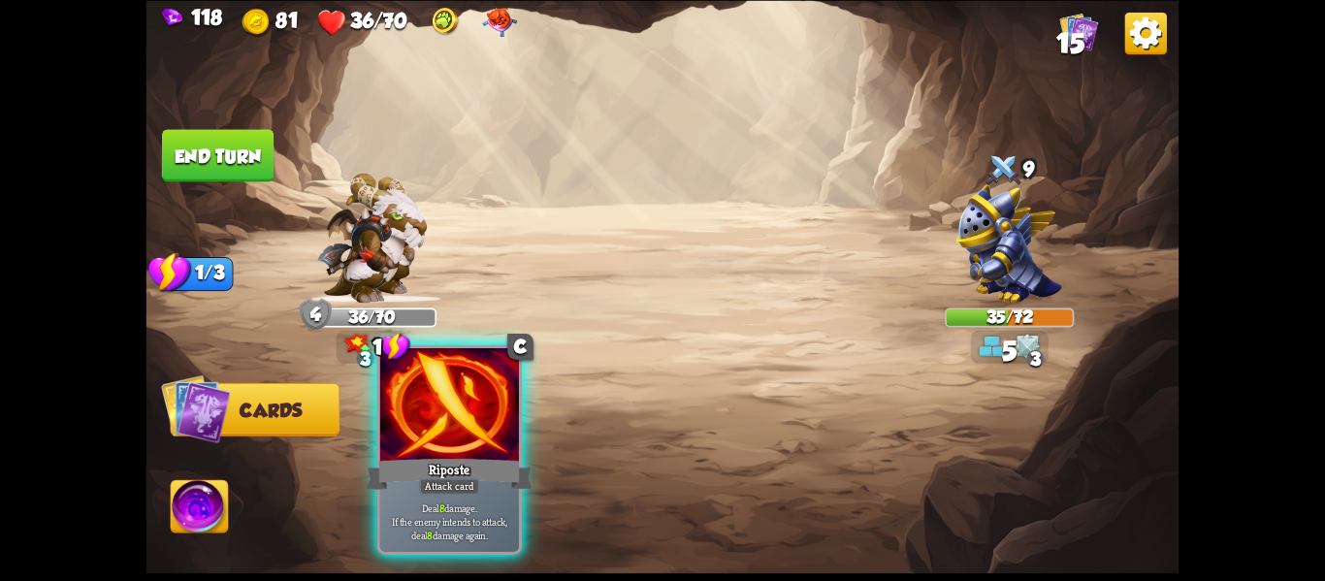
click at [473, 508] on p "Deal 8 damage. If the enemy intends to attack, deal 8 damage again." at bounding box center [449, 521] width 132 height 41
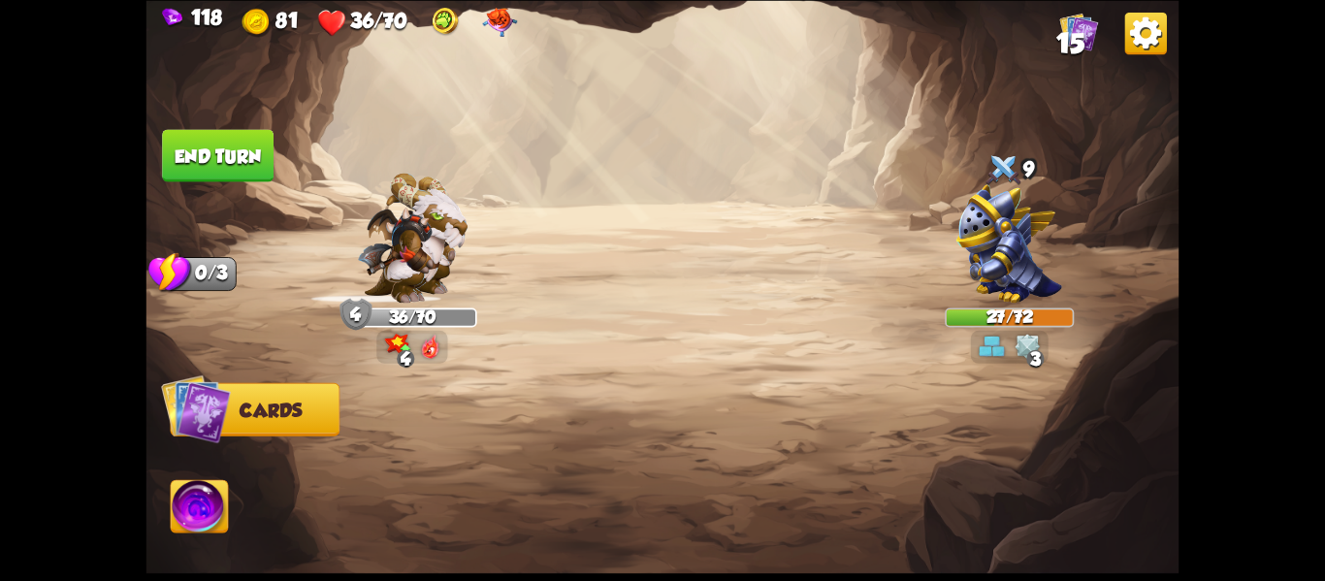
click at [185, 171] on button "End turn" at bounding box center [218, 155] width 112 height 52
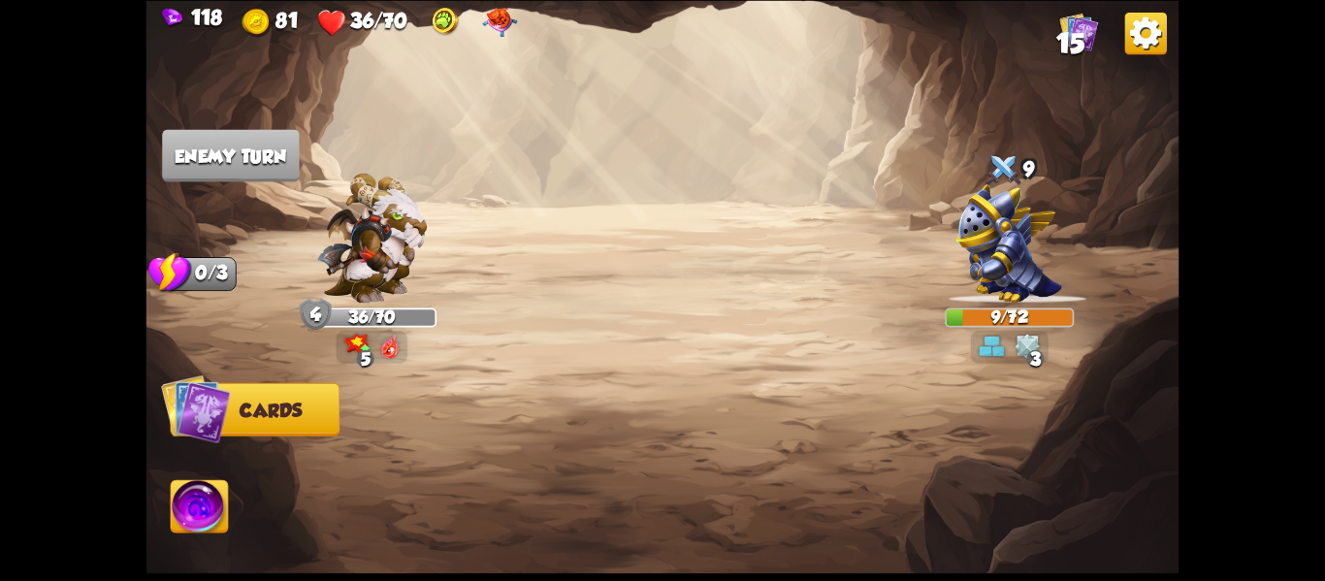
click at [216, 505] on img at bounding box center [199, 509] width 57 height 58
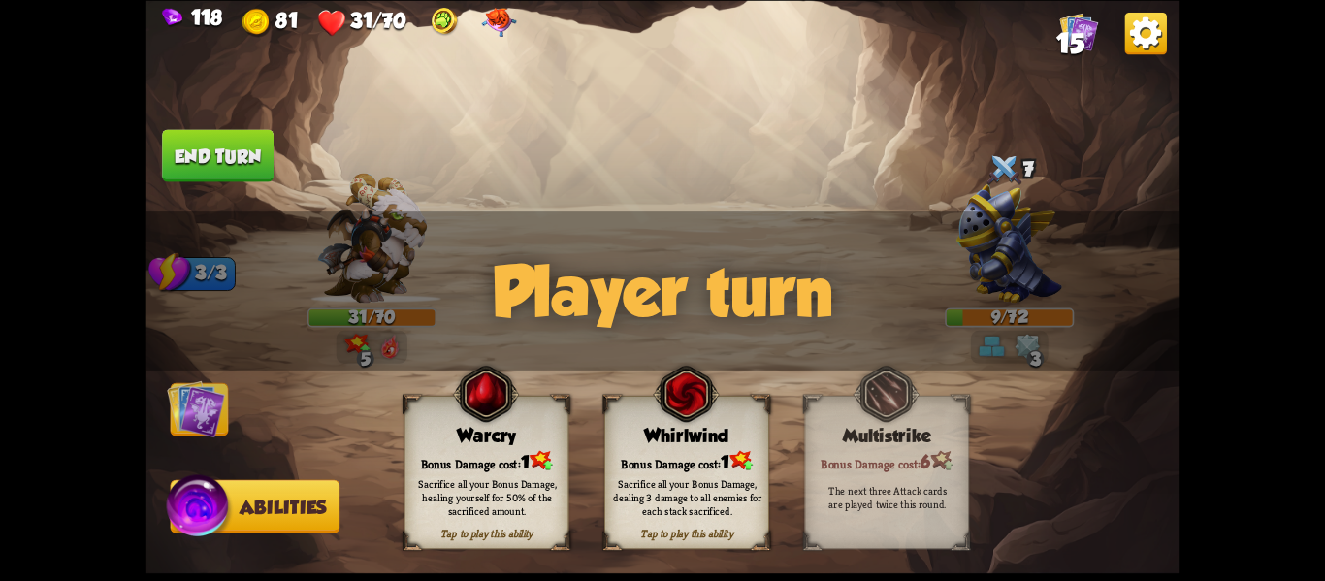
click at [693, 506] on div "Sacrifice all your Bonus Damage, dealing 3 damage to all enemies for each stack…" at bounding box center [687, 496] width 148 height 41
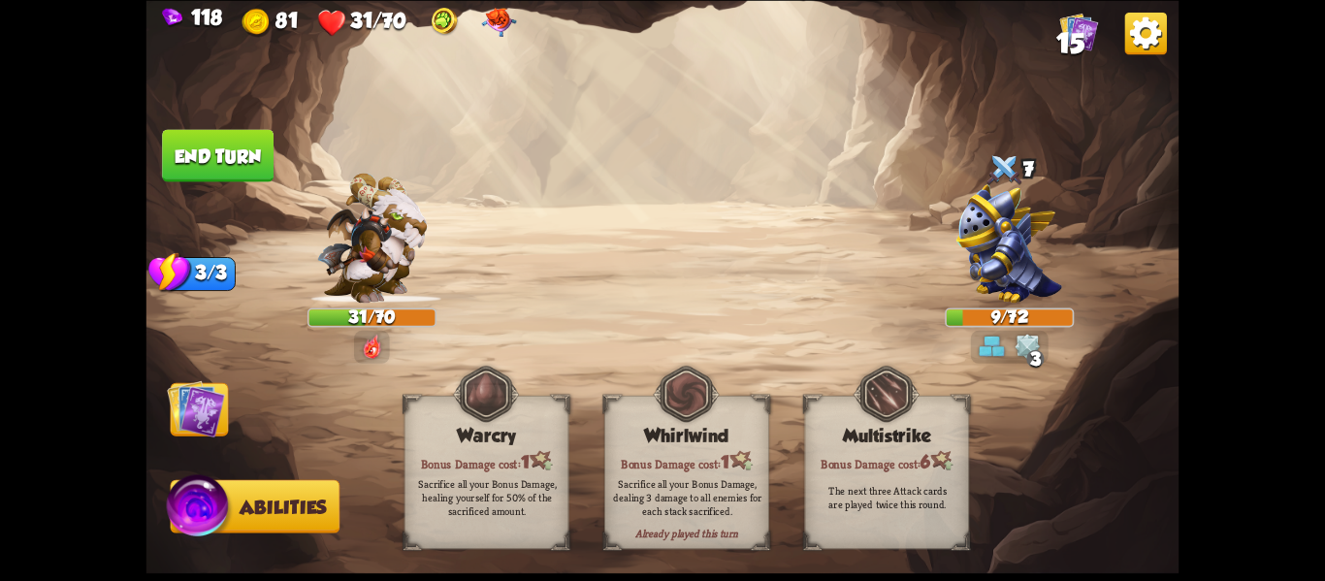
click at [693, 506] on div "Sacrifice all your Bonus Damage, dealing 3 damage to all enemies for each stack…" at bounding box center [687, 496] width 148 height 41
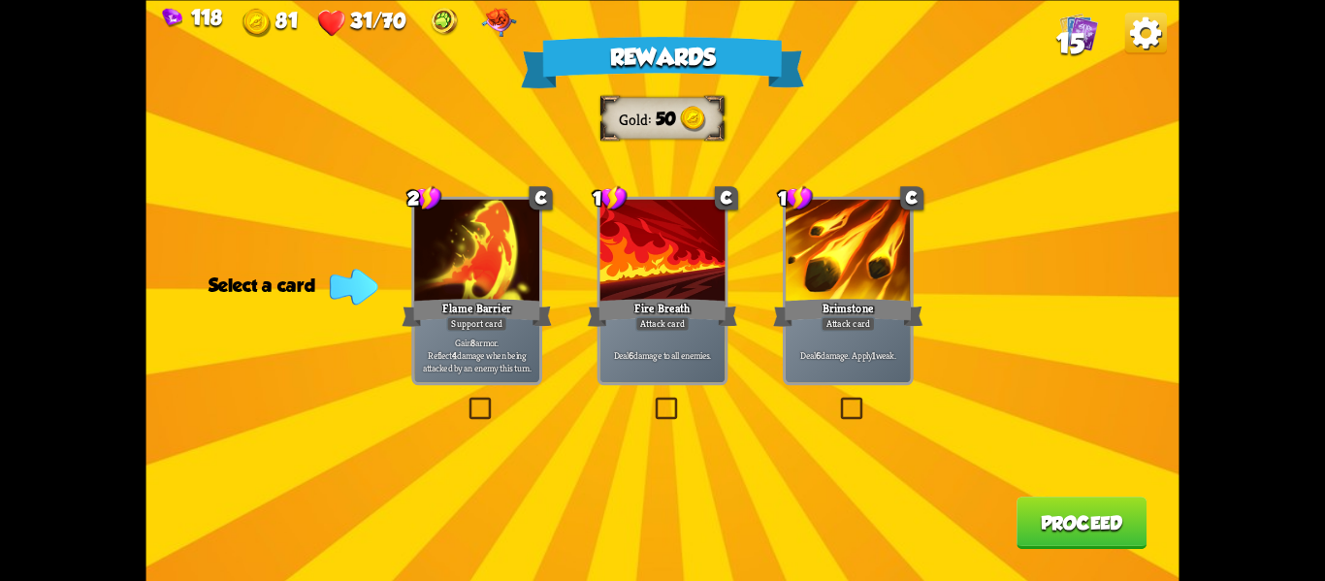
click at [466, 400] on label at bounding box center [466, 400] width 0 height 0
click at [0, 0] on input "checkbox" at bounding box center [0, 0] width 0 height 0
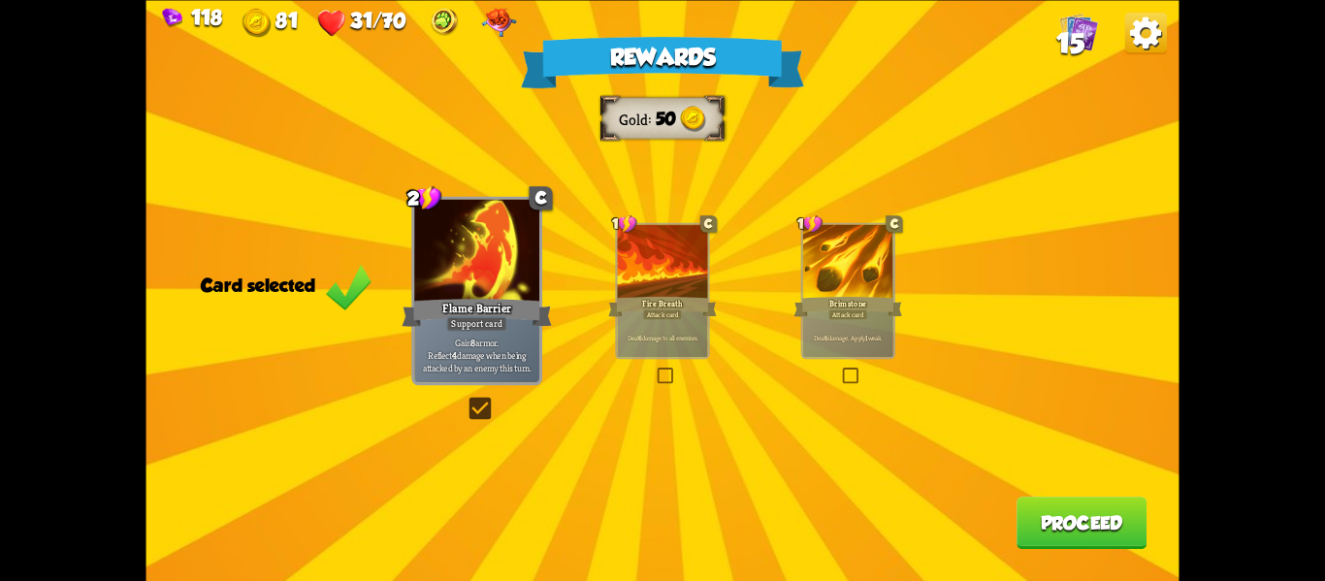
click at [1042, 516] on button "Proceed" at bounding box center [1082, 523] width 130 height 52
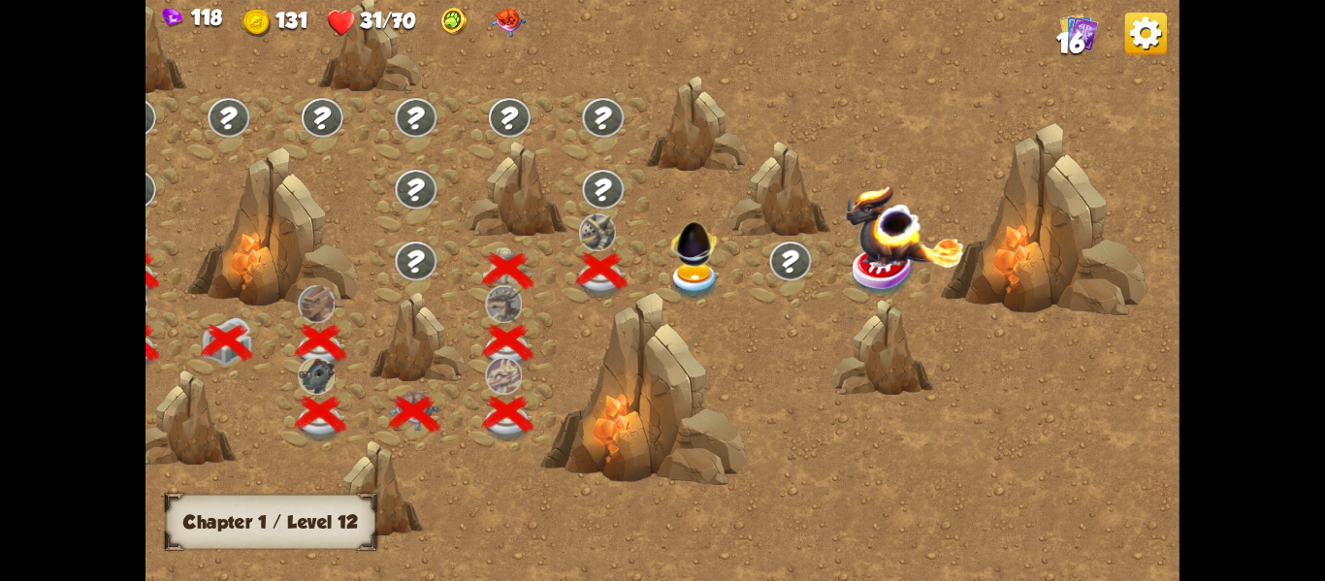
click at [697, 262] on img at bounding box center [694, 239] width 55 height 55
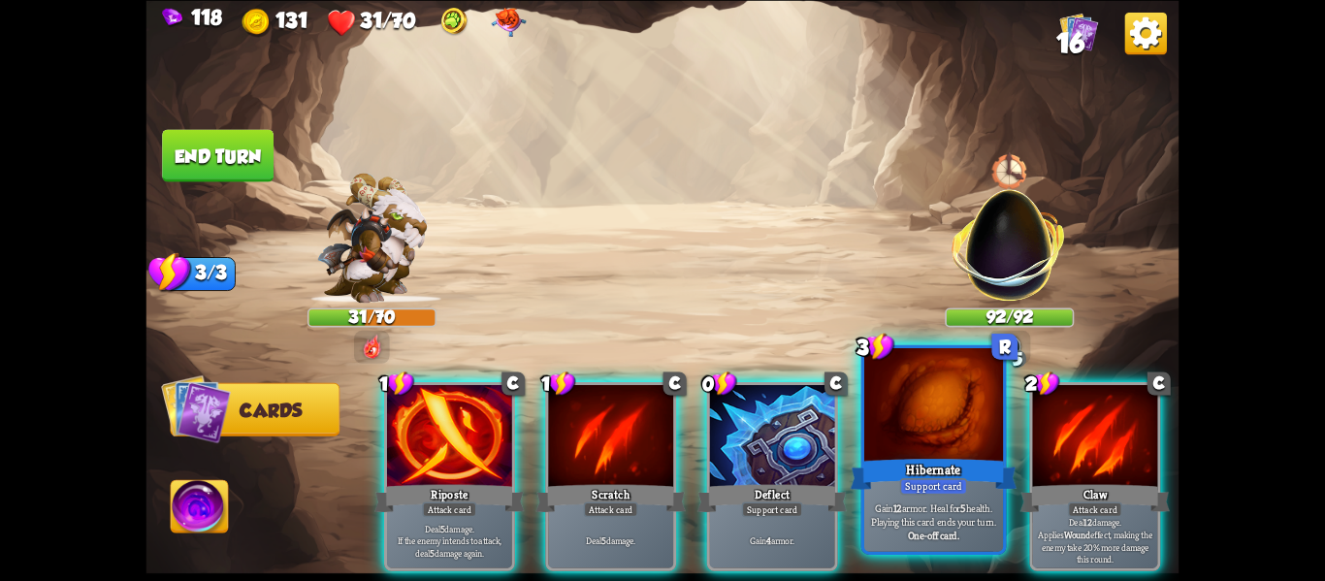
click at [903, 475] on div "Hibernate" at bounding box center [934, 473] width 167 height 37
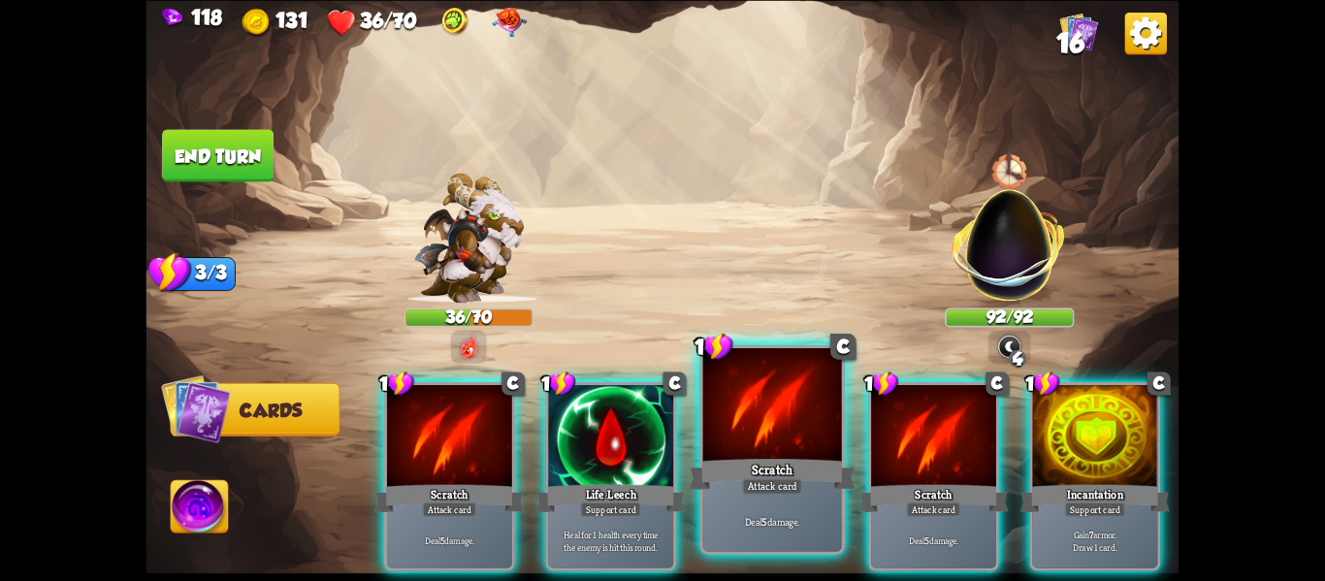
click at [769, 431] on div at bounding box center [772, 406] width 139 height 117
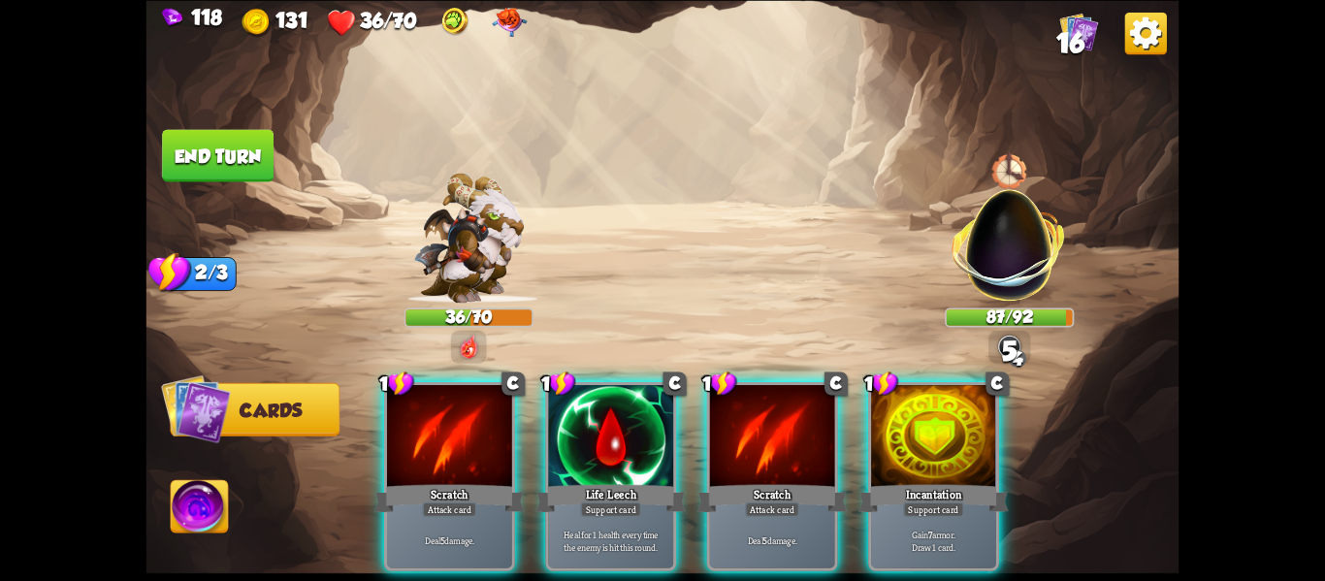
click at [769, 431] on div at bounding box center [772, 438] width 125 height 106
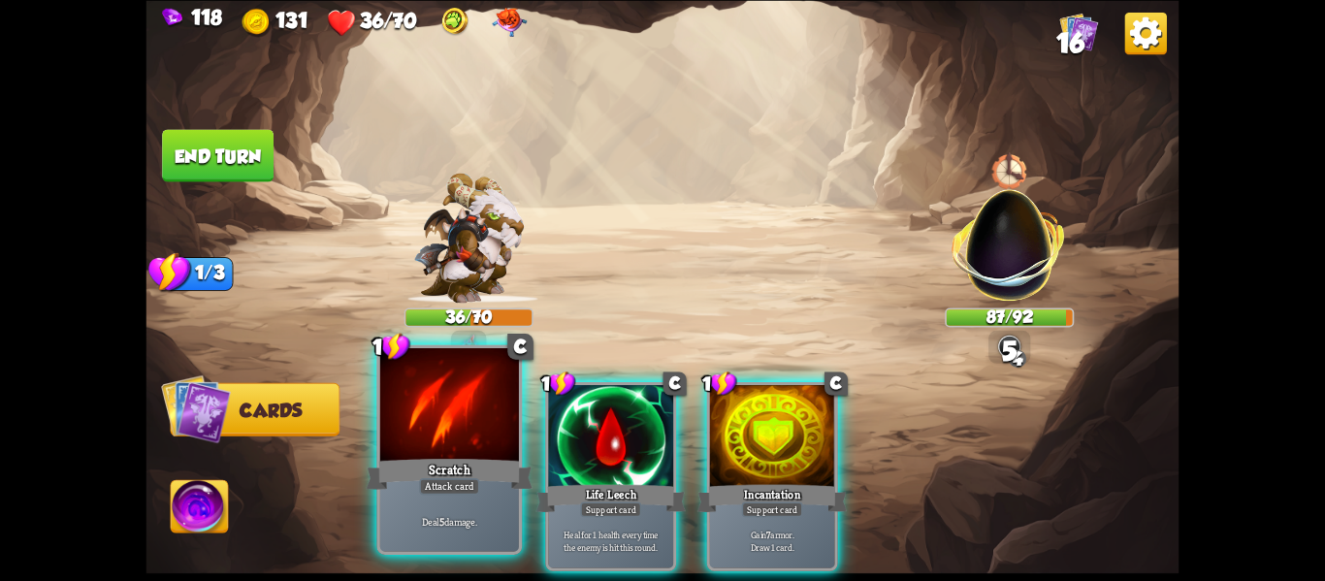
click at [482, 432] on div at bounding box center [449, 406] width 139 height 117
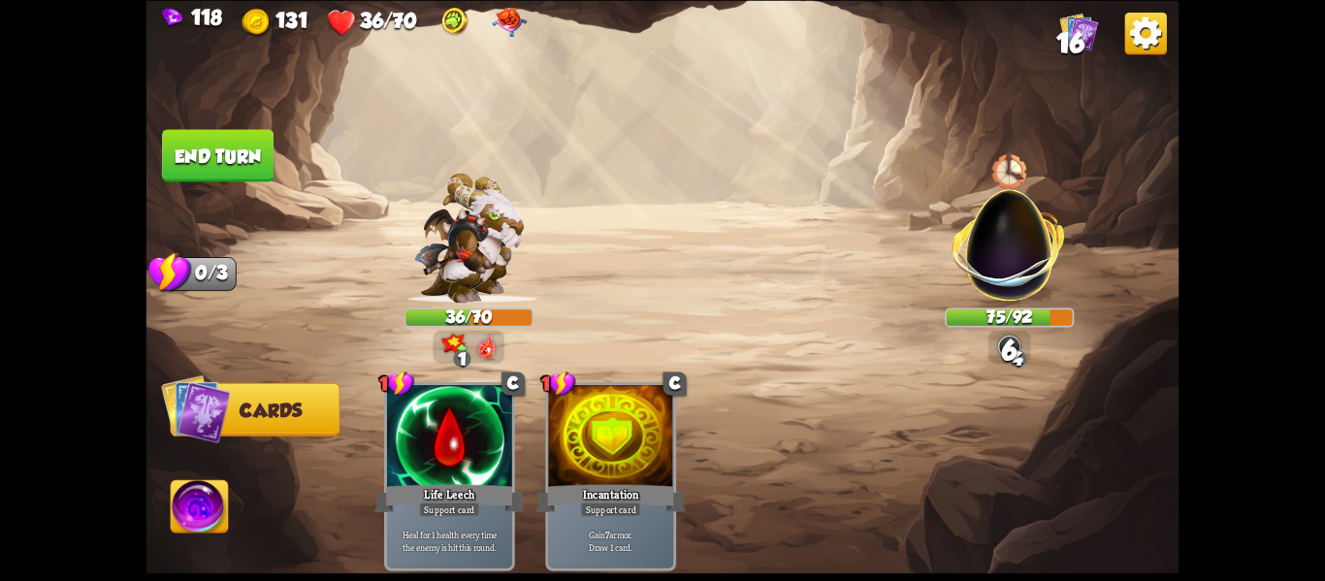
click at [187, 481] on img at bounding box center [199, 509] width 57 height 58
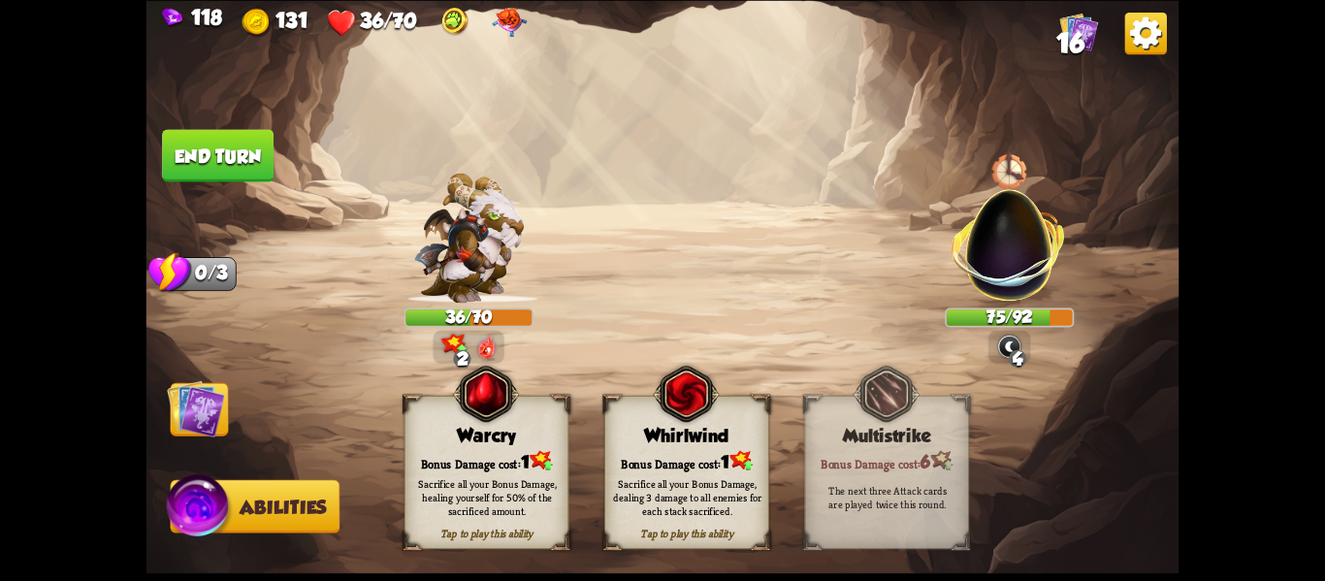
click at [694, 473] on div "Sacrifice all your Bonus Damage, dealing 3 damage to all enemies for each stack…" at bounding box center [687, 497] width 165 height 65
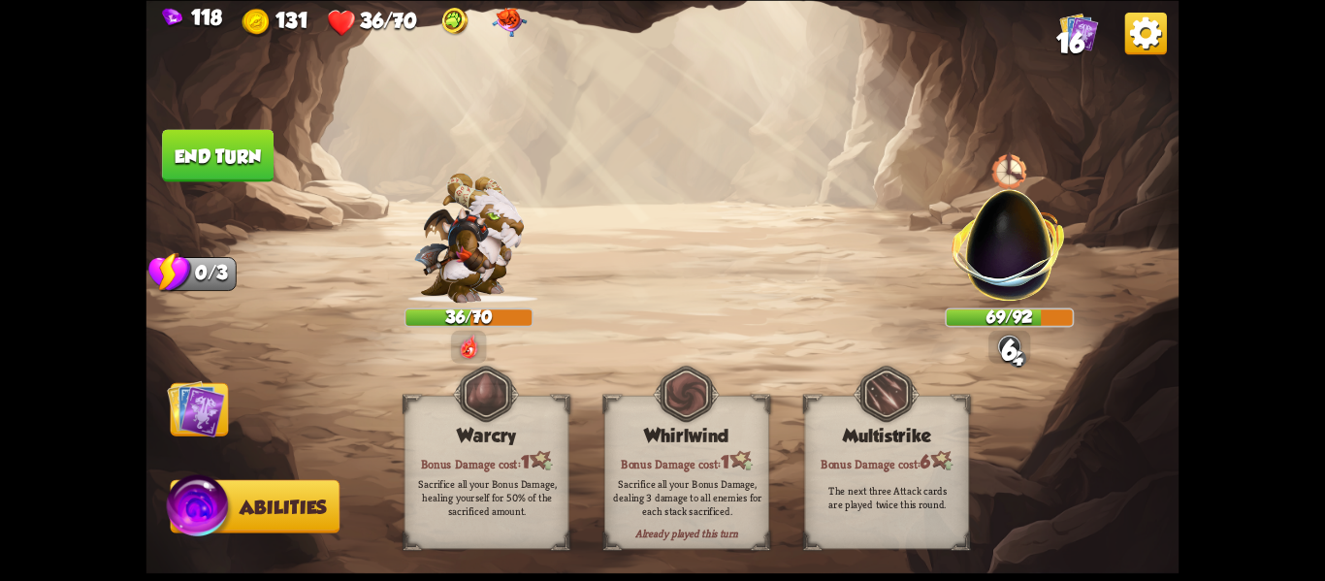
click at [201, 162] on button "End turn" at bounding box center [218, 155] width 112 height 52
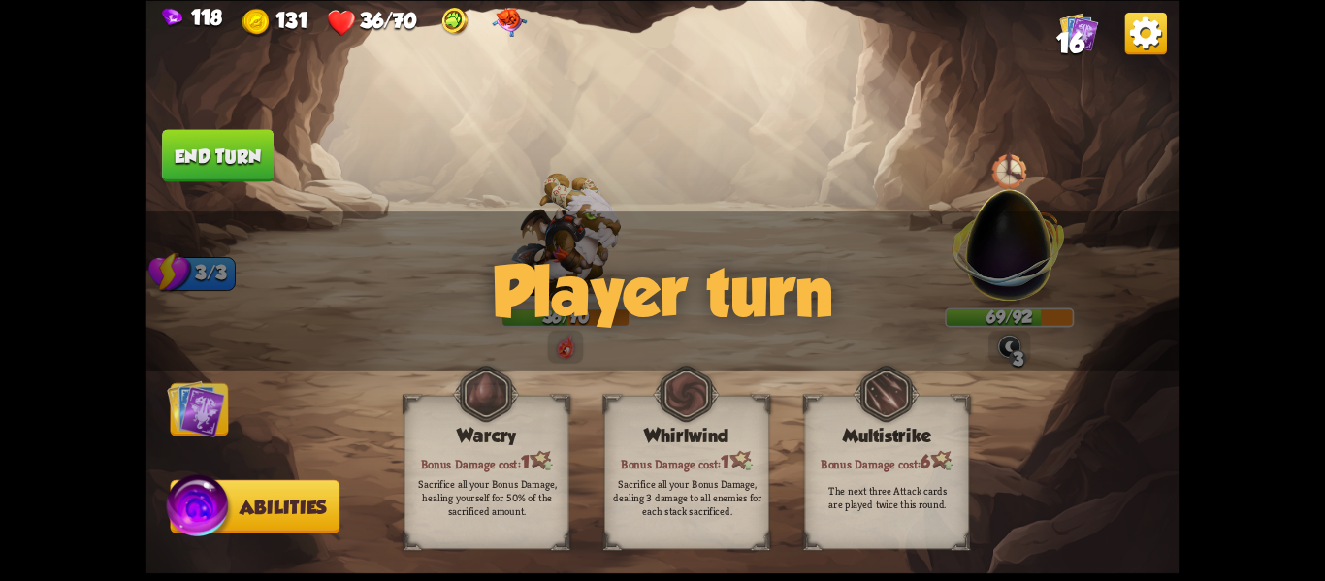
click at [192, 424] on img at bounding box center [196, 408] width 58 height 58
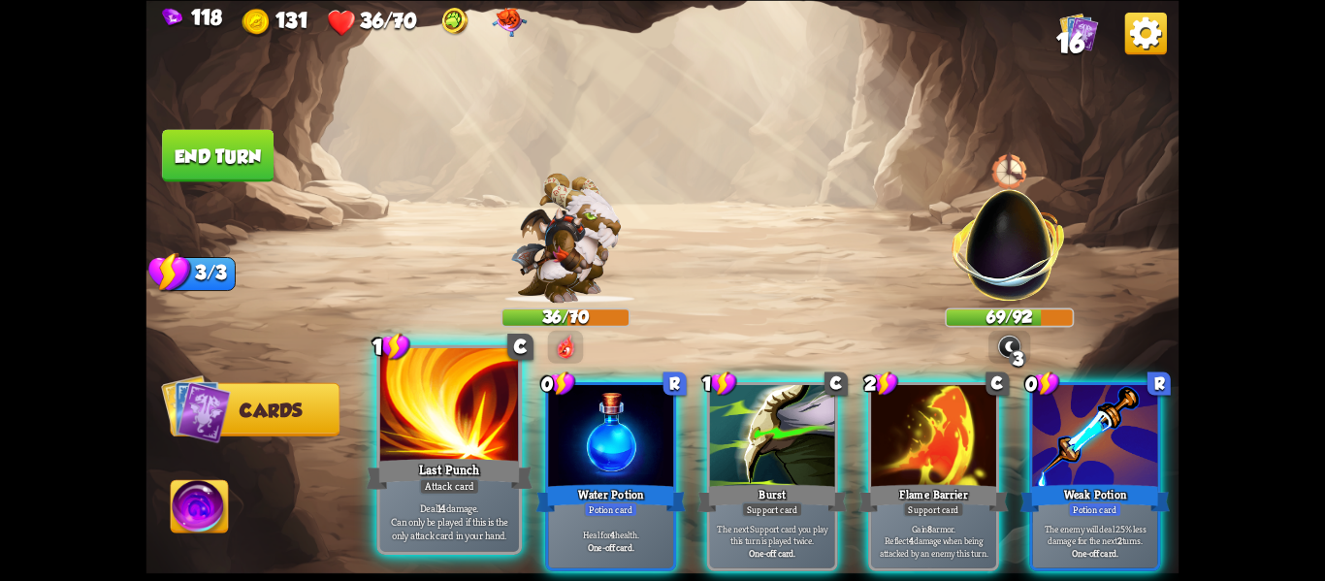
click at [386, 473] on div "Last Punch" at bounding box center [450, 473] width 167 height 37
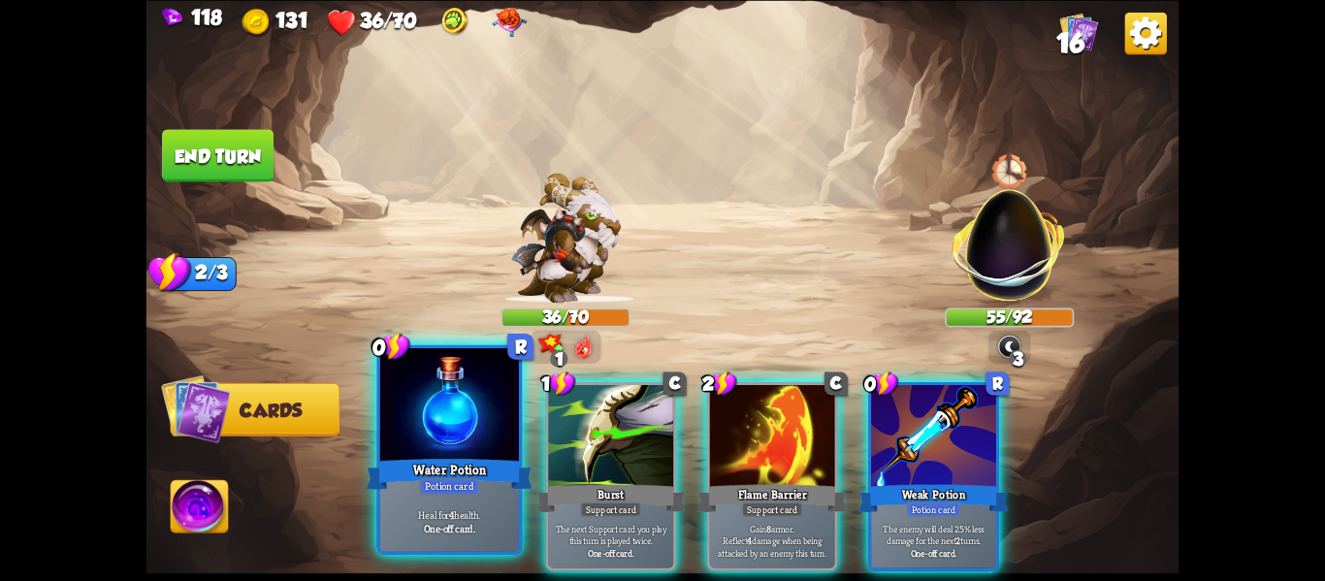
click at [442, 492] on div "Potion card" at bounding box center [450, 486] width 60 height 16
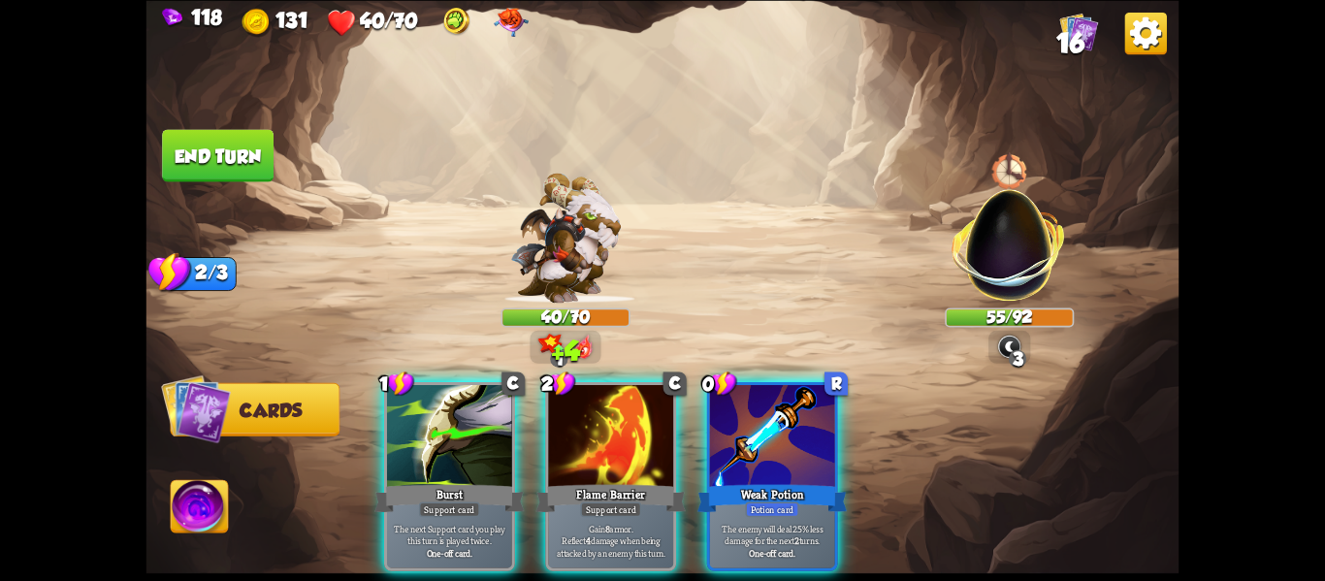
click at [442, 502] on div "Support card" at bounding box center [449, 510] width 61 height 16
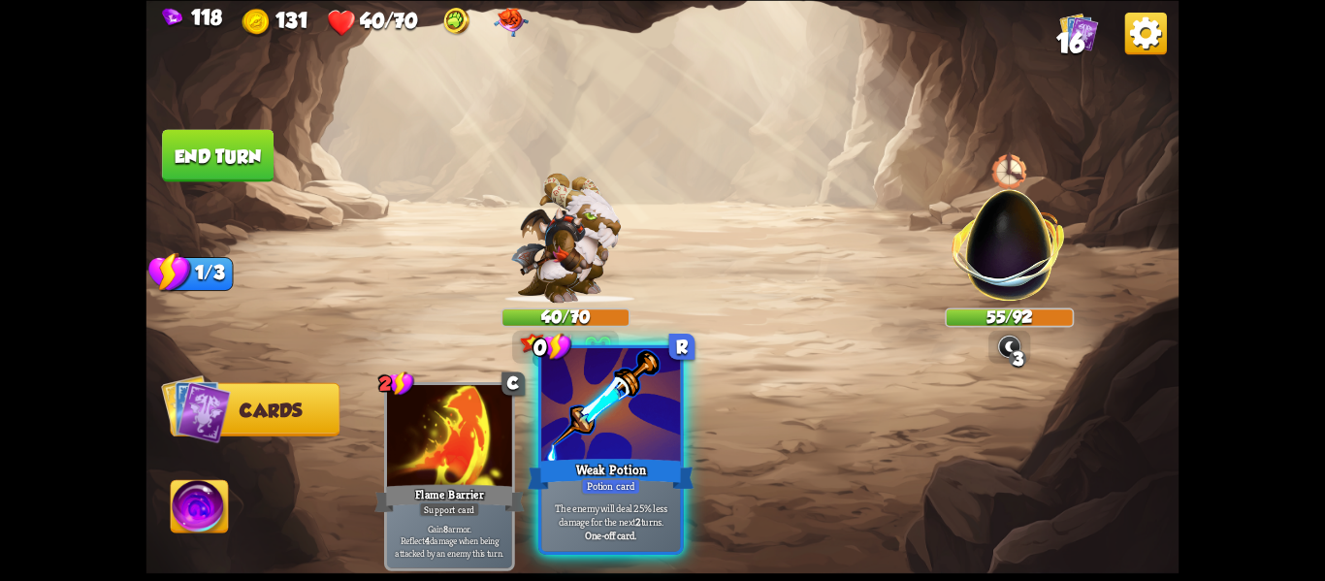
click at [612, 475] on div "Weak Potion" at bounding box center [611, 473] width 167 height 37
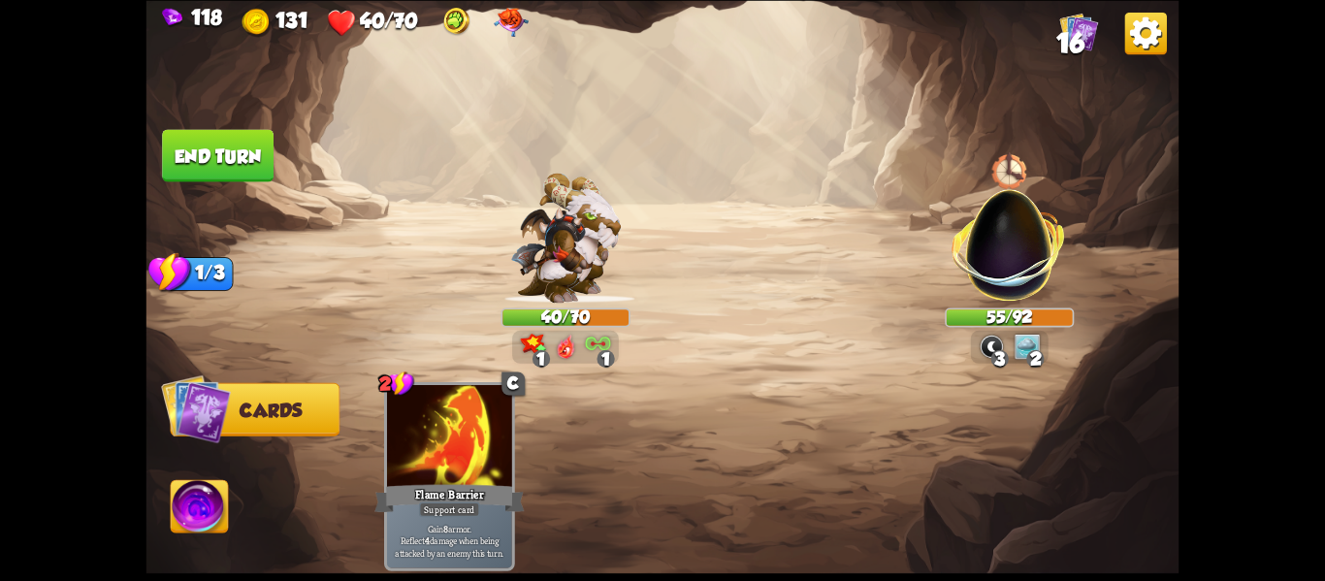
click at [209, 158] on button "End turn" at bounding box center [218, 155] width 112 height 52
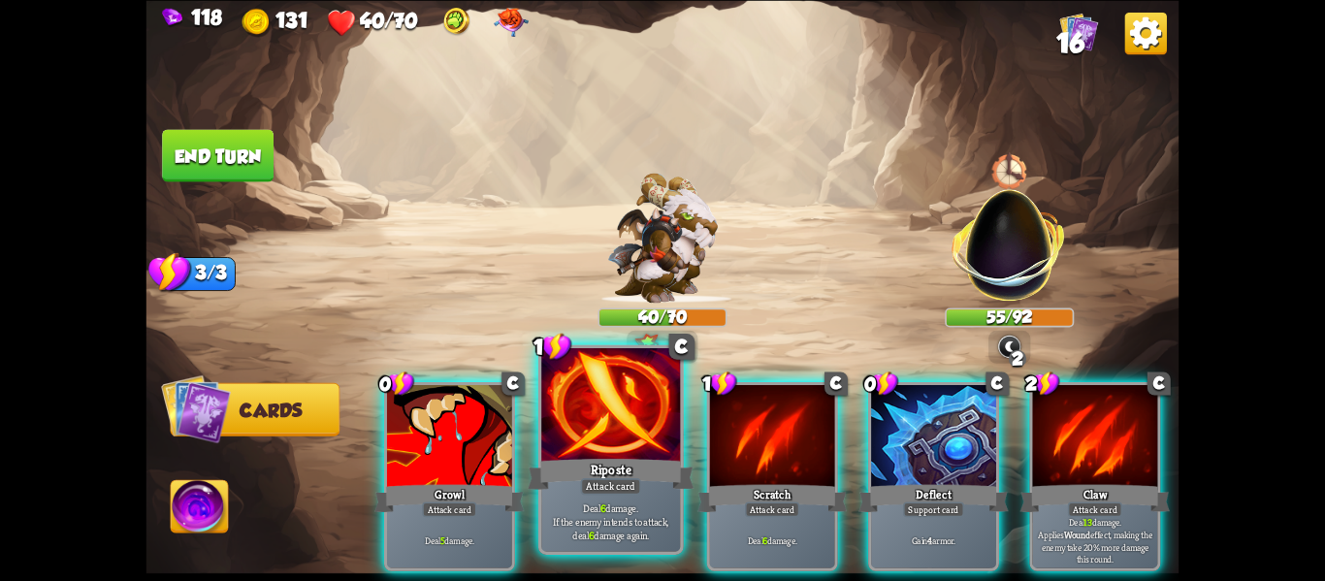
click at [627, 461] on div "Riposte" at bounding box center [611, 473] width 167 height 37
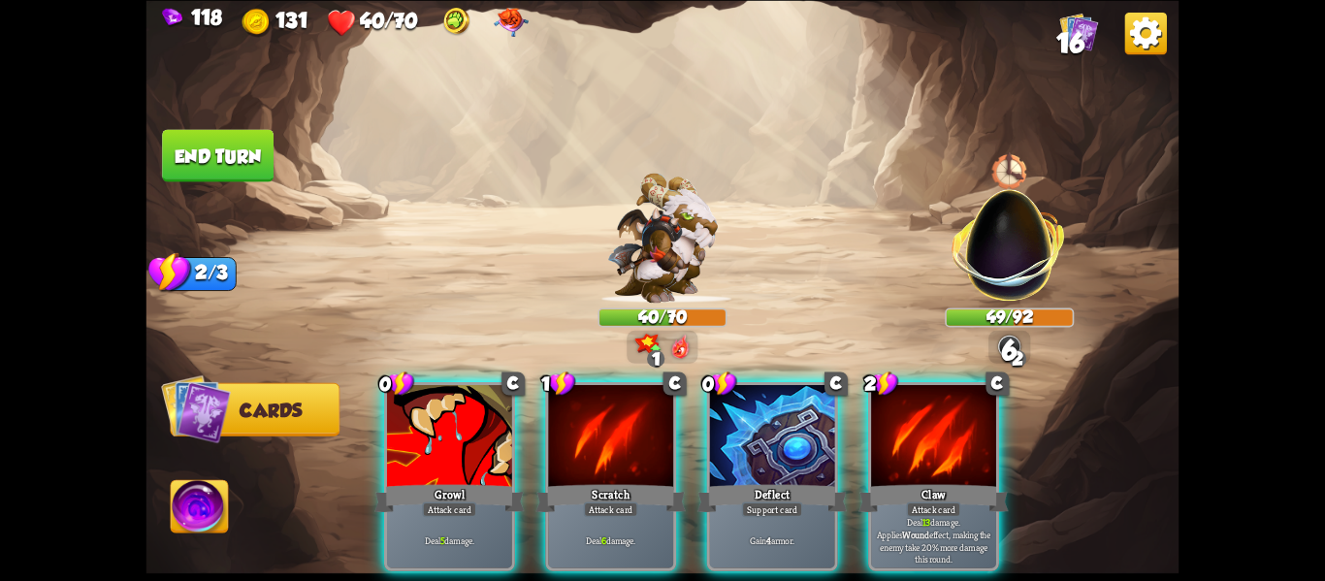
click at [627, 481] on div "Scratch" at bounding box center [611, 497] width 150 height 33
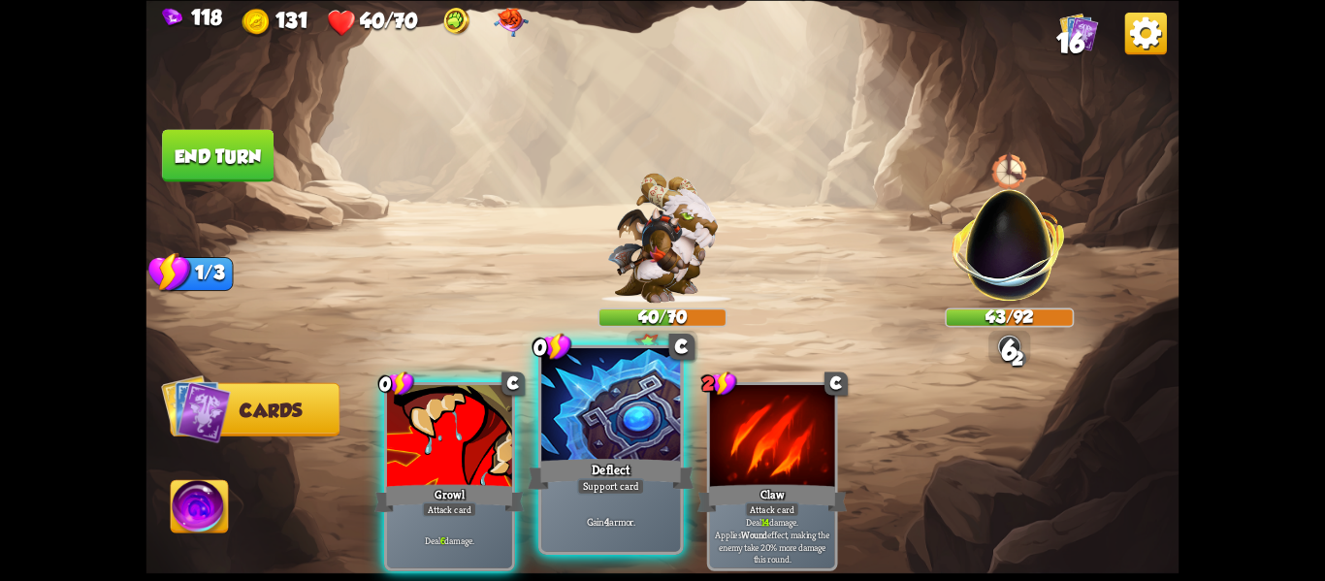
click at [581, 470] on div "Deflect" at bounding box center [611, 473] width 167 height 37
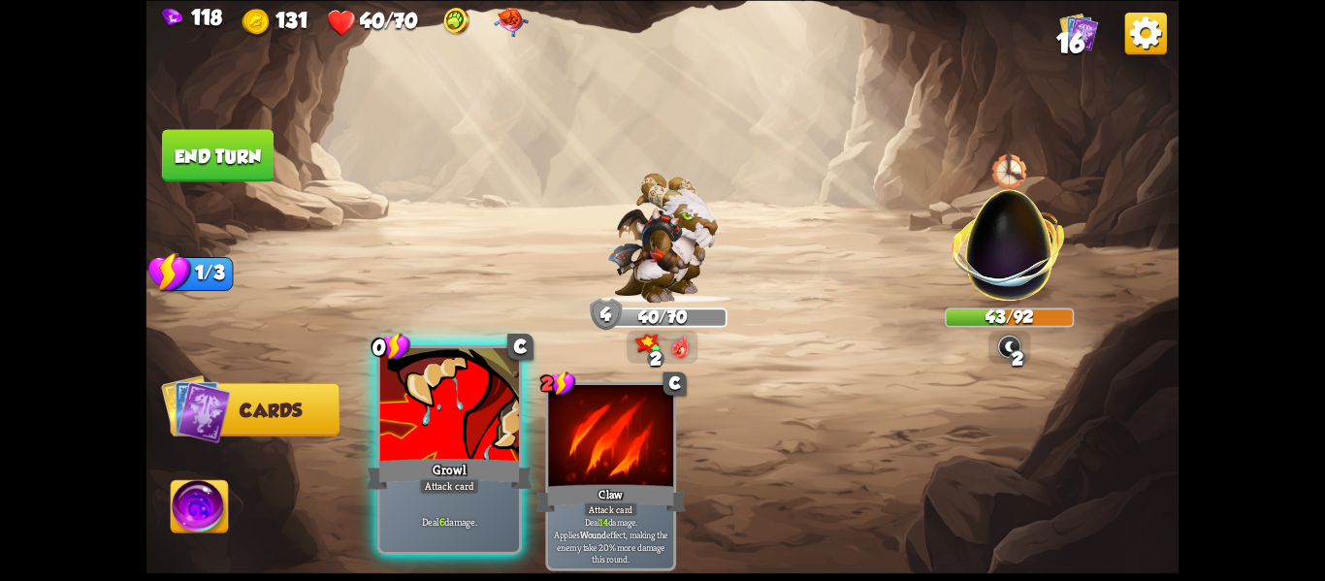
click at [440, 463] on div "Growl" at bounding box center [450, 473] width 167 height 37
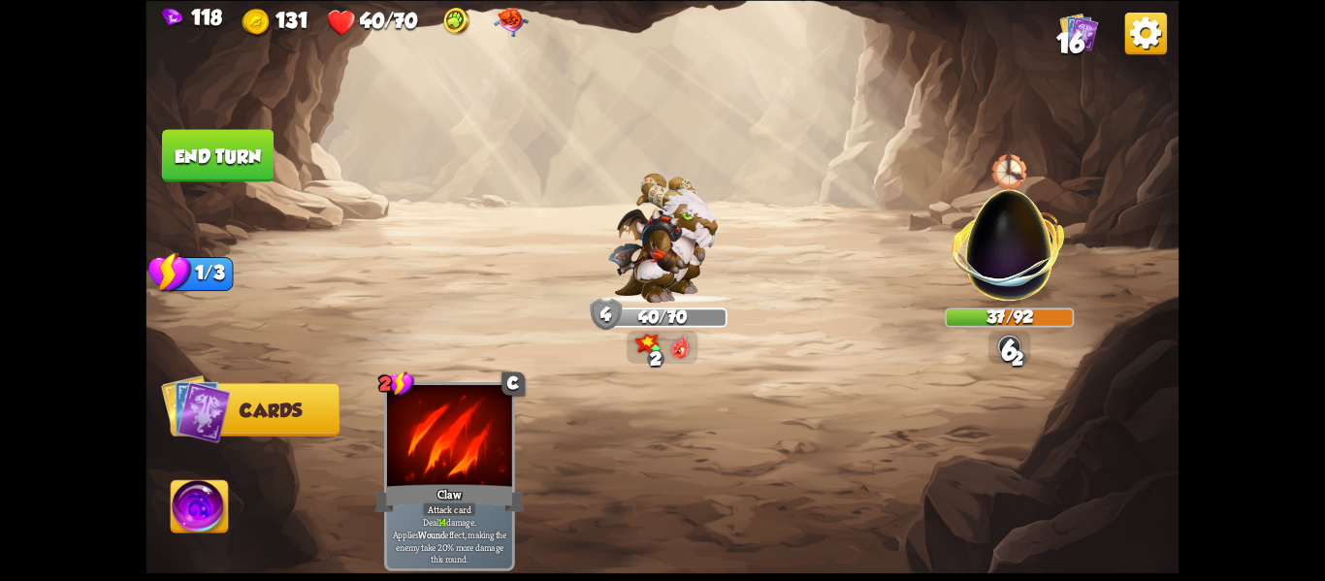
click at [208, 159] on button "End turn" at bounding box center [218, 155] width 112 height 52
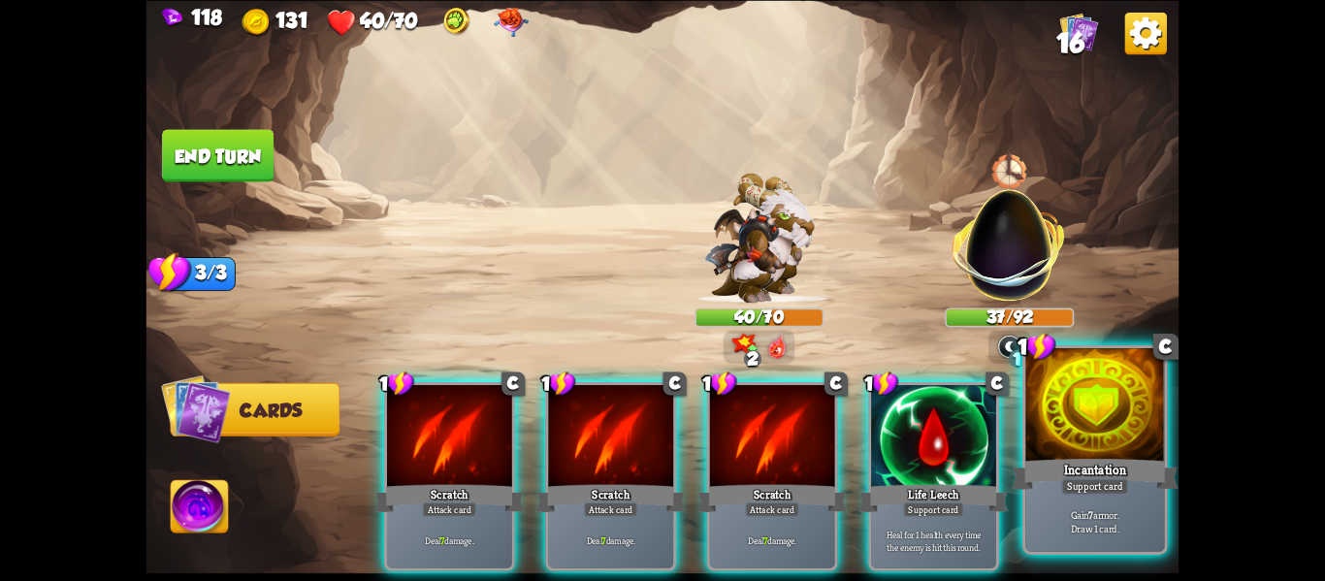
click at [1120, 499] on div "Gain 7 armor. Draw 1 card." at bounding box center [1095, 521] width 139 height 60
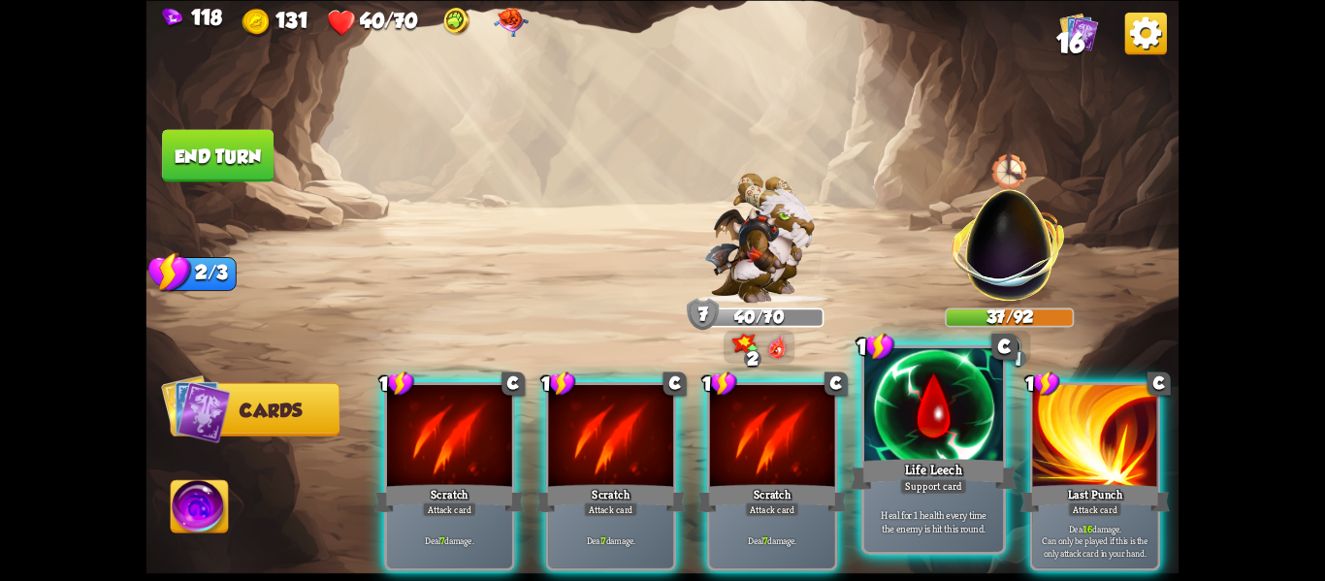
click at [950, 462] on div "Life Leech" at bounding box center [934, 473] width 167 height 37
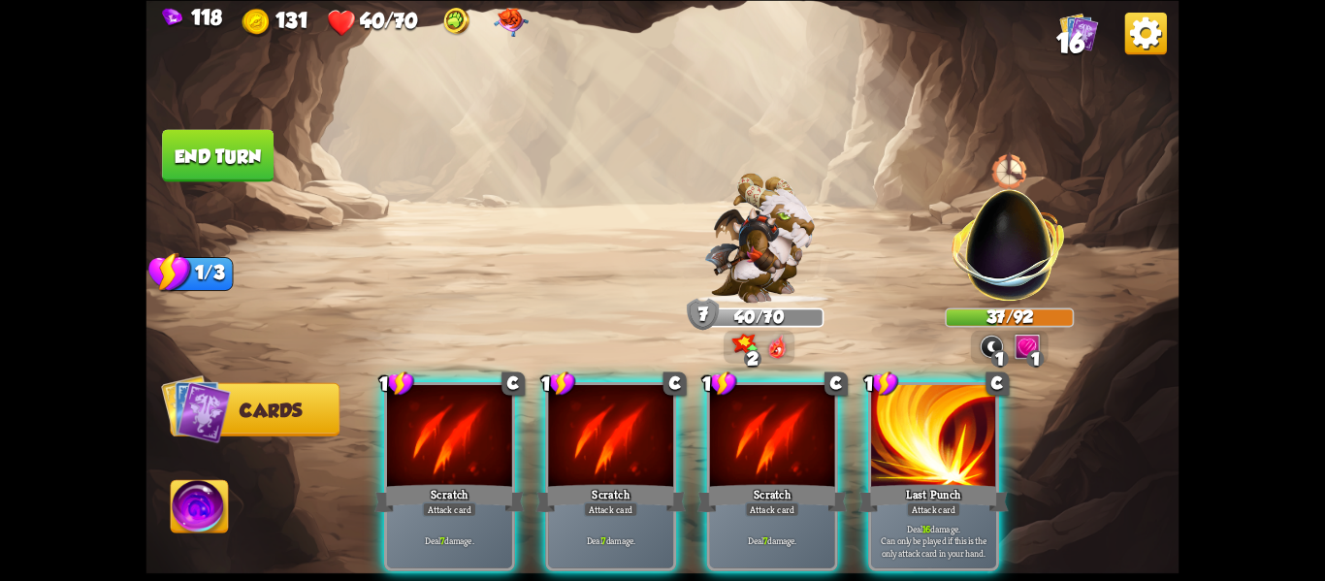
click at [950, 481] on div "Last Punch" at bounding box center [934, 497] width 150 height 33
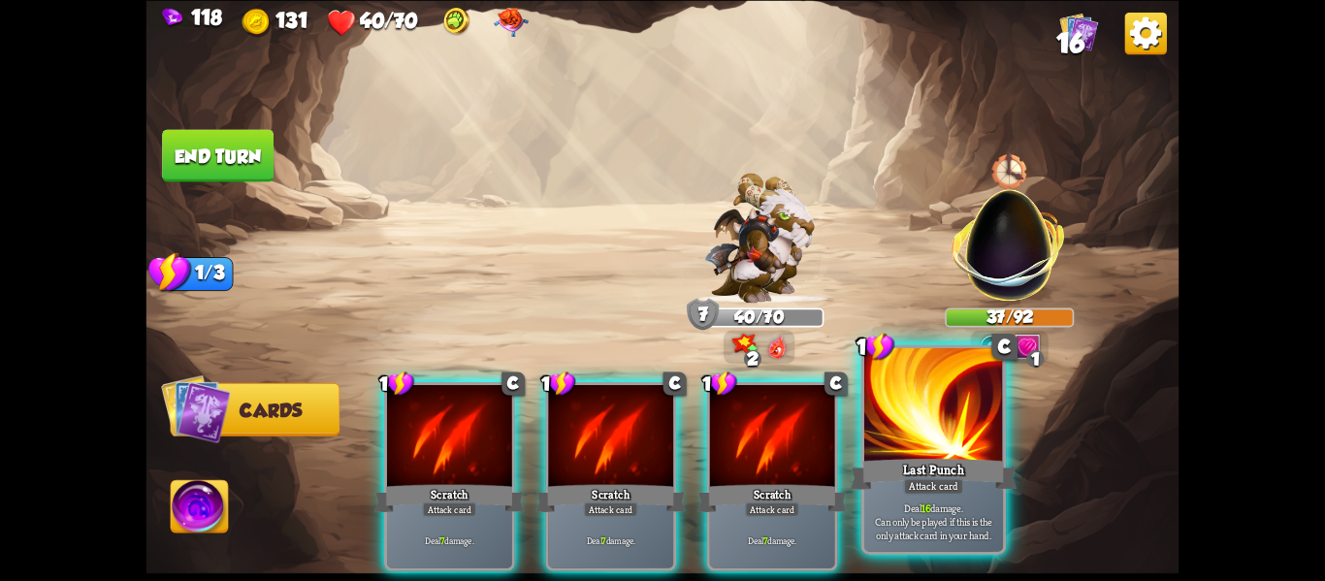
click at [926, 487] on div "Attack card" at bounding box center [933, 486] width 60 height 16
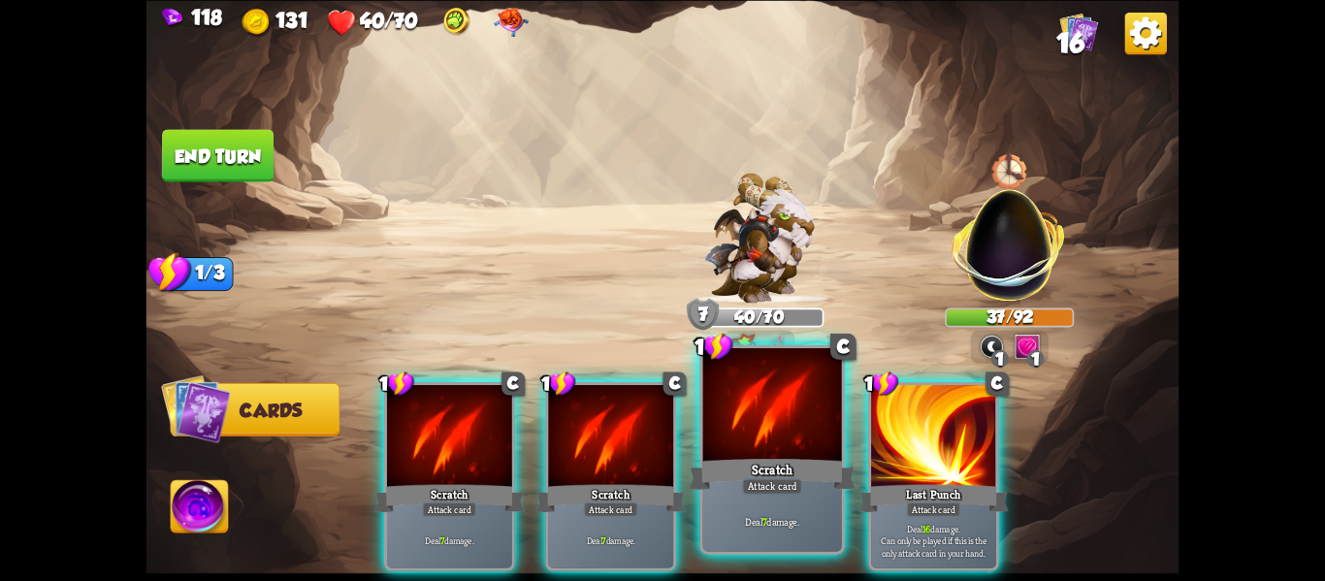
click at [752, 484] on div "Attack card" at bounding box center [772, 486] width 60 height 16
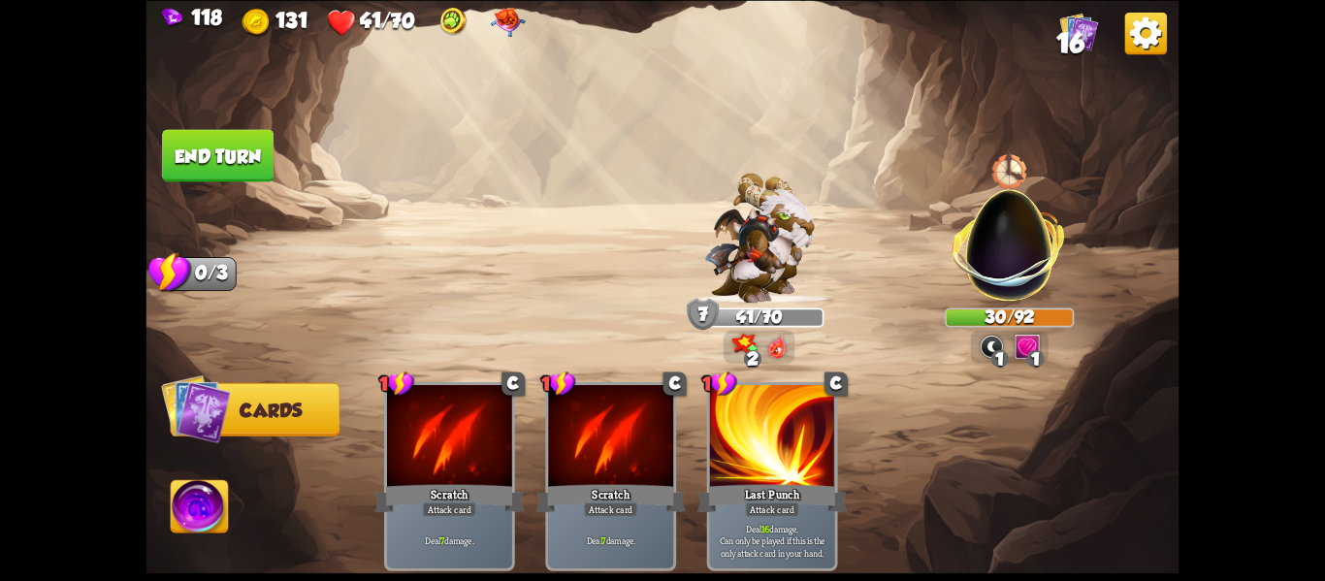
click at [230, 150] on button "End turn" at bounding box center [218, 155] width 112 height 52
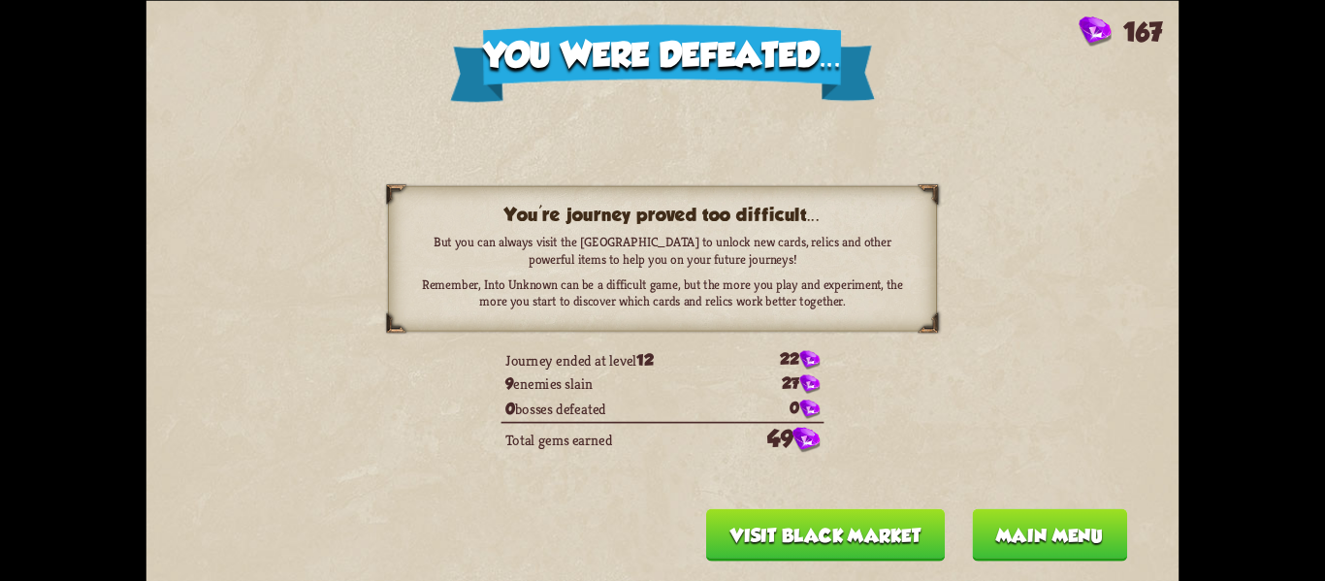
click at [1027, 533] on button "Main menu" at bounding box center [1049, 534] width 155 height 52
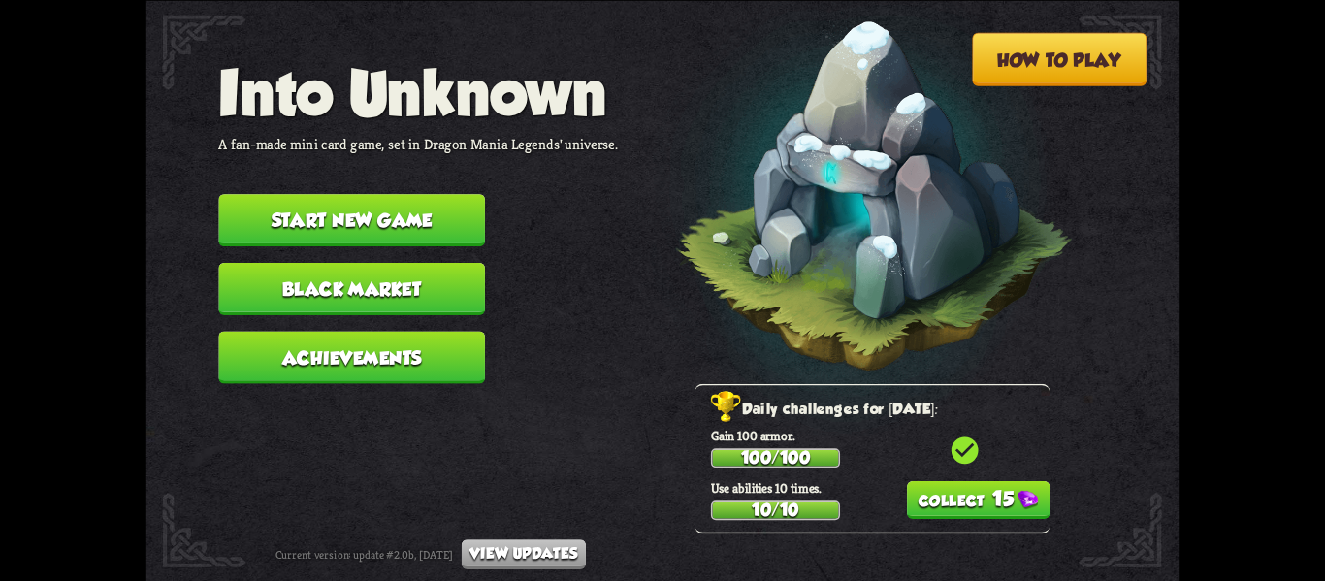
click at [391, 288] on button "Black Market" at bounding box center [351, 288] width 267 height 52
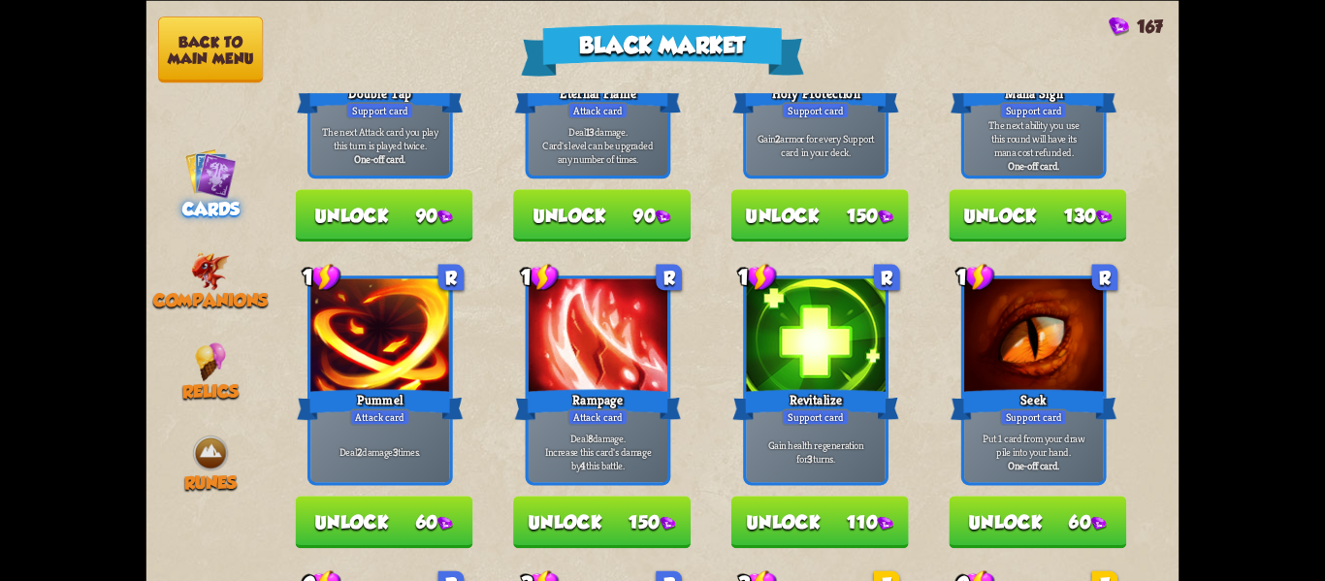
scroll to position [563, 0]
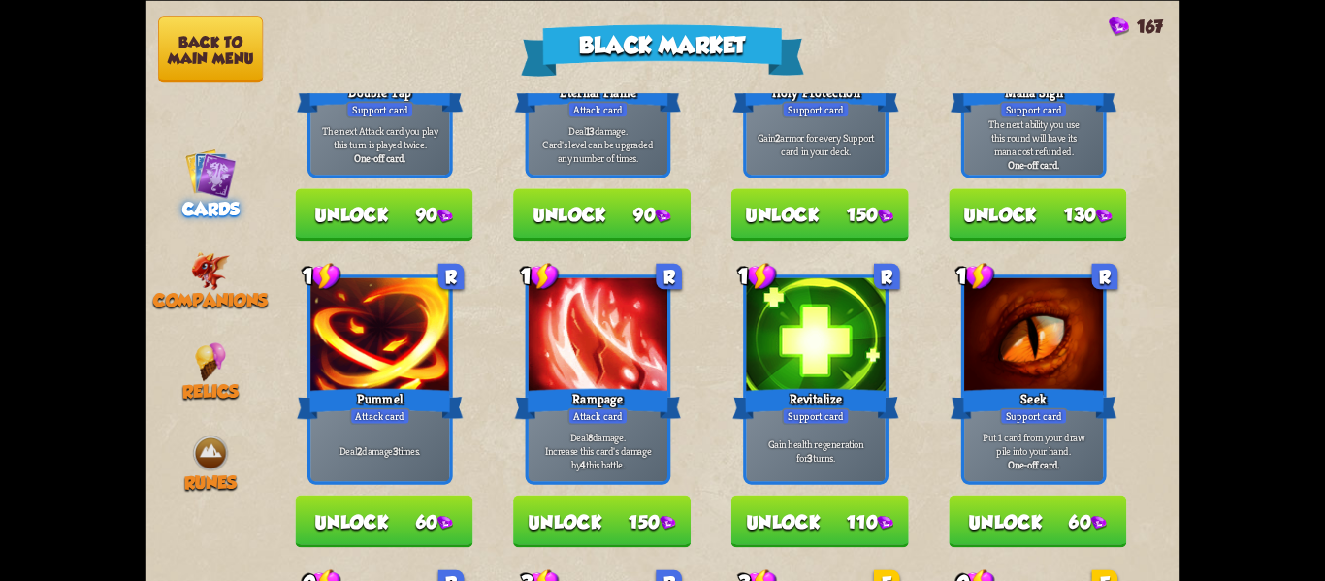
click at [838, 525] on button "Unlock 110" at bounding box center [821, 521] width 178 height 52
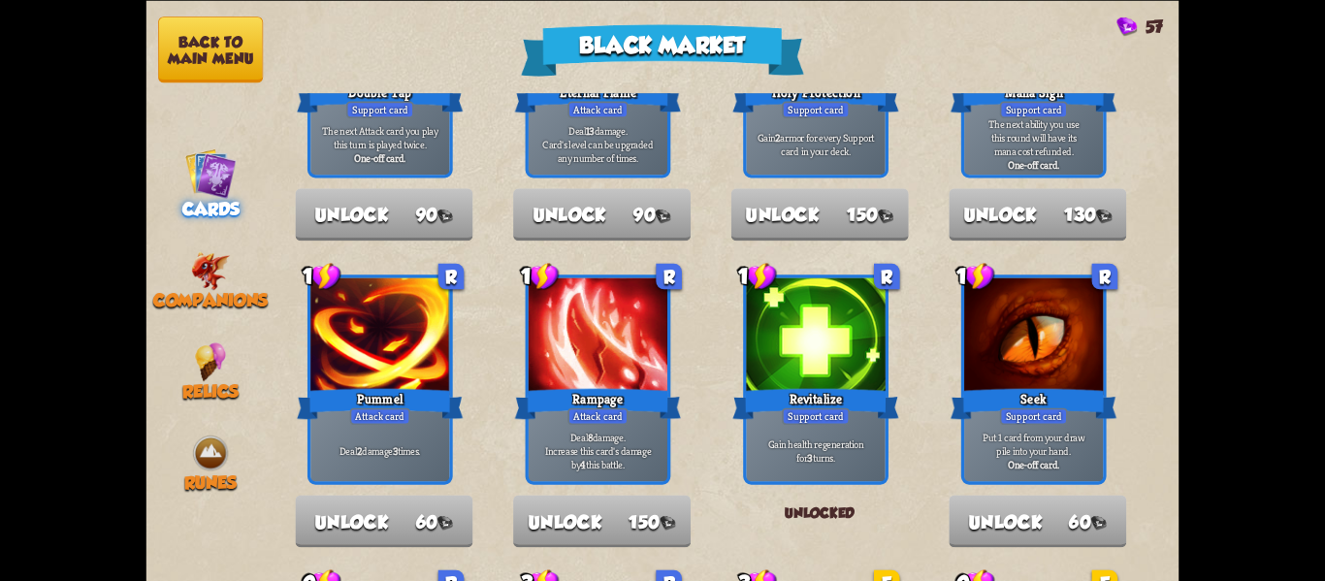
scroll to position [0, 0]
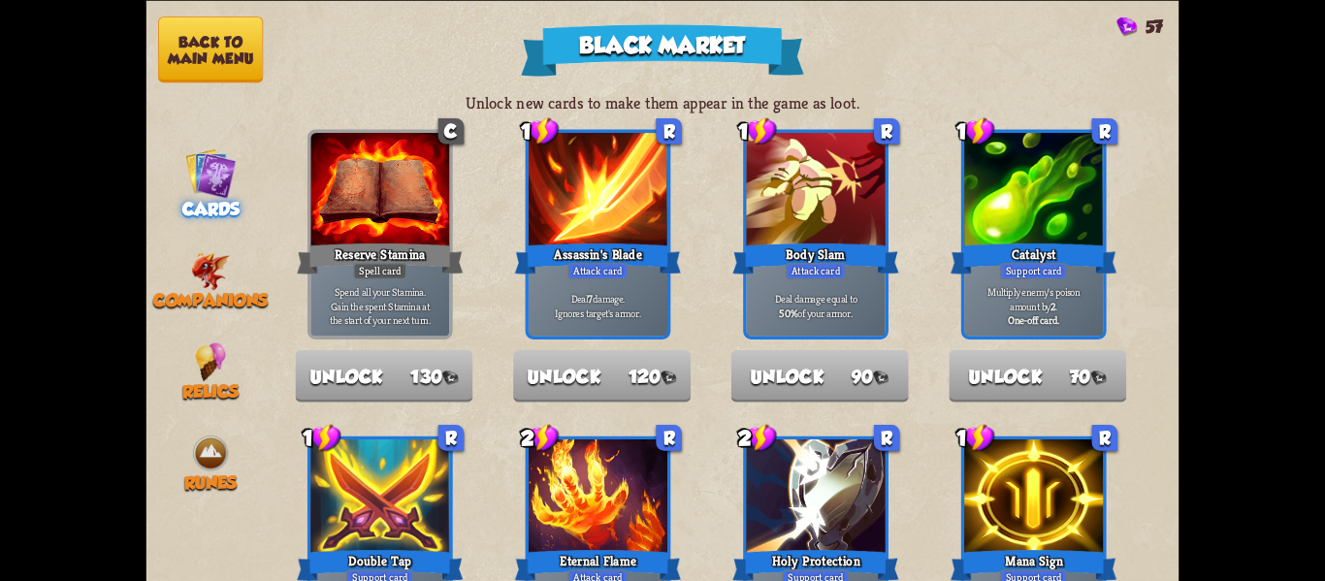
click at [228, 40] on button "Back to main menu" at bounding box center [210, 49] width 105 height 66
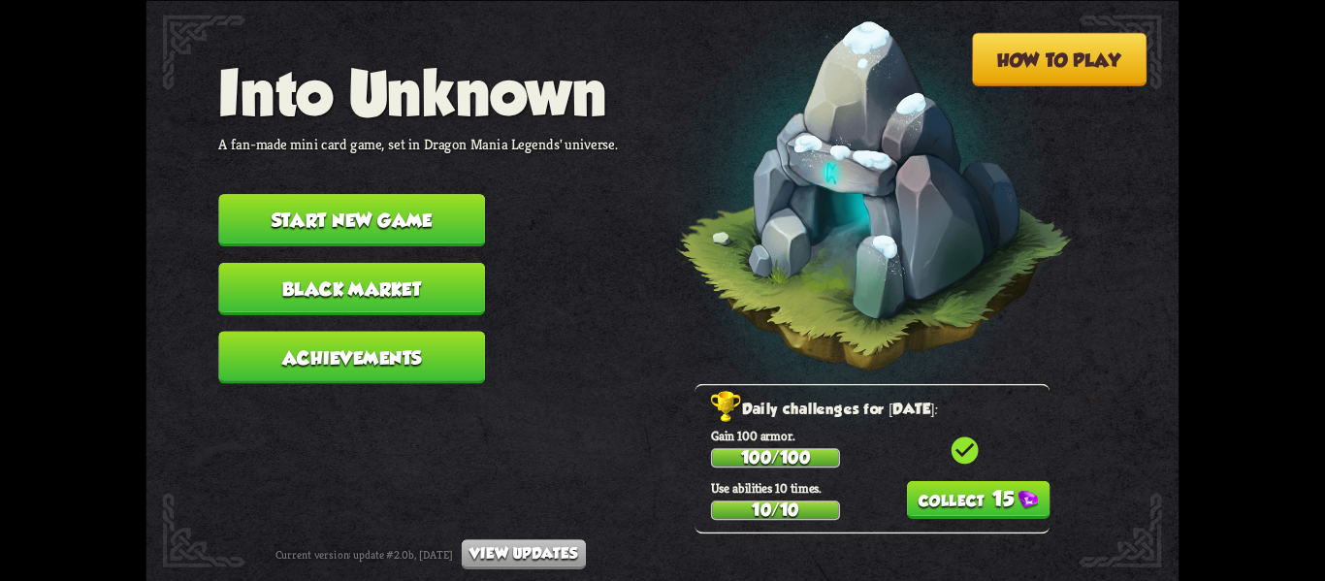
click at [405, 209] on button "Start new game" at bounding box center [351, 220] width 267 height 52
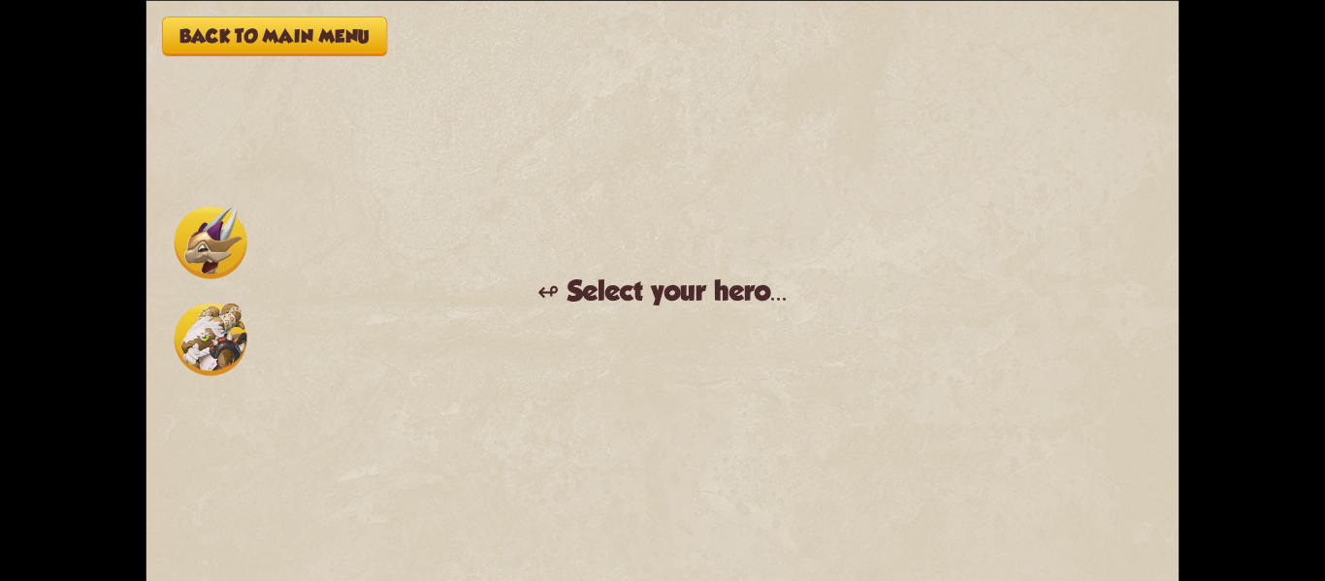
click at [208, 242] on img at bounding box center [211, 242] width 73 height 73
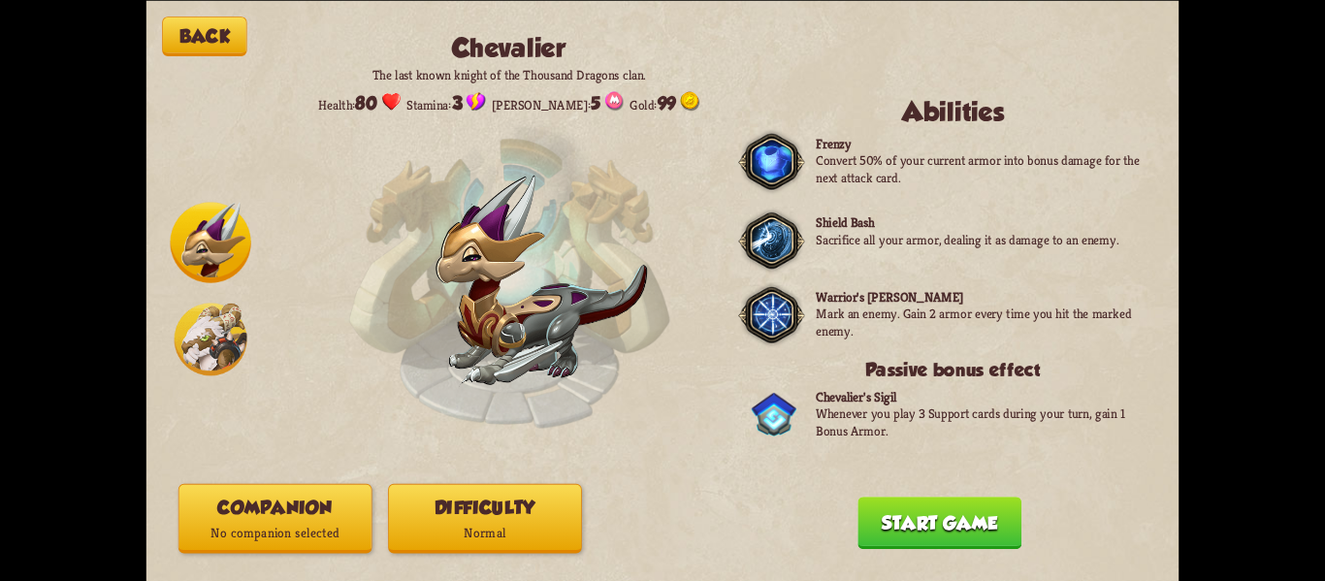
click at [966, 529] on button "Start game" at bounding box center [940, 523] width 164 height 52
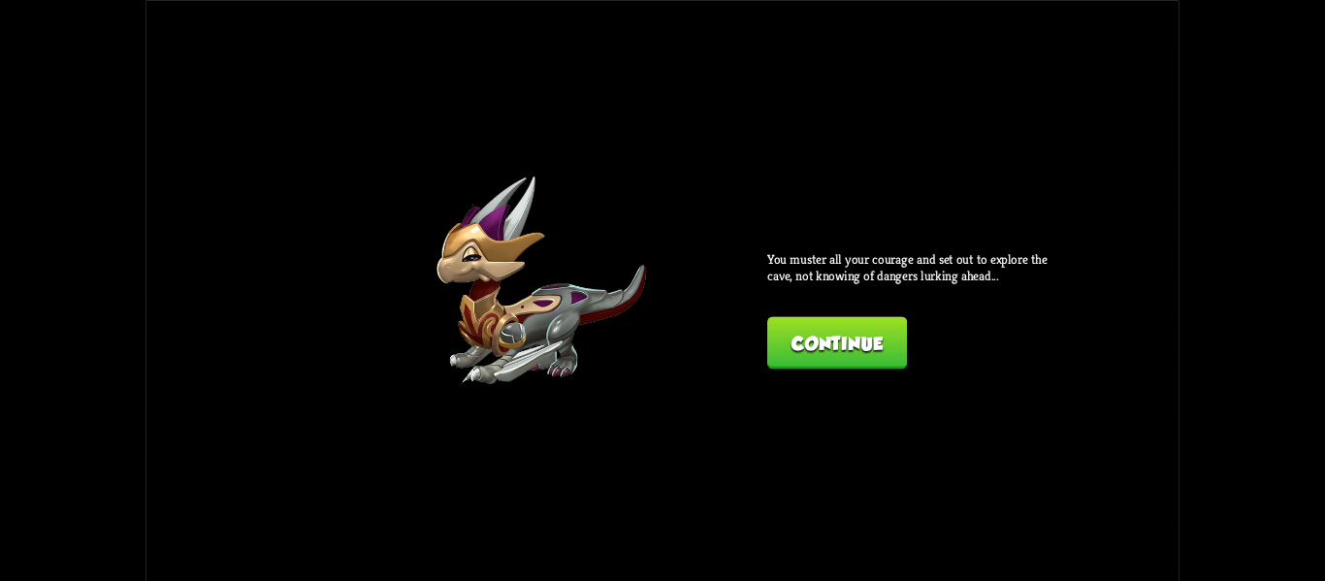
click at [835, 369] on button "Continue" at bounding box center [837, 342] width 140 height 52
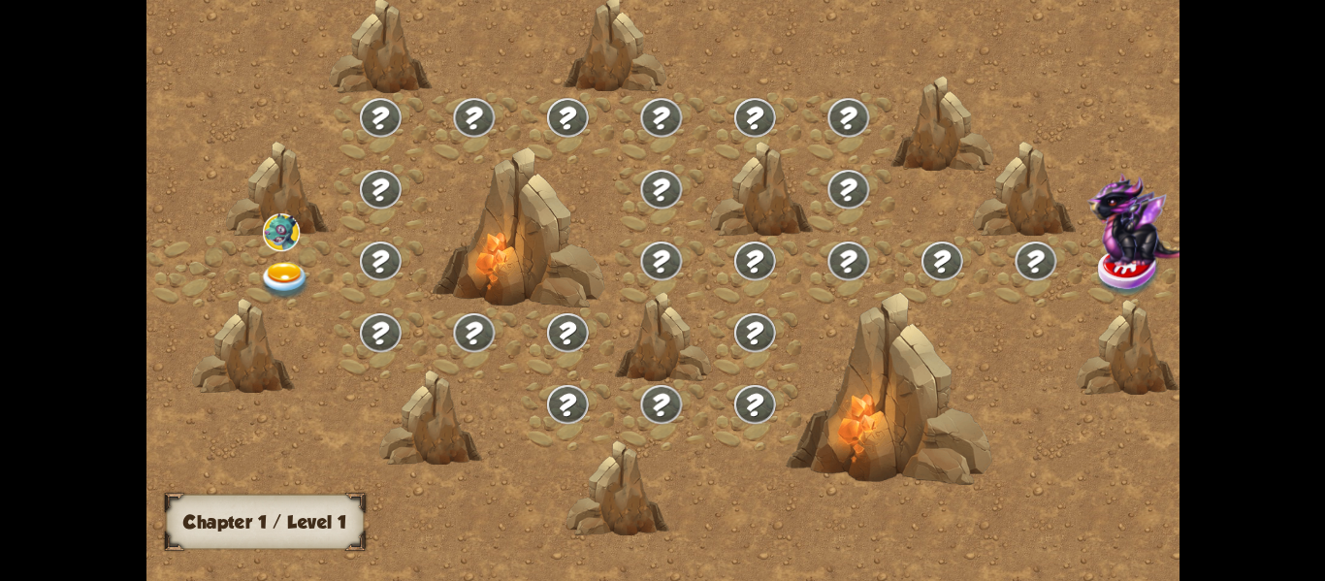
click at [279, 277] on img at bounding box center [284, 280] width 51 height 38
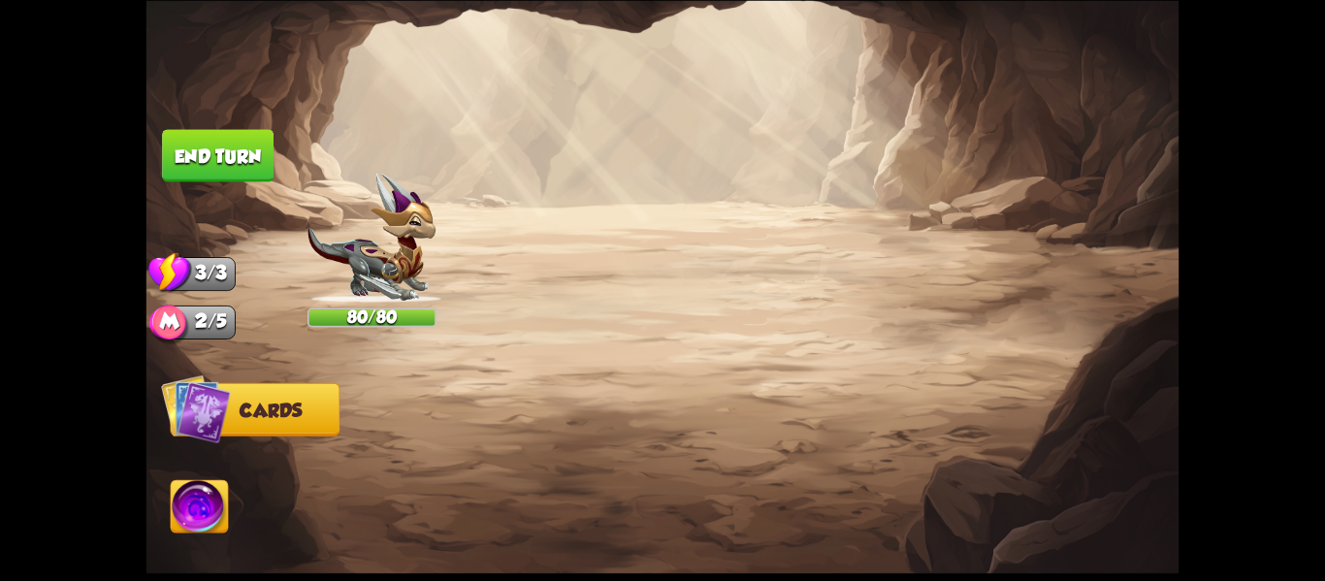
click at [279, 277] on img at bounding box center [663, 290] width 1033 height 581
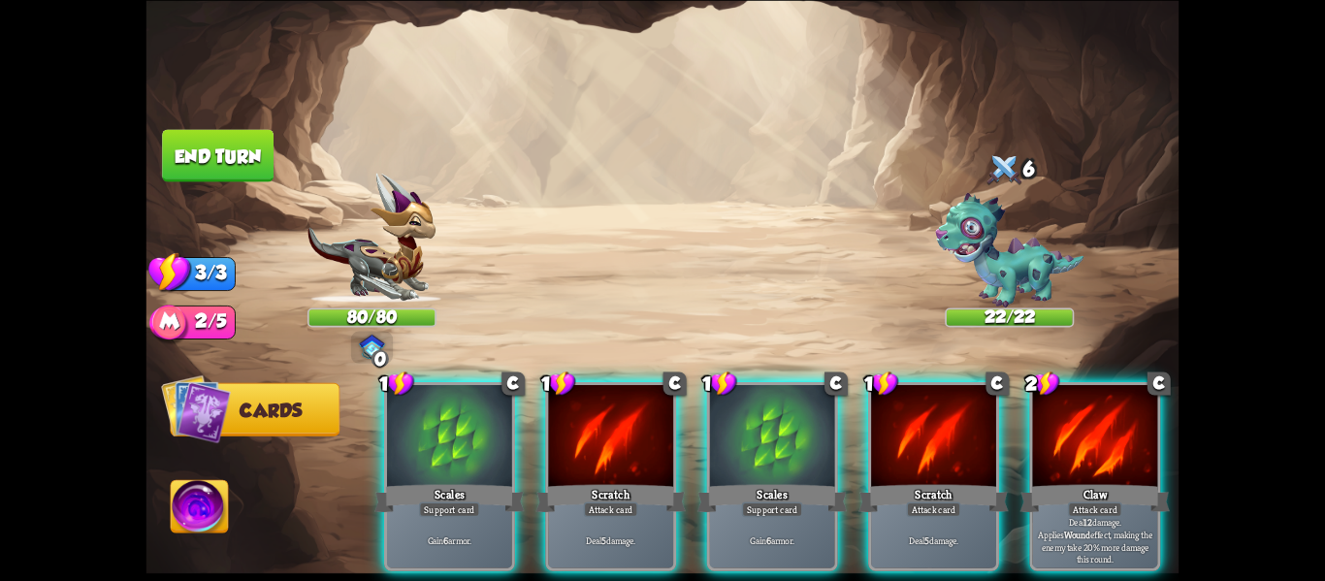
click at [182, 507] on img at bounding box center [199, 509] width 57 height 58
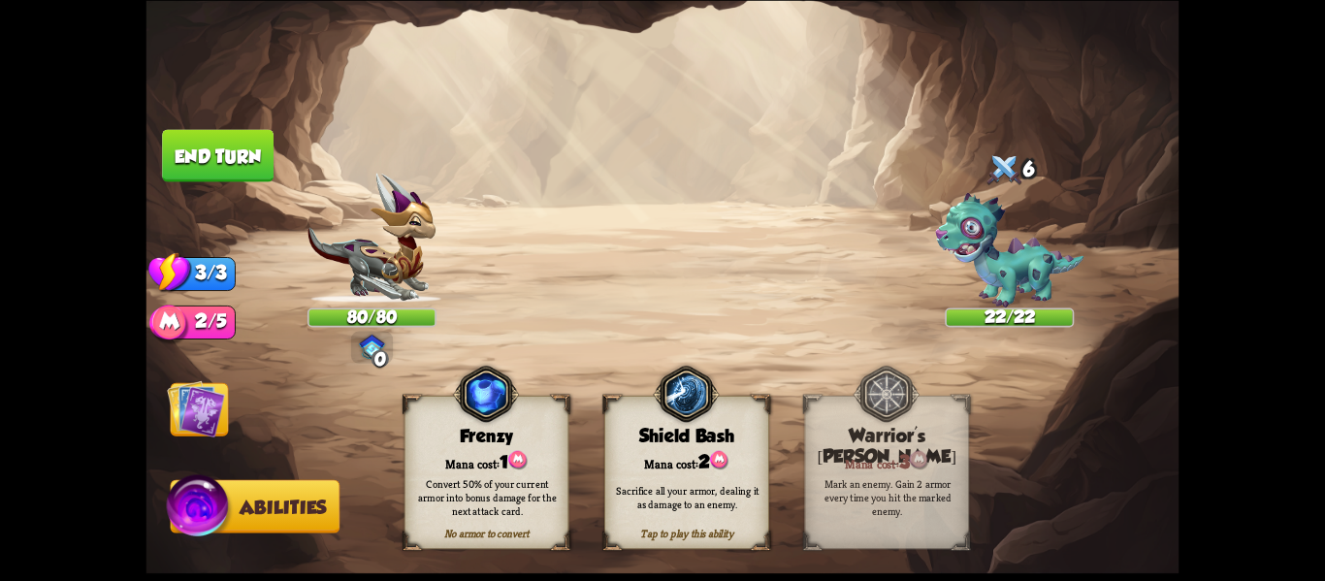
click at [205, 405] on img at bounding box center [196, 408] width 58 height 58
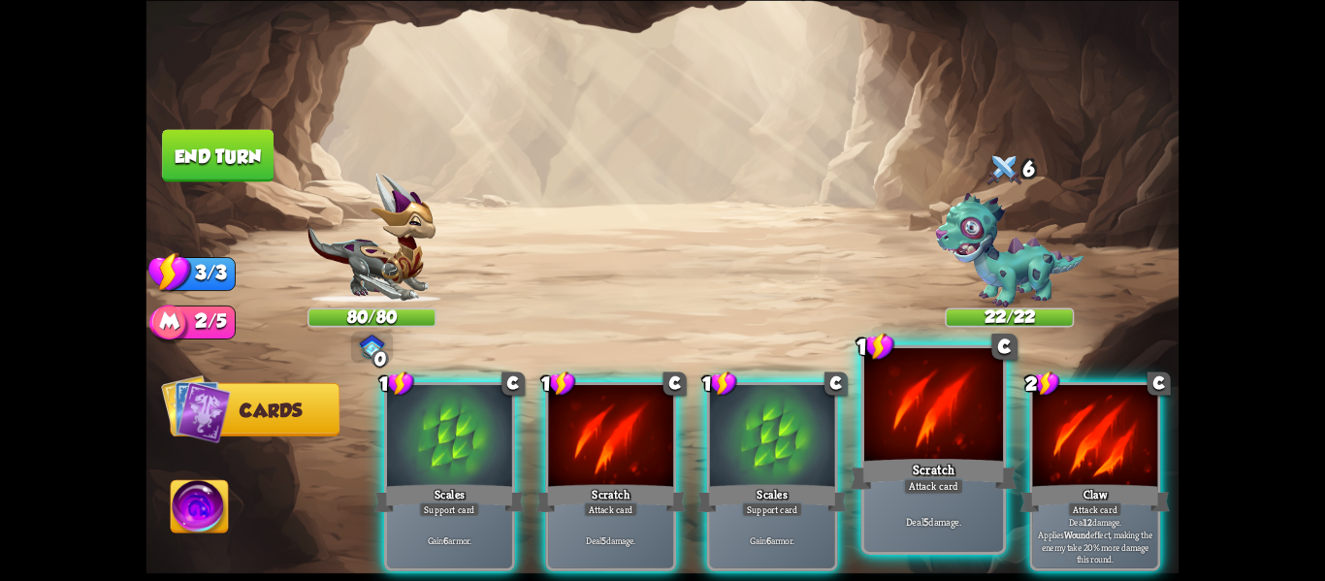
click at [889, 499] on div "Deal 5 damage." at bounding box center [933, 521] width 139 height 60
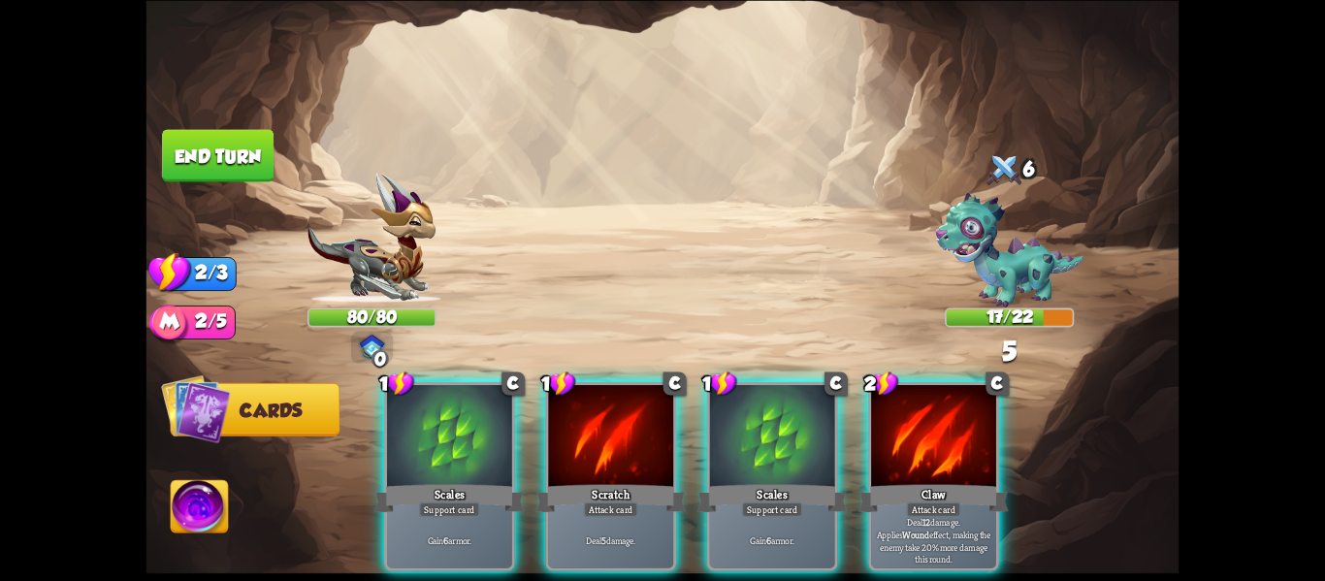
click at [889, 513] on div "Deal 12 damage. Applies Wound effect, making the enemy take 20% more damage thi…" at bounding box center [933, 540] width 125 height 54
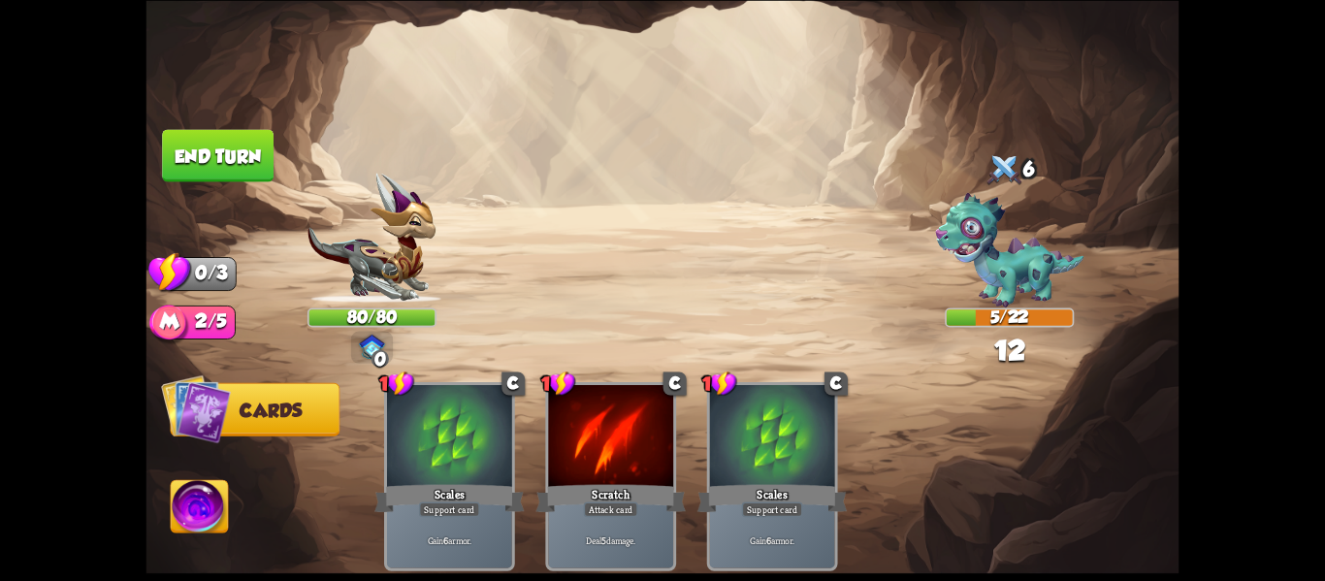
click at [192, 510] on img at bounding box center [199, 509] width 57 height 58
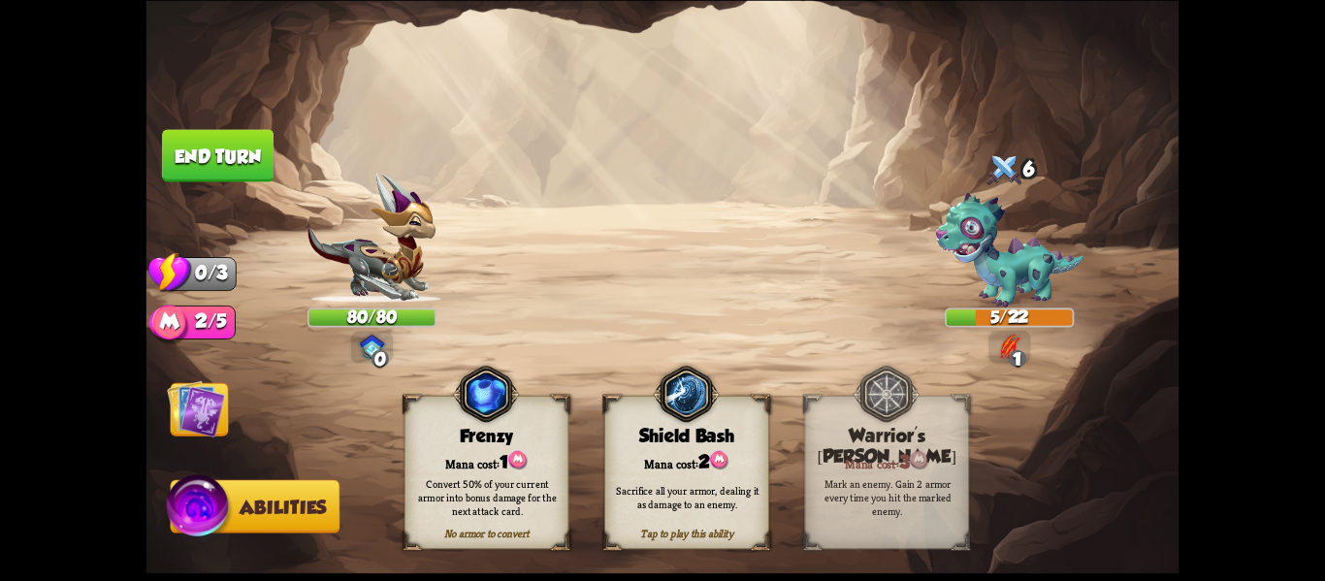
click at [665, 520] on div "Sacrifice all your armor, dealing it as damage to an enemy." at bounding box center [687, 497] width 165 height 65
click at [701, 474] on div "Sacrifice all your armor, dealing it as damage to an enemy." at bounding box center [687, 497] width 165 height 65
click at [659, 538] on div "Tap to play this ability" at bounding box center [686, 533] width 163 height 14
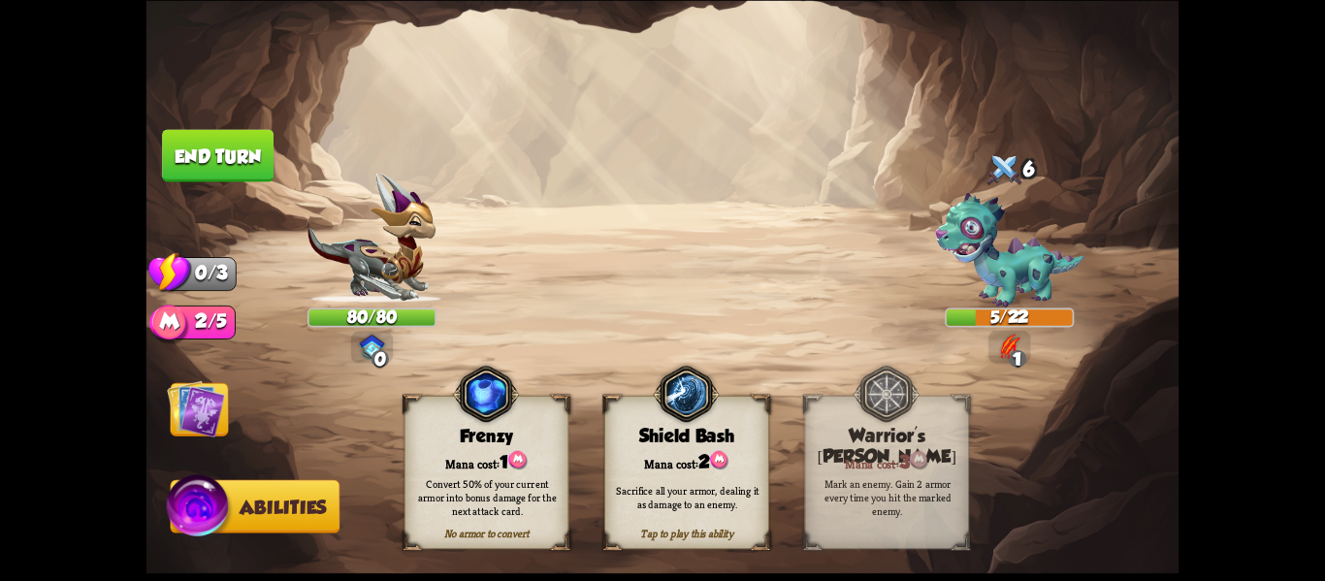
click at [636, 487] on div "Sacrifice all your armor, dealing it as damage to an enemy." at bounding box center [687, 496] width 148 height 27
click at [667, 505] on div "Sacrifice all your armor, dealing it as damage to an enemy." at bounding box center [687, 496] width 148 height 27
click at [212, 134] on button "End turn" at bounding box center [218, 155] width 112 height 52
click at [648, 524] on div "Sacrifice all your armor, dealing it as damage to an enemy." at bounding box center [687, 497] width 165 height 65
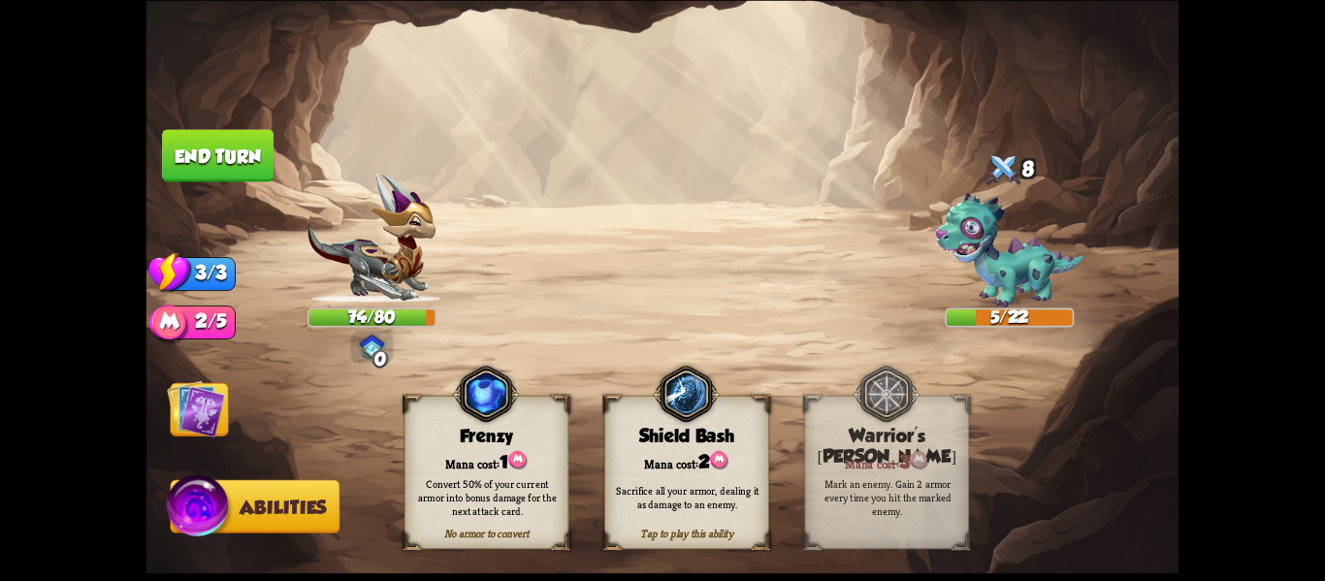
click at [648, 524] on div "Sacrifice all your armor, dealing it as damage to an enemy." at bounding box center [687, 497] width 165 height 65
drag, startPoint x: 716, startPoint y: 474, endPoint x: 461, endPoint y: 340, distance: 288.6
click at [461, 340] on div "Select an enemy to attack... You don't have enough stamina to play that card...…" at bounding box center [663, 290] width 1033 height 581
click at [210, 406] on img at bounding box center [196, 408] width 58 height 58
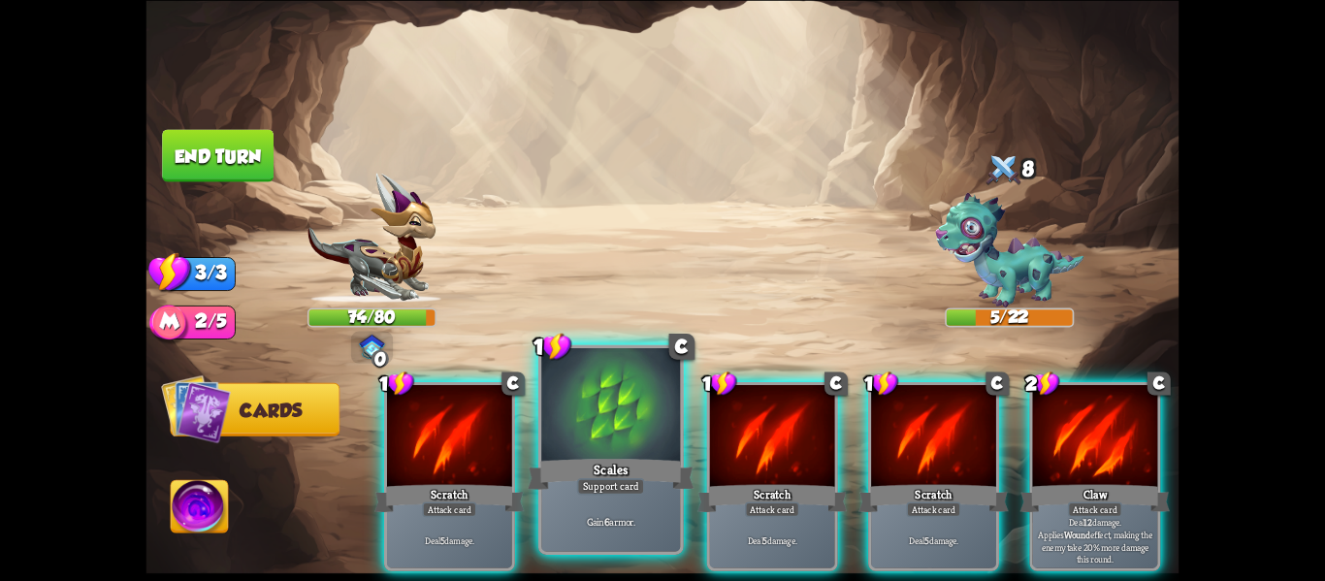
click at [639, 467] on div "Scales" at bounding box center [611, 473] width 167 height 37
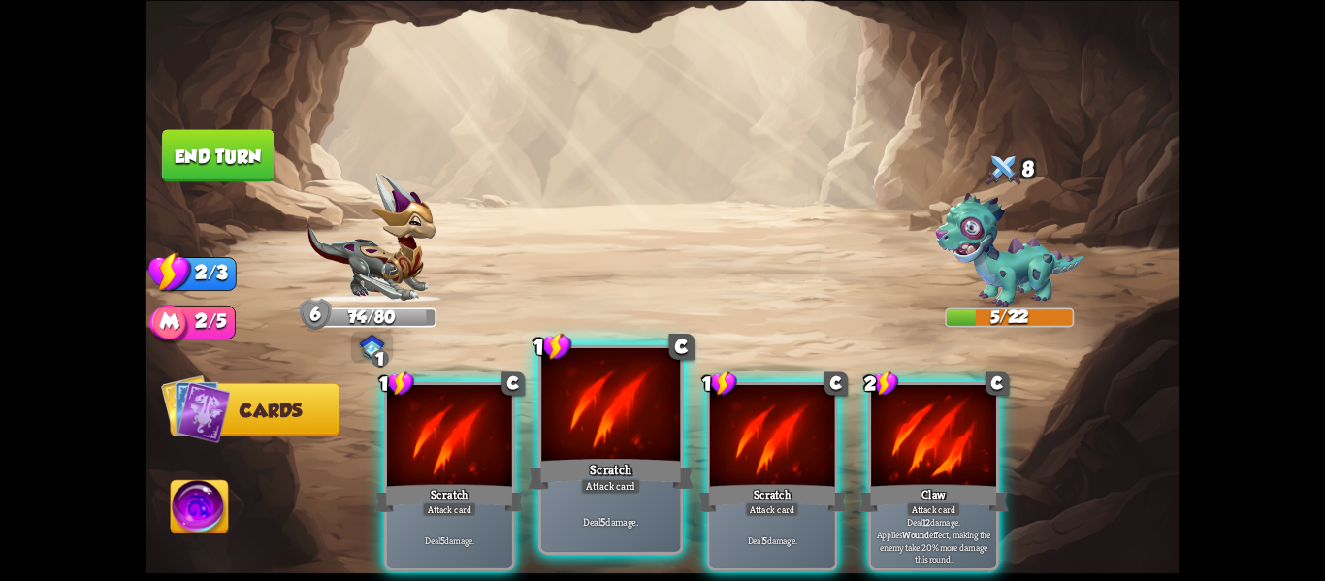
click at [664, 474] on div "Scratch" at bounding box center [611, 473] width 167 height 37
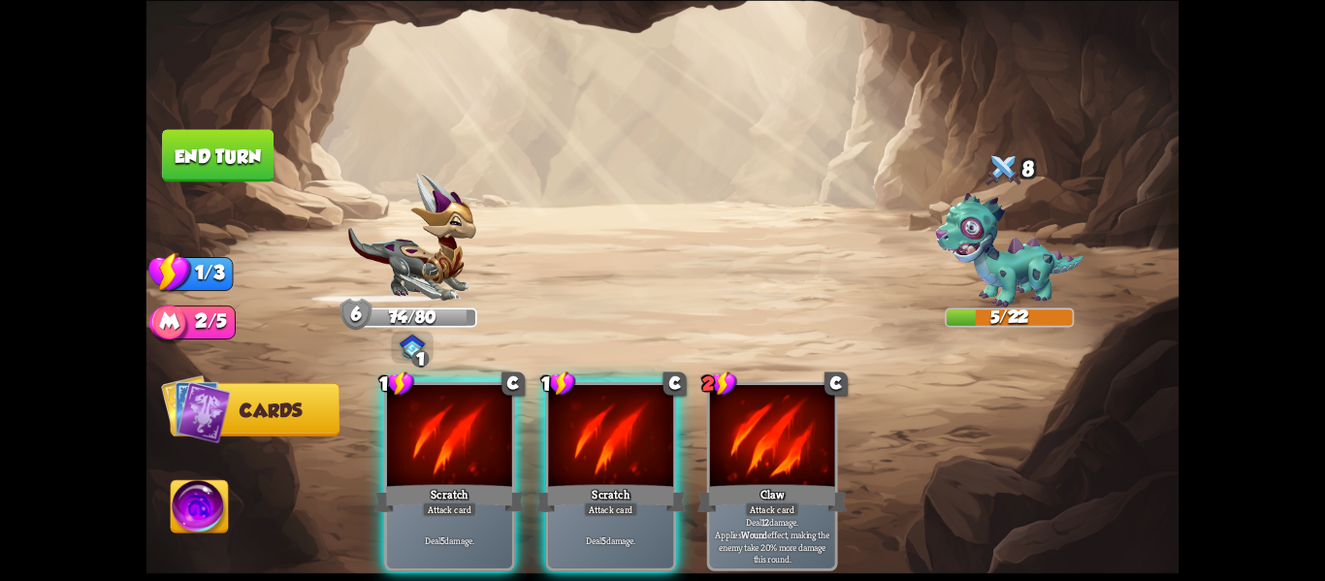
click at [664, 474] on div "1 C Scratch Attack card Deal 5 damage. 1 C Scratch Attack card Deal 5 damage. 2…" at bounding box center [766, 452] width 827 height 258
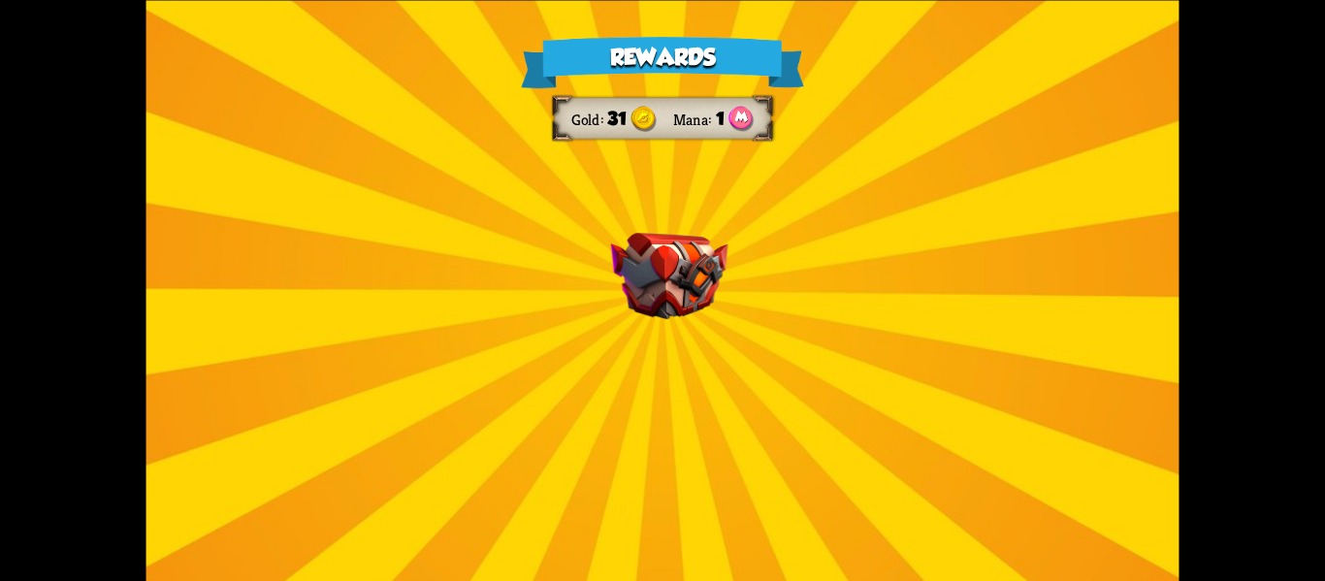
click at [664, 474] on div "Rewards Gold 31 Mana 1 Select a card 1 C Dragon Glass Attack card Deal 12 damag…" at bounding box center [663, 290] width 1033 height 581
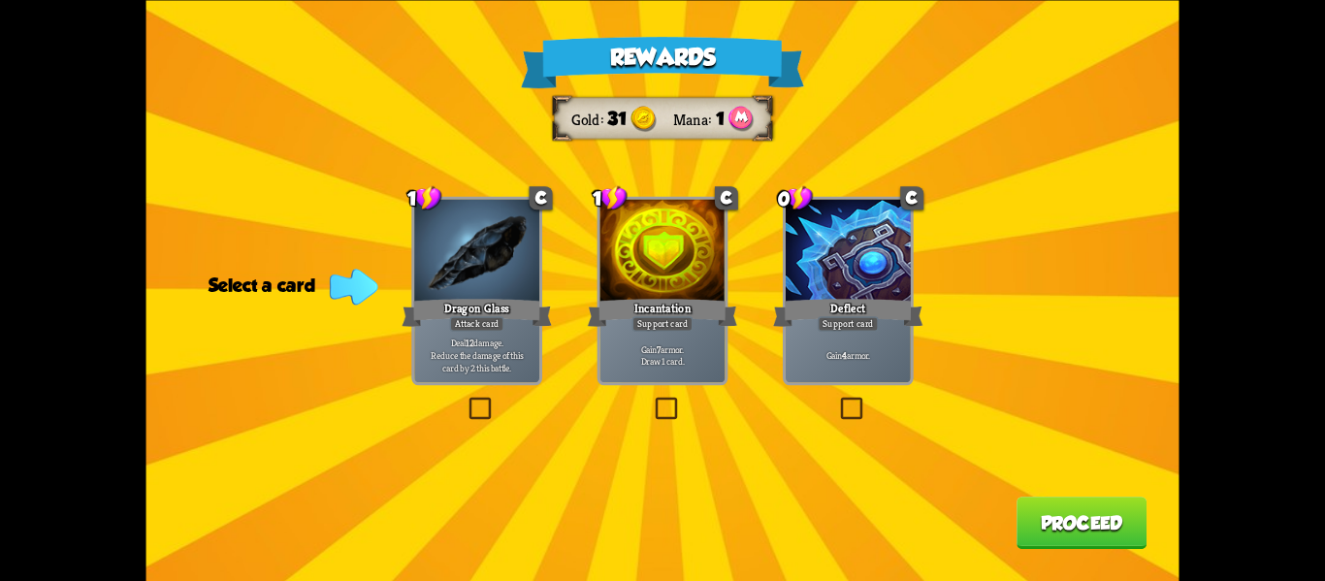
click at [652, 400] on label at bounding box center [652, 400] width 0 height 0
click at [0, 0] on input "checkbox" at bounding box center [0, 0] width 0 height 0
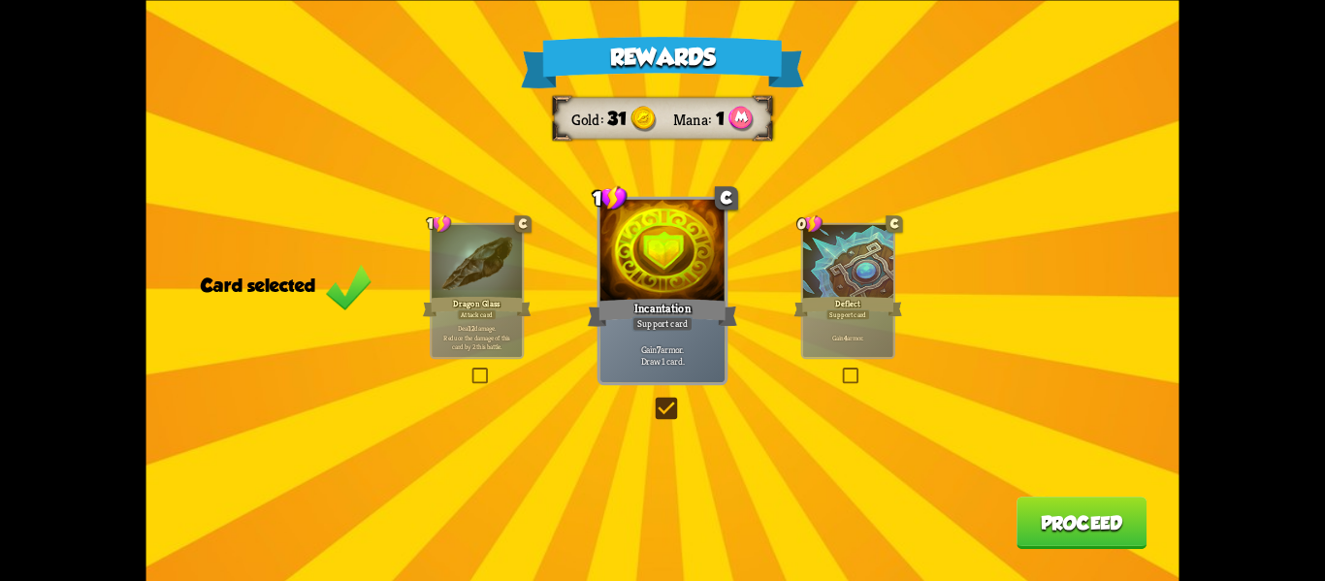
click at [1057, 514] on button "Proceed" at bounding box center [1082, 523] width 130 height 52
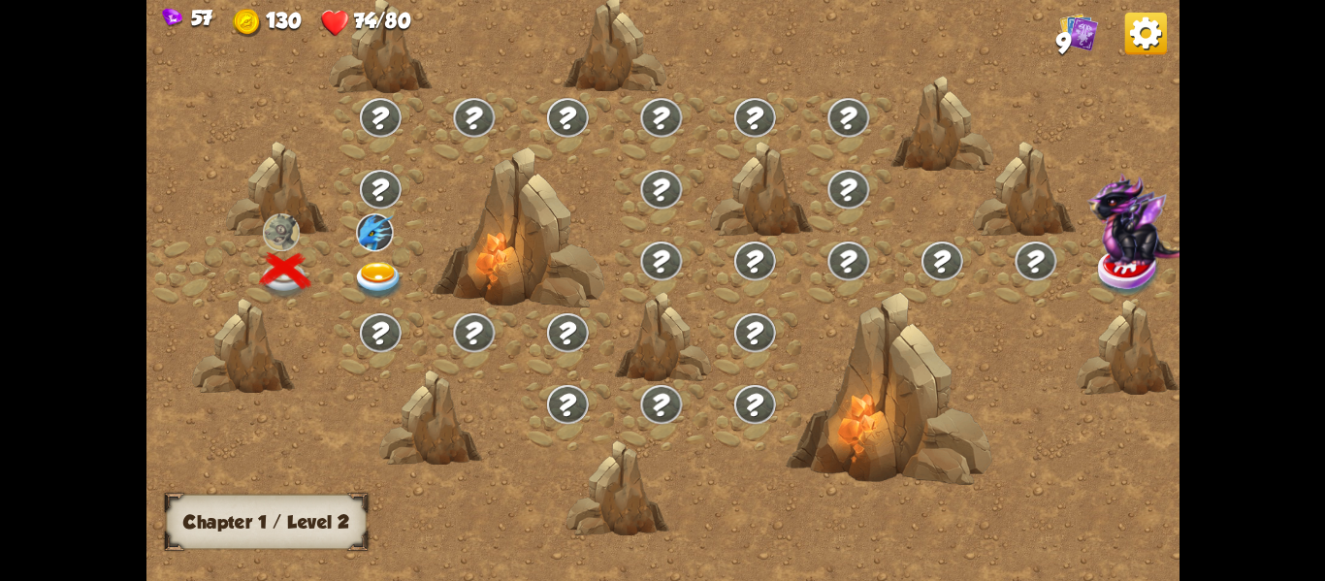
click at [355, 275] on img at bounding box center [378, 280] width 51 height 38
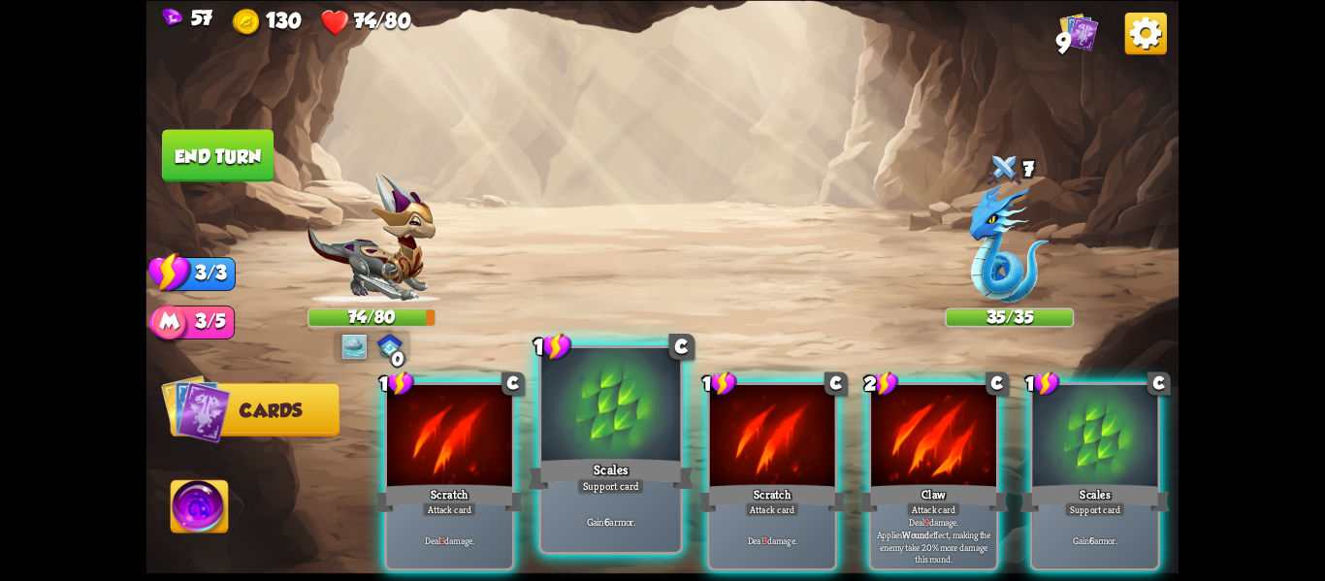
click at [610, 418] on div at bounding box center [610, 406] width 139 height 117
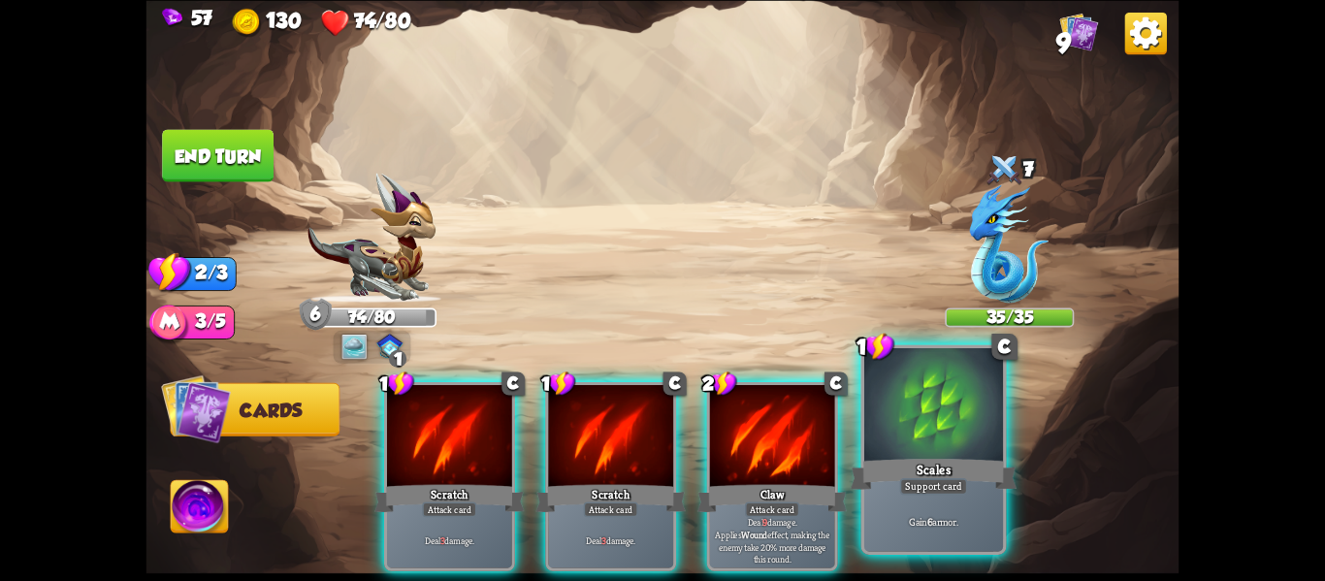
click at [915, 499] on div "Gain 6 armor." at bounding box center [933, 521] width 139 height 60
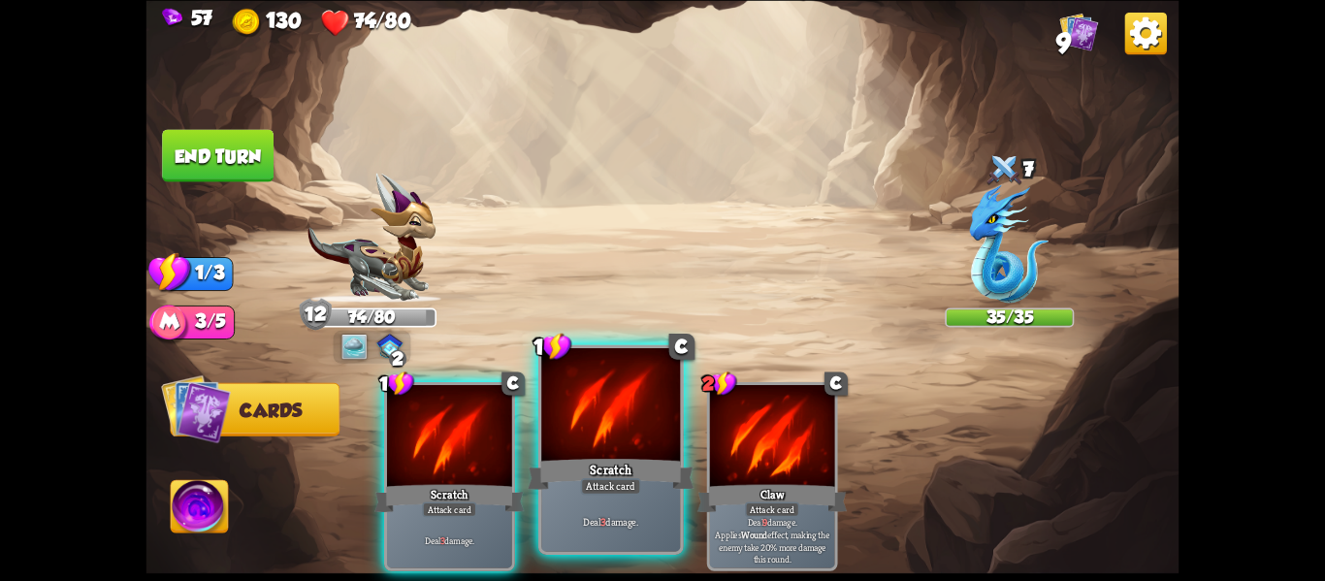
click at [605, 515] on p "Deal 3 damage." at bounding box center [611, 521] width 132 height 14
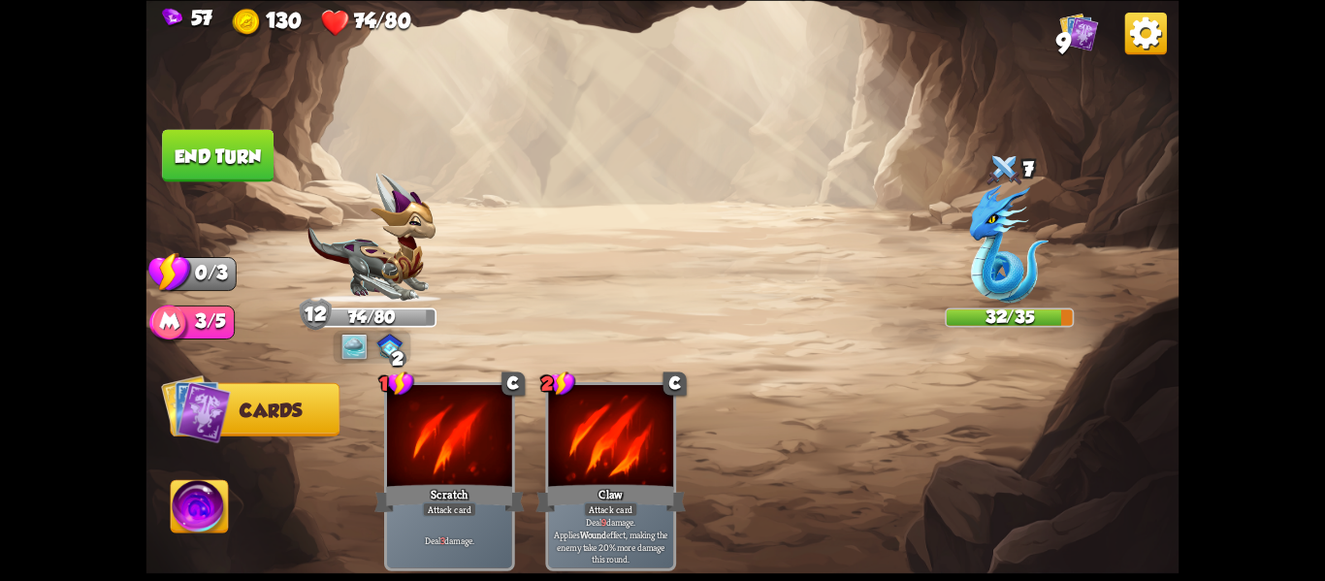
click at [191, 502] on img at bounding box center [199, 509] width 57 height 58
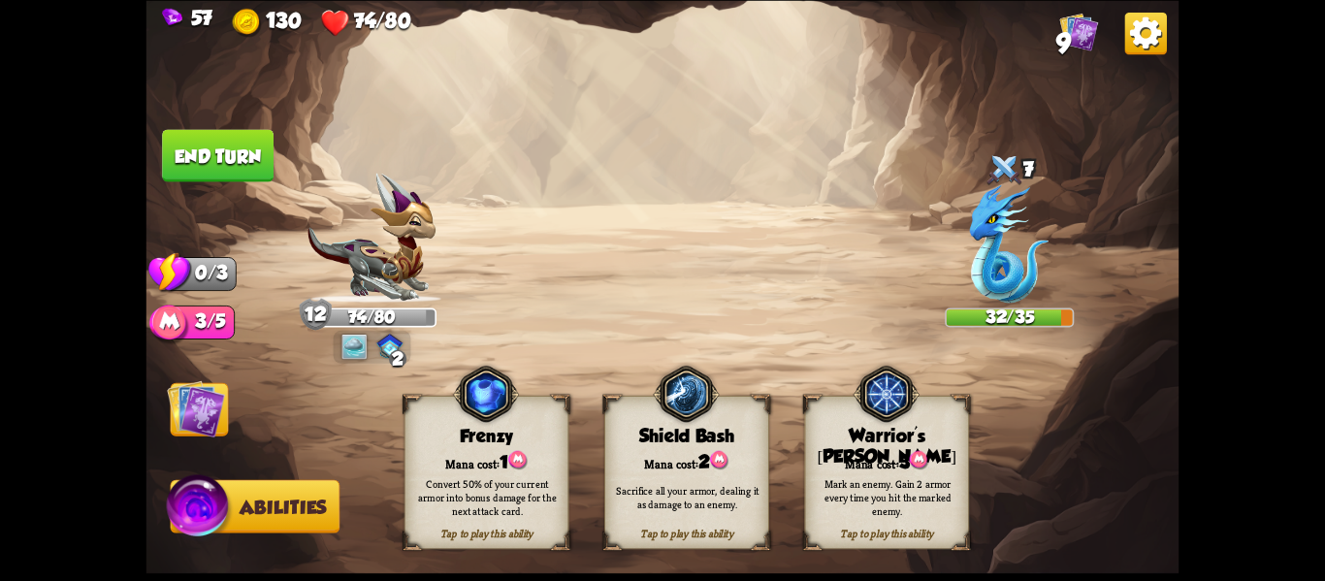
click at [757, 484] on div "Sacrifice all your armor, dealing it as damage to an enemy." at bounding box center [687, 496] width 148 height 27
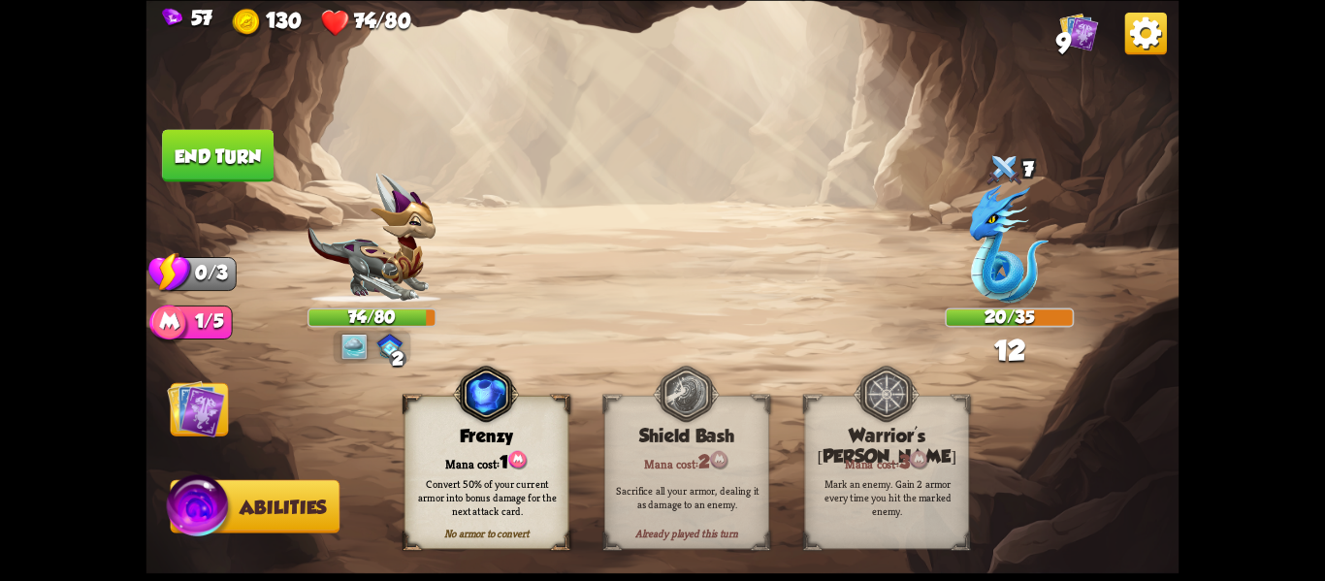
click at [230, 138] on button "End turn" at bounding box center [218, 155] width 112 height 52
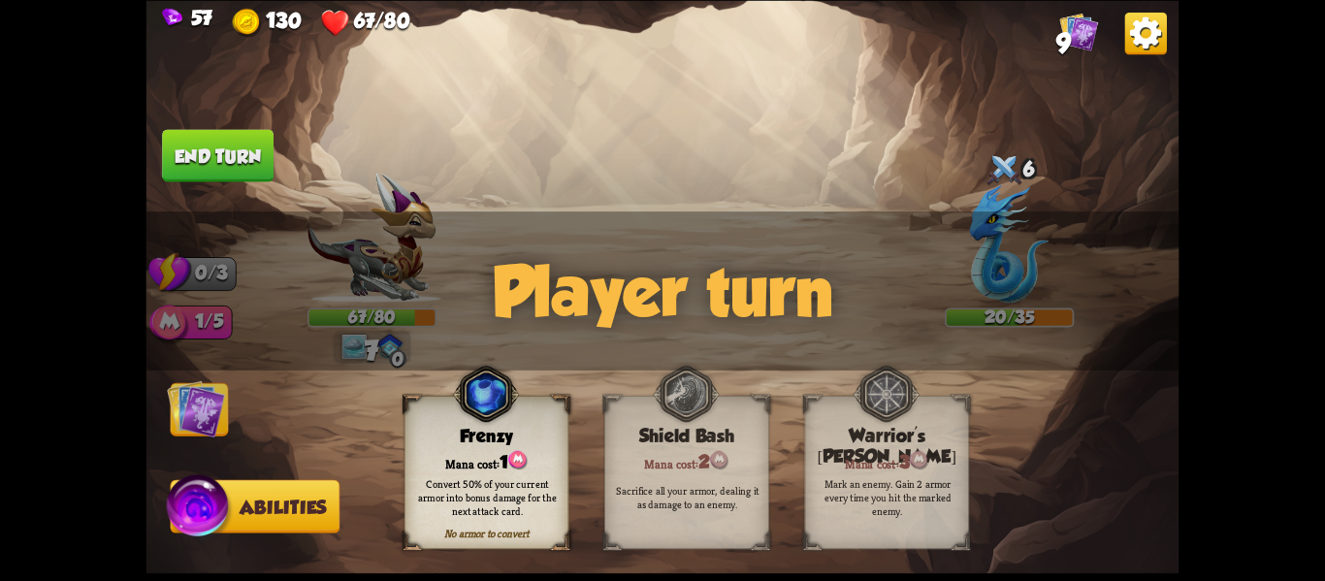
click at [215, 412] on img at bounding box center [196, 408] width 58 height 58
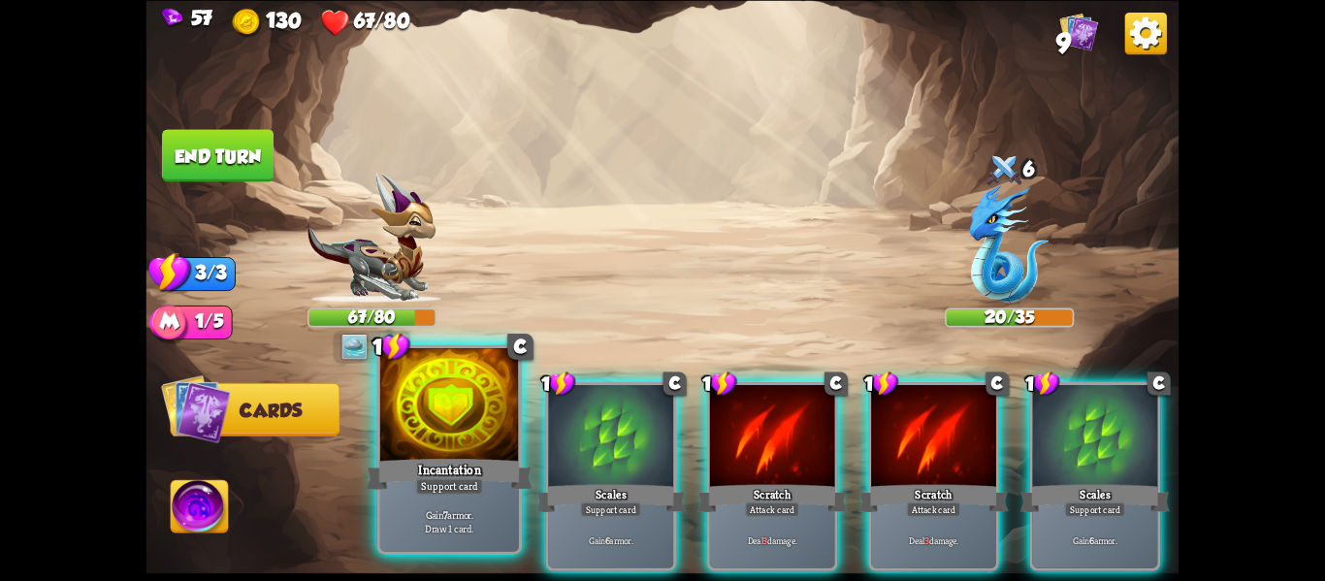
click at [419, 490] on div "Support card" at bounding box center [449, 486] width 68 height 16
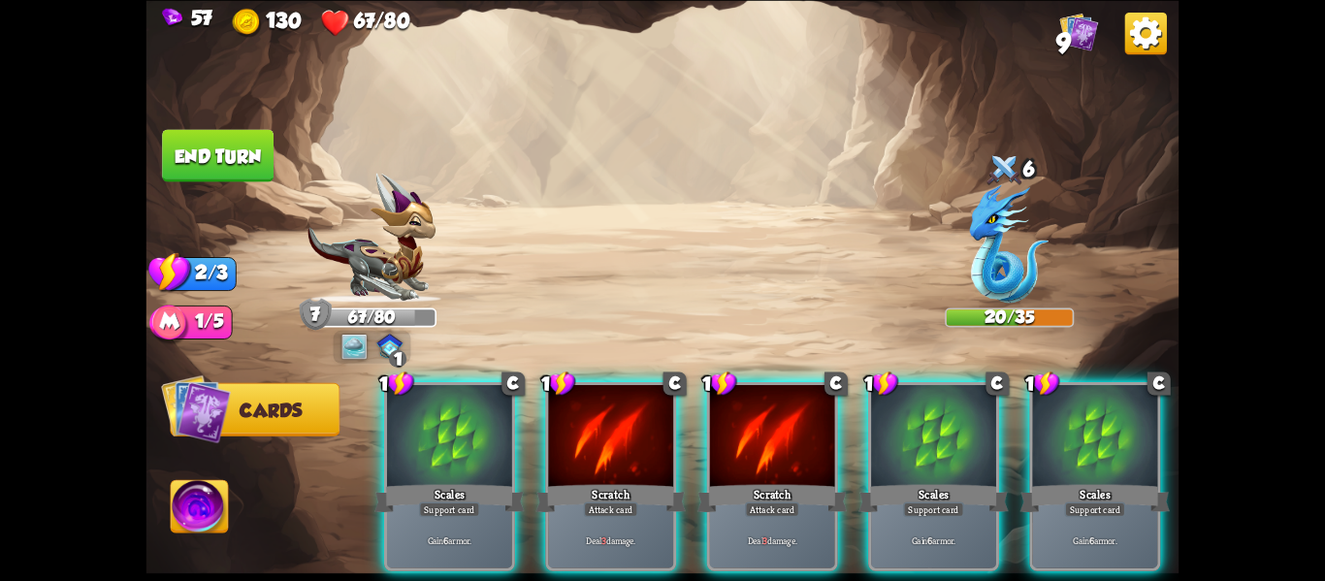
click at [419, 502] on div "Support card" at bounding box center [449, 510] width 61 height 16
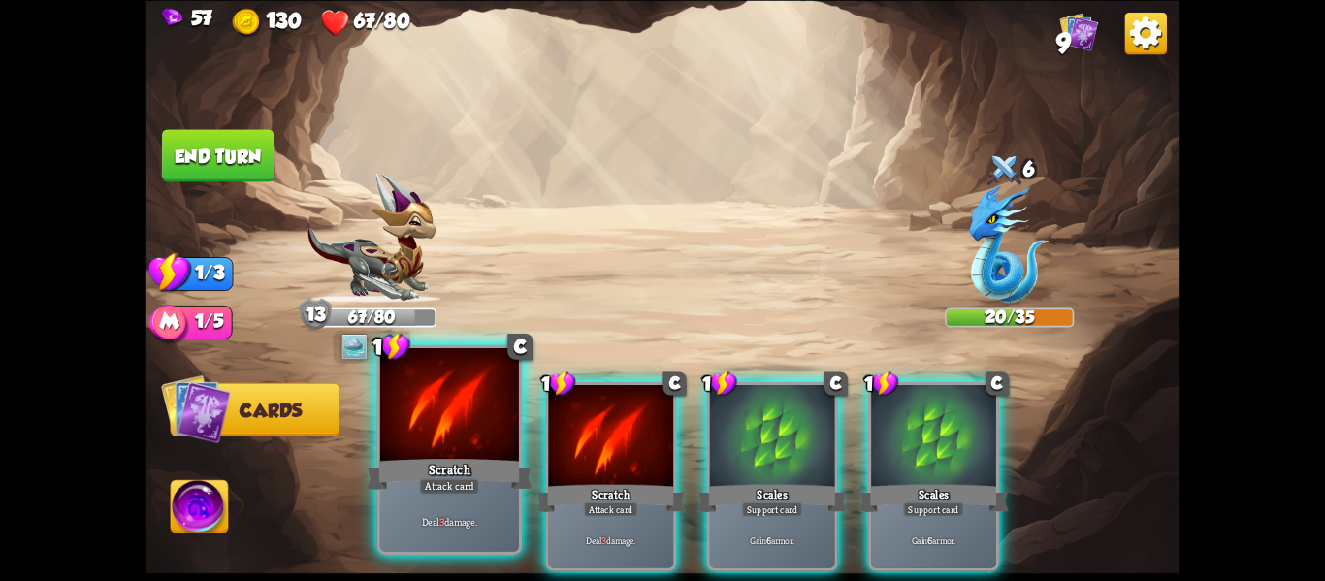
click at [444, 492] on div "Attack card" at bounding box center [449, 486] width 60 height 16
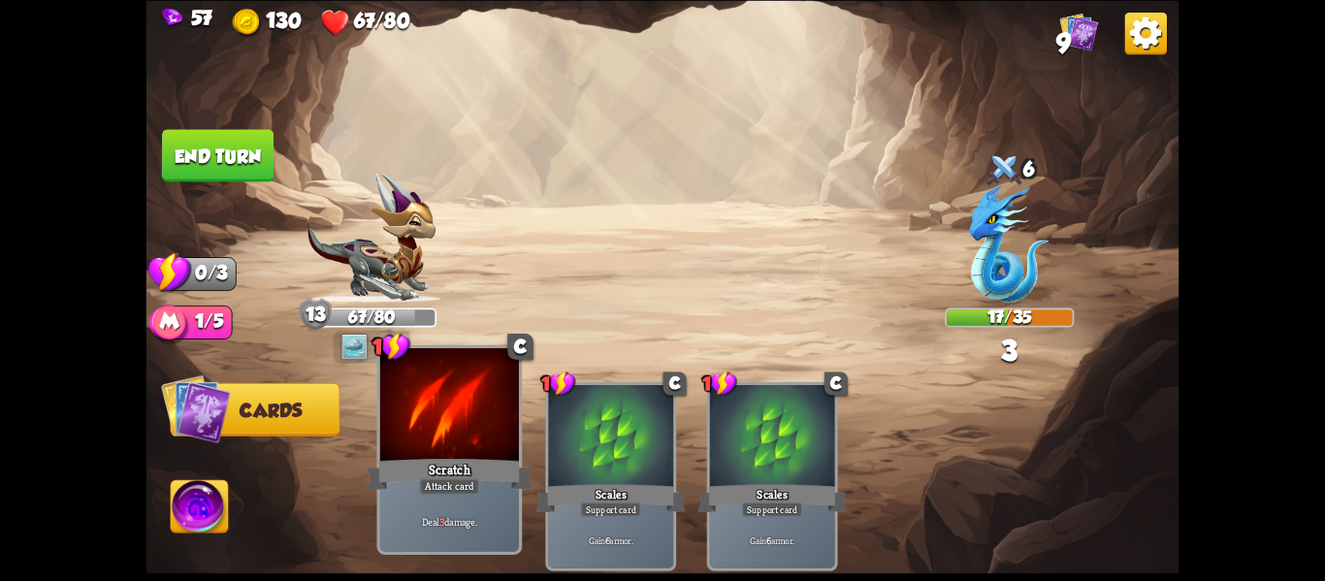
click at [468, 505] on div "Deal 3 damage." at bounding box center [449, 521] width 139 height 60
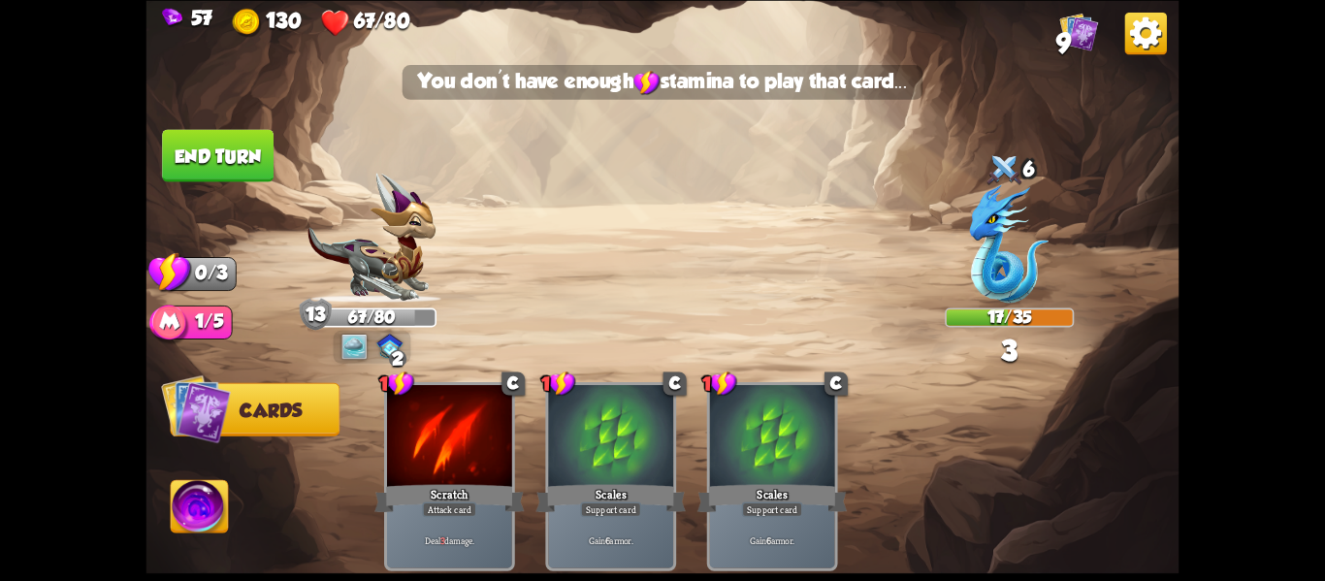
click at [233, 157] on button "End turn" at bounding box center [218, 155] width 112 height 52
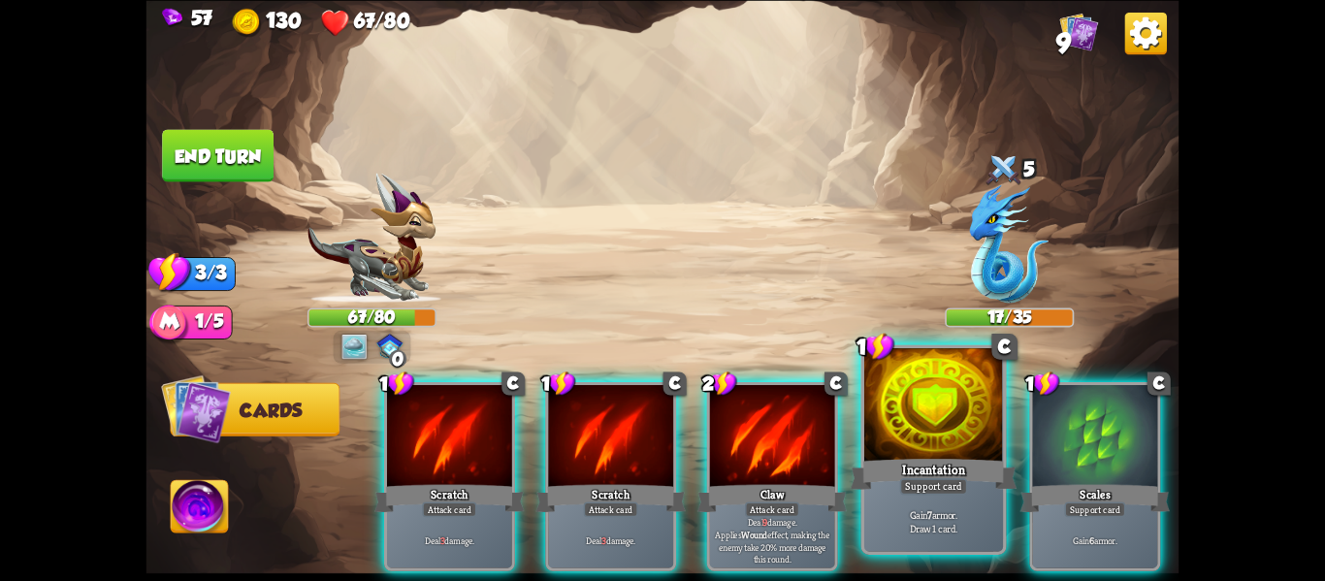
click at [879, 444] on div at bounding box center [933, 406] width 139 height 117
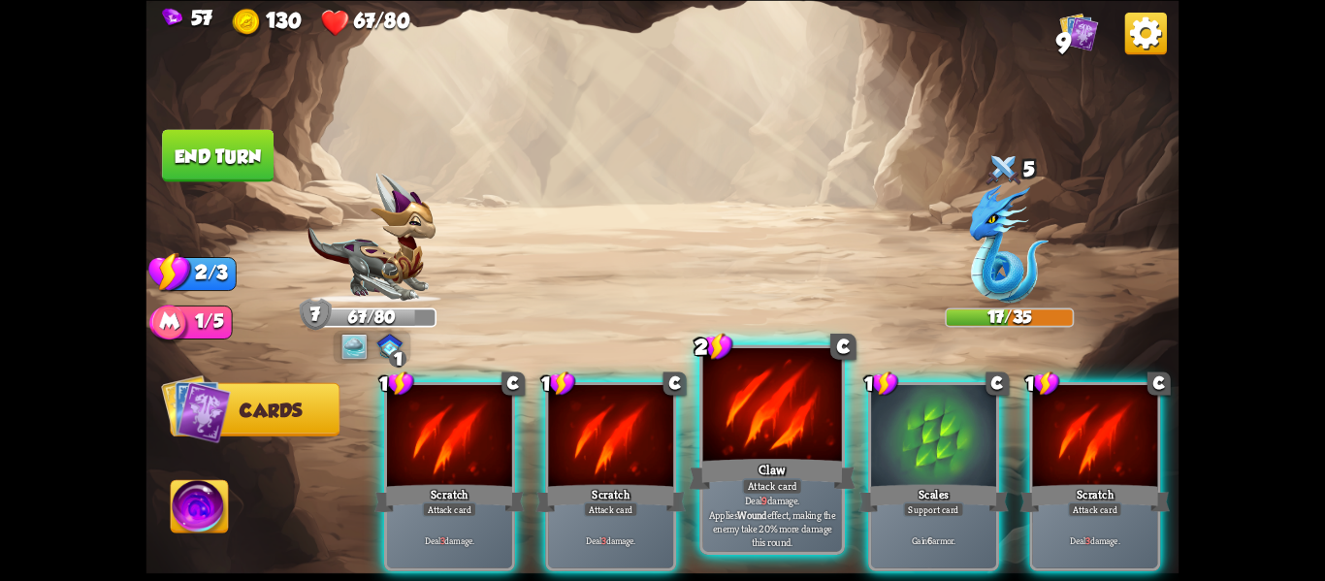
click at [762, 446] on div at bounding box center [772, 406] width 139 height 117
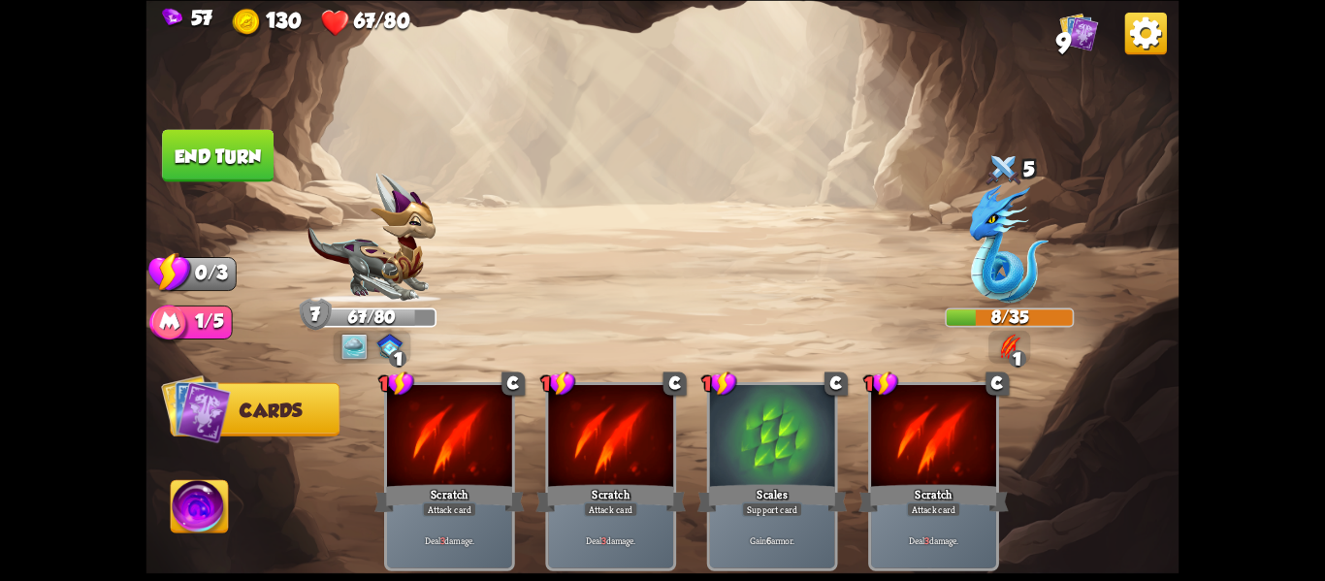
click at [176, 172] on button "End turn" at bounding box center [218, 155] width 112 height 52
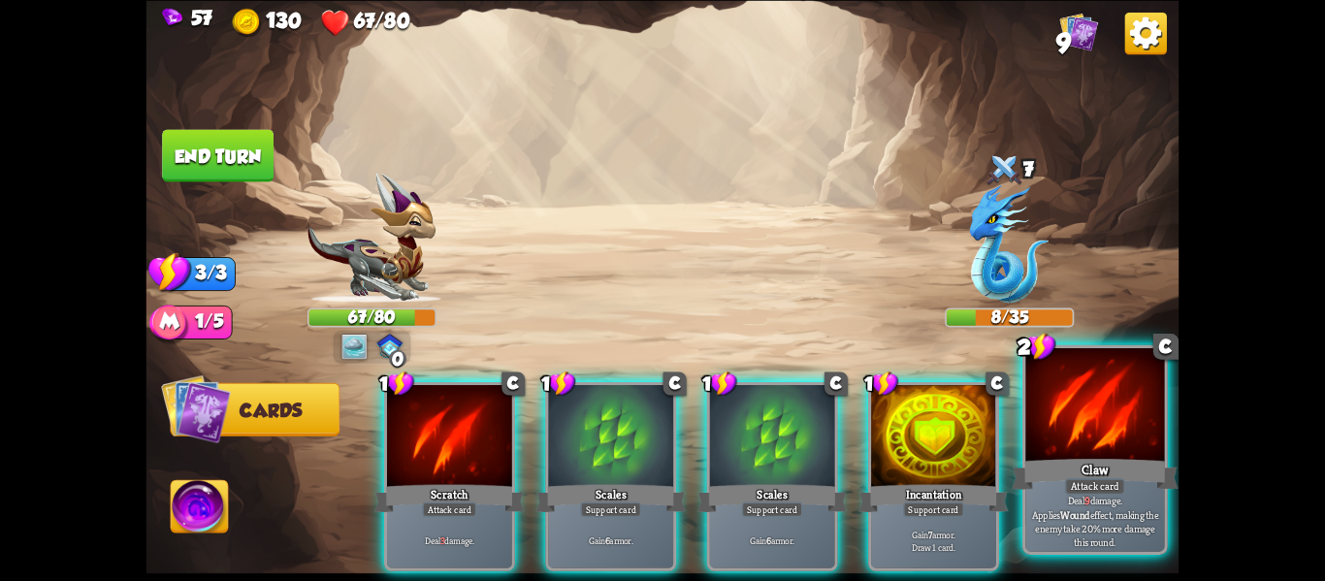
click at [1121, 470] on div "Claw" at bounding box center [1095, 473] width 167 height 37
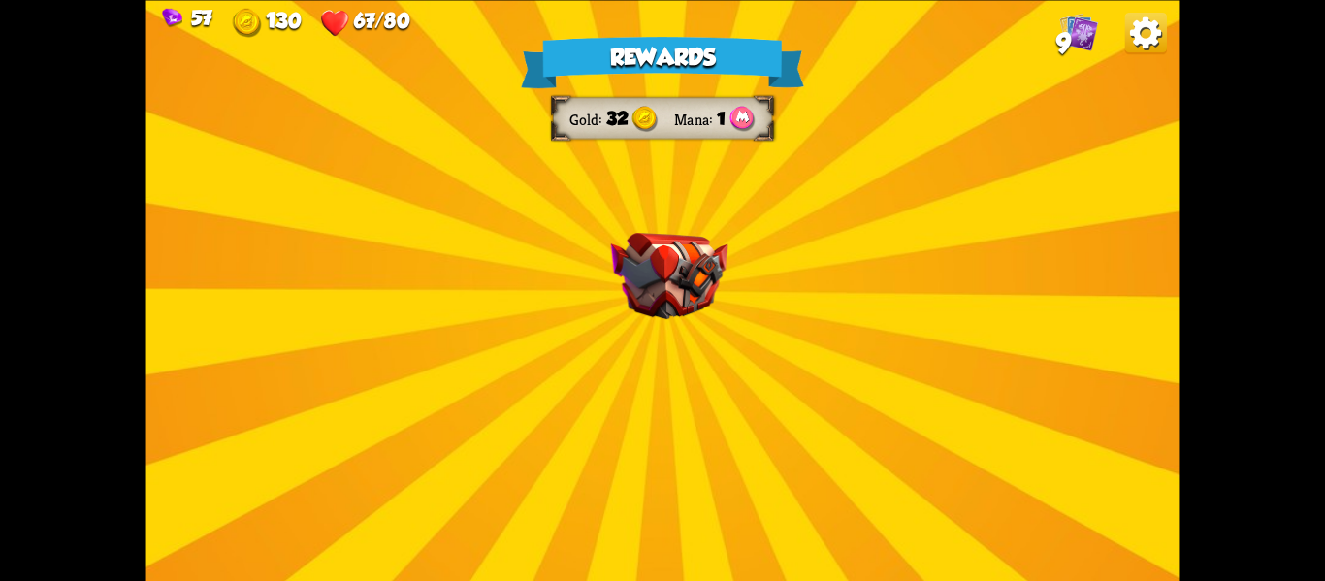
click at [562, 383] on div "Rewards Gold 32 Mana 1 Select a card 2 C Tactical Strike Attack card Deal 7 dam…" at bounding box center [663, 290] width 1033 height 581
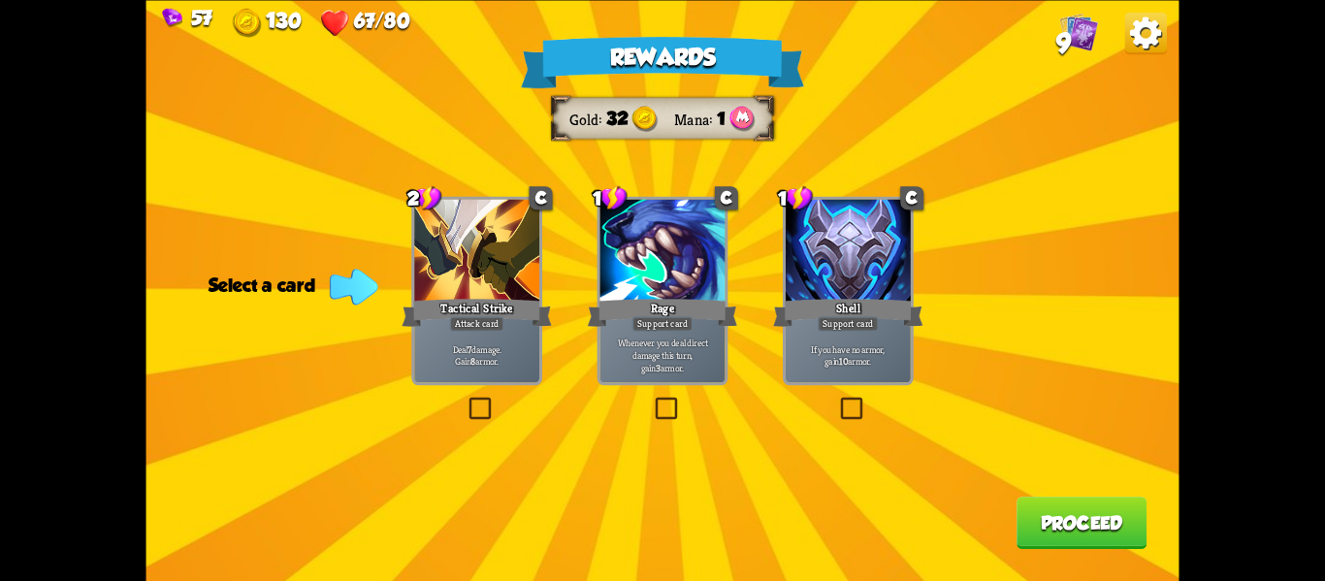
click at [466, 400] on label at bounding box center [466, 400] width 0 height 0
click at [0, 0] on input "checkbox" at bounding box center [0, 0] width 0 height 0
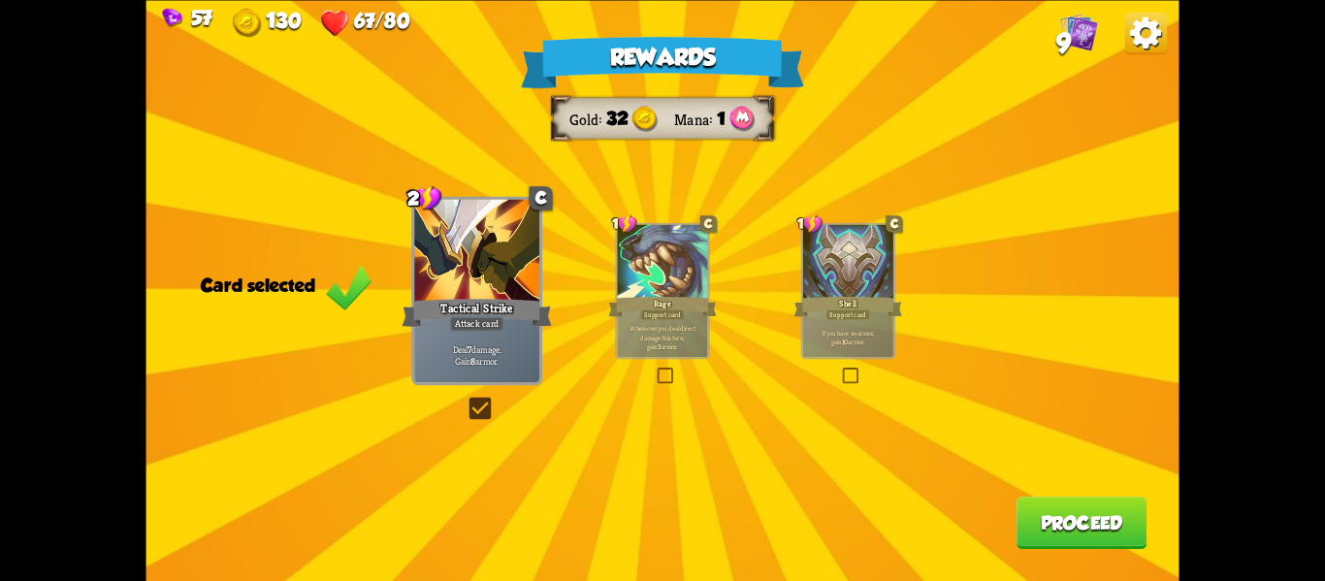
click at [466, 400] on label at bounding box center [466, 400] width 0 height 0
click at [0, 0] on input "checkbox" at bounding box center [0, 0] width 0 height 0
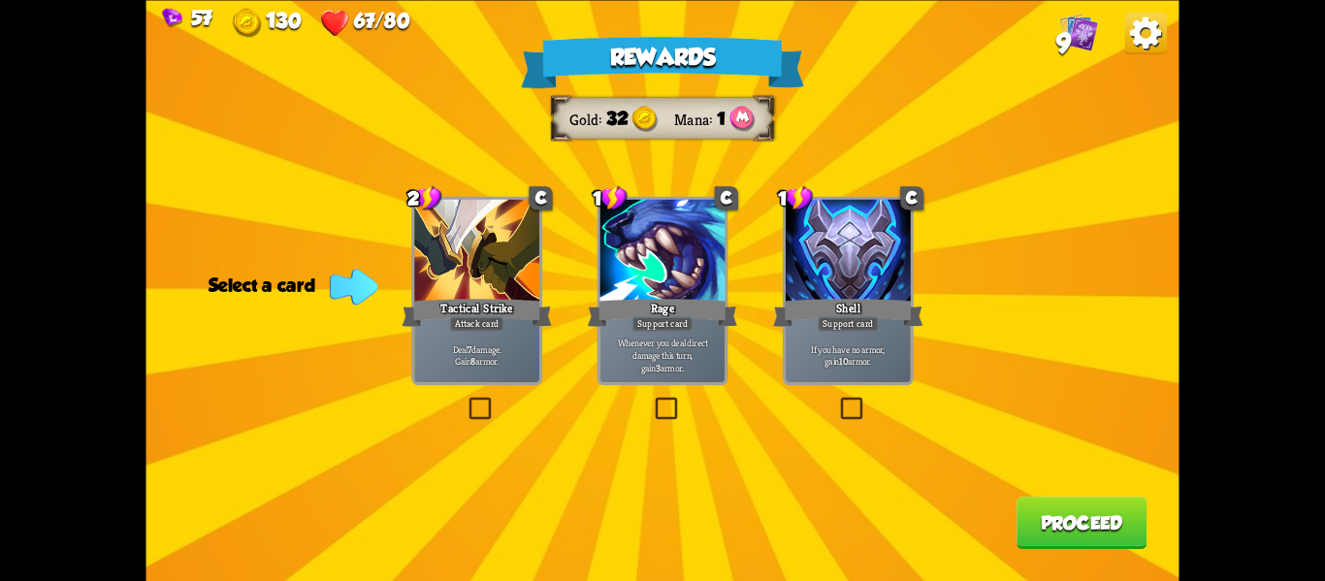
click at [837, 400] on label at bounding box center [837, 400] width 0 height 0
click at [0, 0] on input "checkbox" at bounding box center [0, 0] width 0 height 0
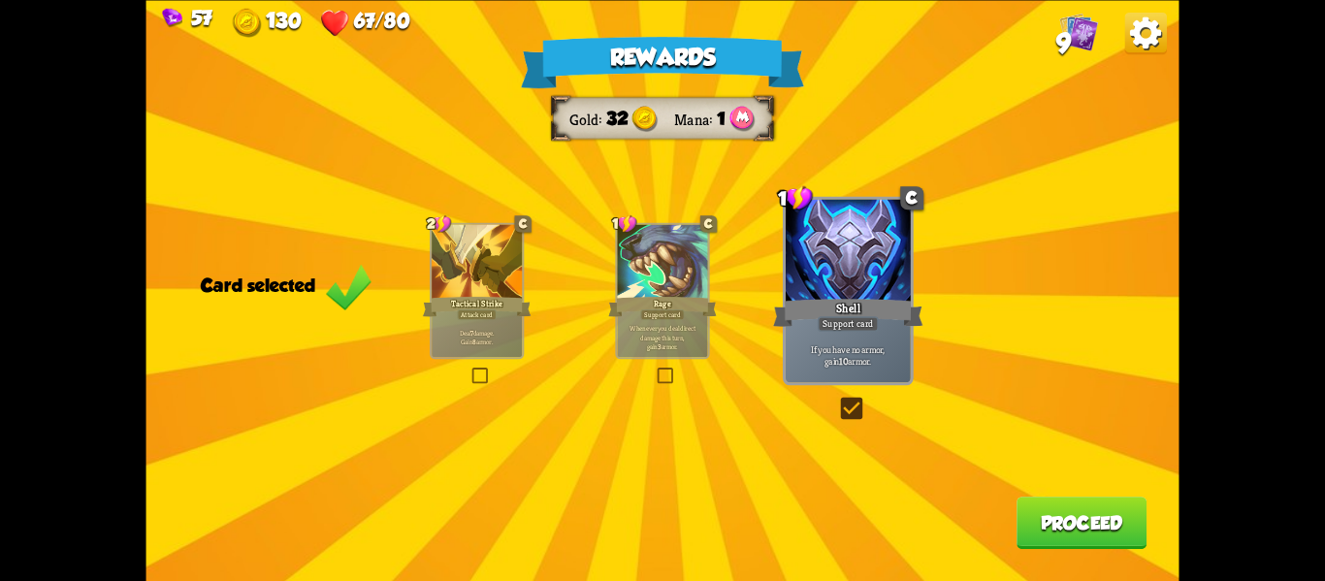
click at [1044, 523] on button "Proceed" at bounding box center [1082, 523] width 130 height 52
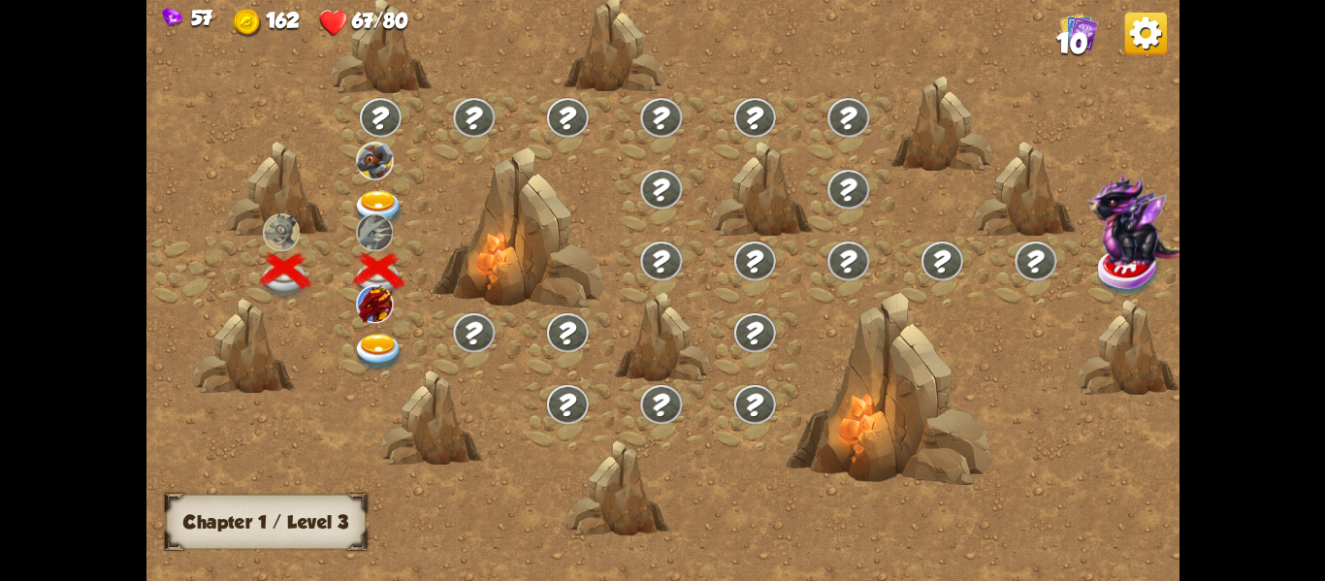
click at [385, 341] on img at bounding box center [378, 352] width 51 height 38
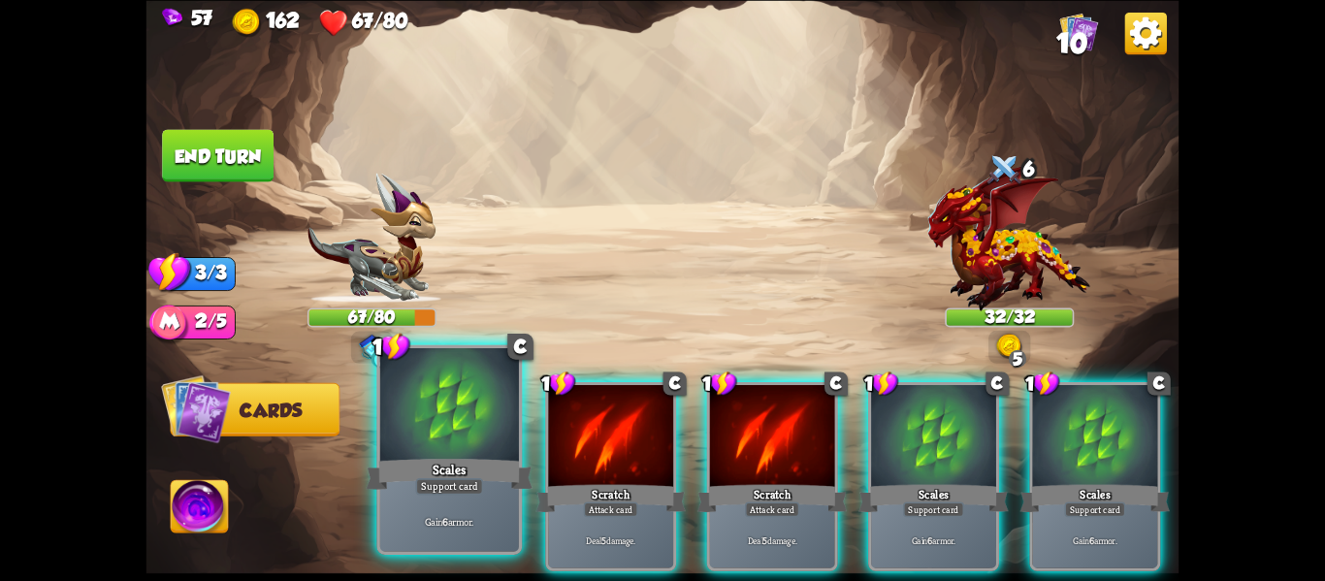
click at [407, 444] on div at bounding box center [449, 406] width 139 height 117
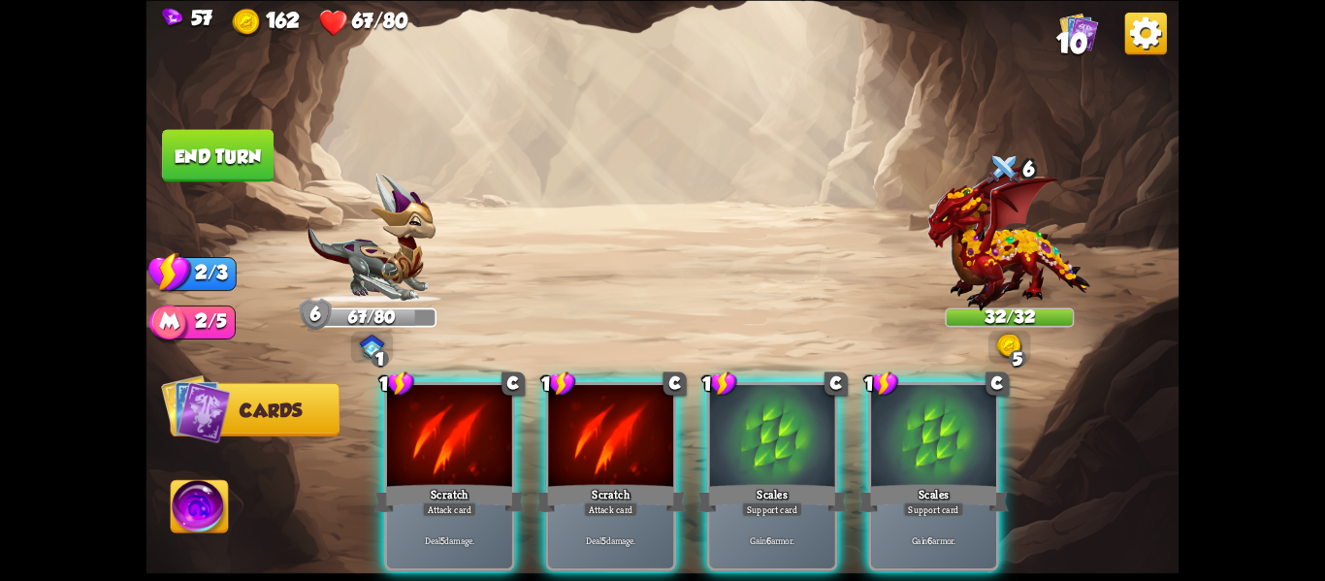
click at [407, 444] on div at bounding box center [449, 438] width 125 height 106
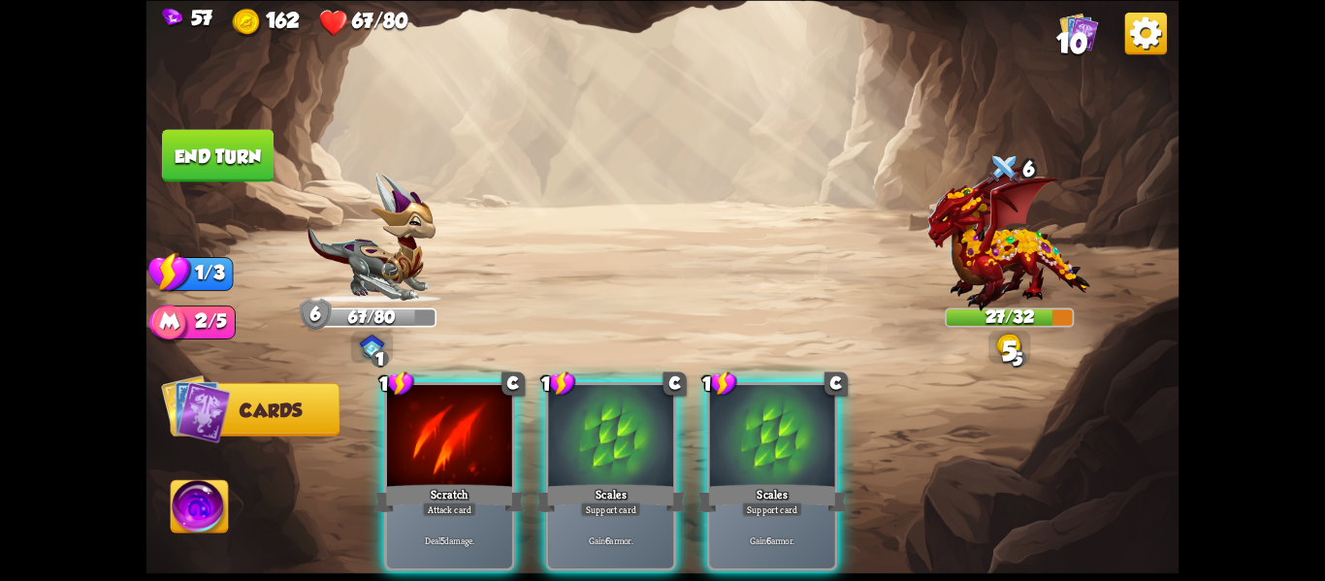
click at [407, 444] on div at bounding box center [449, 438] width 125 height 106
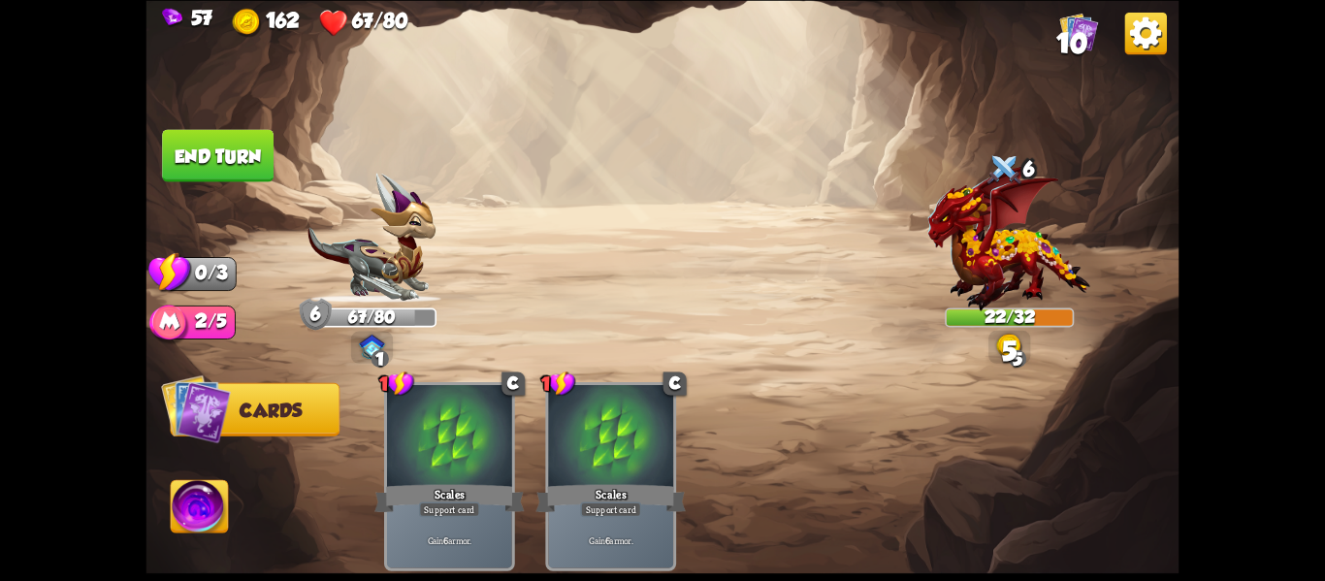
click at [181, 167] on button "End turn" at bounding box center [218, 155] width 112 height 52
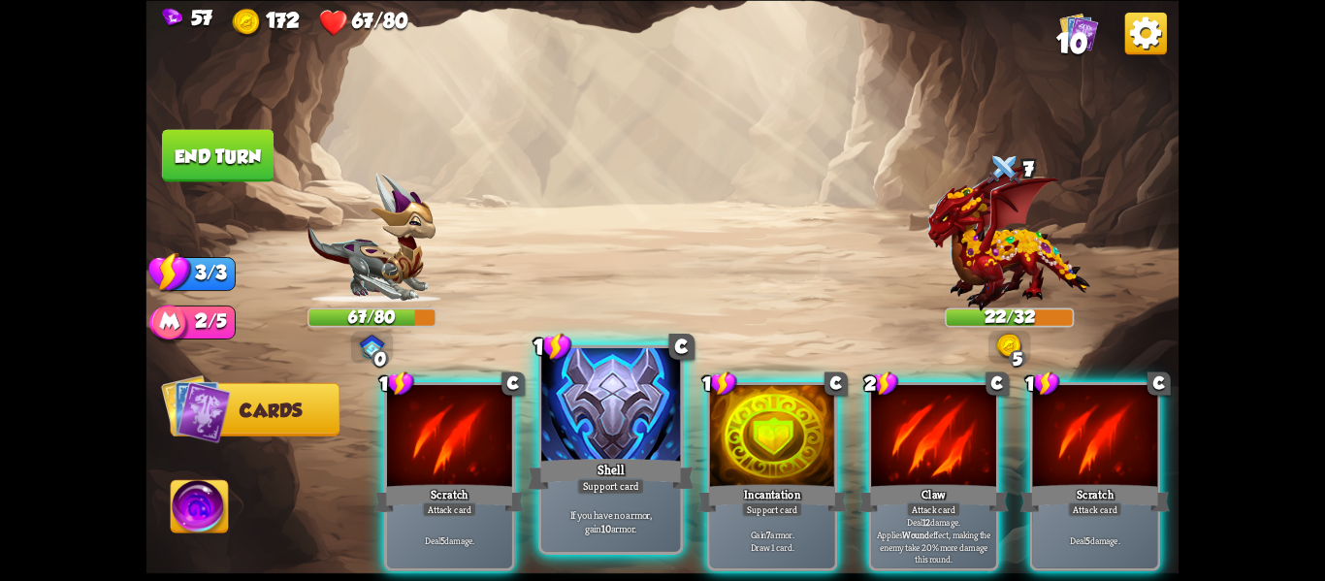
click at [598, 433] on div at bounding box center [610, 406] width 139 height 117
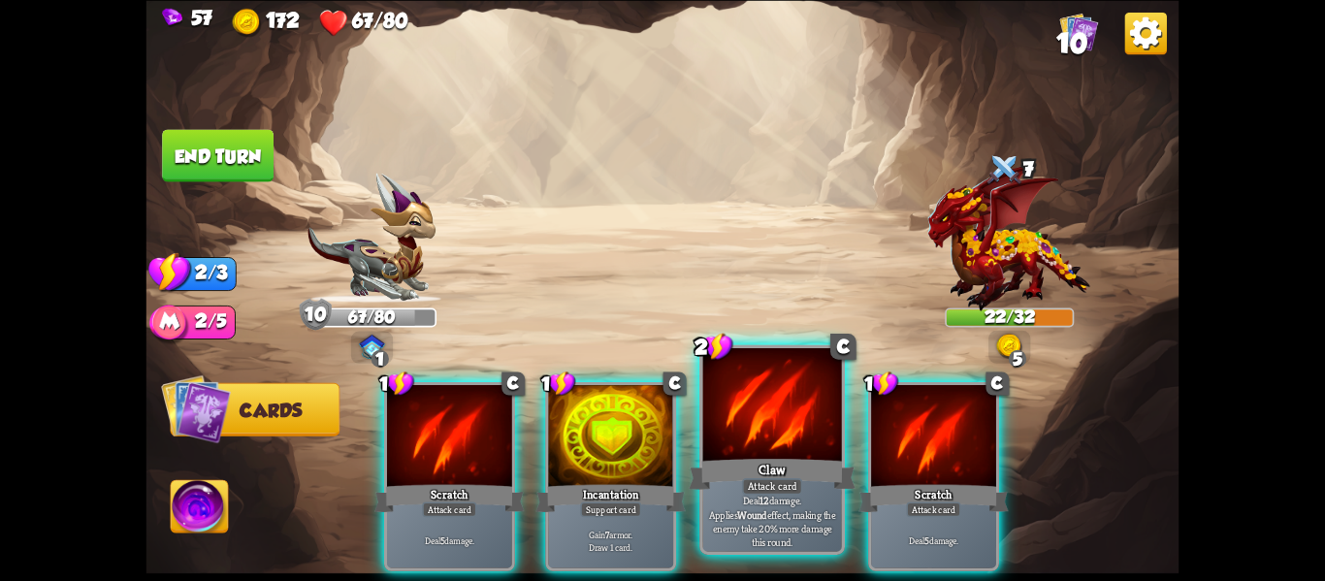
click at [727, 459] on div "Claw" at bounding box center [772, 473] width 167 height 37
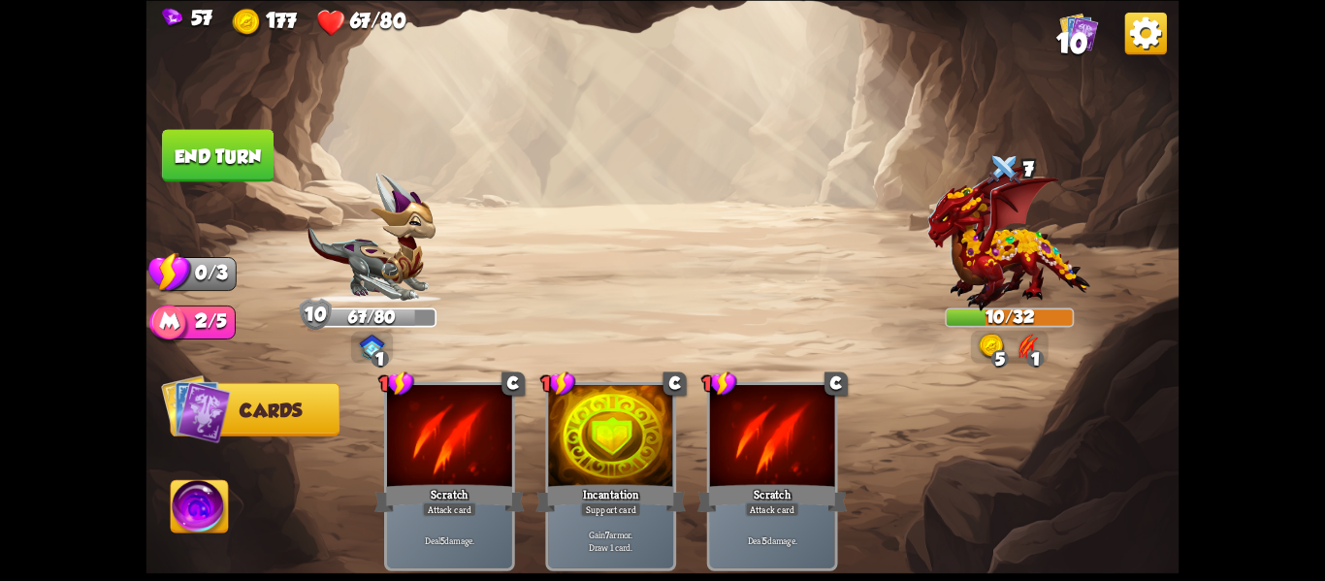
click at [235, 159] on button "End turn" at bounding box center [218, 155] width 112 height 52
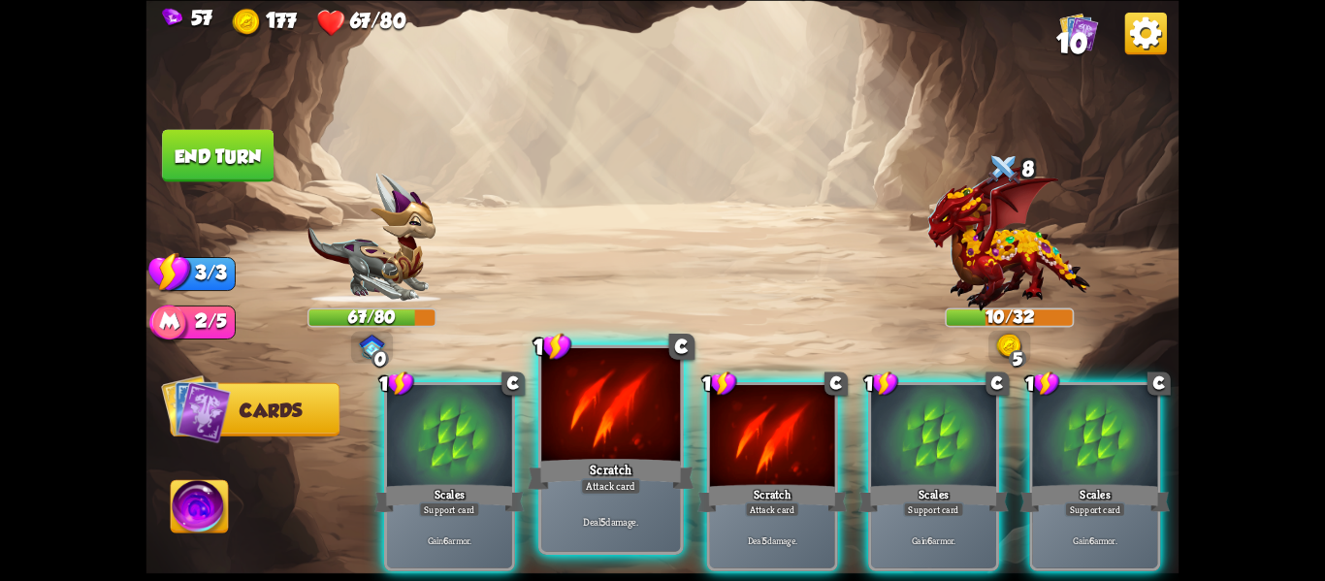
click at [621, 452] on div at bounding box center [610, 406] width 139 height 117
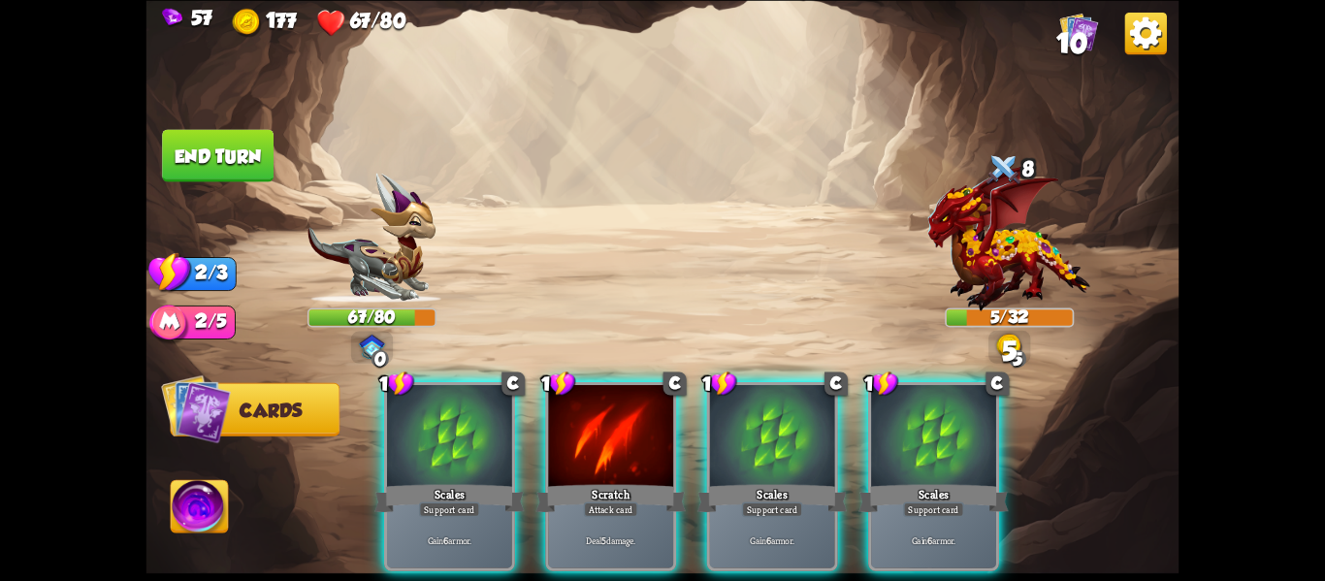
click at [621, 452] on div at bounding box center [610, 438] width 125 height 106
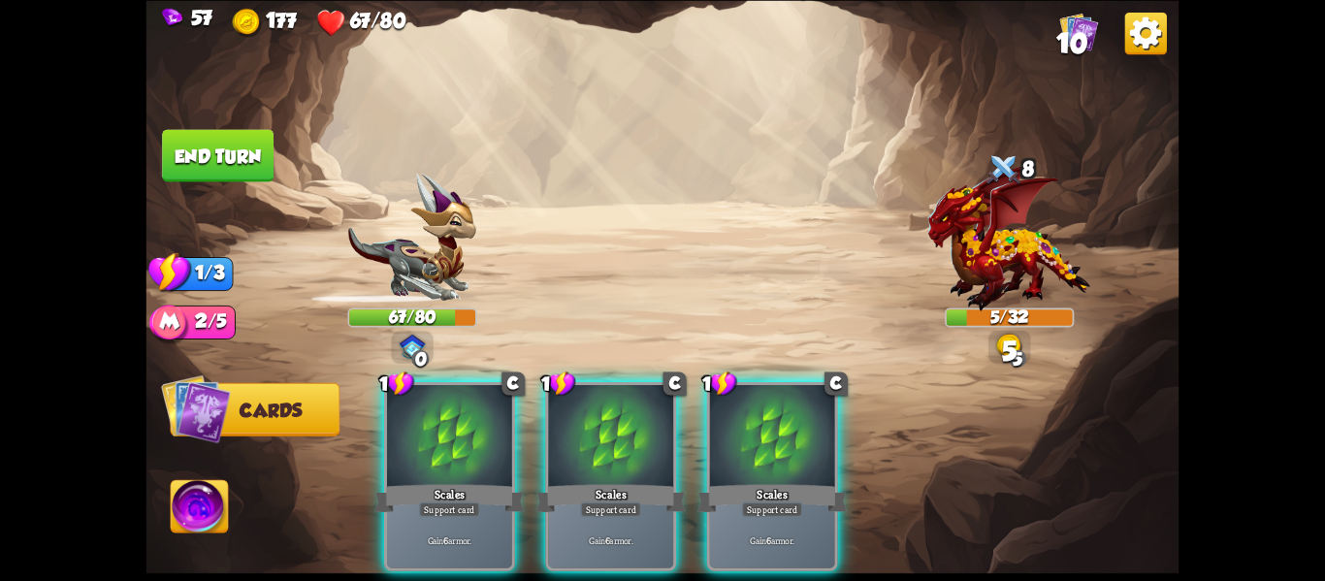
click at [621, 452] on div at bounding box center [610, 438] width 125 height 106
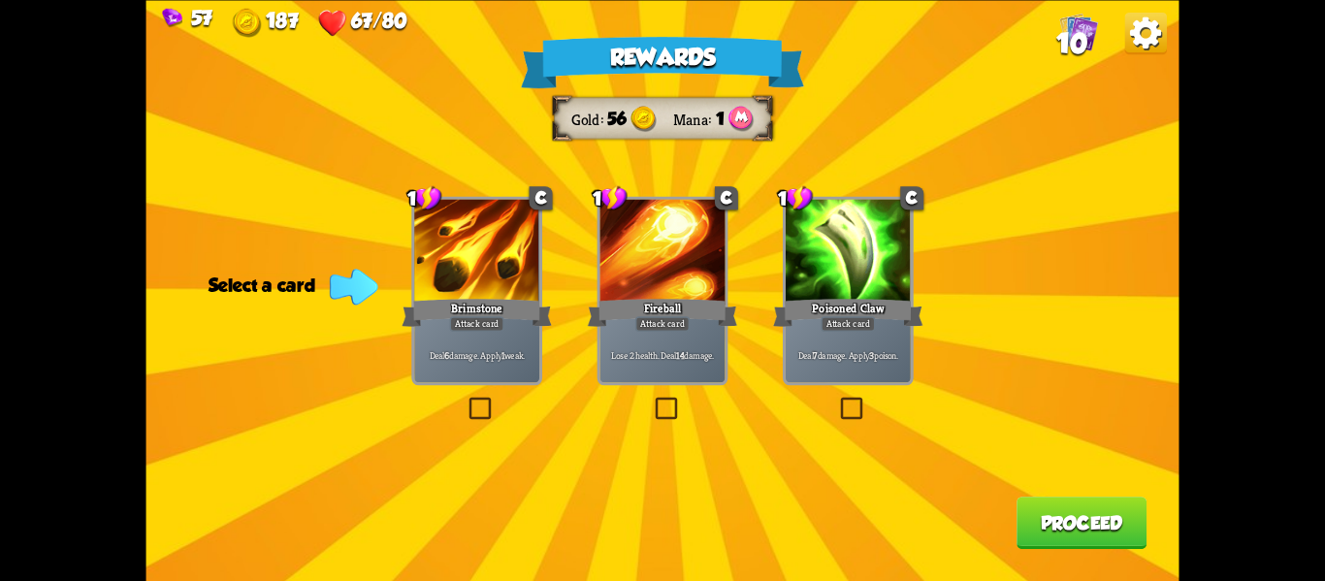
click at [652, 400] on label at bounding box center [652, 400] width 0 height 0
click at [0, 0] on input "checkbox" at bounding box center [0, 0] width 0 height 0
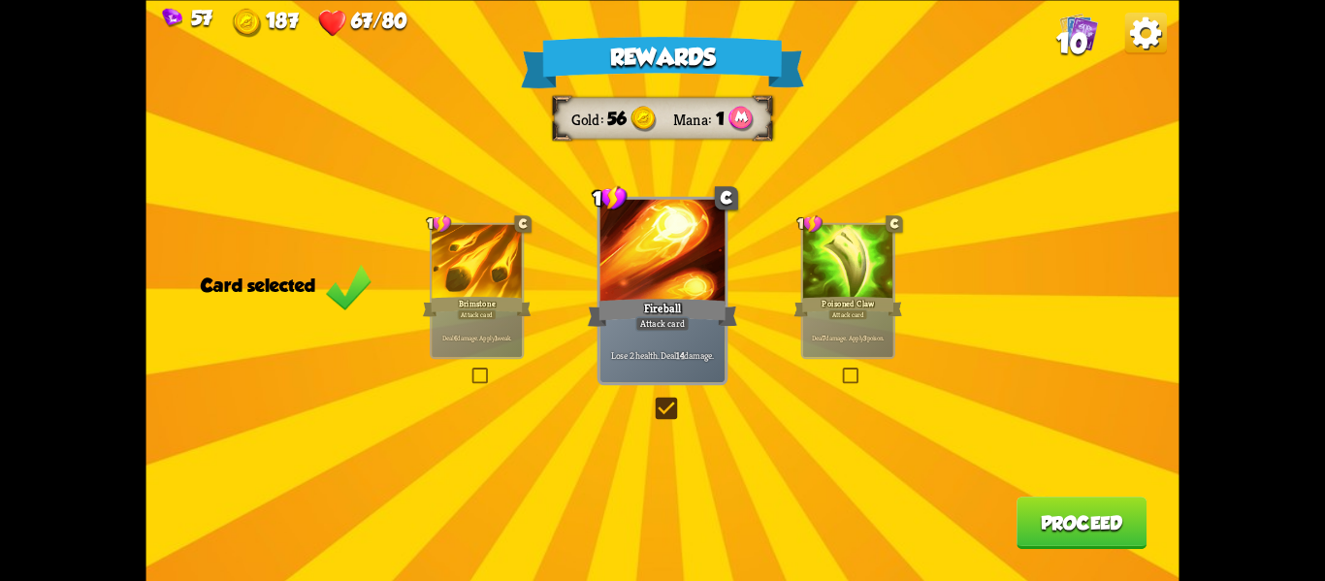
click at [1082, 519] on button "Proceed" at bounding box center [1082, 523] width 130 height 52
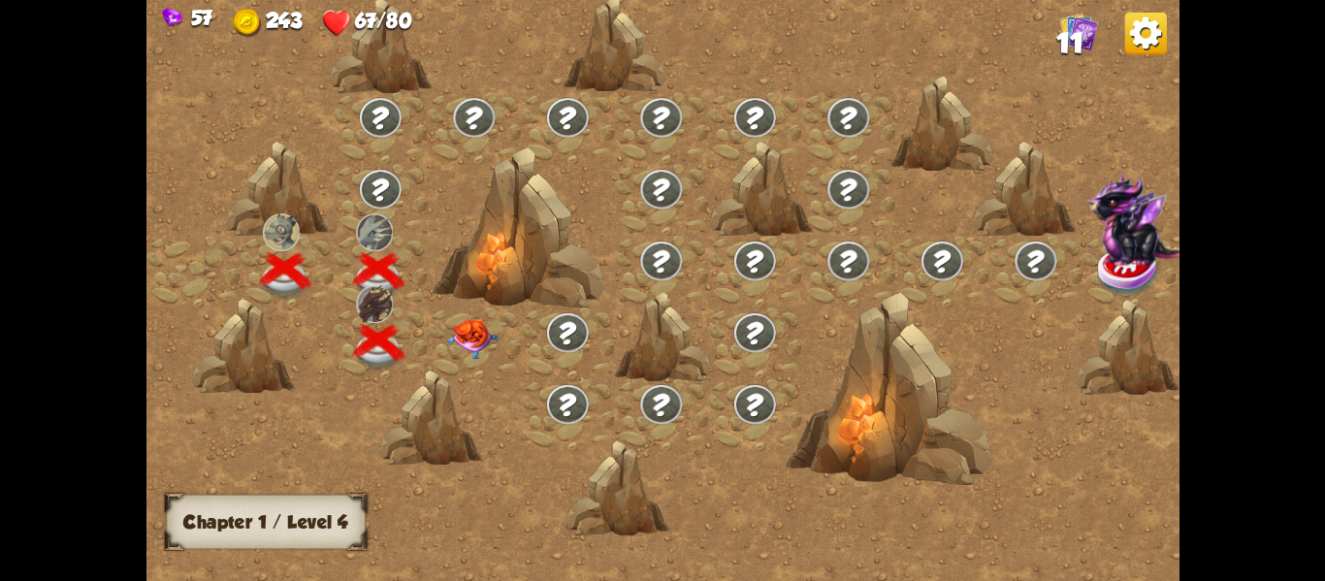
click at [467, 334] on img at bounding box center [471, 338] width 51 height 41
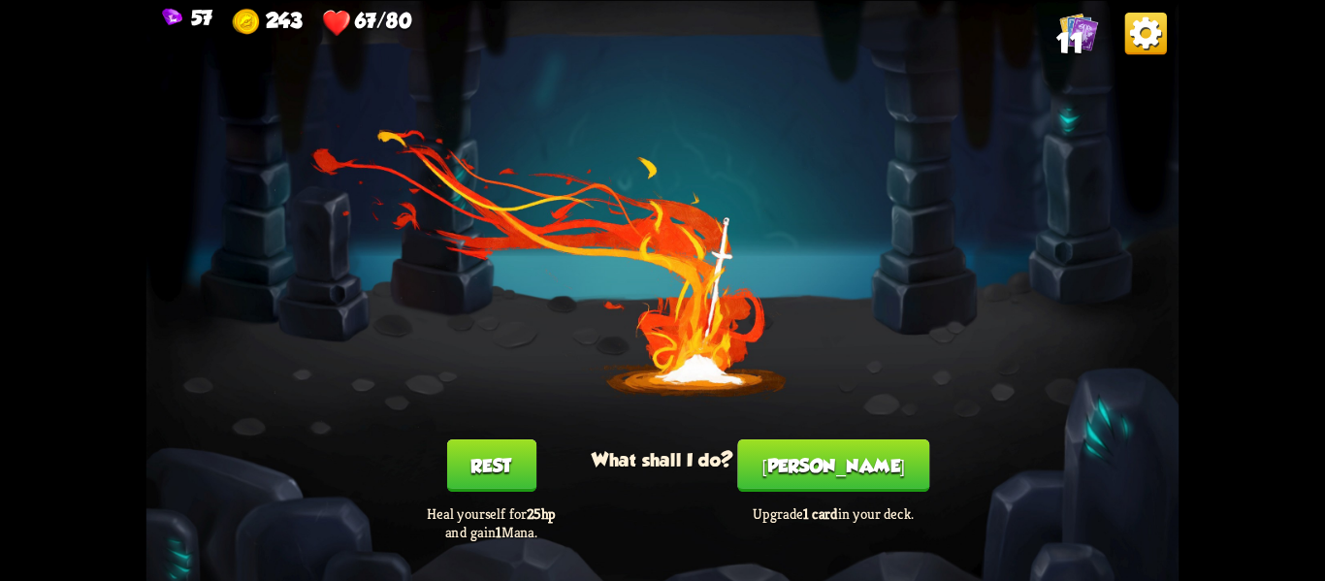
click at [857, 446] on button "[PERSON_NAME]" at bounding box center [833, 466] width 192 height 52
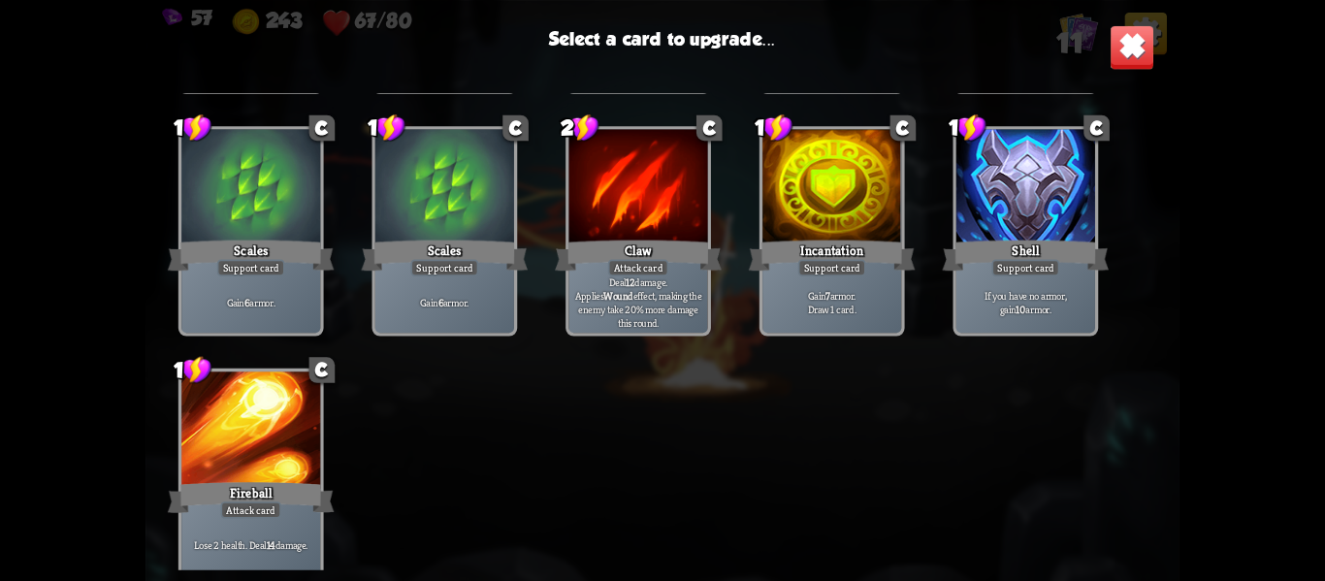
scroll to position [319, 0]
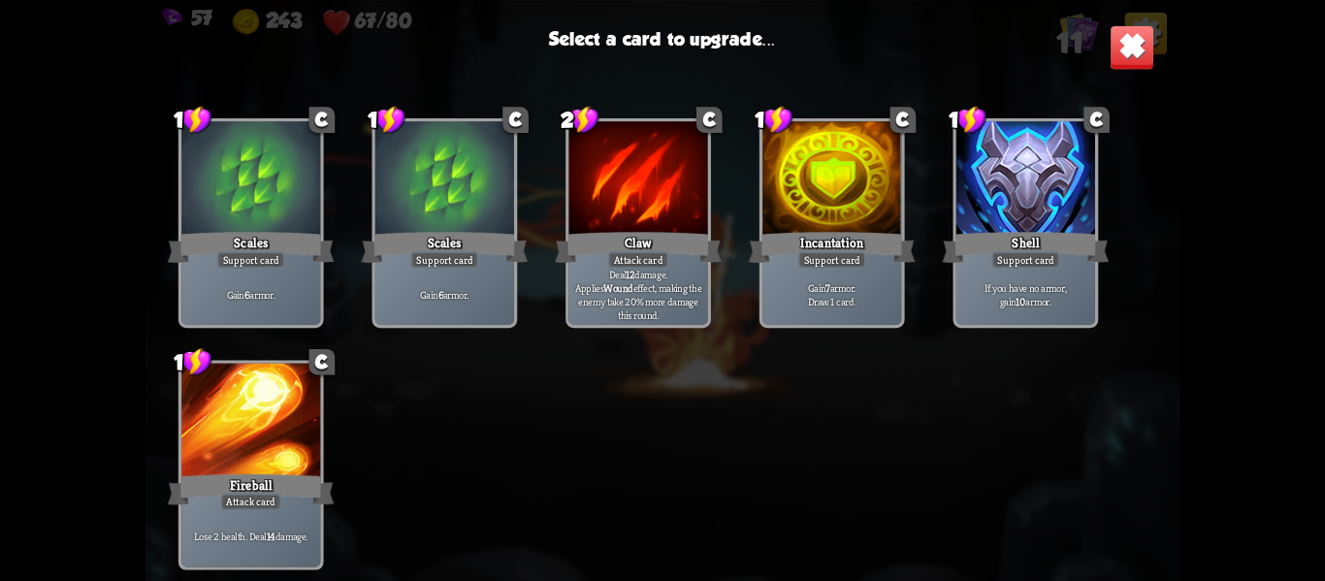
click at [261, 383] on div at bounding box center [250, 422] width 139 height 117
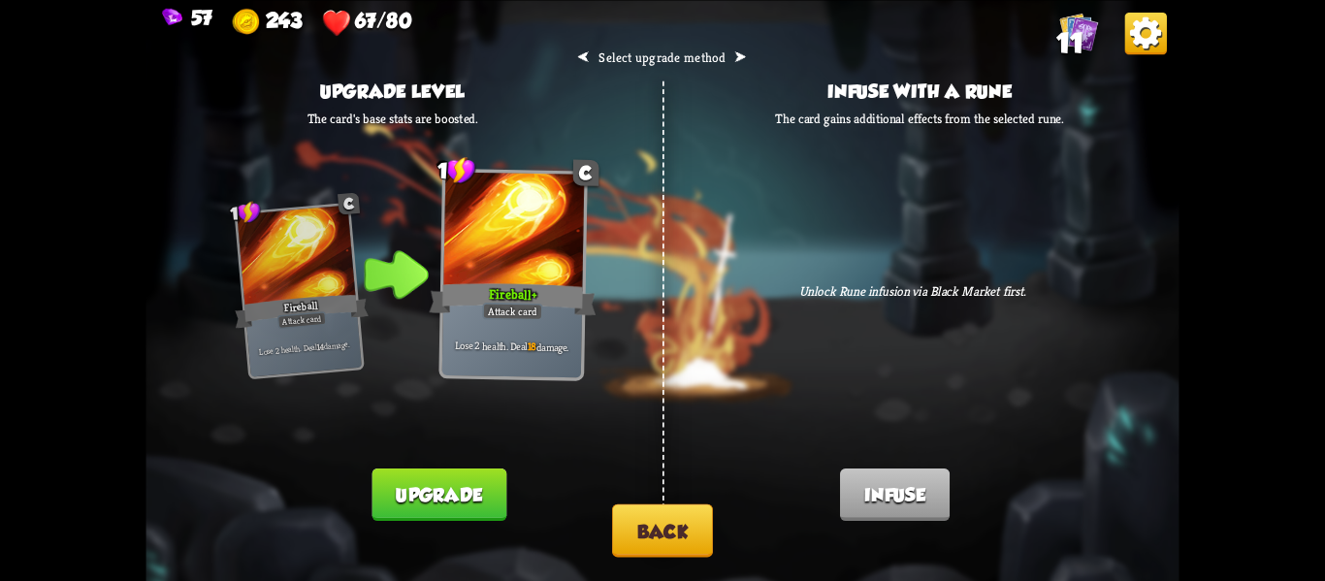
click at [443, 492] on button "Upgrade" at bounding box center [440, 495] width 135 height 52
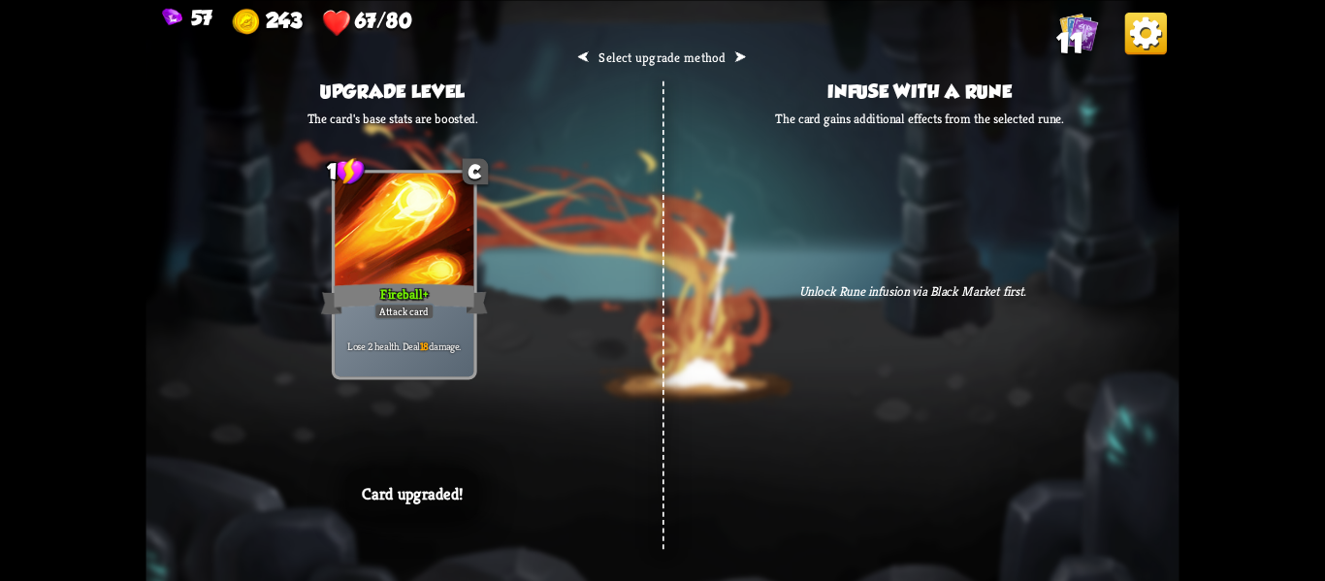
click at [443, 492] on p "Card upgraded!" at bounding box center [412, 494] width 101 height 20
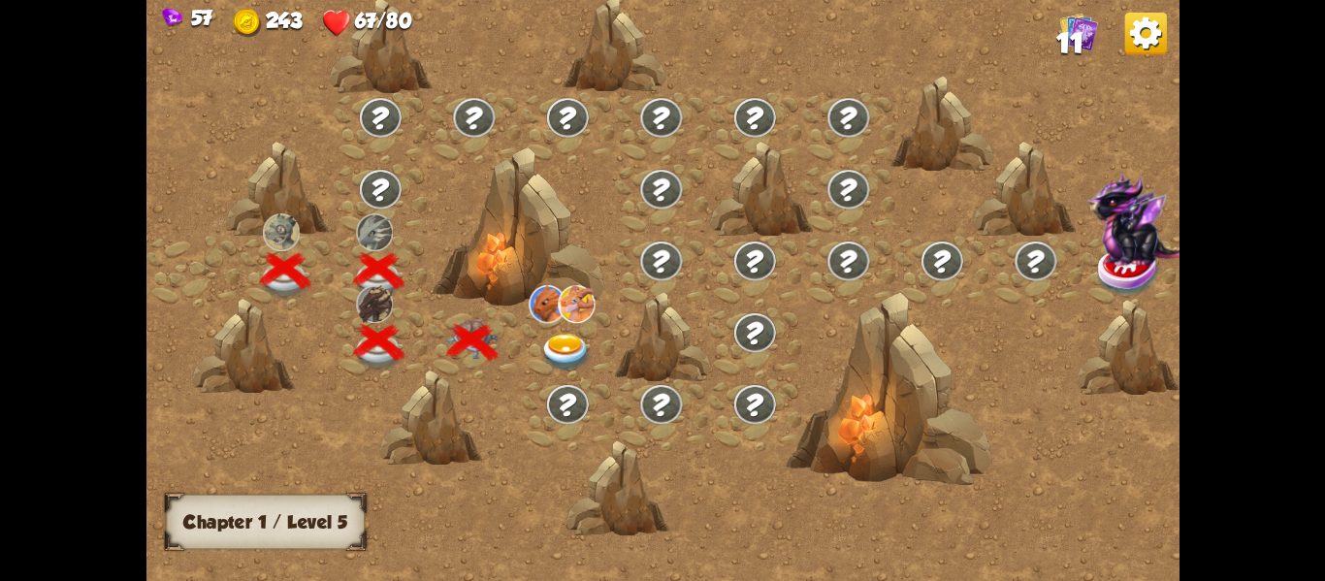
click at [538, 343] on div at bounding box center [568, 343] width 94 height 72
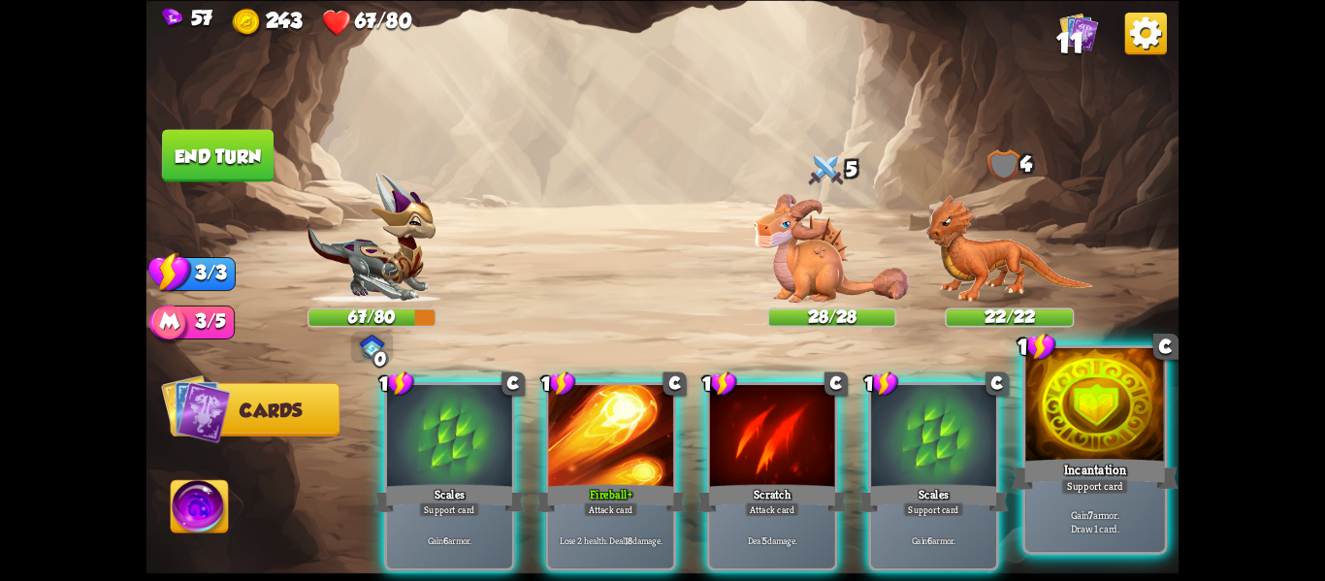
click at [1074, 439] on div at bounding box center [1095, 406] width 139 height 117
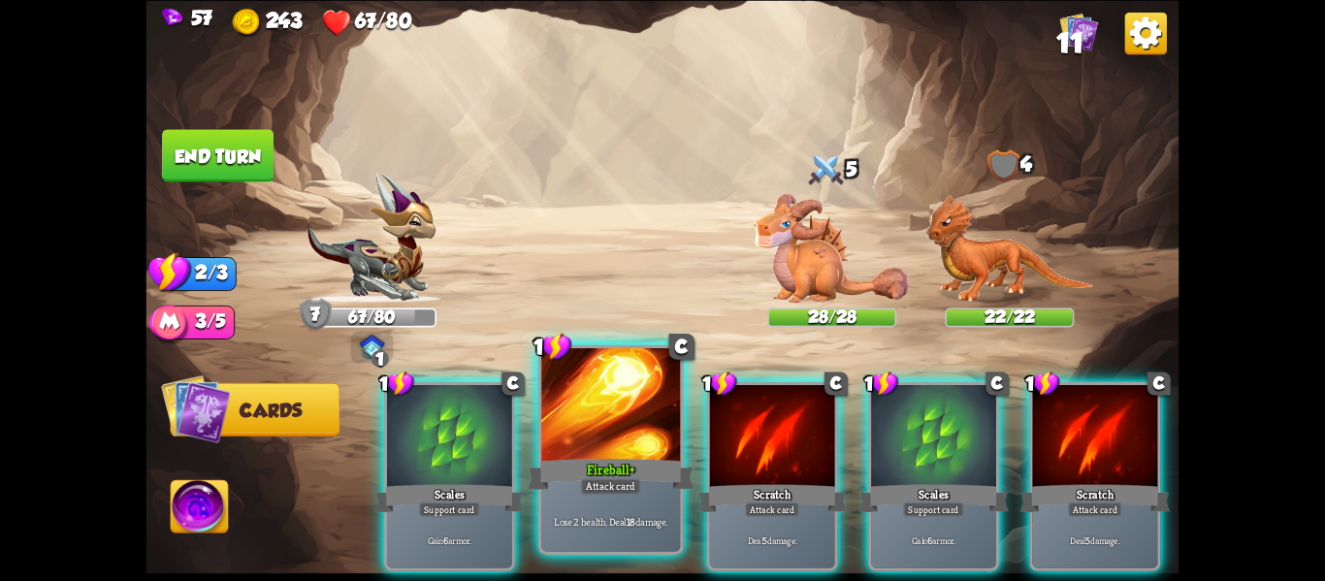
click at [638, 467] on div "Fireball+" at bounding box center [611, 473] width 167 height 37
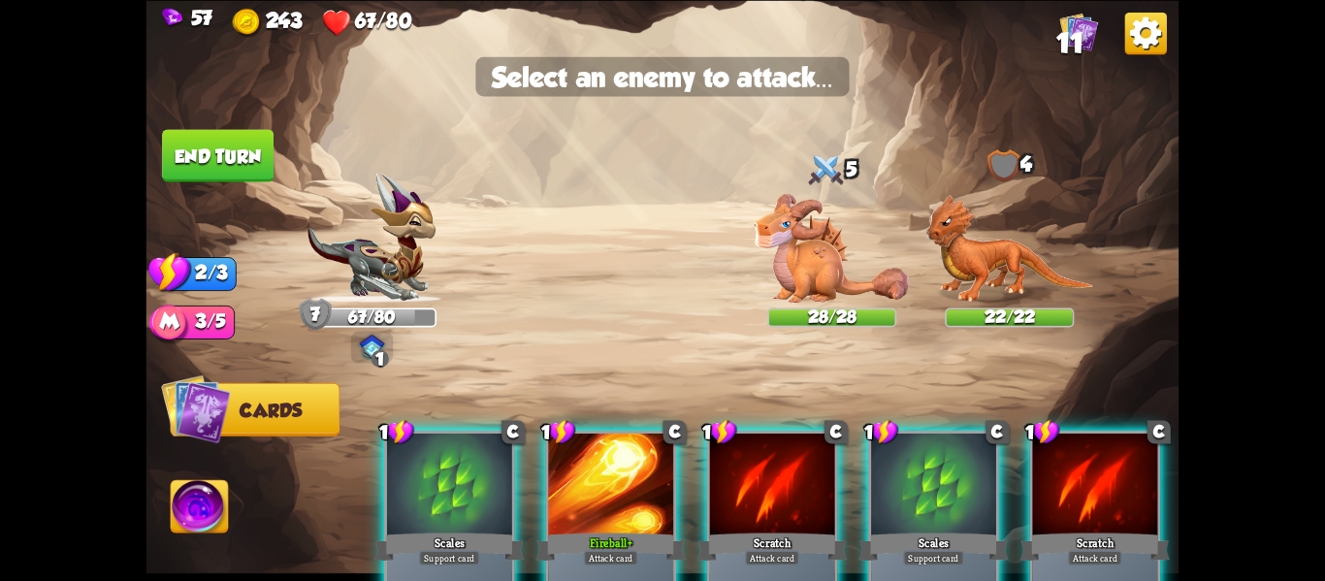
click at [628, 441] on div at bounding box center [610, 486] width 125 height 106
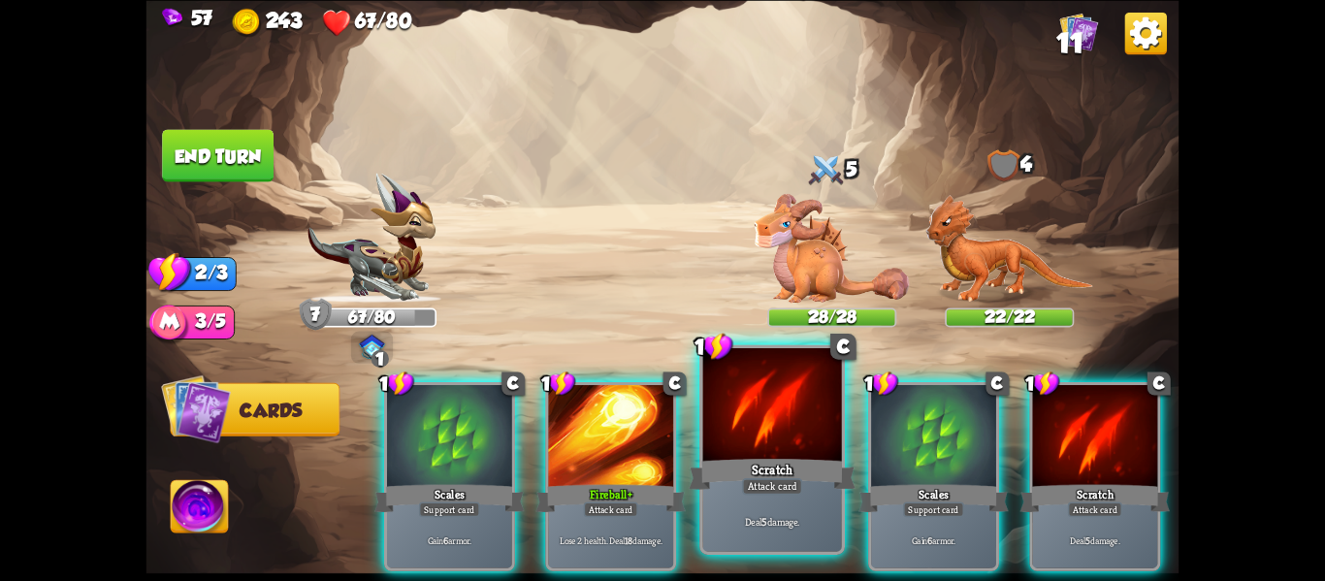
drag, startPoint x: 628, startPoint y: 441, endPoint x: 733, endPoint y: 411, distance: 109.0
click at [733, 411] on div "1 C Scales Support card Gain 6 armor. 1 C Fireball+ Attack card Lose 2 health. …" at bounding box center [766, 452] width 827 height 258
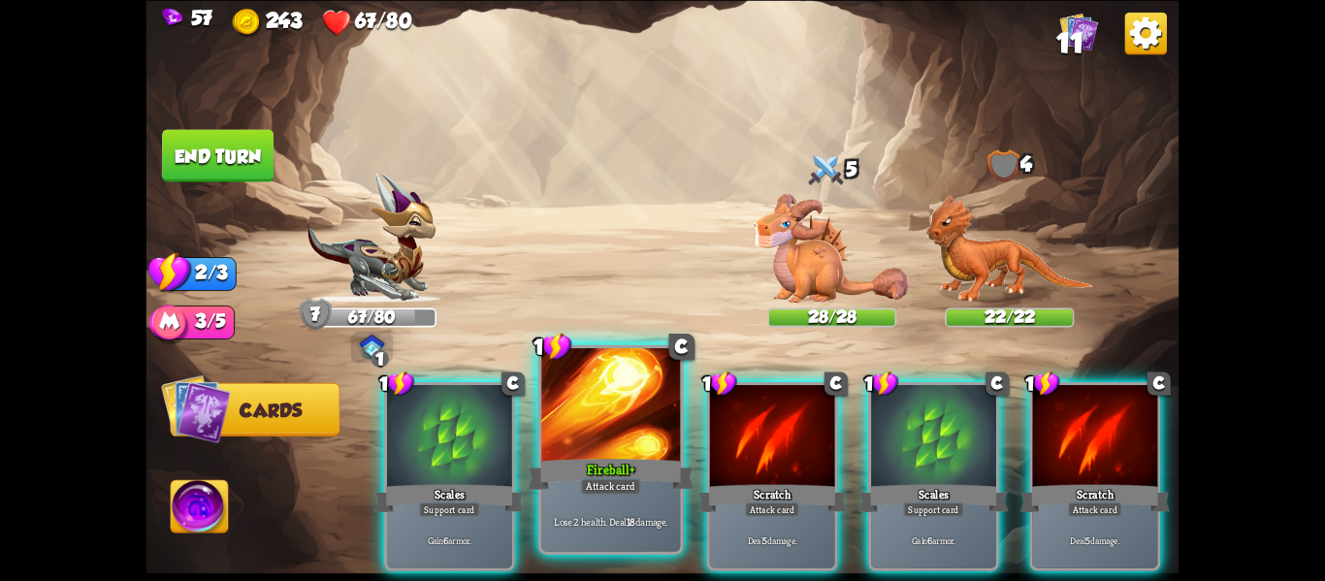
click at [632, 441] on div at bounding box center [610, 406] width 139 height 117
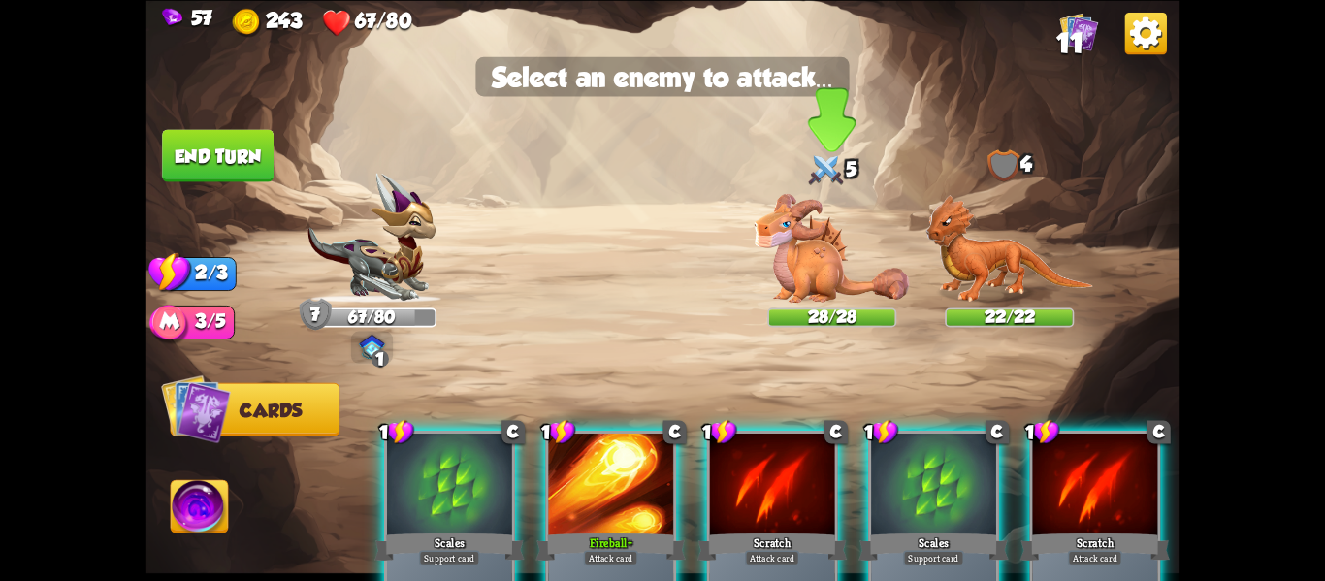
click at [814, 288] on img at bounding box center [832, 247] width 155 height 109
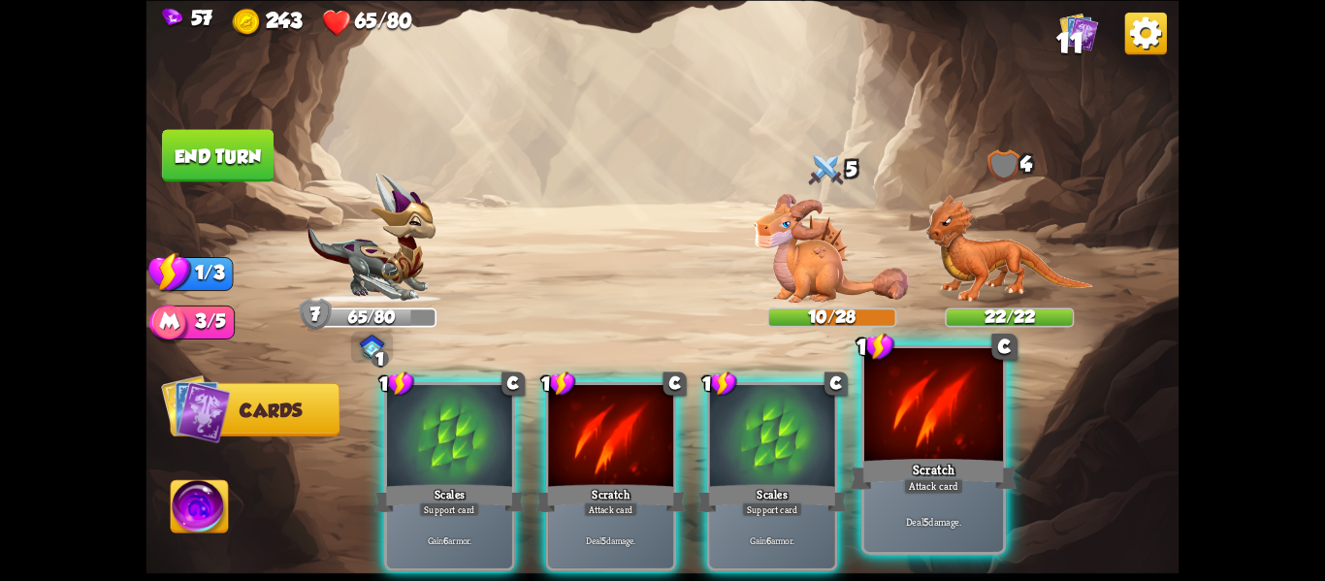
click at [909, 465] on div "Scratch" at bounding box center [934, 473] width 167 height 37
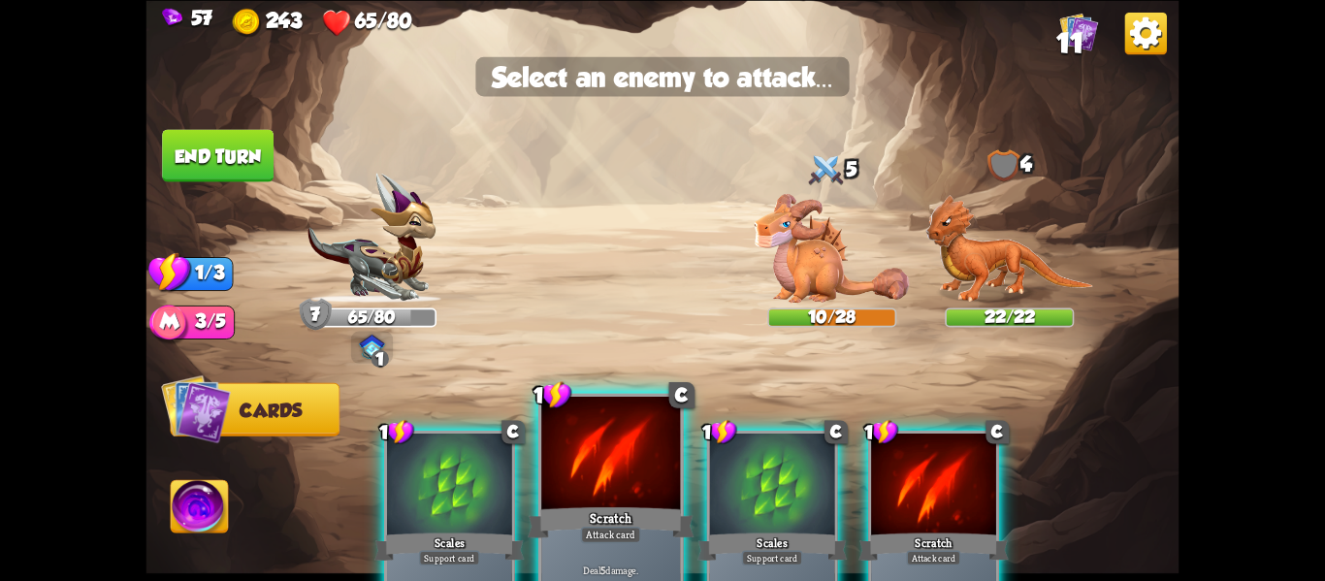
click at [571, 472] on div at bounding box center [610, 454] width 139 height 117
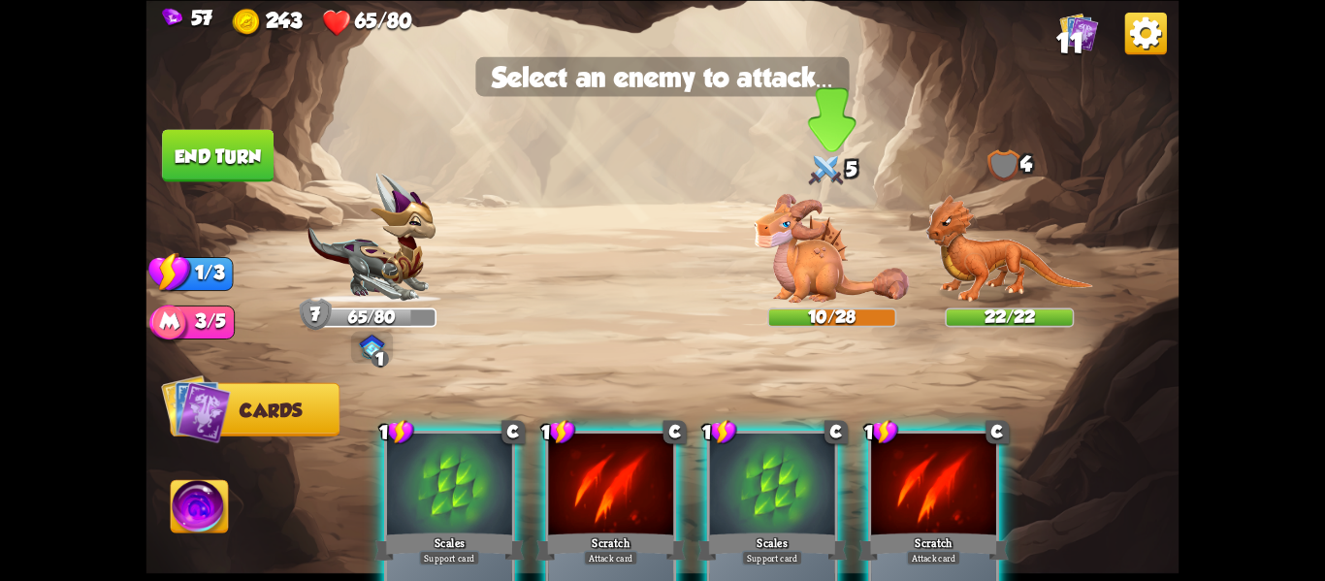
drag, startPoint x: 571, startPoint y: 472, endPoint x: 860, endPoint y: 203, distance: 394.0
click at [860, 203] on div "Select an enemy to attack... You don't have enough stamina to play that card...…" at bounding box center [663, 290] width 1033 height 581
click at [840, 263] on img at bounding box center [832, 247] width 155 height 109
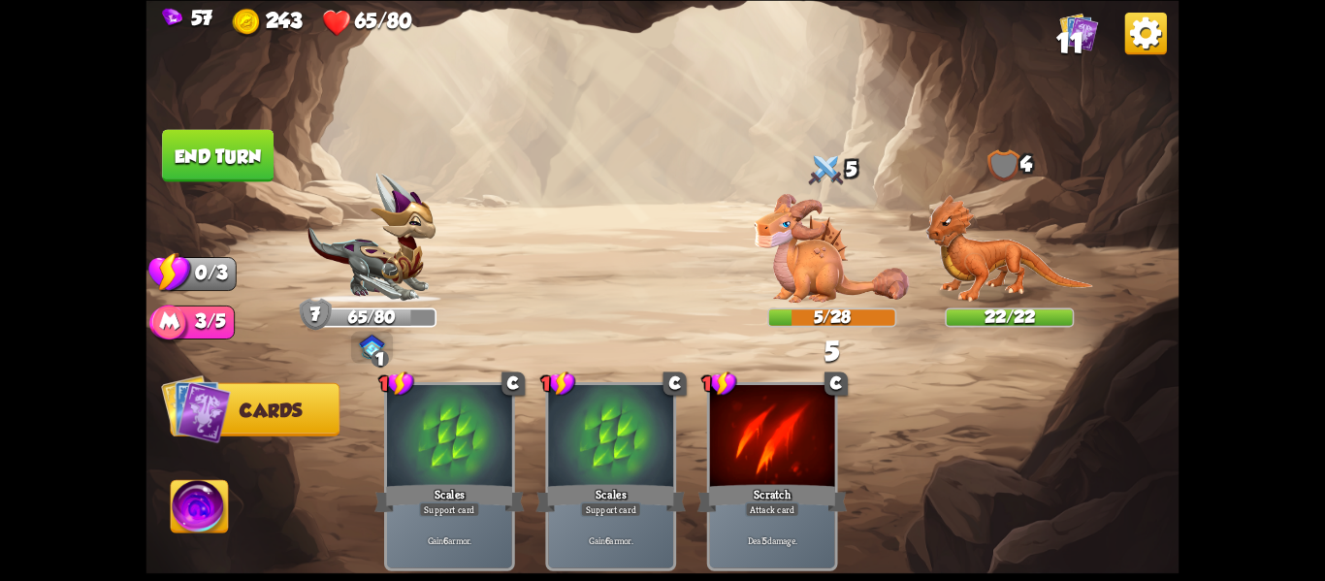
click at [222, 160] on button "End turn" at bounding box center [218, 155] width 112 height 52
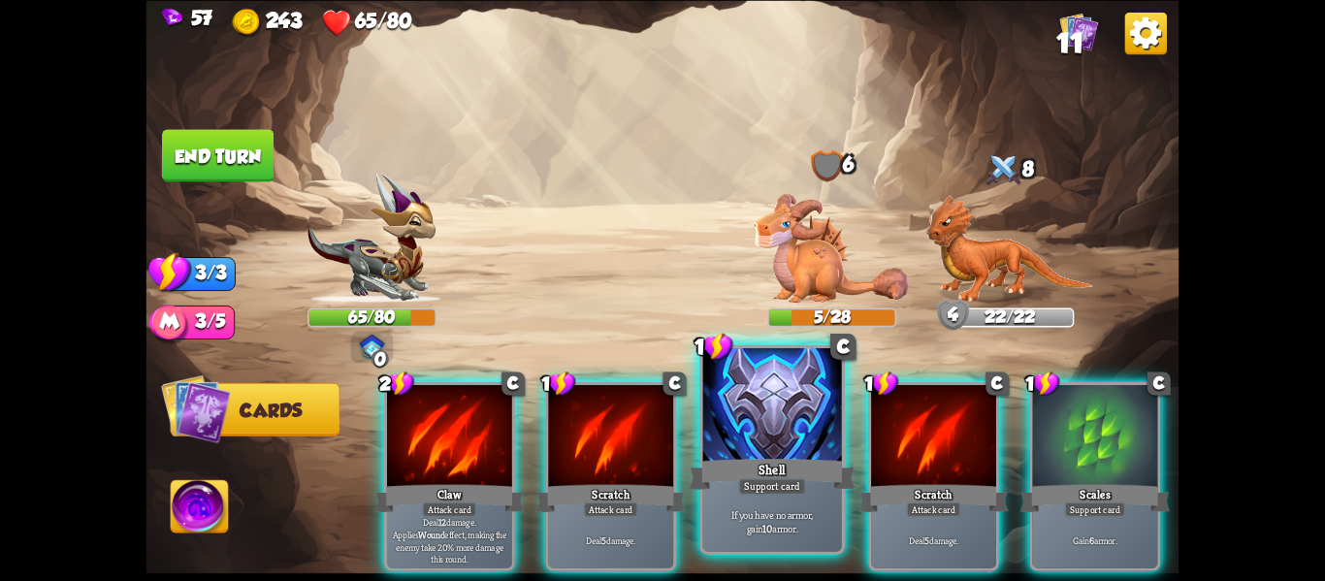
click at [764, 443] on div at bounding box center [772, 406] width 139 height 117
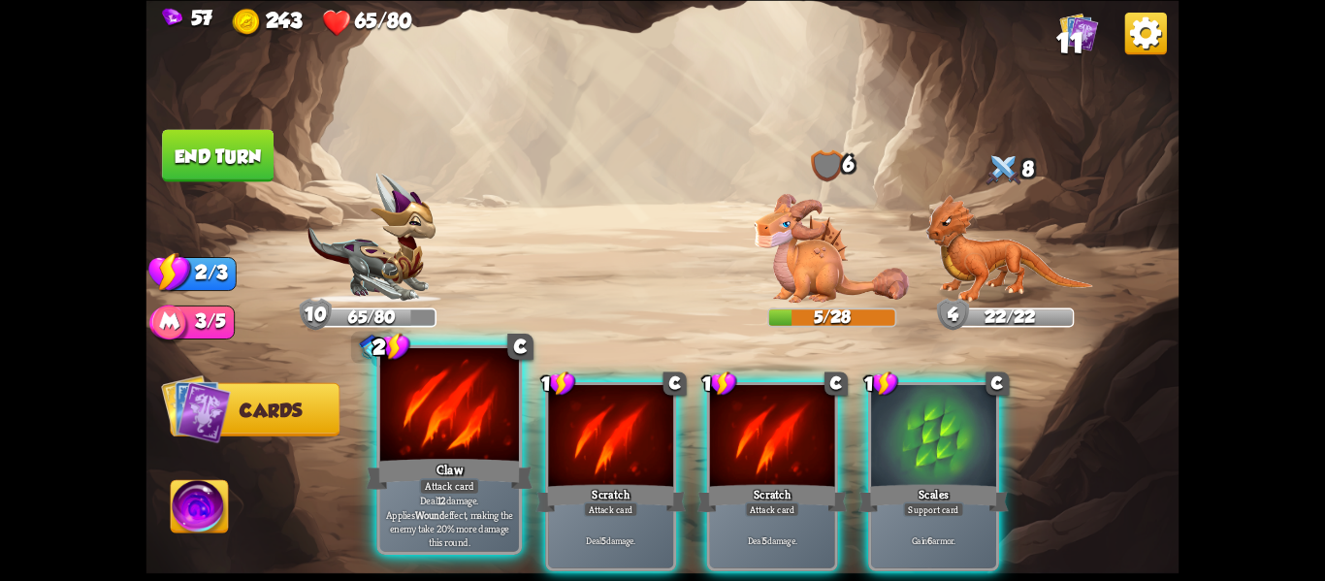
click at [473, 470] on div "Claw" at bounding box center [450, 473] width 167 height 37
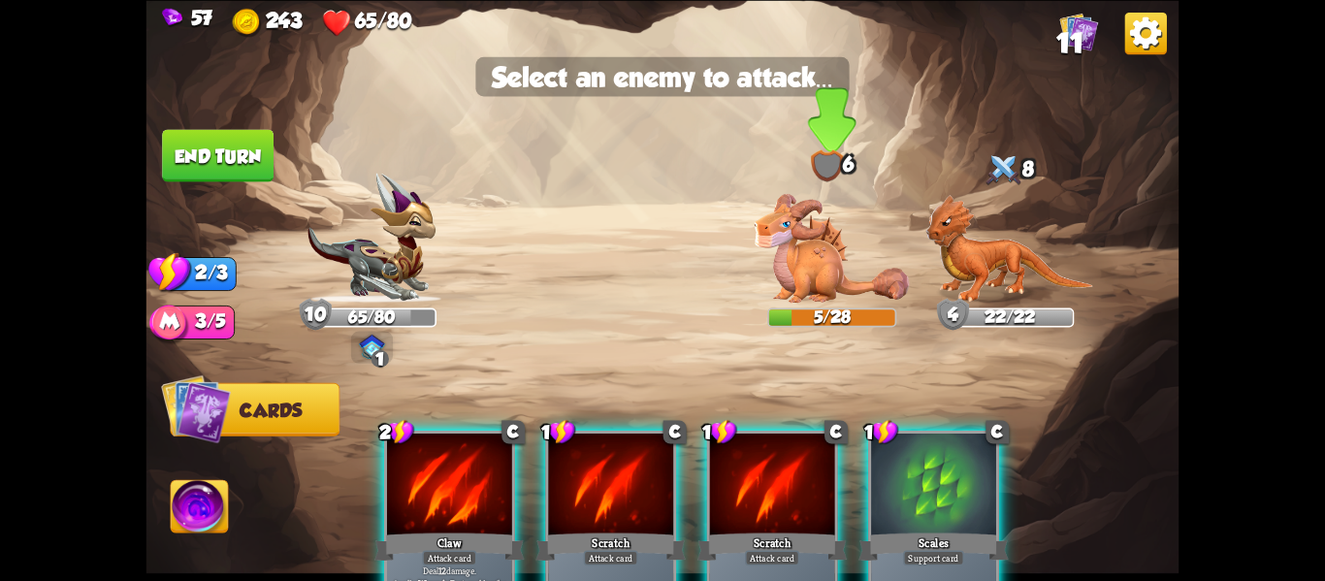
click at [837, 232] on img at bounding box center [832, 247] width 155 height 109
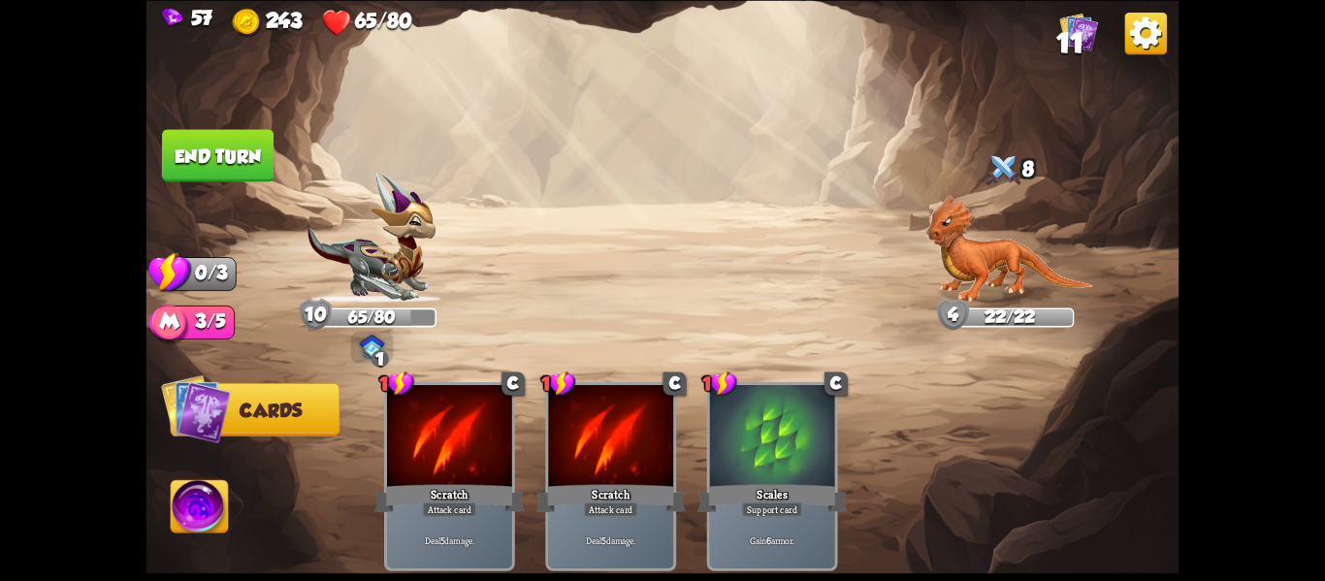
click at [245, 154] on button "End turn" at bounding box center [218, 155] width 112 height 52
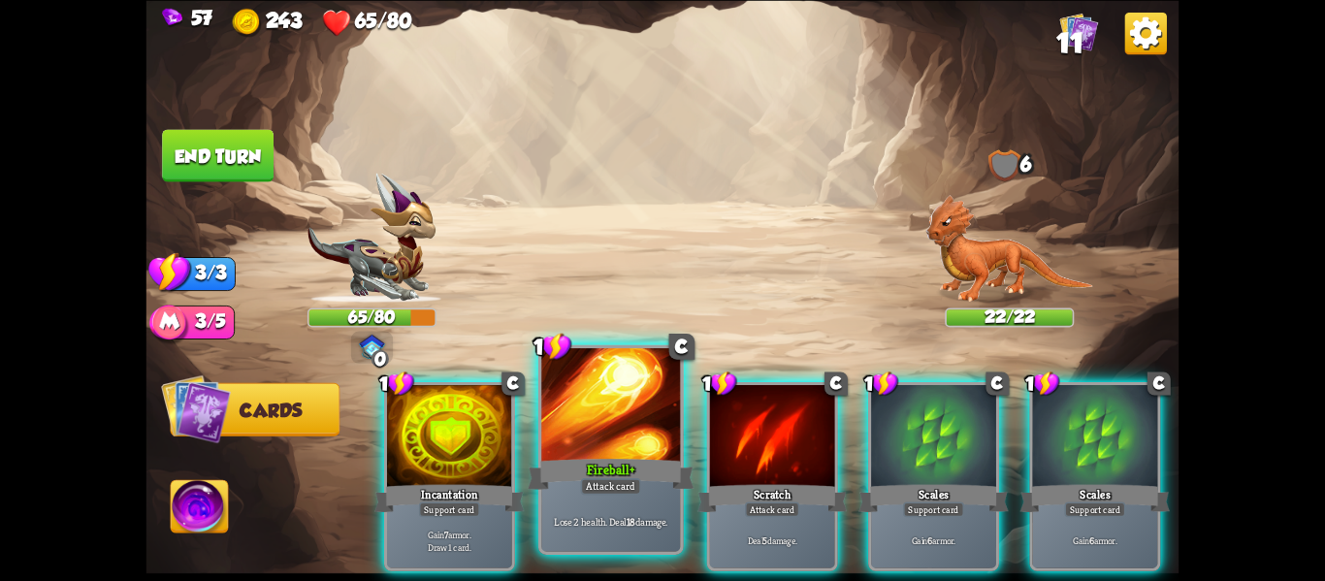
click at [619, 475] on div "Fireball+" at bounding box center [611, 473] width 167 height 37
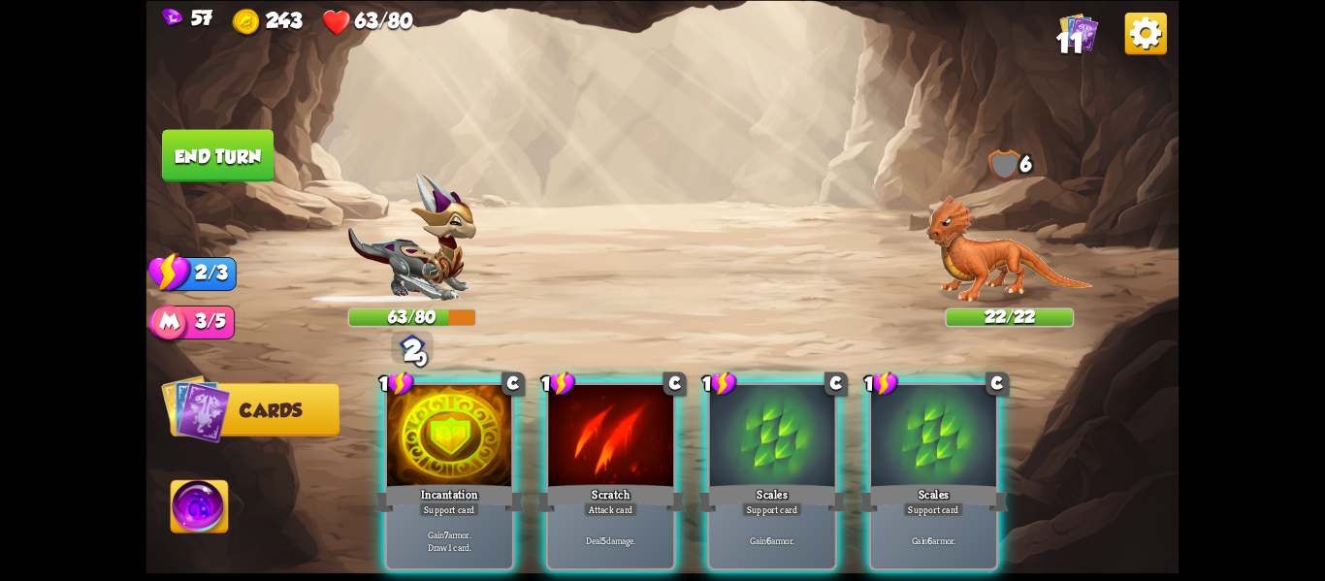
click at [619, 481] on div "Scratch" at bounding box center [611, 497] width 150 height 33
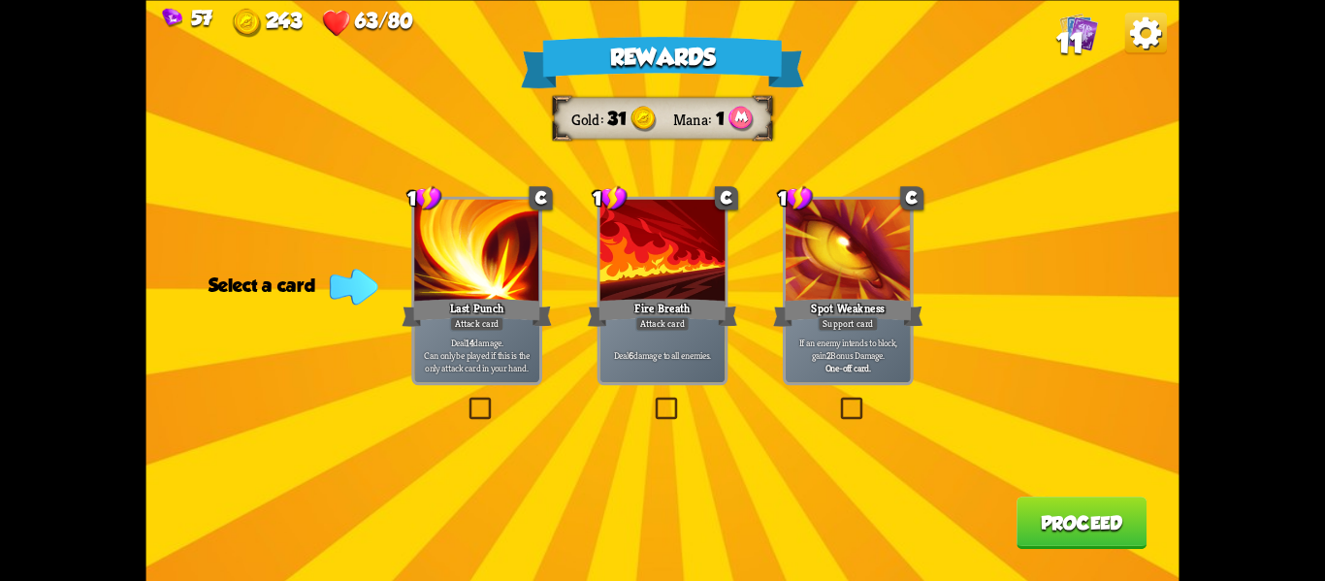
click at [466, 400] on label at bounding box center [466, 400] width 0 height 0
click at [0, 0] on input "checkbox" at bounding box center [0, 0] width 0 height 0
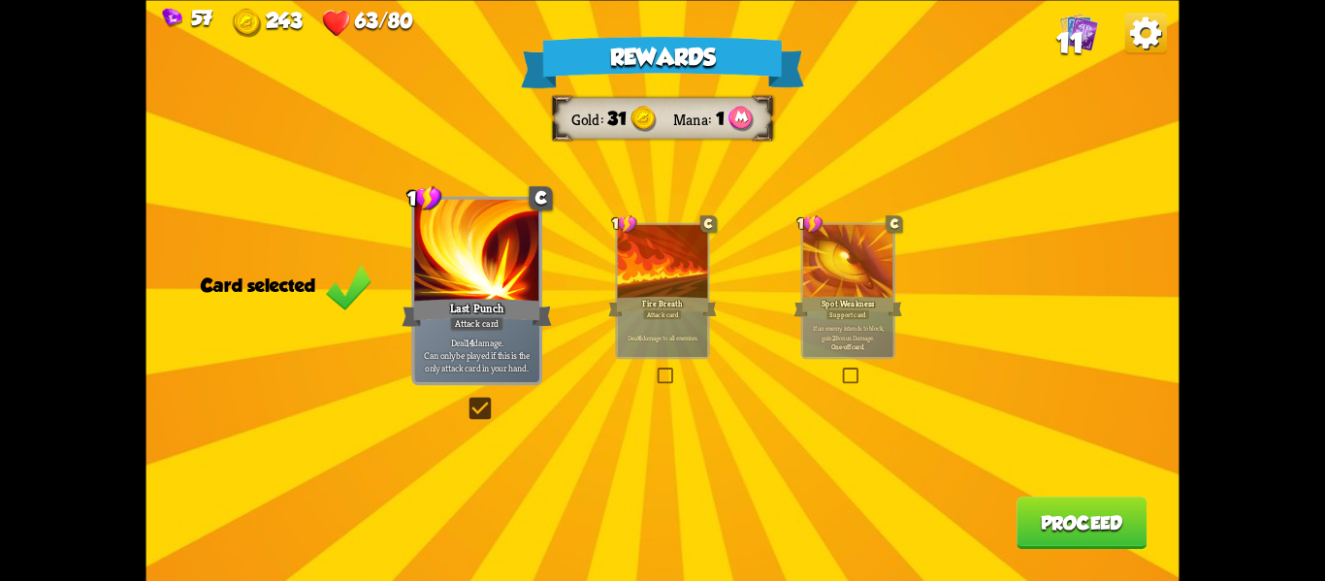
click at [1093, 529] on button "Proceed" at bounding box center [1082, 523] width 130 height 52
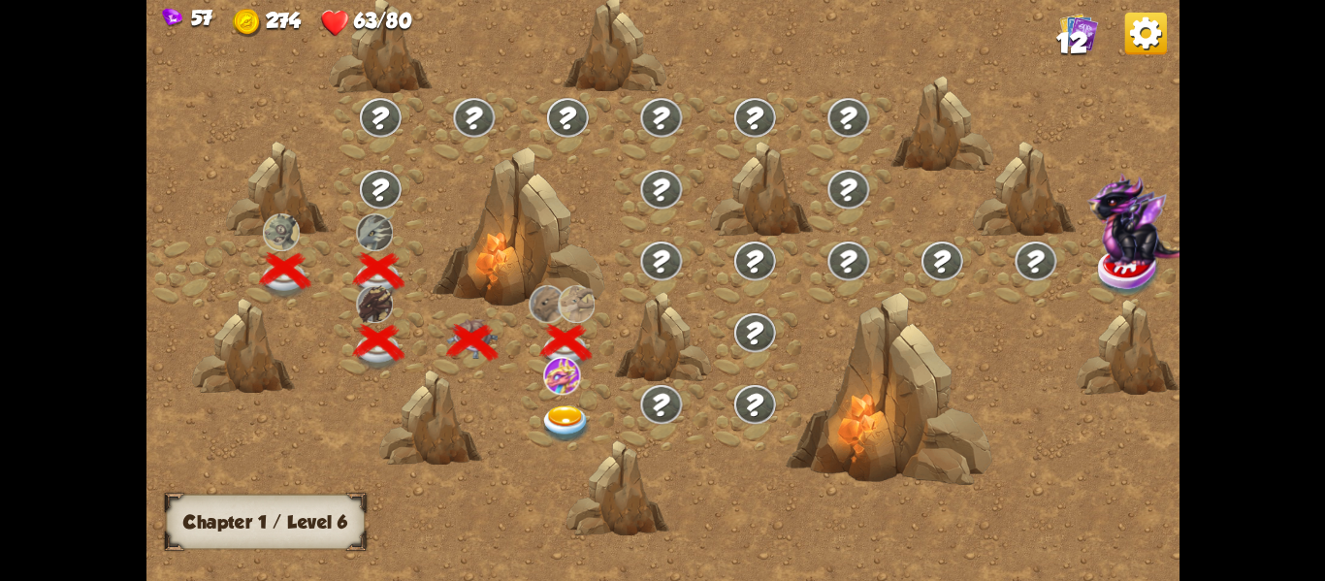
click at [573, 426] on img at bounding box center [565, 424] width 51 height 38
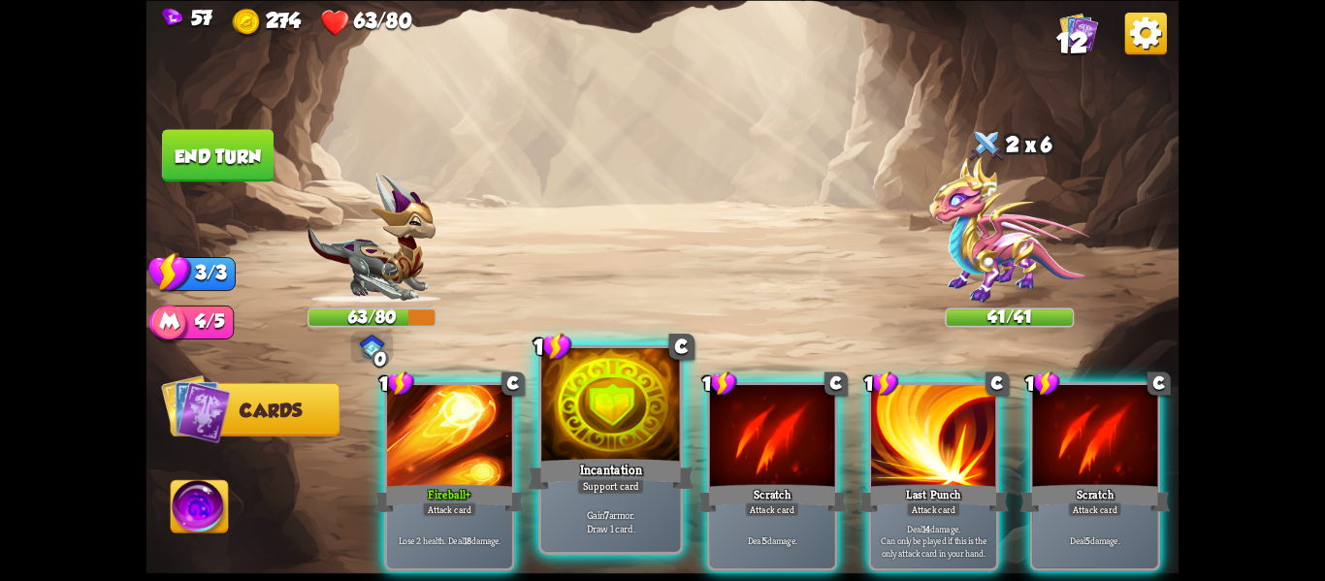
click at [576, 489] on div "Incantation" at bounding box center [611, 473] width 167 height 37
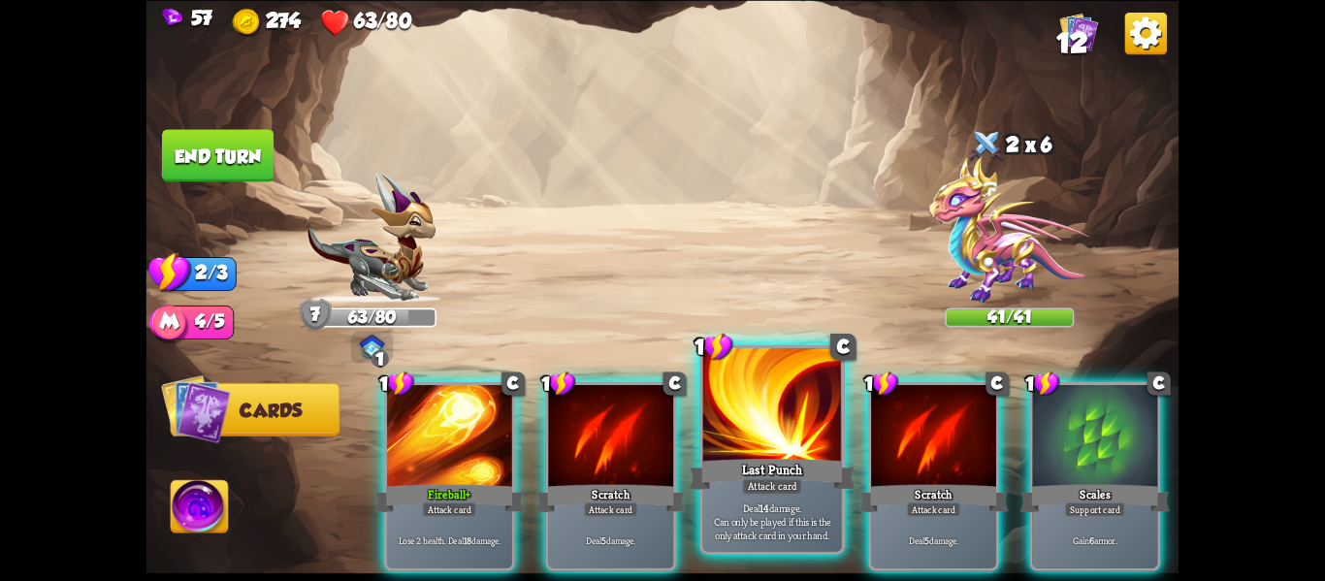
click at [704, 499] on div "Deal 14 damage. Can only be played if this is the only attack card in your hand." at bounding box center [772, 521] width 139 height 60
click at [724, 502] on p "Deal 14 damage. Can only be played if this is the only attack card in your hand." at bounding box center [772, 521] width 132 height 41
click at [742, 541] on span "Can only be played if this is the only attack card in your hand." at bounding box center [772, 527] width 132 height 27
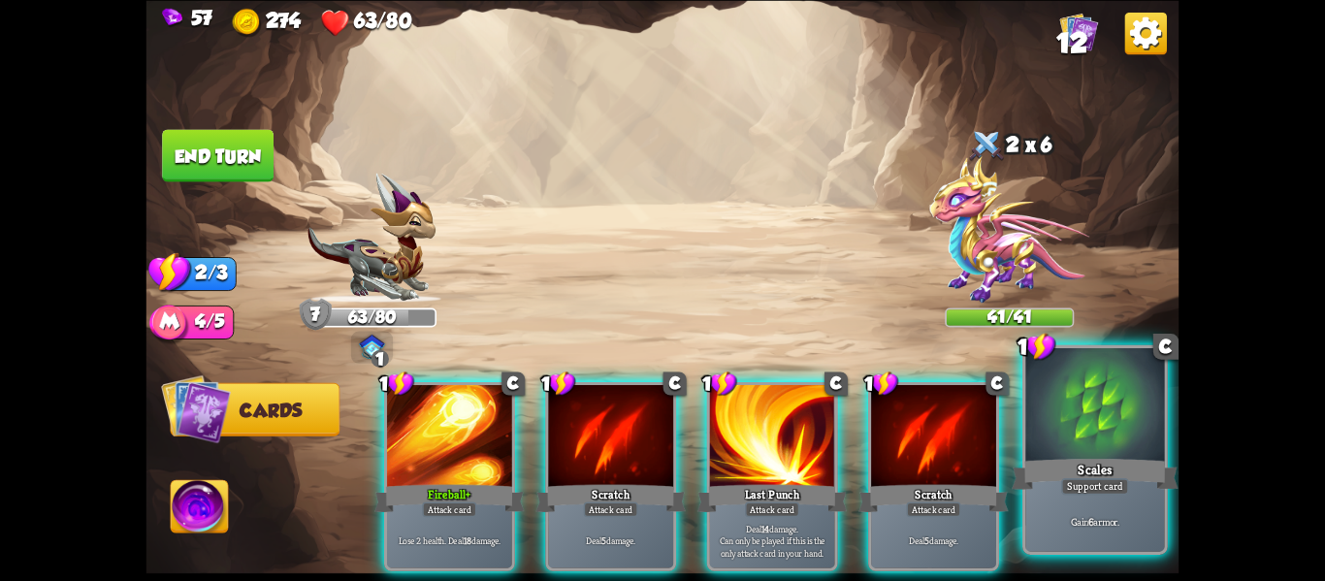
click at [1059, 510] on div "Gain 6 armor." at bounding box center [1095, 521] width 139 height 60
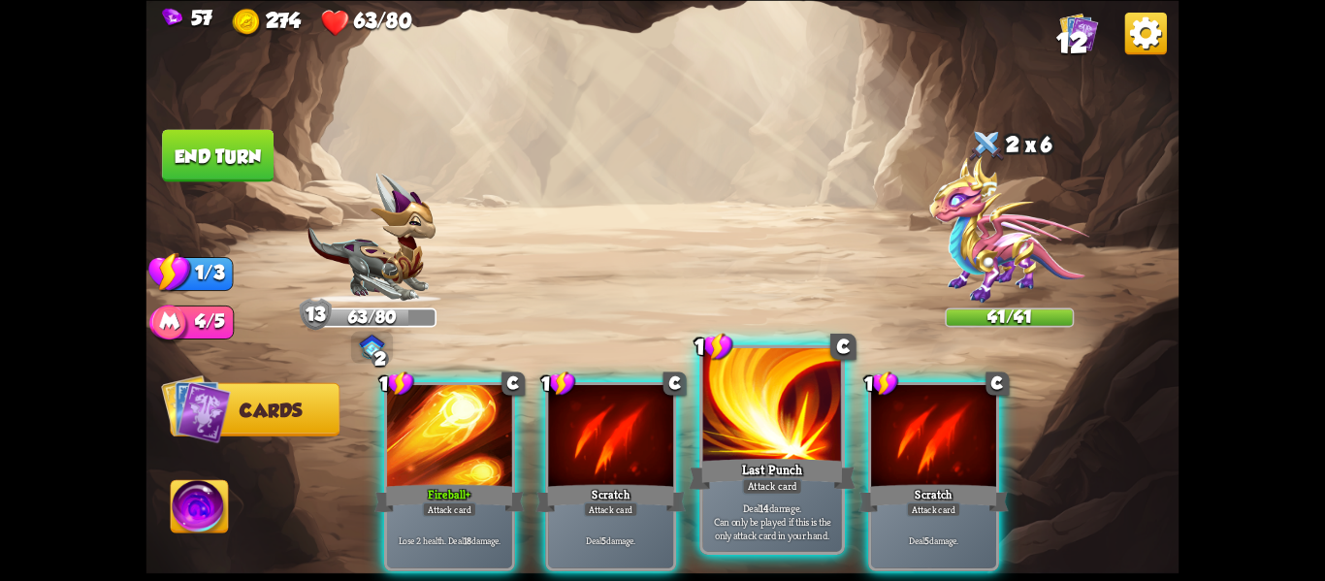
click at [797, 479] on div "Attack card" at bounding box center [772, 486] width 60 height 16
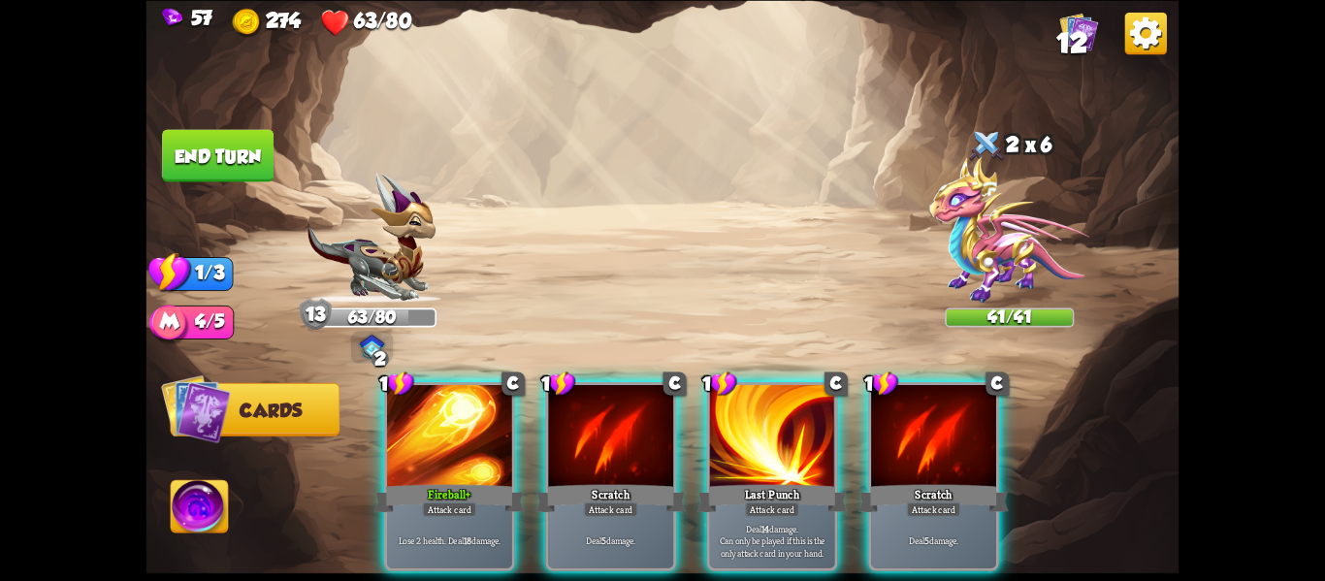
drag, startPoint x: 797, startPoint y: 479, endPoint x: 1038, endPoint y: 116, distance: 435.9
click at [1038, 116] on div "Select an enemy to attack... You don't have enough stamina to play that card...…" at bounding box center [663, 290] width 1033 height 581
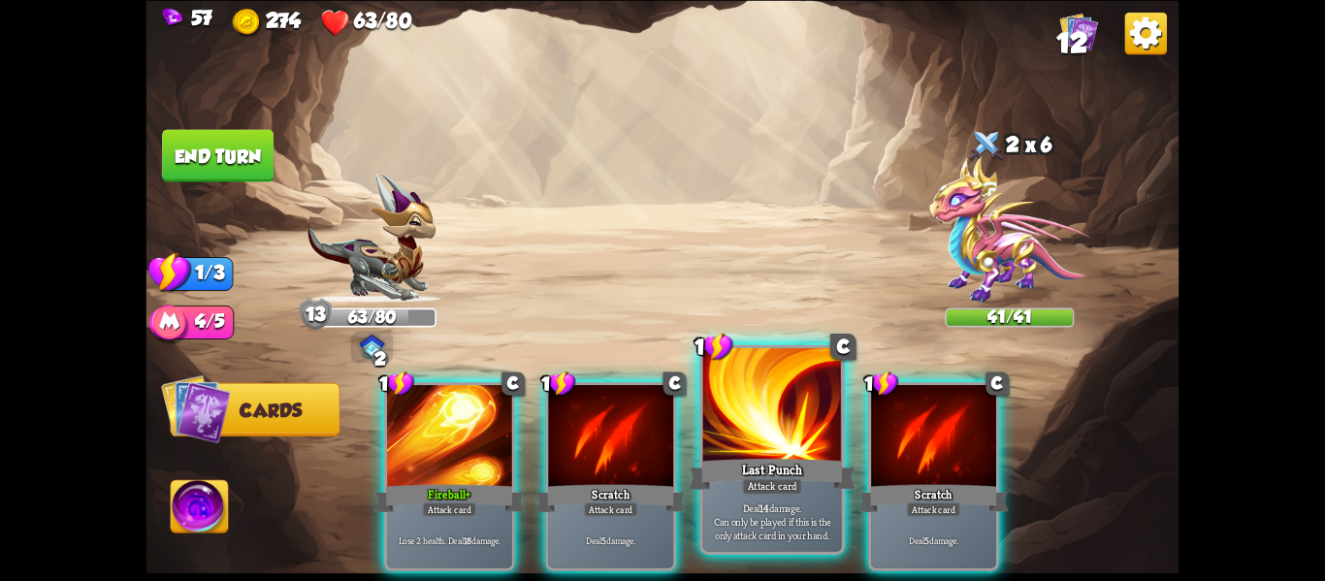
click at [799, 398] on div at bounding box center [772, 406] width 139 height 117
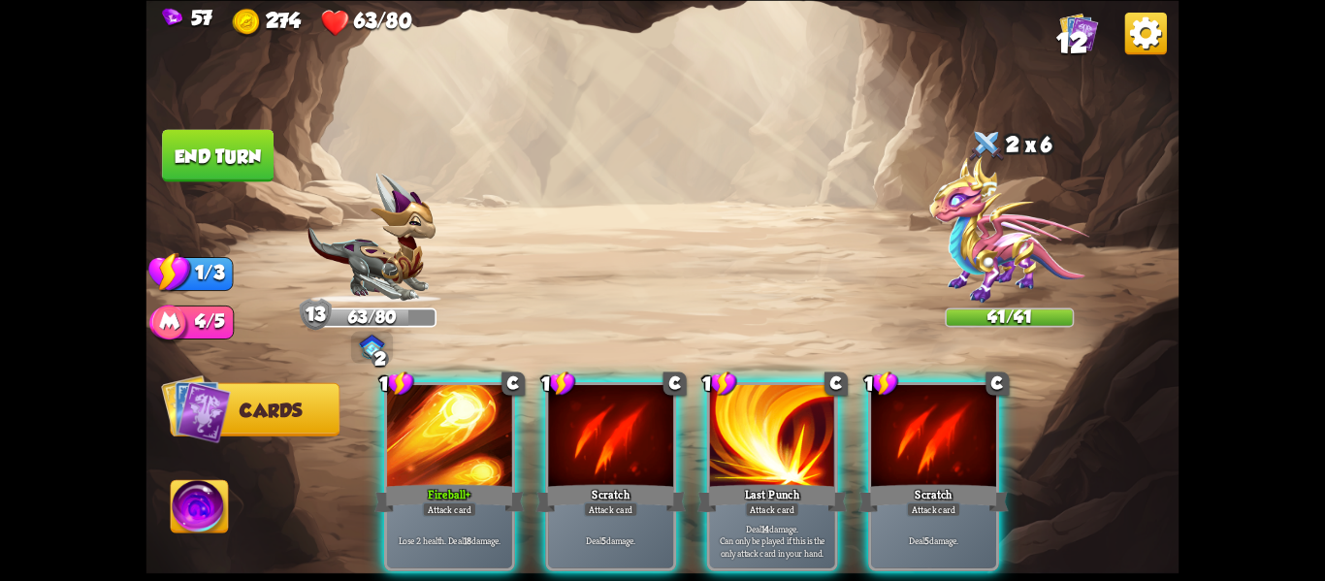
drag, startPoint x: 798, startPoint y: 404, endPoint x: 1028, endPoint y: 240, distance: 283.2
click at [1028, 240] on div "Select an enemy to attack... You don't have enough stamina to play that card...…" at bounding box center [663, 290] width 1033 height 581
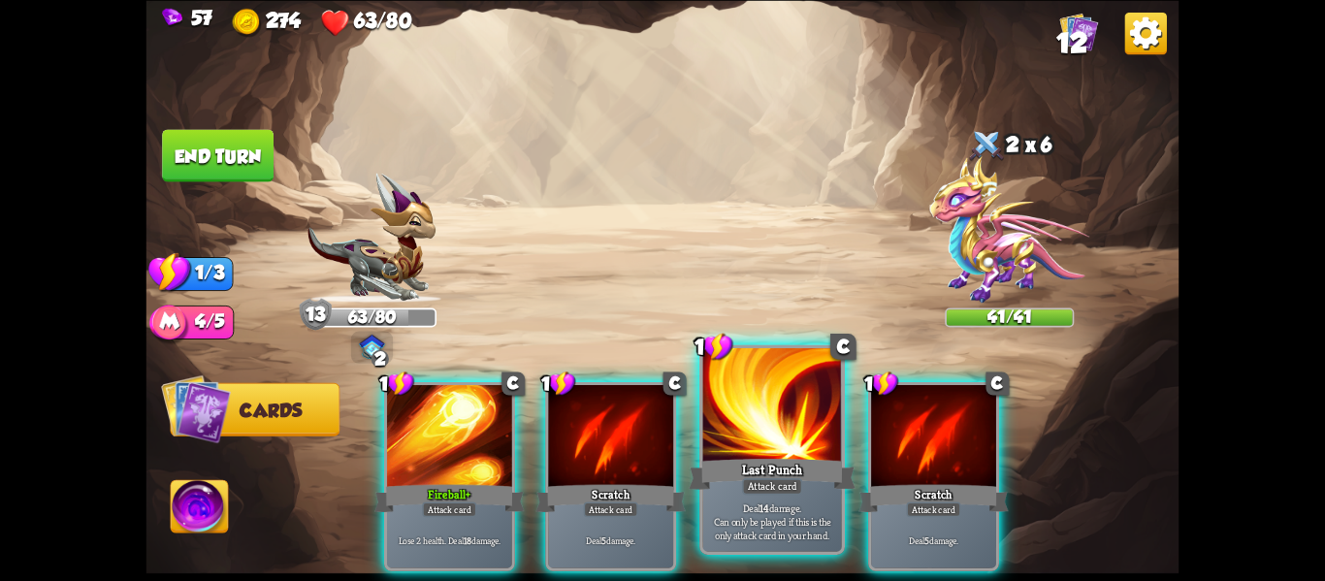
click at [727, 449] on div at bounding box center [772, 406] width 139 height 117
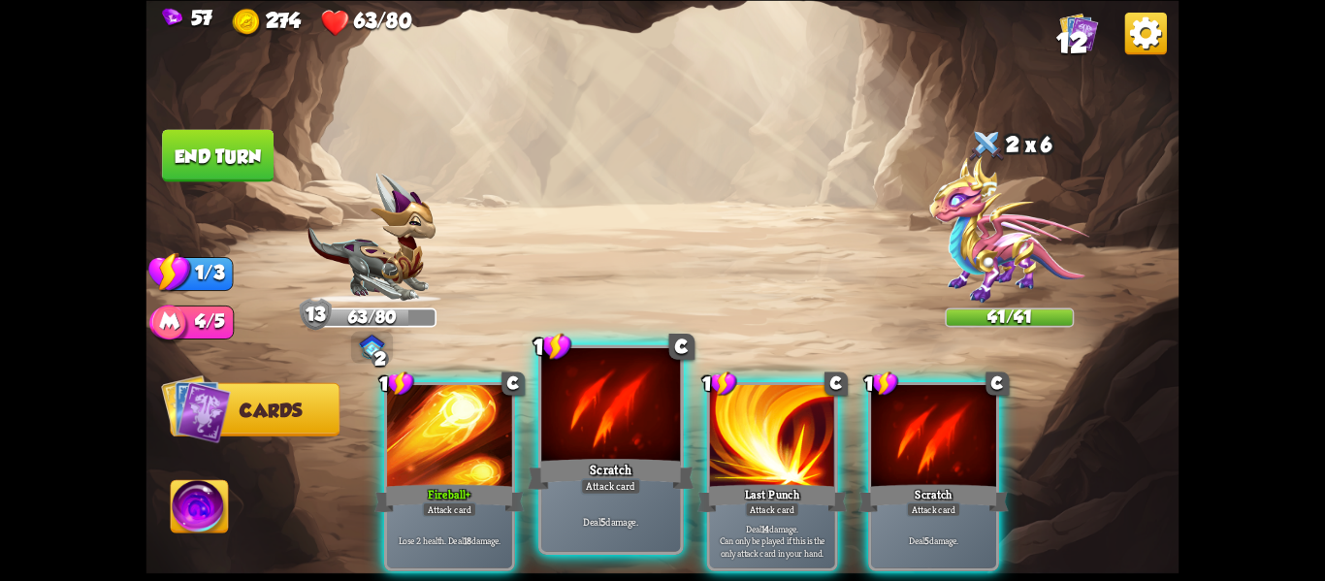
click at [621, 456] on div "Scratch" at bounding box center [611, 473] width 167 height 37
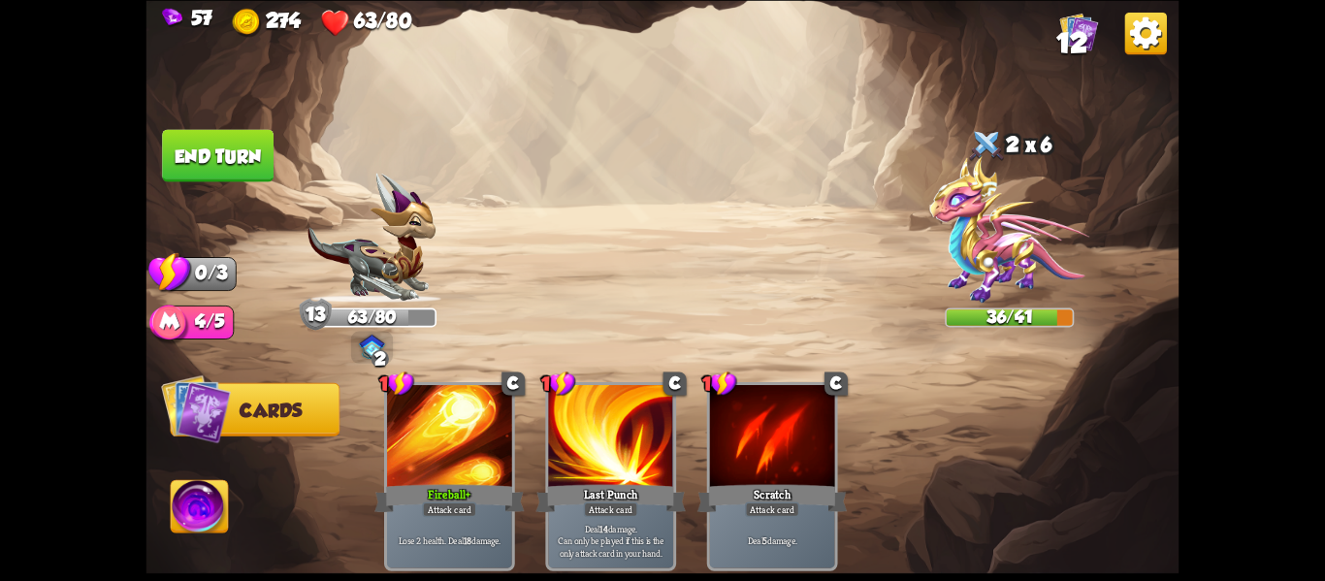
click at [244, 161] on button "End turn" at bounding box center [218, 155] width 112 height 52
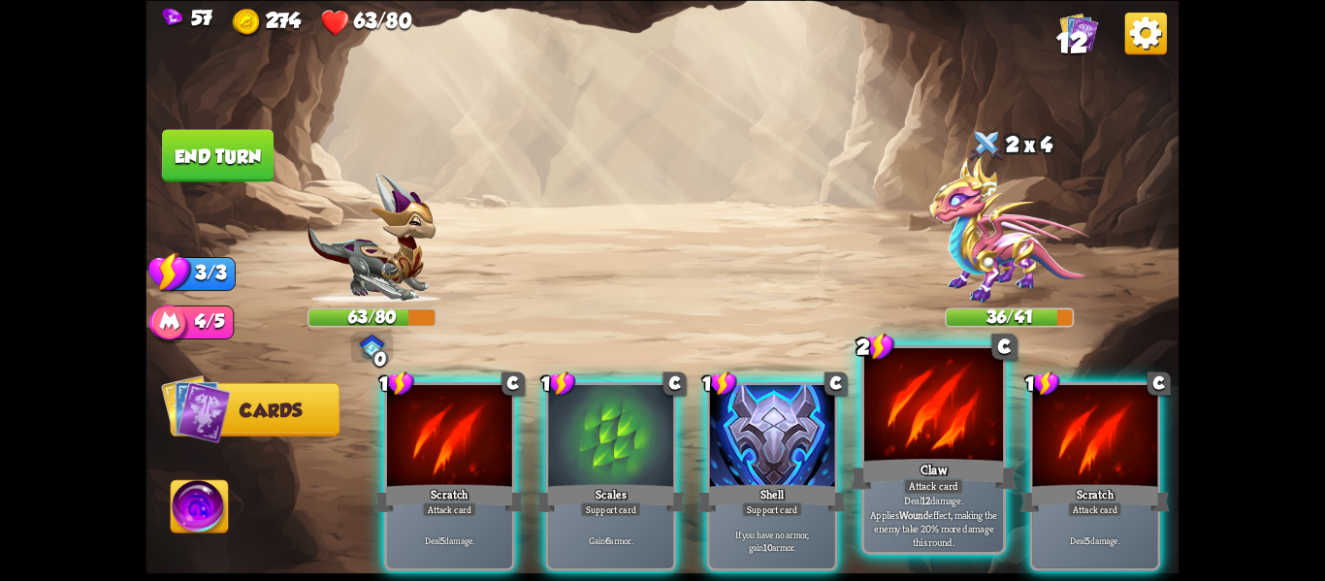
click at [948, 447] on div at bounding box center [933, 406] width 139 height 117
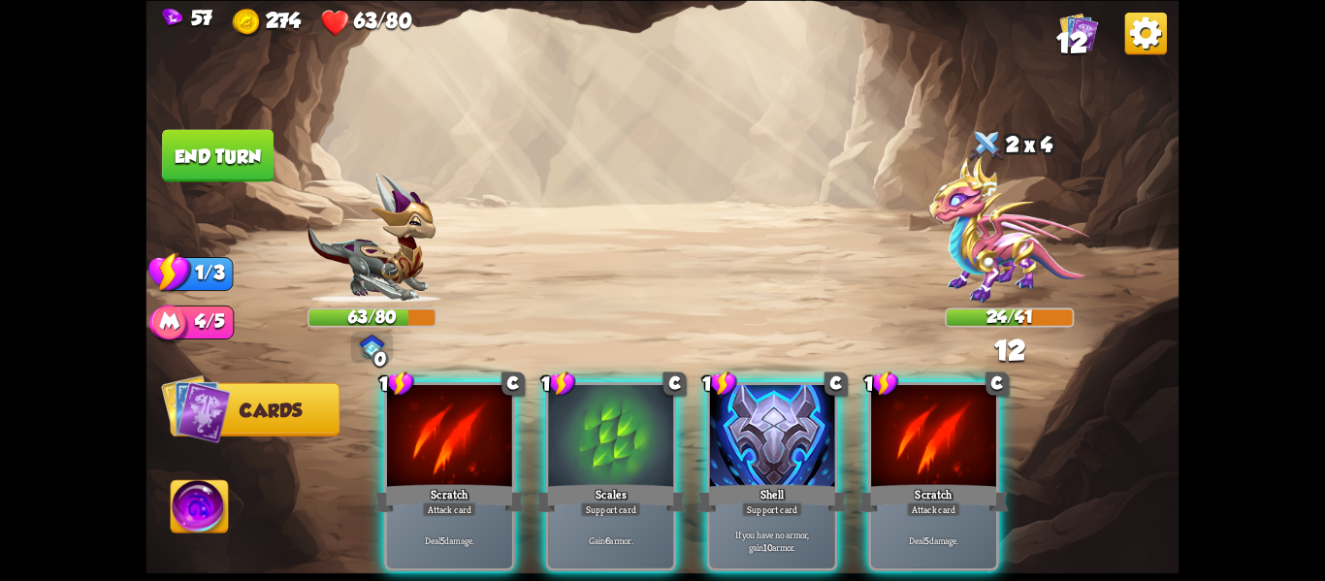
click at [948, 447] on div at bounding box center [933, 438] width 125 height 106
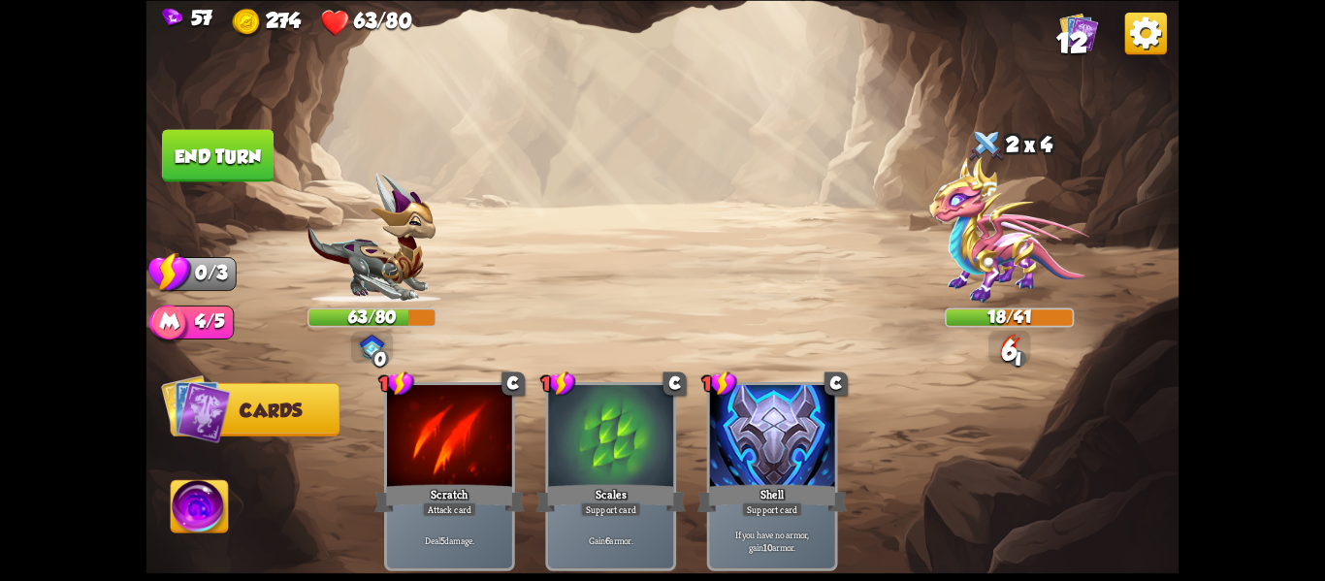
click at [269, 165] on button "End turn" at bounding box center [218, 155] width 112 height 52
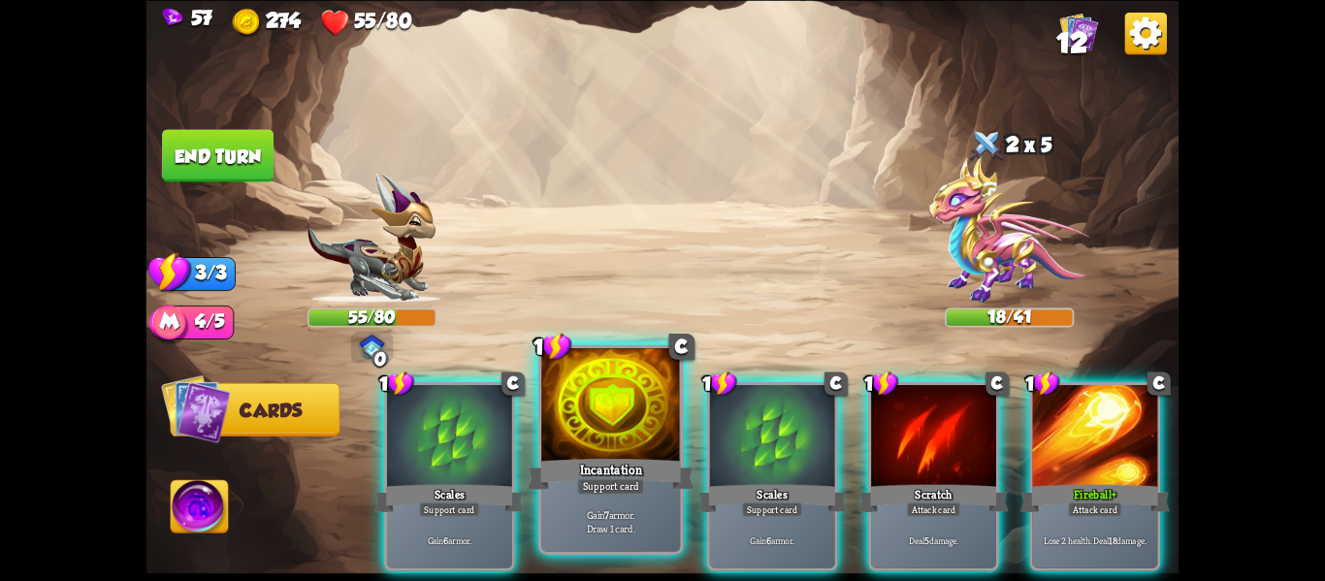
click at [594, 465] on div "Incantation" at bounding box center [611, 473] width 167 height 37
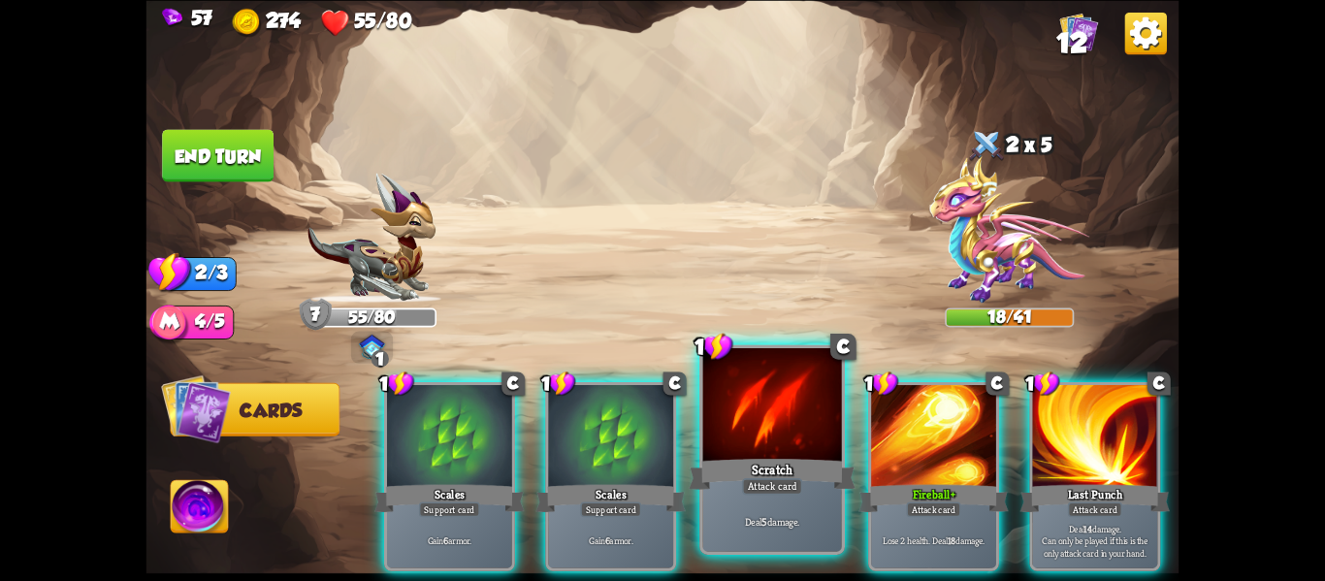
click at [760, 473] on div "Scratch" at bounding box center [772, 473] width 167 height 37
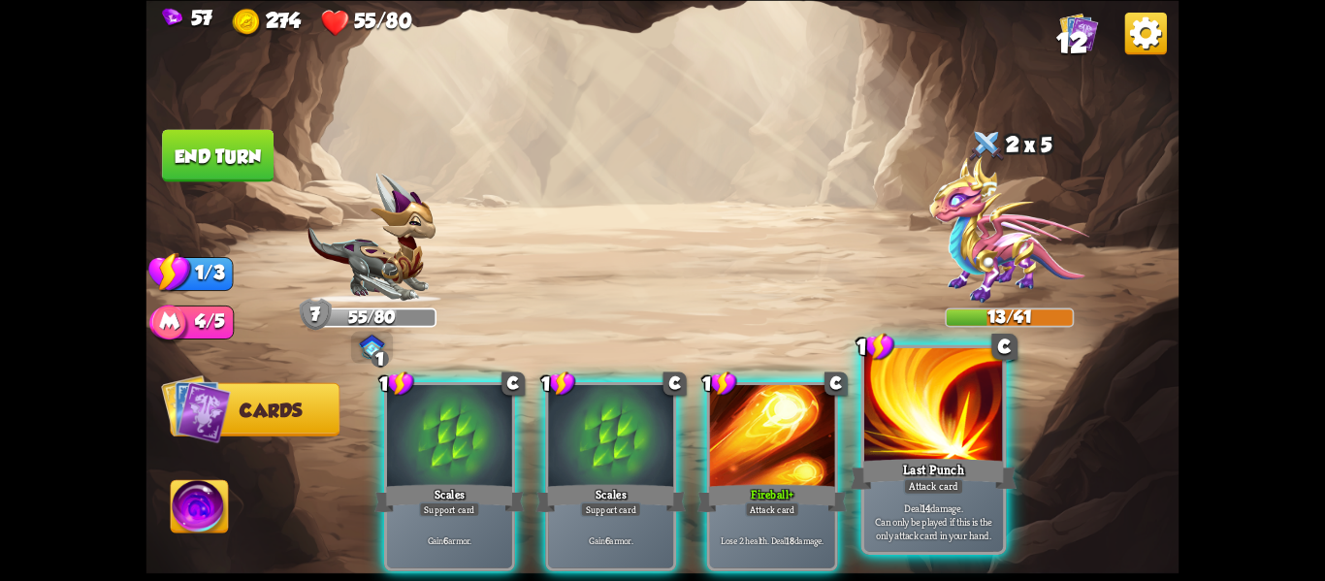
click at [899, 506] on p "Deal 14 damage. Can only be played if this is the only attack card in your hand." at bounding box center [934, 521] width 132 height 41
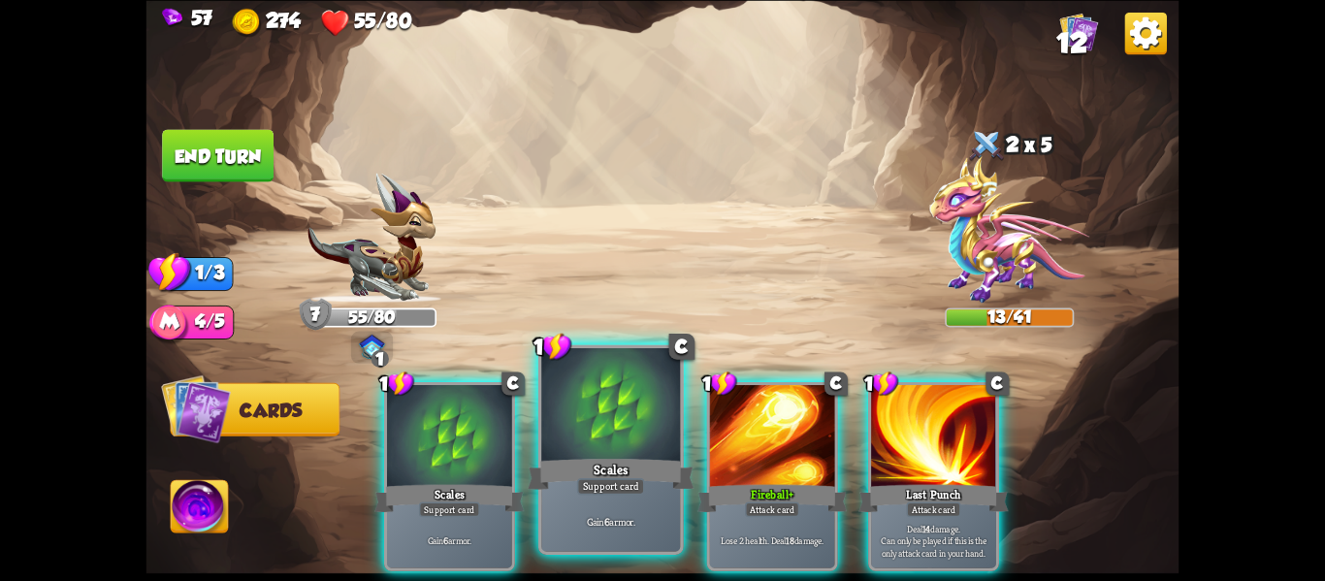
click at [587, 489] on div "Support card" at bounding box center [611, 486] width 68 height 16
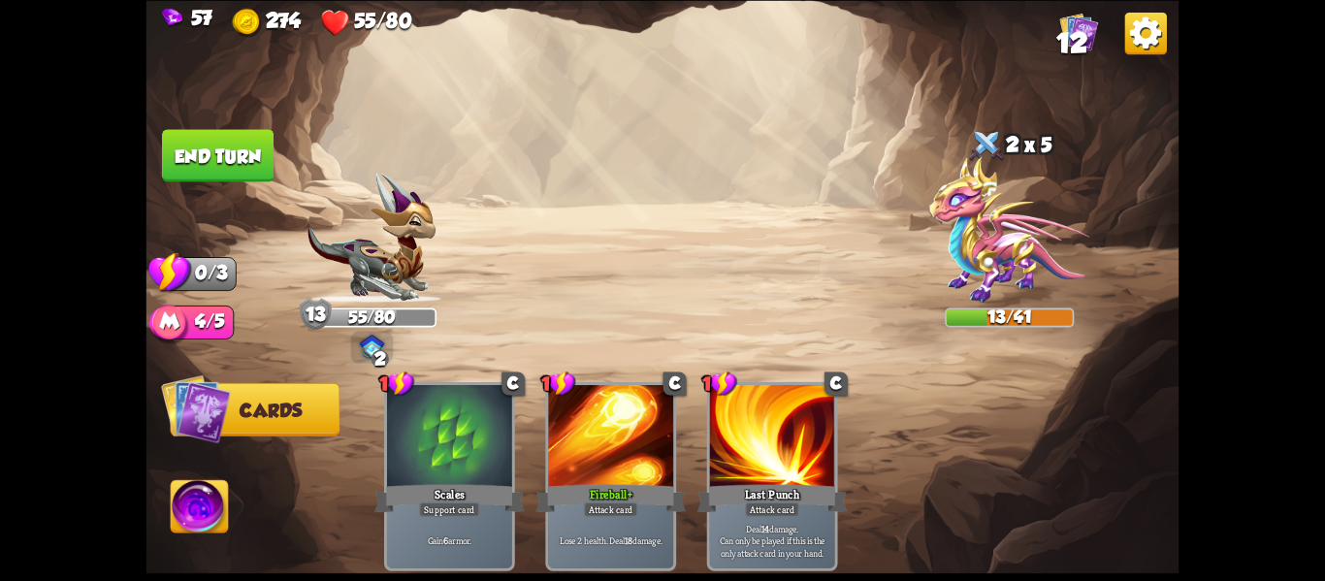
click at [179, 141] on button "End turn" at bounding box center [218, 155] width 112 height 52
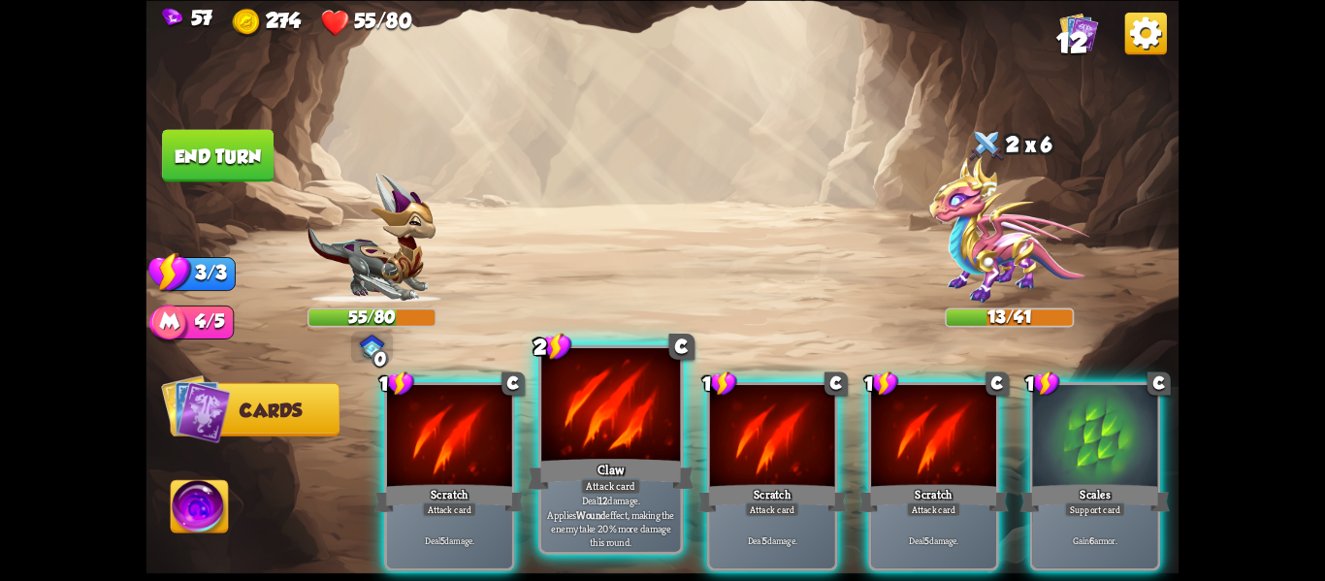
click at [588, 493] on div "Attack card" at bounding box center [611, 486] width 60 height 16
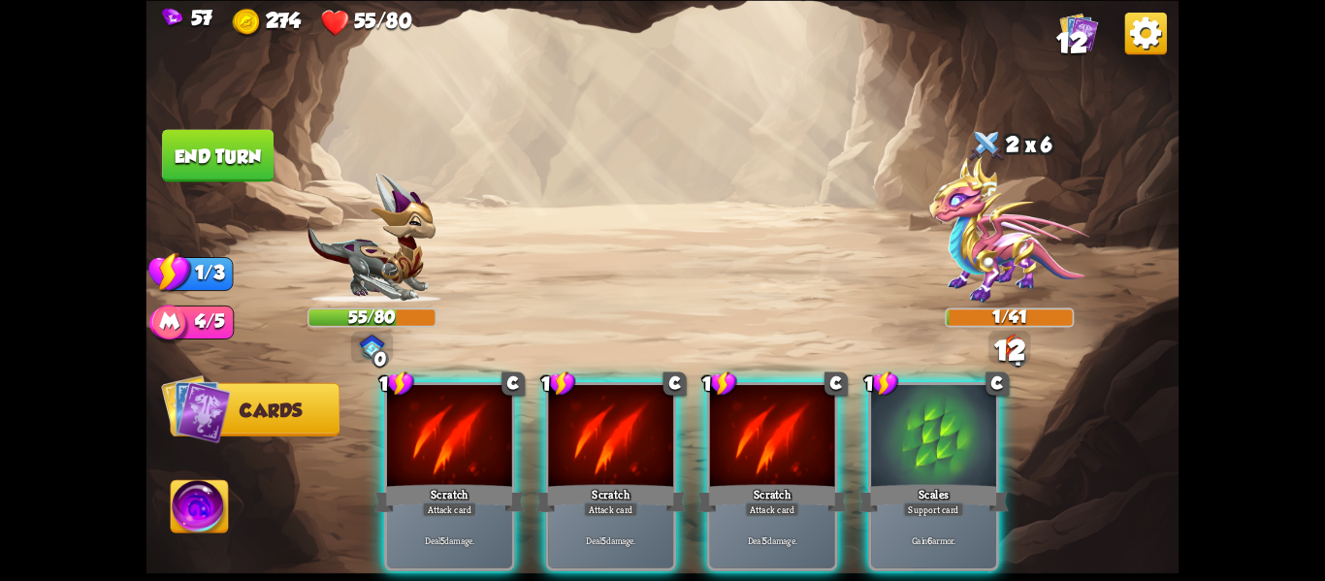
click at [588, 502] on div "Attack card" at bounding box center [611, 510] width 54 height 16
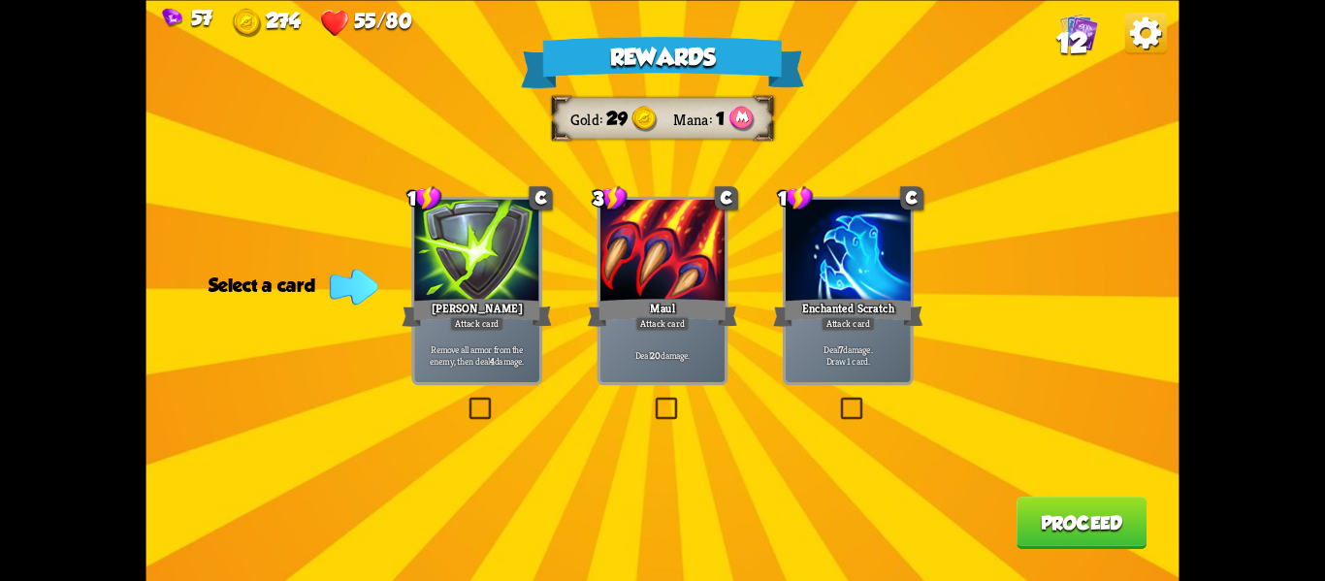
click at [649, 404] on div "Rewards Gold 29 Mana 1 Select a card 1 C [PERSON_NAME] Attack card Remove all a…" at bounding box center [663, 290] width 1033 height 581
click at [652, 400] on label at bounding box center [652, 400] width 0 height 0
click at [0, 0] on input "checkbox" at bounding box center [0, 0] width 0 height 0
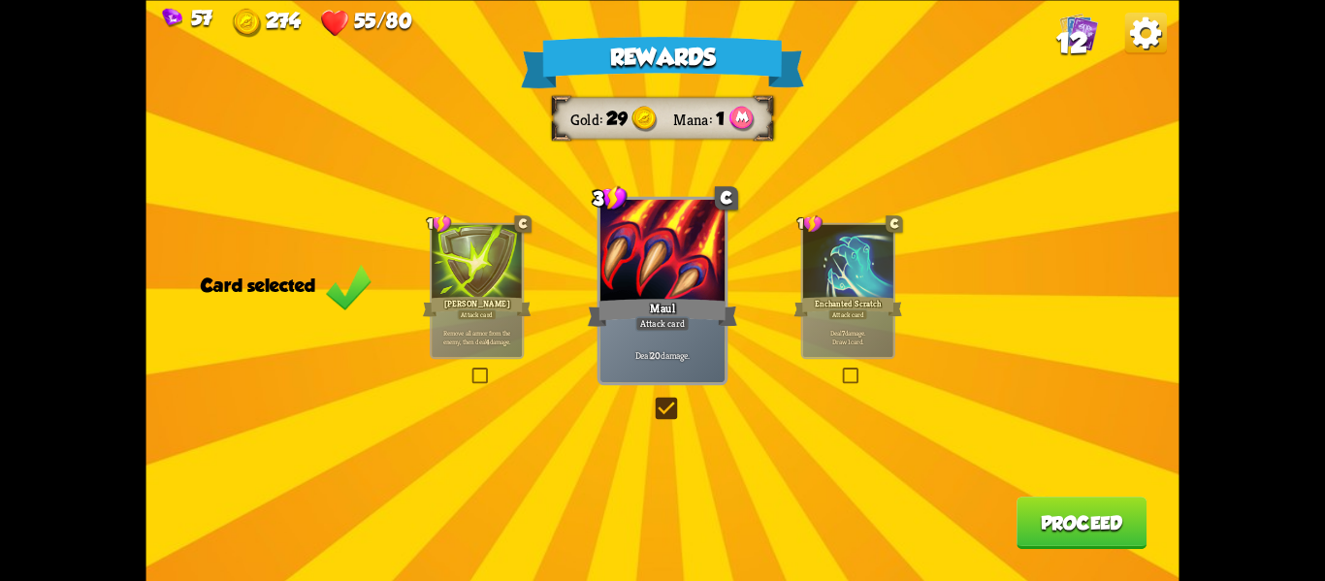
click at [1110, 513] on button "Proceed" at bounding box center [1082, 523] width 130 height 52
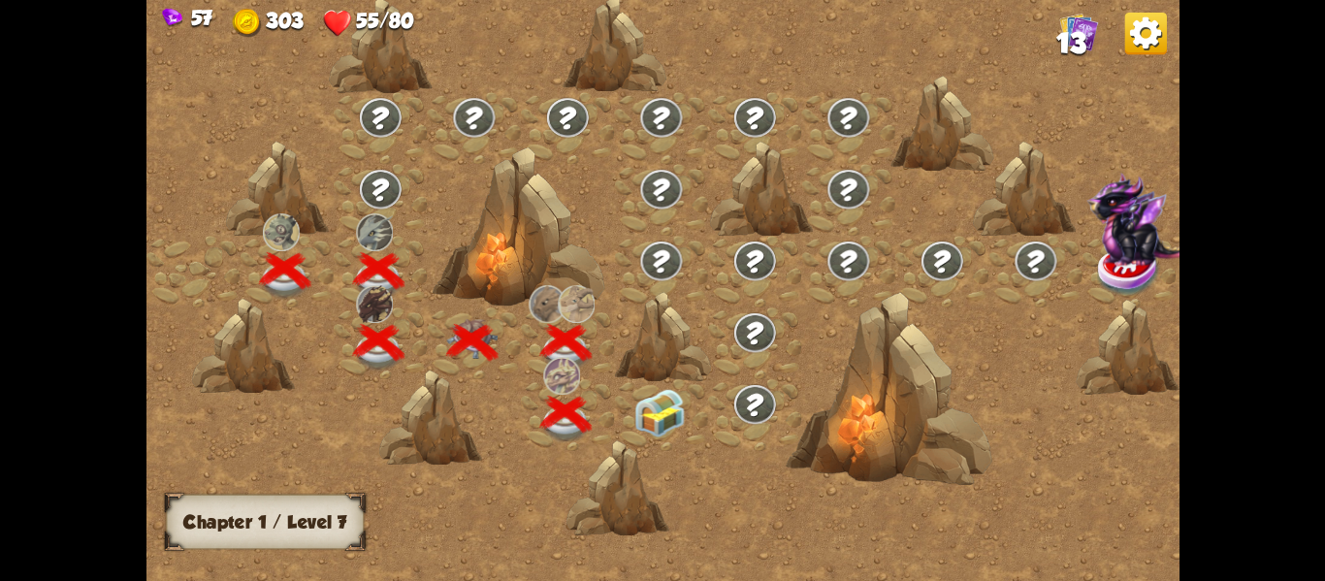
click at [679, 442] on div at bounding box center [661, 414] width 94 height 72
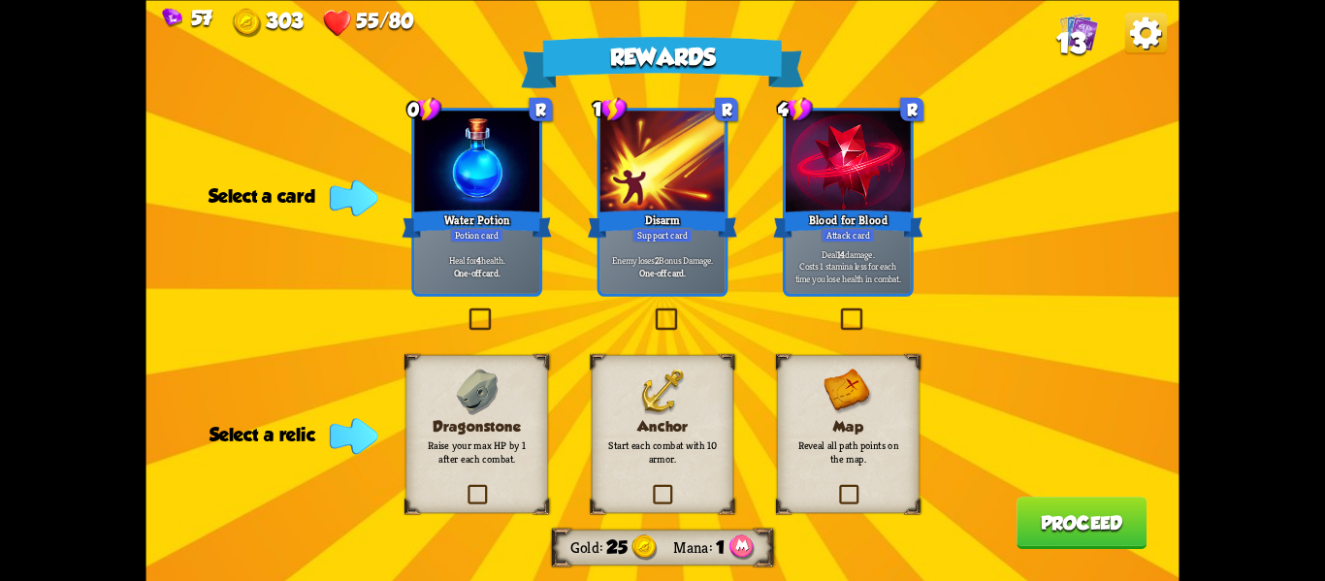
click at [465, 304] on div "Rewards Gold 25 Mana 1 Select a card 0 R Water Potion Potion card Heal for 4 he…" at bounding box center [663, 290] width 1033 height 581
click at [458, 312] on div "Rewards Gold 25 Mana 1 Select a card 0 R Water Potion Potion card Heal for 4 he…" at bounding box center [663, 290] width 1033 height 581
click at [466, 310] on label at bounding box center [466, 310] width 0 height 0
click at [0, 0] on input "checkbox" at bounding box center [0, 0] width 0 height 0
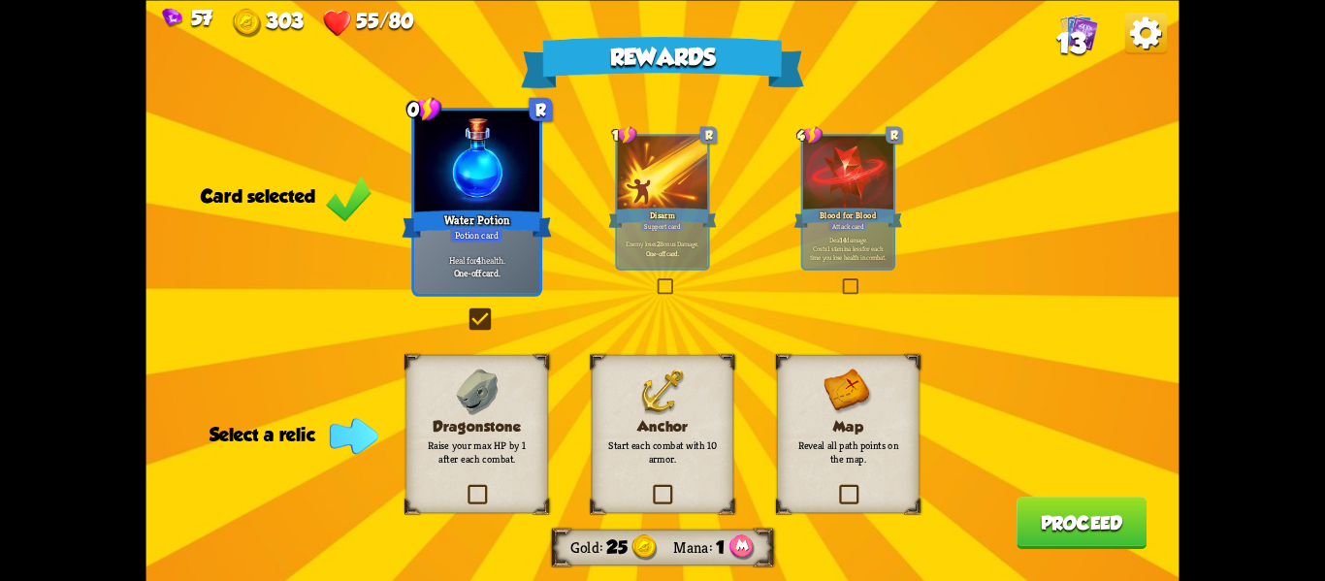
click at [466, 310] on label at bounding box center [466, 310] width 0 height 0
click at [0, 0] on input "checkbox" at bounding box center [0, 0] width 0 height 0
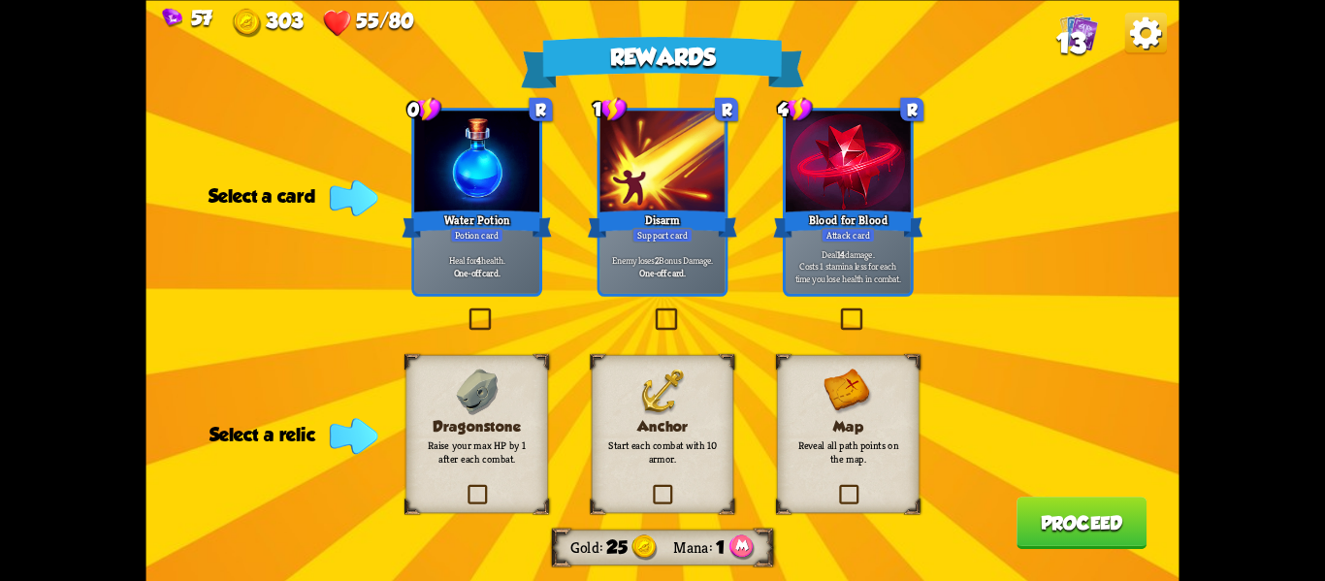
click at [466, 310] on label at bounding box center [466, 310] width 0 height 0
click at [0, 0] on input "checkbox" at bounding box center [0, 0] width 0 height 0
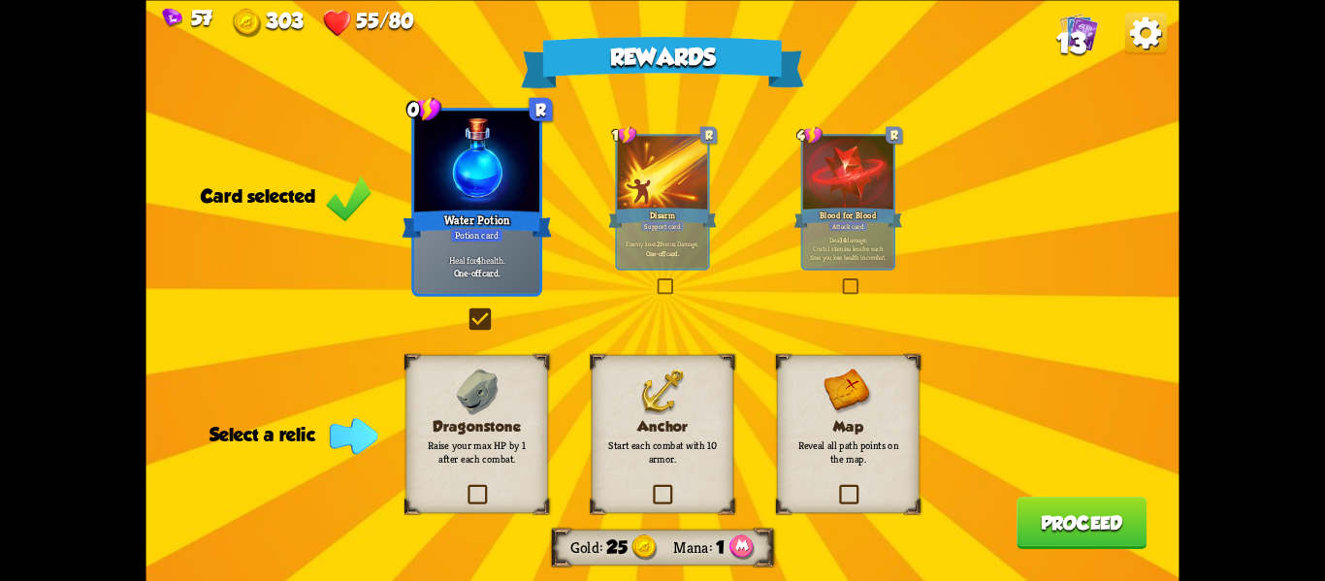
click at [642, 490] on div "Anchor Start each combat with 10 armor." at bounding box center [663, 434] width 142 height 158
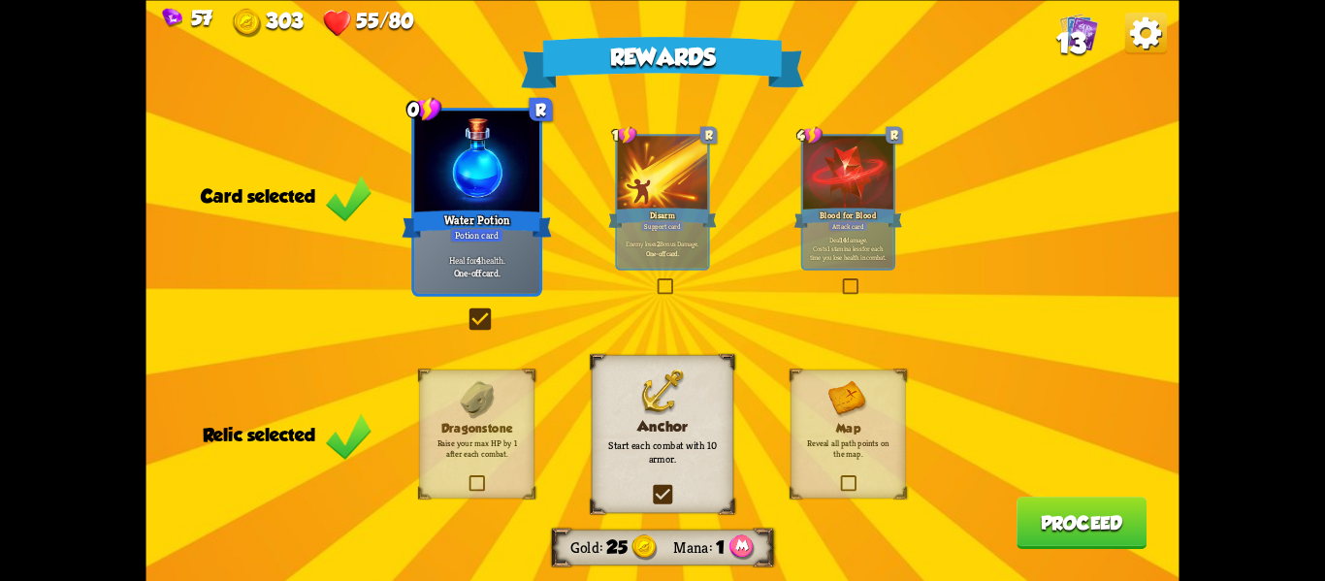
click at [1044, 528] on button "Proceed" at bounding box center [1082, 523] width 130 height 52
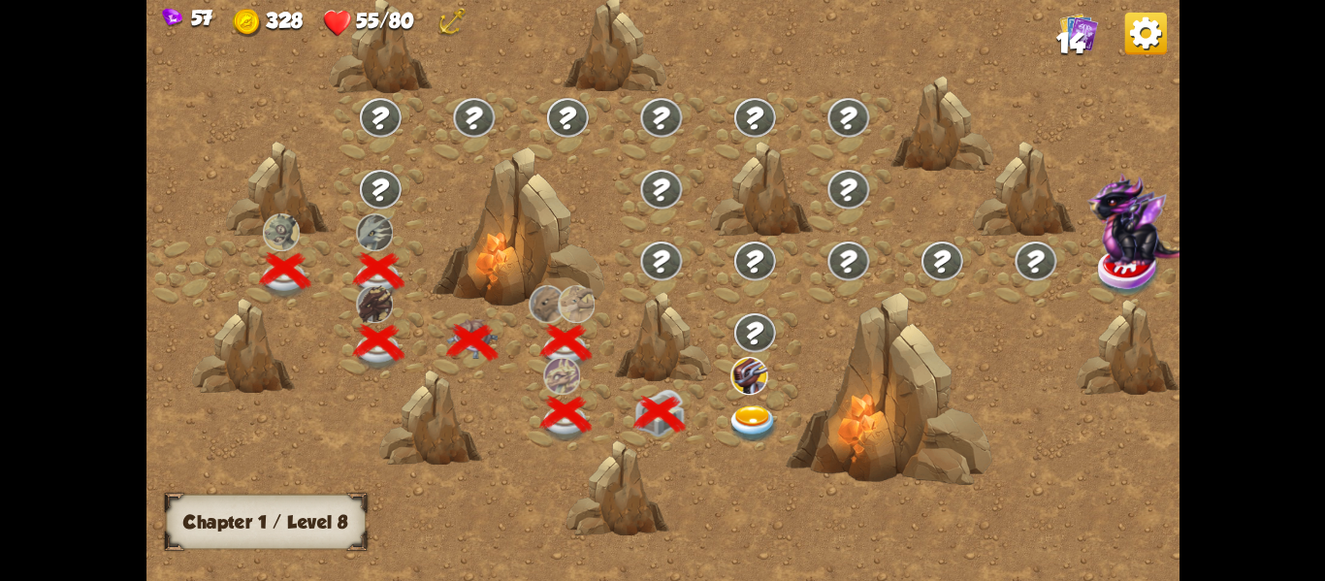
click at [738, 421] on img at bounding box center [753, 424] width 51 height 38
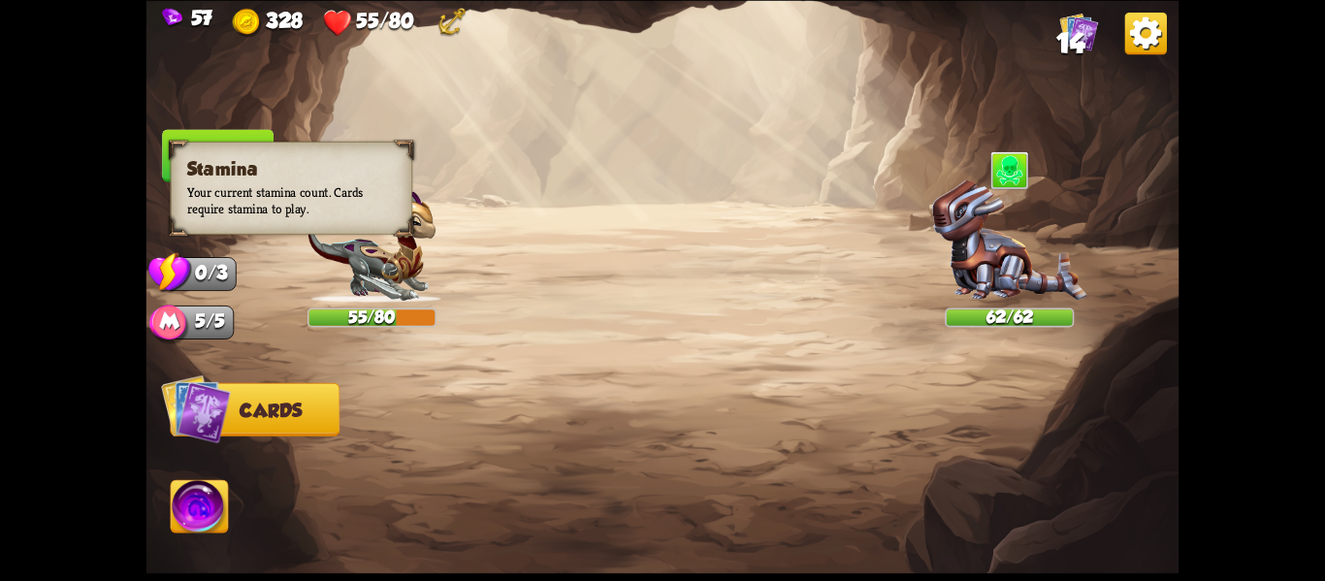
click at [0, 0] on div "Player turn" at bounding box center [0, 0] width 0 height 0
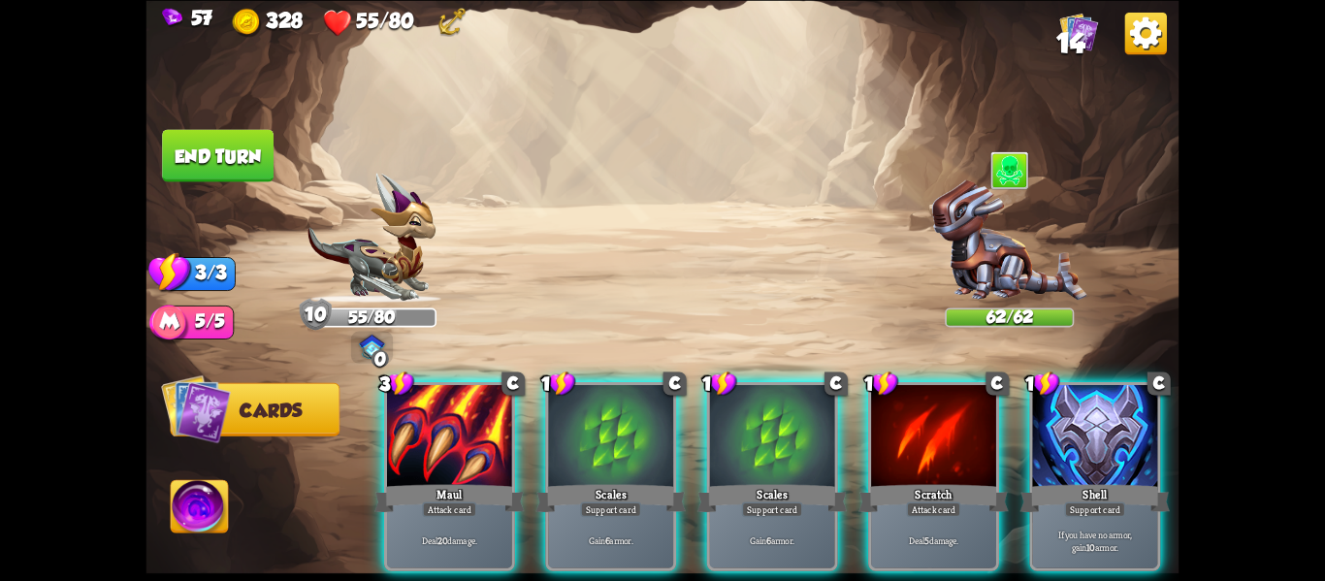
click at [184, 523] on img at bounding box center [199, 509] width 57 height 58
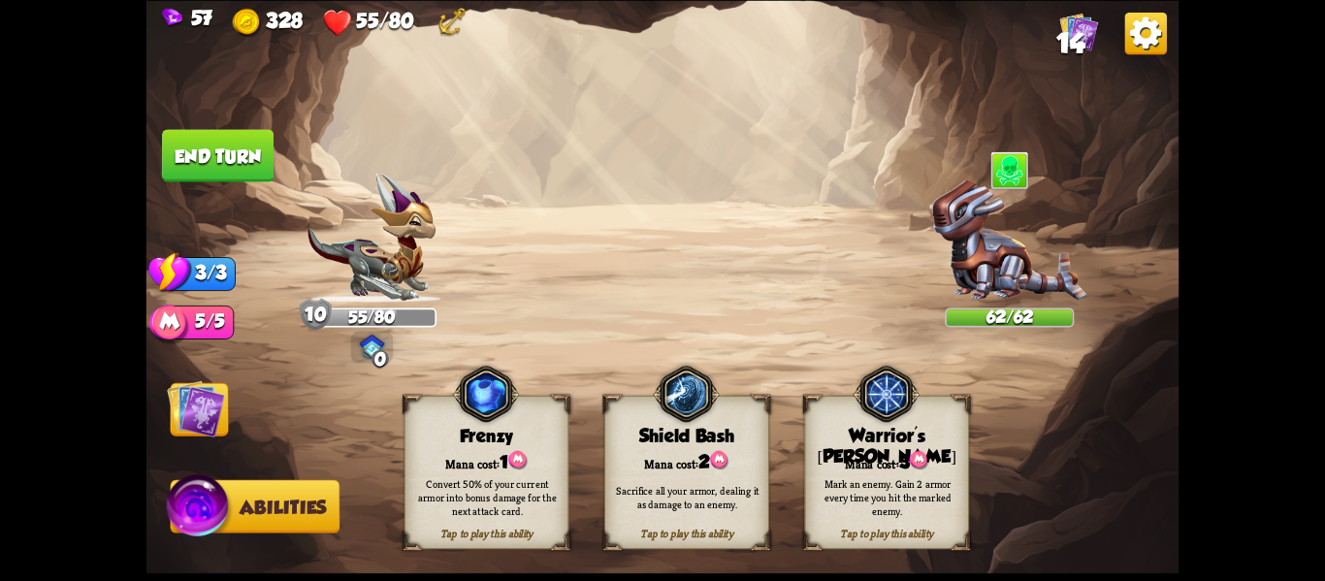
click at [518, 448] on div "Tap to play this ability Frenzy Mana cost: 1 Convert 50% of your current armor …" at bounding box center [487, 472] width 165 height 153
click at [201, 401] on img at bounding box center [196, 408] width 58 height 58
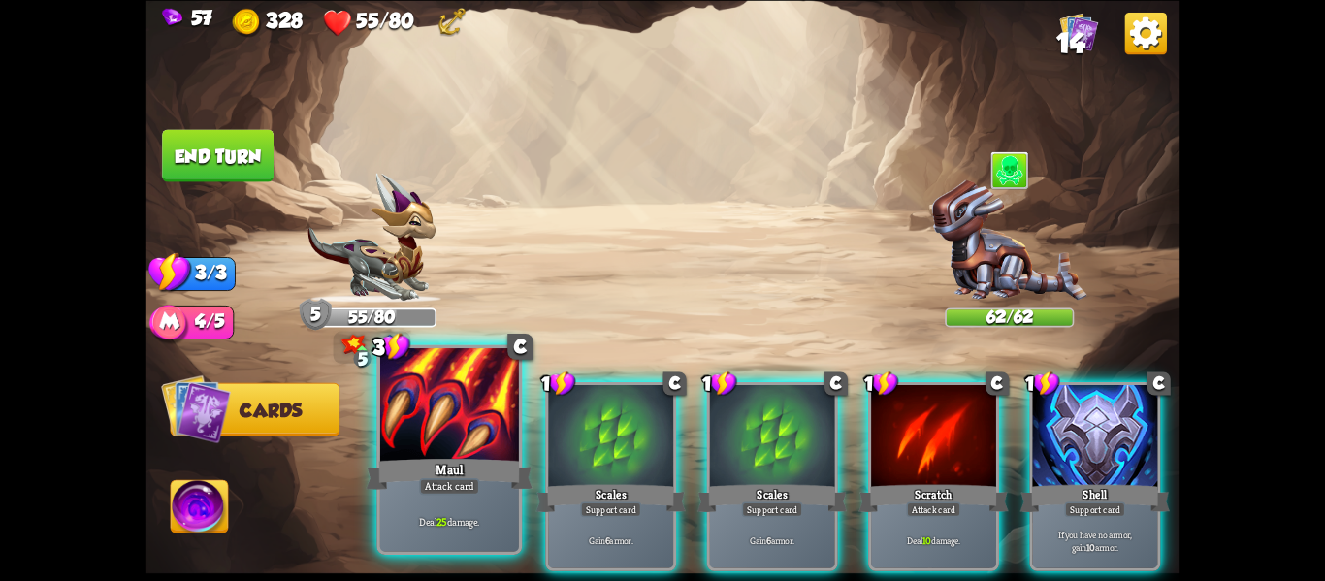
click at [473, 459] on div "Maul" at bounding box center [450, 473] width 167 height 37
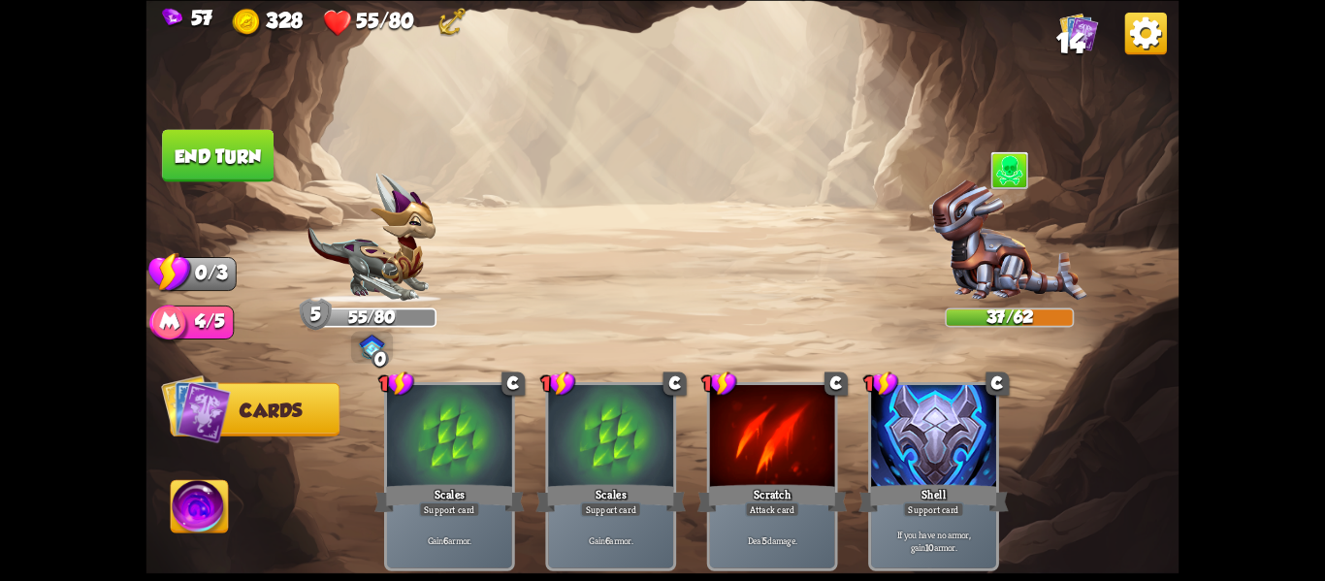
click at [224, 160] on button "End turn" at bounding box center [218, 155] width 112 height 52
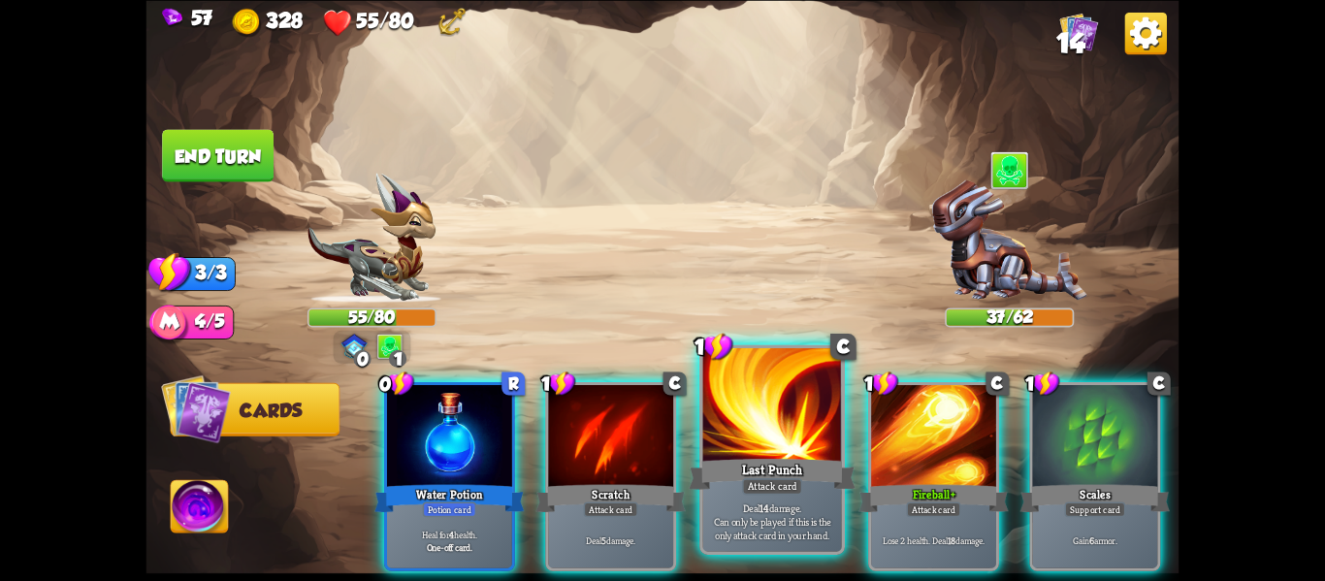
click at [784, 454] on div at bounding box center [772, 406] width 139 height 117
click at [777, 455] on div "Last Punch" at bounding box center [772, 473] width 167 height 37
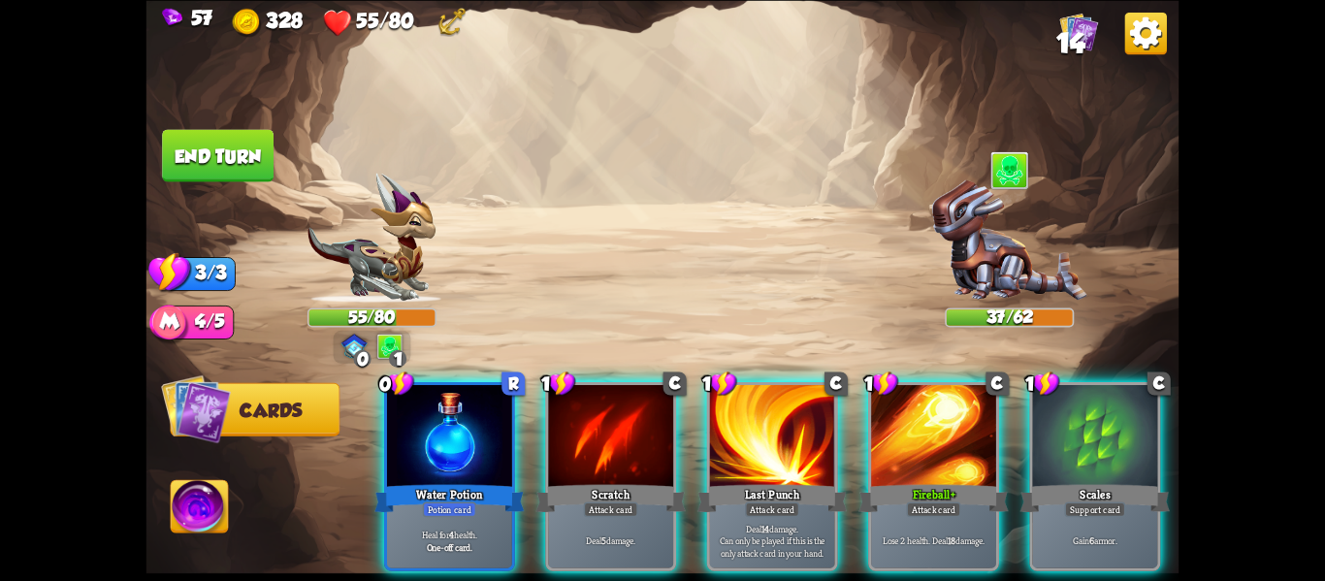
click at [965, 245] on img at bounding box center [1009, 240] width 155 height 123
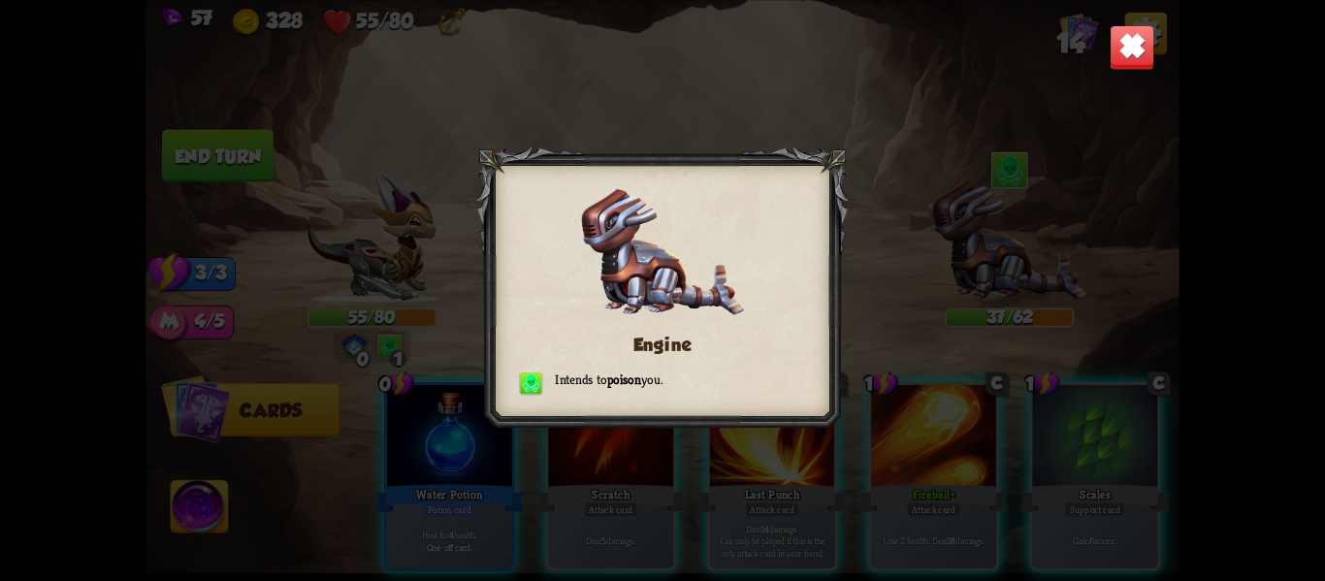
click at [641, 377] on b "poison" at bounding box center [624, 379] width 34 height 16
click at [785, 187] on div at bounding box center [663, 291] width 372 height 288
click at [1130, 35] on img at bounding box center [1133, 47] width 46 height 46
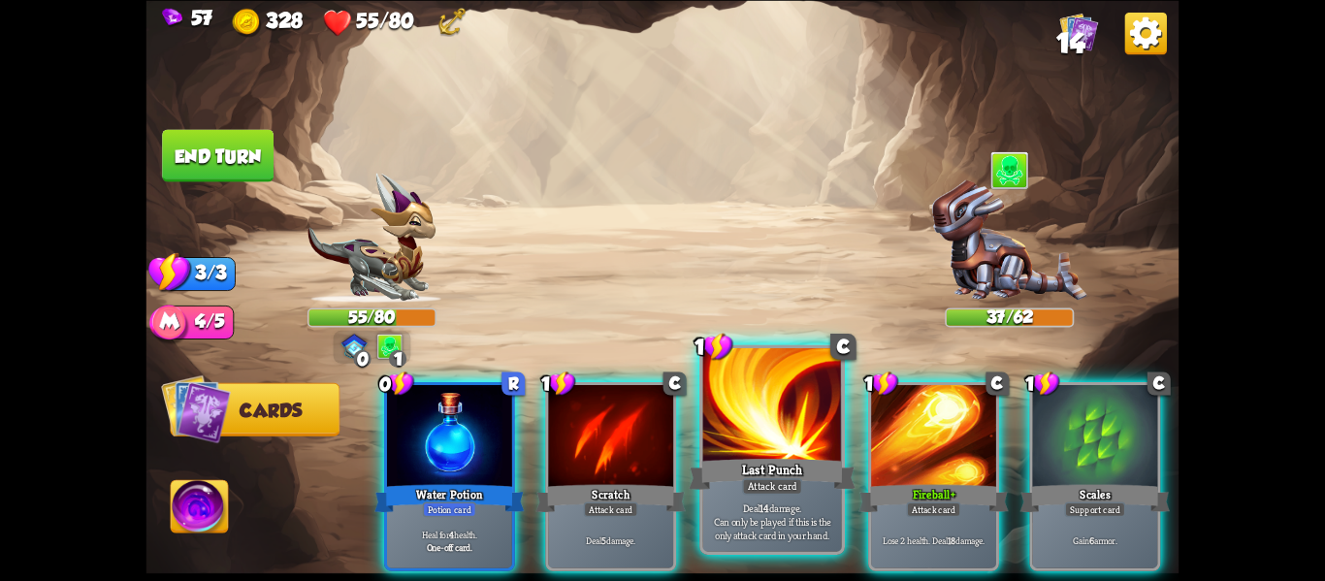
click at [780, 407] on div at bounding box center [772, 406] width 139 height 117
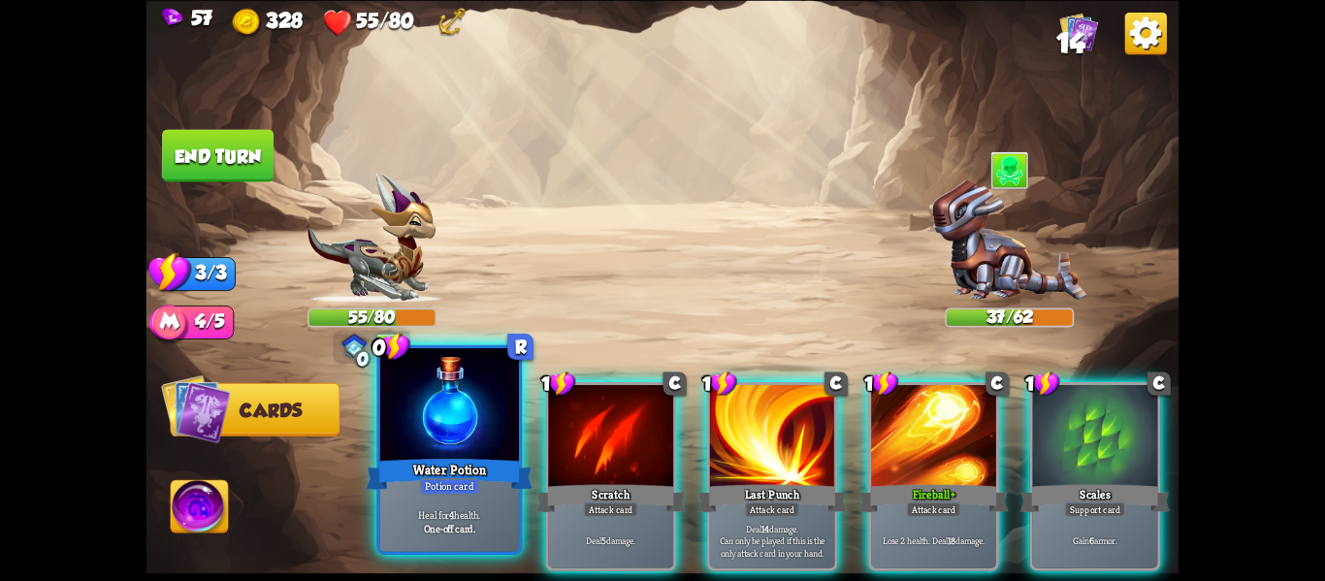
click at [383, 539] on div "Heal for 4 health. One-off card." at bounding box center [449, 521] width 139 height 60
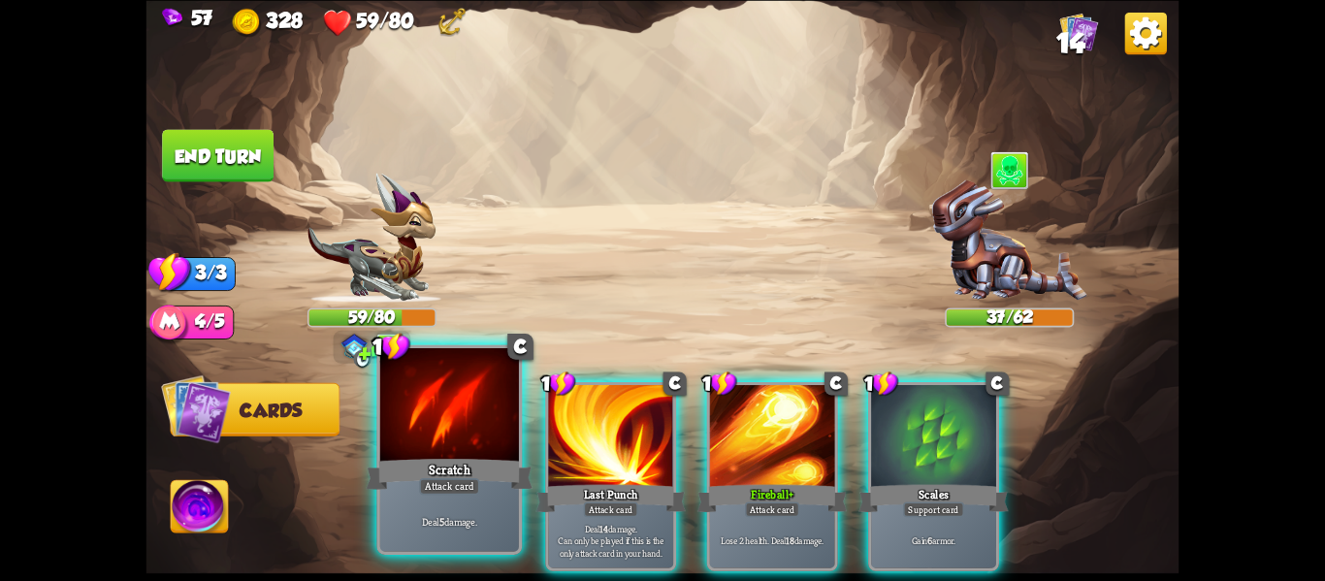
click at [407, 521] on p "Deal 5 damage." at bounding box center [449, 521] width 132 height 14
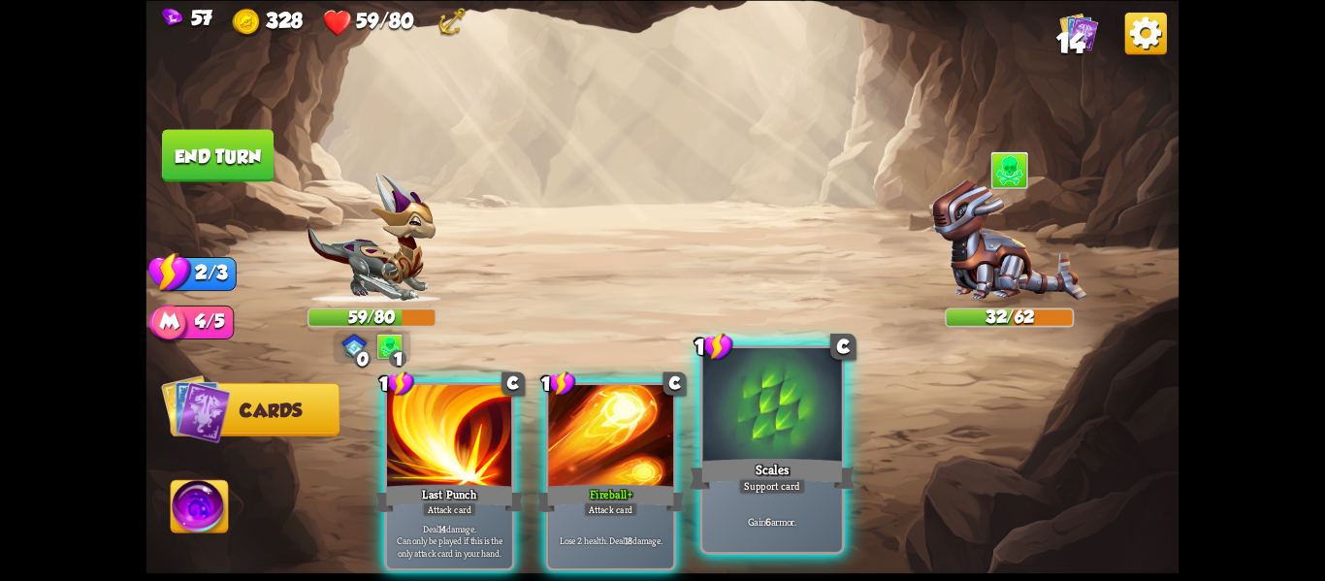
click at [748, 481] on div "Support card" at bounding box center [772, 486] width 68 height 16
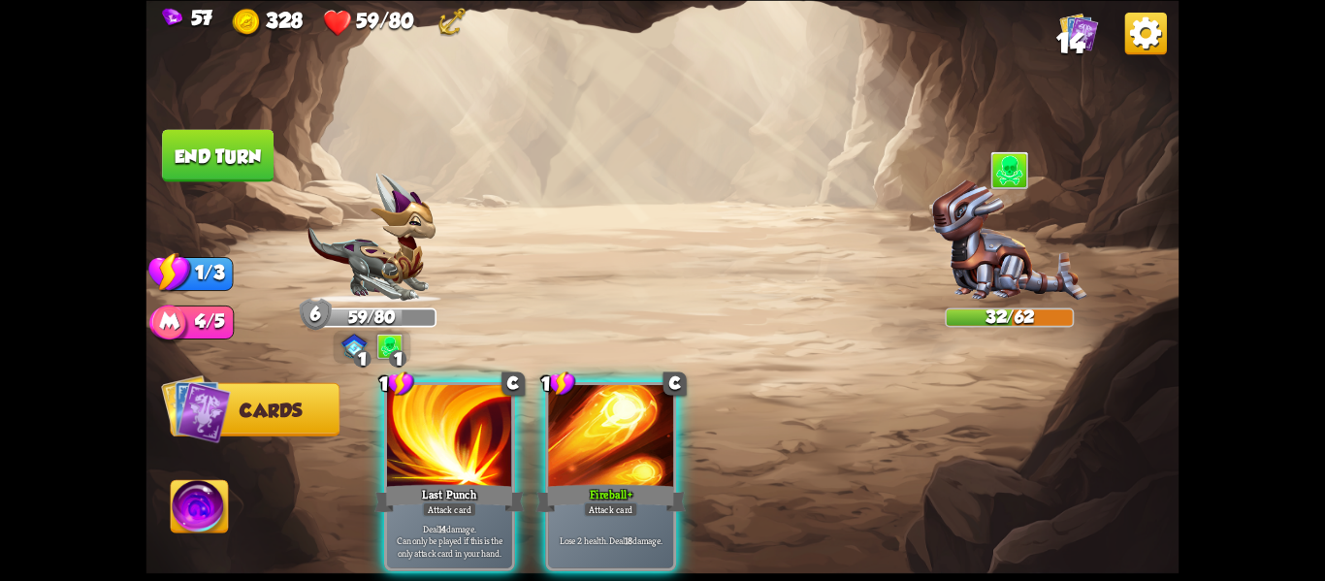
click at [239, 166] on button "End turn" at bounding box center [218, 155] width 112 height 52
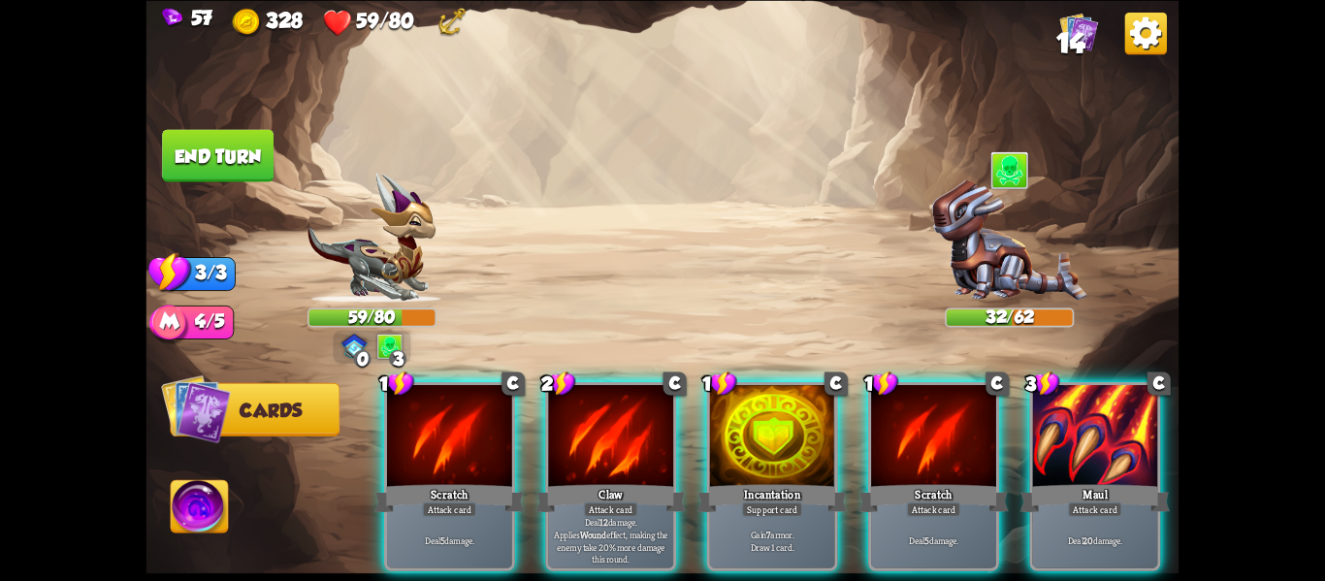
click at [202, 503] on img at bounding box center [199, 509] width 57 height 58
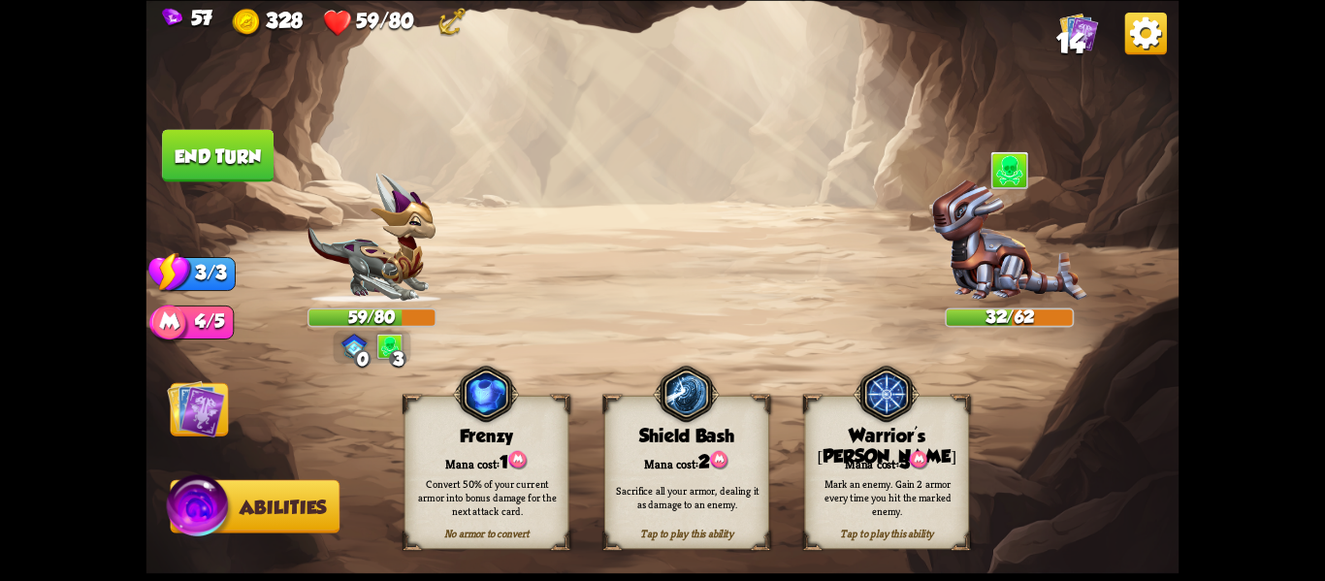
click at [500, 470] on div "Convert 50% of your current armor into bonus damage for the next attack card." at bounding box center [488, 497] width 165 height 65
click at [194, 399] on img at bounding box center [196, 408] width 58 height 58
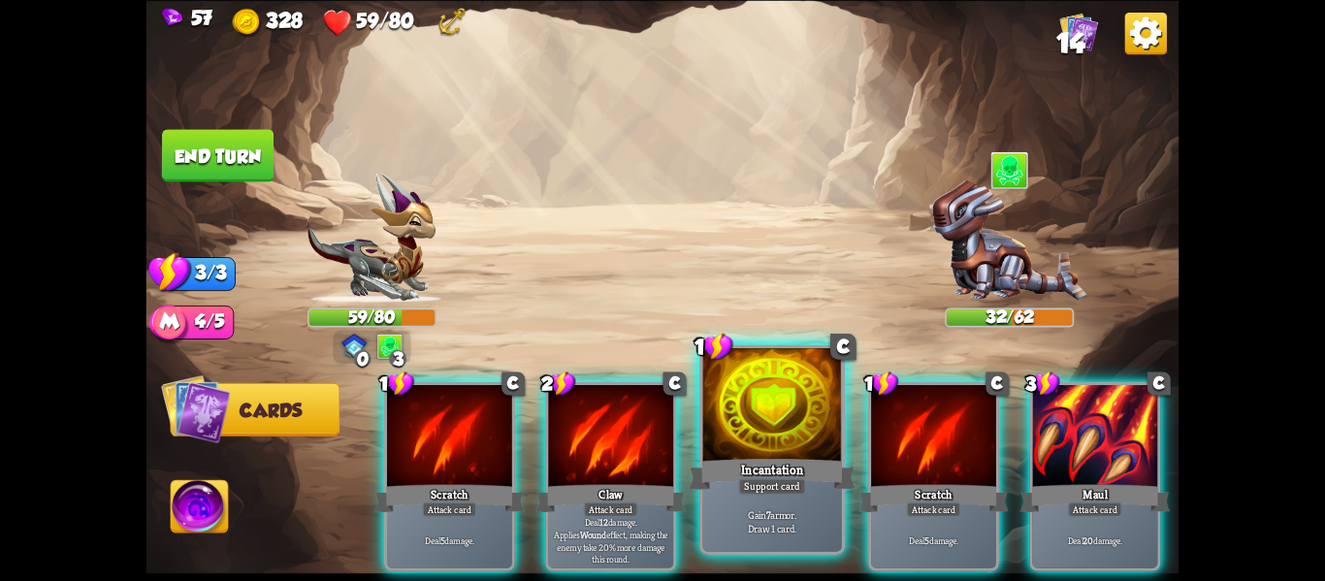
click at [784, 472] on div "Incantation" at bounding box center [772, 473] width 167 height 37
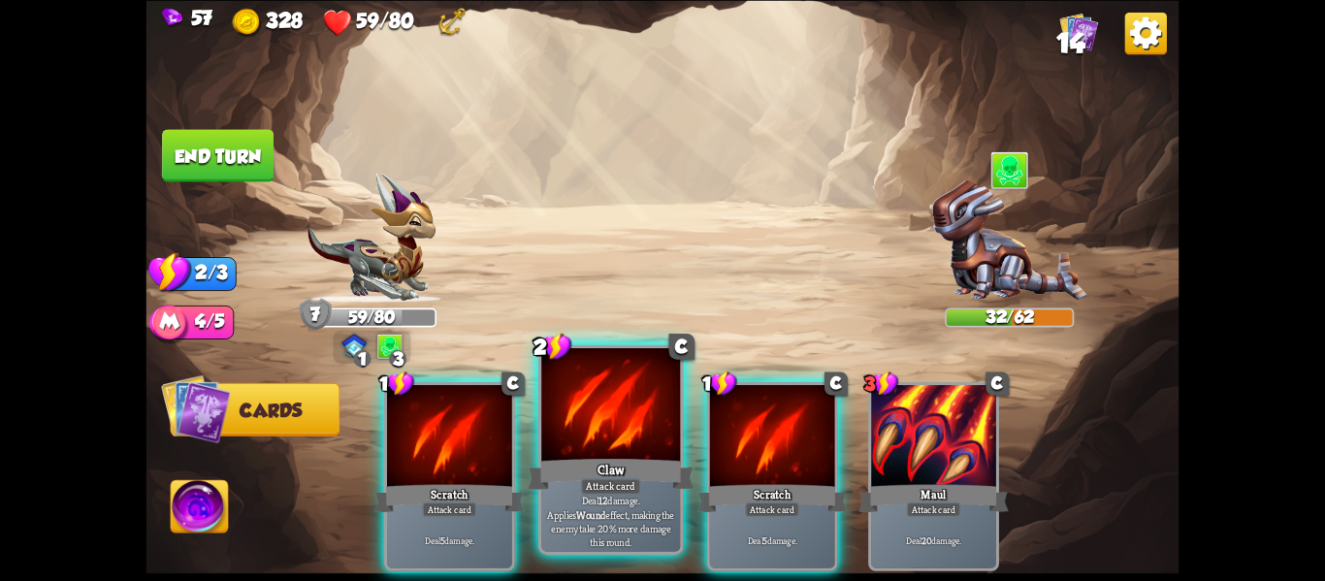
click at [581, 483] on div "Attack card" at bounding box center [611, 486] width 60 height 16
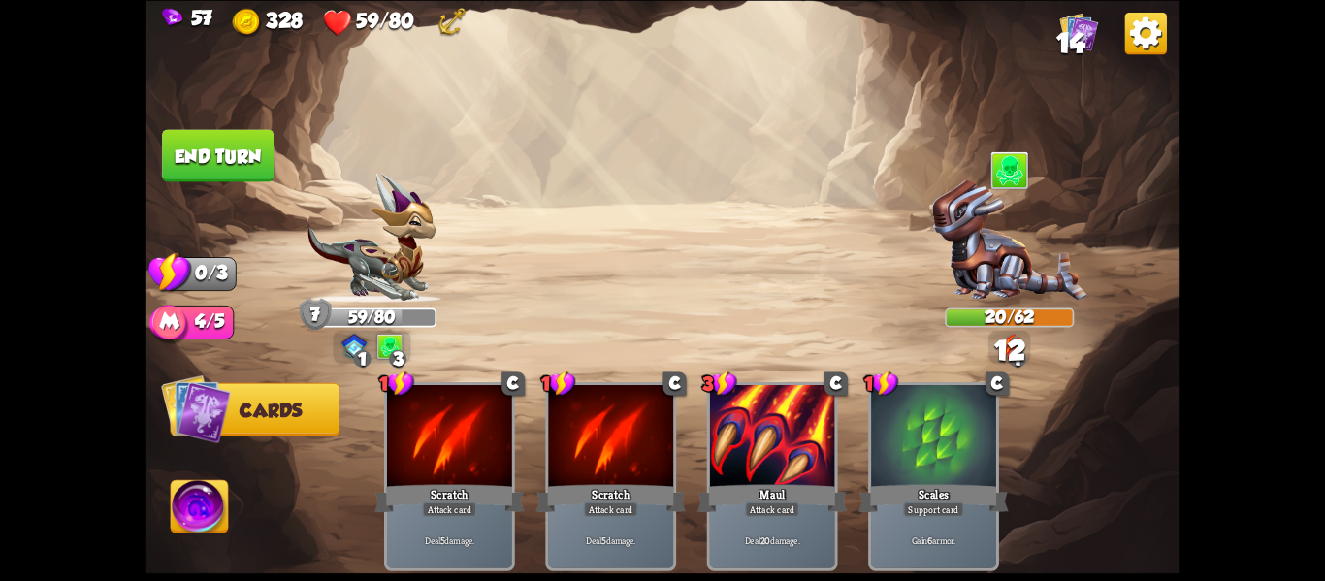
click at [187, 529] on img at bounding box center [199, 509] width 57 height 58
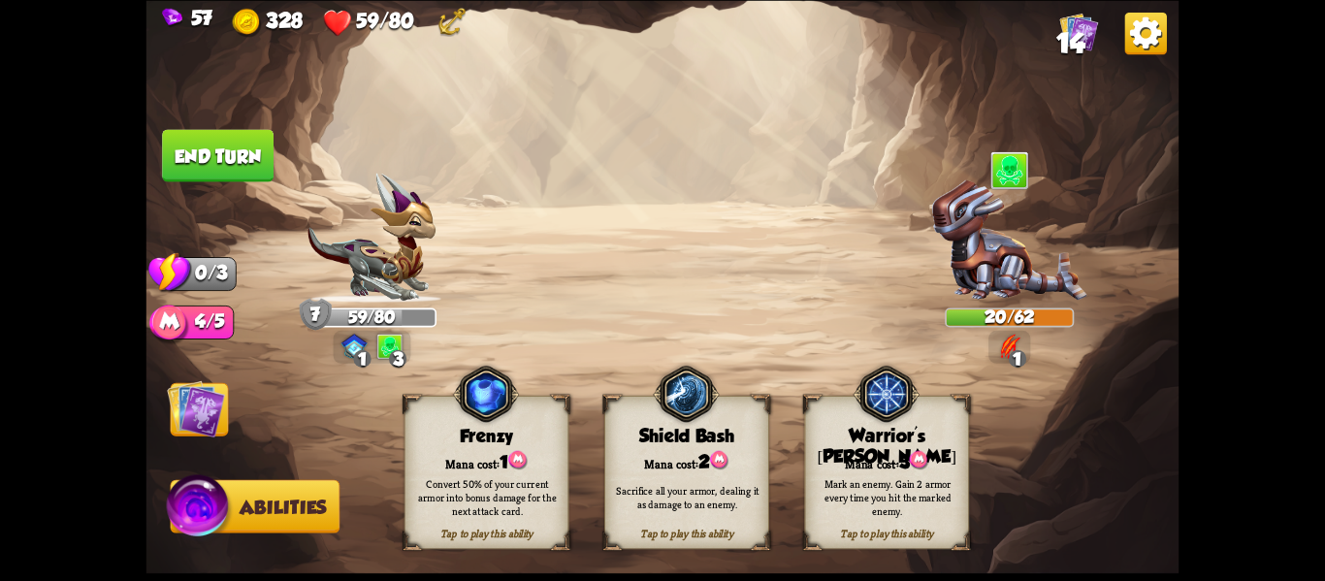
click at [175, 378] on img at bounding box center [663, 290] width 1033 height 581
click at [460, 462] on div "Mana cost: 1" at bounding box center [487, 460] width 163 height 23
click at [213, 418] on img at bounding box center [196, 408] width 58 height 58
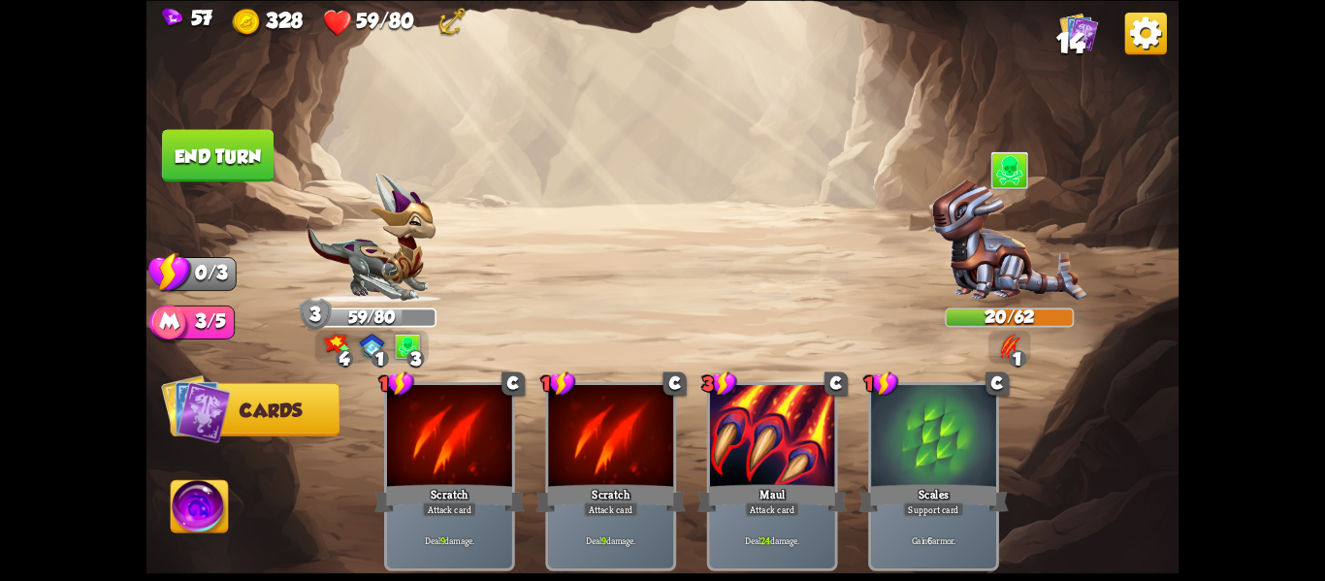
click at [227, 130] on button "End turn" at bounding box center [218, 155] width 112 height 52
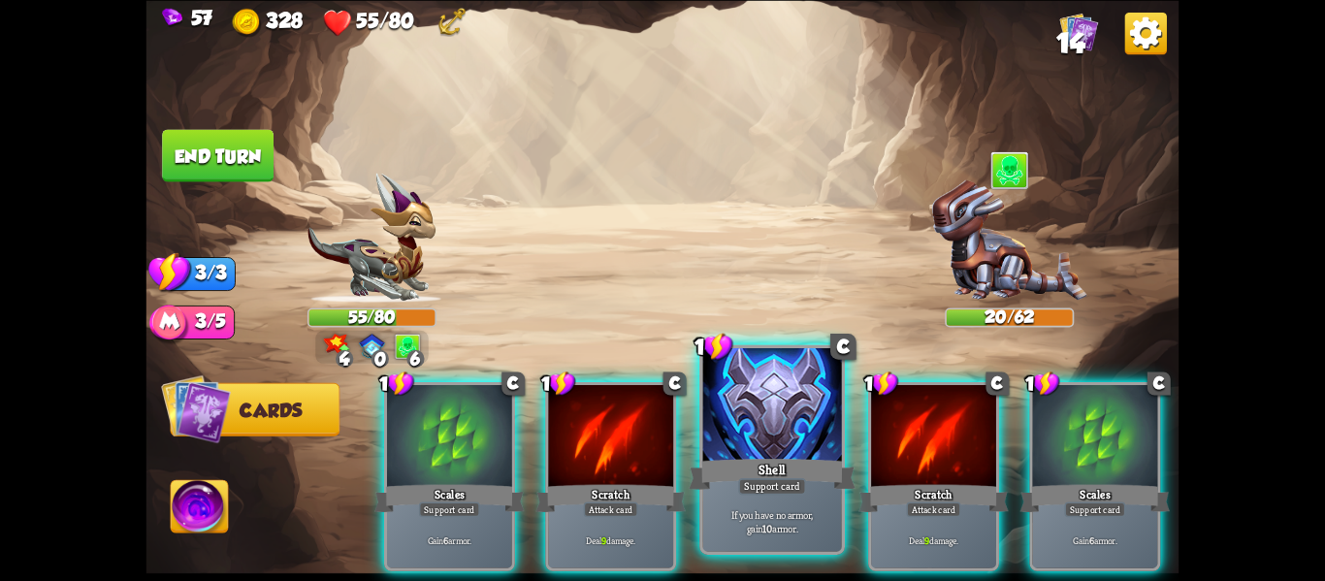
click at [757, 488] on div "Support card" at bounding box center [772, 486] width 68 height 16
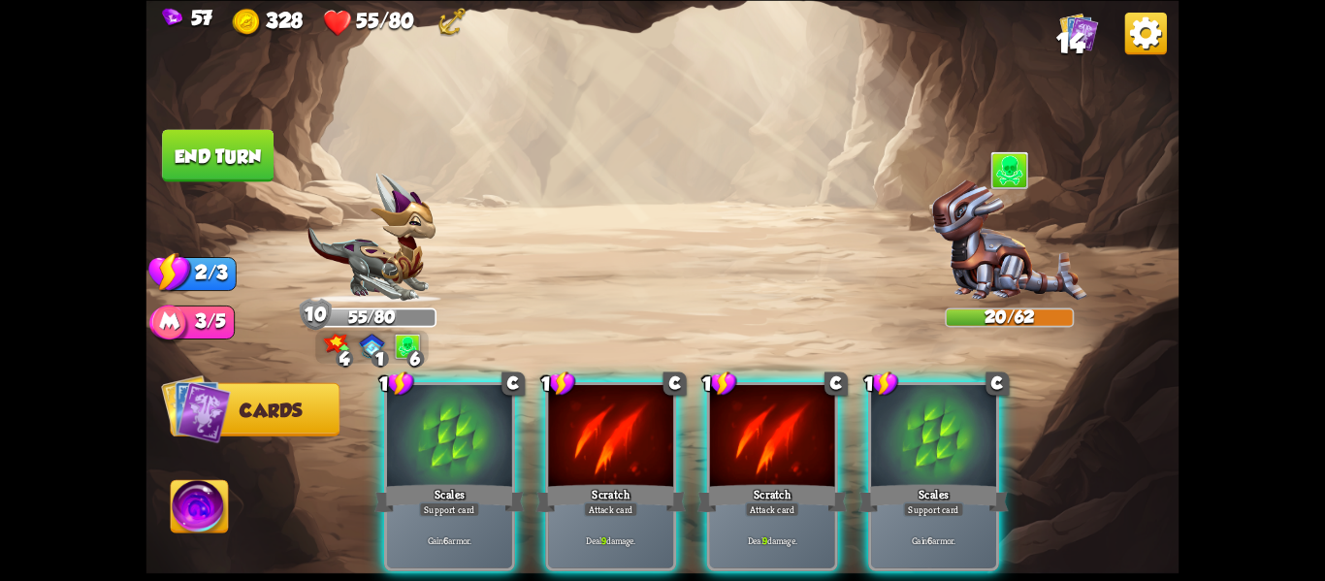
click at [757, 502] on div "Attack card" at bounding box center [772, 510] width 54 height 16
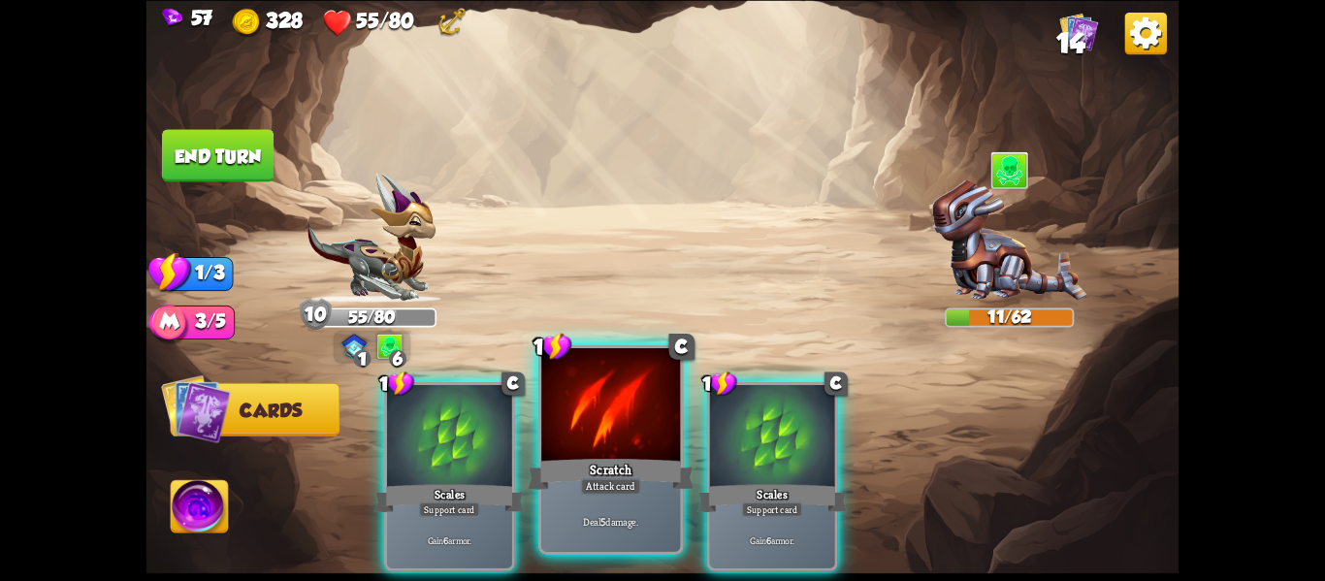
click at [608, 484] on div "Attack card" at bounding box center [611, 486] width 60 height 16
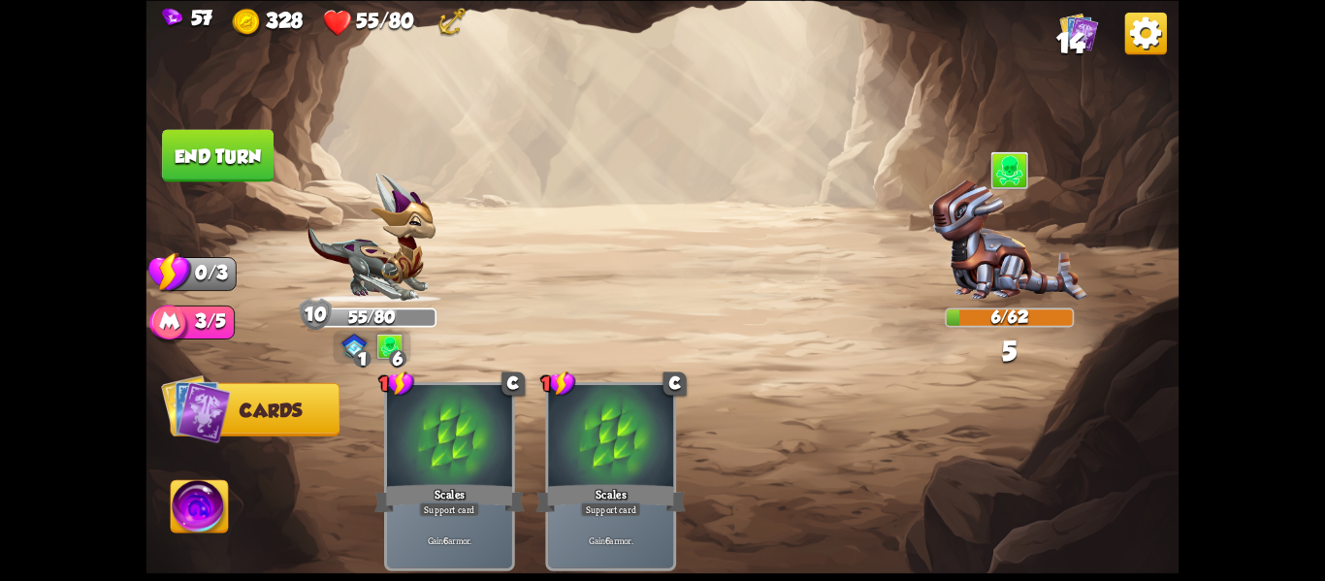
click at [237, 173] on button "End turn" at bounding box center [218, 155] width 112 height 52
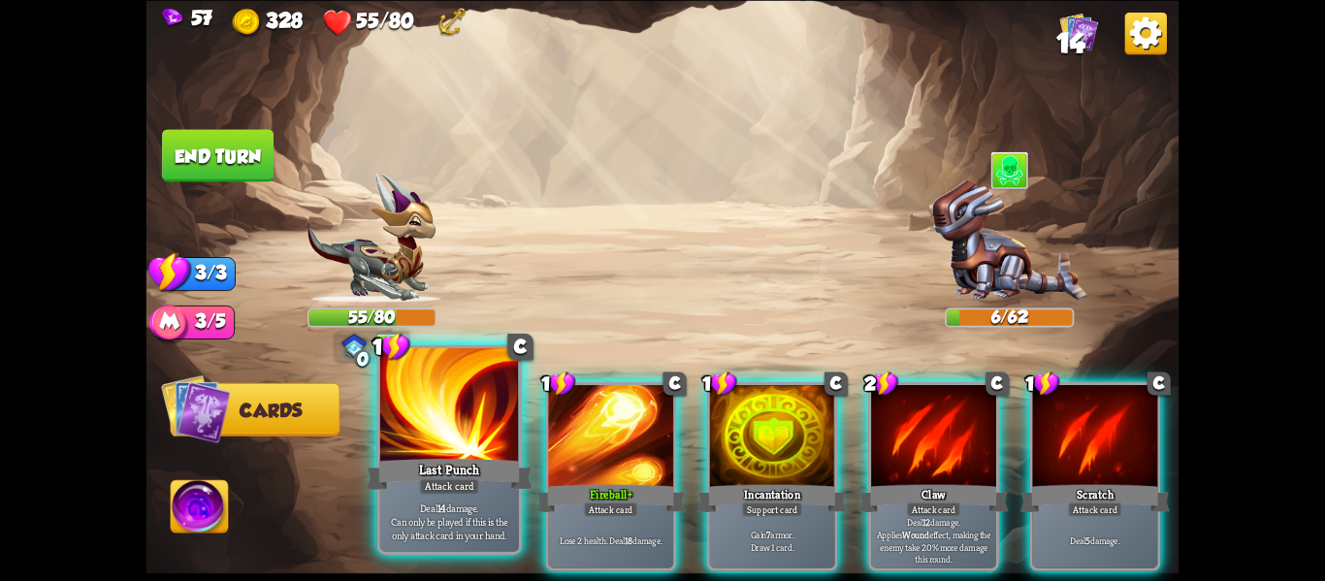
click at [497, 427] on div at bounding box center [449, 406] width 139 height 117
click at [496, 428] on div at bounding box center [449, 406] width 139 height 117
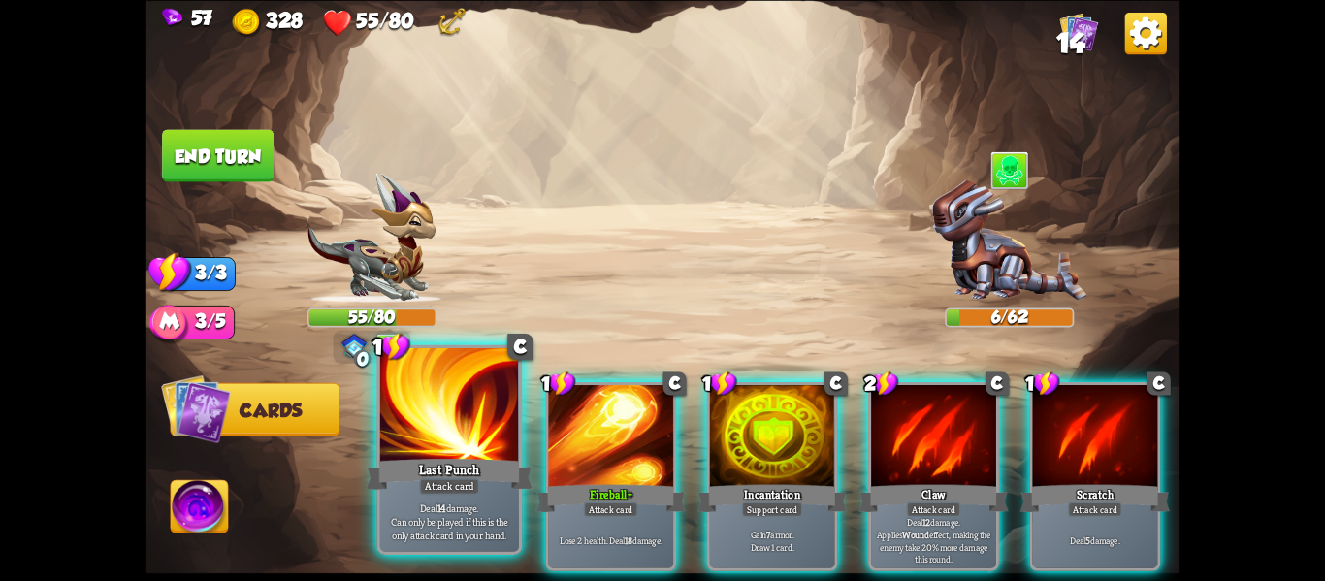
click at [496, 428] on div at bounding box center [449, 406] width 139 height 117
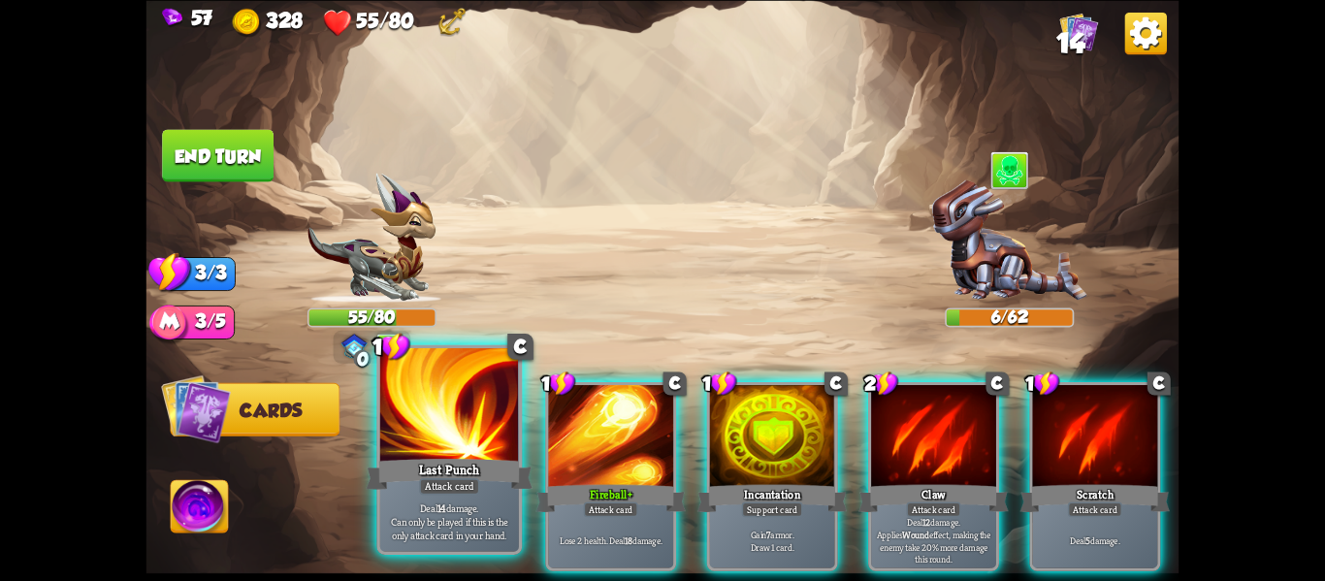
click at [496, 428] on div at bounding box center [449, 406] width 139 height 117
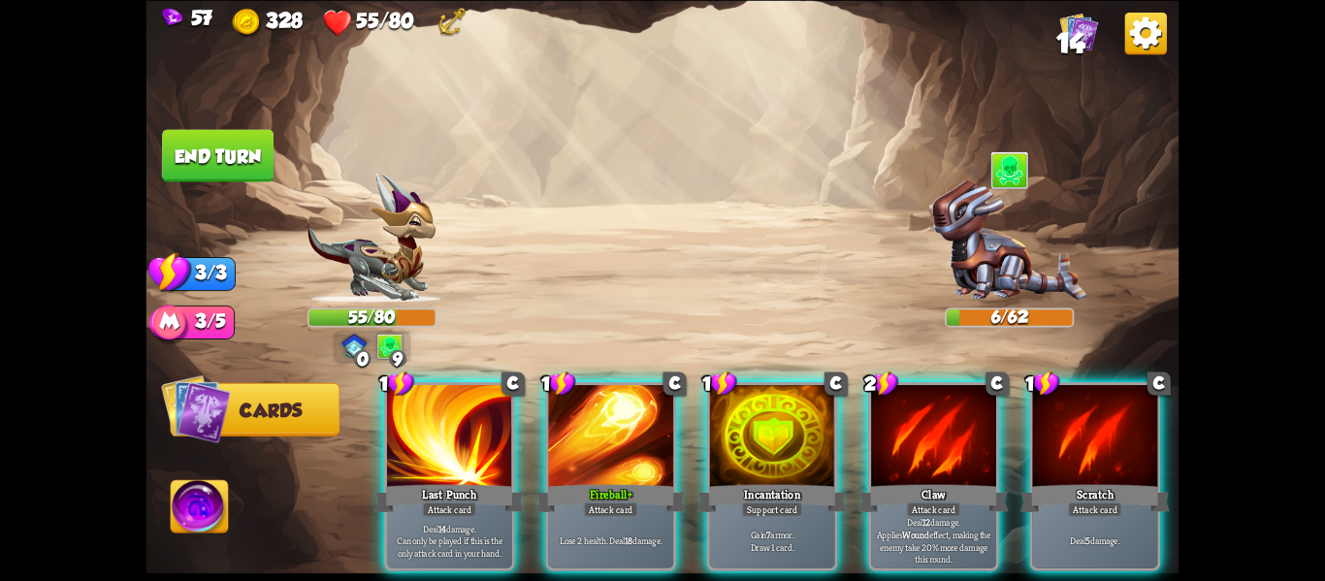
drag, startPoint x: 496, startPoint y: 428, endPoint x: 1312, endPoint y: 225, distance: 840.8
click at [1312, 225] on div "57 328 55/80 14 Select an enemy to attack... You don't have enough stamina to p…" at bounding box center [662, 290] width 1325 height 581
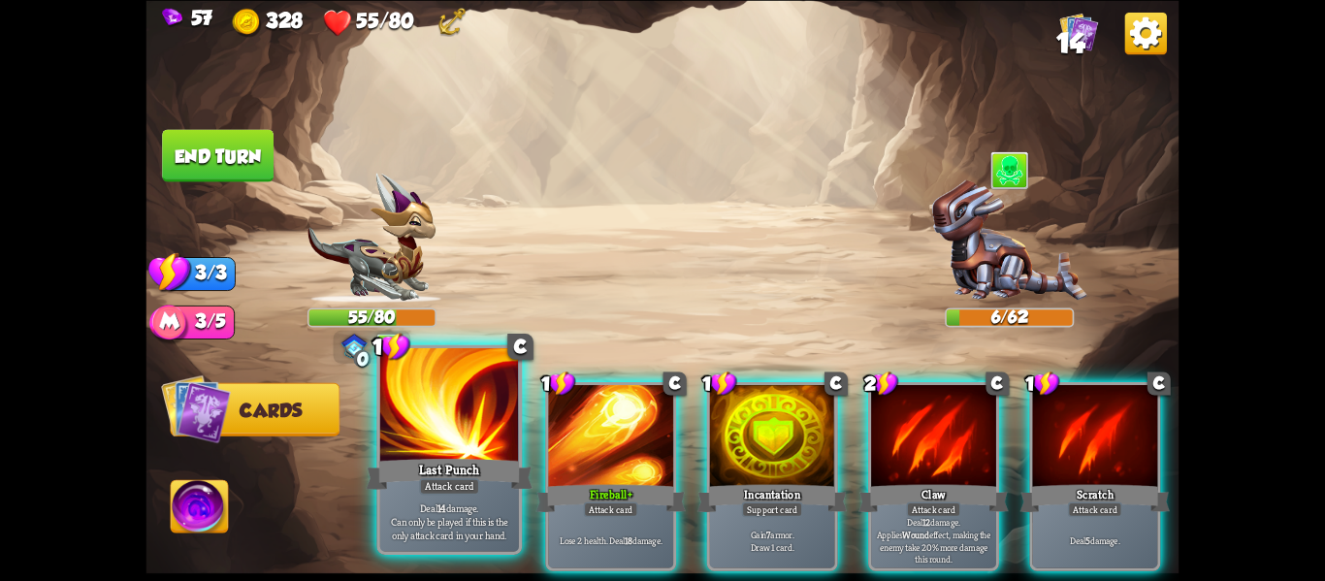
click at [515, 399] on div at bounding box center [449, 406] width 139 height 117
click at [466, 430] on div at bounding box center [449, 406] width 139 height 117
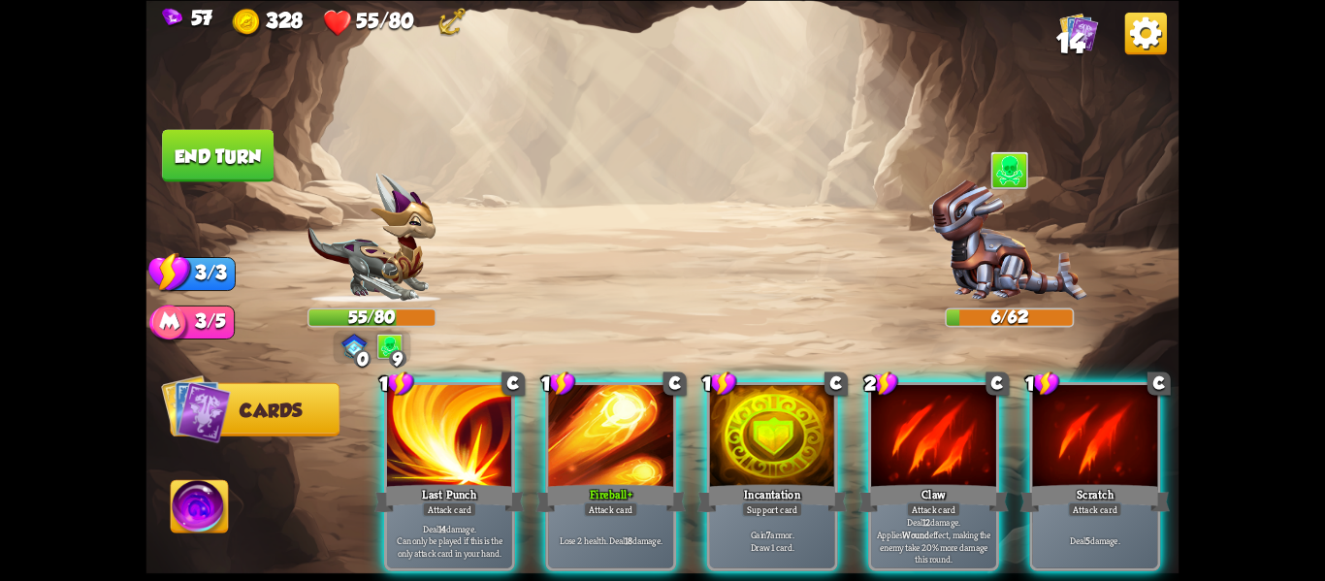
drag, startPoint x: 477, startPoint y: 550, endPoint x: 992, endPoint y: 286, distance: 578.0
click at [992, 286] on div "Select an enemy to attack... You don't have enough stamina to play that card...…" at bounding box center [663, 290] width 1033 height 581
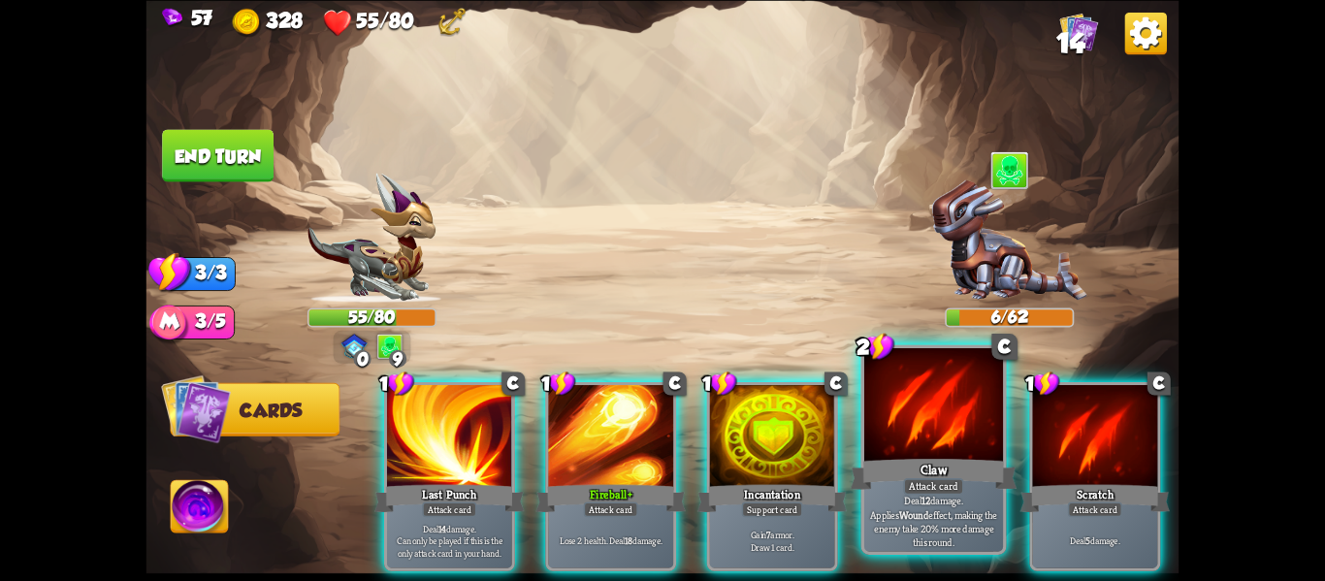
click at [909, 496] on div "Deal 12 damage. Applies Wound effect, making the enemy take 20% more damage thi…" at bounding box center [933, 521] width 139 height 60
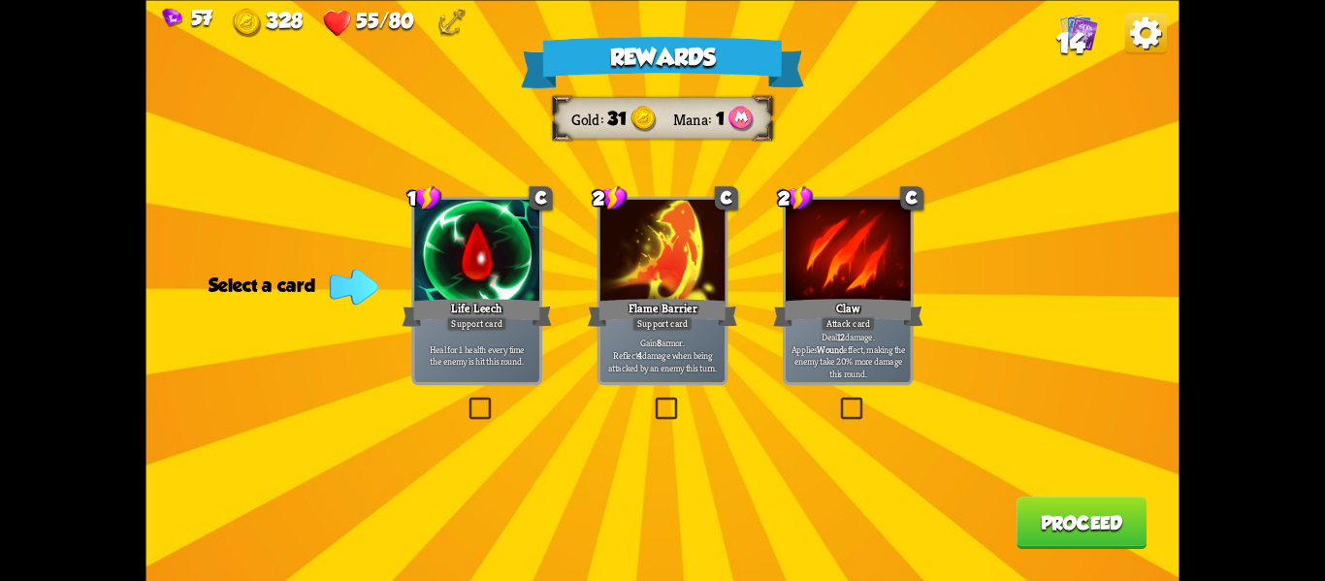
click at [652, 400] on label at bounding box center [652, 400] width 0 height 0
click at [0, 0] on input "checkbox" at bounding box center [0, 0] width 0 height 0
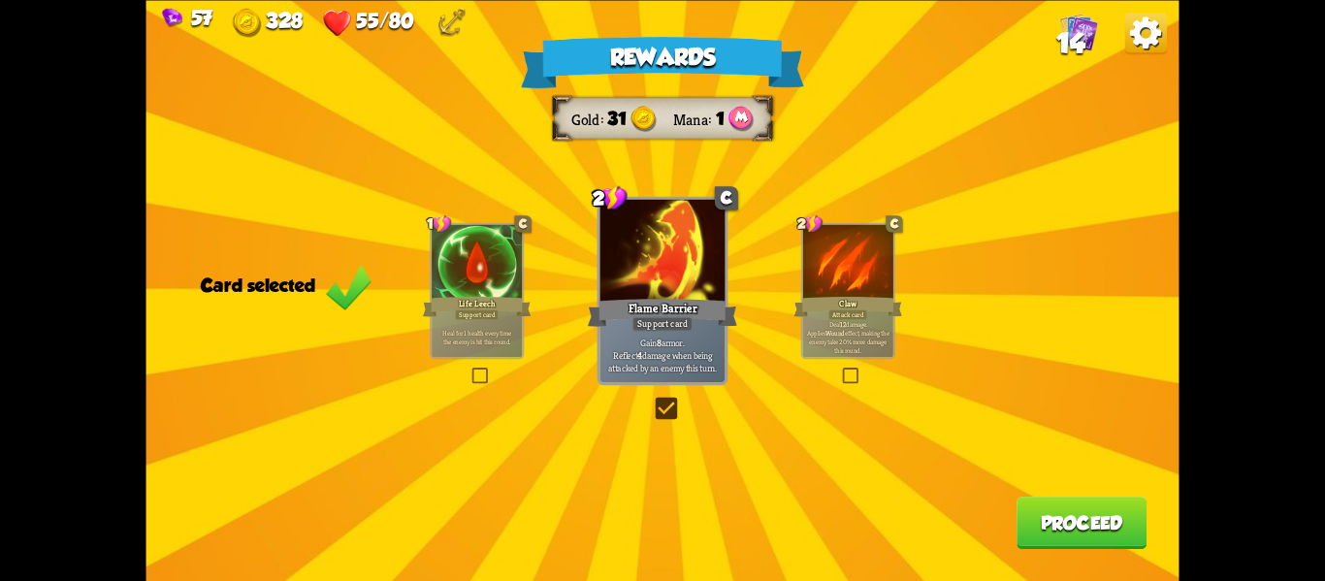
click at [1039, 517] on button "Proceed" at bounding box center [1082, 523] width 130 height 52
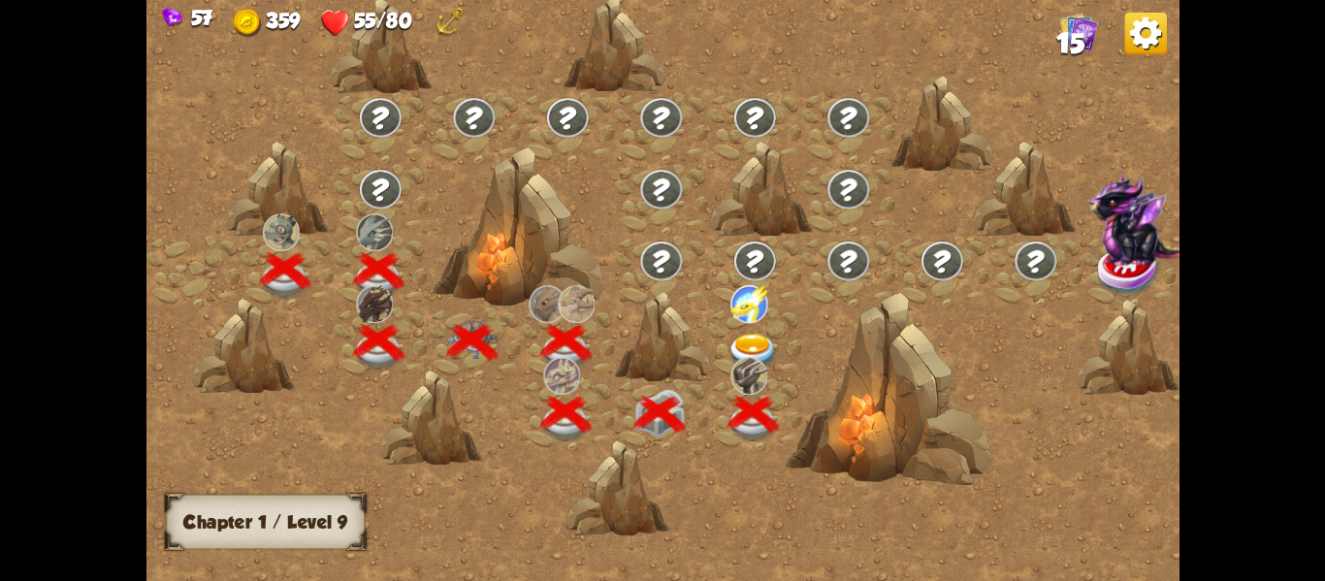
click at [735, 342] on img at bounding box center [753, 352] width 51 height 38
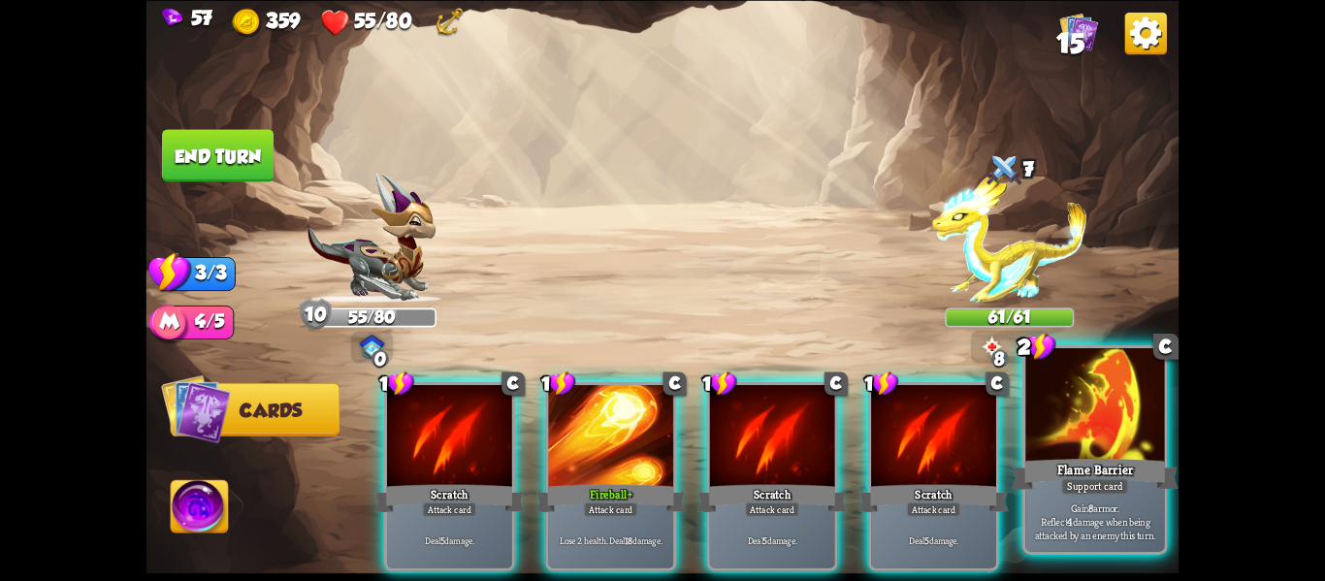
click at [1073, 505] on p "Gain 8 armor. Reflect 4 damage when being attacked by an enemy this turn." at bounding box center [1095, 521] width 132 height 41
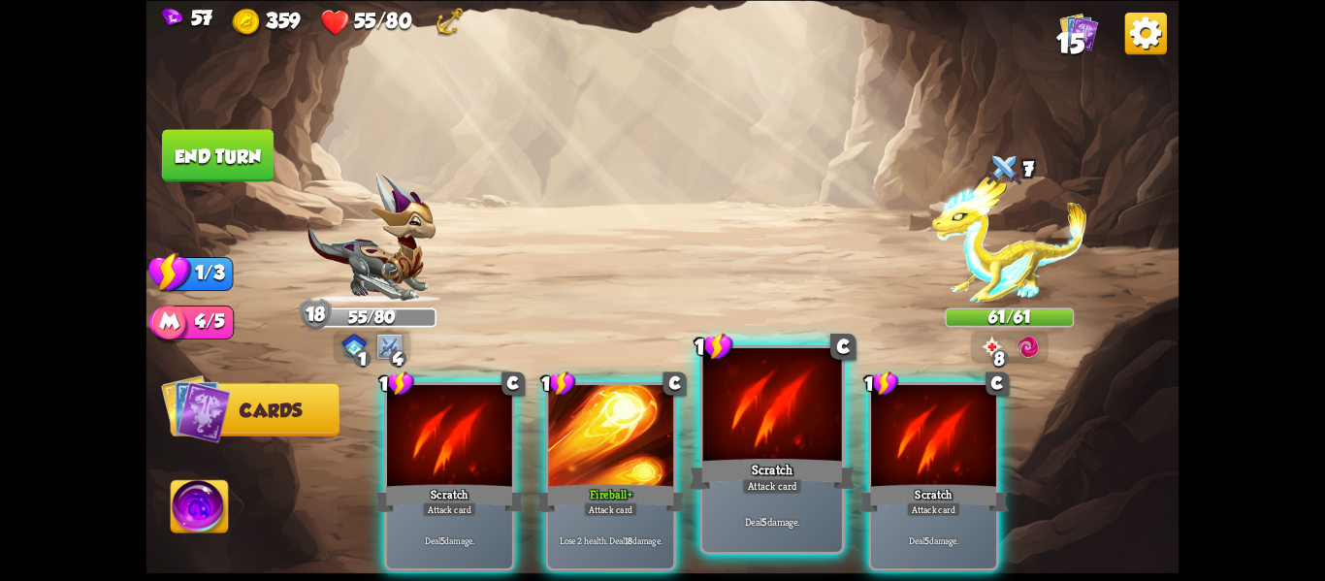
click at [766, 471] on div "Scratch" at bounding box center [772, 473] width 167 height 37
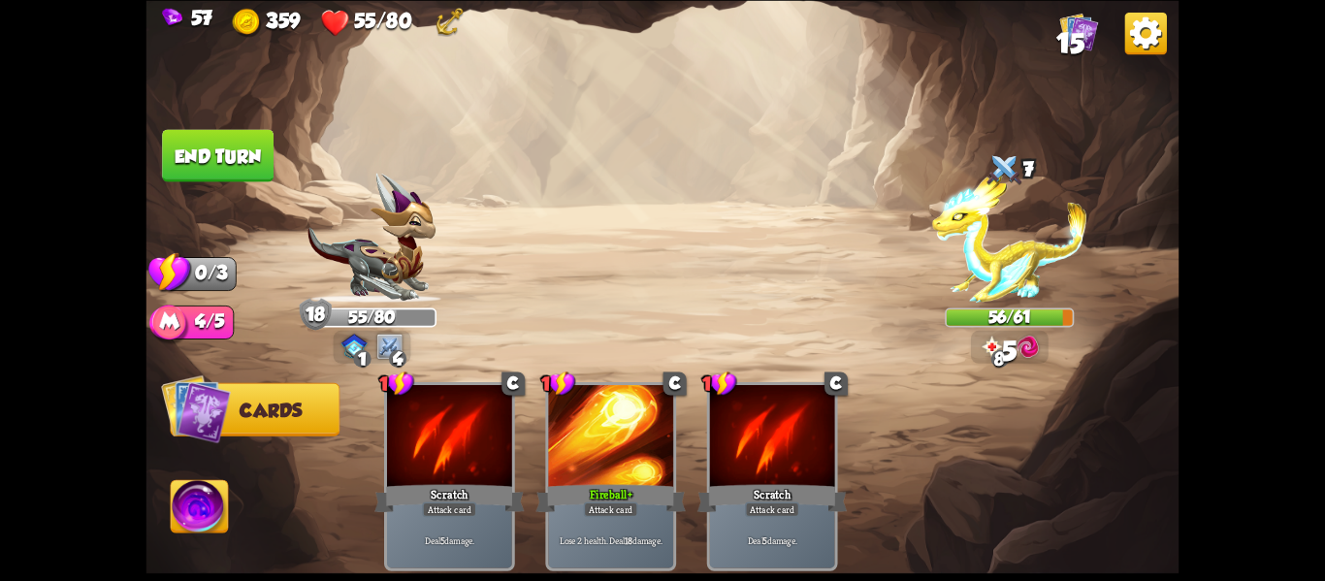
click at [196, 503] on img at bounding box center [199, 509] width 57 height 58
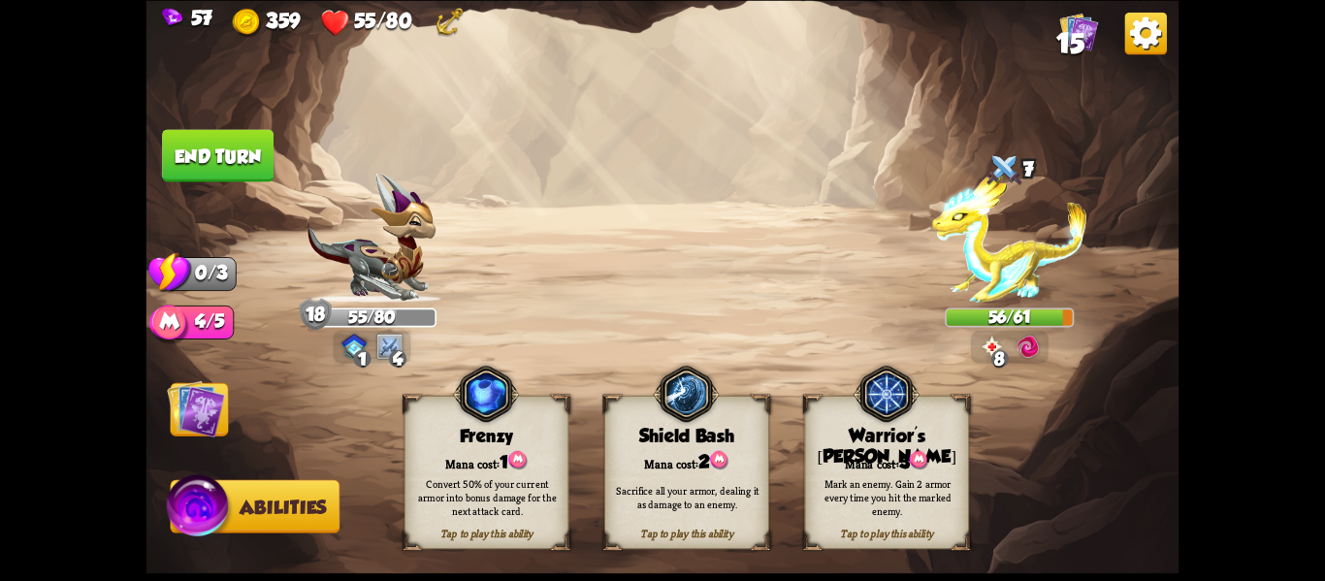
click at [219, 411] on img at bounding box center [196, 408] width 58 height 58
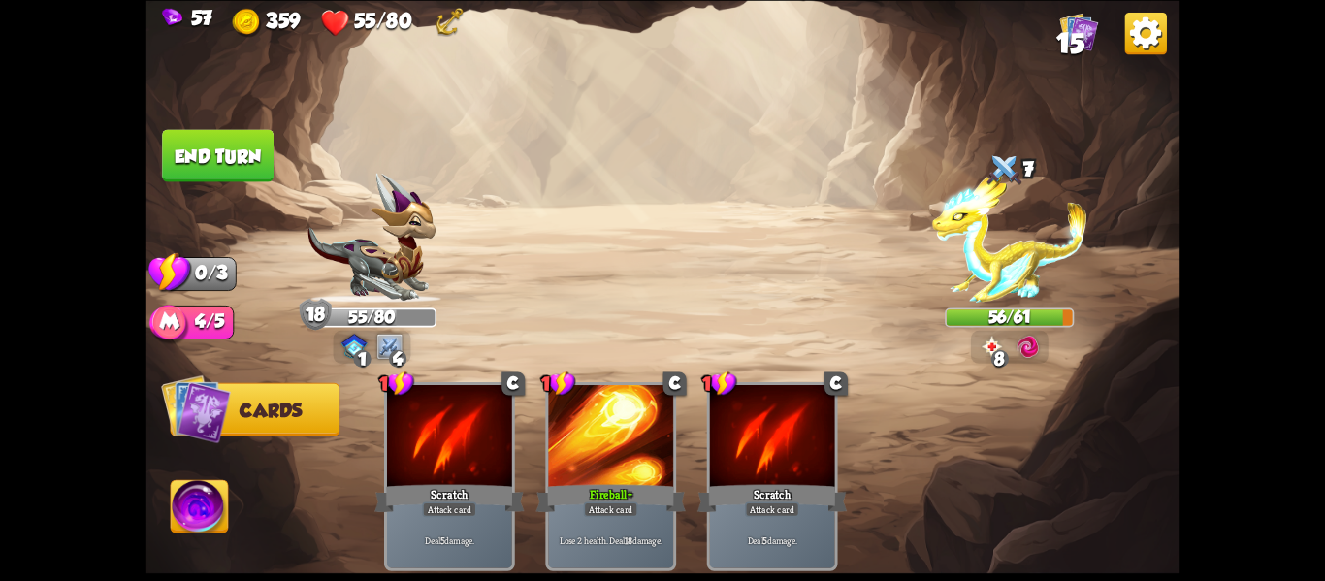
click at [219, 411] on img at bounding box center [196, 409] width 70 height 70
click at [172, 168] on button "End turn" at bounding box center [218, 155] width 112 height 52
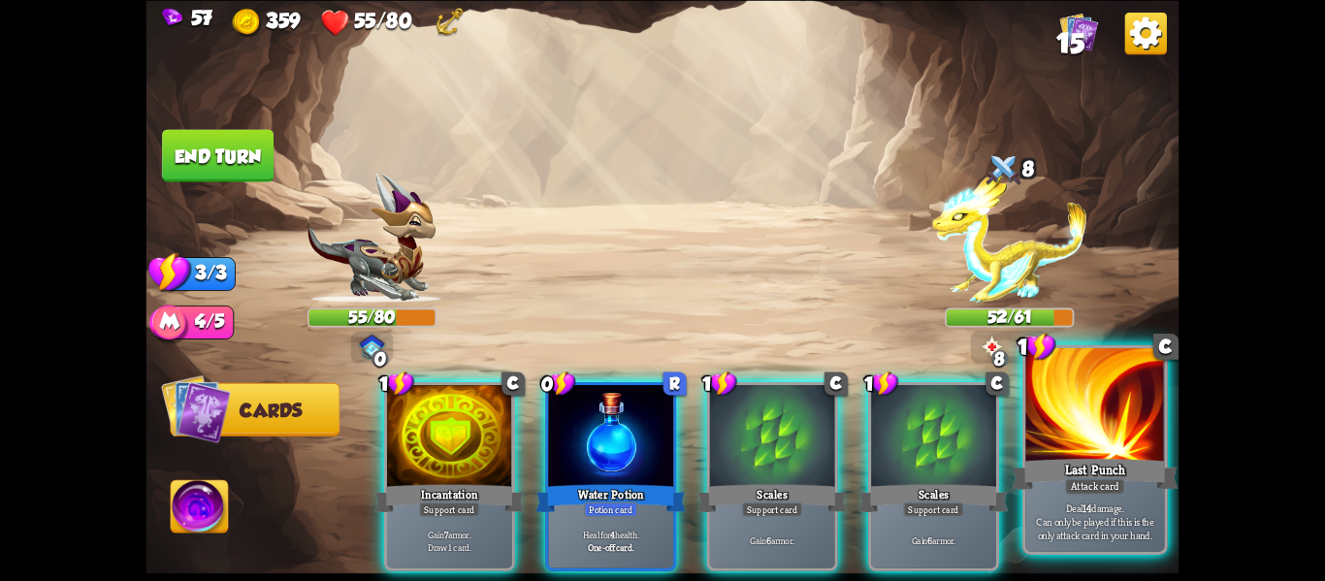
click at [1096, 511] on p "Deal 14 damage. Can only be played if this is the only attack card in your hand." at bounding box center [1095, 521] width 132 height 41
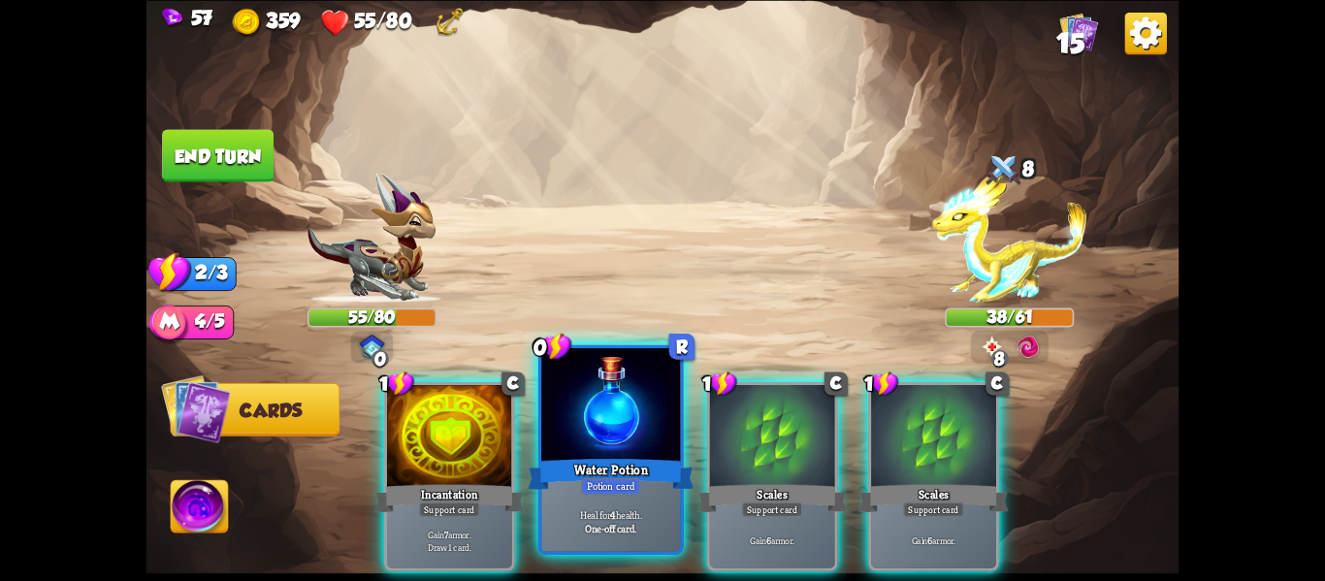
click at [647, 457] on div "Water Potion" at bounding box center [611, 473] width 167 height 37
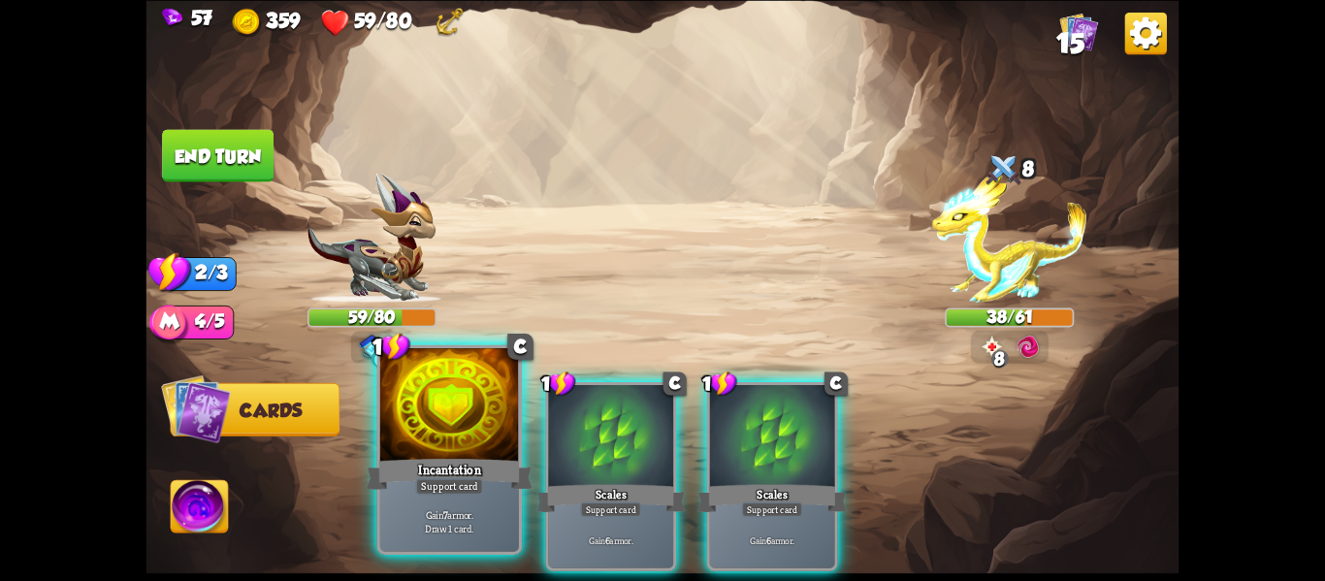
click at [503, 485] on div "Incantation" at bounding box center [450, 473] width 167 height 37
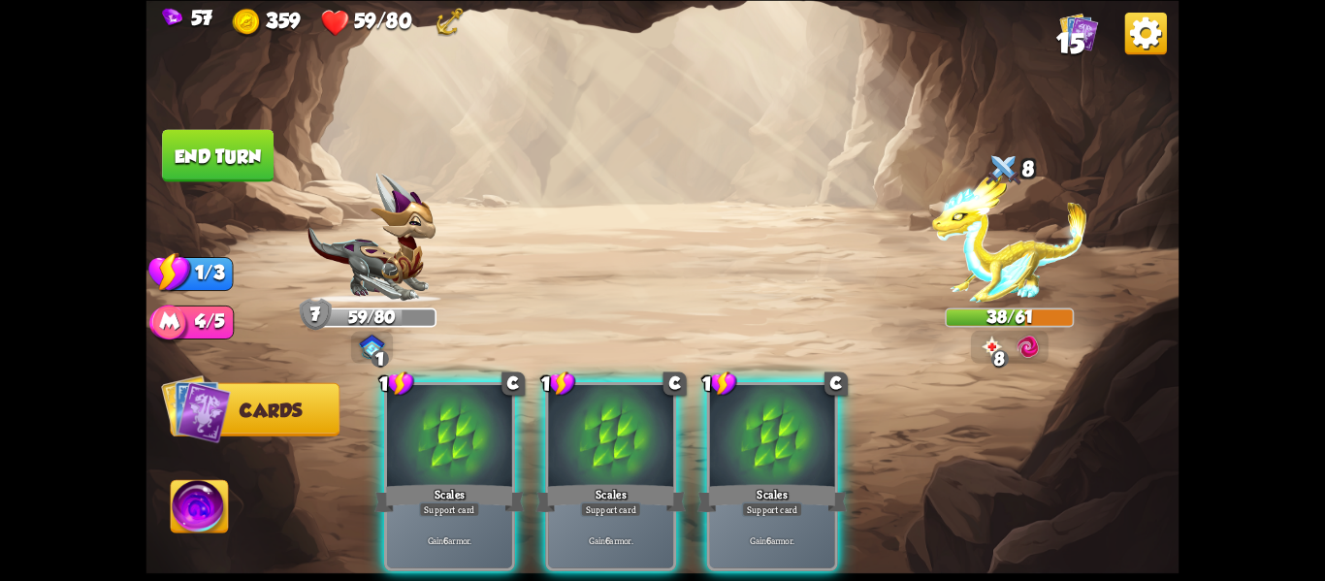
click at [503, 485] on div "Scales" at bounding box center [450, 497] width 150 height 33
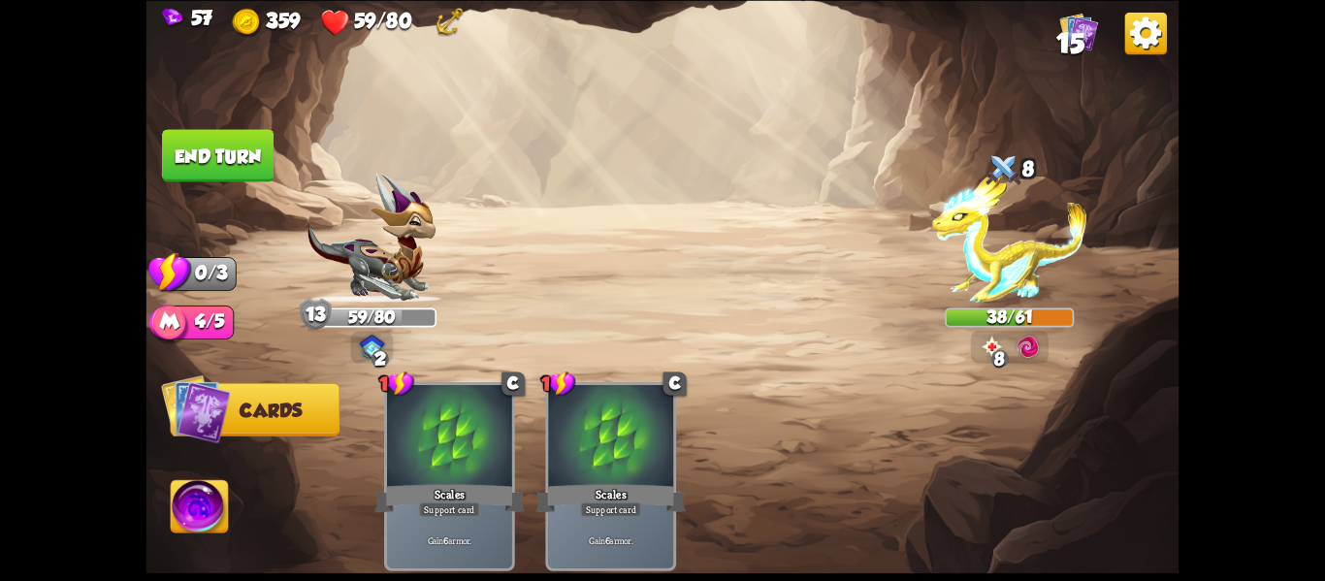
click at [194, 499] on img at bounding box center [199, 509] width 57 height 58
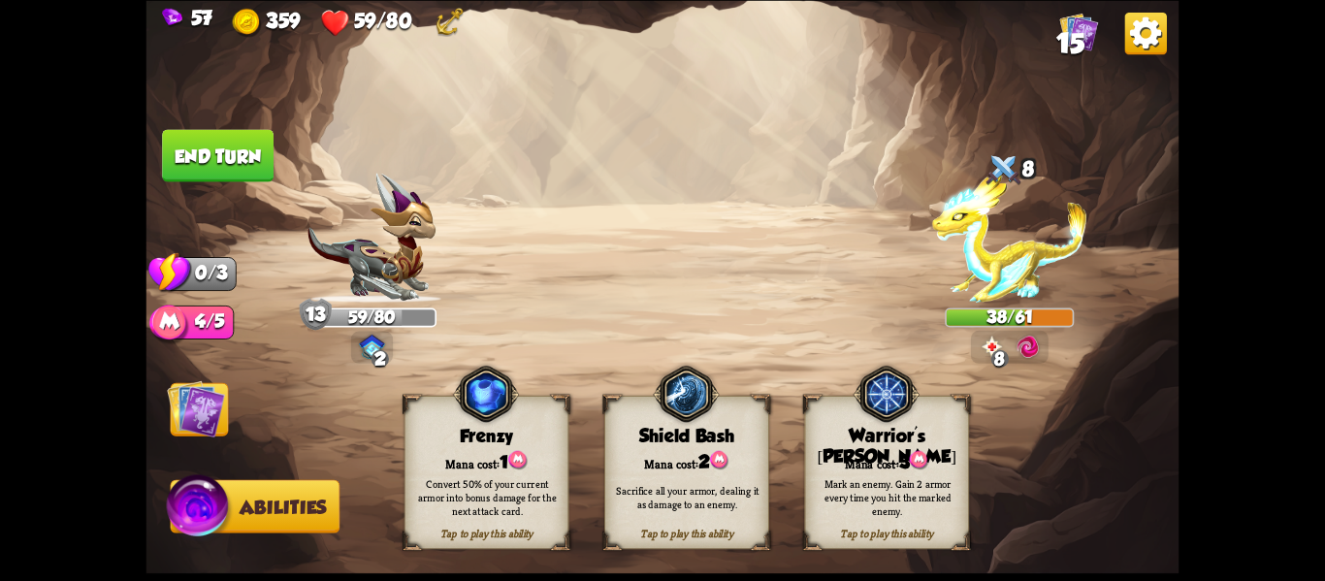
click at [248, 153] on button "End turn" at bounding box center [218, 155] width 112 height 52
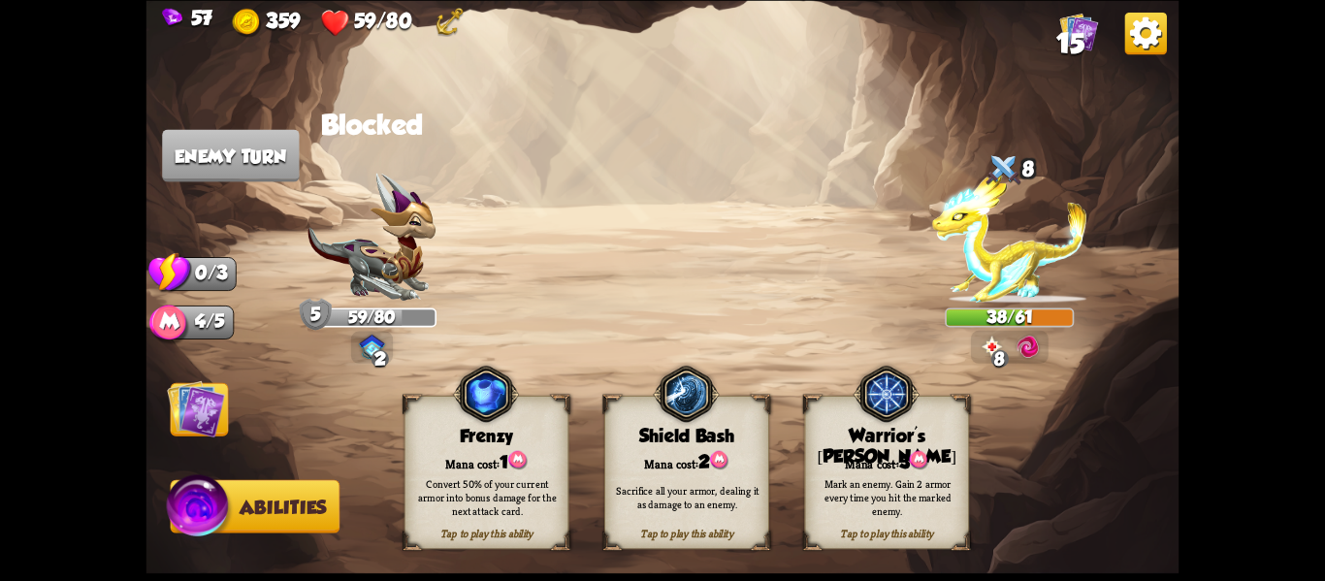
click at [211, 402] on img at bounding box center [196, 408] width 58 height 58
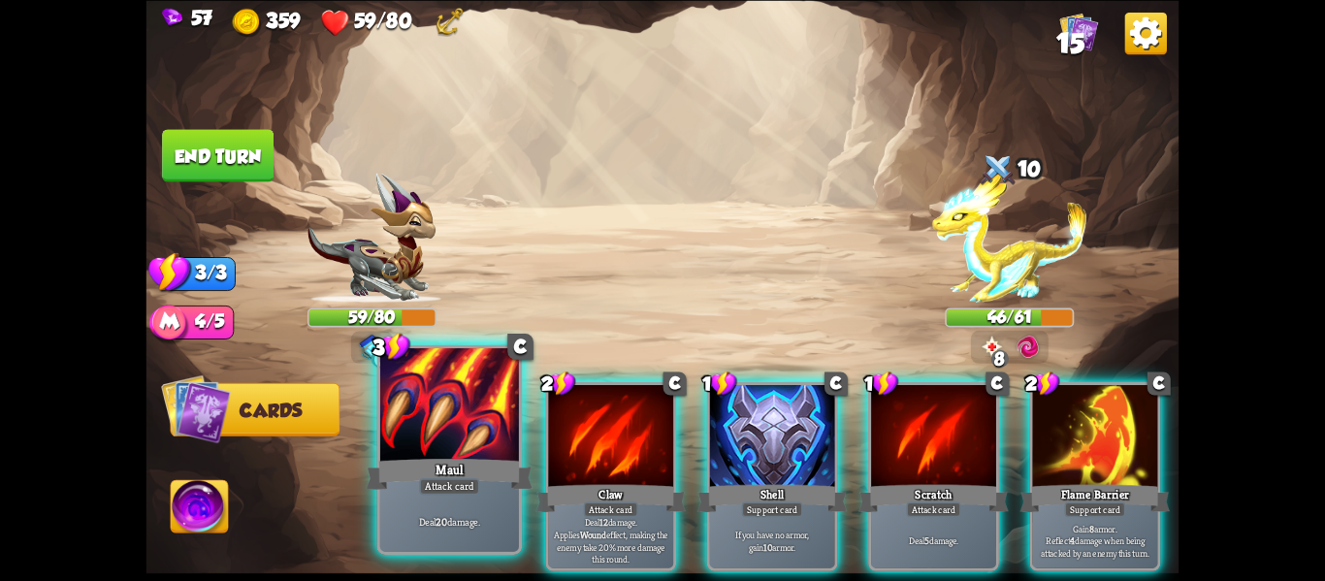
click at [476, 481] on div "Attack card" at bounding box center [449, 486] width 60 height 16
